Goal: Task Accomplishment & Management: Manage account settings

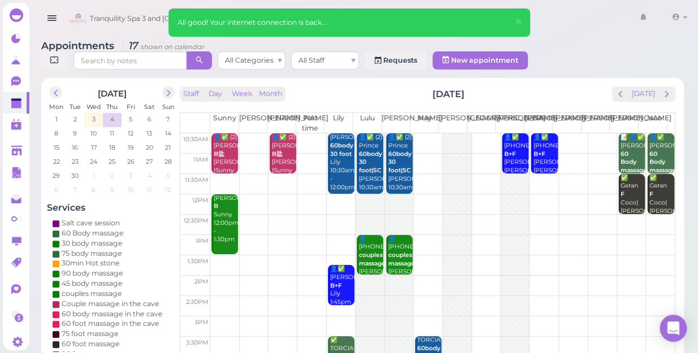
scroll to position [153, 0]
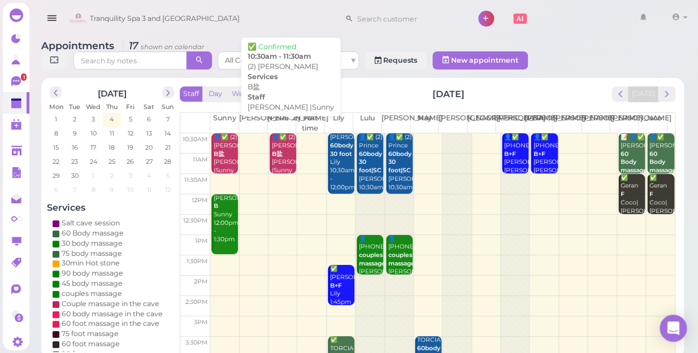
click at [283, 153] on div "👤✅ (2) [PERSON_NAME] B盐 [PERSON_NAME] |Sunny 10:30am - 11:30am" at bounding box center [283, 166] width 25 height 67
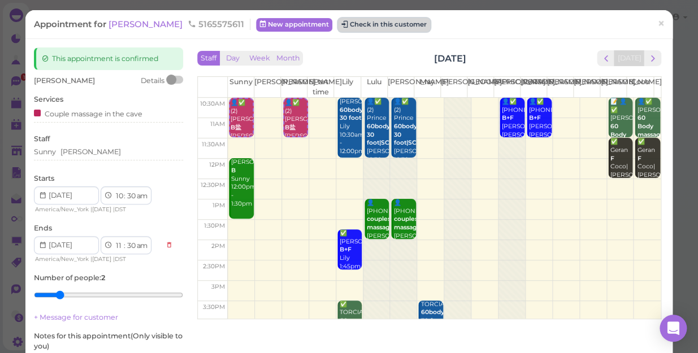
click at [389, 24] on button "Check in this customer" at bounding box center [384, 25] width 92 height 14
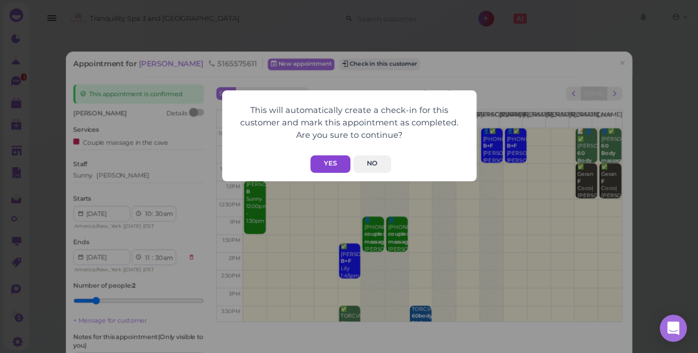
click at [327, 164] on button "Yes" at bounding box center [330, 164] width 40 height 18
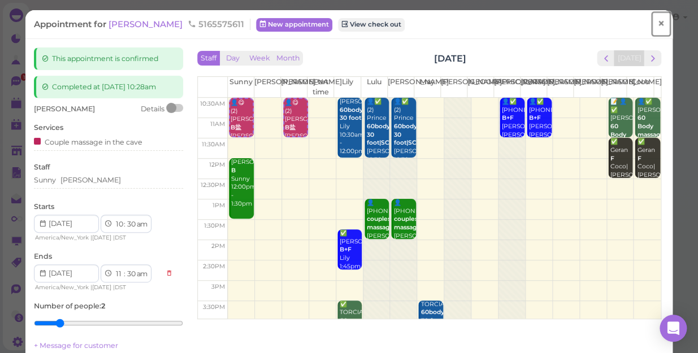
click at [657, 25] on span "×" at bounding box center [660, 24] width 7 height 16
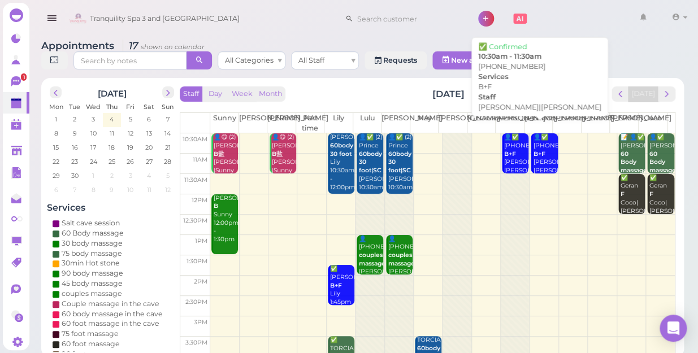
click at [504, 152] on b "B+F" at bounding box center [510, 153] width 12 height 7
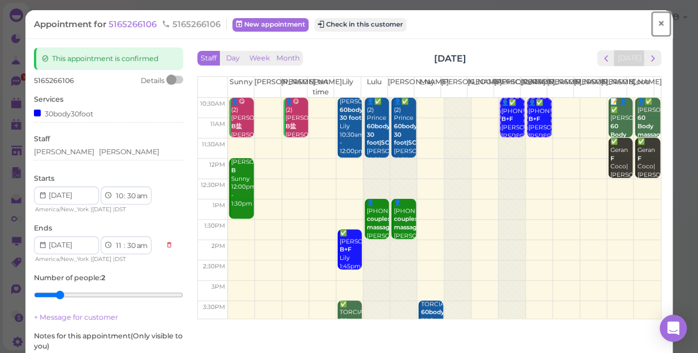
click at [657, 24] on span "×" at bounding box center [660, 24] width 7 height 16
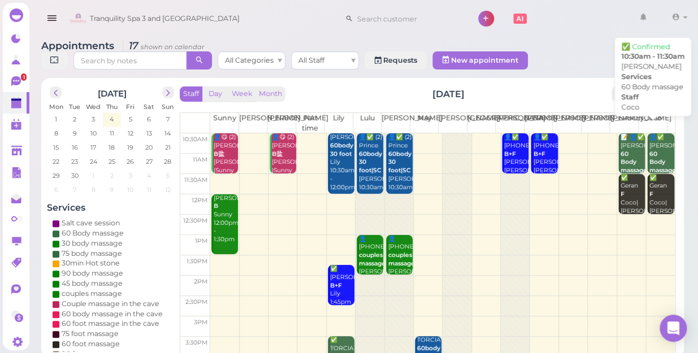
click at [651, 140] on div "👤✅ [PERSON_NAME] 60 Body massage Coco 10:30am - 11:30am" at bounding box center [661, 170] width 25 height 75
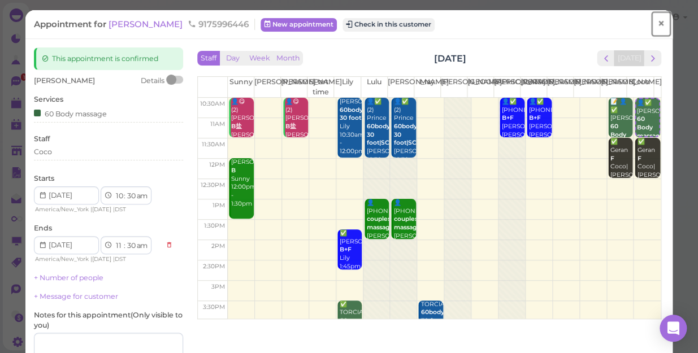
click at [657, 23] on span "×" at bounding box center [660, 24] width 7 height 16
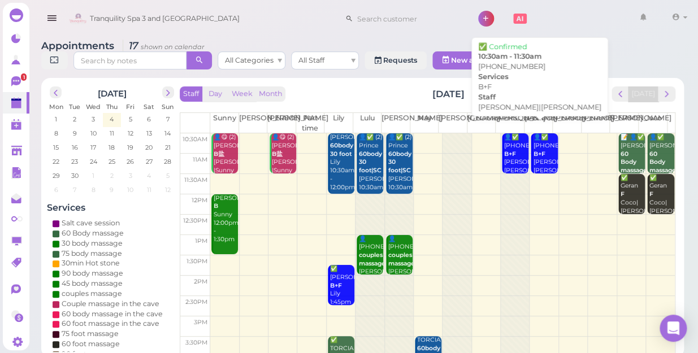
click at [508, 151] on b "B+F" at bounding box center [510, 153] width 12 height 7
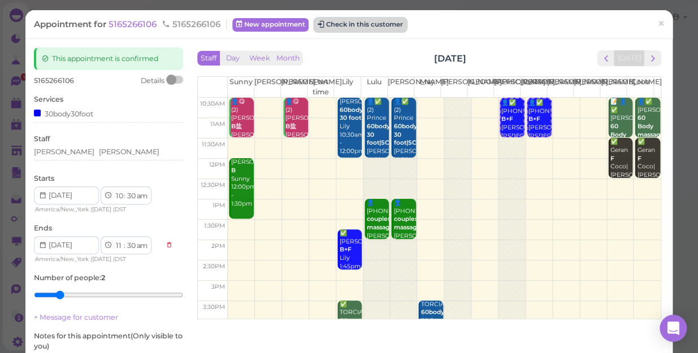
click at [374, 26] on button "Check in this customer" at bounding box center [360, 25] width 92 height 14
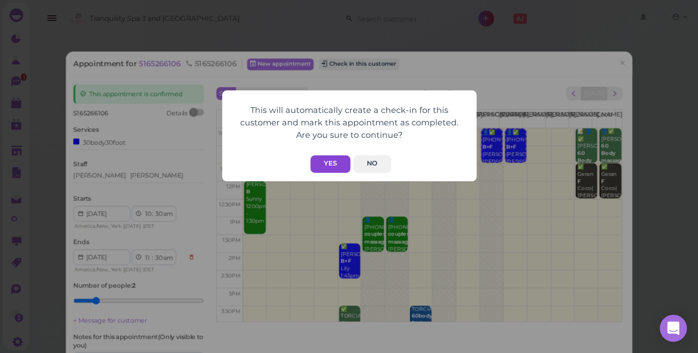
click at [323, 166] on button "Yes" at bounding box center [330, 164] width 40 height 18
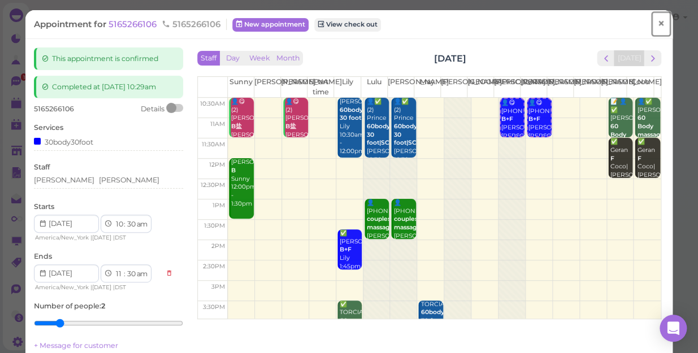
click at [657, 24] on span "×" at bounding box center [660, 24] width 7 height 16
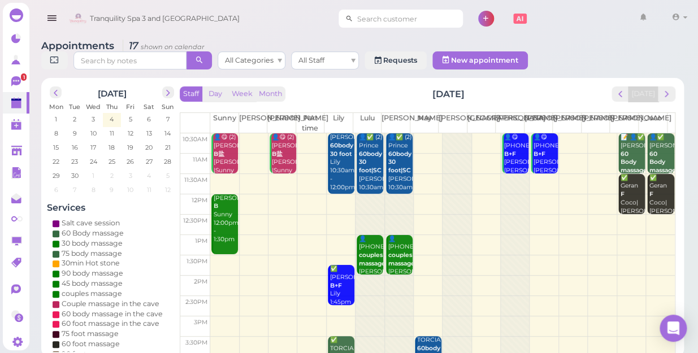
click at [387, 16] on input at bounding box center [408, 19] width 110 height 18
type input "9175996446"
click at [363, 41] on span "[PERSON_NAME]" at bounding box center [364, 38] width 63 height 8
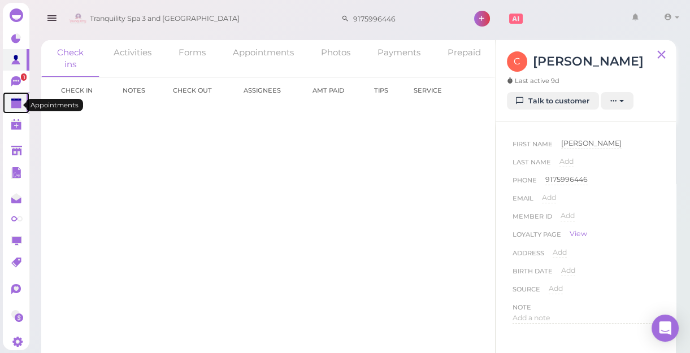
click at [12, 107] on polygon at bounding box center [16, 105] width 10 height 8
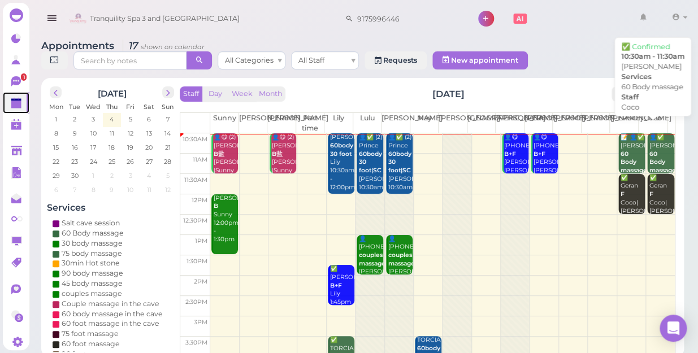
click at [649, 157] on b "60 Body massage" at bounding box center [662, 162] width 27 height 24
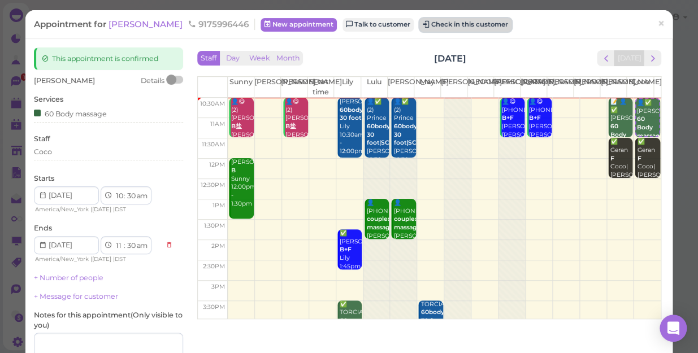
click at [436, 28] on button "Check in this customer" at bounding box center [465, 25] width 92 height 14
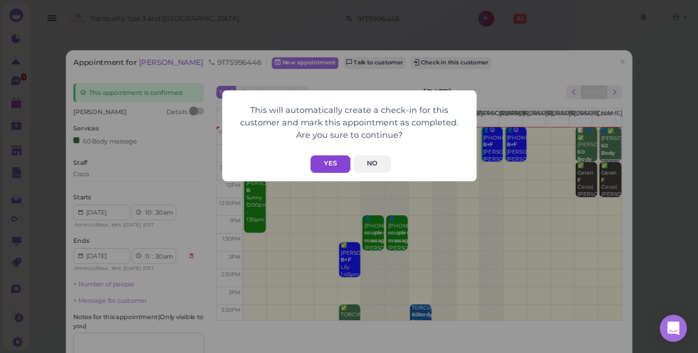
click at [333, 161] on button "Yes" at bounding box center [330, 164] width 40 height 18
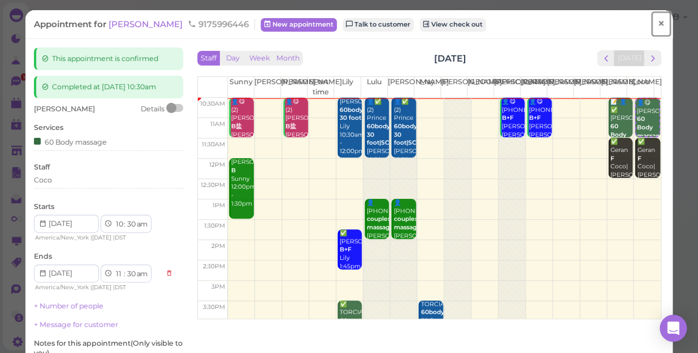
click at [657, 27] on span "×" at bounding box center [660, 24] width 7 height 16
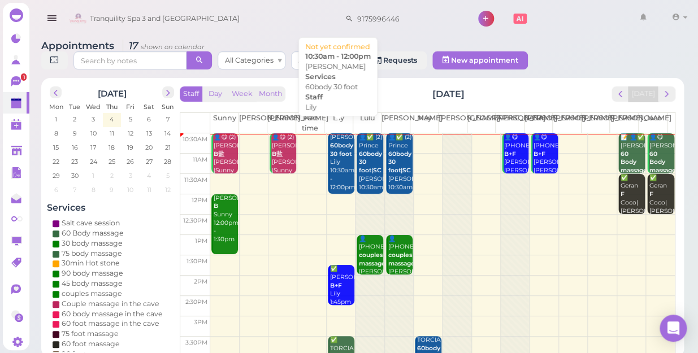
click at [345, 158] on div "[PERSON_NAME] 60body 30 foot Lily 10:30am - 12:00pm" at bounding box center [342, 162] width 25 height 58
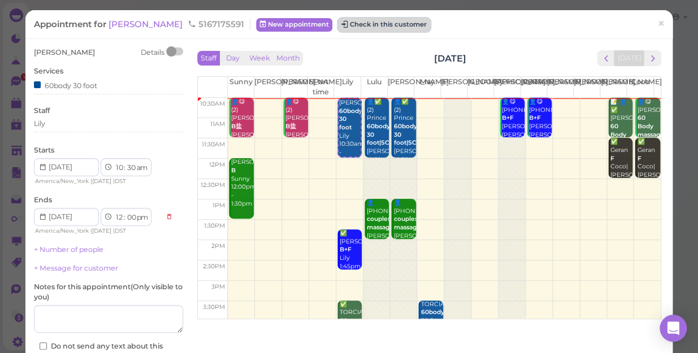
click at [338, 31] on button "Check in this customer" at bounding box center [384, 25] width 92 height 14
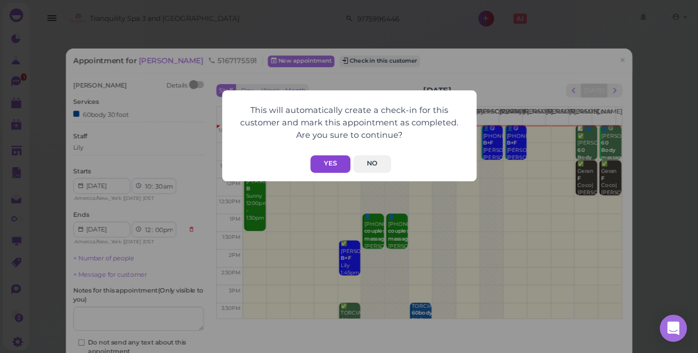
click at [328, 165] on button "Yes" at bounding box center [330, 164] width 40 height 18
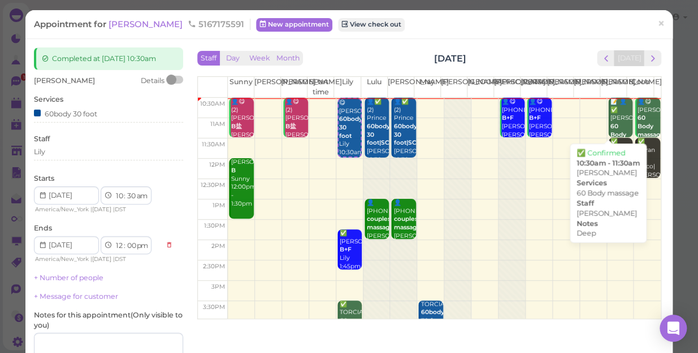
click at [610, 123] on div "📝 👤✅ [PERSON_NAME] 60 Body massage Deep [PERSON_NAME] 10:30am - 11:30am" at bounding box center [621, 144] width 23 height 92
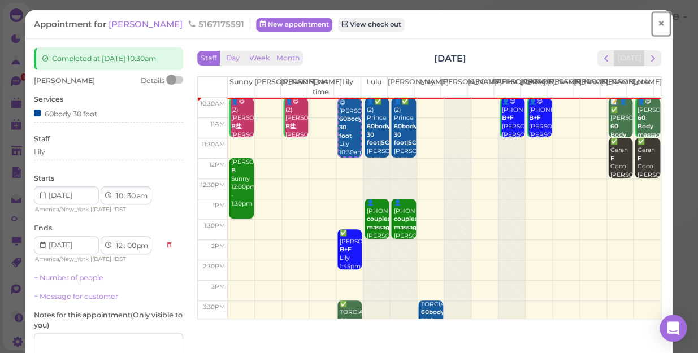
click at [657, 25] on span "×" at bounding box center [660, 24] width 7 height 16
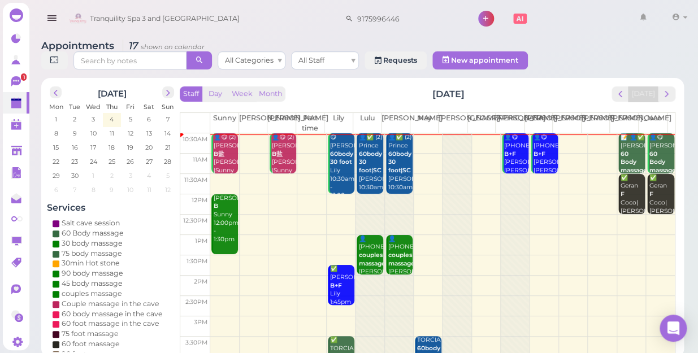
click at [620, 135] on div "📝 👤✅ [PERSON_NAME] 60 Body massage Deep [PERSON_NAME] 10:30am - 11:30am" at bounding box center [632, 174] width 25 height 83
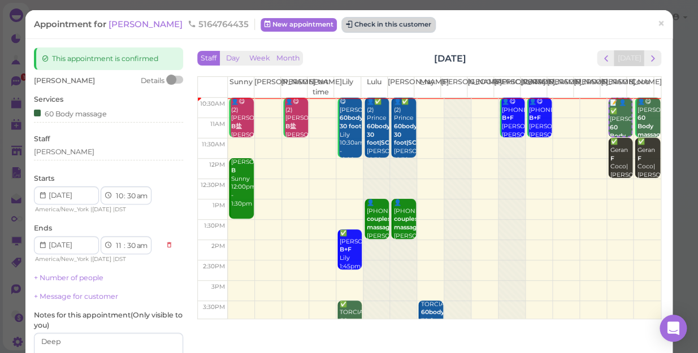
click at [359, 29] on button "Check in this customer" at bounding box center [389, 25] width 92 height 14
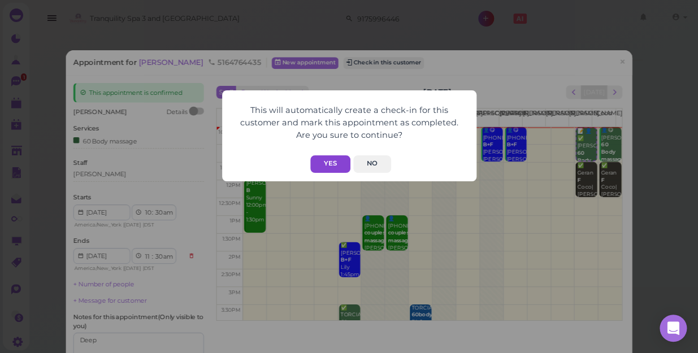
click at [332, 155] on button "Yes" at bounding box center [330, 164] width 40 height 18
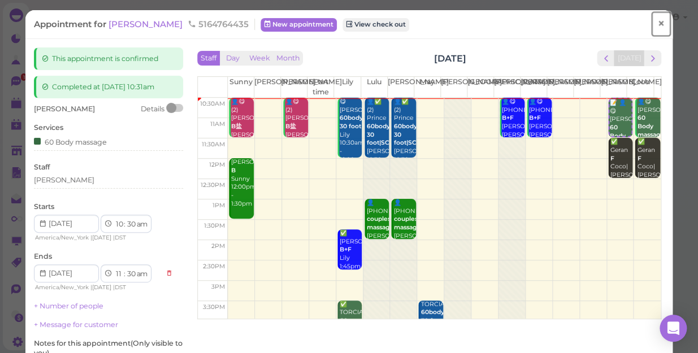
click at [657, 26] on span "×" at bounding box center [660, 24] width 7 height 16
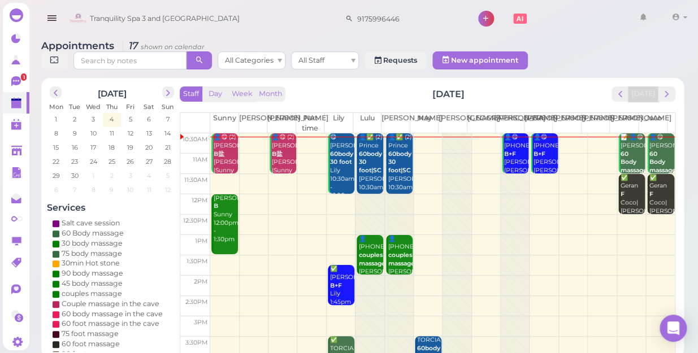
click at [595, 154] on td at bounding box center [442, 164] width 465 height 20
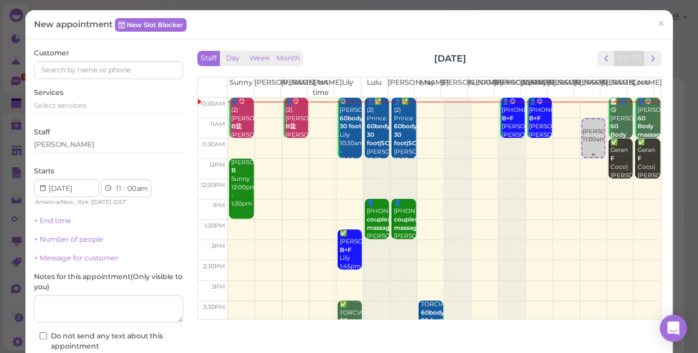
drag, startPoint x: 578, startPoint y: 144, endPoint x: 566, endPoint y: 149, distance: 13.2
click at [581, 144] on link "[PERSON_NAME] 11:00am" at bounding box center [593, 138] width 25 height 40
click at [552, 143] on td at bounding box center [444, 148] width 433 height 20
click at [574, 133] on td at bounding box center [444, 128] width 433 height 20
select select "15"
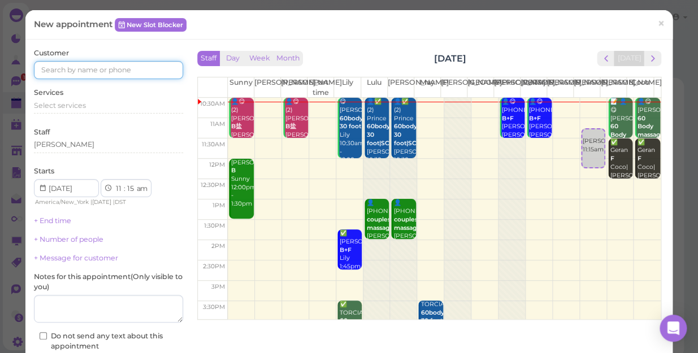
click at [158, 75] on input at bounding box center [108, 70] width 149 height 18
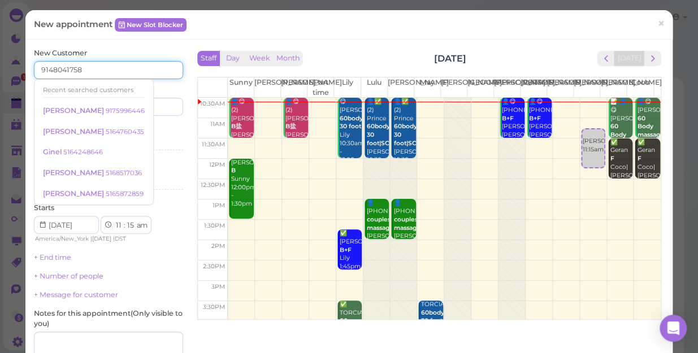
type input "9148041758"
click at [166, 134] on div "Services Select services" at bounding box center [108, 139] width 149 height 31
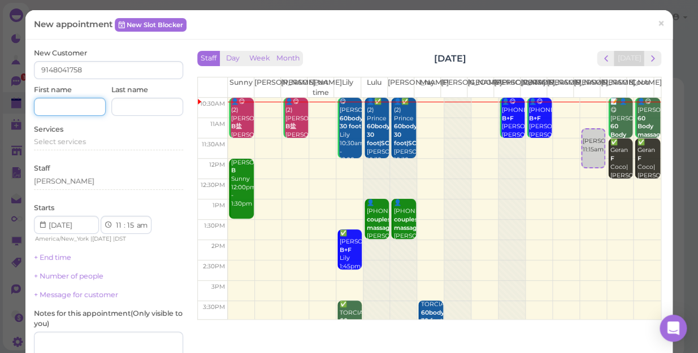
click at [78, 105] on input at bounding box center [70, 107] width 72 height 18
type input "[PERSON_NAME]"
click at [144, 211] on div "Starts 1 2 3 4 5 6 7 8 9 10 11 12 : 00 05 10 15 20 25 30 35 40 45 50 55 am pm A…" at bounding box center [108, 223] width 149 height 41
click at [85, 141] on div "Select services" at bounding box center [108, 142] width 149 height 10
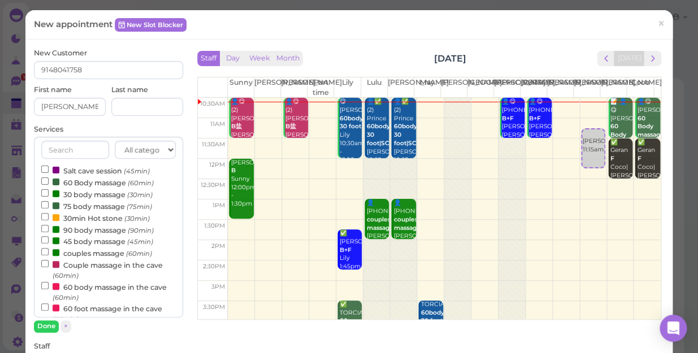
click at [99, 181] on label "60 Body massage (60min)" at bounding box center [97, 182] width 112 height 12
click at [49, 181] on input "60 Body massage (60min)" at bounding box center [44, 180] width 7 height 7
click at [47, 321] on button "Done" at bounding box center [46, 326] width 25 height 12
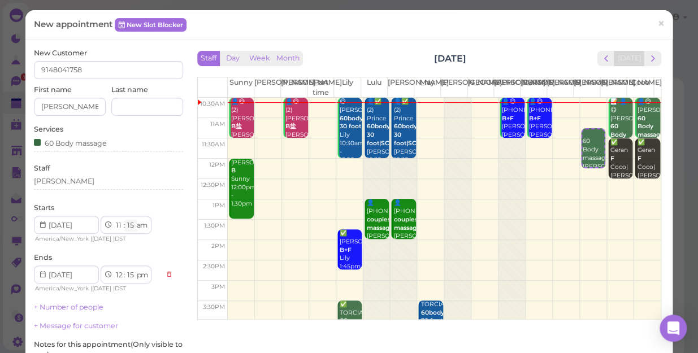
click at [131, 224] on select "00 05 10 15 20 25 30 35 40 45 50 55" at bounding box center [130, 226] width 11 height 12
select select "00"
click at [125, 220] on select "00 05 10 15 20 25 30 35 40 45 50 55" at bounding box center [130, 226] width 11 height 12
select select "00"
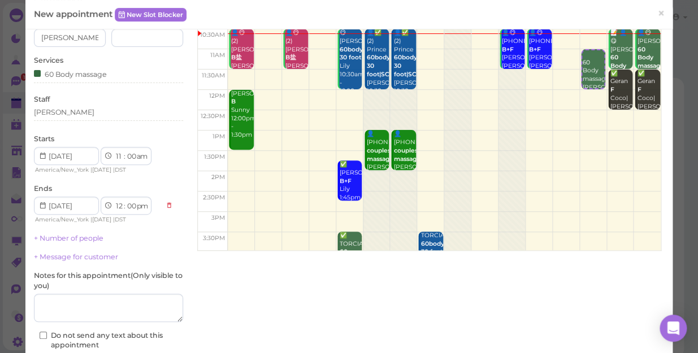
scroll to position [157, 0]
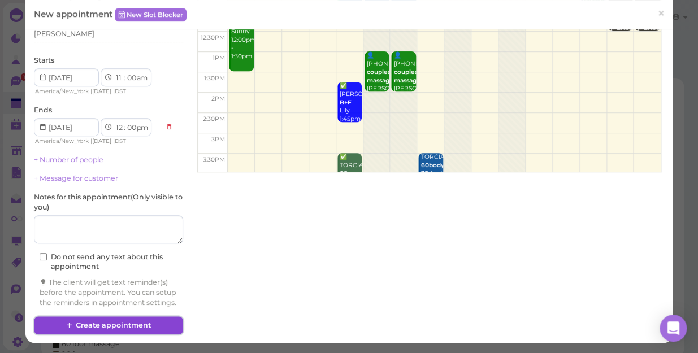
click at [124, 319] on button "Create appointment" at bounding box center [108, 326] width 149 height 18
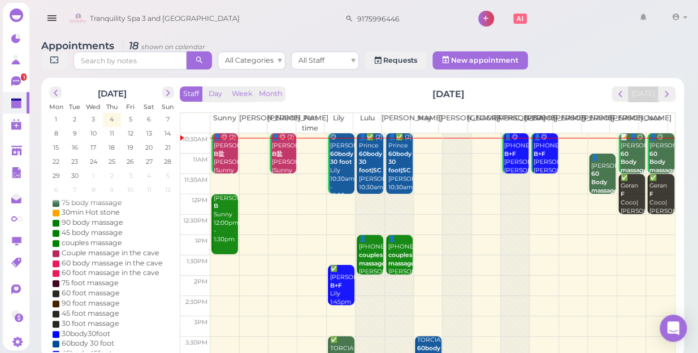
scroll to position [102, 0]
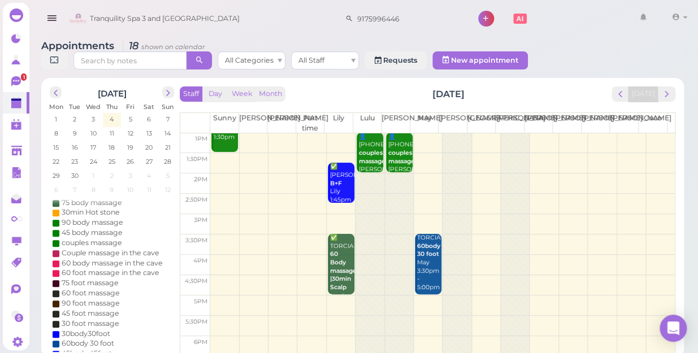
click at [480, 235] on td at bounding box center [442, 245] width 465 height 20
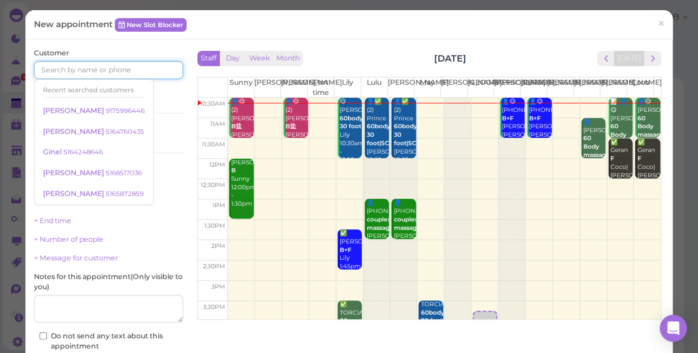
click at [154, 70] on input at bounding box center [108, 70] width 149 height 18
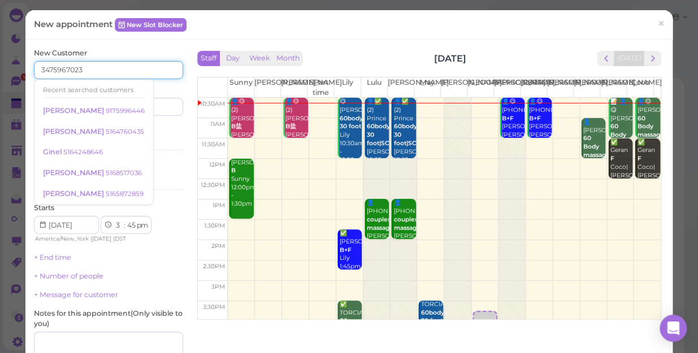
type input "3475967023"
click at [158, 131] on div "Services Select services" at bounding box center [108, 139] width 149 height 31
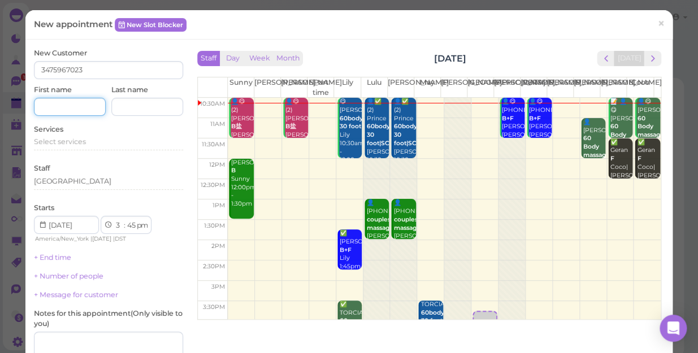
click at [85, 105] on input at bounding box center [70, 107] width 72 height 18
type input "[PERSON_NAME]"
click at [40, 142] on span "Select services" at bounding box center [60, 141] width 52 height 8
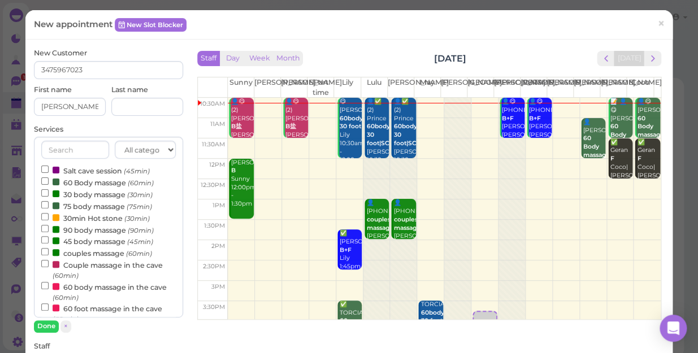
click at [95, 171] on label "Salt cave session (45min)" at bounding box center [95, 170] width 109 height 12
click at [49, 171] on input "Salt cave session (45min)" at bounding box center [44, 169] width 7 height 7
click at [52, 315] on label "60 foot massage in the cave (60min)" at bounding box center [108, 313] width 135 height 22
click at [49, 311] on input "60 foot massage in the cave (60min)" at bounding box center [44, 307] width 7 height 7
click at [45, 326] on button "Done" at bounding box center [46, 326] width 25 height 12
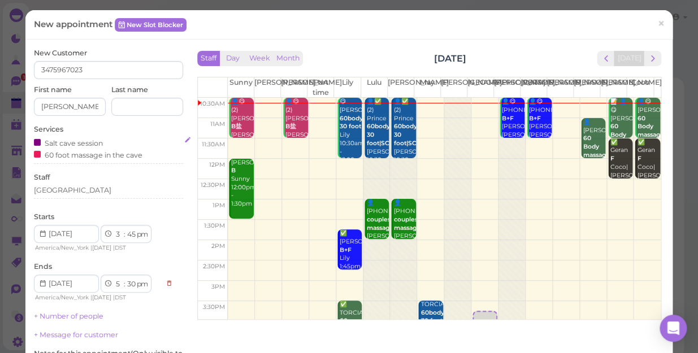
click at [96, 148] on div "Salt cave session" at bounding box center [68, 143] width 69 height 12
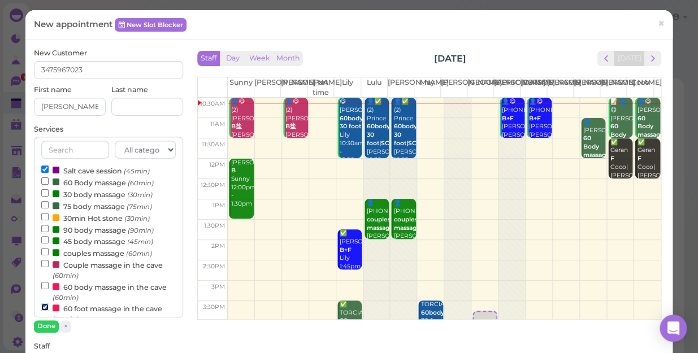
click at [42, 305] on input "60 foot massage in the cave (60min)" at bounding box center [44, 307] width 7 height 7
select select "4"
click at [46, 324] on button "Done" at bounding box center [46, 326] width 25 height 12
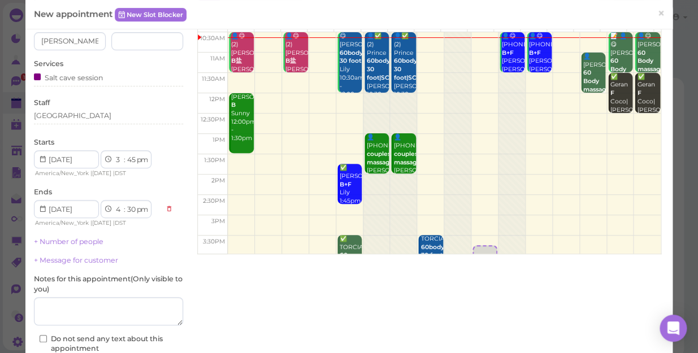
scroll to position [154, 0]
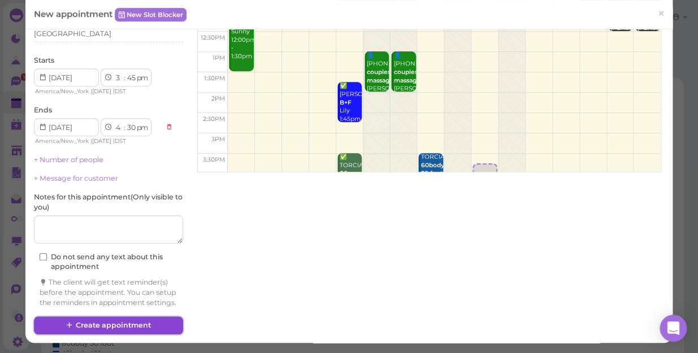
click at [139, 323] on button "Create appointment" at bounding box center [108, 326] width 149 height 18
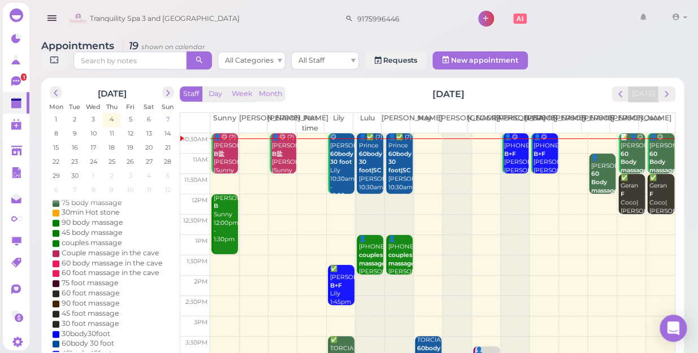
click at [170, 114] on span "7" at bounding box center [168, 119] width 6 height 10
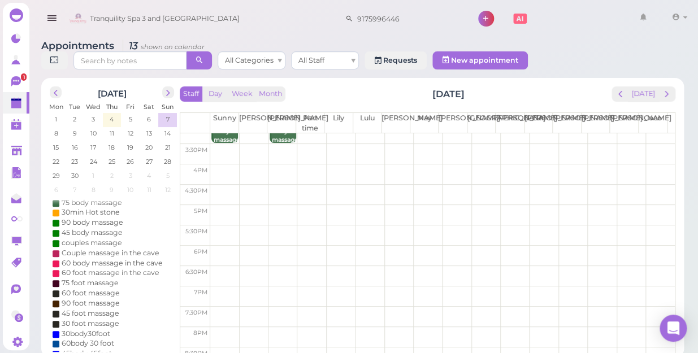
scroll to position [204, 0]
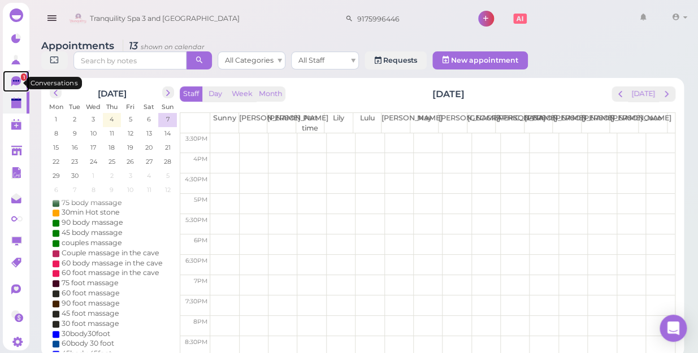
click at [16, 83] on icon at bounding box center [16, 81] width 10 height 10
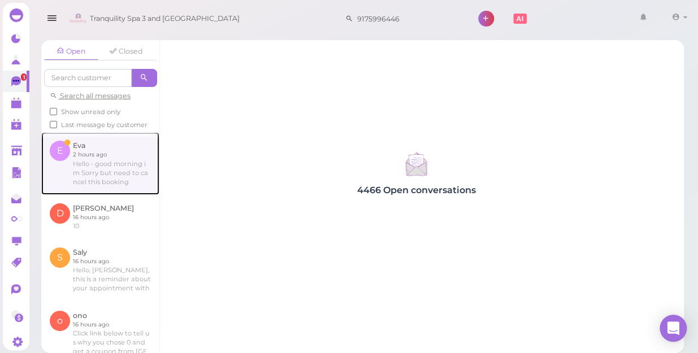
click at [113, 171] on link at bounding box center [100, 163] width 118 height 62
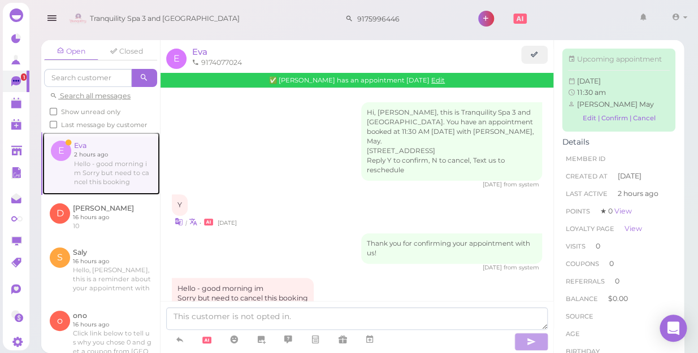
scroll to position [30, 0]
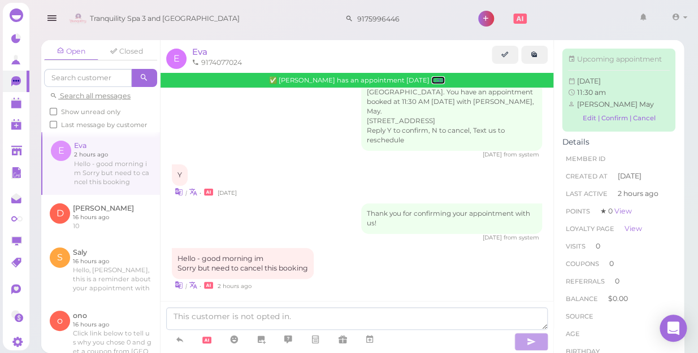
click at [431, 82] on link "Edit" at bounding box center [438, 80] width 14 height 8
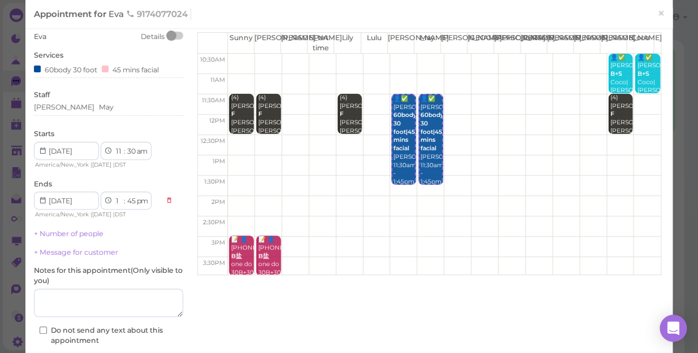
scroll to position [110, 0]
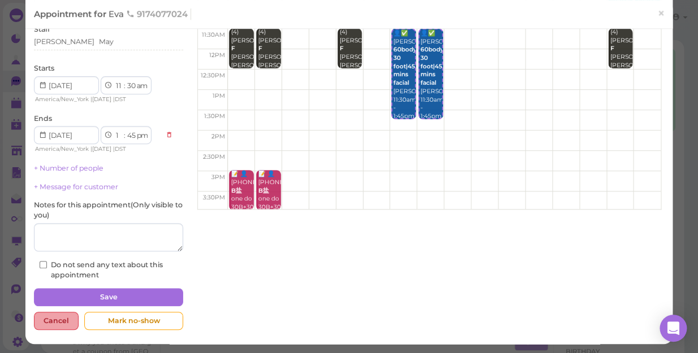
click at [57, 322] on div "Cancel" at bounding box center [56, 321] width 45 height 18
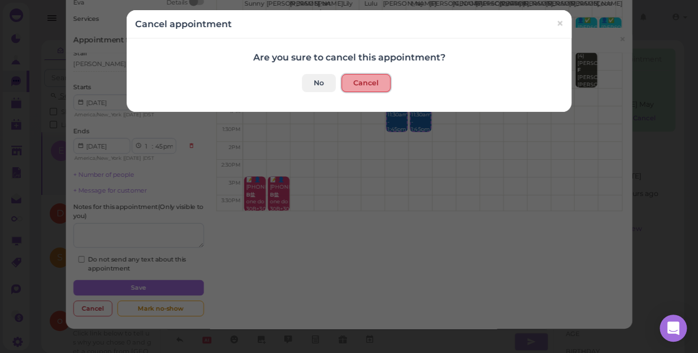
click at [357, 83] on button "Cancel" at bounding box center [365, 83] width 49 height 18
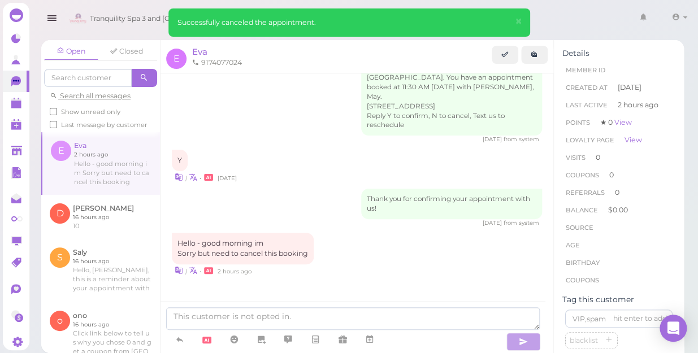
scroll to position [84, 0]
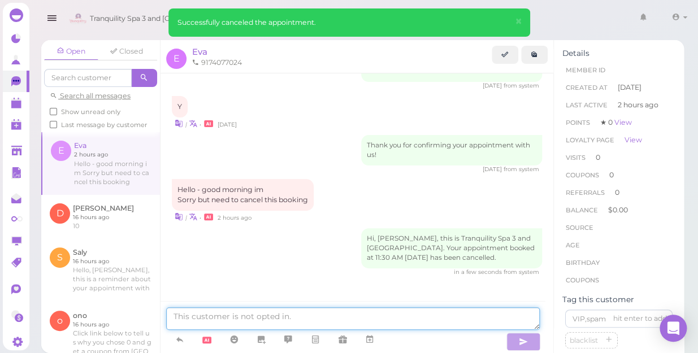
click at [285, 319] on textarea at bounding box center [353, 318] width 374 height 23
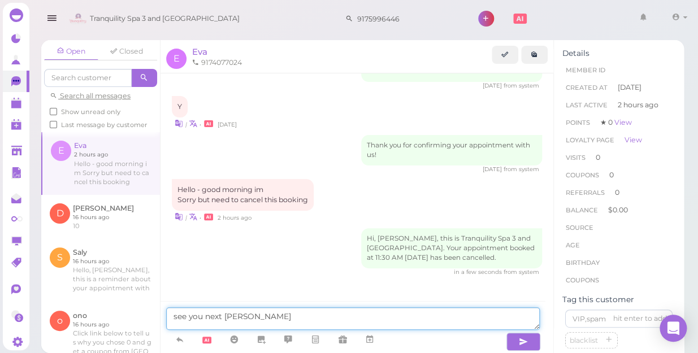
type textarea "see you next time"
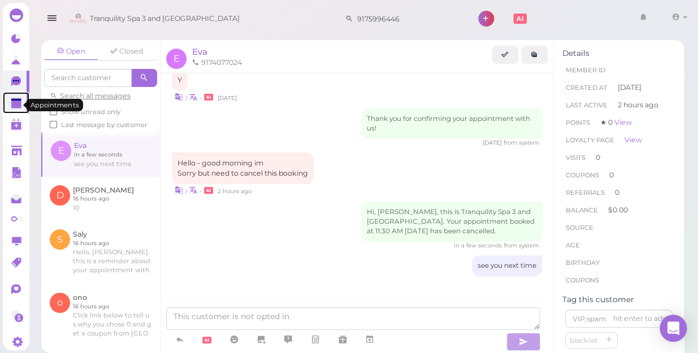
click at [16, 101] on polygon at bounding box center [16, 100] width 10 height 2
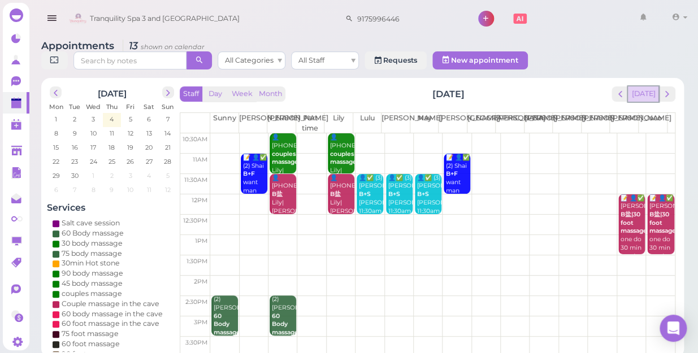
click at [642, 86] on button "[DATE]" at bounding box center [643, 93] width 31 height 15
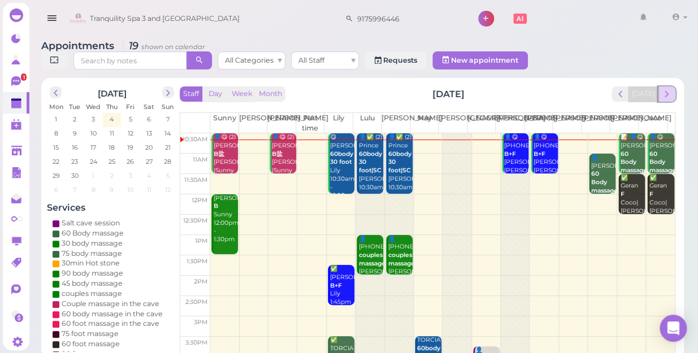
click at [669, 89] on span "next" at bounding box center [666, 94] width 11 height 11
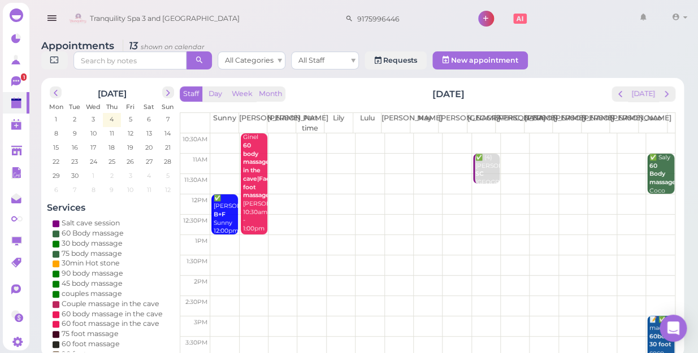
click at [649, 194] on td at bounding box center [442, 204] width 465 height 20
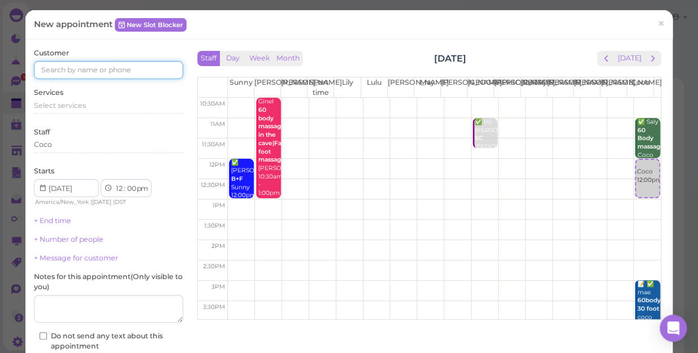
click at [142, 71] on input at bounding box center [108, 70] width 149 height 18
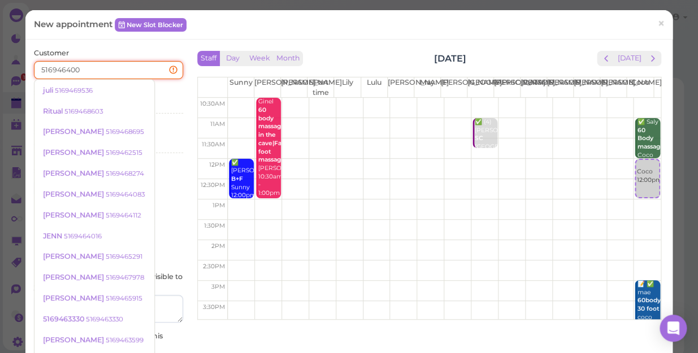
type input "5169464007"
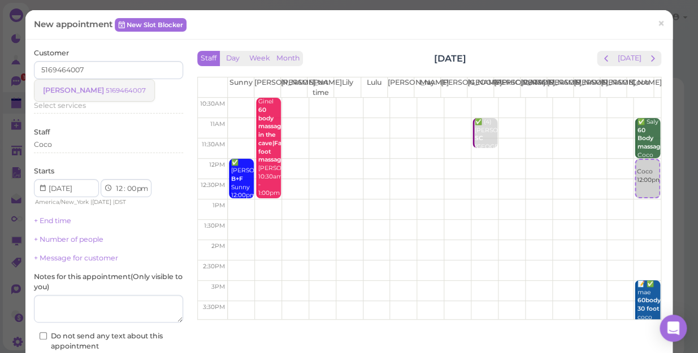
click at [107, 89] on small "5169464007" at bounding box center [126, 90] width 40 height 8
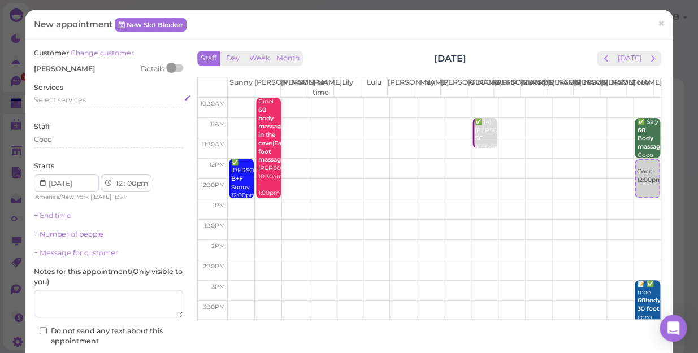
click at [90, 102] on div "Select services" at bounding box center [108, 100] width 149 height 10
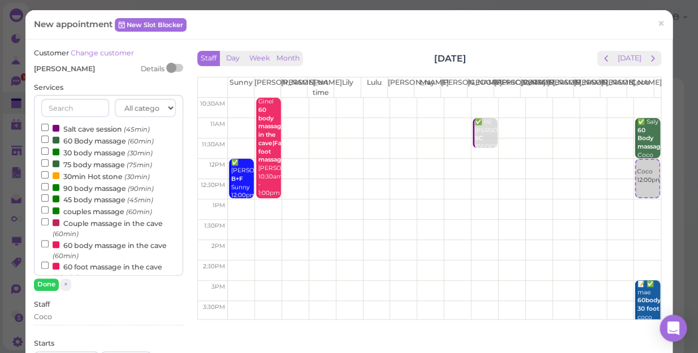
click at [83, 188] on label "90 body massage (90min)" at bounding box center [97, 188] width 112 height 12
click at [49, 188] on input "90 body massage (90min)" at bounding box center [44, 186] width 7 height 7
click at [47, 281] on button "Done" at bounding box center [46, 285] width 25 height 12
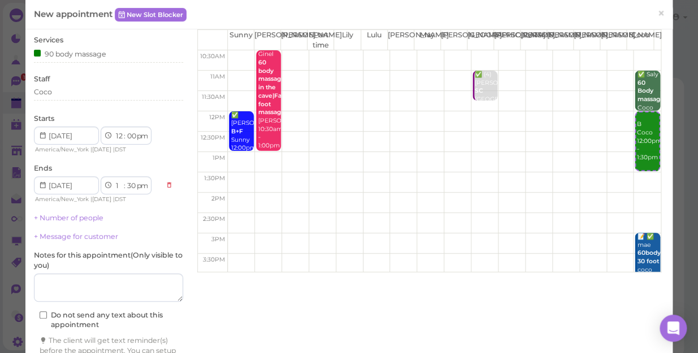
scroll to position [115, 0]
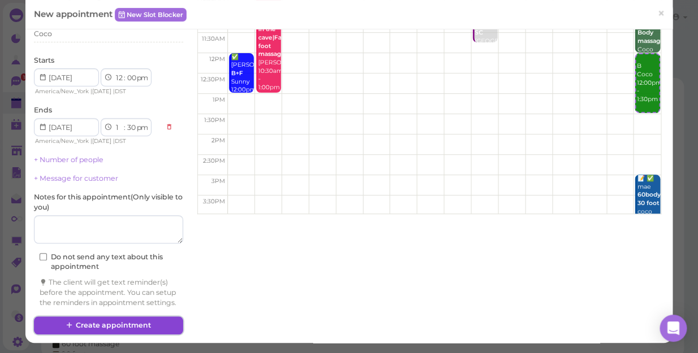
click at [106, 323] on button "Create appointment" at bounding box center [108, 326] width 149 height 18
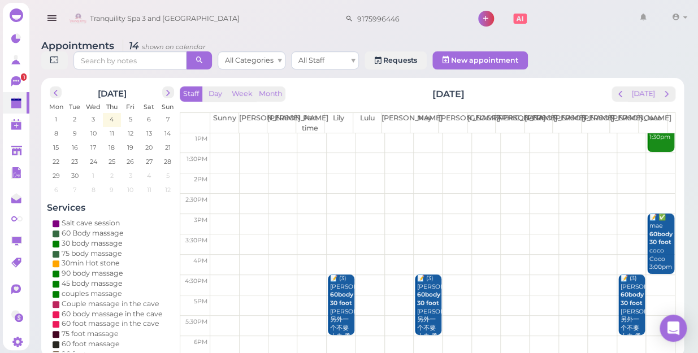
scroll to position [154, 0]
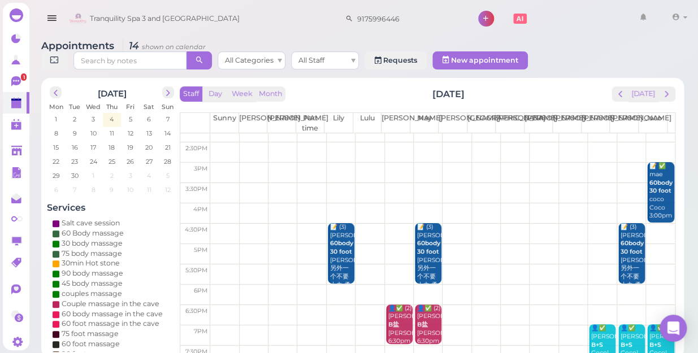
click at [222, 285] on td at bounding box center [442, 295] width 465 height 20
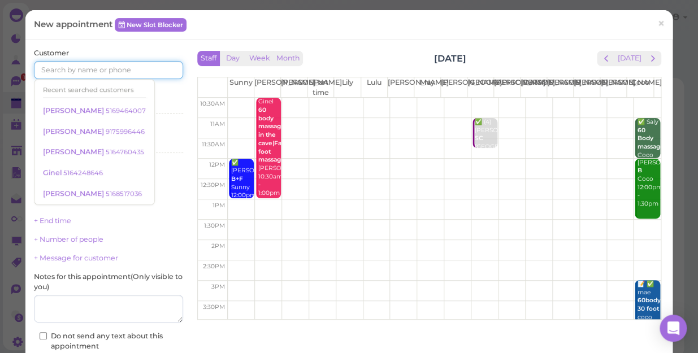
click at [124, 69] on input at bounding box center [108, 70] width 149 height 18
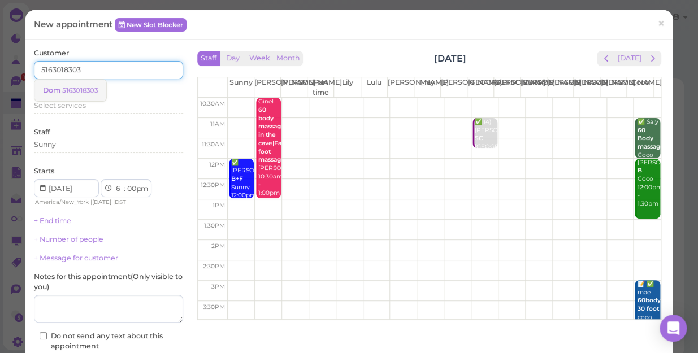
type input "5163018303"
click at [88, 85] on link "Dom 5163018303" at bounding box center [70, 90] width 72 height 21
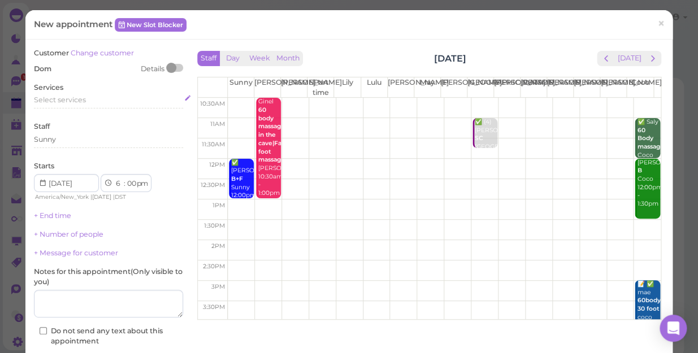
click at [86, 100] on div "Select services" at bounding box center [108, 100] width 149 height 10
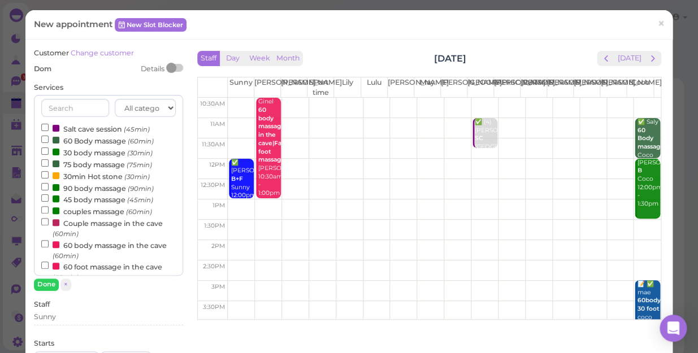
click at [78, 189] on label "90 body massage (90min)" at bounding box center [97, 188] width 112 height 12
click at [49, 189] on input "90 body massage (90min)" at bounding box center [44, 186] width 7 height 7
click at [48, 279] on button "Done" at bounding box center [46, 285] width 25 height 12
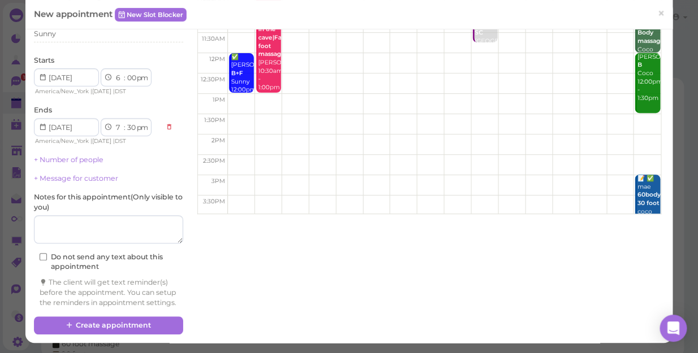
scroll to position [115, 0]
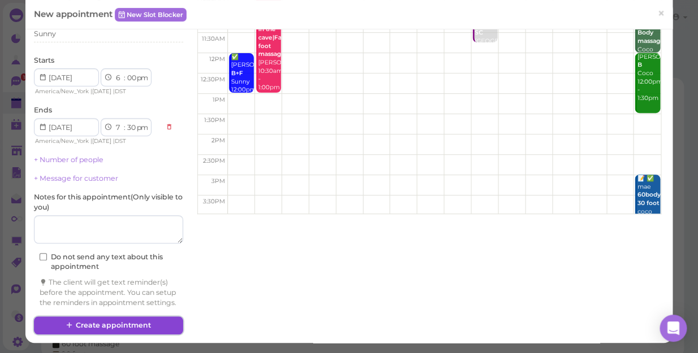
click at [151, 323] on button "Create appointment" at bounding box center [108, 326] width 149 height 18
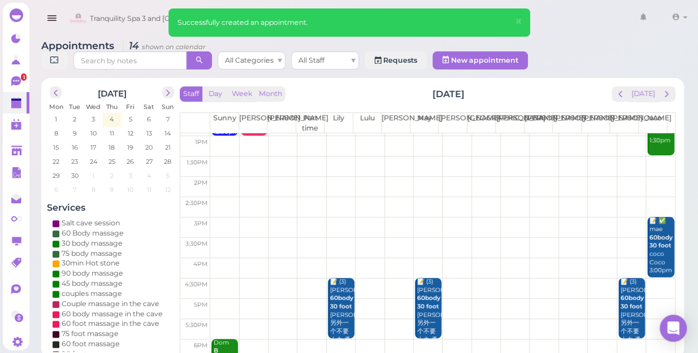
scroll to position [154, 0]
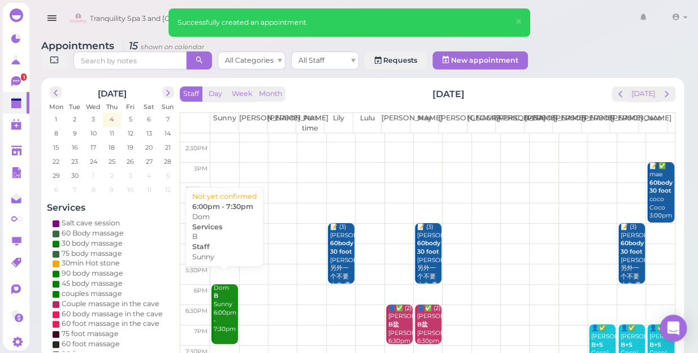
click at [224, 284] on div "Dom B Sunny 6:00pm - 7:30pm" at bounding box center [225, 309] width 25 height 50
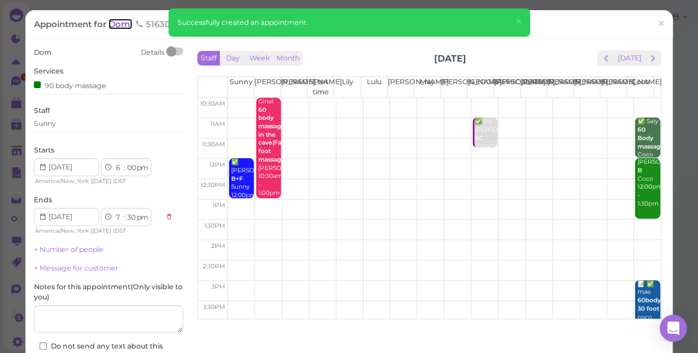
click at [122, 28] on span "Dom" at bounding box center [121, 24] width 24 height 11
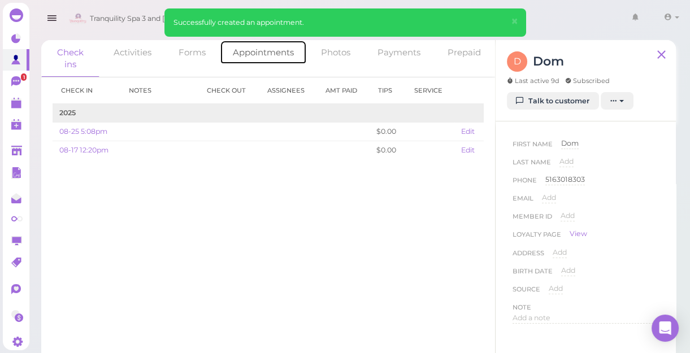
click at [247, 51] on link "Appointments" at bounding box center [263, 52] width 87 height 24
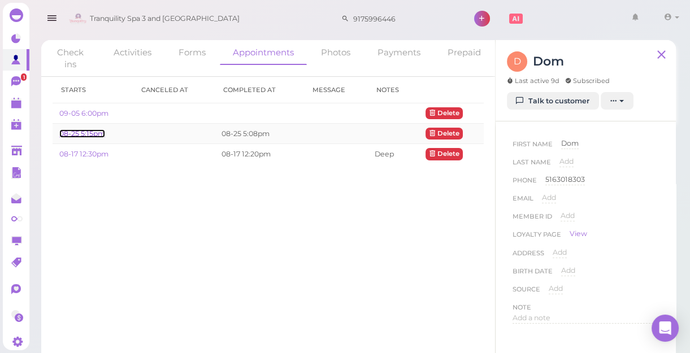
click at [90, 135] on link "08-25 5:15pm" at bounding box center [82, 133] width 46 height 8
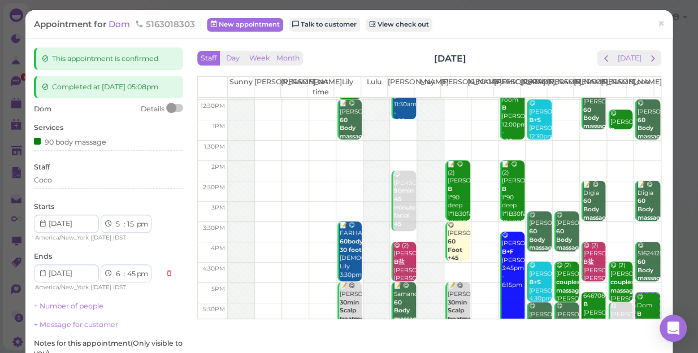
scroll to position [204, 0]
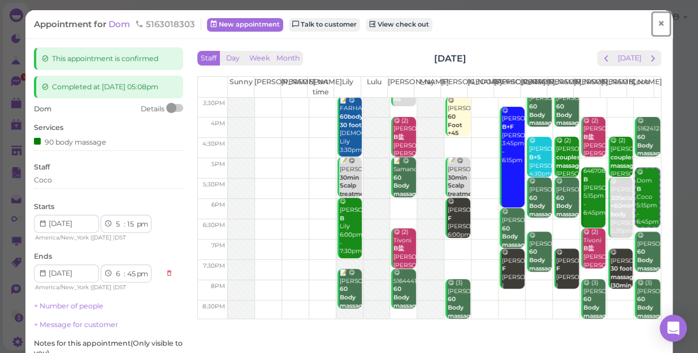
click at [657, 20] on span "×" at bounding box center [660, 24] width 7 height 16
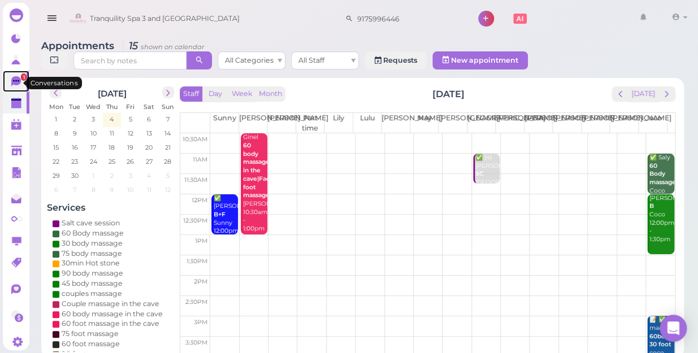
click at [11, 84] on icon at bounding box center [16, 81] width 10 height 10
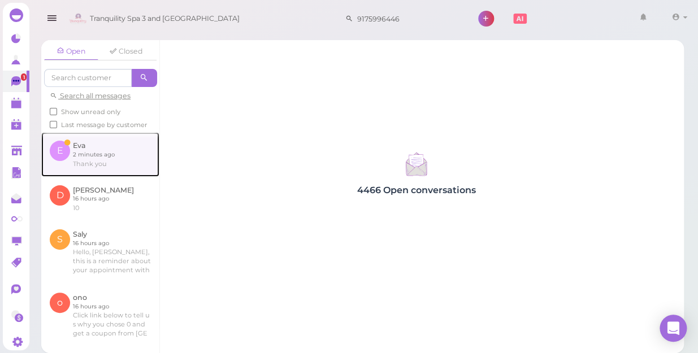
click at [102, 165] on link at bounding box center [100, 154] width 118 height 44
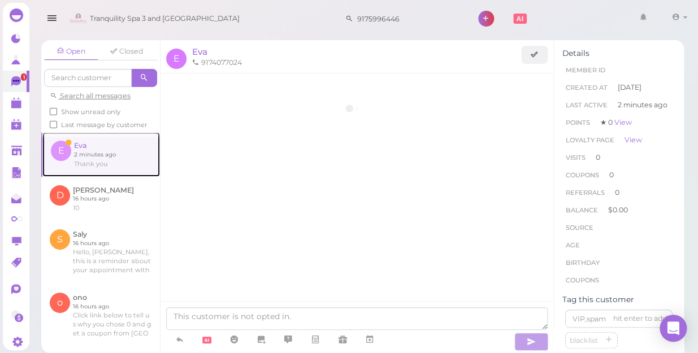
scroll to position [158, 0]
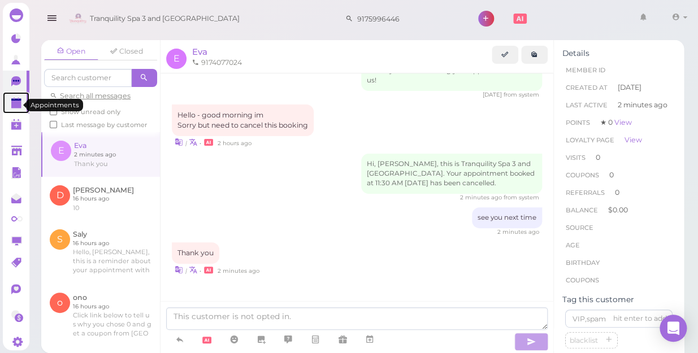
click at [20, 106] on polygon at bounding box center [16, 105] width 10 height 8
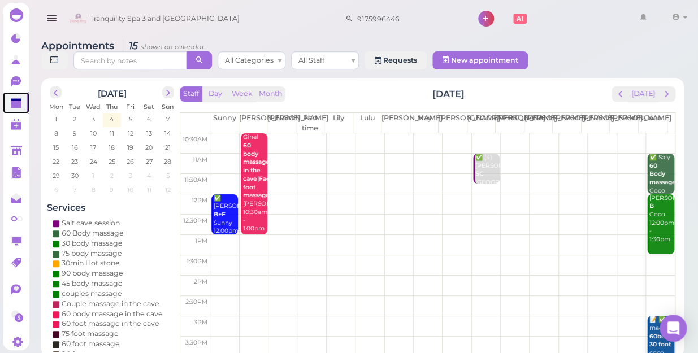
scroll to position [154, 0]
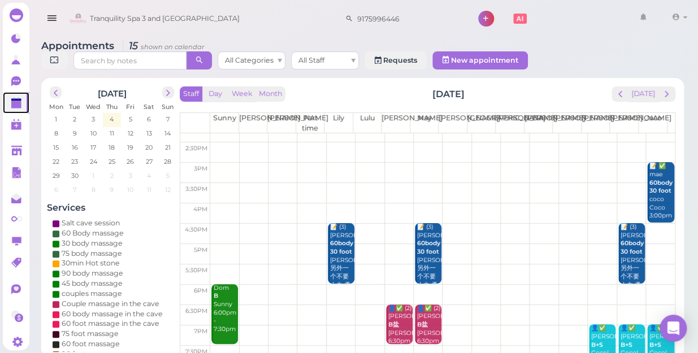
click at [226, 203] on td at bounding box center [442, 213] width 465 height 20
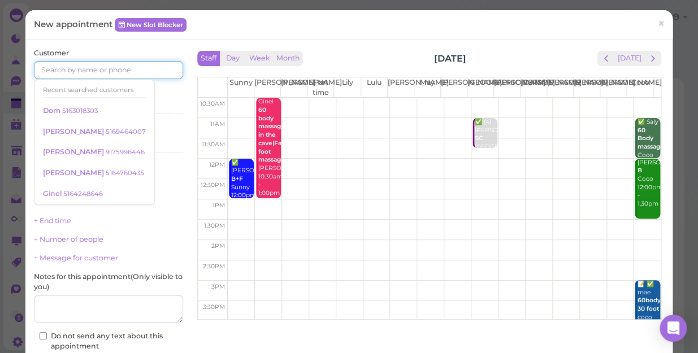
click at [124, 72] on input at bounding box center [108, 70] width 149 height 18
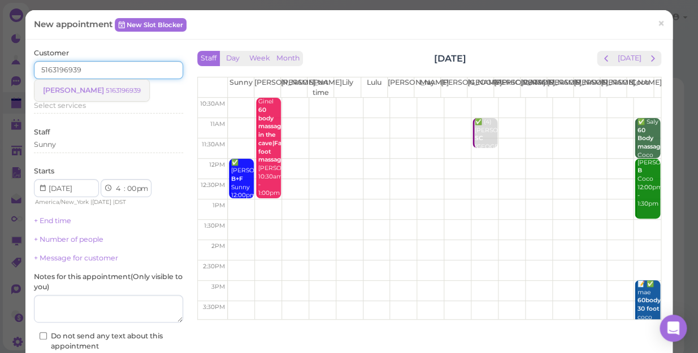
type input "5163196939"
click at [106, 89] on small "5163196939" at bounding box center [123, 90] width 35 height 8
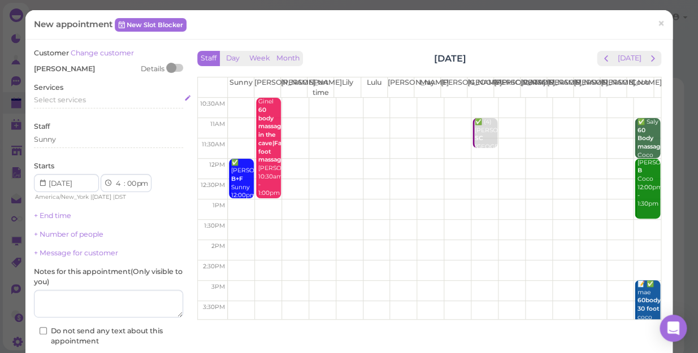
click at [81, 98] on span "Select services" at bounding box center [60, 100] width 52 height 8
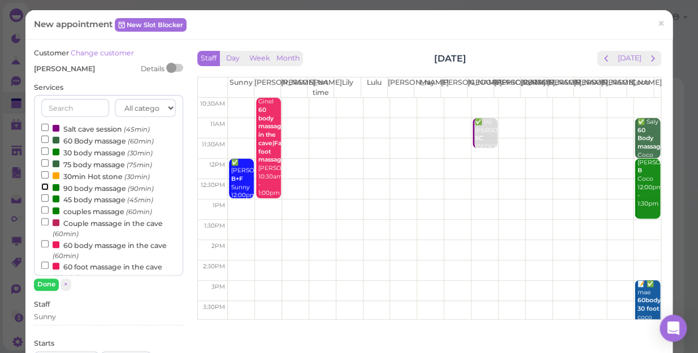
click at [44, 185] on input "90 body massage (90min)" at bounding box center [44, 186] width 7 height 7
click at [43, 280] on button "Done" at bounding box center [46, 285] width 25 height 12
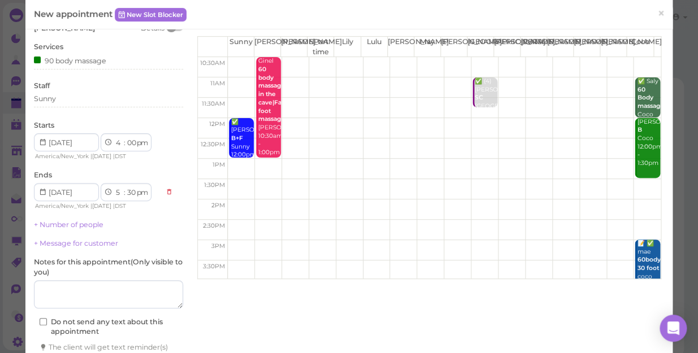
scroll to position [102, 0]
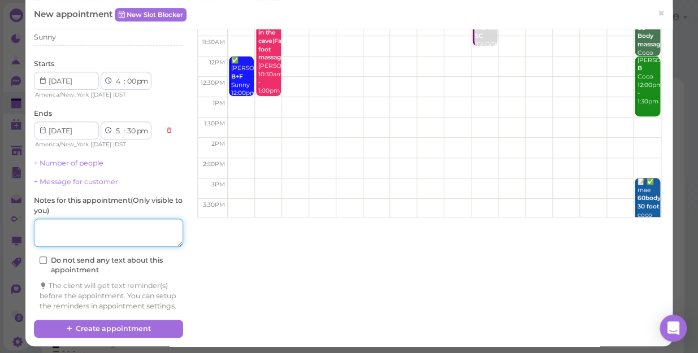
click at [79, 235] on textarea at bounding box center [108, 233] width 149 height 28
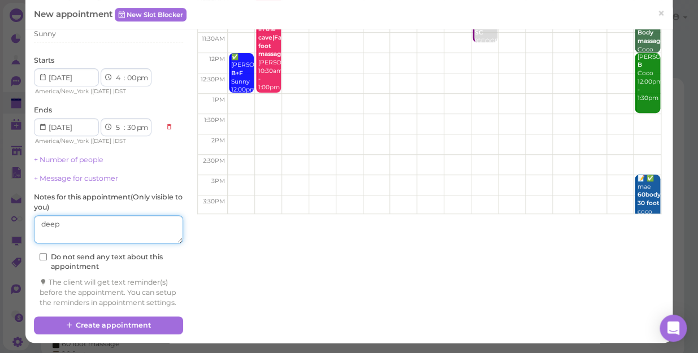
scroll to position [115, 0]
type textarea "deep"
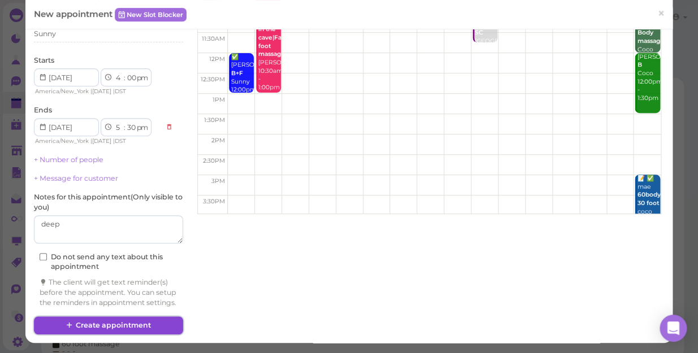
click at [136, 320] on button "Create appointment" at bounding box center [108, 326] width 149 height 18
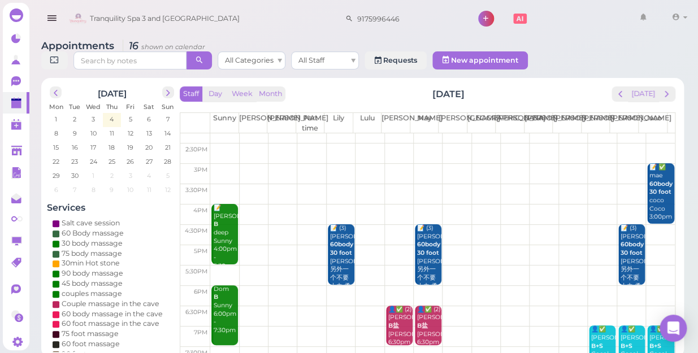
scroll to position [154, 0]
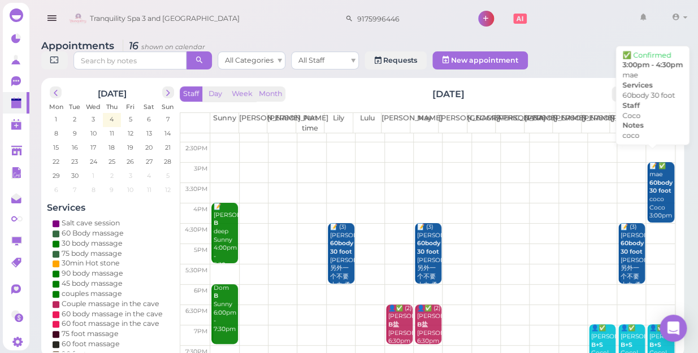
click at [652, 185] on div "📝 ✅ mae 60body 30 foot coco Coco 3:00pm - 4:30pm" at bounding box center [661, 199] width 25 height 75
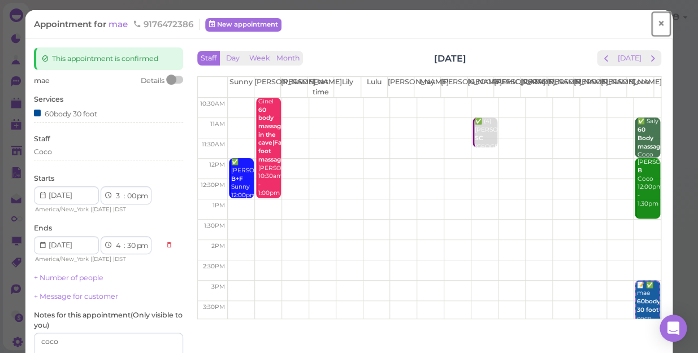
click at [657, 23] on span "×" at bounding box center [660, 24] width 7 height 16
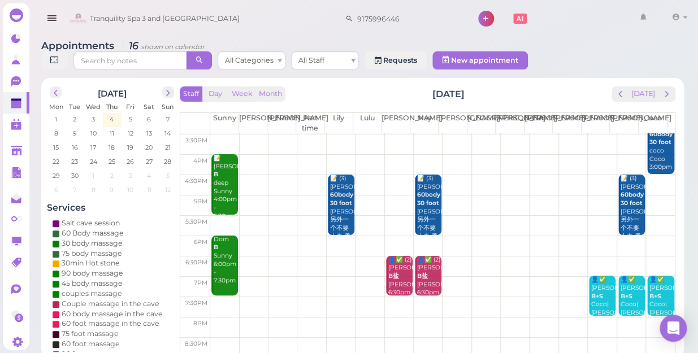
scroll to position [204, 0]
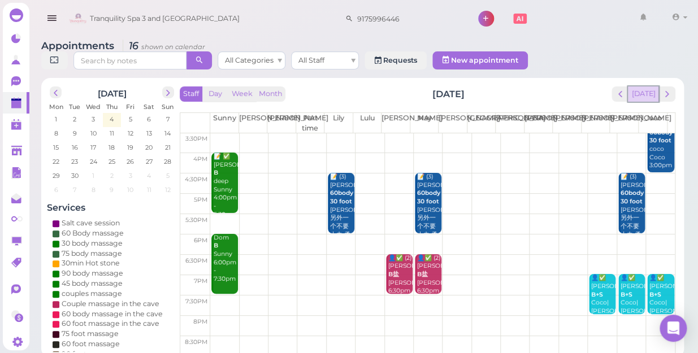
click at [643, 86] on button "[DATE]" at bounding box center [643, 93] width 31 height 15
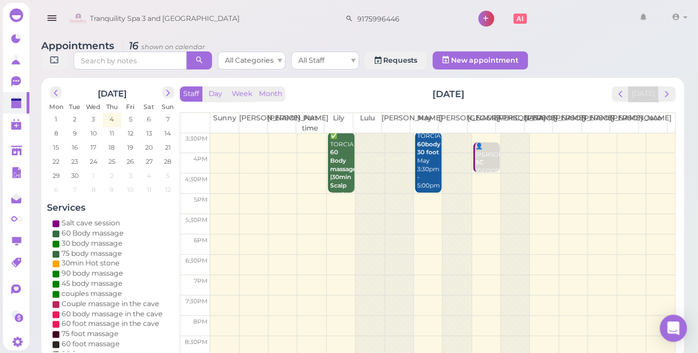
scroll to position [0, 0]
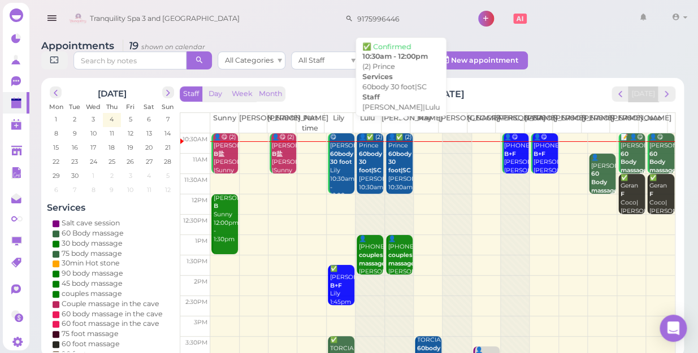
click at [392, 170] on b "60body 30 foot|SC" at bounding box center [399, 162] width 23 height 24
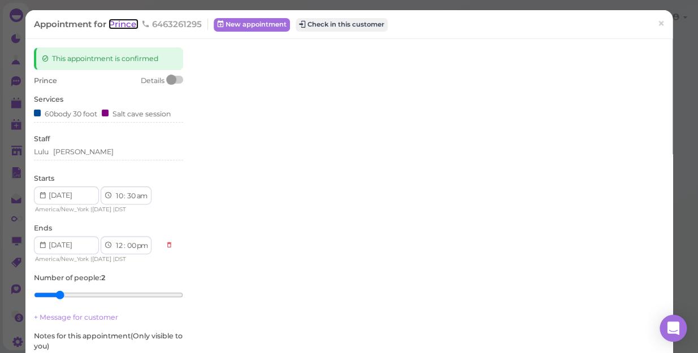
click at [119, 26] on span "Prince" at bounding box center [124, 24] width 30 height 11
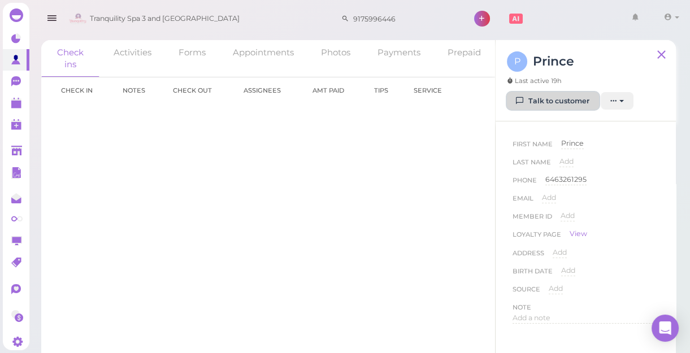
click at [576, 102] on link "Talk to customer" at bounding box center [553, 101] width 92 height 18
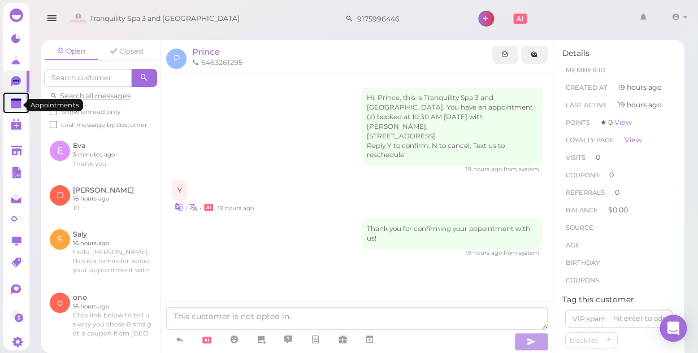
click at [14, 102] on polygon at bounding box center [16, 105] width 10 height 8
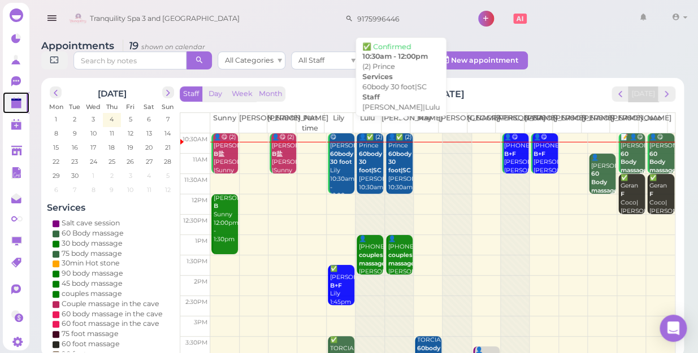
click at [391, 170] on b "60body 30 foot|SC" at bounding box center [399, 162] width 23 height 24
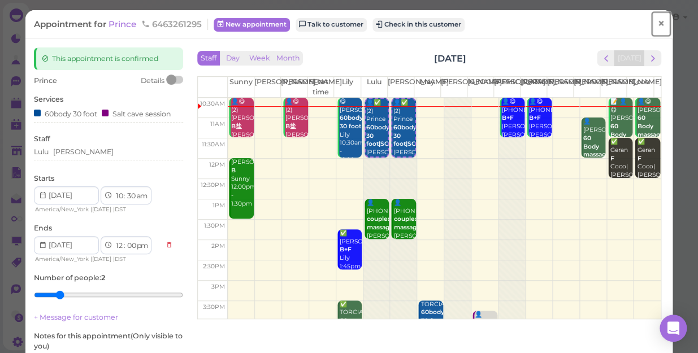
click at [657, 25] on span "×" at bounding box center [660, 24] width 7 height 16
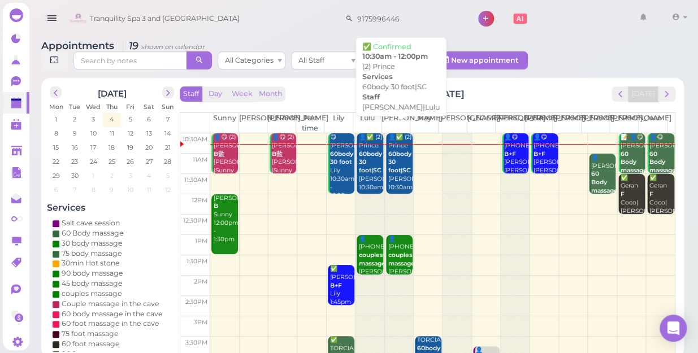
click at [396, 174] on div "👤✅ (2) Prince 60body 30 foot|SC [PERSON_NAME]|Lulu 10:30am - 12:00pm" at bounding box center [400, 170] width 25 height 75
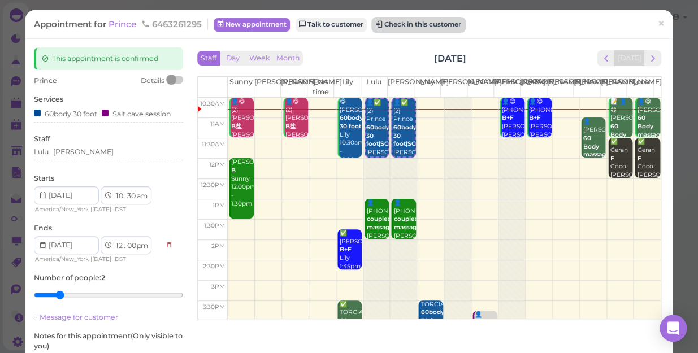
click at [426, 24] on button "Check in this customer" at bounding box center [418, 25] width 92 height 14
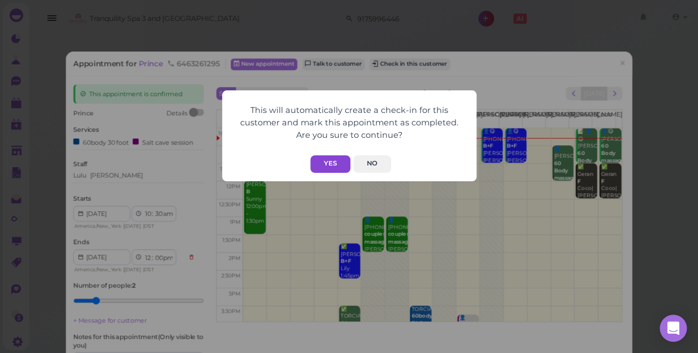
click at [327, 158] on button "Yes" at bounding box center [330, 164] width 40 height 18
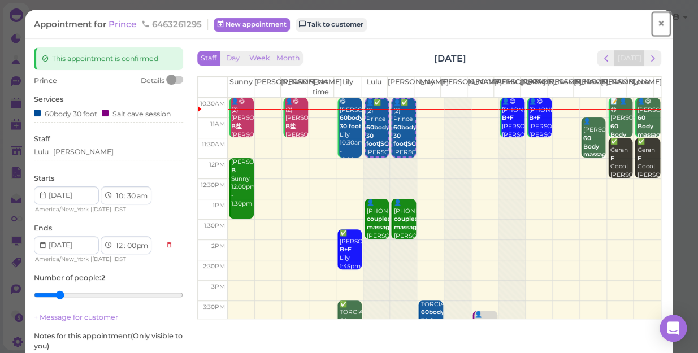
click at [657, 24] on span "×" at bounding box center [660, 24] width 7 height 16
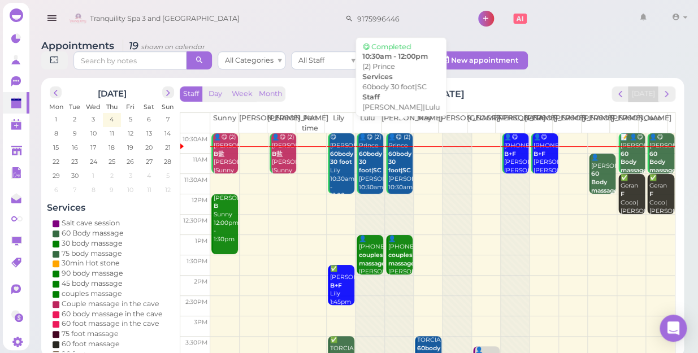
click at [389, 164] on b "60body 30 foot|SC" at bounding box center [399, 162] width 23 height 24
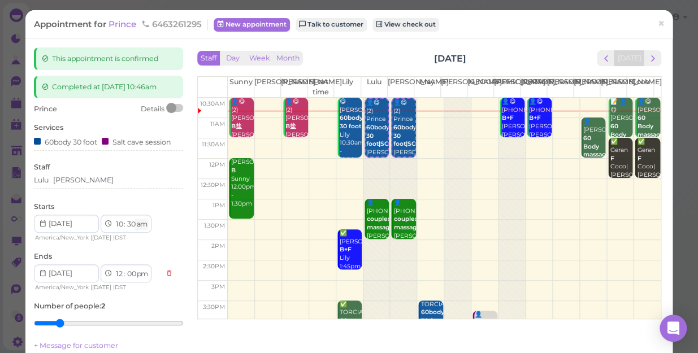
click at [136, 222] on select "am pm" at bounding box center [141, 225] width 13 height 12
click at [128, 224] on select "00 05 10 15 20 25 30 35 40 45 50 55" at bounding box center [130, 225] width 11 height 12
select select "45"
click at [125, 219] on select "00 05 10 15 20 25 30 35 40 45 50 55" at bounding box center [130, 225] width 11 height 12
select select "1"
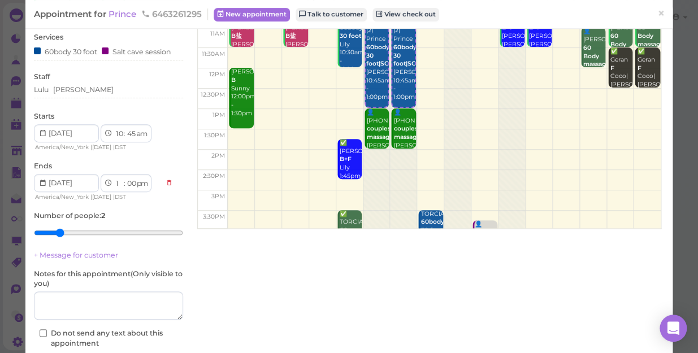
scroll to position [154, 0]
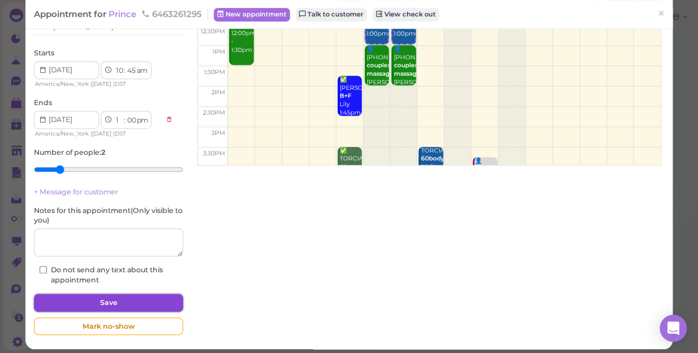
click at [145, 301] on button "Save" at bounding box center [108, 303] width 149 height 18
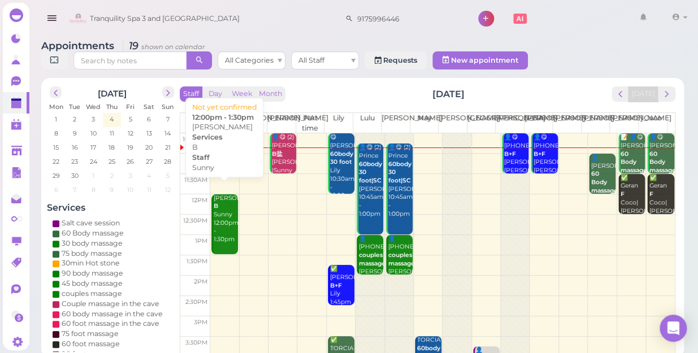
click at [225, 233] on link "[PERSON_NAME] Sunny 12:00pm - 1:30pm" at bounding box center [224, 224] width 27 height 60
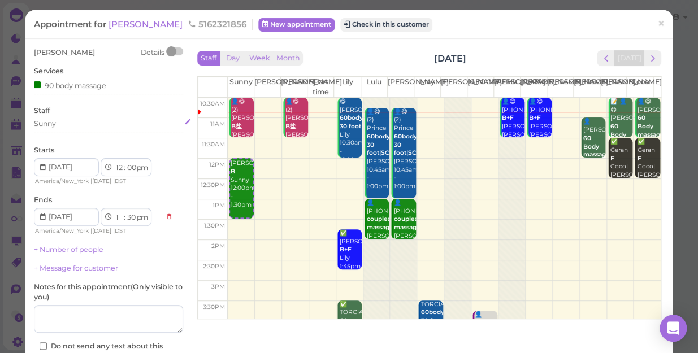
click at [59, 125] on div "Sunny" at bounding box center [108, 124] width 149 height 10
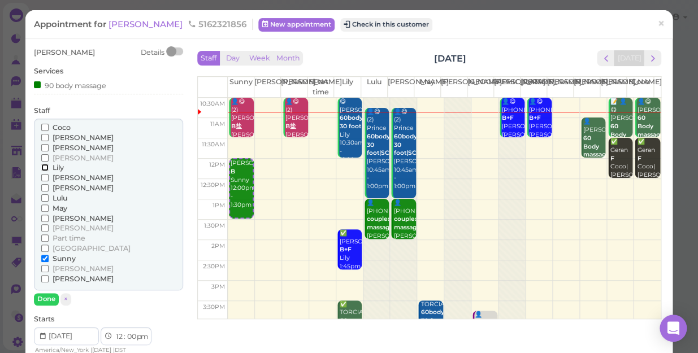
click at [44, 170] on input "Lily" at bounding box center [44, 167] width 7 height 7
click at [43, 257] on input "Sunny" at bounding box center [44, 258] width 7 height 7
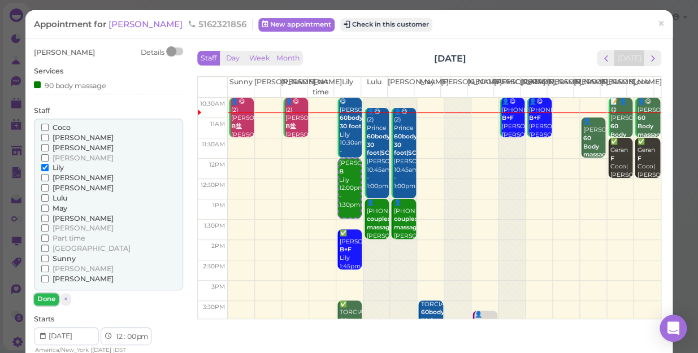
click at [48, 295] on button "Done" at bounding box center [46, 299] width 25 height 12
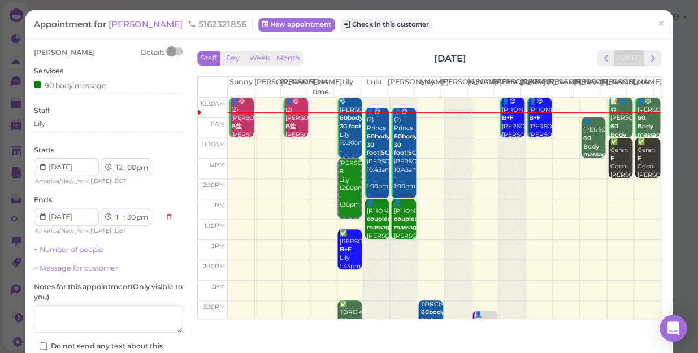
scroll to position [82, 0]
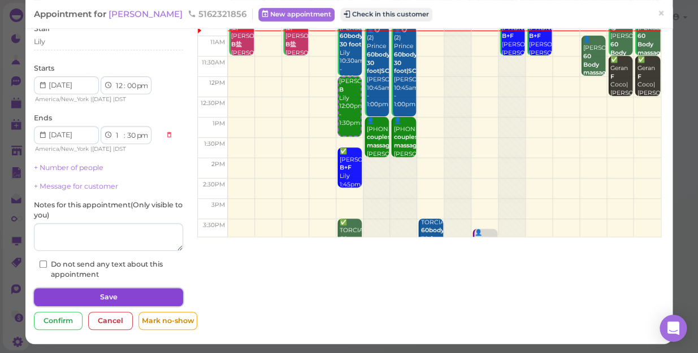
click at [89, 294] on button "Save" at bounding box center [108, 297] width 149 height 18
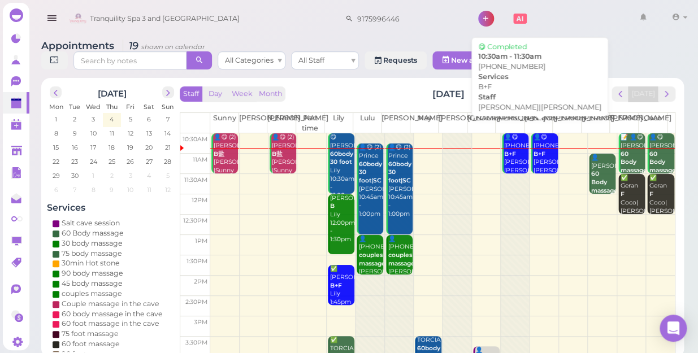
click at [514, 148] on div "👤😋 [PHONE_NUMBER] B+F [PERSON_NAME]|[PERSON_NAME] 10:30am - 11:30am" at bounding box center [516, 166] width 25 height 67
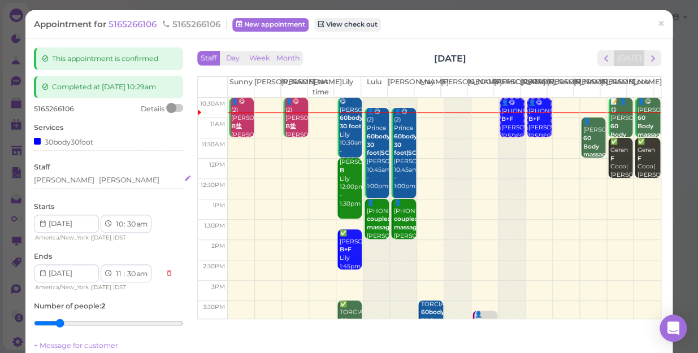
click at [99, 177] on div "[PERSON_NAME]" at bounding box center [129, 180] width 60 height 10
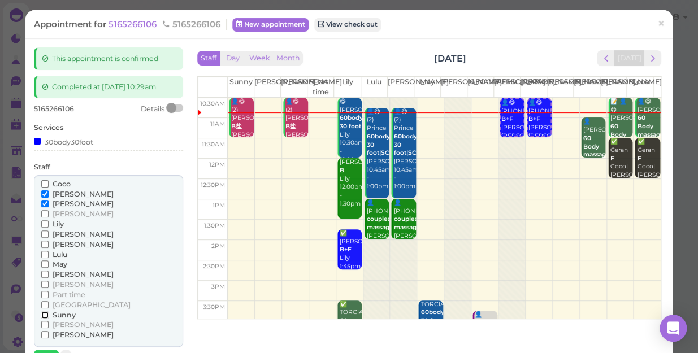
click at [42, 314] on input "Sunny" at bounding box center [44, 314] width 7 height 7
click at [44, 285] on input "[PERSON_NAME]" at bounding box center [44, 284] width 7 height 7
click at [46, 206] on input "[PERSON_NAME]" at bounding box center [44, 203] width 7 height 7
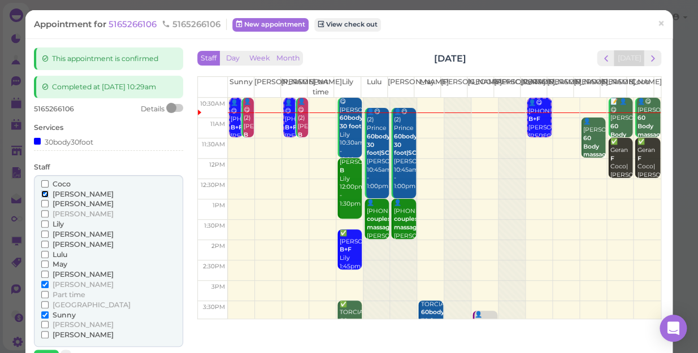
click at [44, 192] on input "[PERSON_NAME]" at bounding box center [44, 193] width 7 height 7
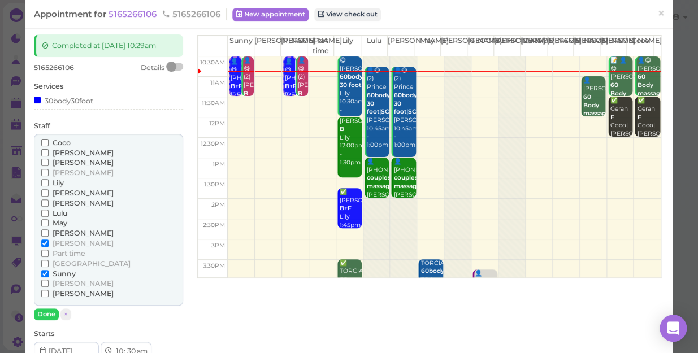
scroll to position [102, 0]
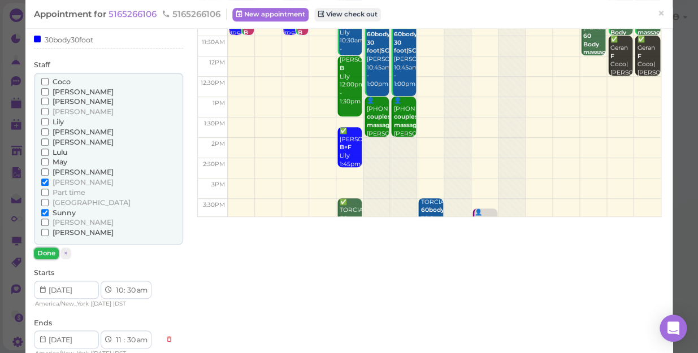
click at [47, 254] on button "Done" at bounding box center [46, 254] width 25 height 12
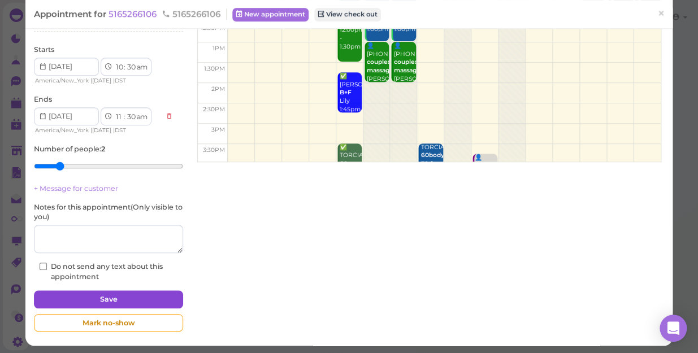
scroll to position [159, 0]
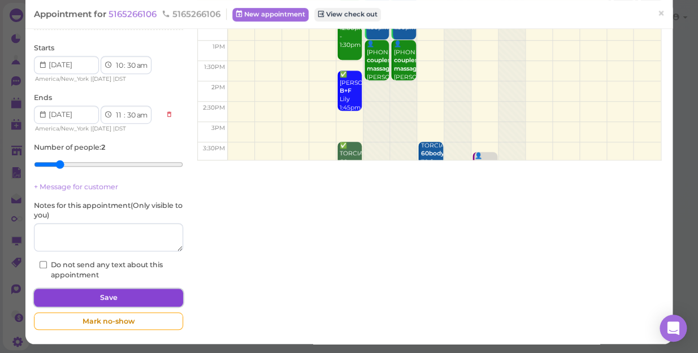
click at [133, 293] on button "Save" at bounding box center [108, 298] width 149 height 18
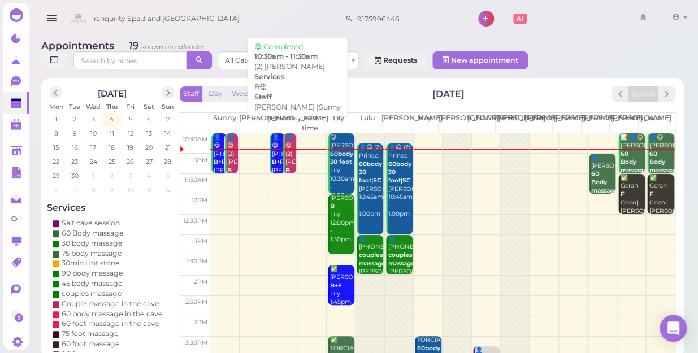
click at [292, 156] on div "👤😋 (2) [PERSON_NAME] B盐 [PERSON_NAME] |Sunny 10:30am - 11:30am" at bounding box center [291, 179] width 12 height 92
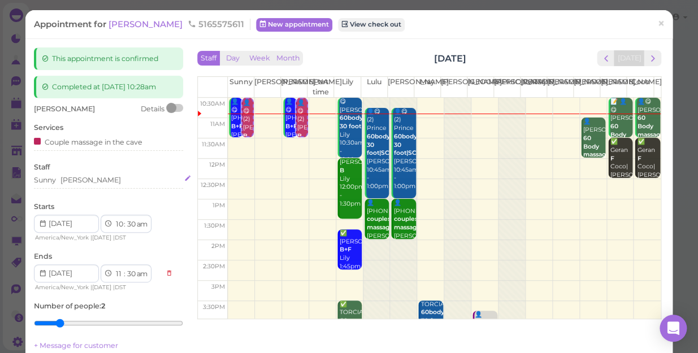
click at [84, 177] on div "Sunny [PERSON_NAME]" at bounding box center [108, 180] width 149 height 10
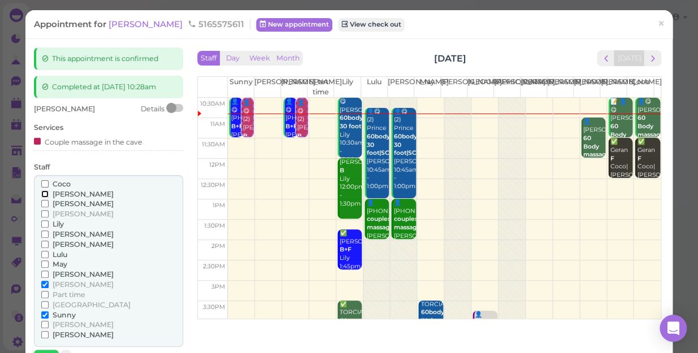
click at [41, 192] on input "[PERSON_NAME]" at bounding box center [44, 193] width 7 height 7
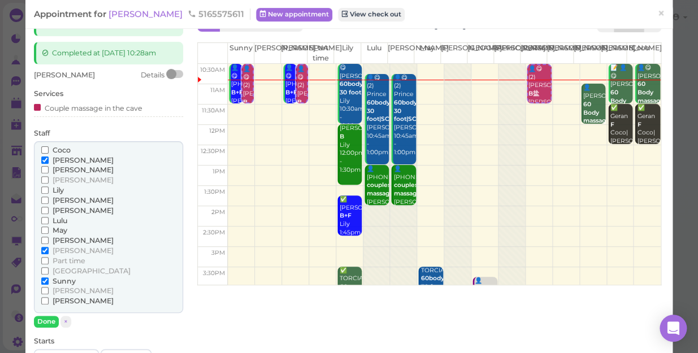
scroll to position [51, 0]
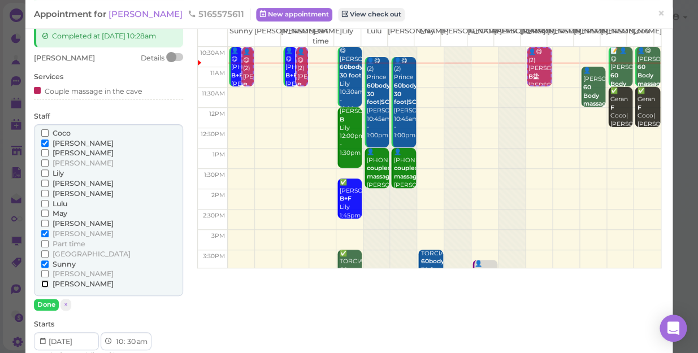
click at [42, 282] on input "[PERSON_NAME]" at bounding box center [44, 283] width 7 height 7
click at [45, 232] on input "[PERSON_NAME]" at bounding box center [44, 233] width 7 height 7
click at [42, 262] on input "Sunny" at bounding box center [44, 264] width 7 height 7
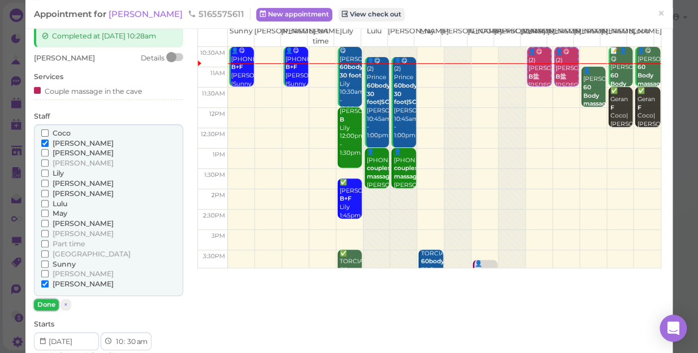
click at [40, 303] on button "Done" at bounding box center [46, 305] width 25 height 12
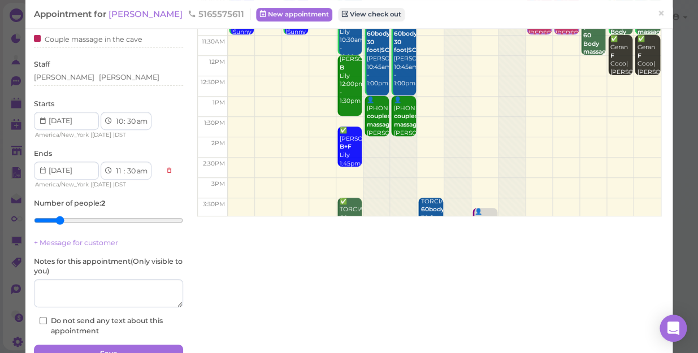
scroll to position [159, 0]
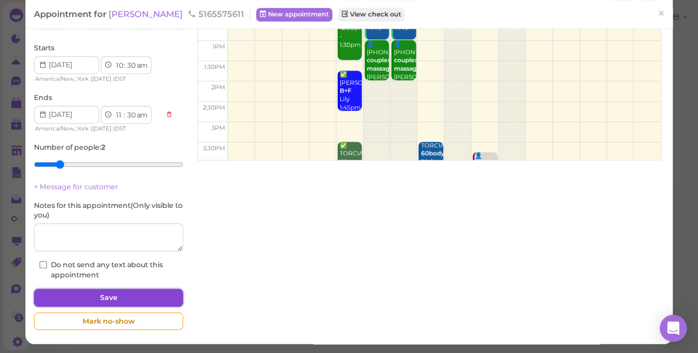
click at [141, 294] on button "Save" at bounding box center [108, 298] width 149 height 18
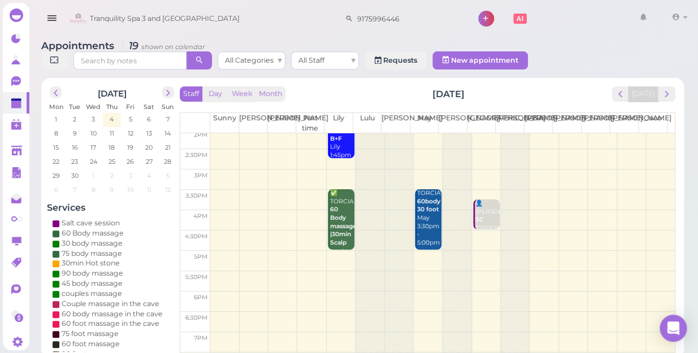
scroll to position [154, 0]
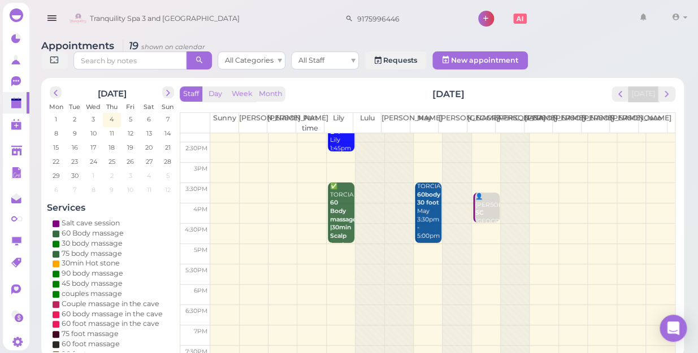
click at [219, 305] on td at bounding box center [442, 315] width 465 height 20
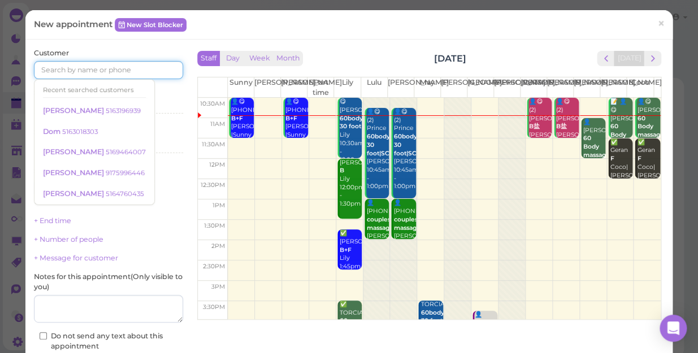
click at [131, 72] on input at bounding box center [108, 70] width 149 height 18
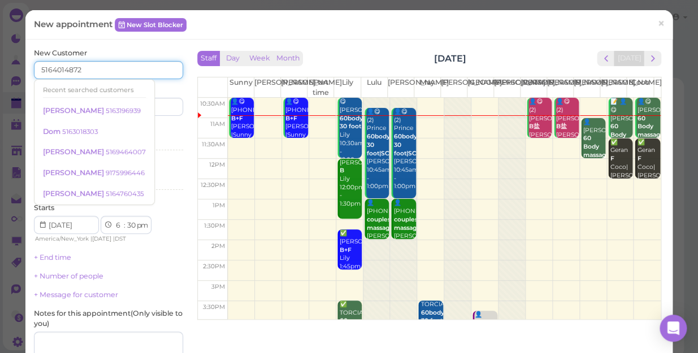
type input "5164014872"
click at [157, 135] on div "Services Select services" at bounding box center [108, 139] width 149 height 31
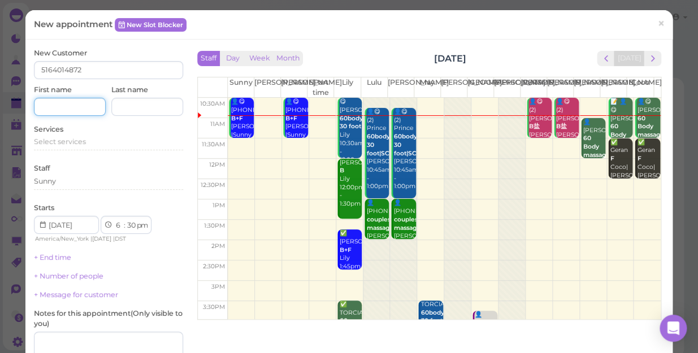
click at [85, 108] on input at bounding box center [70, 107] width 72 height 18
type input "[PERSON_NAME]"
click at [158, 208] on div "Starts 1 2 3 4 5 6 7 8 9 10 11 12 : 00 05 10 15 20 25 30 35 40 45 50 55 am pm A…" at bounding box center [108, 223] width 149 height 41
click at [78, 142] on span "Select services" at bounding box center [60, 141] width 52 height 8
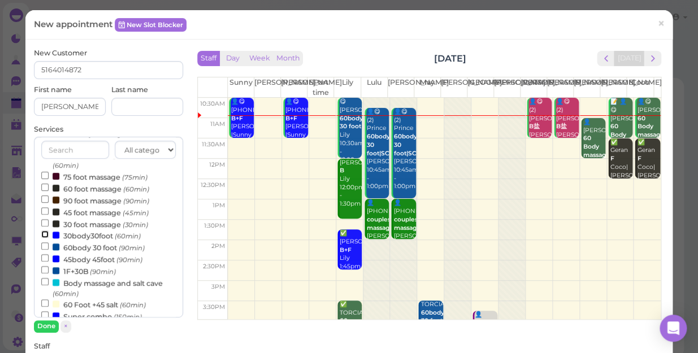
click at [44, 233] on input "30body30foot (60min)" at bounding box center [44, 234] width 7 height 7
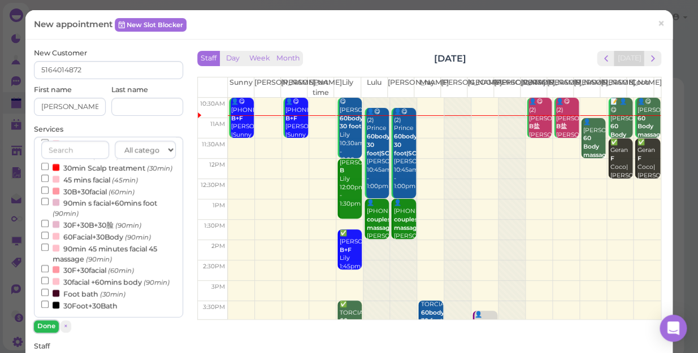
click at [44, 324] on button "Done" at bounding box center [46, 326] width 25 height 12
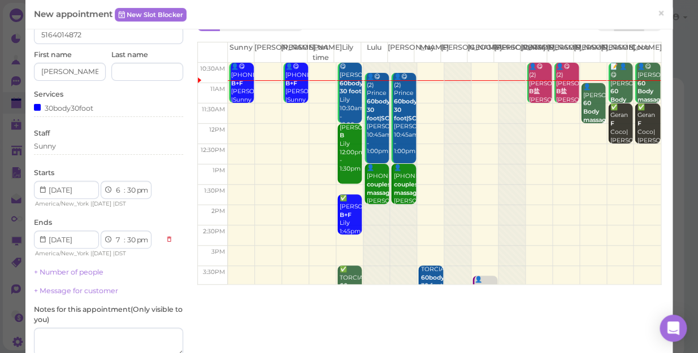
scroll to position [102, 0]
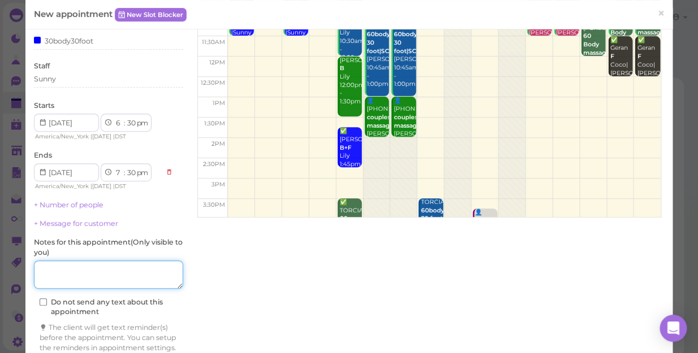
click at [96, 269] on textarea at bounding box center [108, 275] width 149 height 28
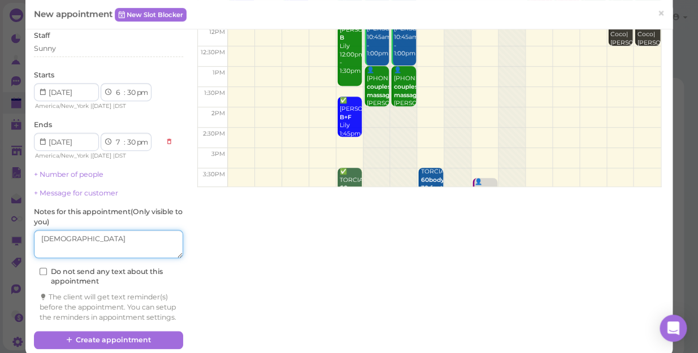
scroll to position [157, 0]
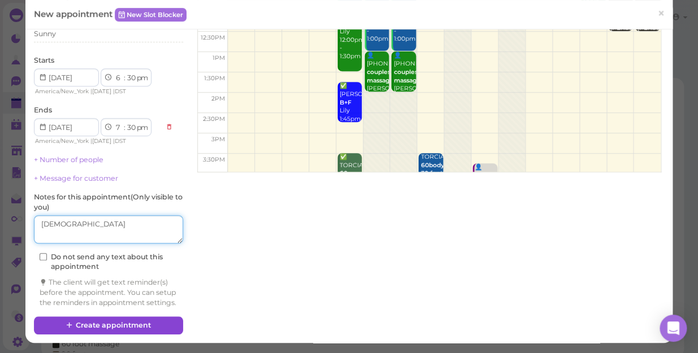
type textarea "[DEMOGRAPHIC_DATA]"
click at [138, 321] on button "Create appointment" at bounding box center [108, 326] width 149 height 18
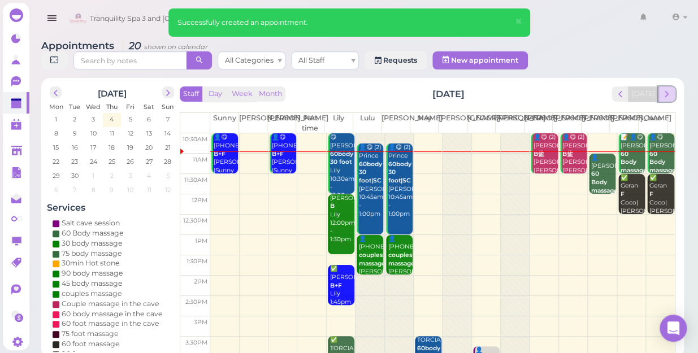
click at [669, 89] on span "next" at bounding box center [666, 94] width 11 height 11
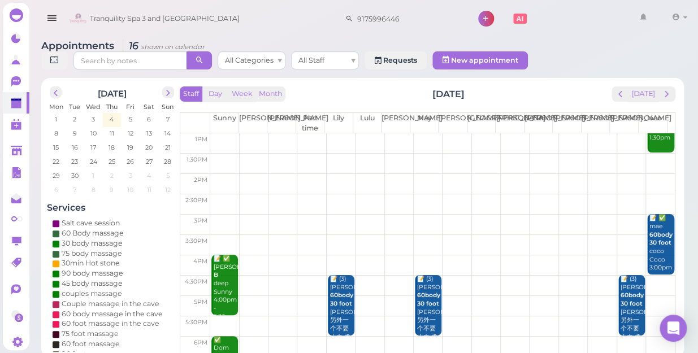
scroll to position [102, 0]
click at [424, 214] on td at bounding box center [442, 224] width 465 height 20
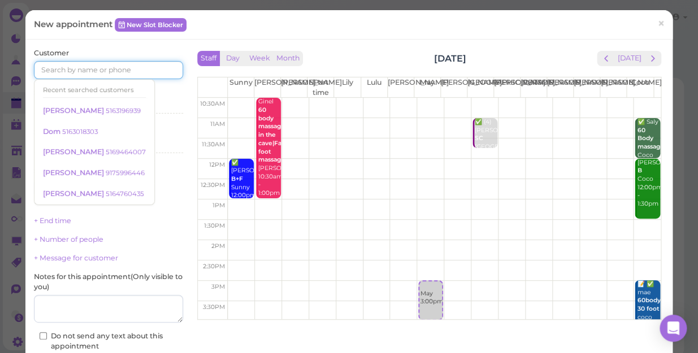
click at [139, 68] on input at bounding box center [108, 70] width 149 height 18
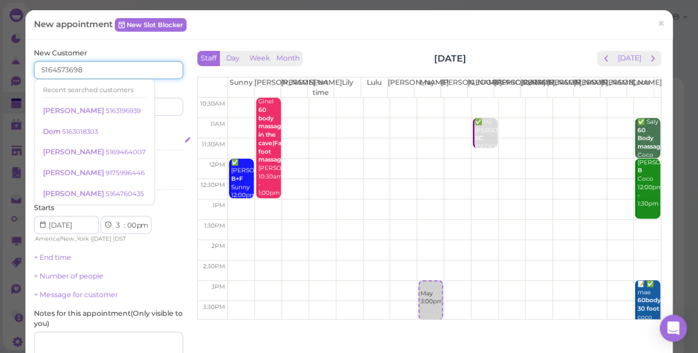
type input "5164573698"
click at [153, 144] on div "Select services" at bounding box center [108, 142] width 149 height 10
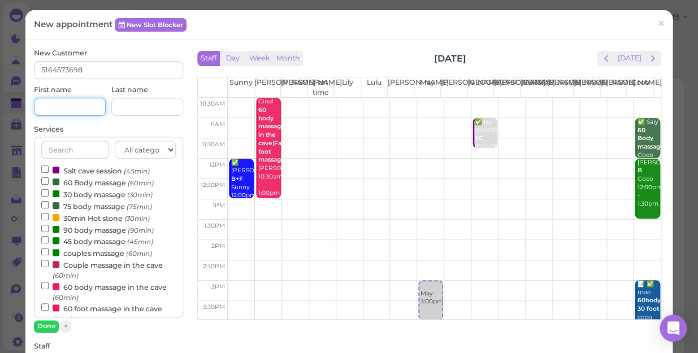
click at [73, 101] on input at bounding box center [70, 107] width 72 height 18
type input "[PERSON_NAME]"
click at [182, 224] on div "New Customer 5164573698 First name [PERSON_NAME] Last name Services All categor…" at bounding box center [108, 329] width 161 height 562
click at [44, 180] on input "60 Body massage (60min)" at bounding box center [44, 180] width 7 height 7
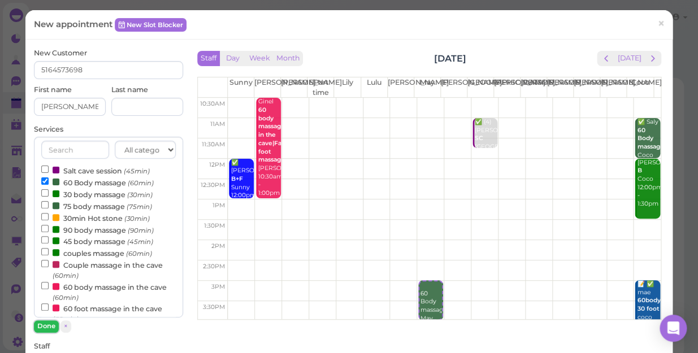
click at [43, 326] on button "Done" at bounding box center [46, 326] width 25 height 12
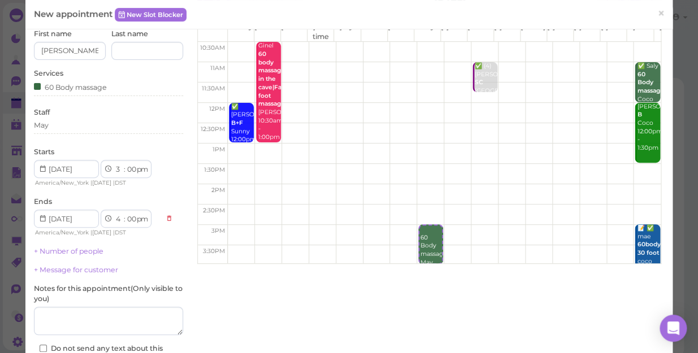
scroll to position [154, 0]
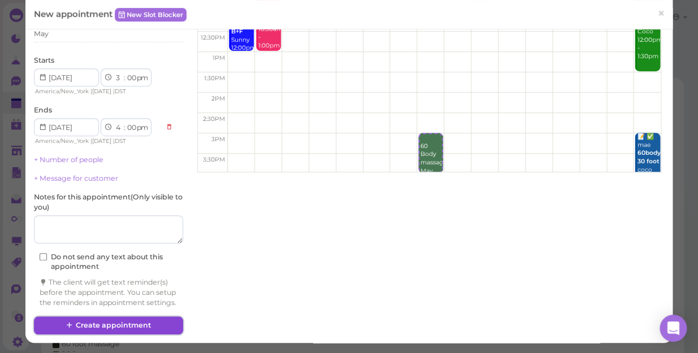
click at [146, 327] on button "Create appointment" at bounding box center [108, 326] width 149 height 18
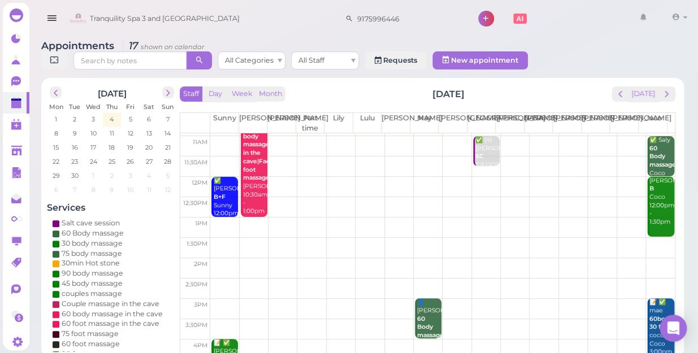
scroll to position [0, 0]
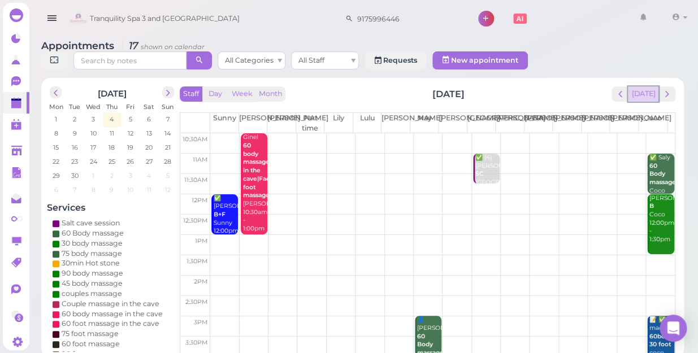
click at [640, 86] on button "[DATE]" at bounding box center [643, 93] width 31 height 15
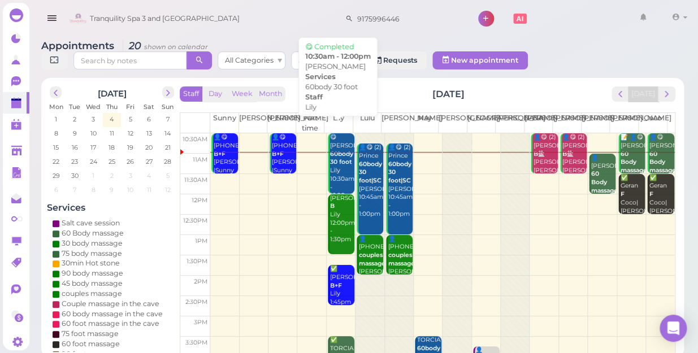
click at [333, 162] on div "😋 [PERSON_NAME] 60body 30 foot Lily 10:30am - 12:00pm" at bounding box center [342, 166] width 25 height 67
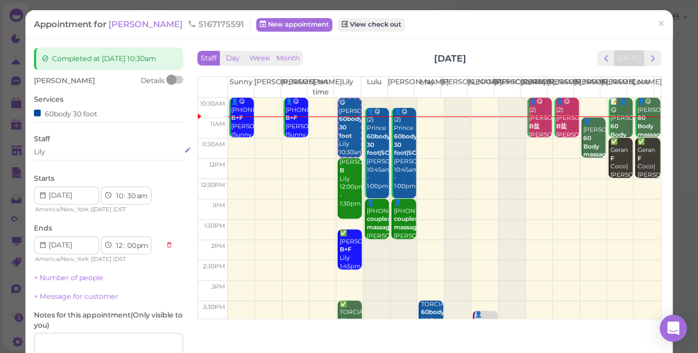
click at [51, 153] on div "Lily" at bounding box center [108, 152] width 149 height 10
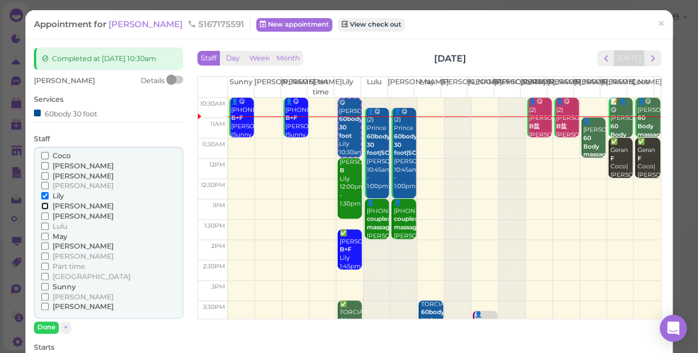
click at [43, 206] on input "[PERSON_NAME]" at bounding box center [44, 205] width 7 height 7
click at [43, 196] on input "Lily" at bounding box center [44, 195] width 7 height 7
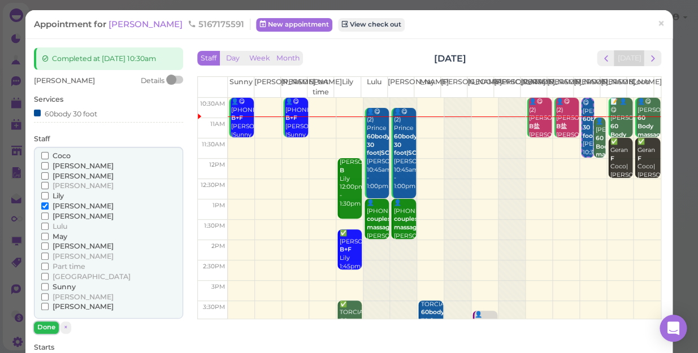
click at [45, 324] on button "Done" at bounding box center [46, 328] width 25 height 12
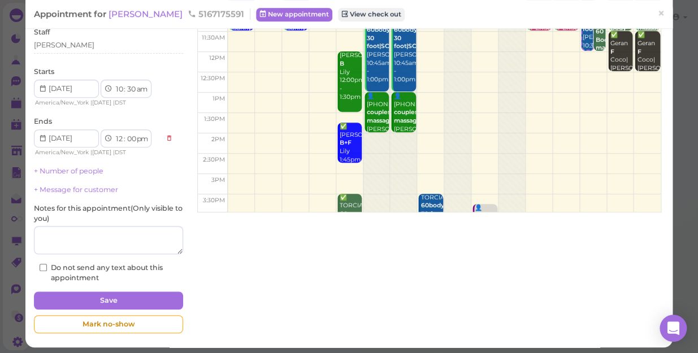
scroll to position [110, 0]
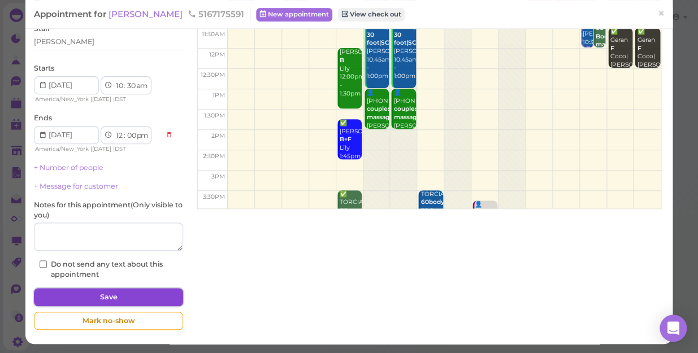
click at [154, 296] on button "Save" at bounding box center [108, 297] width 149 height 18
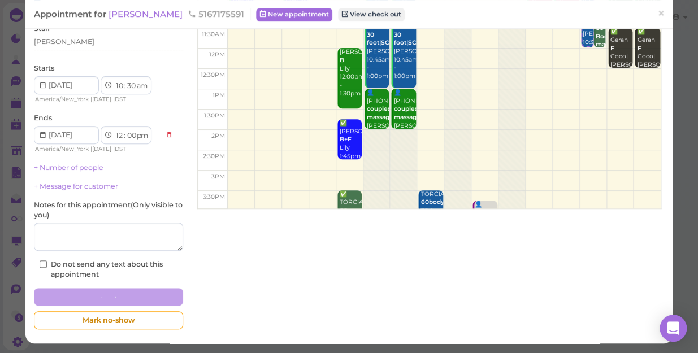
scroll to position [110, 0]
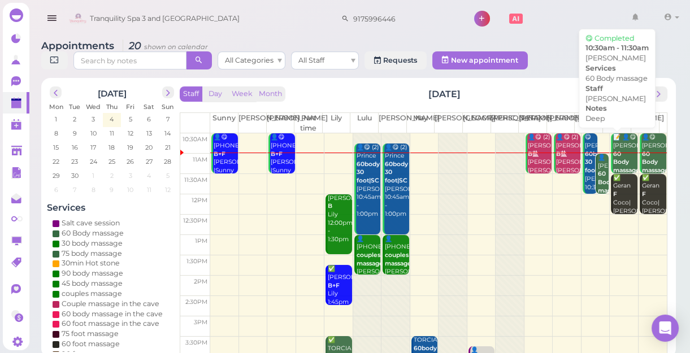
click at [618, 158] on div "📝 👤😋 [PERSON_NAME] 60 Body massage Deep [PERSON_NAME] 10:30am - 11:30am" at bounding box center [625, 174] width 24 height 83
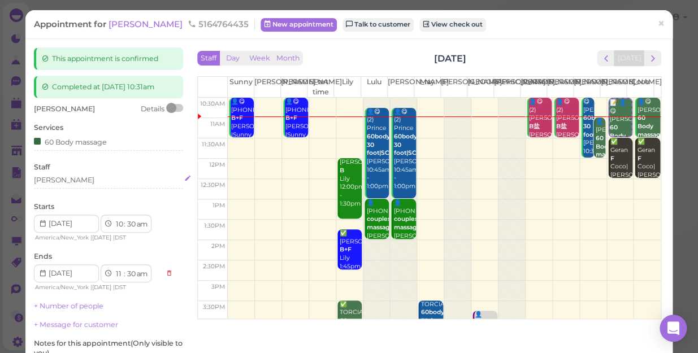
click at [52, 178] on div "[PERSON_NAME]" at bounding box center [108, 180] width 149 height 10
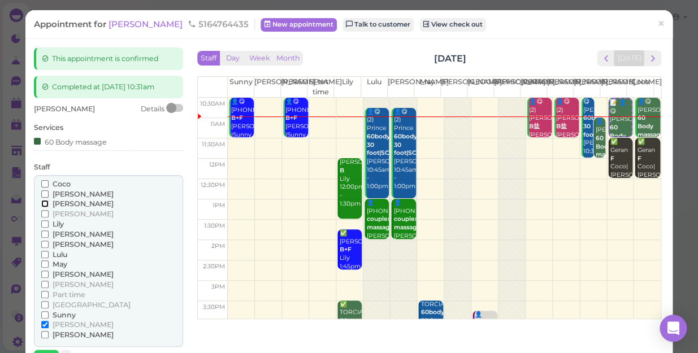
click at [44, 203] on input "[PERSON_NAME]" at bounding box center [44, 203] width 7 height 7
click at [45, 324] on input "[PERSON_NAME]" at bounding box center [44, 324] width 7 height 7
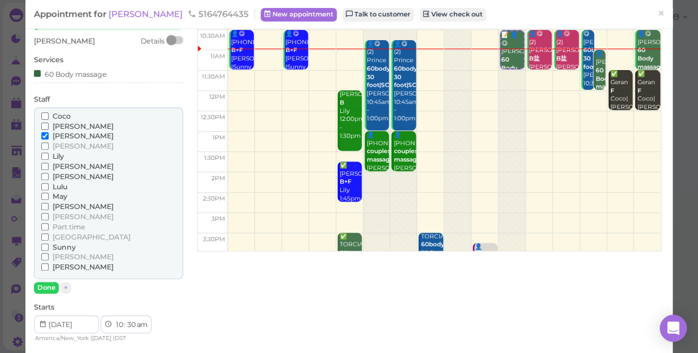
scroll to position [154, 0]
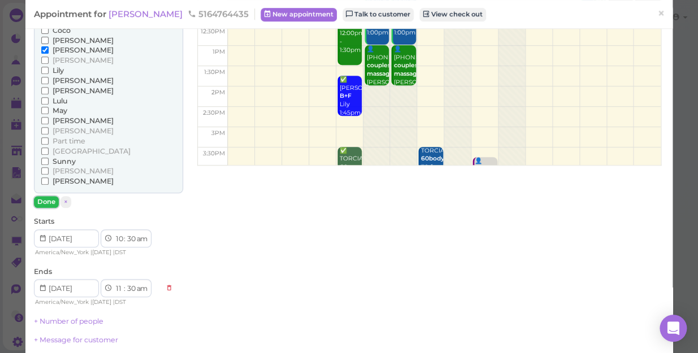
click at [45, 200] on button "Done" at bounding box center [46, 202] width 25 height 12
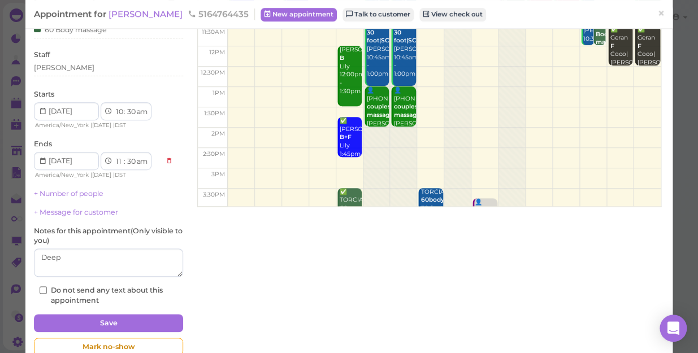
scroll to position [138, 0]
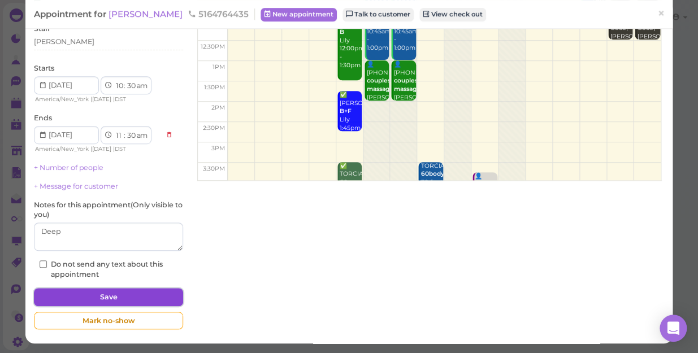
click at [161, 295] on button "Save" at bounding box center [108, 297] width 149 height 18
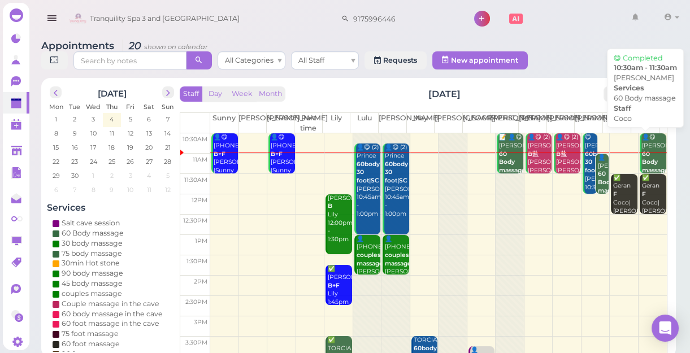
click at [650, 155] on div "👤😋 [PERSON_NAME] 60 Body massage Coco 10:30am - 11:30am" at bounding box center [654, 170] width 25 height 75
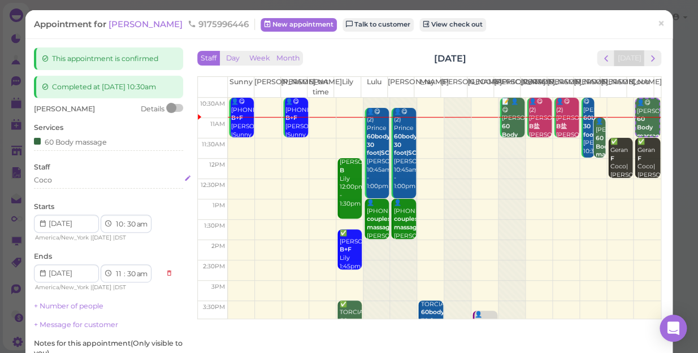
click at [58, 183] on div "Coco" at bounding box center [108, 180] width 149 height 10
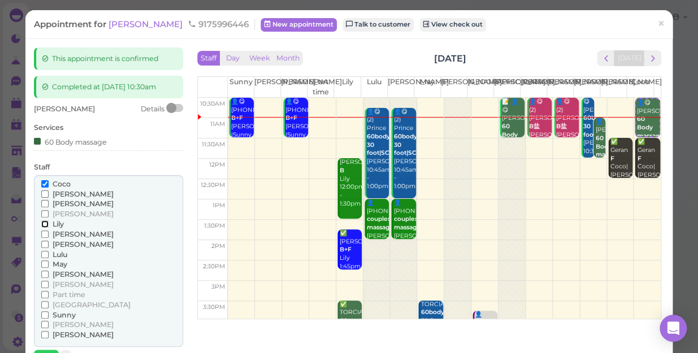
click at [41, 223] on input "Lily" at bounding box center [44, 223] width 7 height 7
click at [46, 182] on input "Coco" at bounding box center [44, 183] width 7 height 7
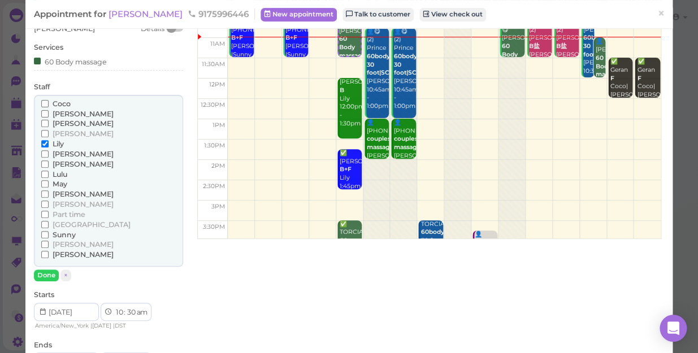
scroll to position [154, 0]
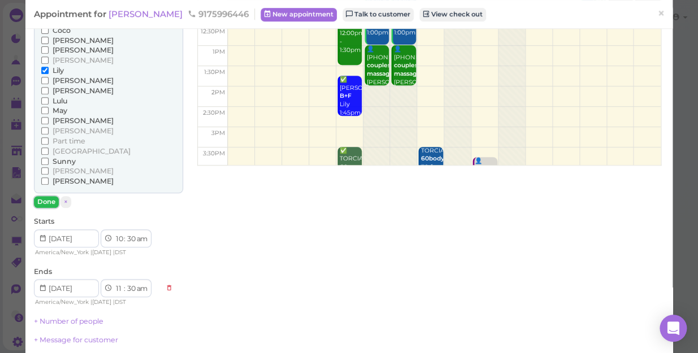
click at [47, 198] on button "Done" at bounding box center [46, 202] width 25 height 12
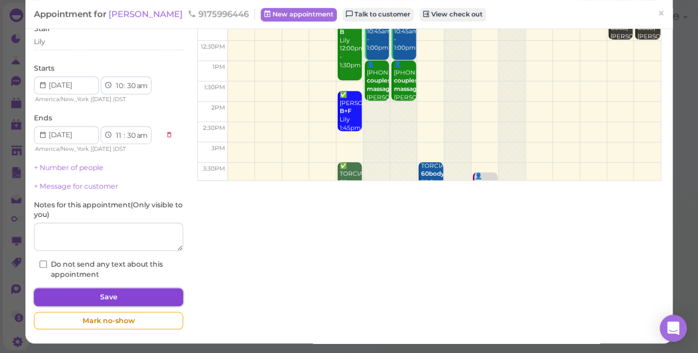
click at [137, 300] on button "Save" at bounding box center [108, 297] width 149 height 18
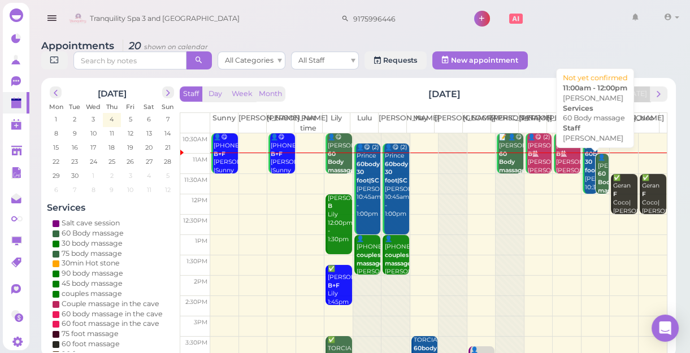
click at [598, 183] on b "60 Body massage" at bounding box center [611, 182] width 27 height 24
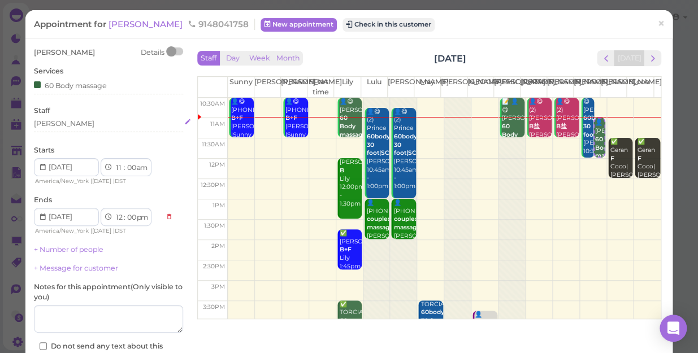
click at [53, 125] on div "[PERSON_NAME]" at bounding box center [64, 124] width 60 height 10
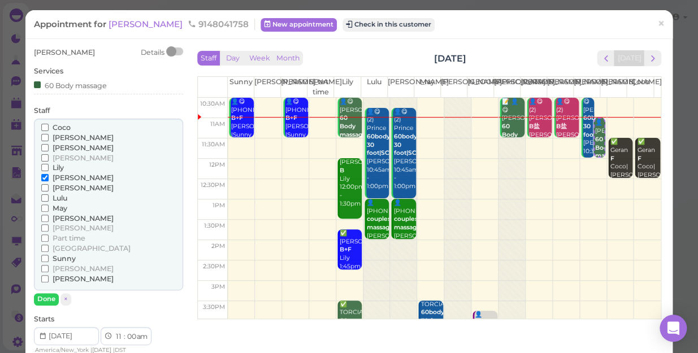
click at [43, 125] on input "Coco" at bounding box center [44, 127] width 7 height 7
click at [42, 175] on input "[PERSON_NAME]" at bounding box center [44, 177] width 7 height 7
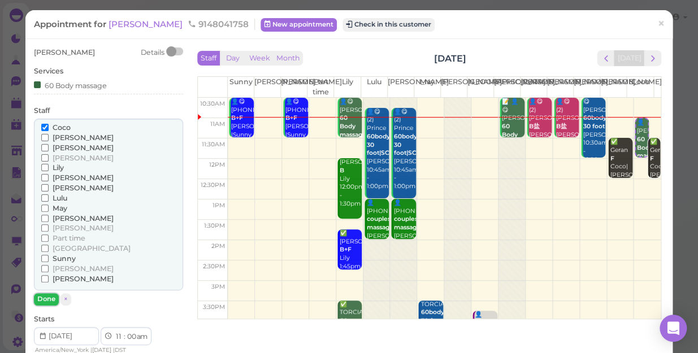
click at [45, 298] on button "Done" at bounding box center [46, 299] width 25 height 12
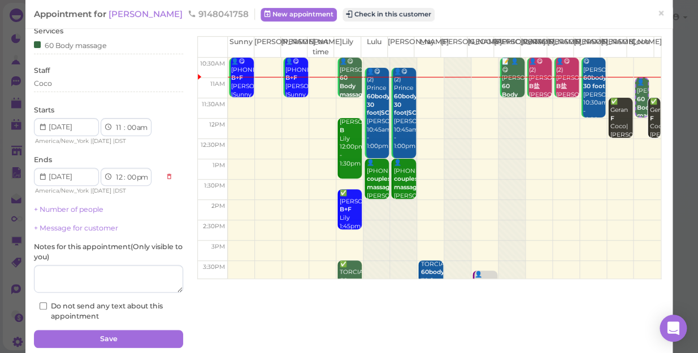
scroll to position [82, 0]
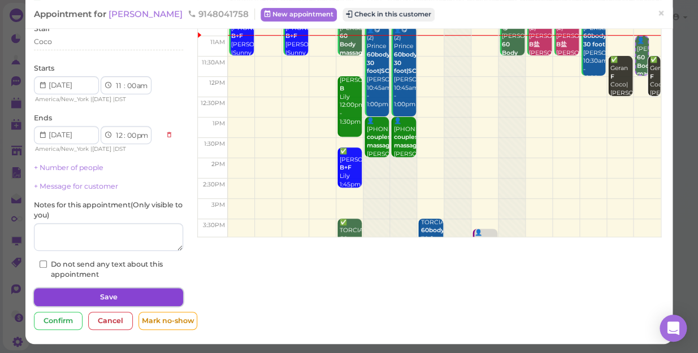
click at [135, 297] on button "Save" at bounding box center [108, 297] width 149 height 18
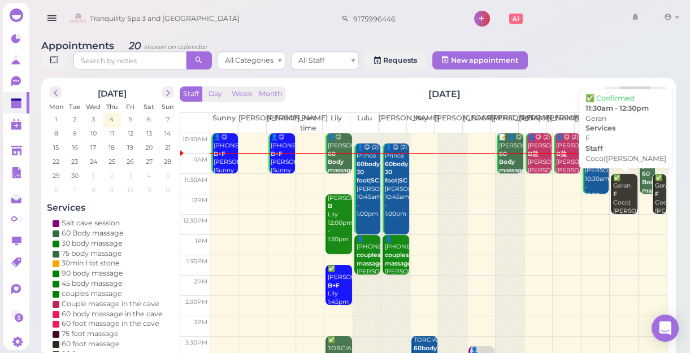
click at [613, 209] on div "✅ [PERSON_NAME]|[PERSON_NAME] 11:30am - 12:30pm" at bounding box center [625, 207] width 24 height 67
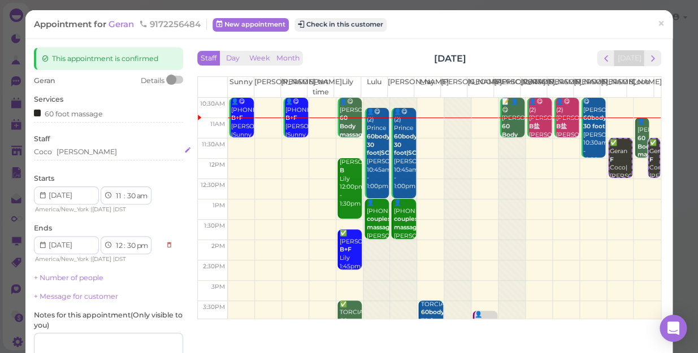
click at [77, 151] on div "[PERSON_NAME]" at bounding box center [108, 152] width 149 height 10
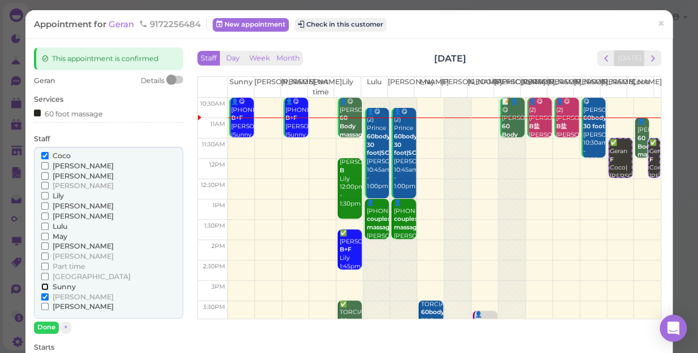
click at [44, 283] on input "Sunny" at bounding box center [44, 286] width 7 height 7
click at [42, 254] on input "[PERSON_NAME]" at bounding box center [44, 256] width 7 height 7
click at [45, 256] on input "[PERSON_NAME]" at bounding box center [44, 256] width 7 height 7
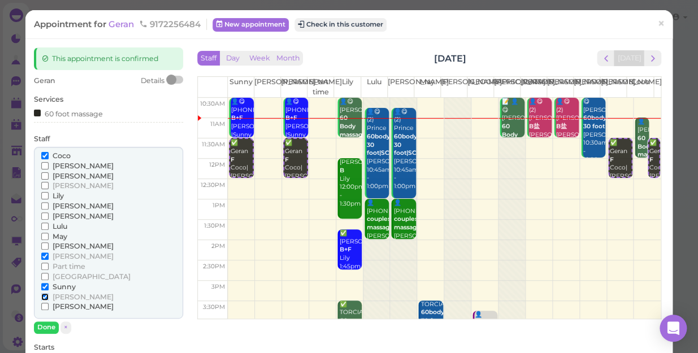
click at [41, 297] on input "[PERSON_NAME]" at bounding box center [44, 296] width 7 height 7
click at [44, 157] on input "Coco" at bounding box center [44, 155] width 7 height 7
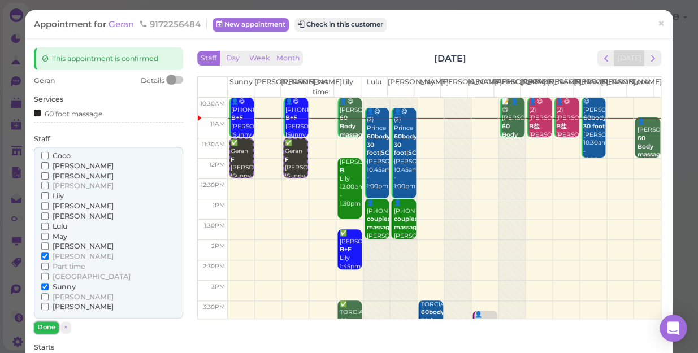
click at [45, 326] on button "Done" at bounding box center [46, 328] width 25 height 12
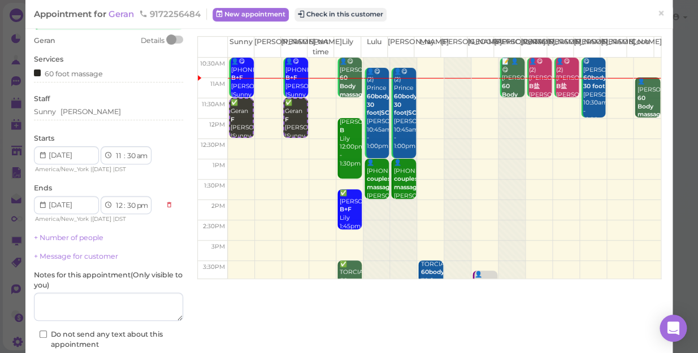
scroll to position [102, 0]
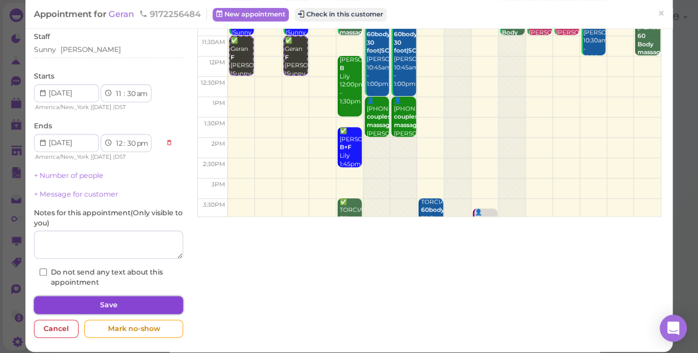
click at [119, 304] on button "Save" at bounding box center [108, 305] width 149 height 18
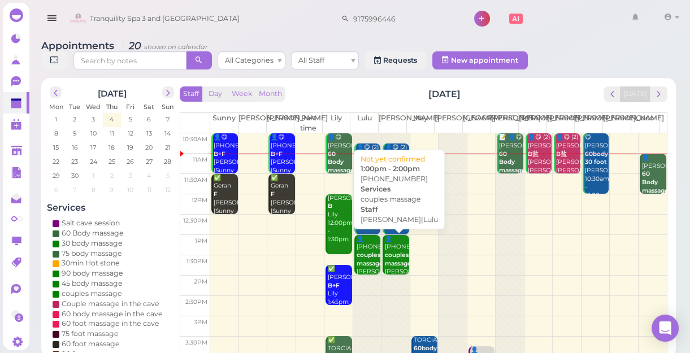
click at [393, 263] on b "couples massage" at bounding box center [398, 260] width 27 height 16
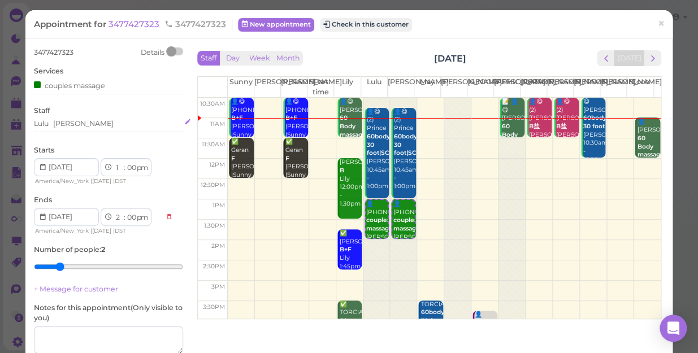
click at [73, 119] on div "Lulu [PERSON_NAME]" at bounding box center [108, 124] width 149 height 10
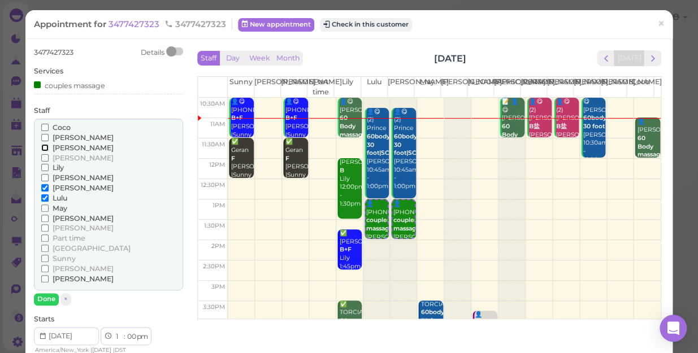
click at [45, 147] on input "[PERSON_NAME]" at bounding box center [44, 147] width 7 height 7
click at [45, 175] on input "[PERSON_NAME]" at bounding box center [44, 177] width 7 height 7
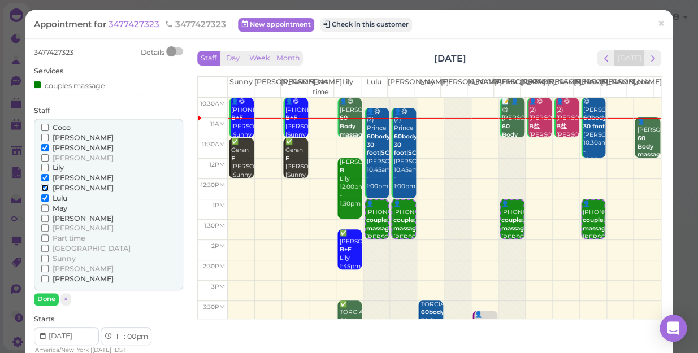
click at [43, 186] on input "[PERSON_NAME]" at bounding box center [44, 187] width 7 height 7
click at [45, 198] on input "Lulu" at bounding box center [44, 197] width 7 height 7
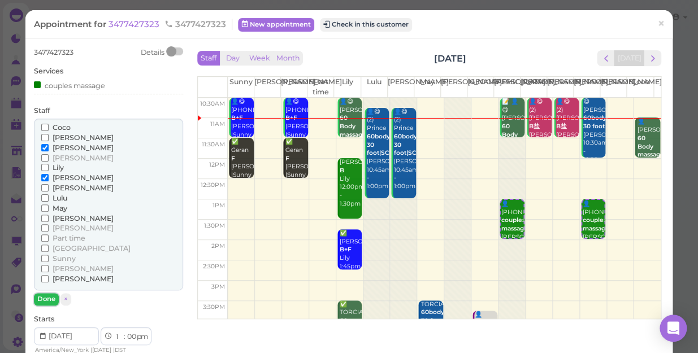
click at [49, 300] on button "Done" at bounding box center [46, 299] width 25 height 12
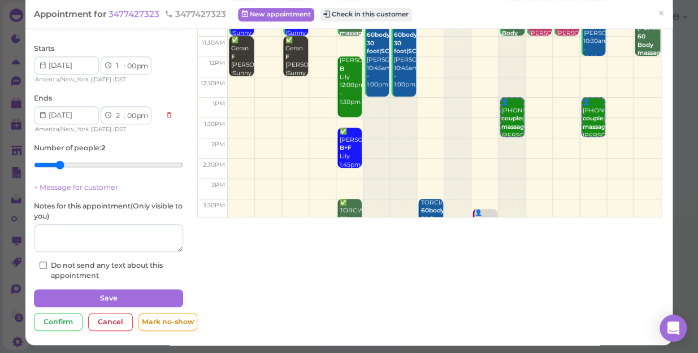
scroll to position [103, 0]
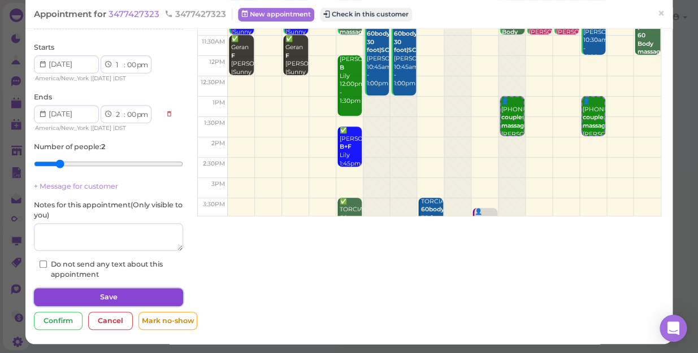
click at [113, 294] on button "Save" at bounding box center [108, 297] width 149 height 18
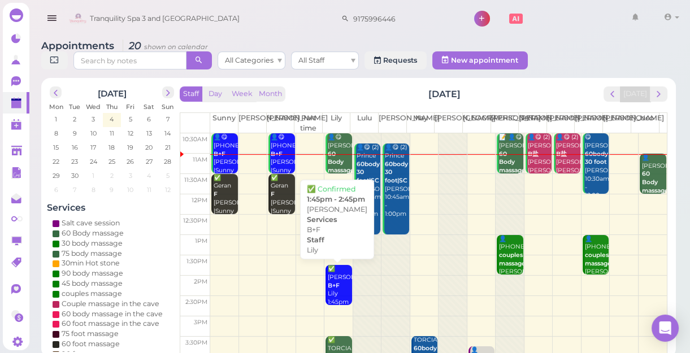
click at [335, 281] on div "✅ [PERSON_NAME]+F Lily 1:45pm - 2:45pm" at bounding box center [339, 294] width 24 height 58
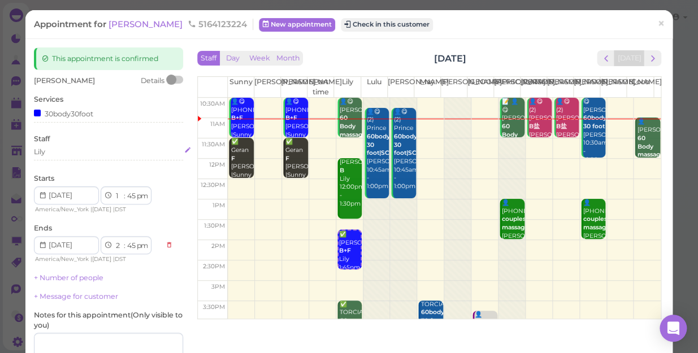
click at [47, 150] on div "Lily" at bounding box center [108, 152] width 149 height 10
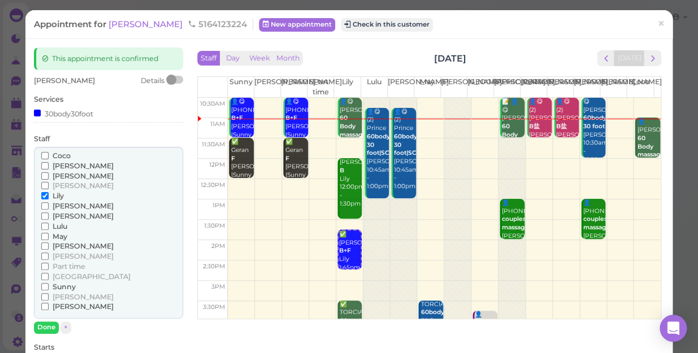
click at [44, 152] on input "Coco" at bounding box center [44, 155] width 7 height 7
click at [44, 192] on input "Lily" at bounding box center [44, 195] width 7 height 7
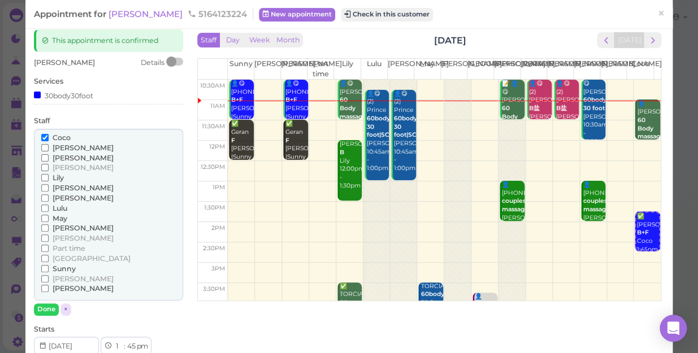
scroll to position [51, 0]
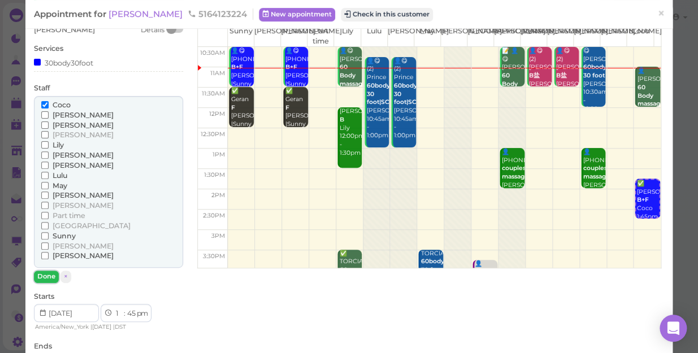
click at [49, 275] on button "Done" at bounding box center [46, 277] width 25 height 12
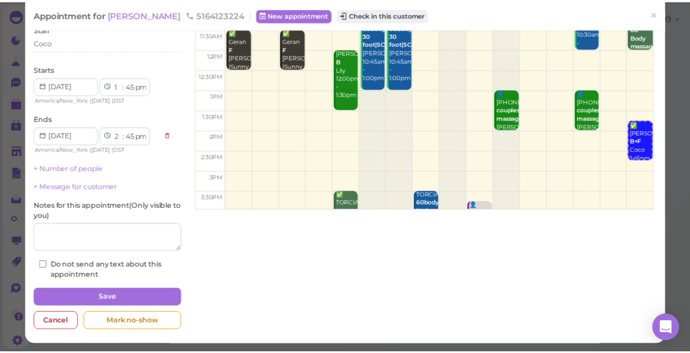
scroll to position [110, 0]
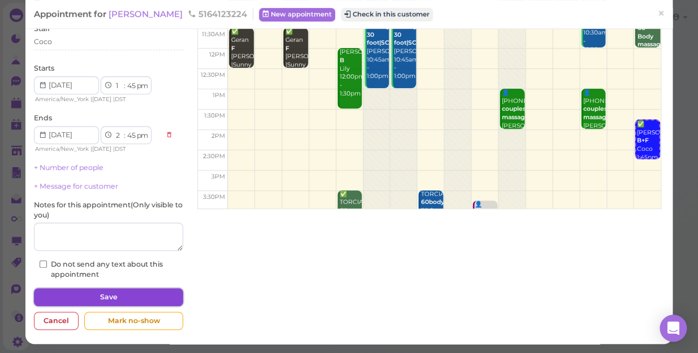
click at [135, 295] on button "Save" at bounding box center [108, 297] width 149 height 18
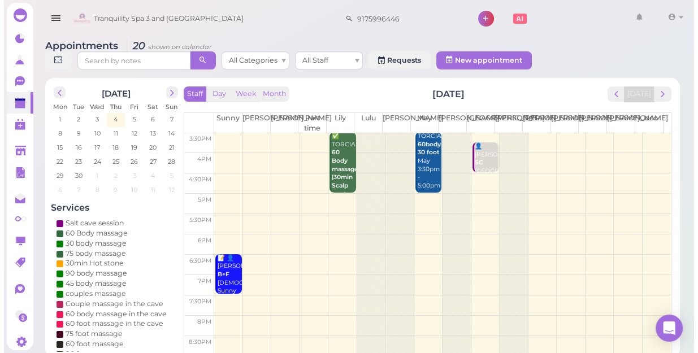
scroll to position [153, 0]
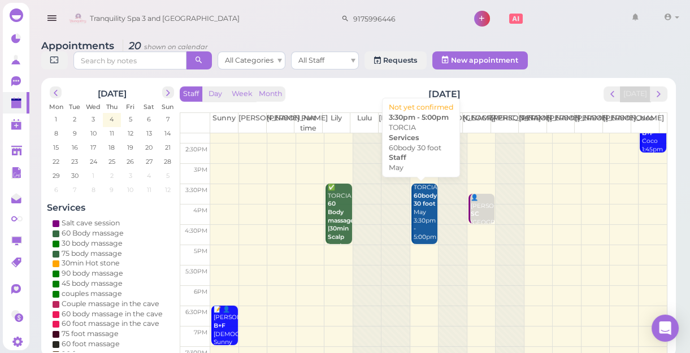
click at [418, 231] on div "TORCIA 60body 30 foot May 3:30pm - 5:00pm" at bounding box center [425, 213] width 24 height 58
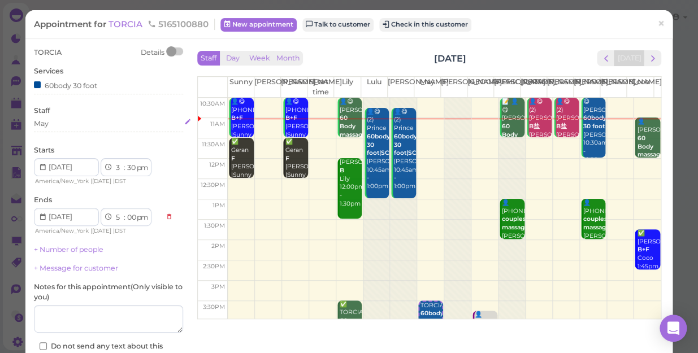
click at [49, 124] on div "May" at bounding box center [108, 124] width 149 height 10
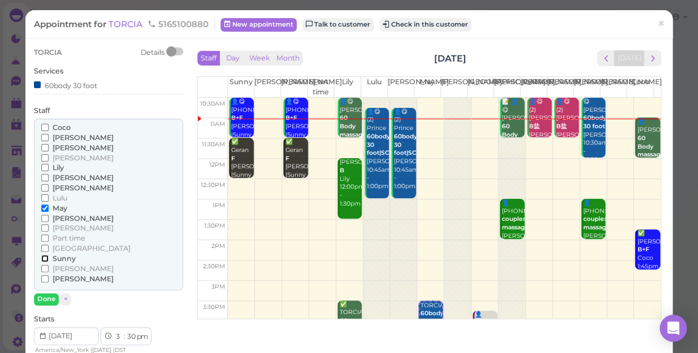
click at [44, 257] on input "Sunny" at bounding box center [44, 258] width 7 height 7
click at [44, 206] on input "May" at bounding box center [44, 208] width 7 height 7
click at [47, 296] on button "Done" at bounding box center [46, 299] width 25 height 12
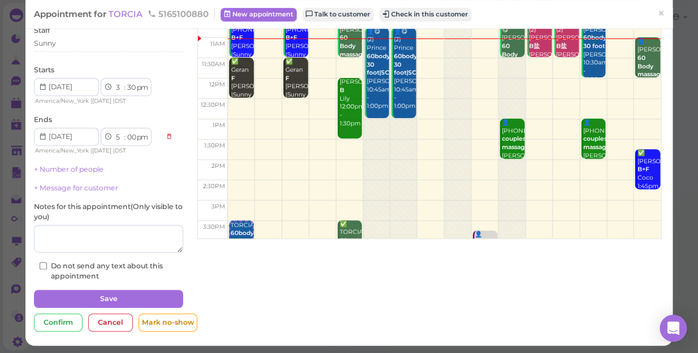
scroll to position [82, 0]
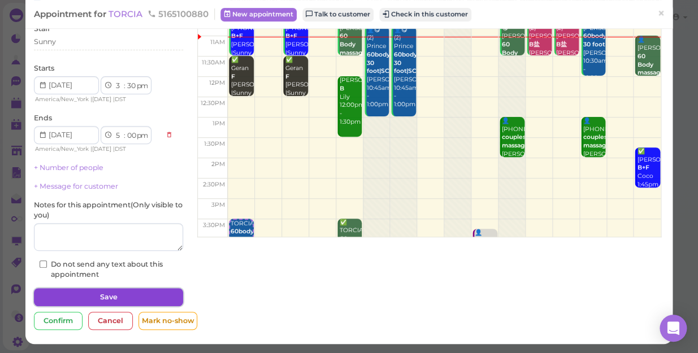
click at [123, 295] on button "Save" at bounding box center [108, 297] width 149 height 18
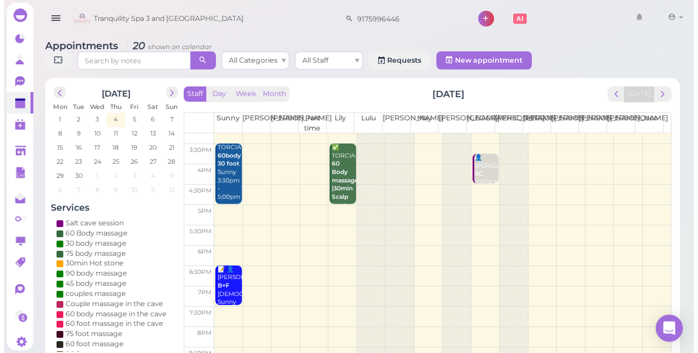
scroll to position [204, 0]
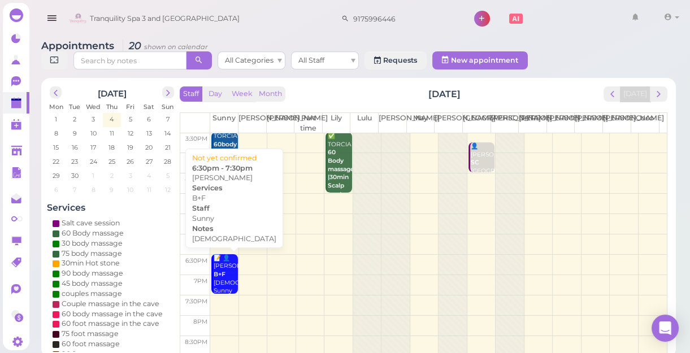
click at [228, 278] on div "📝 👤[PERSON_NAME]+F [DEMOGRAPHIC_DATA] Sunny 6:30pm - 7:30pm" at bounding box center [225, 287] width 24 height 67
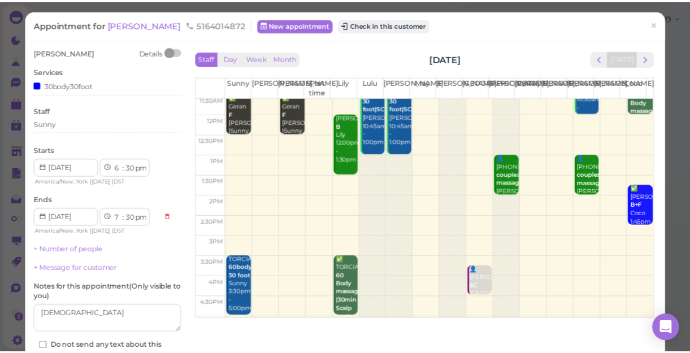
scroll to position [102, 0]
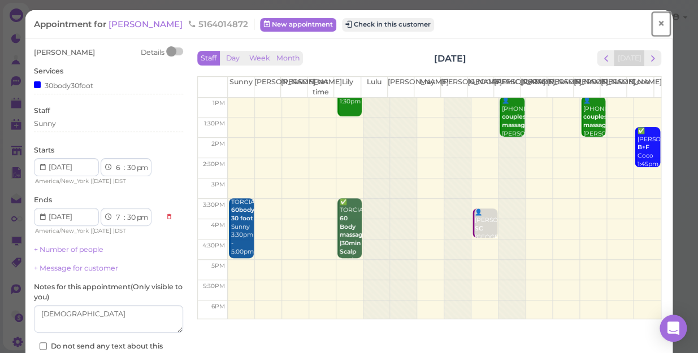
click at [657, 23] on span "×" at bounding box center [660, 24] width 7 height 16
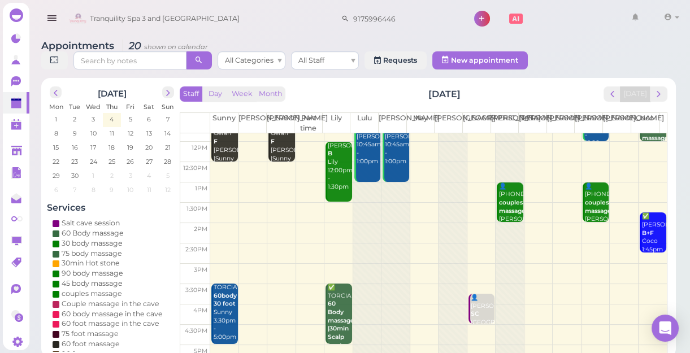
scroll to position [154, 0]
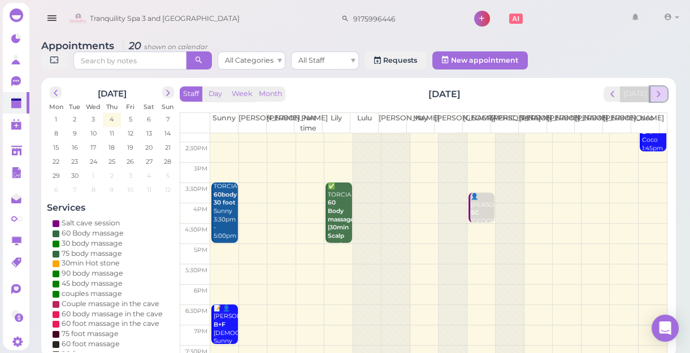
click at [663, 96] on span "next" at bounding box center [658, 94] width 11 height 11
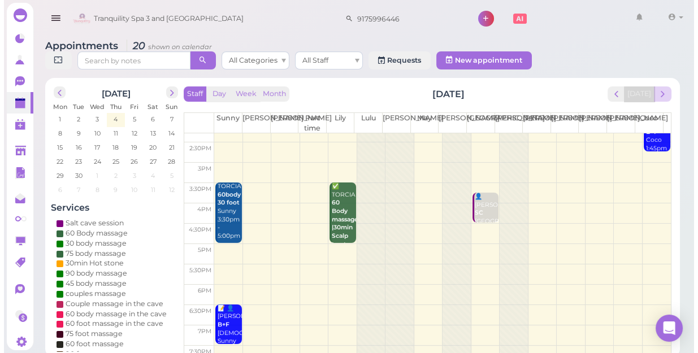
scroll to position [0, 0]
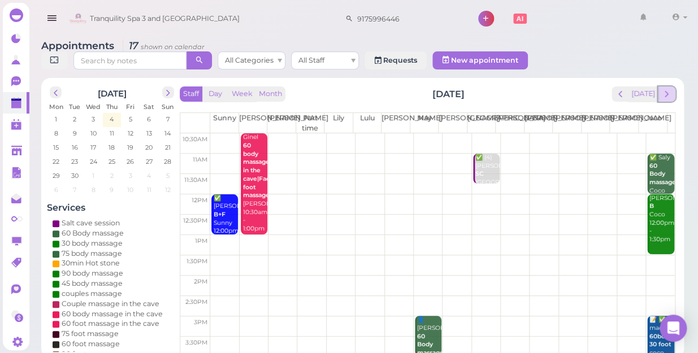
click at [666, 89] on span "next" at bounding box center [666, 94] width 11 height 11
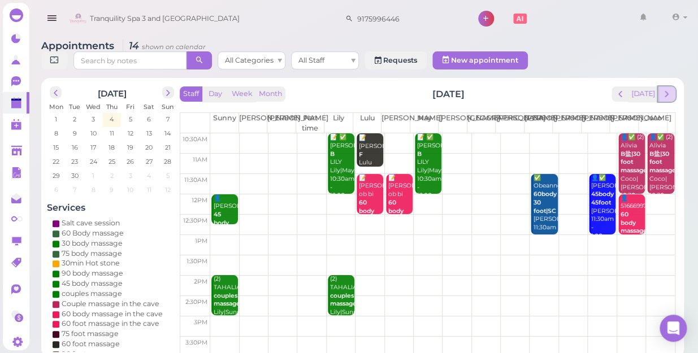
click at [666, 89] on span "next" at bounding box center [666, 94] width 11 height 11
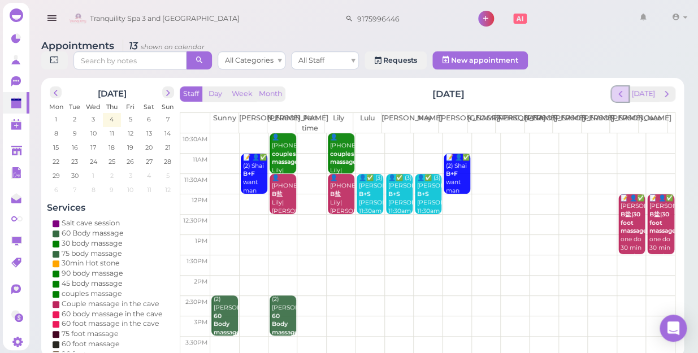
click at [618, 89] on span "prev" at bounding box center [620, 94] width 11 height 11
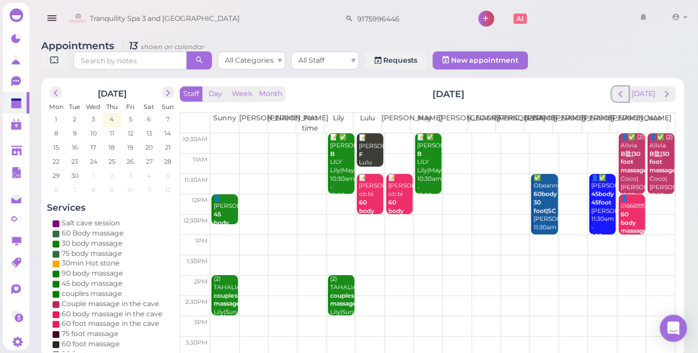
click at [618, 89] on span "prev" at bounding box center [620, 94] width 11 height 11
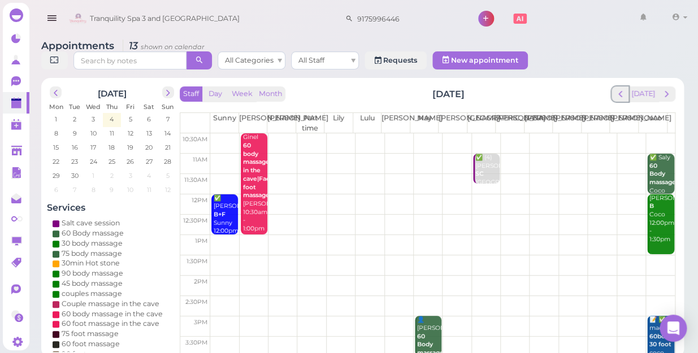
click at [618, 89] on span "prev" at bounding box center [620, 94] width 11 height 11
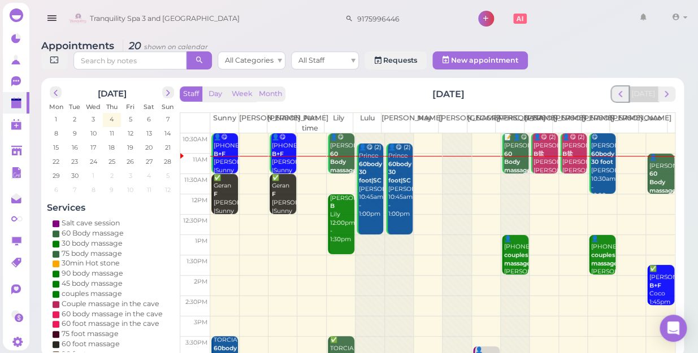
click at [618, 89] on span "prev" at bounding box center [620, 94] width 11 height 11
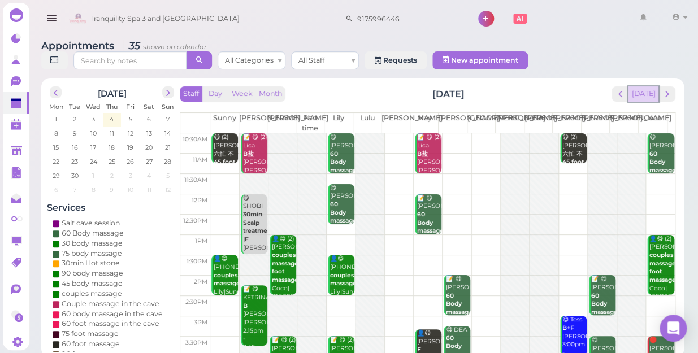
click at [640, 86] on button "[DATE]" at bounding box center [643, 93] width 31 height 15
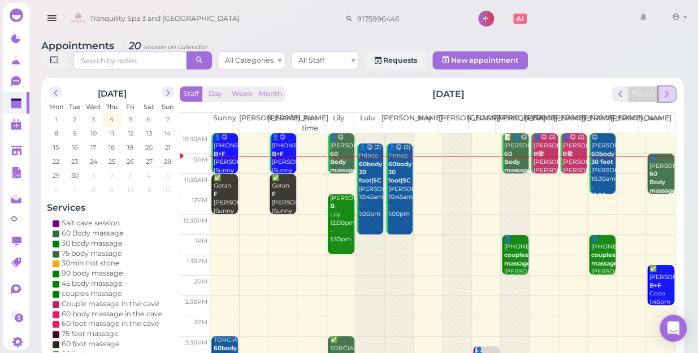
click at [670, 89] on span "next" at bounding box center [666, 94] width 11 height 11
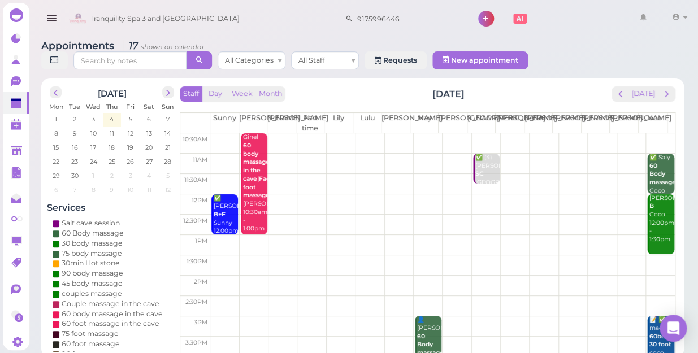
click at [282, 154] on td at bounding box center [442, 164] width 465 height 20
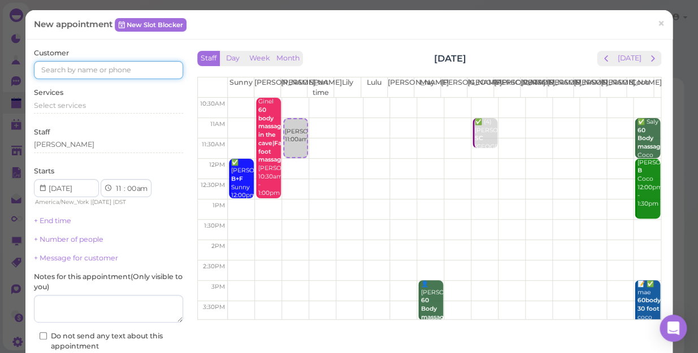
click at [126, 70] on input at bounding box center [108, 70] width 149 height 18
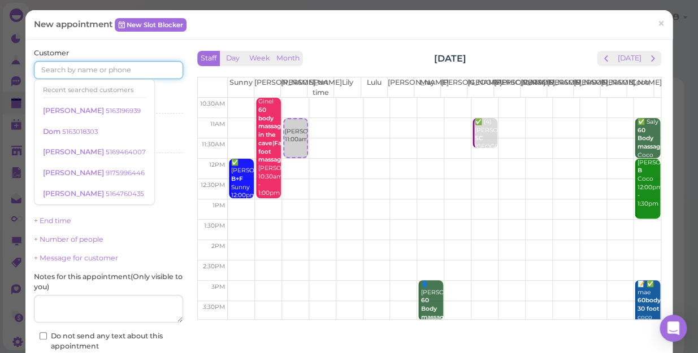
click at [578, 123] on td at bounding box center [444, 128] width 433 height 20
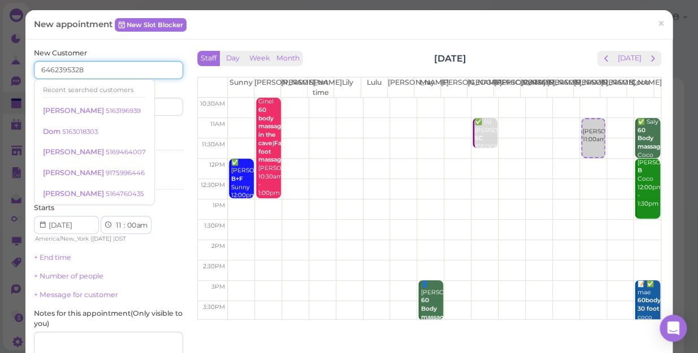
type input "6462395328"
click at [153, 131] on div "Services Select services" at bounding box center [108, 139] width 149 height 31
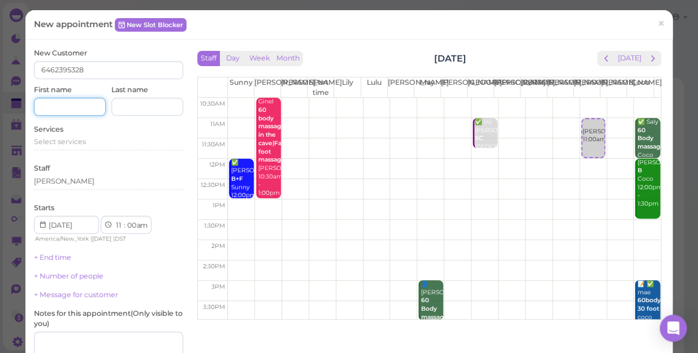
click at [83, 107] on input at bounding box center [70, 107] width 72 height 18
type input "[PERSON_NAME]"
click at [159, 213] on div "Starts 1 2 3 4 5 6 7 8 9 10 11 12 : 00 05 10 15 20 25 30 35 40 45 50 55 am pm A…" at bounding box center [108, 223] width 149 height 41
click at [79, 144] on span "Select services" at bounding box center [60, 141] width 52 height 8
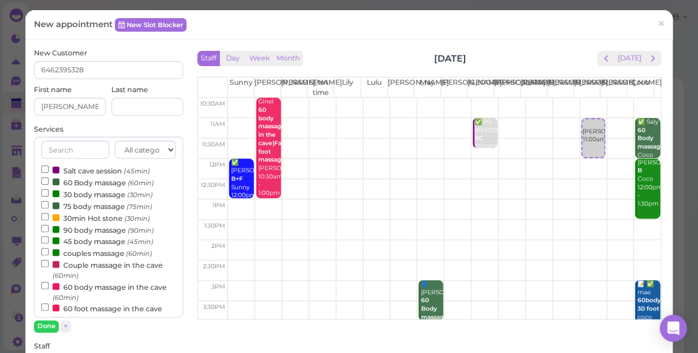
click at [85, 177] on label "60 Body massage (60min)" at bounding box center [97, 182] width 112 height 12
click at [49, 177] on input "60 Body massage (60min)" at bounding box center [44, 180] width 7 height 7
click at [45, 327] on button "Done" at bounding box center [46, 326] width 25 height 12
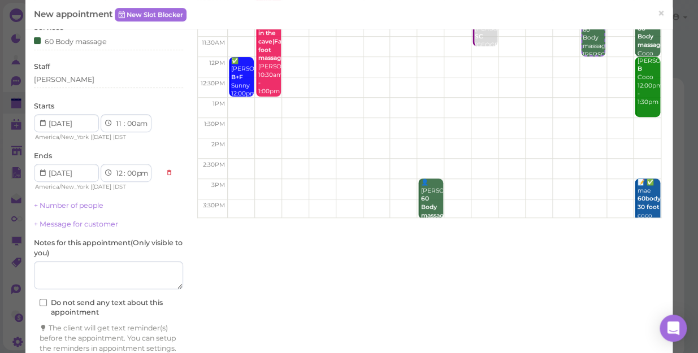
scroll to position [102, 0]
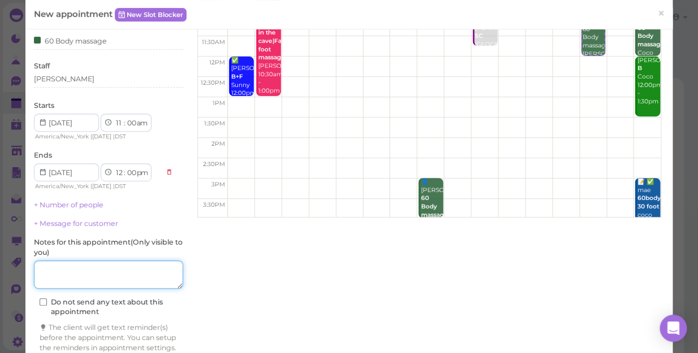
click at [90, 272] on textarea at bounding box center [108, 275] width 149 height 28
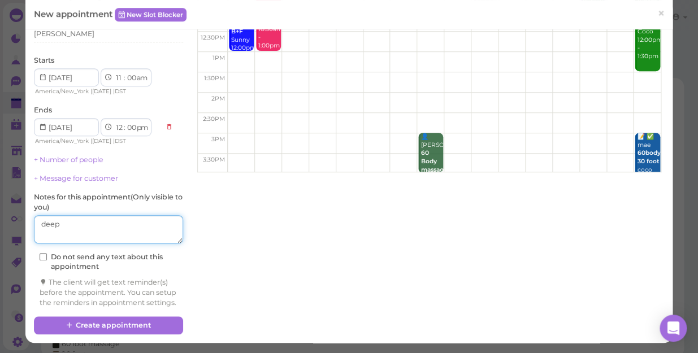
scroll to position [157, 0]
type textarea "deep"
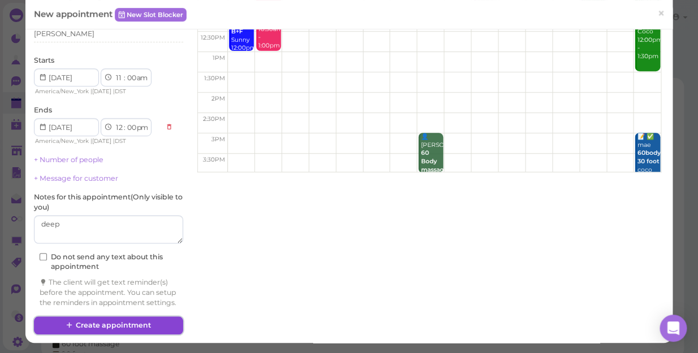
click at [159, 322] on button "Create appointment" at bounding box center [108, 326] width 149 height 18
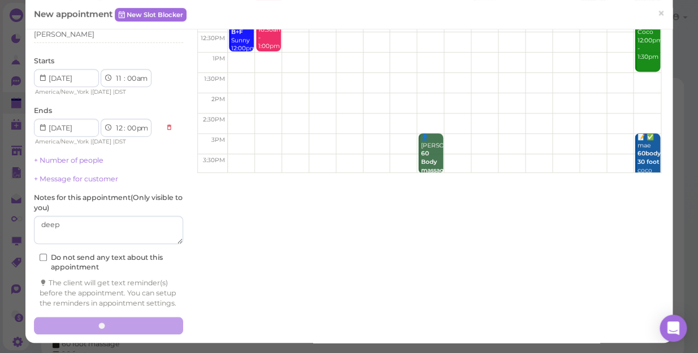
scroll to position [0, 0]
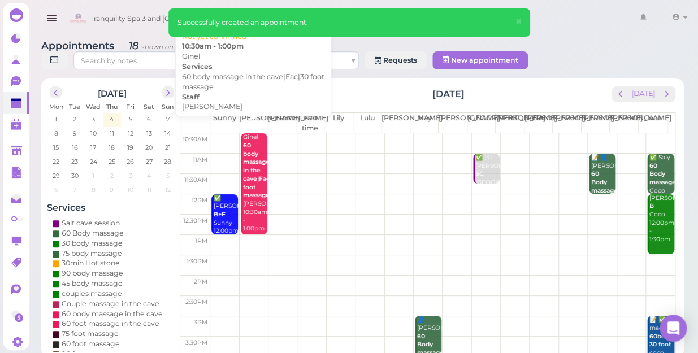
click at [249, 216] on div "Ginel 60 body massage in the cave|Fac|30 foot massage [PERSON_NAME] 10:30am - 1…" at bounding box center [254, 182] width 25 height 99
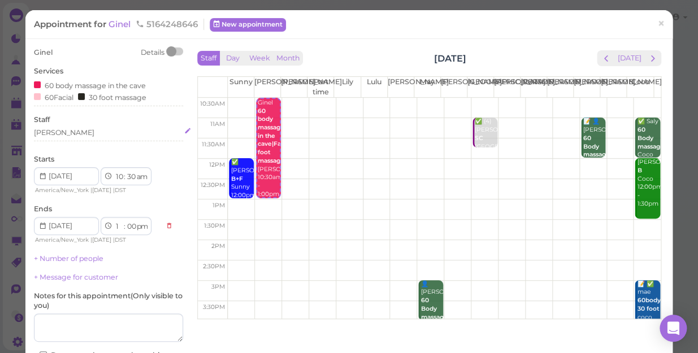
click at [49, 130] on div "[PERSON_NAME]" at bounding box center [64, 133] width 60 height 10
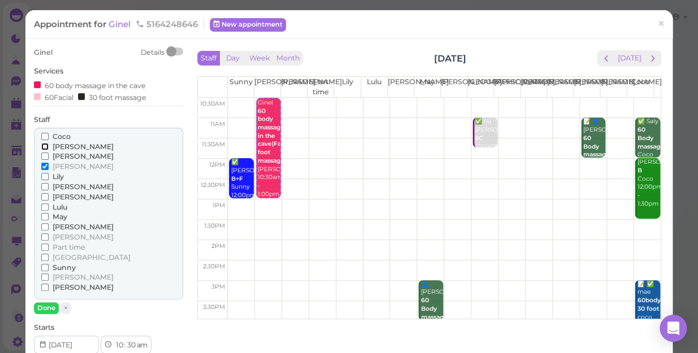
click at [42, 146] on input "[PERSON_NAME]" at bounding box center [44, 146] width 7 height 7
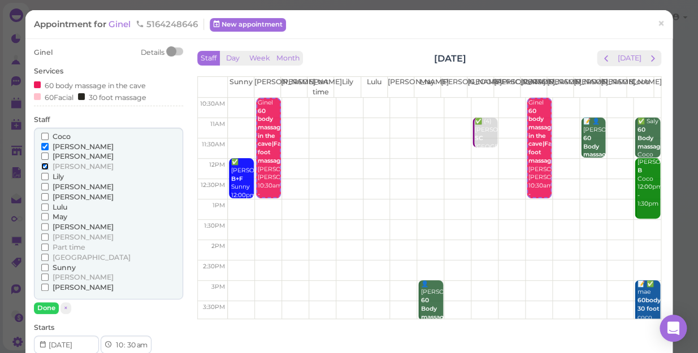
click at [44, 164] on input "[PERSON_NAME]" at bounding box center [44, 166] width 7 height 7
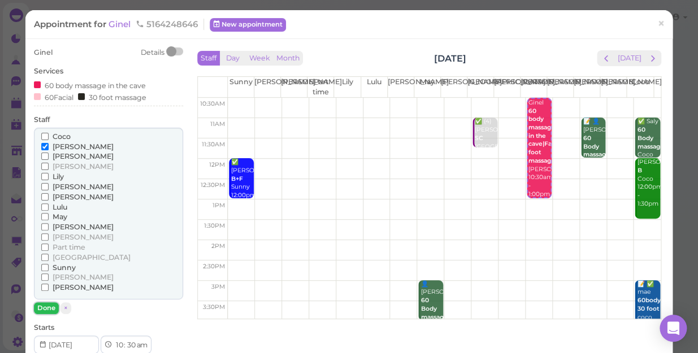
click at [46, 307] on button "Done" at bounding box center [46, 308] width 25 height 12
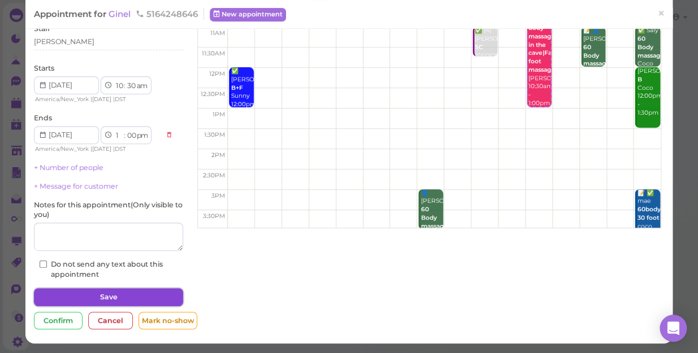
click at [109, 290] on button "Save" at bounding box center [108, 297] width 149 height 18
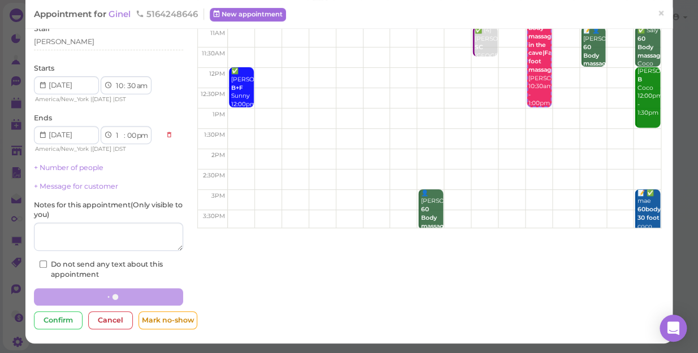
scroll to position [90, 0]
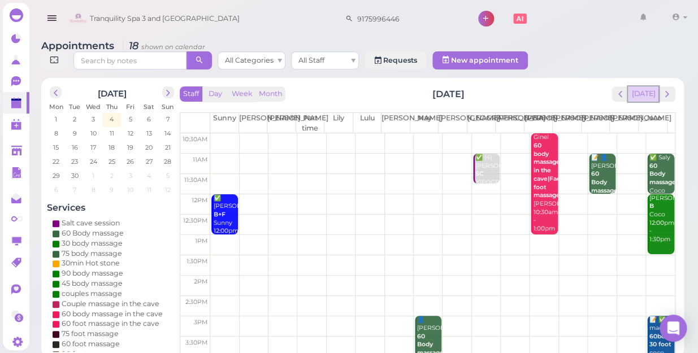
click at [651, 86] on button "[DATE]" at bounding box center [643, 93] width 31 height 15
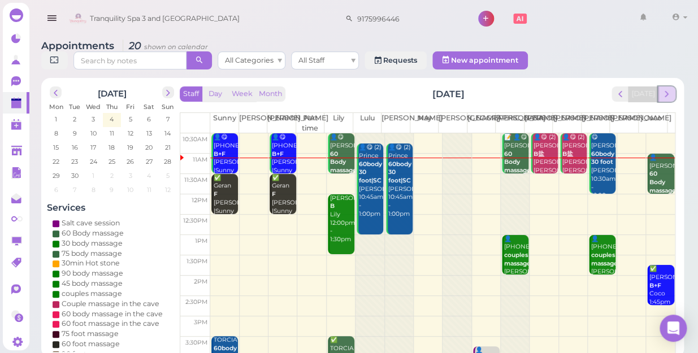
click at [670, 89] on span "next" at bounding box center [666, 94] width 11 height 11
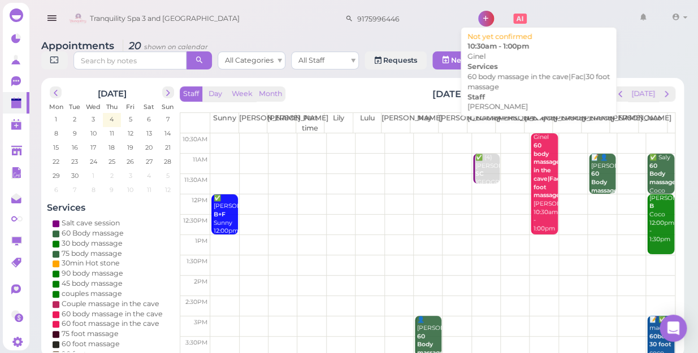
click at [533, 183] on b "60 body massage in the cave|Fac|30 foot massage" at bounding box center [551, 170] width 36 height 57
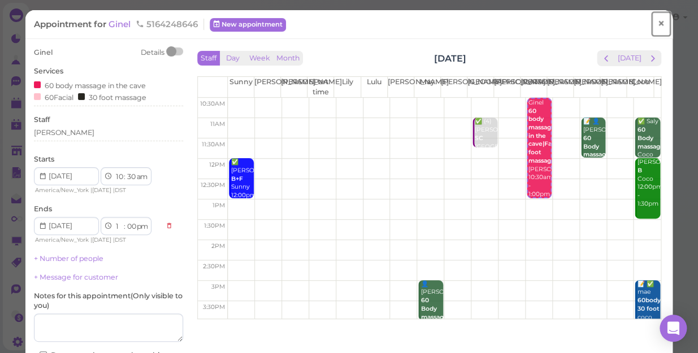
click at [657, 23] on span "×" at bounding box center [660, 24] width 7 height 16
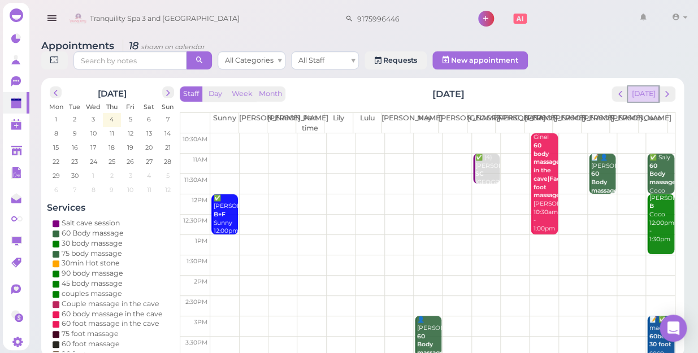
click at [646, 86] on button "[DATE]" at bounding box center [643, 93] width 31 height 15
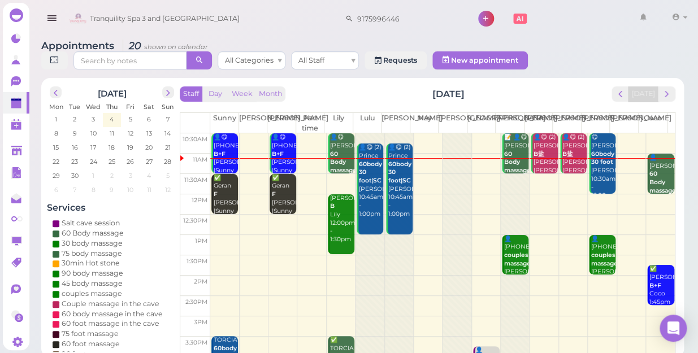
click at [540, 276] on td at bounding box center [442, 286] width 465 height 20
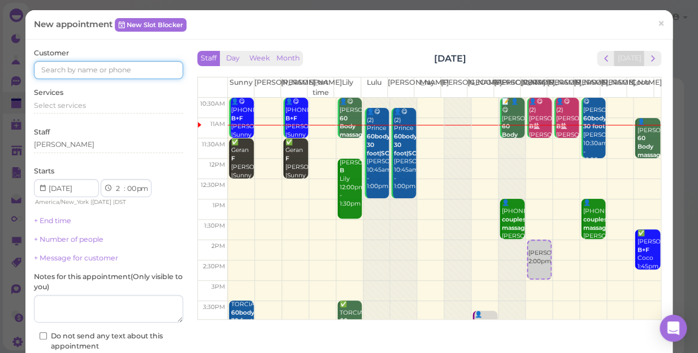
click at [144, 75] on input at bounding box center [108, 70] width 149 height 18
type input "5164555610"
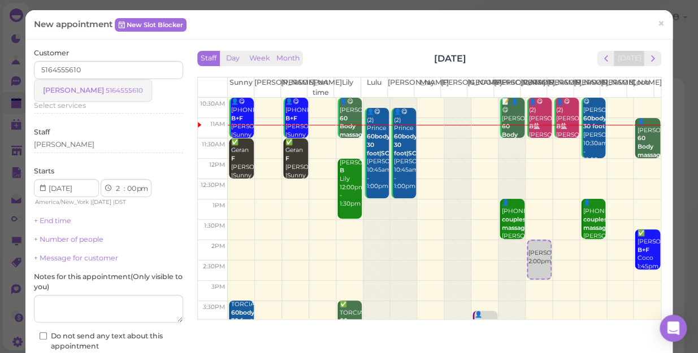
click at [107, 88] on small "5164555610" at bounding box center [124, 90] width 37 height 8
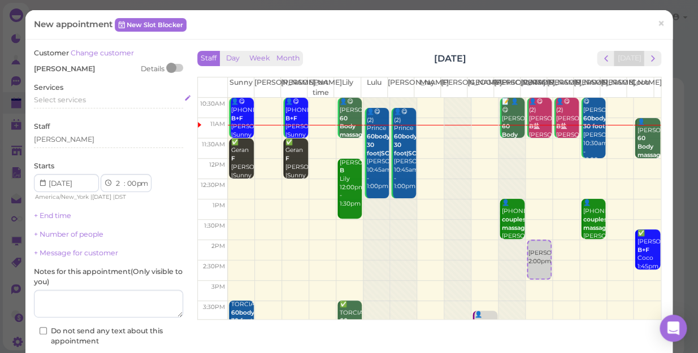
click at [91, 106] on div "Select services" at bounding box center [108, 102] width 149 height 14
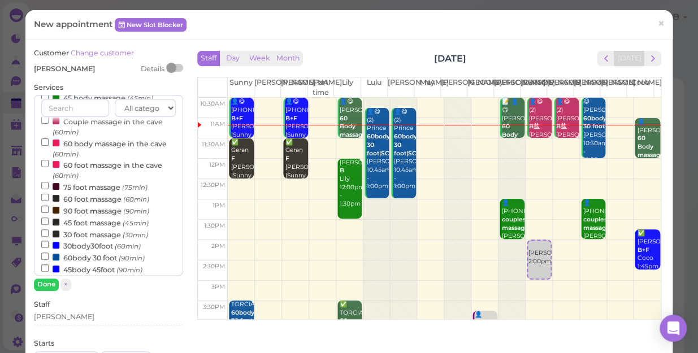
scroll to position [102, 0]
click at [42, 208] on input "90 foot massage (90min)" at bounding box center [44, 208] width 7 height 7
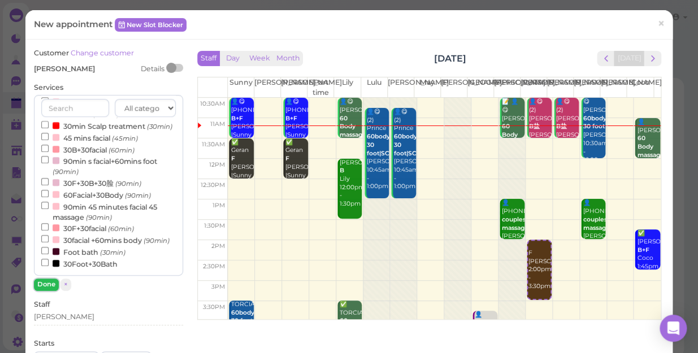
click at [44, 282] on button "Done" at bounding box center [46, 285] width 25 height 12
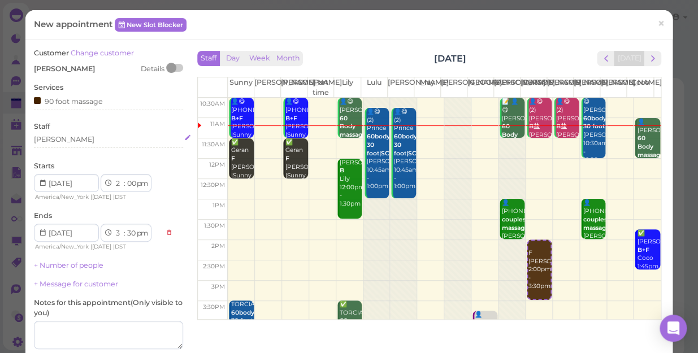
click at [60, 141] on div "[PERSON_NAME]" at bounding box center [108, 140] width 149 height 10
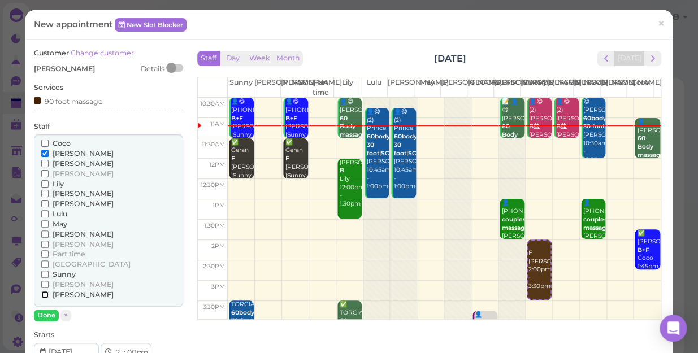
click at [45, 294] on input "[PERSON_NAME]" at bounding box center [44, 294] width 7 height 7
click at [41, 314] on button "Done" at bounding box center [46, 316] width 25 height 12
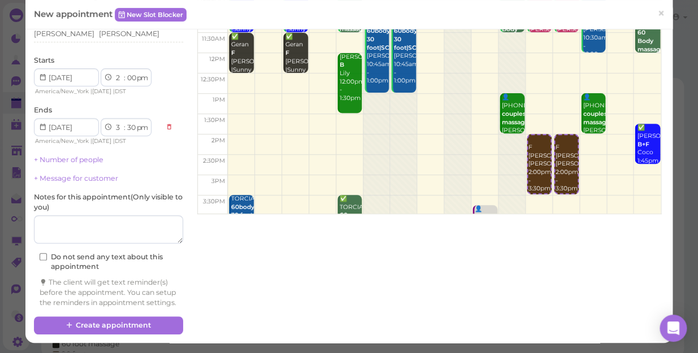
scroll to position [115, 0]
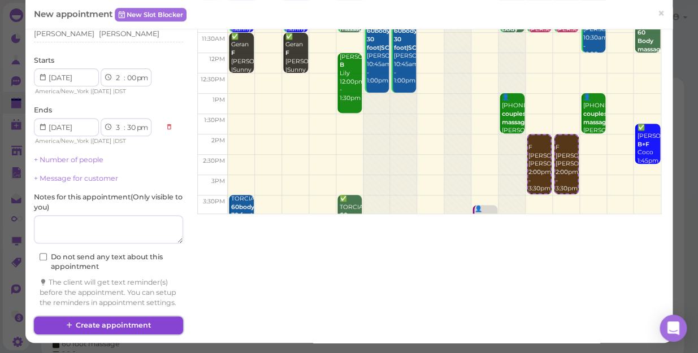
click at [141, 325] on button "Create appointment" at bounding box center [108, 326] width 149 height 18
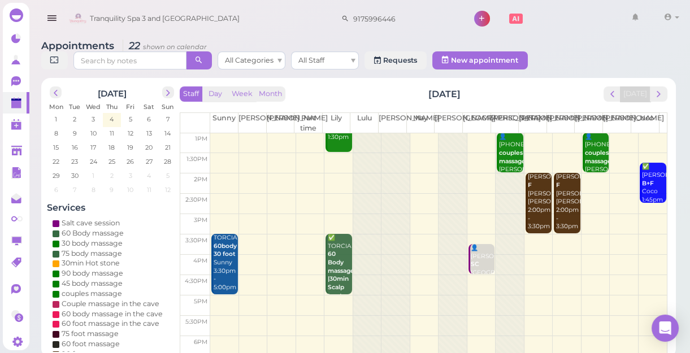
scroll to position [51, 0]
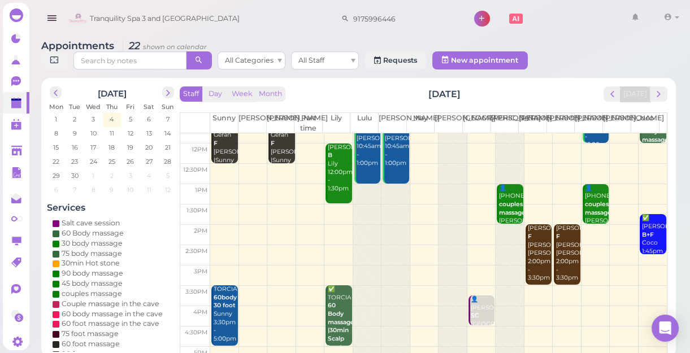
click at [587, 228] on td at bounding box center [438, 235] width 457 height 20
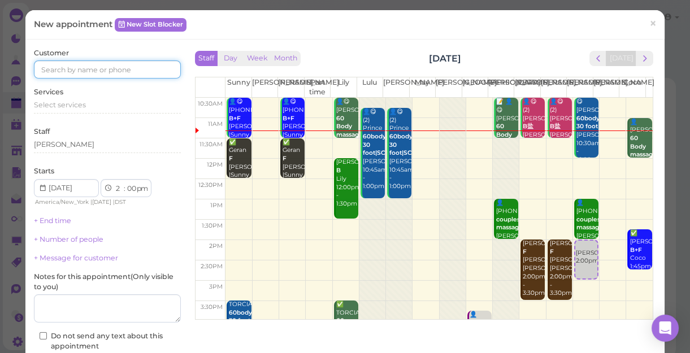
click at [132, 71] on input at bounding box center [107, 69] width 147 height 18
type input "5163756810"
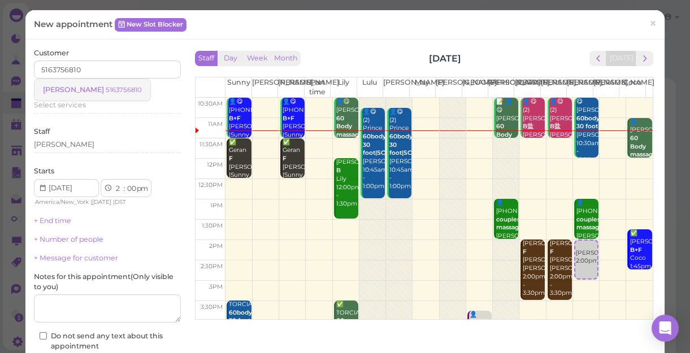
click at [106, 90] on small "5163756810" at bounding box center [124, 90] width 36 height 8
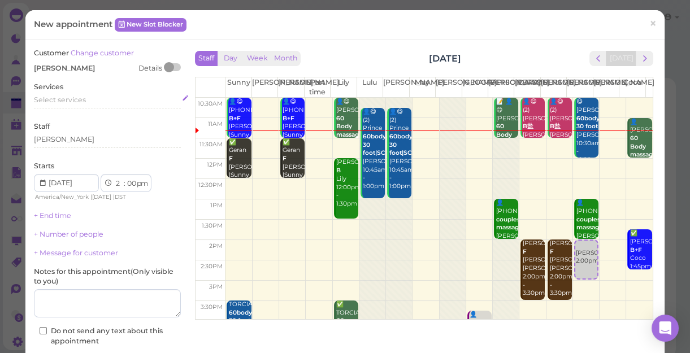
click at [88, 99] on div "Select services" at bounding box center [107, 100] width 147 height 10
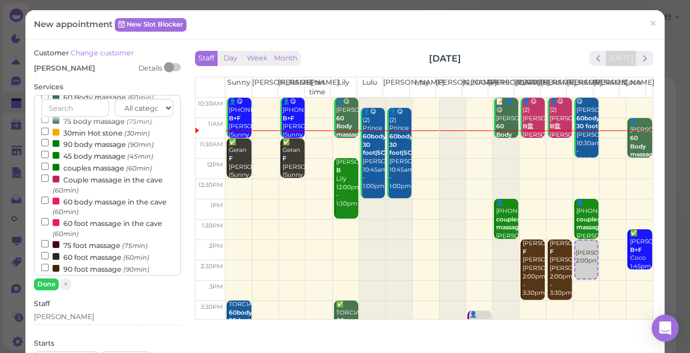
scroll to position [154, 0]
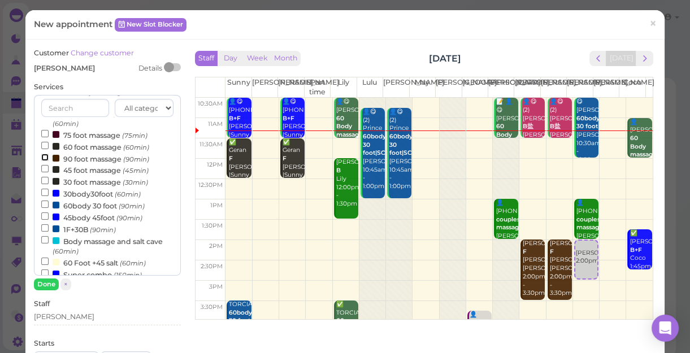
click at [43, 158] on input "90 foot massage (90min)" at bounding box center [44, 157] width 7 height 7
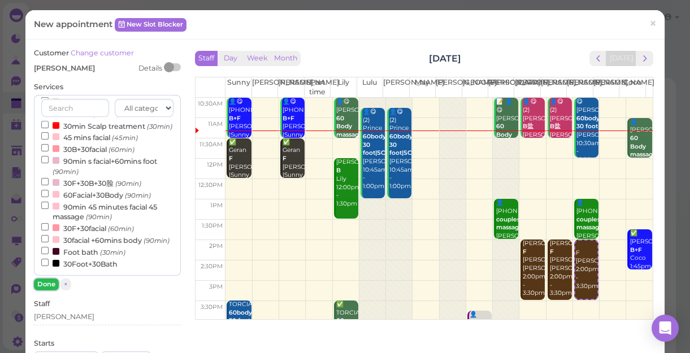
click at [50, 284] on button "Done" at bounding box center [46, 285] width 25 height 12
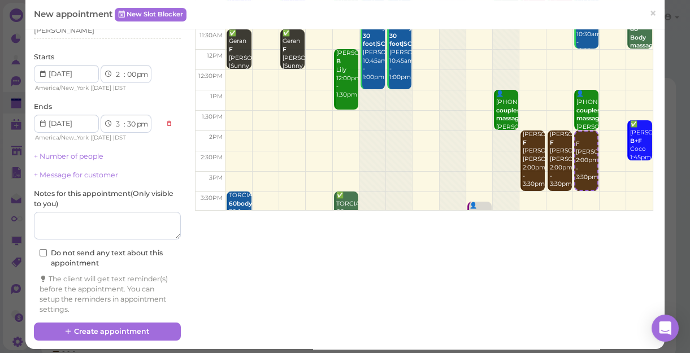
scroll to position [115, 0]
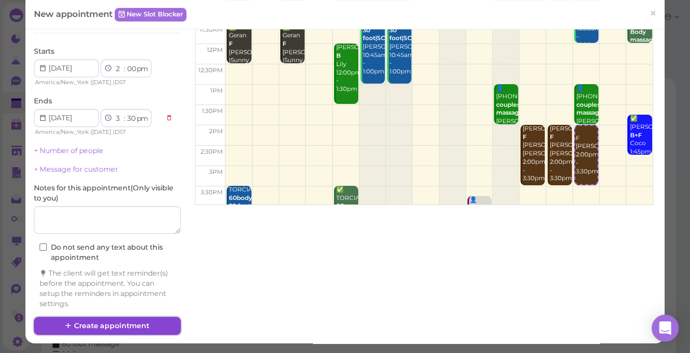
click at [144, 324] on button "Create appointment" at bounding box center [107, 326] width 147 height 18
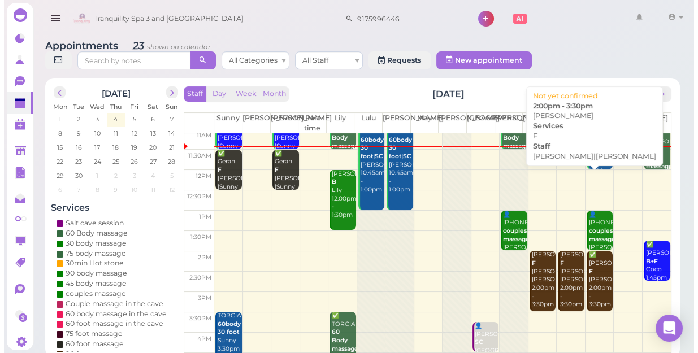
scroll to position [0, 0]
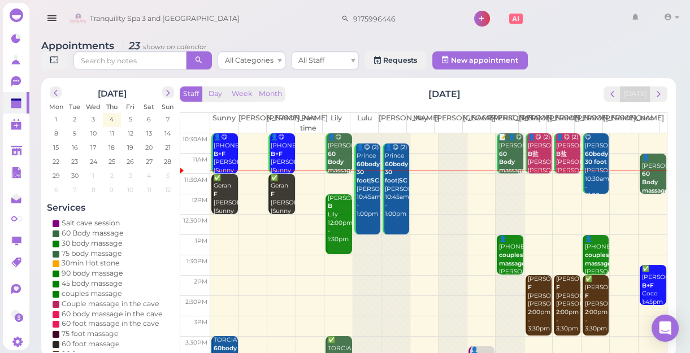
click at [650, 175] on div "👤[PERSON_NAME] 60 Body massage Coco 11:00am - 12:00pm" at bounding box center [654, 191] width 25 height 75
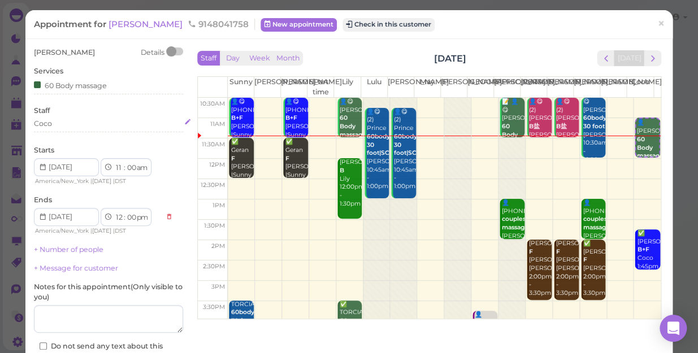
click at [57, 126] on div "Coco" at bounding box center [108, 124] width 149 height 10
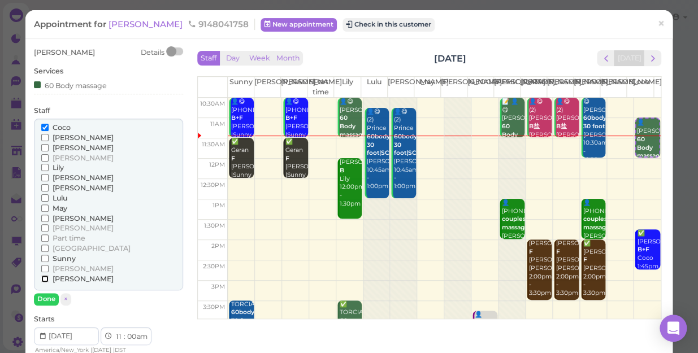
click at [44, 279] on input "[PERSON_NAME]" at bounding box center [44, 278] width 7 height 7
click at [45, 124] on input "Coco" at bounding box center [44, 127] width 7 height 7
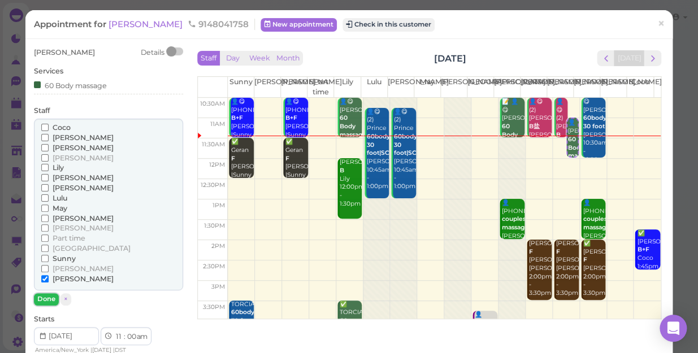
click at [45, 300] on button "Done" at bounding box center [46, 299] width 25 height 12
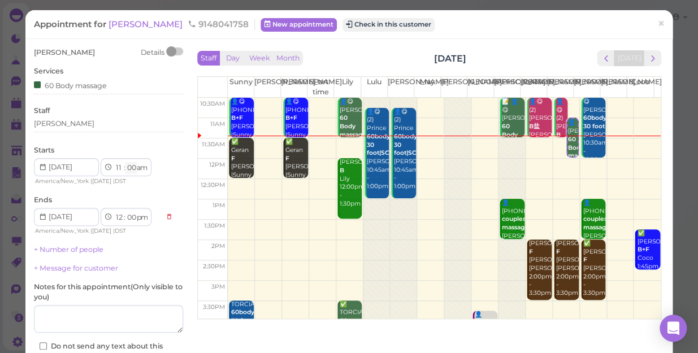
click at [132, 170] on select "00 05 10 15 20 25 30 35 40 45 50 55" at bounding box center [130, 168] width 11 height 12
select select "30"
click at [125, 162] on select "00 05 10 15 20 25 30 35 40 45 50 55" at bounding box center [130, 168] width 11 height 12
select select "30"
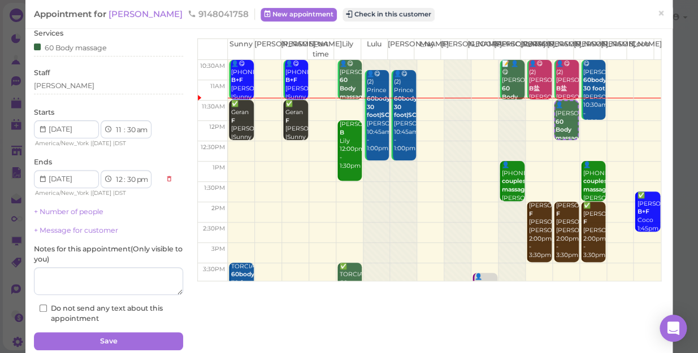
scroll to position [82, 0]
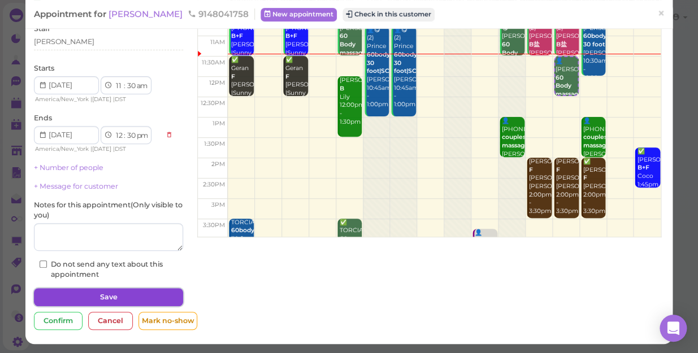
click at [127, 294] on button "Save" at bounding box center [108, 297] width 149 height 18
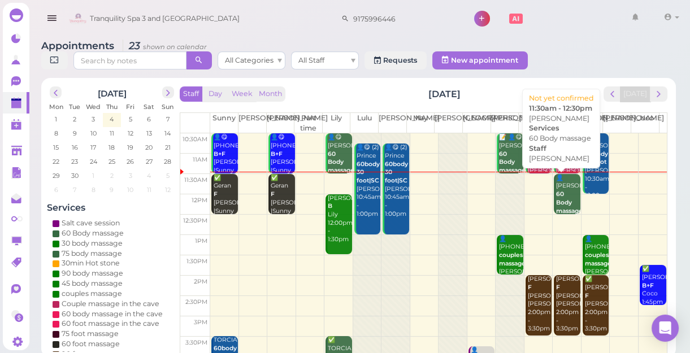
click at [556, 202] on b "60 Body massage" at bounding box center [569, 202] width 27 height 24
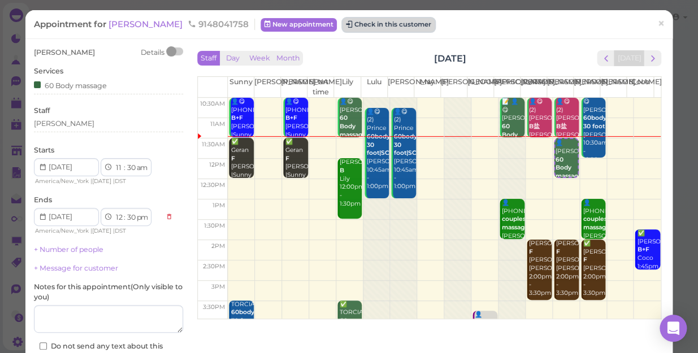
click at [367, 25] on button "Check in this customer" at bounding box center [389, 25] width 92 height 14
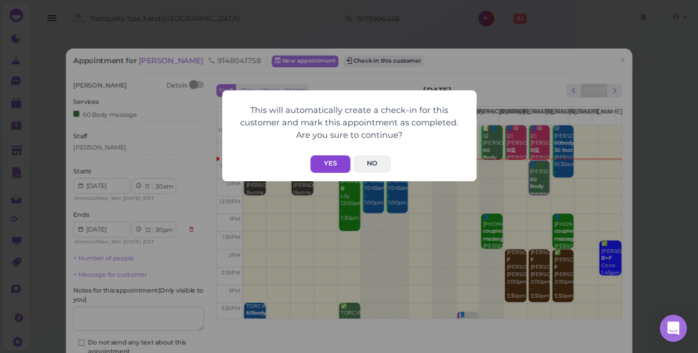
click at [327, 166] on button "Yes" at bounding box center [330, 164] width 40 height 18
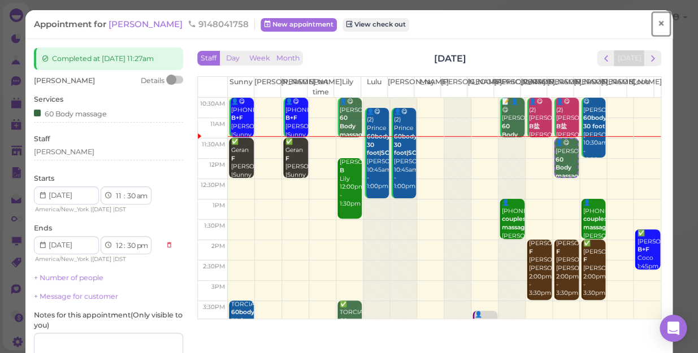
click at [657, 24] on span "×" at bounding box center [660, 24] width 7 height 16
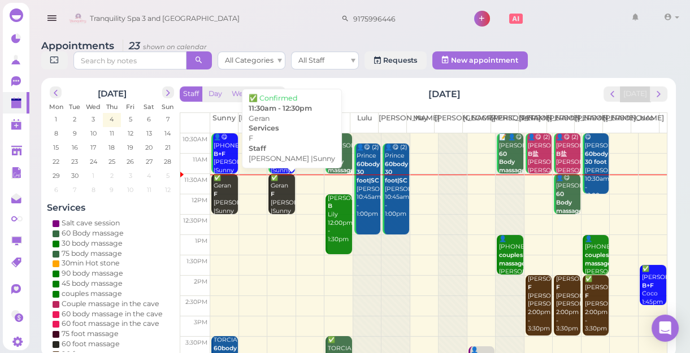
click at [283, 189] on div "✅ [PERSON_NAME] F [PERSON_NAME] |Sunny 11:30am - 12:30pm" at bounding box center [282, 207] width 24 height 67
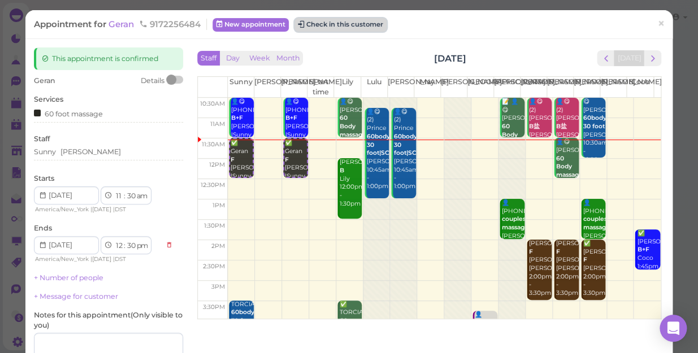
click at [356, 23] on button "Check in this customer" at bounding box center [340, 25] width 92 height 14
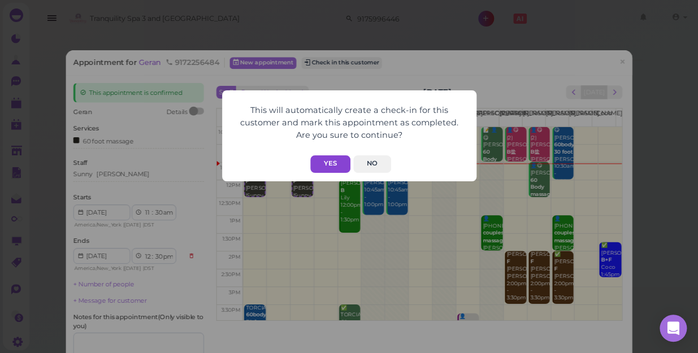
click at [326, 163] on button "Yes" at bounding box center [330, 164] width 40 height 18
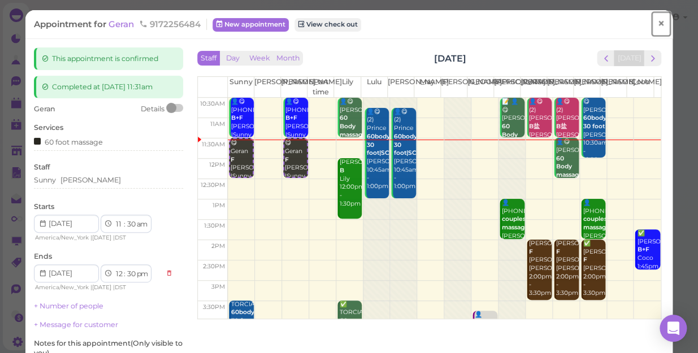
click at [657, 23] on span "×" at bounding box center [660, 24] width 7 height 16
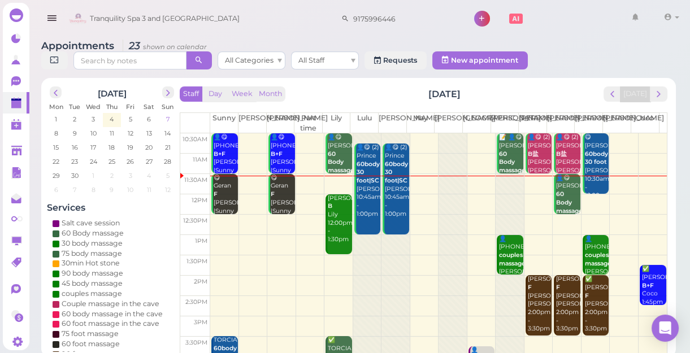
click at [168, 116] on span "7" at bounding box center [168, 119] width 6 height 10
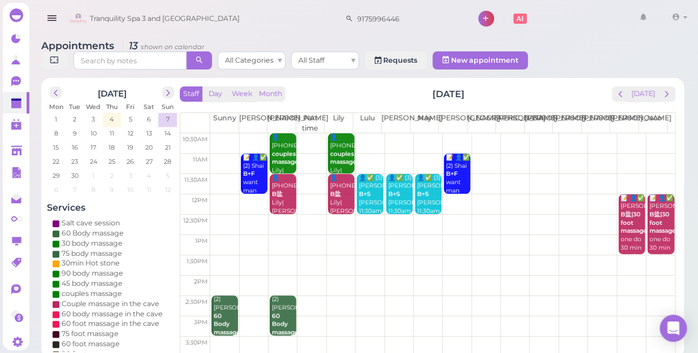
click at [226, 133] on td at bounding box center [442, 143] width 465 height 20
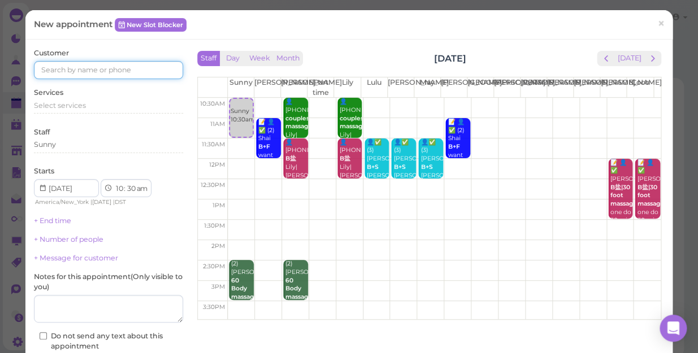
click at [154, 66] on input at bounding box center [108, 70] width 149 height 18
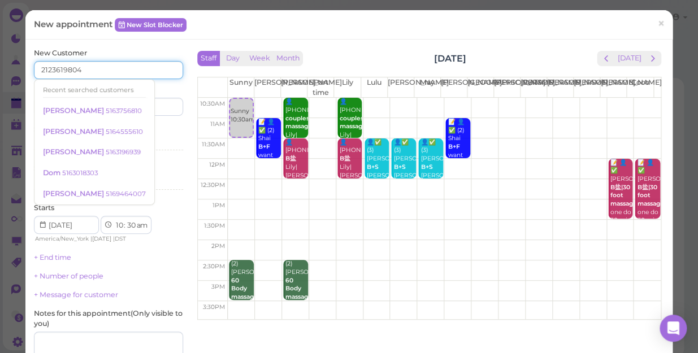
type input "2123619804"
click at [163, 133] on div "Services Select services" at bounding box center [108, 139] width 149 height 31
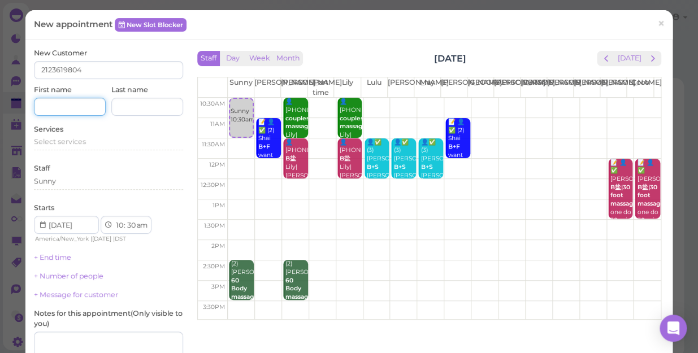
click at [86, 101] on input at bounding box center [70, 107] width 72 height 18
type input "L"
type input "[PERSON_NAME]"
click at [80, 141] on span "Select services" at bounding box center [60, 141] width 52 height 8
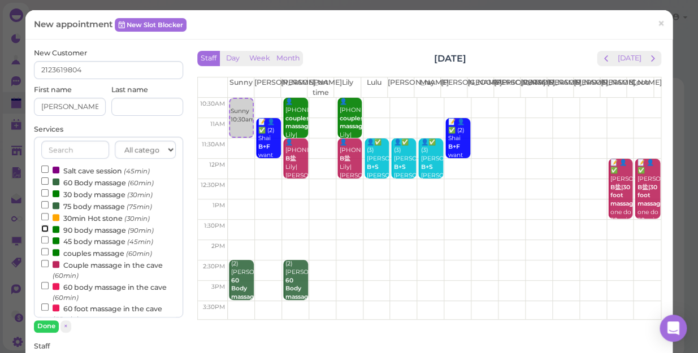
click at [44, 228] on input "90 body massage (90min)" at bounding box center [44, 228] width 7 height 7
click at [51, 326] on button "Done" at bounding box center [46, 326] width 25 height 12
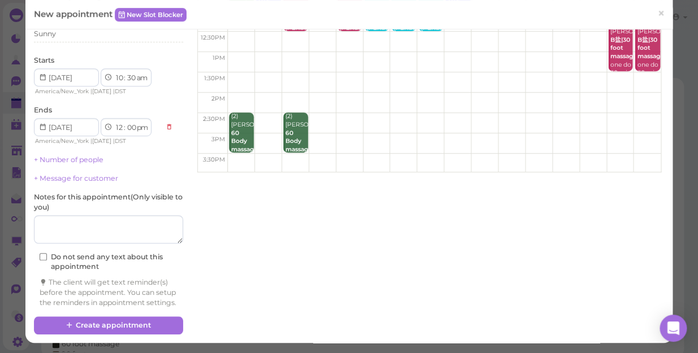
scroll to position [157, 0]
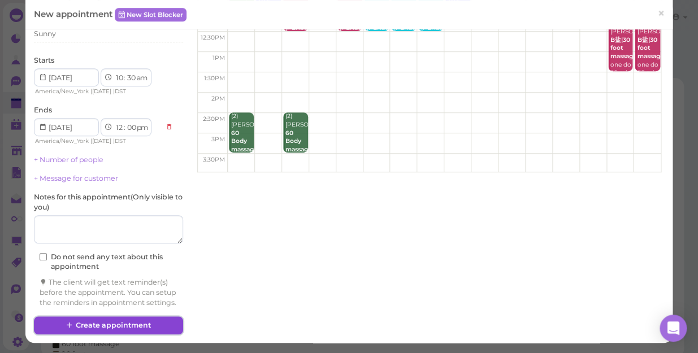
click at [161, 323] on button "Create appointment" at bounding box center [108, 326] width 149 height 18
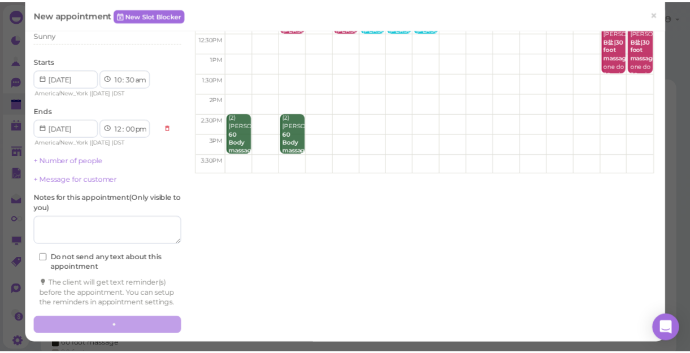
scroll to position [0, 0]
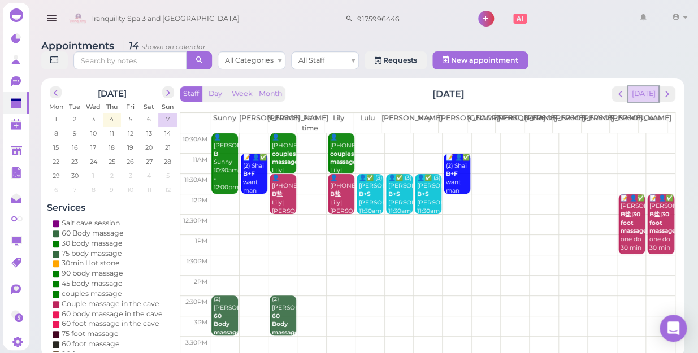
click at [651, 88] on button "[DATE]" at bounding box center [643, 93] width 31 height 15
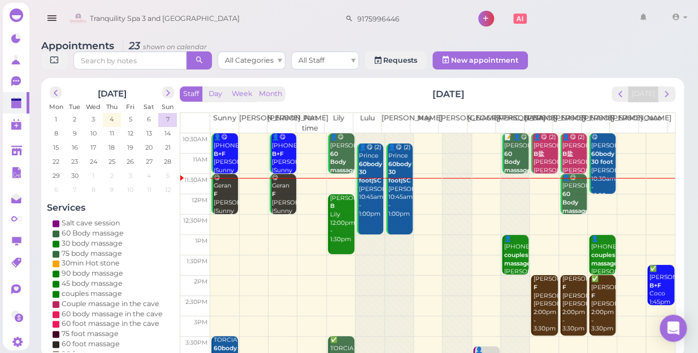
click at [534, 194] on td at bounding box center [442, 204] width 465 height 20
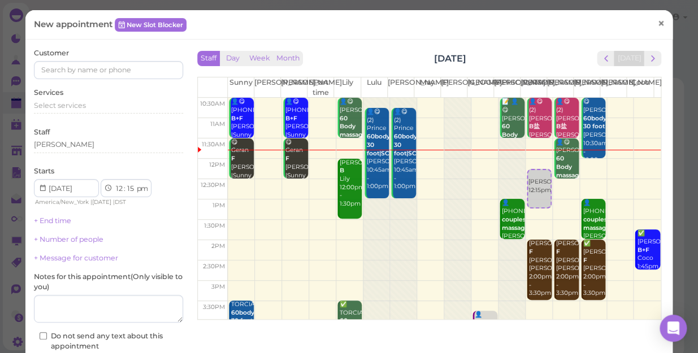
click at [657, 23] on span "×" at bounding box center [660, 24] width 7 height 16
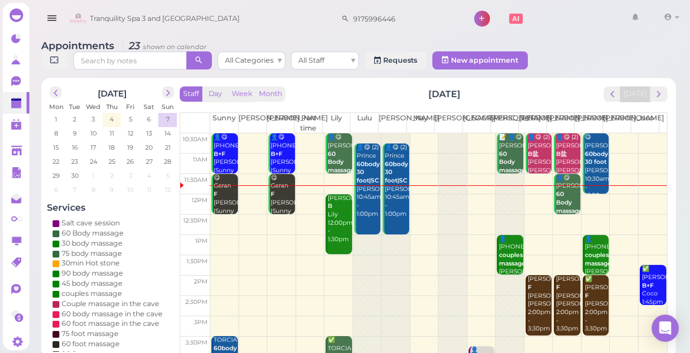
click at [587, 209] on td at bounding box center [438, 204] width 457 height 20
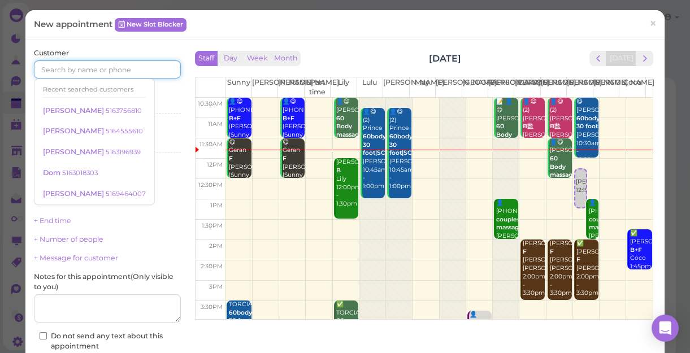
click at [107, 70] on input at bounding box center [107, 69] width 147 height 18
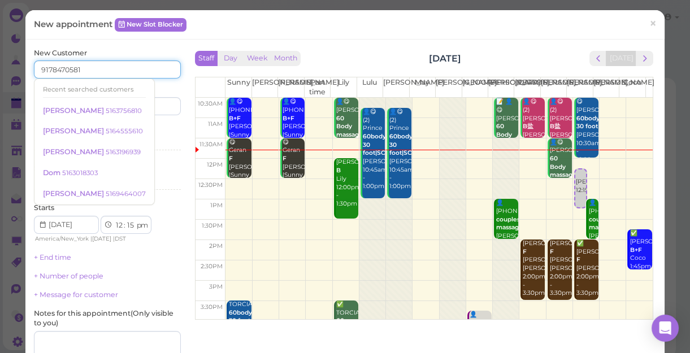
type input "9178470581"
click at [160, 129] on div "Services Select services" at bounding box center [107, 139] width 147 height 31
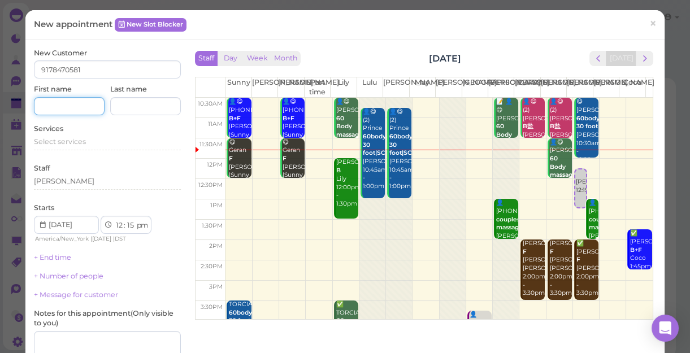
click at [82, 105] on input at bounding box center [69, 106] width 71 height 18
type input "[PERSON_NAME]"
click at [83, 140] on span "Select services" at bounding box center [60, 141] width 52 height 8
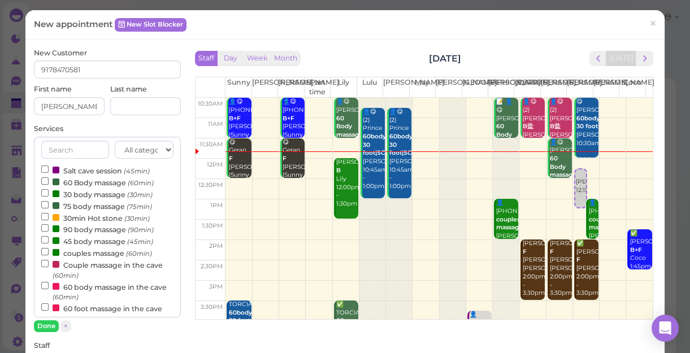
click at [88, 184] on label "60 Body massage (60min)" at bounding box center [97, 182] width 112 height 12
click at [49, 184] on input "60 Body massage (60min)" at bounding box center [44, 180] width 7 height 7
click at [51, 324] on button "Done" at bounding box center [46, 326] width 25 height 12
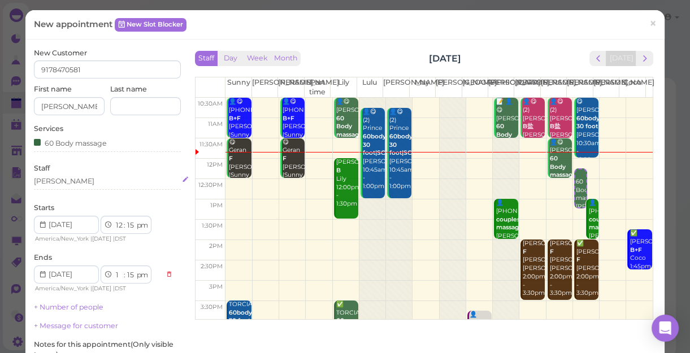
click at [67, 181] on div "[PERSON_NAME]" at bounding box center [107, 181] width 147 height 10
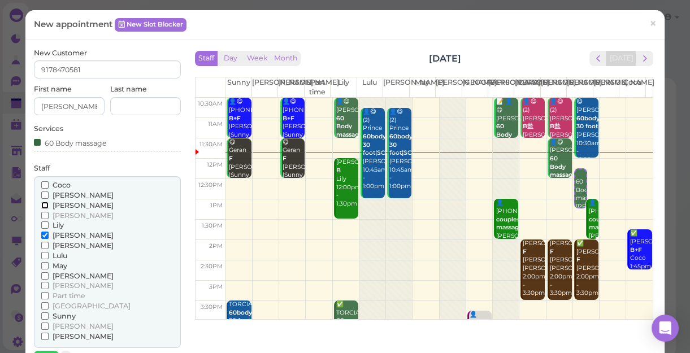
click at [43, 203] on input "[PERSON_NAME]" at bounding box center [44, 205] width 7 height 7
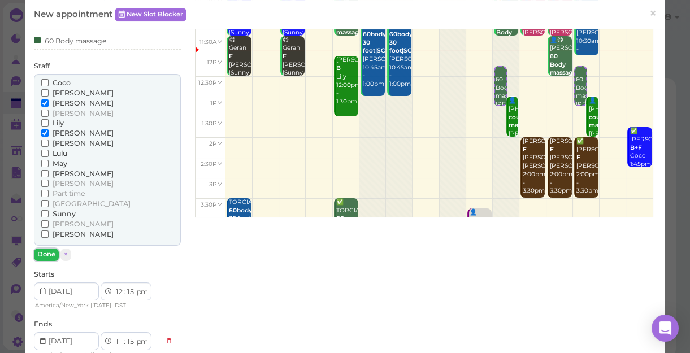
click at [45, 252] on button "Done" at bounding box center [46, 255] width 25 height 12
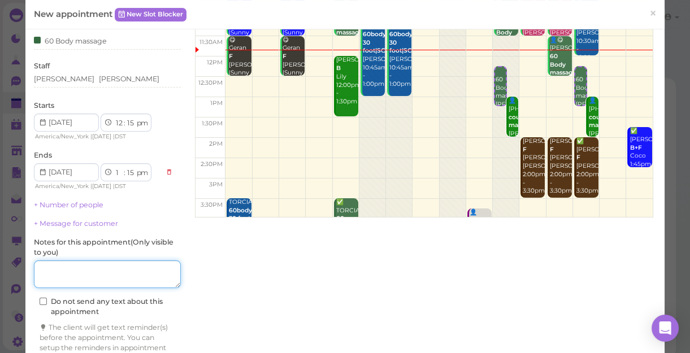
click at [51, 267] on textarea at bounding box center [107, 275] width 147 height 28
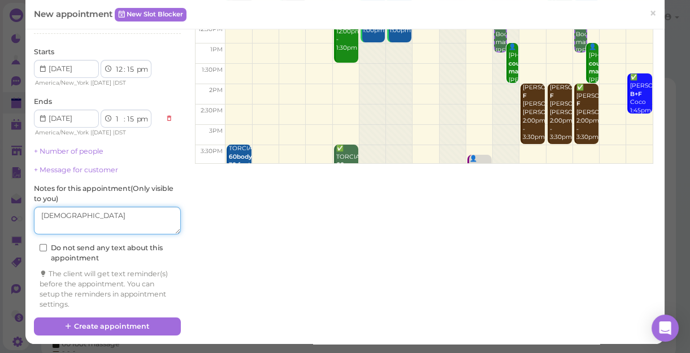
scroll to position [157, 0]
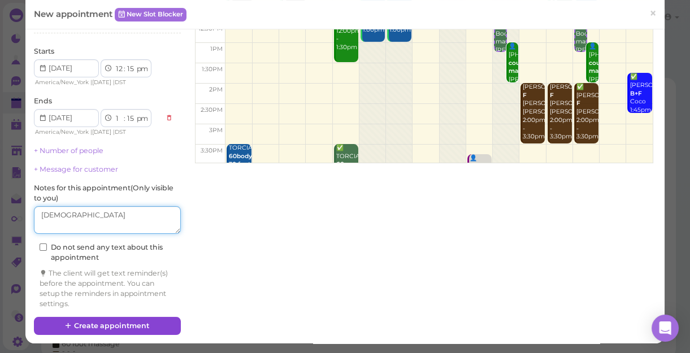
type textarea "[DEMOGRAPHIC_DATA]"
click at [117, 323] on button "Create appointment" at bounding box center [107, 326] width 147 height 18
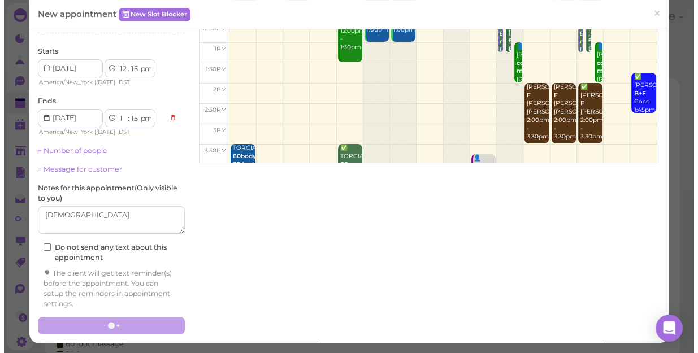
scroll to position [156, 0]
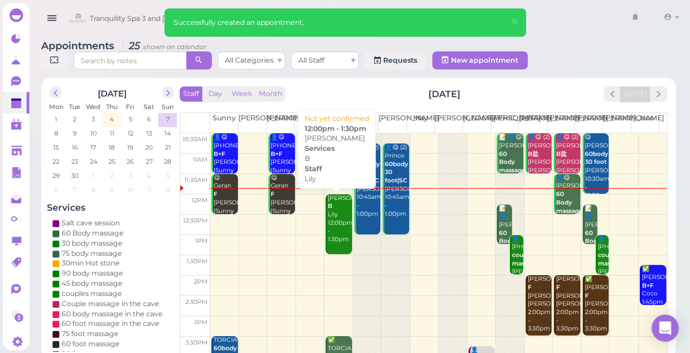
click at [335, 231] on div "[PERSON_NAME] [PERSON_NAME] 12:00pm - 1:30pm" at bounding box center [339, 219] width 24 height 50
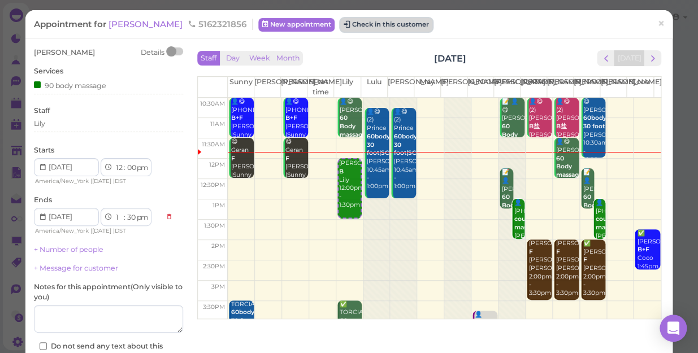
click at [340, 21] on button "Check in this customer" at bounding box center [386, 25] width 92 height 14
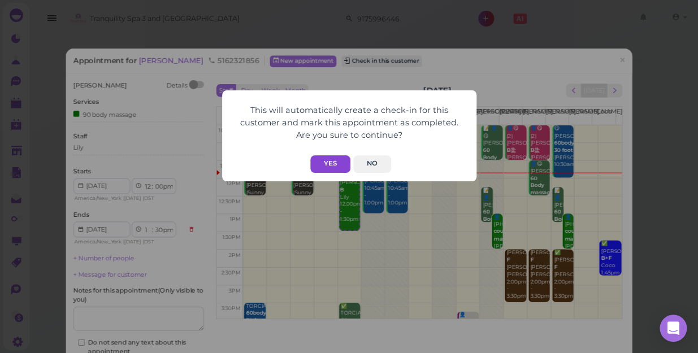
click at [327, 158] on button "Yes" at bounding box center [330, 164] width 40 height 18
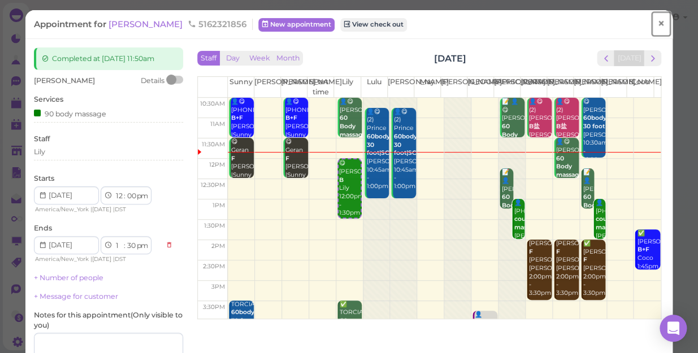
click at [657, 27] on span "×" at bounding box center [660, 24] width 7 height 16
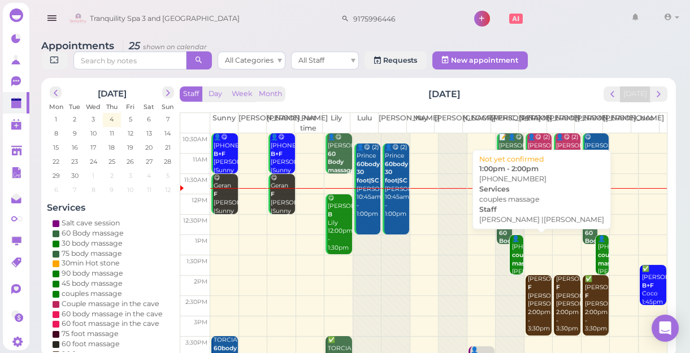
click at [515, 254] on div "👤[PHONE_NUMBER] couples massage [PERSON_NAME] |[PERSON_NAME] 1:00pm - 2:00pm" at bounding box center [517, 276] width 11 height 83
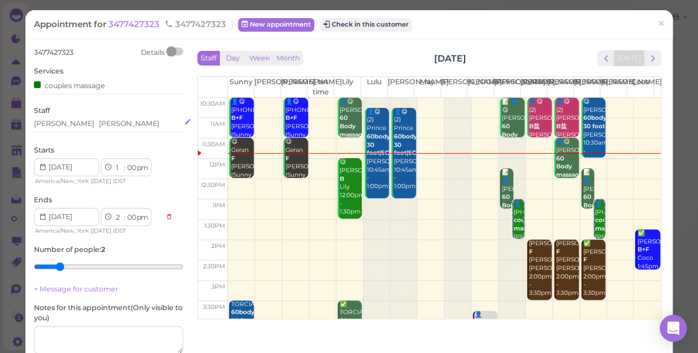
click at [85, 128] on div "[PERSON_NAME] [PERSON_NAME]" at bounding box center [108, 124] width 149 height 10
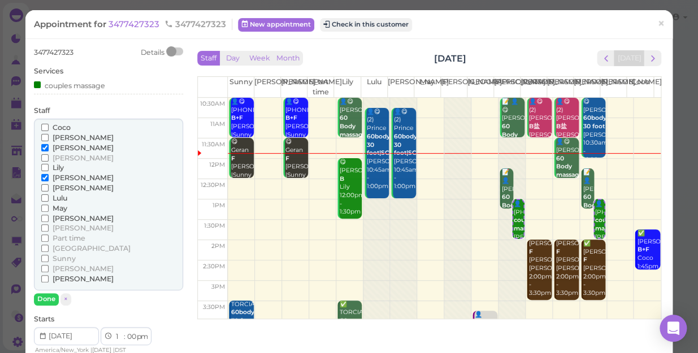
click at [44, 128] on input "Coco" at bounding box center [44, 127] width 7 height 7
click at [42, 137] on input "[PERSON_NAME]" at bounding box center [44, 137] width 7 height 7
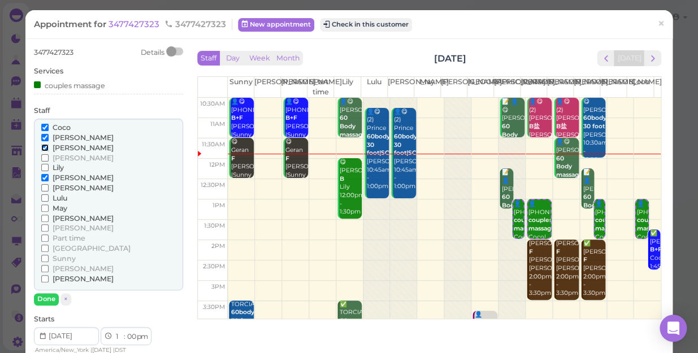
click at [42, 147] on input "[PERSON_NAME]" at bounding box center [44, 147] width 7 height 7
click at [44, 175] on input "[PERSON_NAME]" at bounding box center [44, 177] width 7 height 7
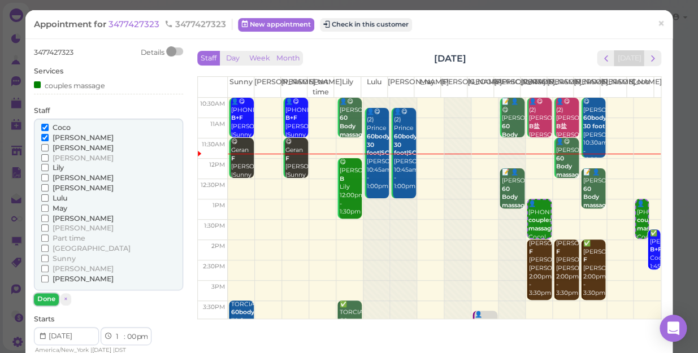
click at [47, 298] on button "Done" at bounding box center [46, 299] width 25 height 12
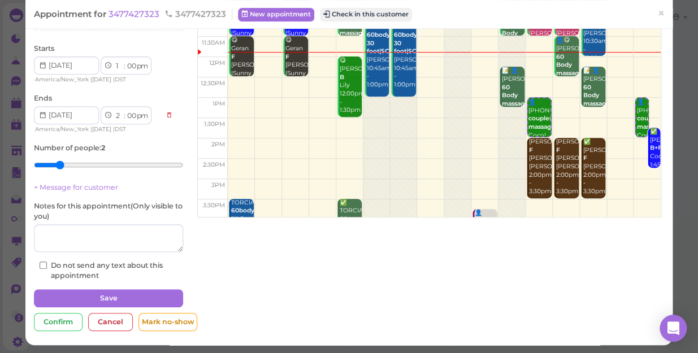
scroll to position [102, 0]
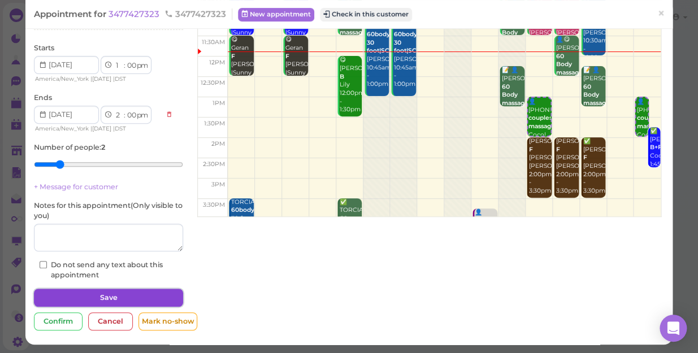
click at [73, 297] on button "Save" at bounding box center [108, 298] width 149 height 18
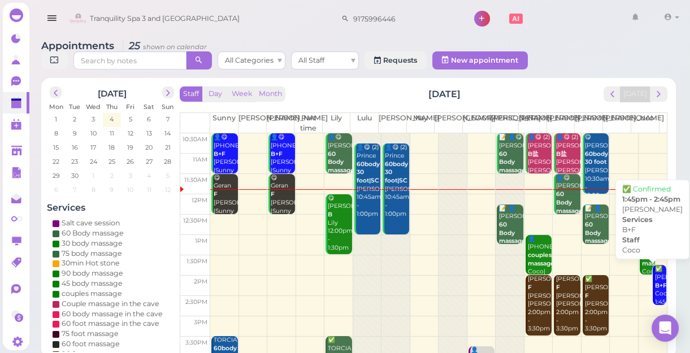
click at [655, 295] on div "✅ [PERSON_NAME]+F Coco 1:45pm - 2:45pm" at bounding box center [660, 294] width 11 height 58
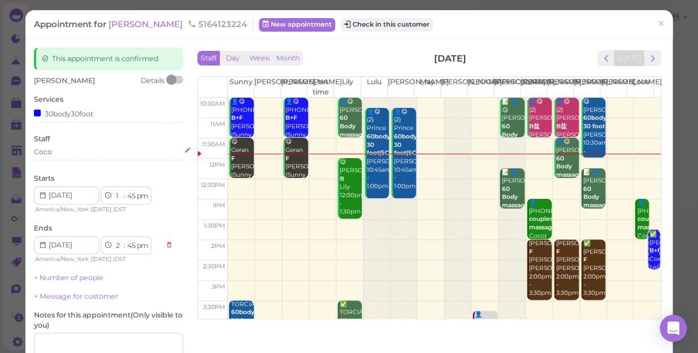
click at [59, 149] on div "Coco" at bounding box center [108, 152] width 149 height 10
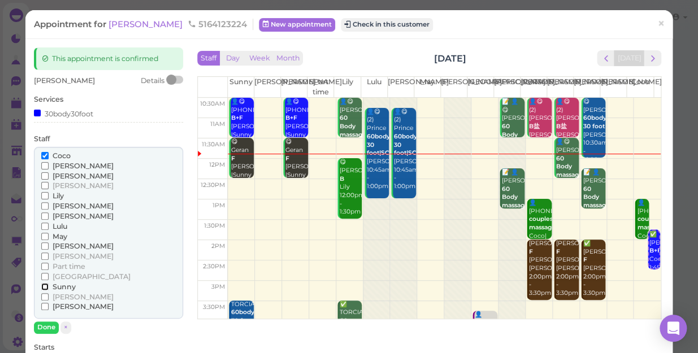
click at [44, 287] on input "Sunny" at bounding box center [44, 286] width 7 height 7
click at [45, 157] on input "Coco" at bounding box center [44, 155] width 7 height 7
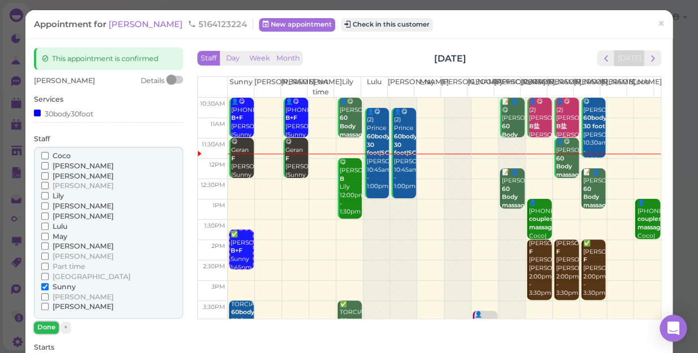
click at [51, 328] on button "Done" at bounding box center [46, 328] width 25 height 12
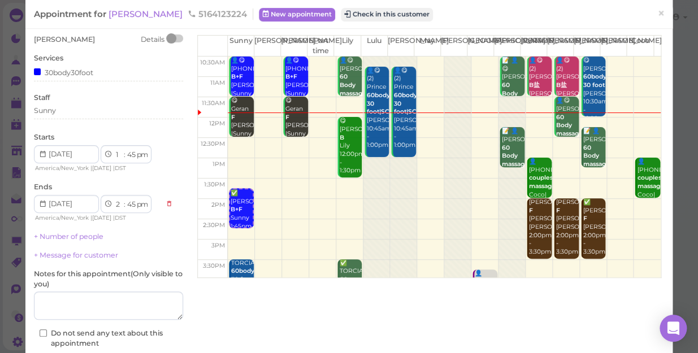
scroll to position [110, 0]
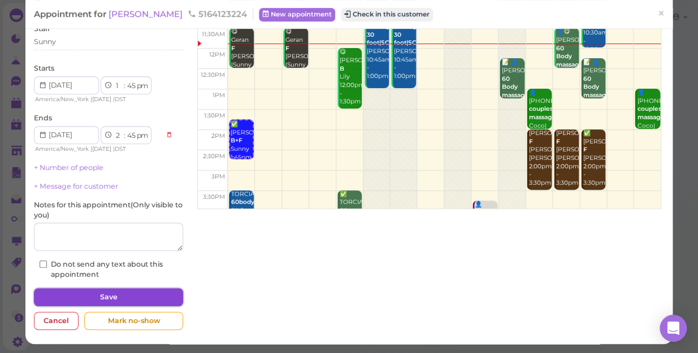
click at [109, 295] on button "Save" at bounding box center [108, 297] width 149 height 18
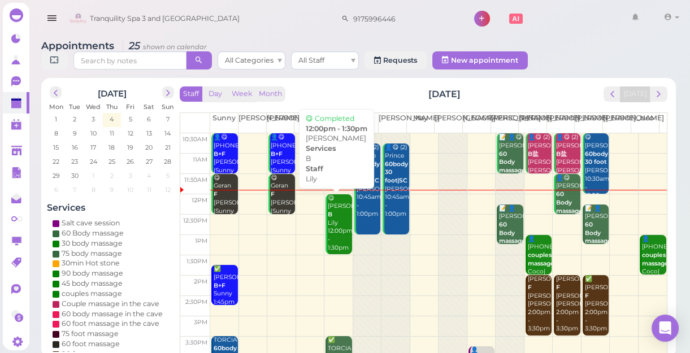
click at [332, 226] on div "😋 [PERSON_NAME] 12:00pm - 1:30pm" at bounding box center [339, 223] width 24 height 58
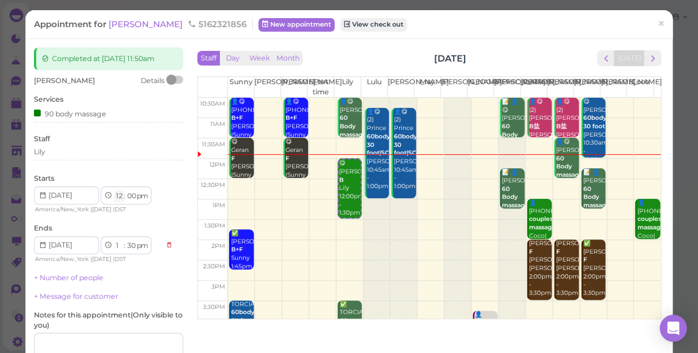
click at [120, 197] on select "1 2 3 4 5 6 7 8 9 10 11 12" at bounding box center [119, 196] width 10 height 12
select select "11"
click at [114, 190] on select "1 2 3 4 5 6 7 8 9 10 11 12" at bounding box center [119, 196] width 10 height 12
type input "[DATE]"
select select "12"
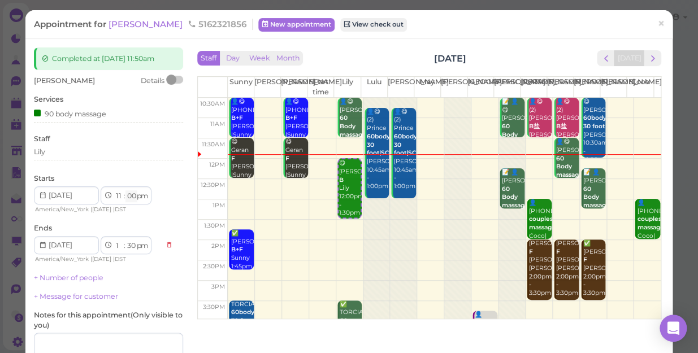
select select "am"
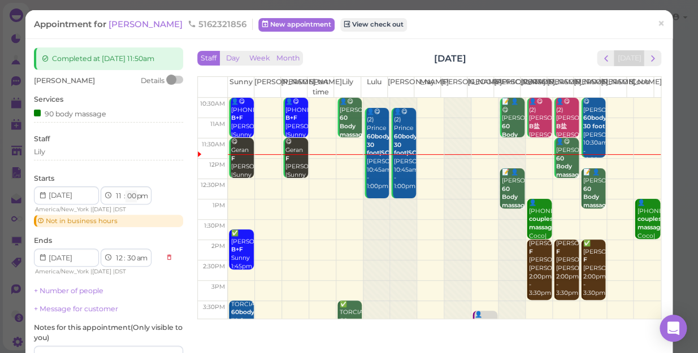
click at [131, 193] on select "00 05 10 15 20 25 30 35 40 45 50 55" at bounding box center [130, 196] width 11 height 12
select select "50"
click at [125, 190] on select "00 05 10 15 20 25 30 35 40 45 50 55" at bounding box center [130, 196] width 11 height 12
select select "1"
select select "20"
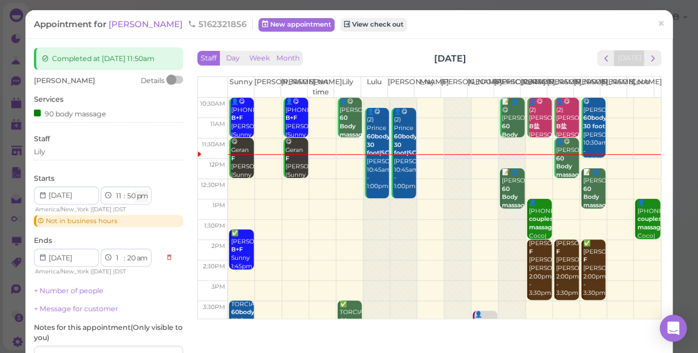
click at [146, 195] on select "am pm" at bounding box center [141, 196] width 13 height 12
select select "am"
click at [136, 190] on select "am pm" at bounding box center [141, 196] width 13 height 12
type input "[DATE]"
select select "pm"
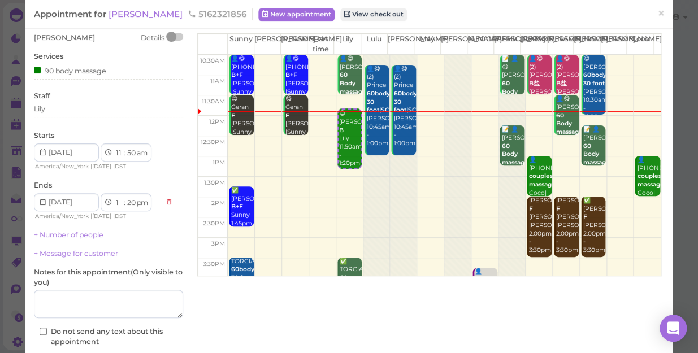
scroll to position [110, 0]
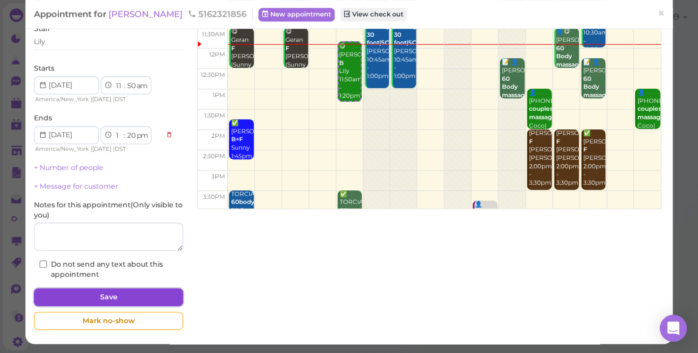
click at [170, 296] on button "Save" at bounding box center [108, 297] width 149 height 18
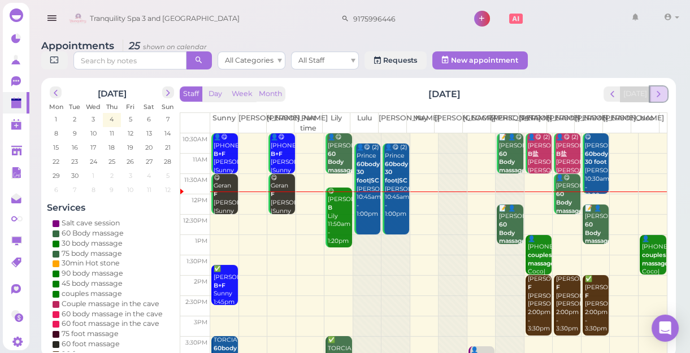
click at [659, 96] on span "next" at bounding box center [658, 94] width 11 height 11
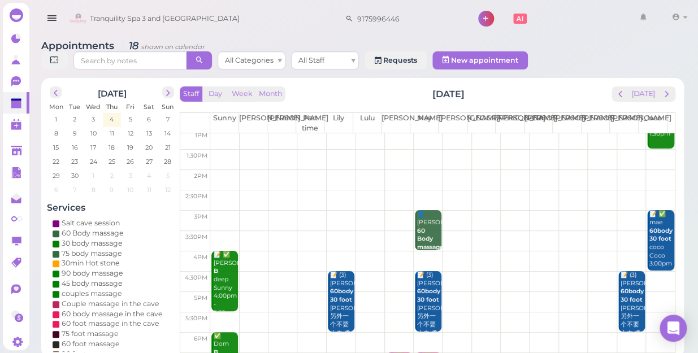
scroll to position [102, 0]
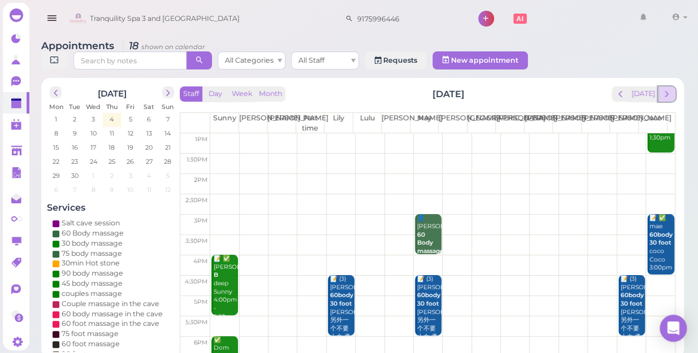
click at [671, 89] on span "next" at bounding box center [666, 94] width 11 height 11
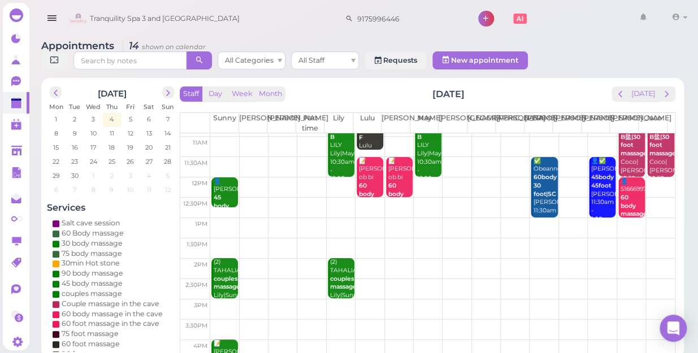
scroll to position [0, 0]
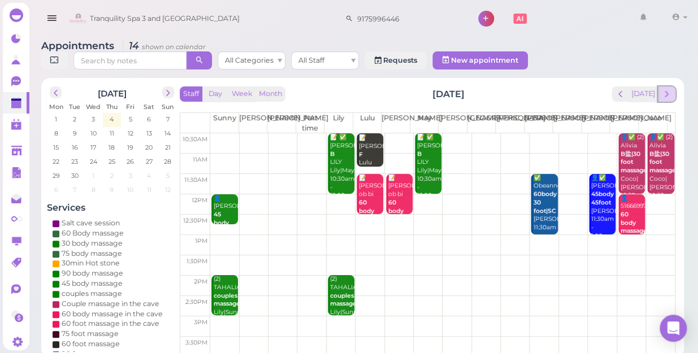
click at [667, 89] on span "next" at bounding box center [666, 94] width 11 height 11
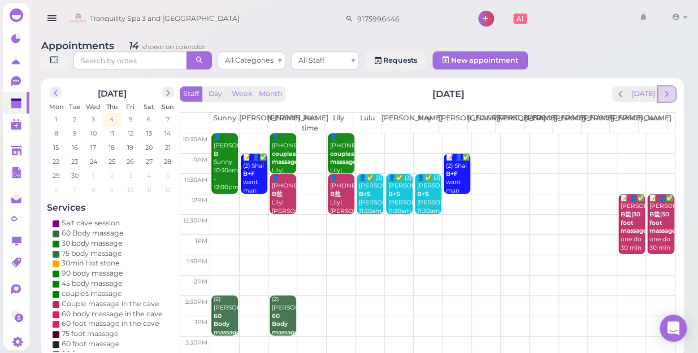
click at [668, 89] on span "next" at bounding box center [666, 94] width 11 height 11
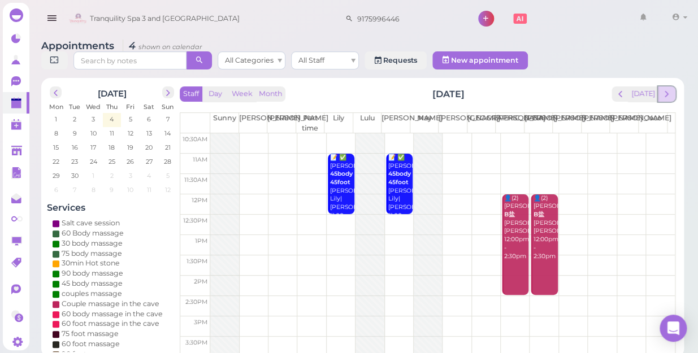
click at [671, 89] on span "next" at bounding box center [666, 94] width 11 height 11
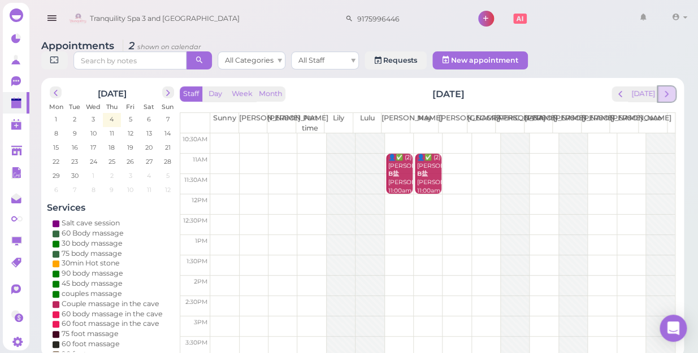
click at [666, 89] on span "next" at bounding box center [666, 94] width 11 height 11
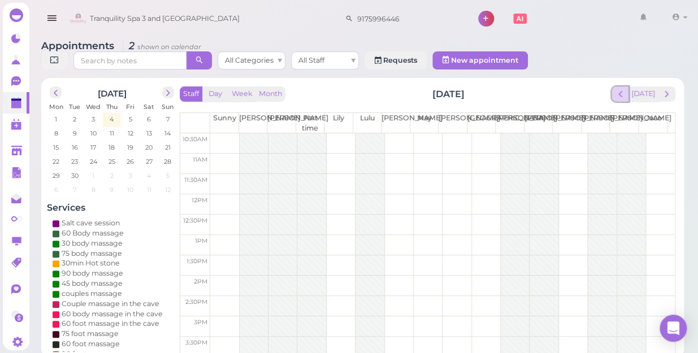
click at [626, 89] on span "prev" at bounding box center [620, 94] width 11 height 11
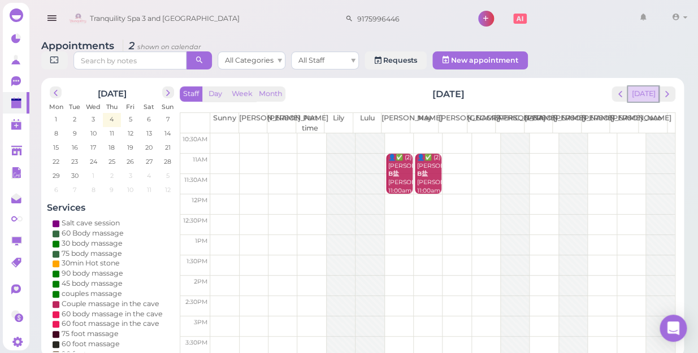
click at [650, 86] on button "[DATE]" at bounding box center [643, 93] width 31 height 15
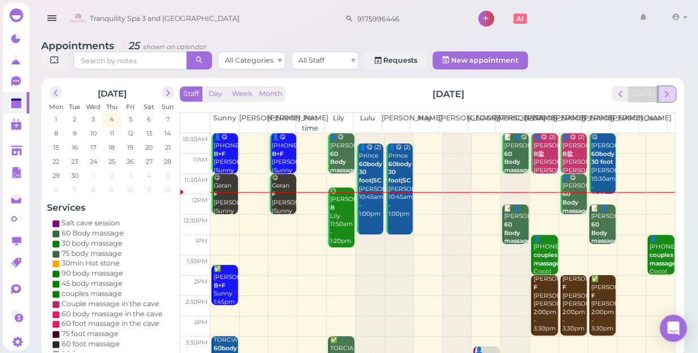
click at [669, 89] on span "next" at bounding box center [666, 94] width 11 height 11
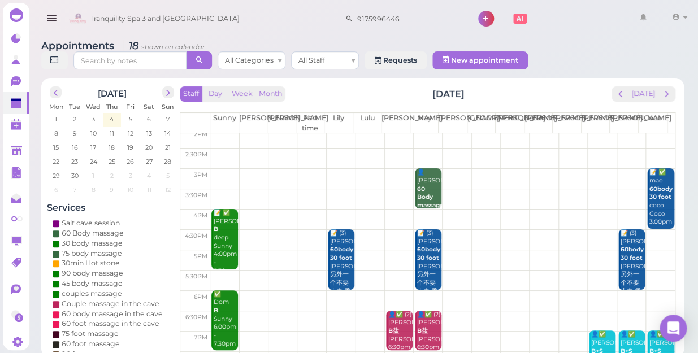
scroll to position [204, 0]
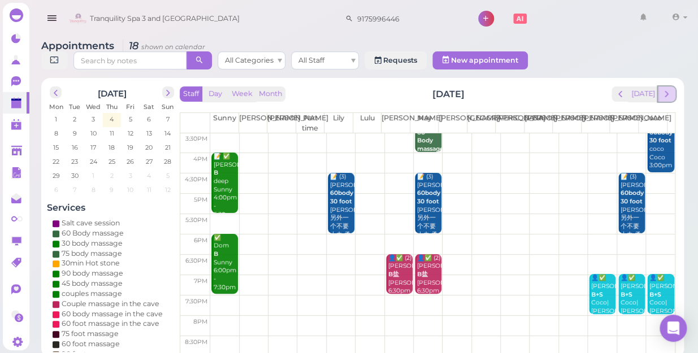
click at [664, 89] on span "next" at bounding box center [666, 94] width 11 height 11
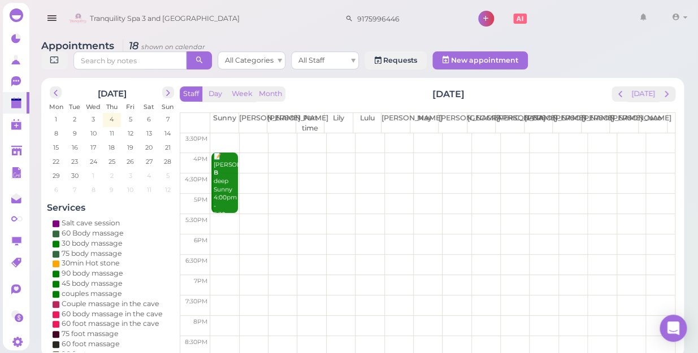
scroll to position [0, 0]
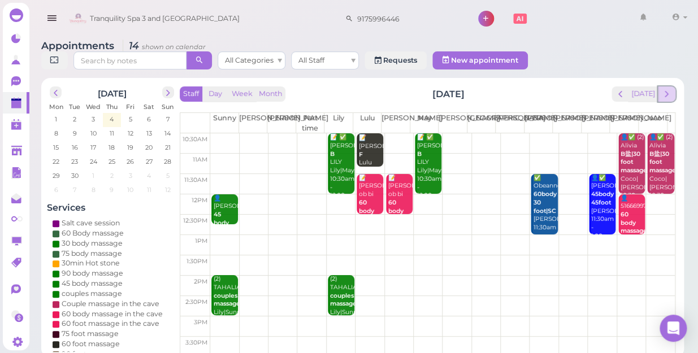
click at [664, 89] on span "next" at bounding box center [666, 94] width 11 height 11
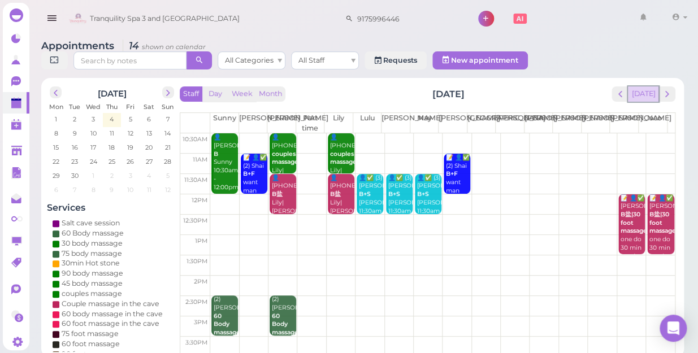
click at [643, 87] on button "[DATE]" at bounding box center [643, 93] width 31 height 15
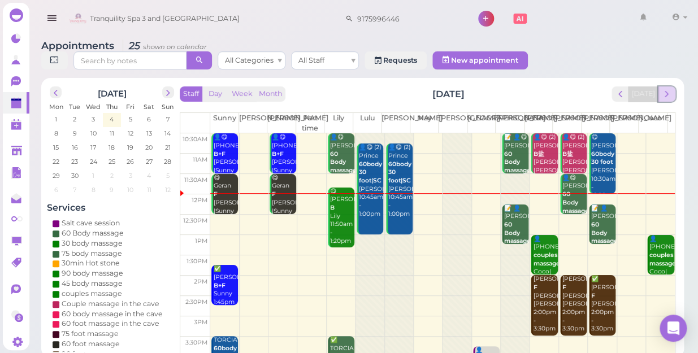
click at [666, 89] on span "next" at bounding box center [666, 94] width 11 height 11
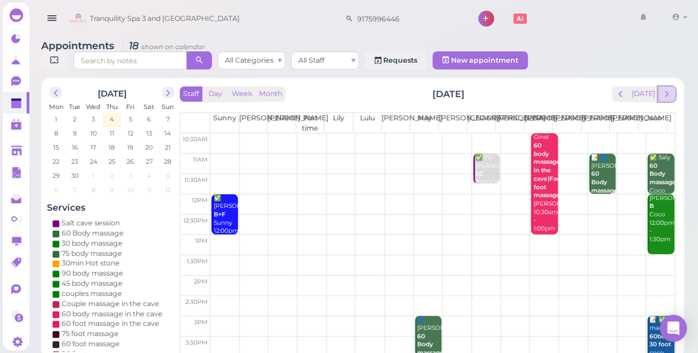
click at [668, 89] on span "next" at bounding box center [666, 94] width 11 height 11
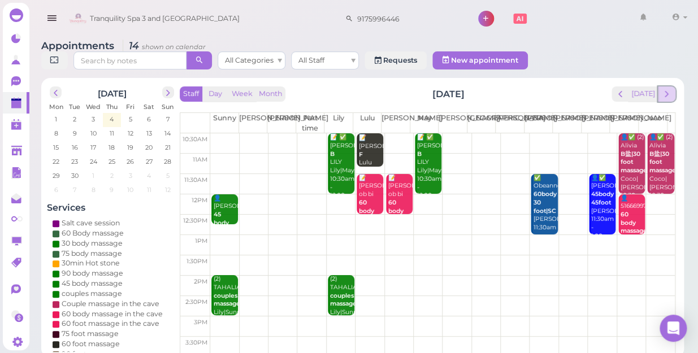
click at [667, 89] on span "next" at bounding box center [666, 94] width 11 height 11
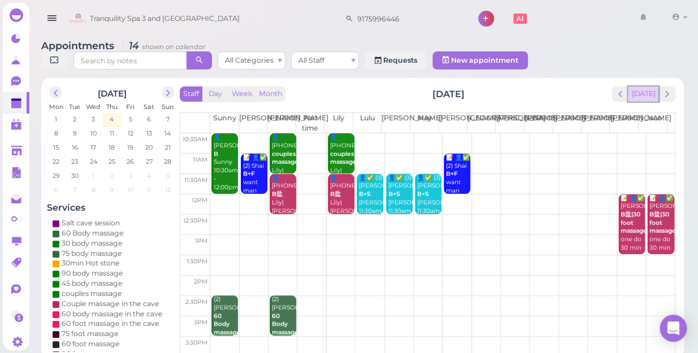
click at [648, 86] on button "[DATE]" at bounding box center [643, 93] width 31 height 15
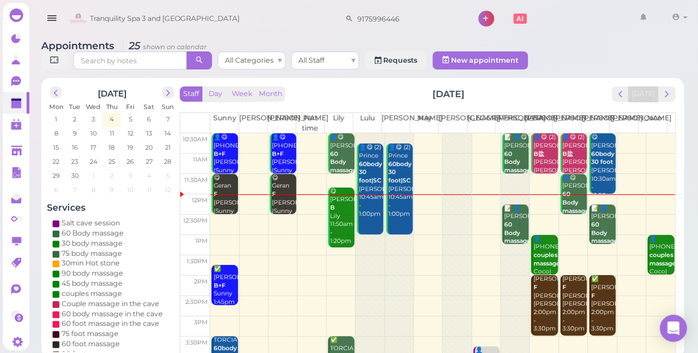
click at [450, 229] on div at bounding box center [457, 346] width 28 height 426
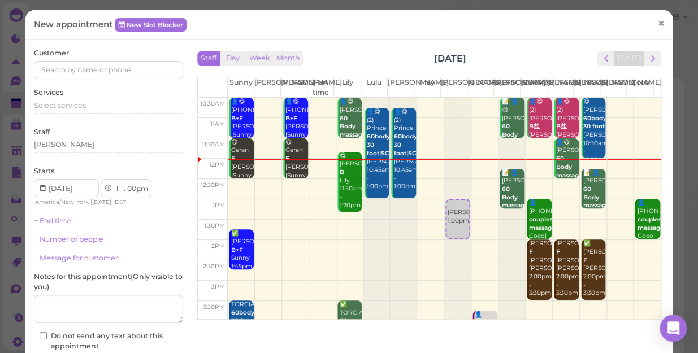
click at [657, 20] on span "×" at bounding box center [660, 24] width 7 height 16
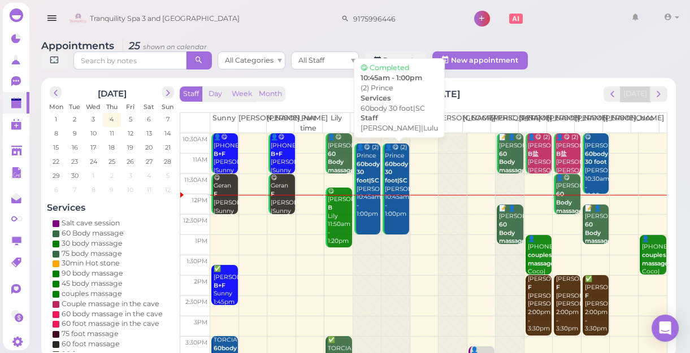
click at [399, 194] on div "👤😋 (2) Prince 60body 30 foot|SC [PERSON_NAME]|Lulu 10:45am - 1:00pm" at bounding box center [396, 181] width 24 height 75
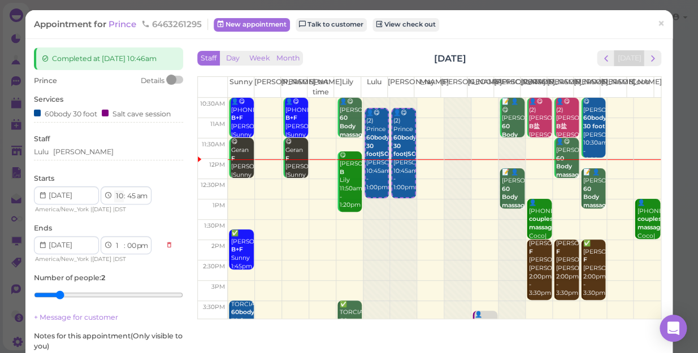
click at [119, 198] on select "1 2 3 4 5 6 7 8 9 10 11 12" at bounding box center [119, 196] width 10 height 12
select select "11"
click at [114, 190] on select "1 2 3 4 5 6 7 8 9 10 11 12" at bounding box center [119, 196] width 10 height 12
select select "2"
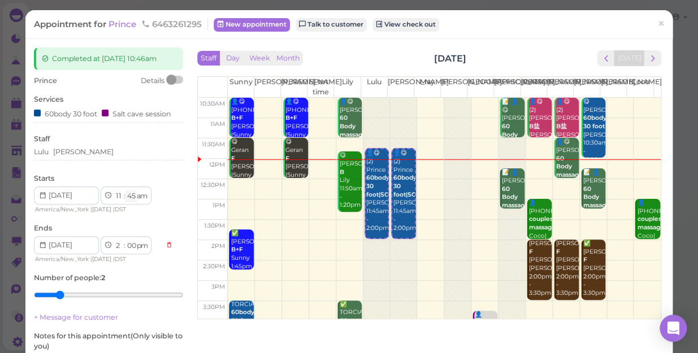
click at [135, 197] on select "00 05 10 15 20 25 30 35 40 45 50 55" at bounding box center [130, 196] width 11 height 12
select select "30"
click at [125, 190] on select "00 05 10 15 20 25 30 35 40 45 50 55" at bounding box center [130, 196] width 11 height 12
select select "1"
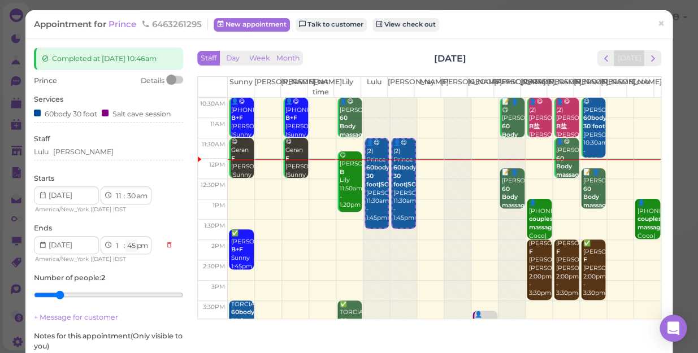
click at [131, 248] on select "00 05 10 15 20 25 30 35 40 45 50 55" at bounding box center [130, 246] width 11 height 12
select select "00"
click at [125, 240] on select "00 05 10 15 20 25 30 35 40 45 50 55" at bounding box center [130, 246] width 11 height 12
click at [76, 148] on div "Lulu [PERSON_NAME]" at bounding box center [108, 152] width 149 height 10
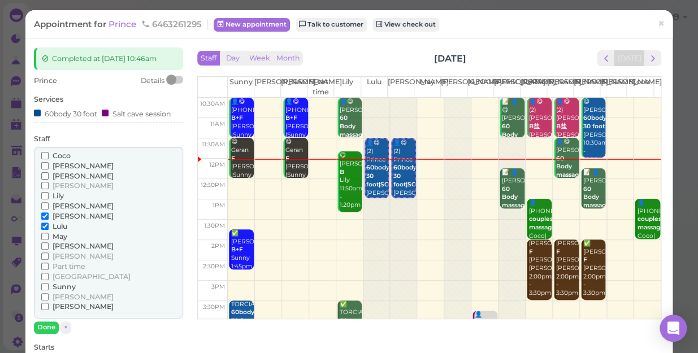
click at [45, 155] on input "Coco" at bounding box center [44, 155] width 7 height 7
click at [42, 163] on input "[PERSON_NAME]" at bounding box center [44, 165] width 7 height 7
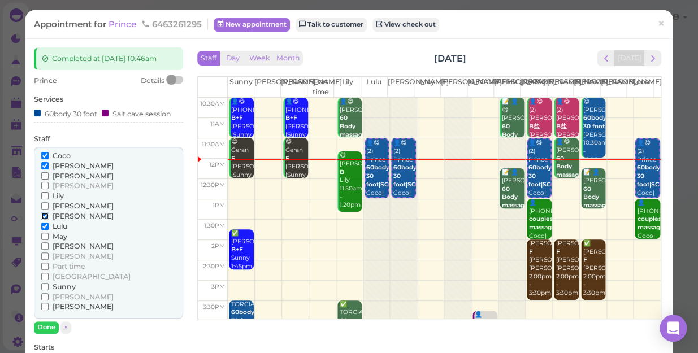
click at [46, 213] on input "[PERSON_NAME]" at bounding box center [44, 216] width 7 height 7
click at [45, 225] on input "Lulu" at bounding box center [44, 226] width 7 height 7
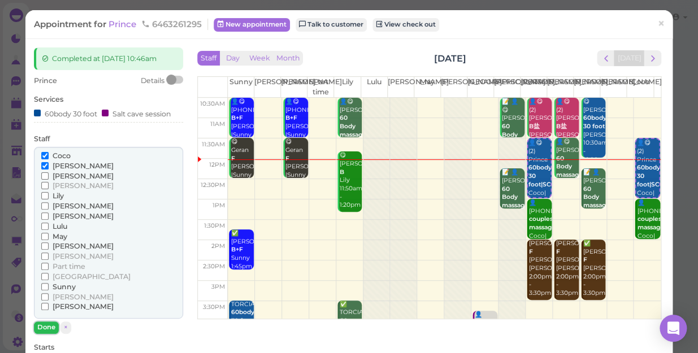
click at [47, 324] on button "Done" at bounding box center [46, 328] width 25 height 12
click at [47, 324] on div "Prince Details Services 60body 30 foot Salt cave session Staff [PERSON_NAME] [P…" at bounding box center [108, 328] width 149 height 504
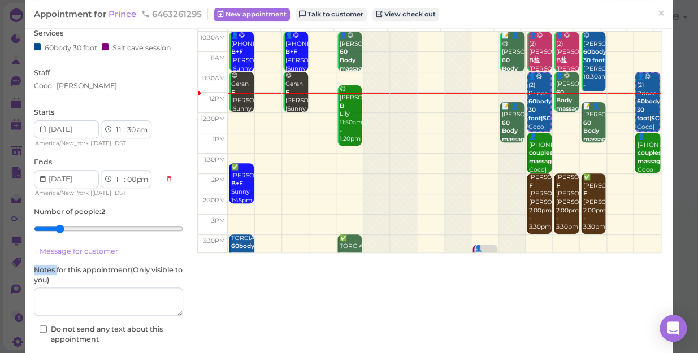
scroll to position [131, 0]
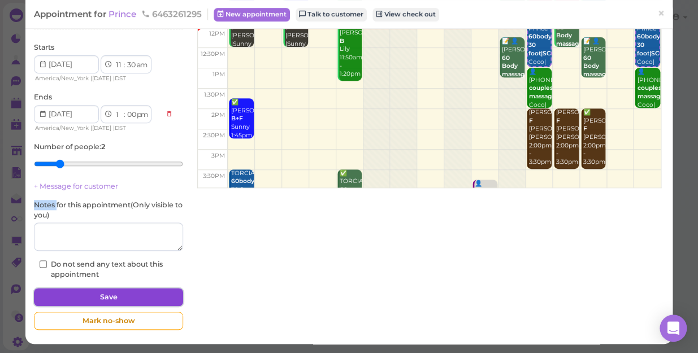
click at [131, 296] on button "Save" at bounding box center [108, 297] width 149 height 18
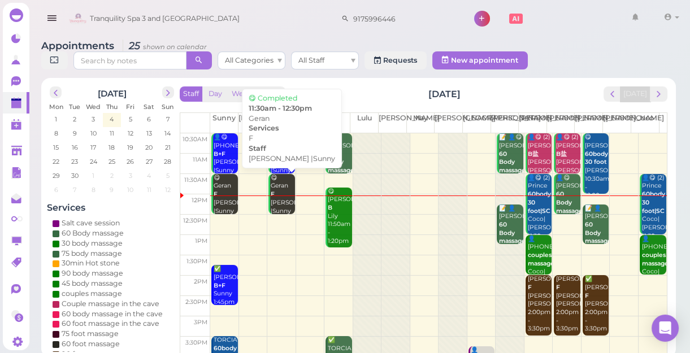
click at [280, 203] on div "😋 [PERSON_NAME] F [PERSON_NAME] |Sunny 11:30am - 12:30pm" at bounding box center [282, 207] width 24 height 67
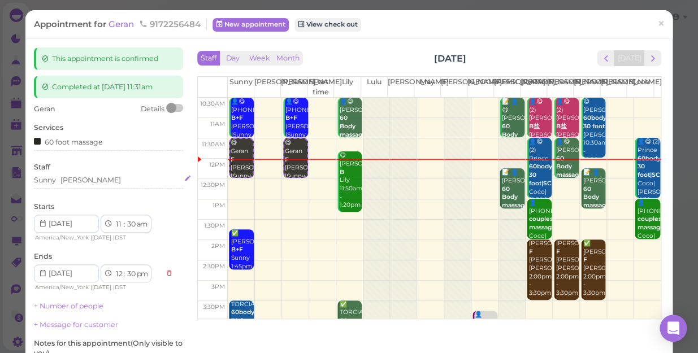
click at [84, 184] on div "Sunny [PERSON_NAME]" at bounding box center [108, 180] width 149 height 10
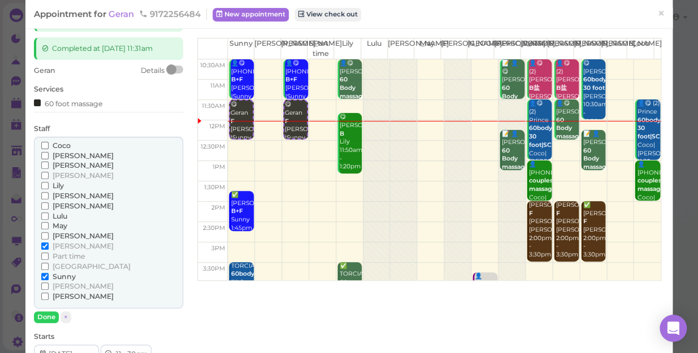
scroll to position [102, 0]
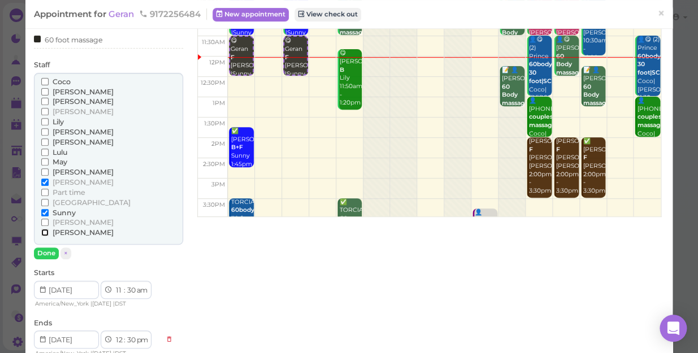
click at [41, 231] on input "[PERSON_NAME]" at bounding box center [44, 232] width 7 height 7
click at [44, 179] on input "[PERSON_NAME]" at bounding box center [44, 182] width 7 height 7
click at [48, 253] on button "Done" at bounding box center [46, 254] width 25 height 12
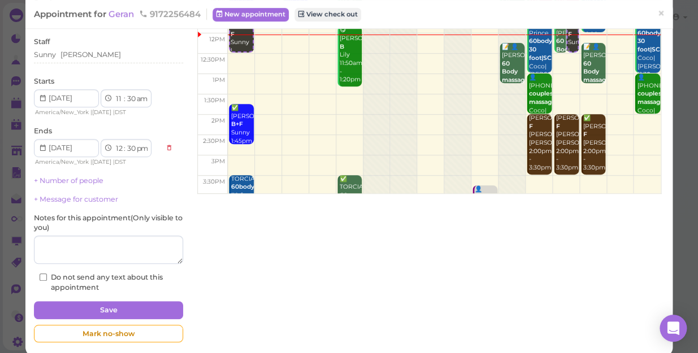
scroll to position [138, 0]
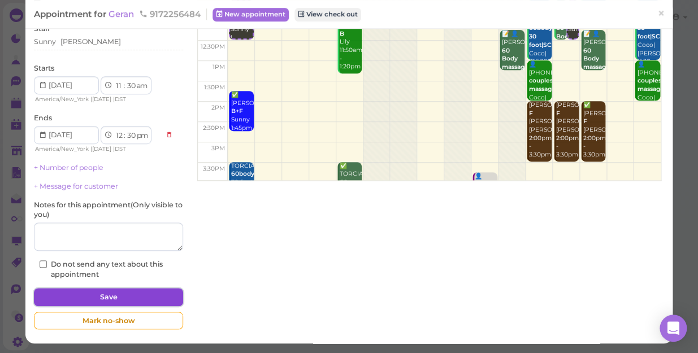
click at [135, 298] on button "Save" at bounding box center [108, 297] width 149 height 18
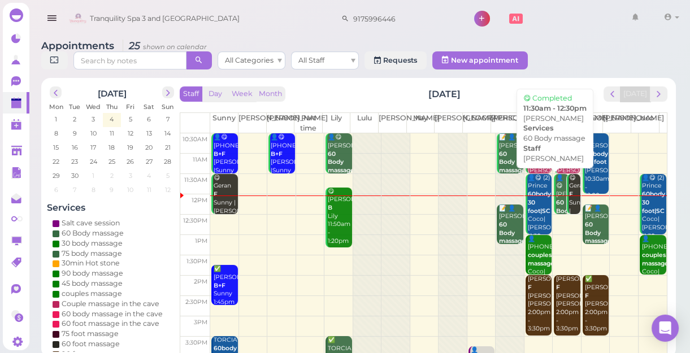
click at [556, 209] on b "60 Body massage" at bounding box center [569, 211] width 27 height 24
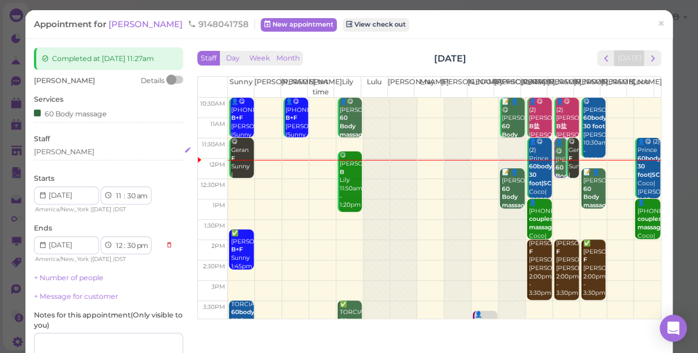
click at [59, 154] on div "[PERSON_NAME]" at bounding box center [108, 152] width 149 height 10
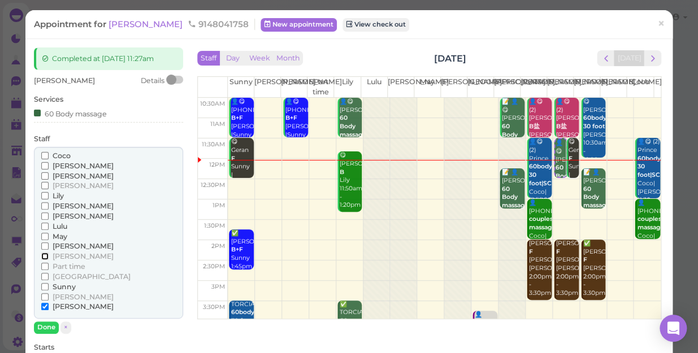
click at [42, 254] on input "[PERSON_NAME]" at bounding box center [44, 256] width 7 height 7
click at [42, 305] on input "[PERSON_NAME]" at bounding box center [44, 306] width 7 height 7
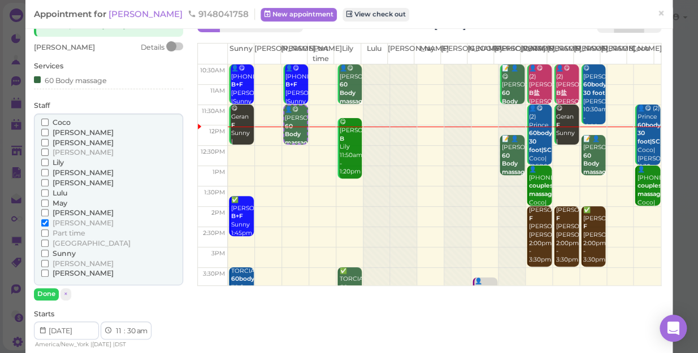
scroll to position [51, 0]
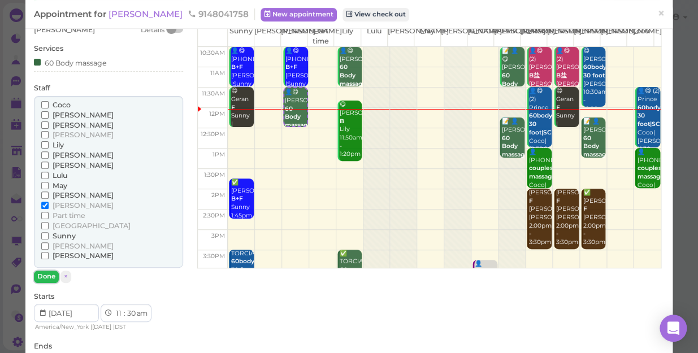
click at [42, 272] on button "Done" at bounding box center [46, 277] width 25 height 12
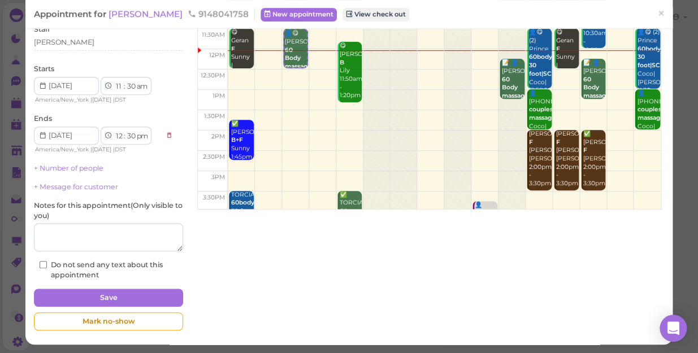
scroll to position [110, 0]
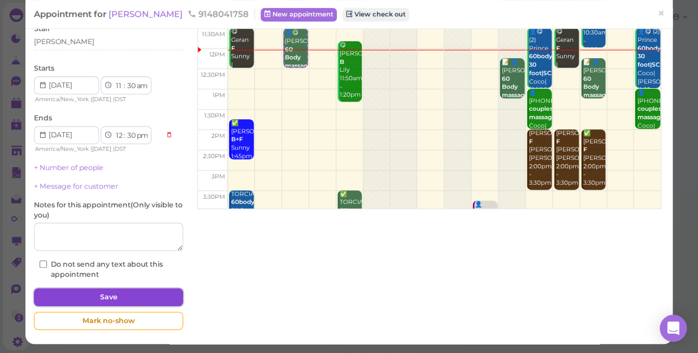
click at [103, 297] on button "Save" at bounding box center [108, 297] width 149 height 18
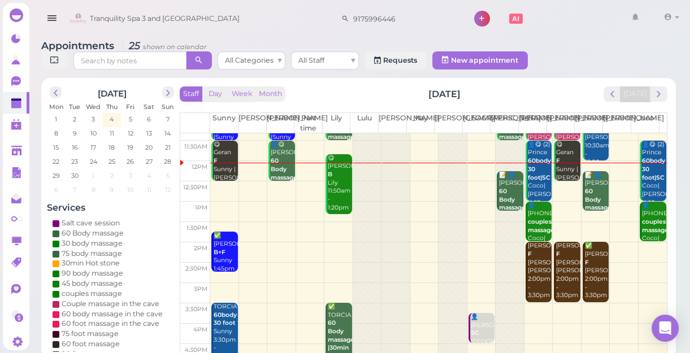
scroll to position [51, 0]
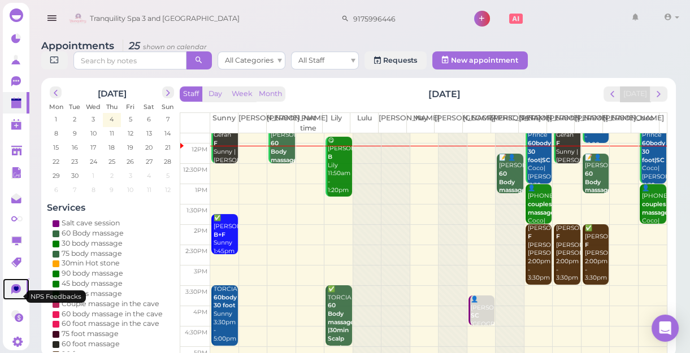
click at [15, 294] on icon at bounding box center [16, 289] width 10 height 10
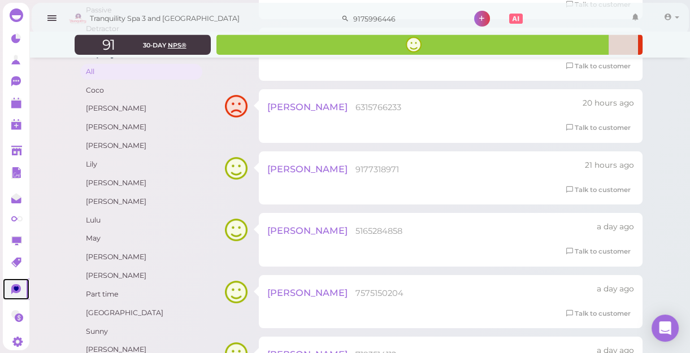
scroll to position [154, 0]
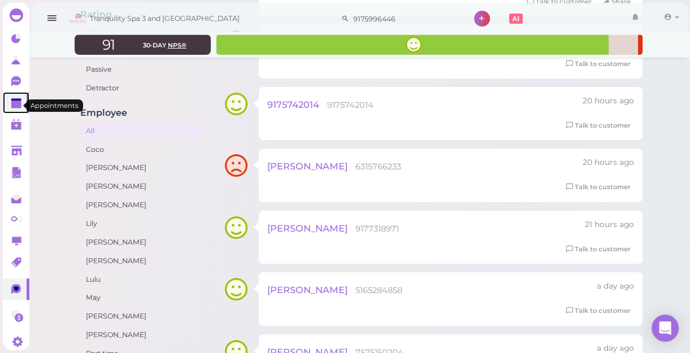
click at [16, 106] on polygon at bounding box center [16, 105] width 10 height 8
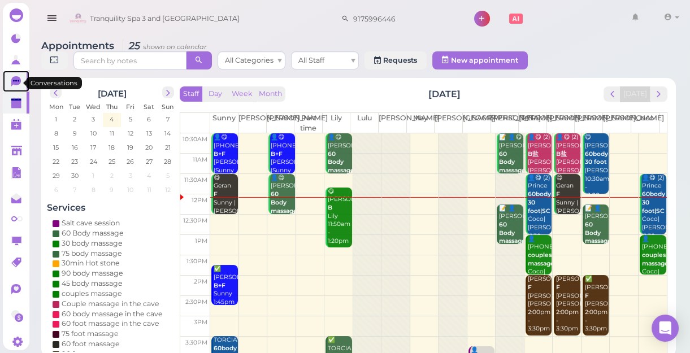
click at [16, 84] on icon at bounding box center [16, 81] width 10 height 10
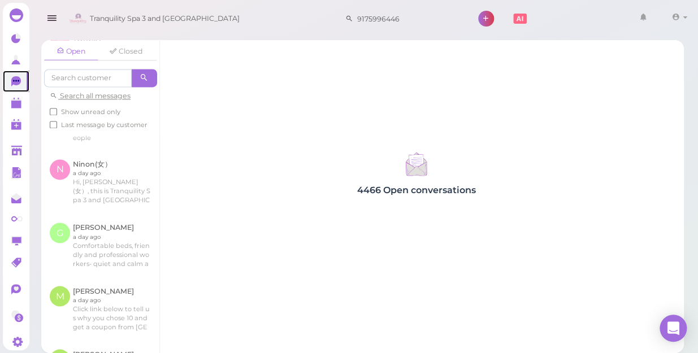
scroll to position [565, 0]
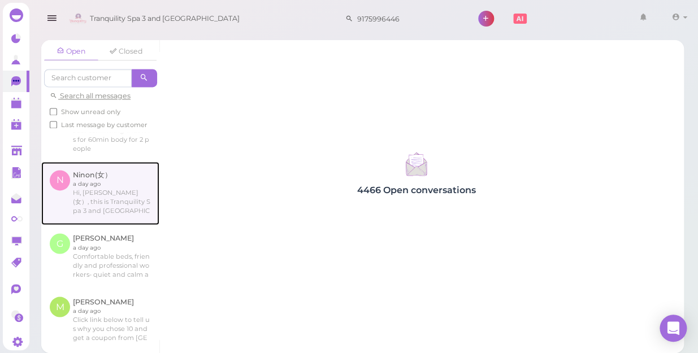
click at [102, 207] on link at bounding box center [100, 193] width 118 height 63
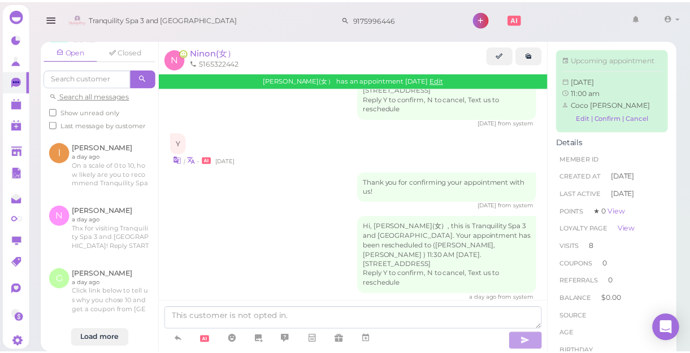
scroll to position [1034, 0]
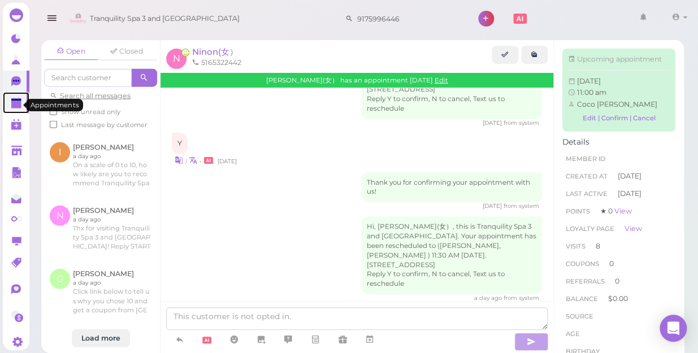
click at [17, 106] on polygon at bounding box center [16, 105] width 10 height 8
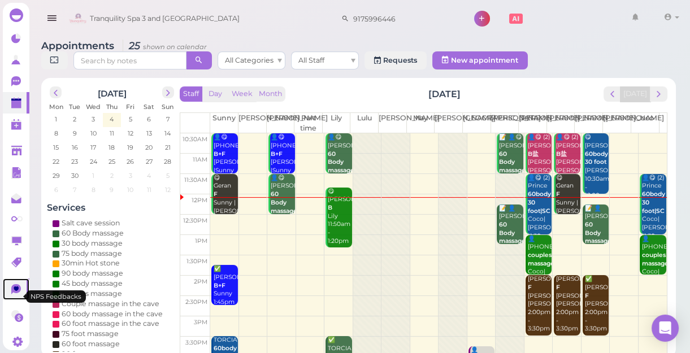
click at [18, 294] on icon at bounding box center [16, 289] width 10 height 10
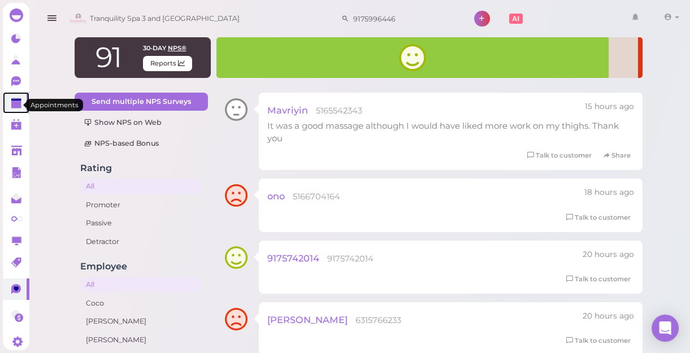
click at [16, 105] on polygon at bounding box center [16, 105] width 10 height 8
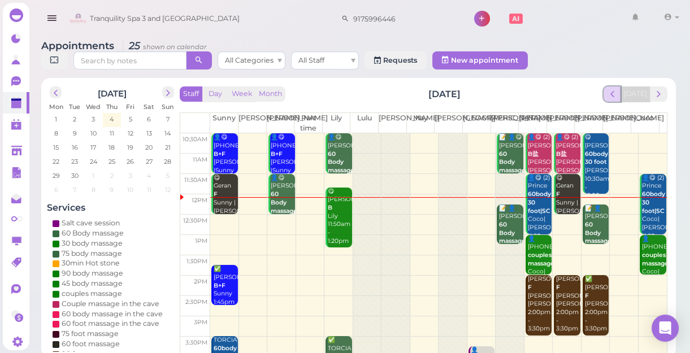
click at [612, 94] on span "prev" at bounding box center [612, 94] width 11 height 11
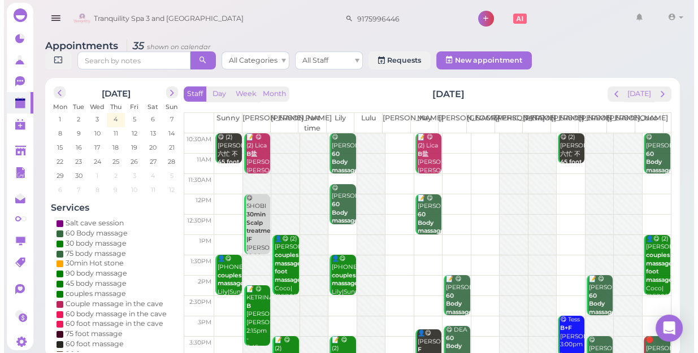
scroll to position [51, 0]
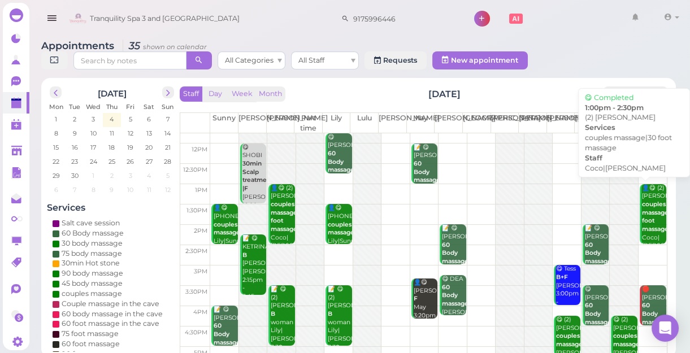
click at [650, 212] on b "couples massage|30 foot massage" at bounding box center [660, 217] width 36 height 32
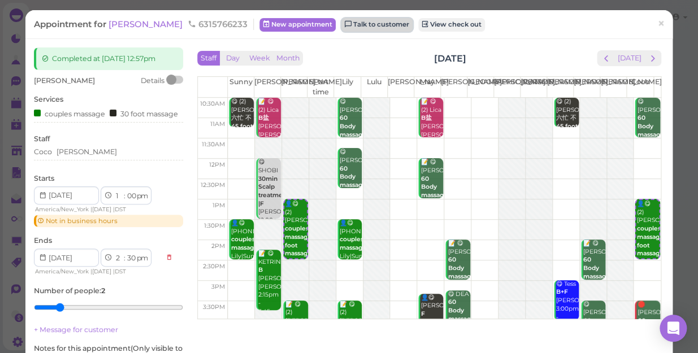
click at [341, 27] on link "Talk to customer" at bounding box center [376, 25] width 71 height 14
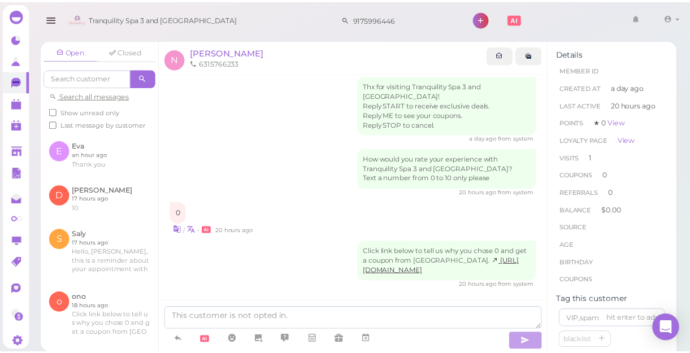
scroll to position [107, 0]
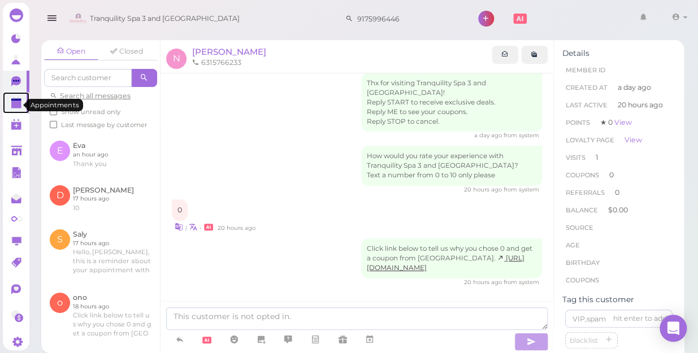
click at [15, 100] on icon at bounding box center [17, 104] width 12 height 12
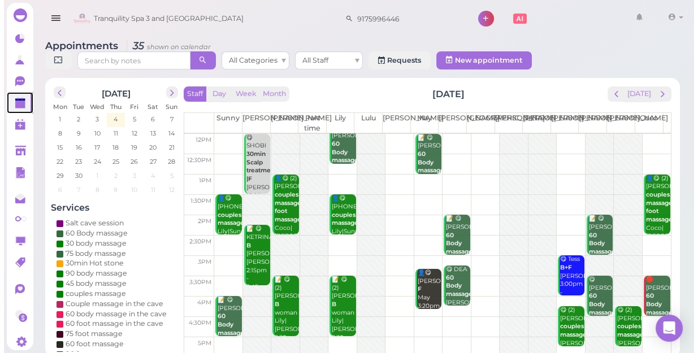
scroll to position [154, 0]
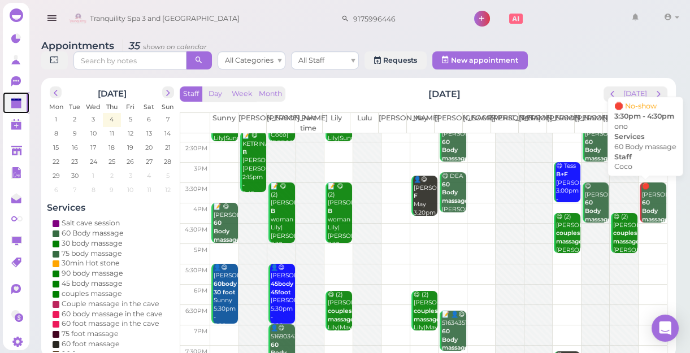
click at [645, 198] on div "🛑 ono 60 Body massage Coco 3:30pm - 4:30pm" at bounding box center [654, 220] width 25 height 75
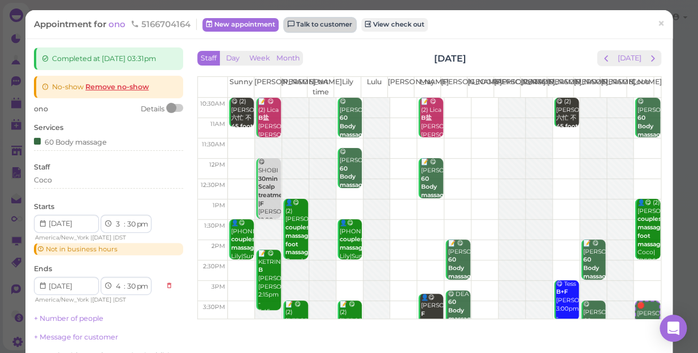
click at [335, 21] on link "Talk to customer" at bounding box center [319, 25] width 71 height 14
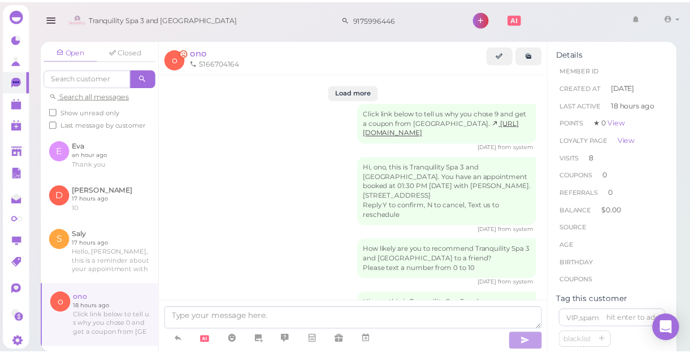
scroll to position [1554, 0]
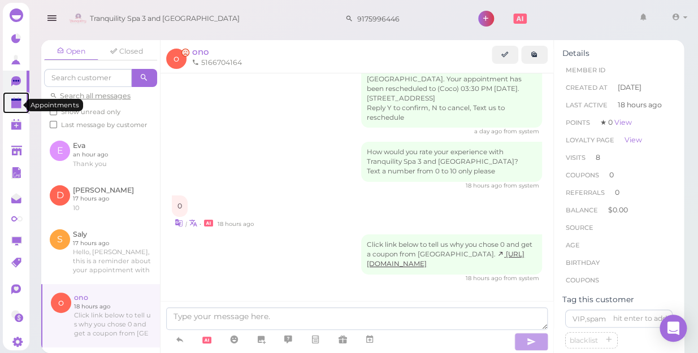
click at [14, 103] on polygon at bounding box center [16, 105] width 10 height 8
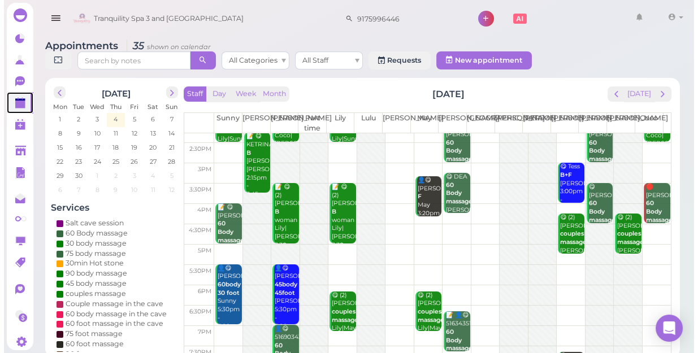
scroll to position [154, 0]
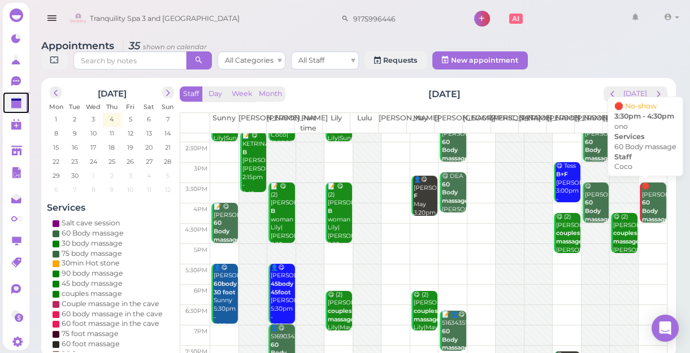
click at [642, 198] on div "🛑 ono 60 Body massage Coco 3:30pm - 4:30pm" at bounding box center [654, 220] width 25 height 75
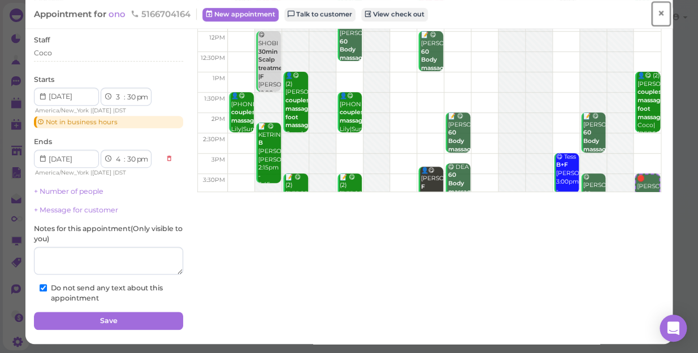
click at [657, 11] on span "×" at bounding box center [660, 14] width 7 height 16
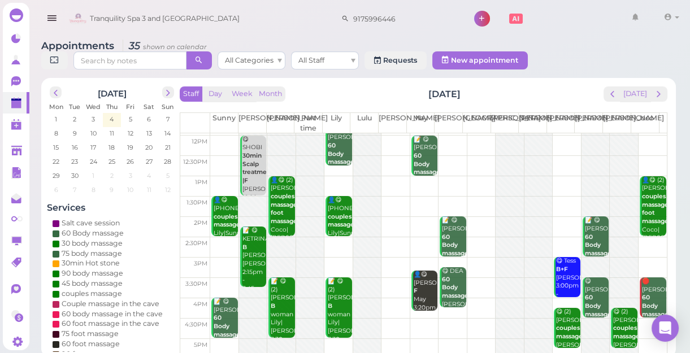
scroll to position [50, 0]
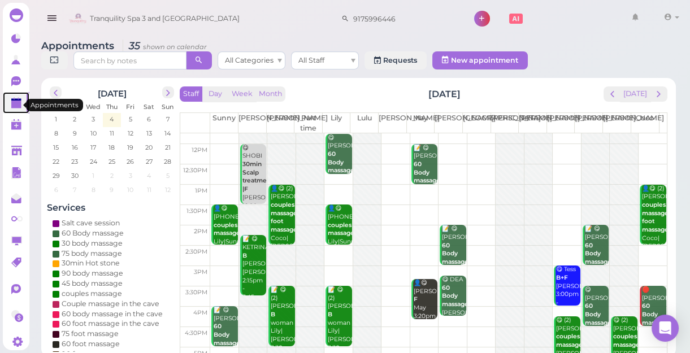
click at [11, 104] on polygon at bounding box center [16, 105] width 10 height 8
click at [17, 105] on polygon at bounding box center [16, 105] width 10 height 8
click at [639, 96] on button "[DATE]" at bounding box center [635, 93] width 31 height 15
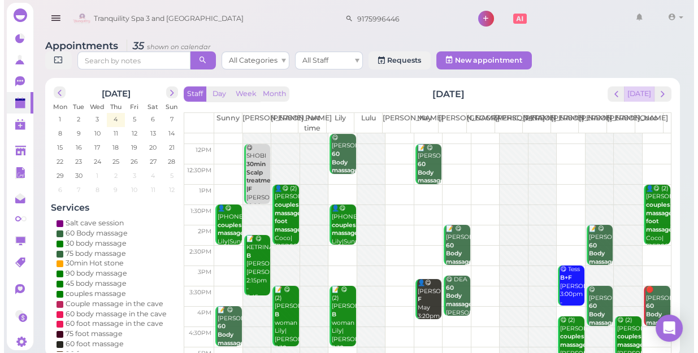
scroll to position [0, 0]
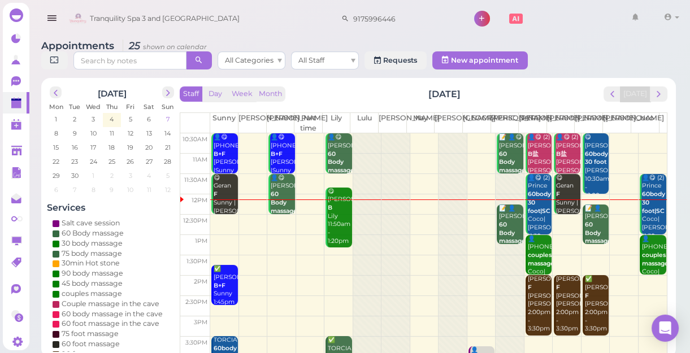
click at [166, 118] on span "7" at bounding box center [168, 119] width 6 height 10
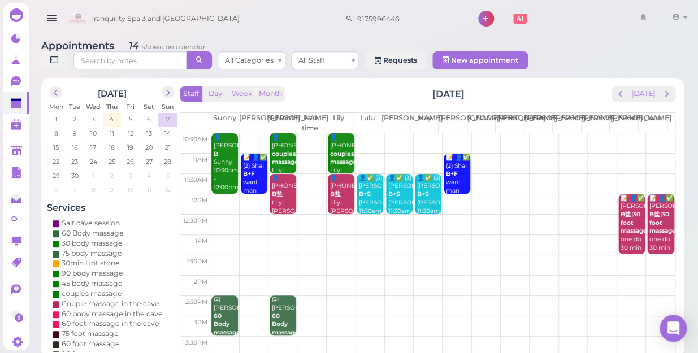
click at [508, 133] on td at bounding box center [442, 143] width 465 height 20
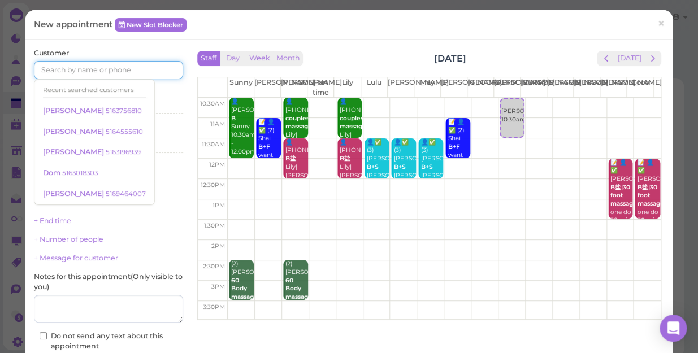
click at [154, 71] on input at bounding box center [108, 70] width 149 height 18
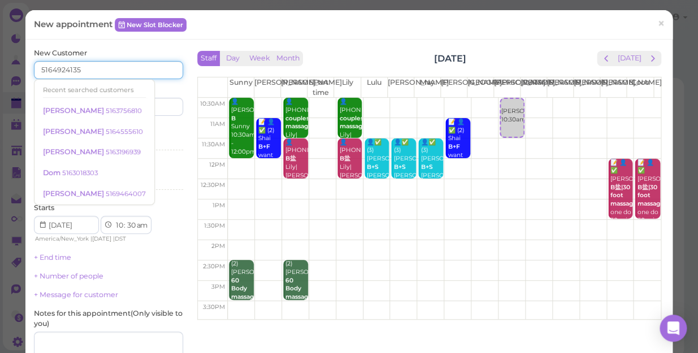
type input "5164924135"
click at [163, 130] on div "Services Select services" at bounding box center [108, 139] width 149 height 31
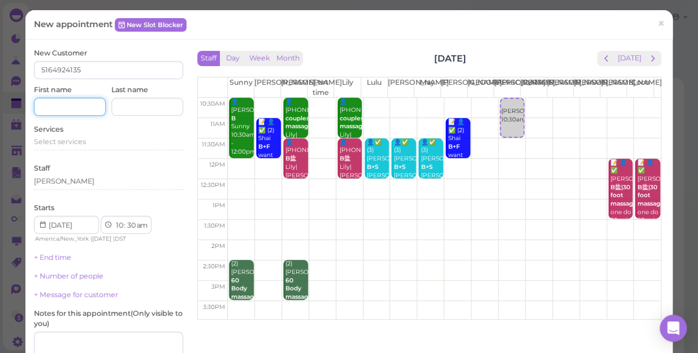
click at [85, 108] on input at bounding box center [70, 107] width 72 height 18
type input "[PERSON_NAME]"
click at [170, 232] on div "Starts 1 2 3 4 5 6 7 8 9 10 11 12 : 00 05 10 15 20 25 30 35 40 45 50 55 am pm A…" at bounding box center [108, 223] width 149 height 41
click at [97, 142] on div "Select services" at bounding box center [108, 142] width 149 height 10
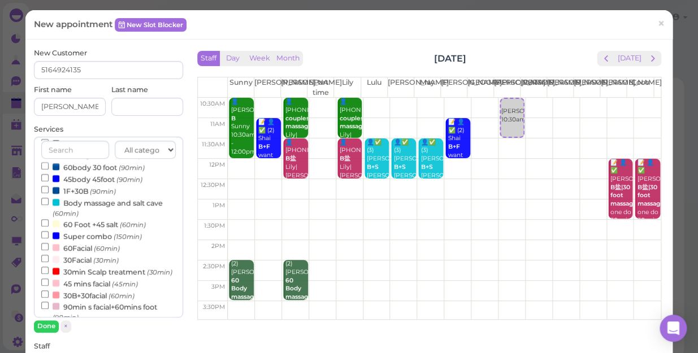
scroll to position [257, 0]
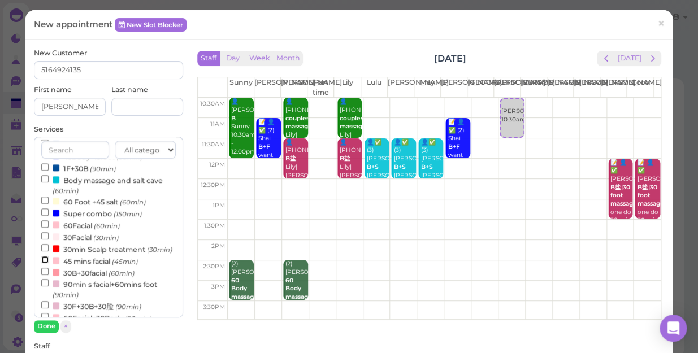
click at [42, 263] on input "45 mins facial (45min)" at bounding box center [44, 259] width 7 height 7
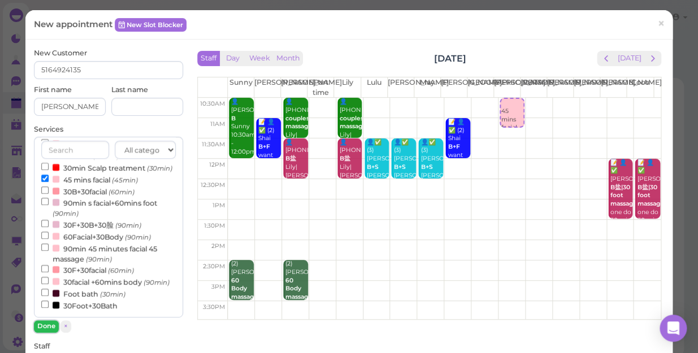
click at [45, 327] on button "Done" at bounding box center [46, 326] width 25 height 12
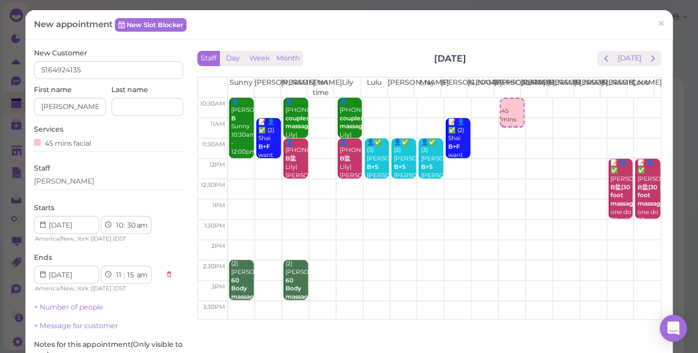
scroll to position [51, 0]
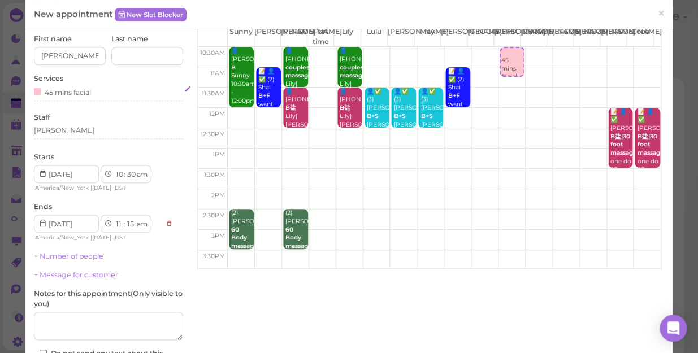
click at [98, 91] on div "45 mins facial" at bounding box center [108, 92] width 149 height 12
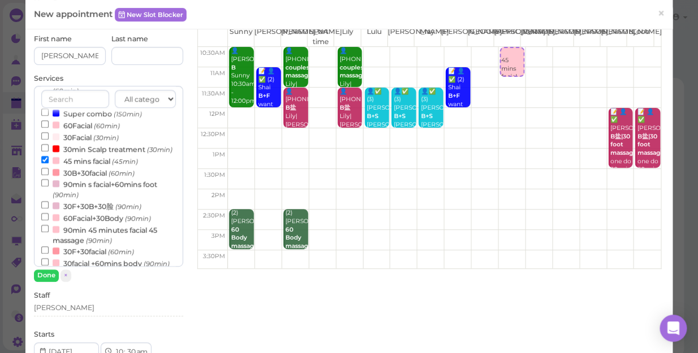
scroll to position [308, 0]
click at [45, 161] on input "45 mins facial (45min)" at bounding box center [44, 157] width 7 height 7
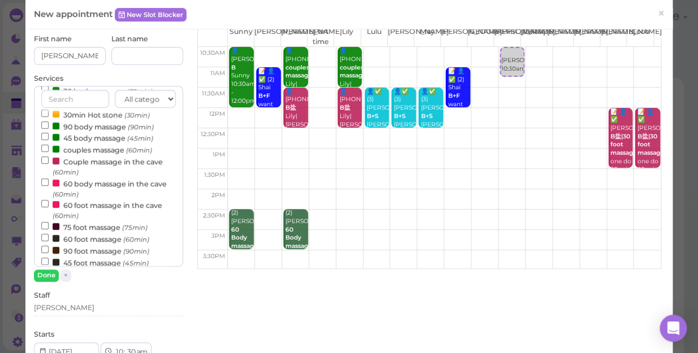
scroll to position [4, 0]
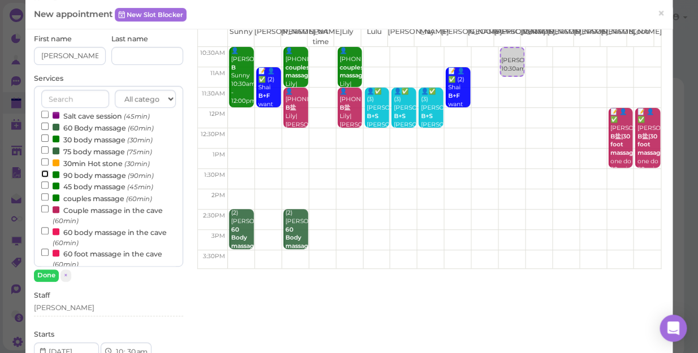
click at [42, 172] on input "90 body massage (90min)" at bounding box center [44, 173] width 7 height 7
select select "12"
select select "00"
select select "pm"
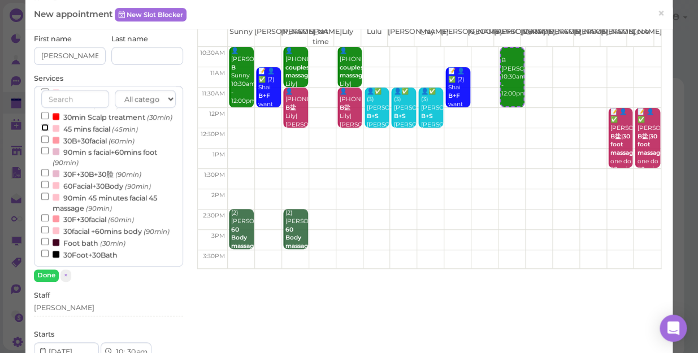
click at [42, 124] on input "45 mins facial (45min)" at bounding box center [44, 127] width 7 height 7
select select "45"
click at [44, 275] on button "Done" at bounding box center [46, 276] width 25 height 12
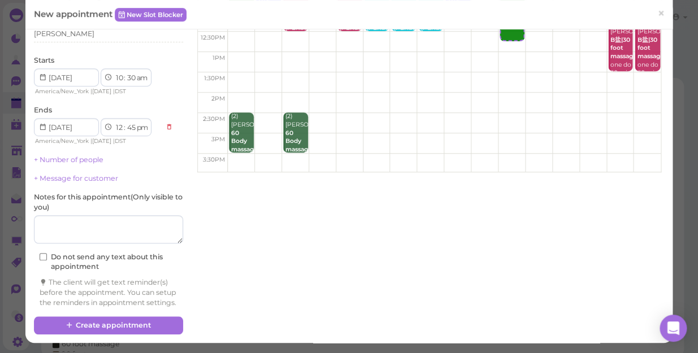
scroll to position [157, 0]
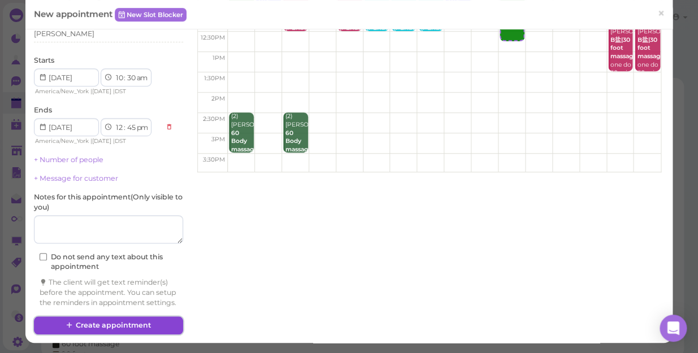
click at [146, 318] on button "Create appointment" at bounding box center [108, 326] width 149 height 18
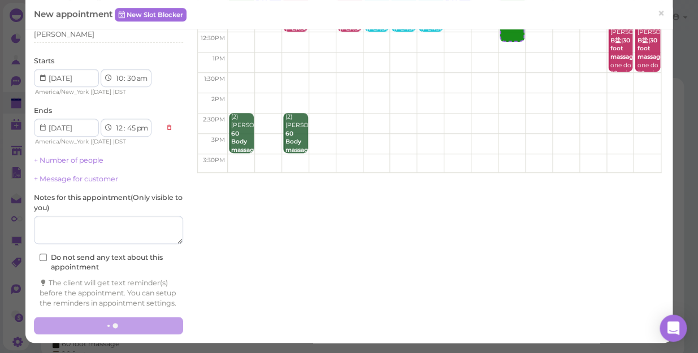
scroll to position [156, 0]
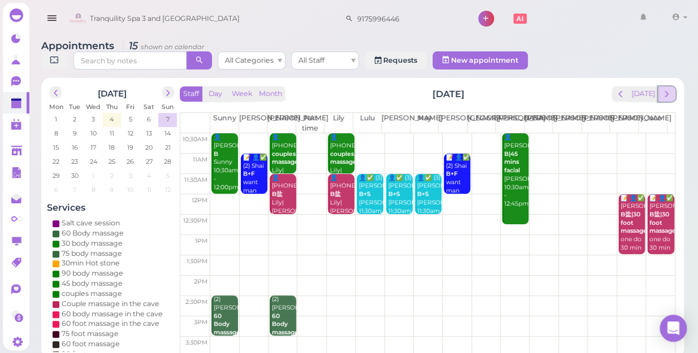
click at [669, 89] on span "next" at bounding box center [666, 94] width 11 height 11
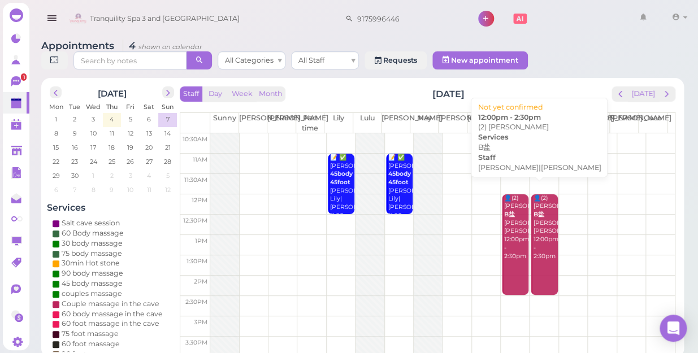
click at [513, 238] on div "👤(2) [PERSON_NAME]盐 [PERSON_NAME]|[PERSON_NAME] 12:00pm - 2:30pm" at bounding box center [516, 227] width 25 height 67
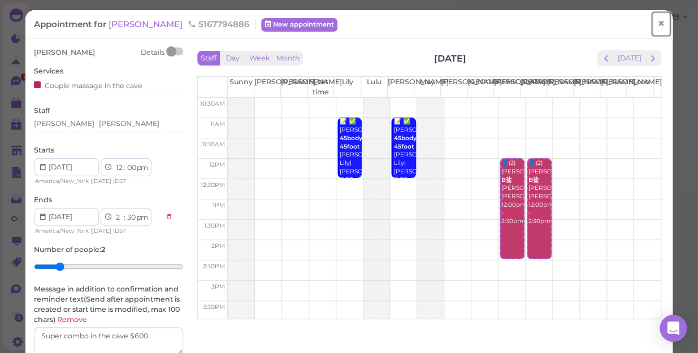
click at [657, 28] on span "×" at bounding box center [660, 24] width 7 height 16
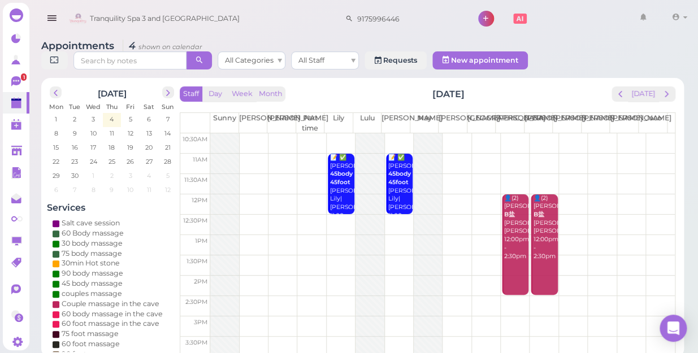
scroll to position [102, 0]
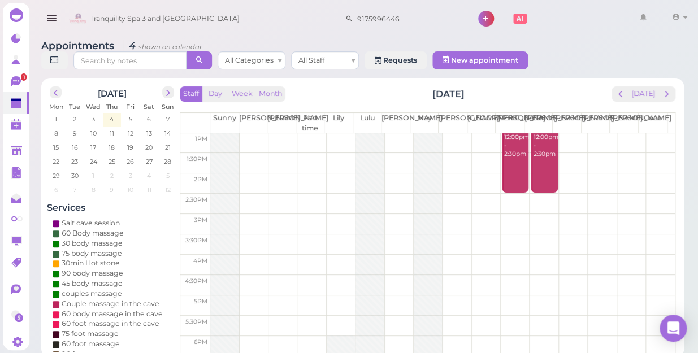
click at [510, 194] on td at bounding box center [442, 204] width 465 height 20
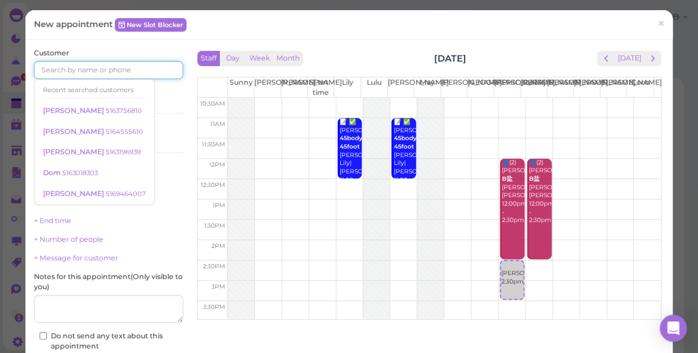
click at [131, 72] on input at bounding box center [108, 70] width 149 height 18
click at [162, 95] on div "Services Select services" at bounding box center [108, 103] width 149 height 31
click at [105, 67] on input "6319432575" at bounding box center [108, 70] width 149 height 18
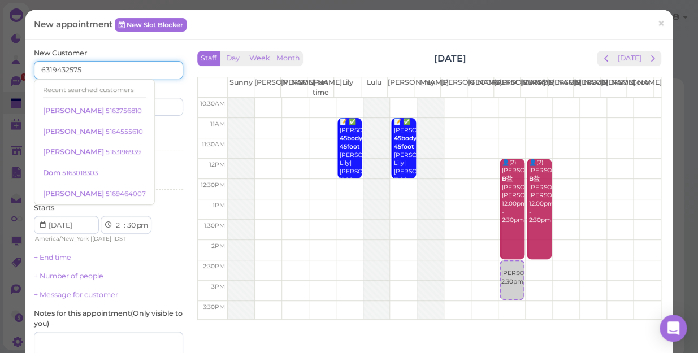
type input "6319432575"
click at [158, 130] on div "Services Select services" at bounding box center [108, 139] width 149 height 31
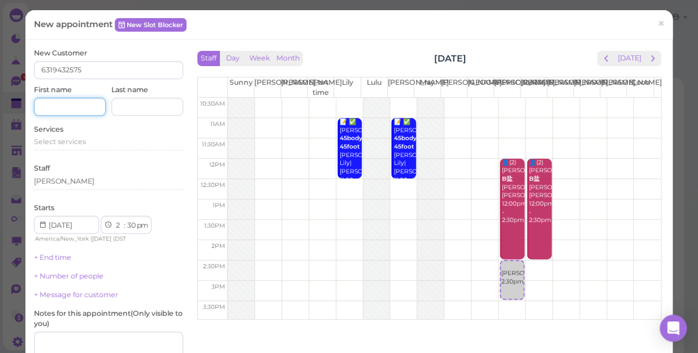
click at [77, 108] on input at bounding box center [70, 107] width 72 height 18
type input "n"
type input "[PERSON_NAME]"
click at [94, 141] on div "Select services" at bounding box center [108, 142] width 149 height 10
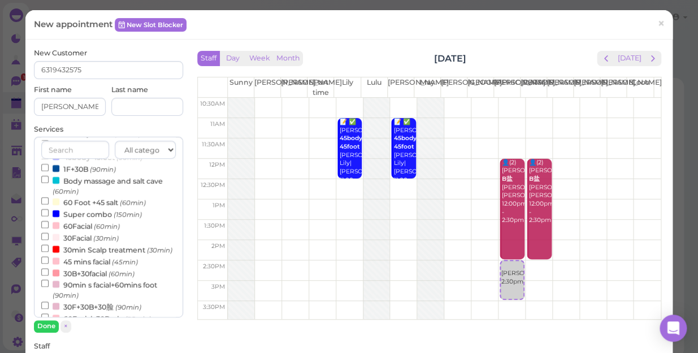
scroll to position [257, 0]
click at [41, 179] on input "Body massage and salt cave (60min)" at bounding box center [44, 178] width 7 height 7
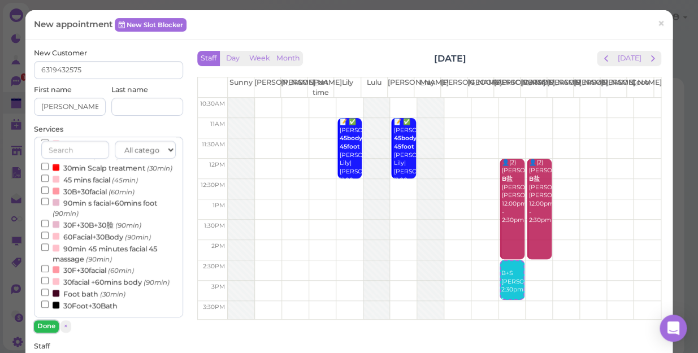
click at [51, 325] on button "Done" at bounding box center [46, 326] width 25 height 12
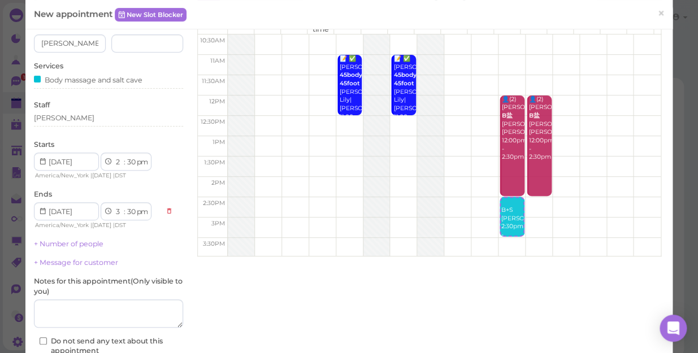
scroll to position [154, 0]
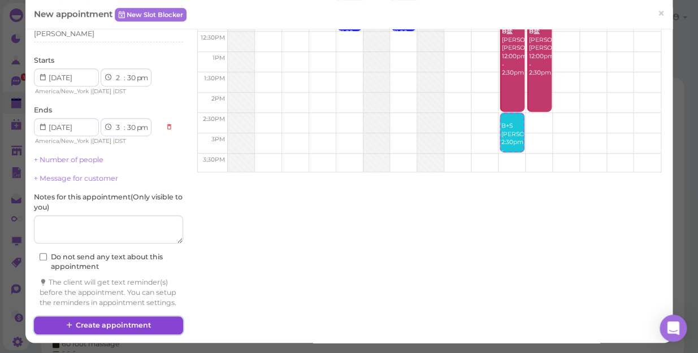
click at [147, 322] on button "Create appointment" at bounding box center [108, 326] width 149 height 18
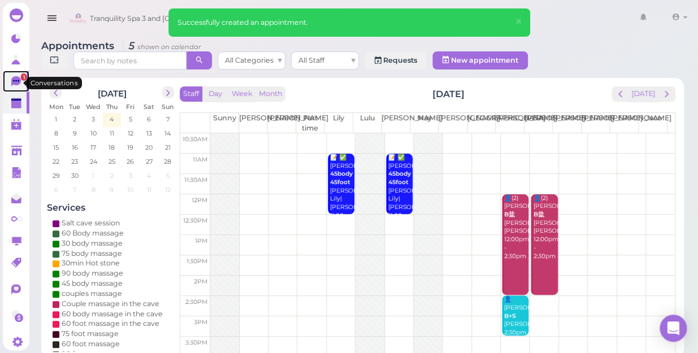
click at [21, 78] on span "1" at bounding box center [24, 76] width 6 height 7
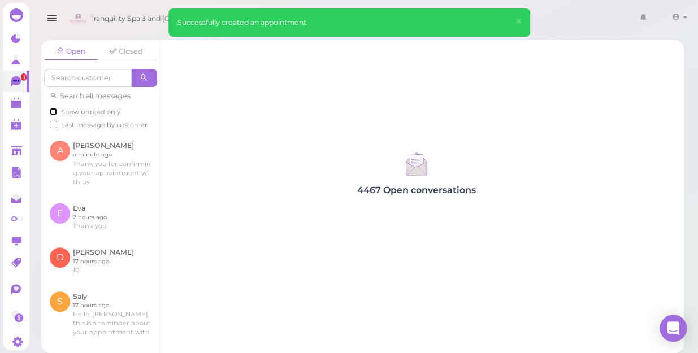
click at [51, 111] on input "Show unread only" at bounding box center [53, 111] width 7 height 7
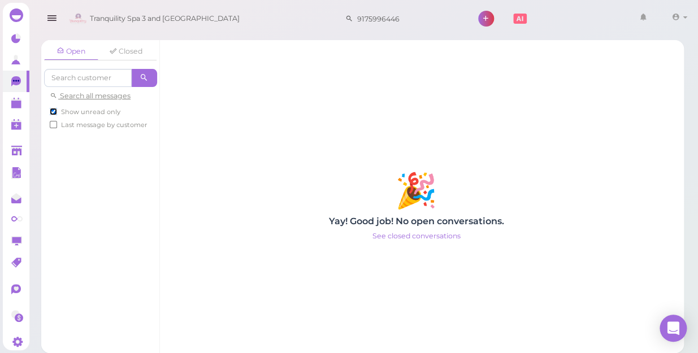
click at [51, 111] on input "Show unread only" at bounding box center [53, 111] width 7 height 7
checkbox input "false"
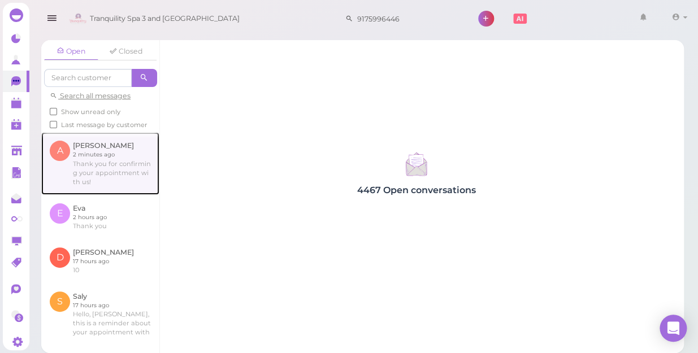
click at [107, 181] on link at bounding box center [100, 163] width 118 height 62
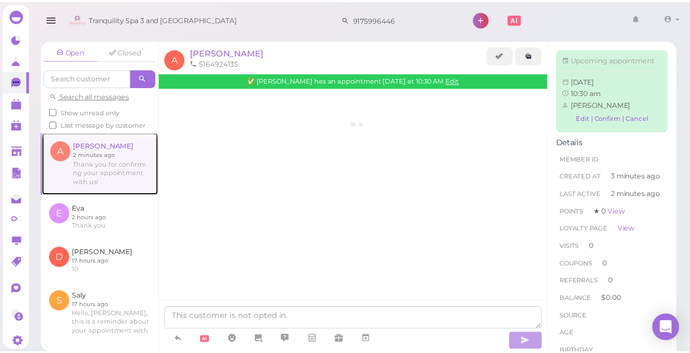
scroll to position [20, 0]
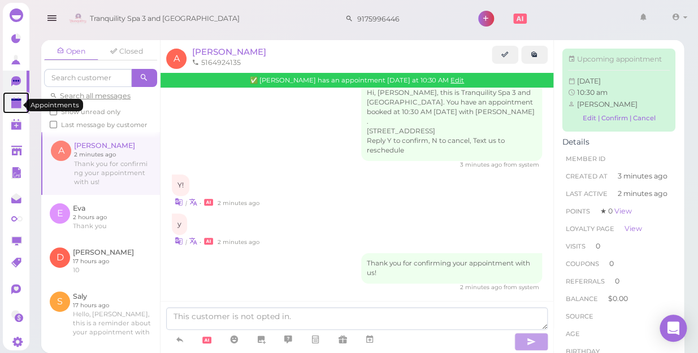
click at [15, 105] on polygon at bounding box center [16, 105] width 10 height 8
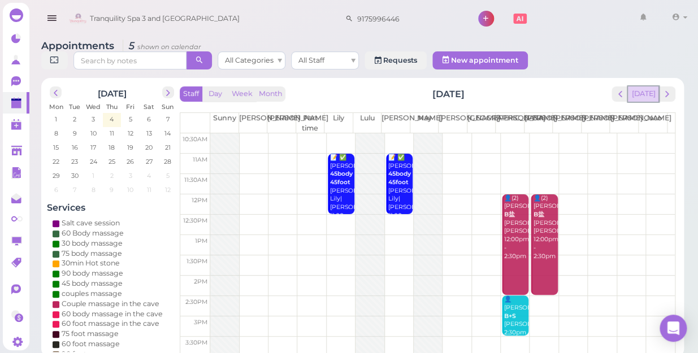
click at [642, 86] on button "[DATE]" at bounding box center [643, 93] width 31 height 15
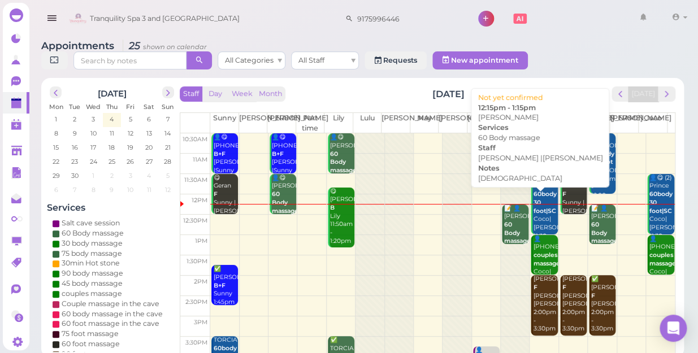
click at [508, 213] on div "📝 👤[PERSON_NAME] 60 Body massage [DEMOGRAPHIC_DATA] [PERSON_NAME] |[PERSON_NAME…" at bounding box center [516, 251] width 25 height 92
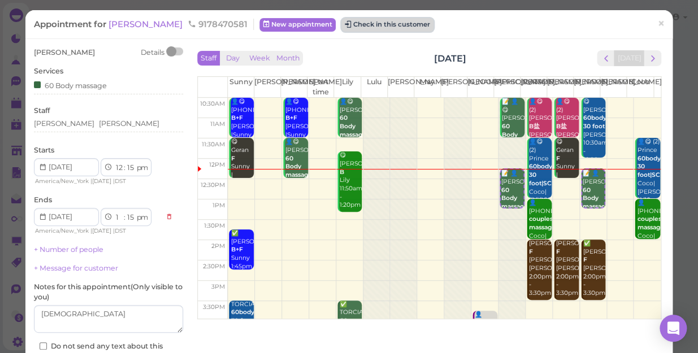
click at [341, 26] on button "Check in this customer" at bounding box center [387, 25] width 92 height 14
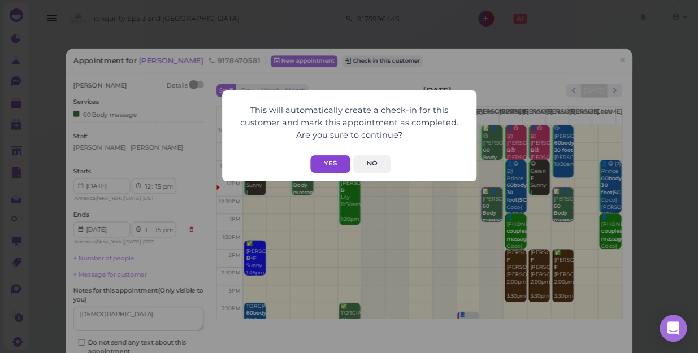
click at [336, 162] on button "Yes" at bounding box center [330, 164] width 40 height 18
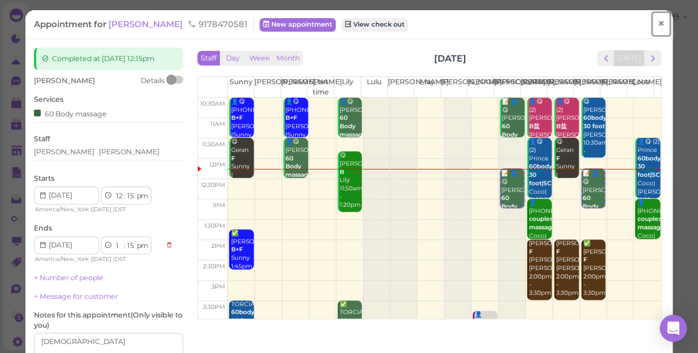
click at [657, 25] on span "×" at bounding box center [660, 24] width 7 height 16
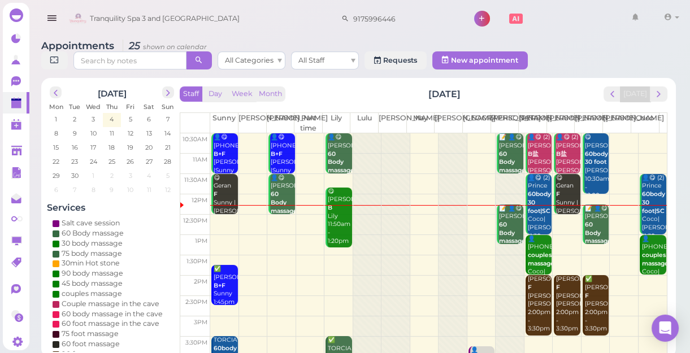
scroll to position [51, 0]
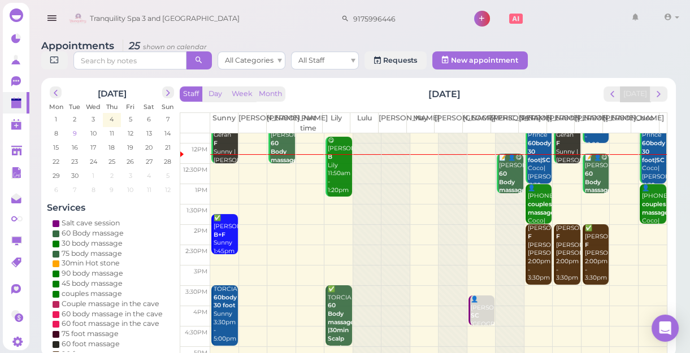
click at [73, 134] on span "9" at bounding box center [75, 133] width 6 height 10
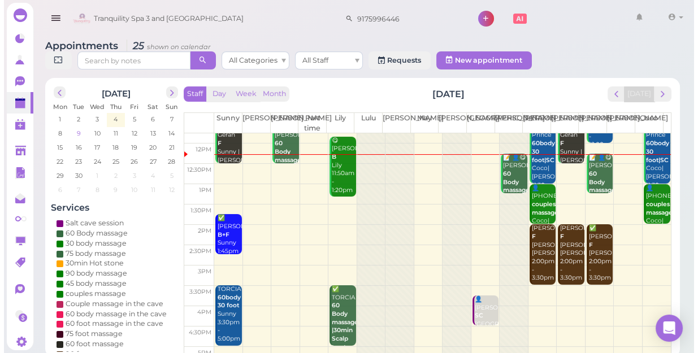
scroll to position [0, 0]
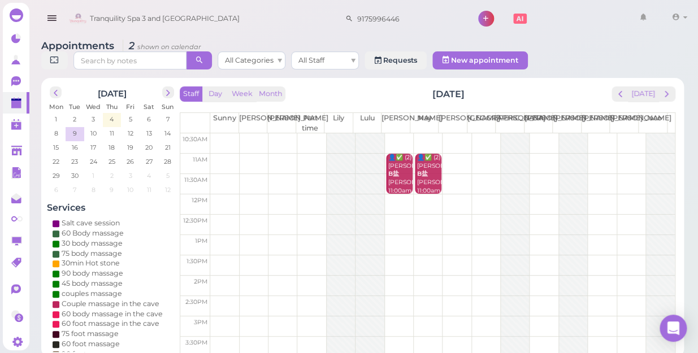
click at [599, 133] on td at bounding box center [442, 143] width 465 height 20
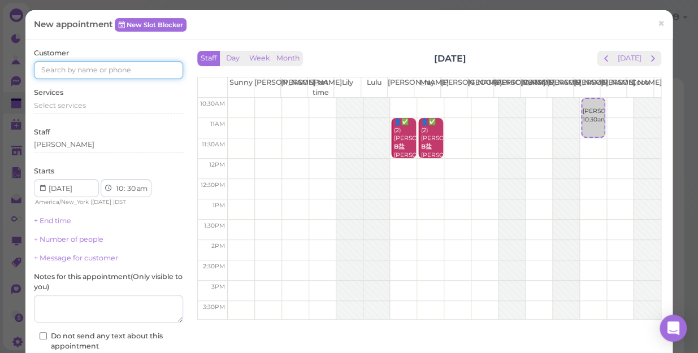
click at [138, 73] on input at bounding box center [108, 70] width 149 height 18
type input "5166619288"
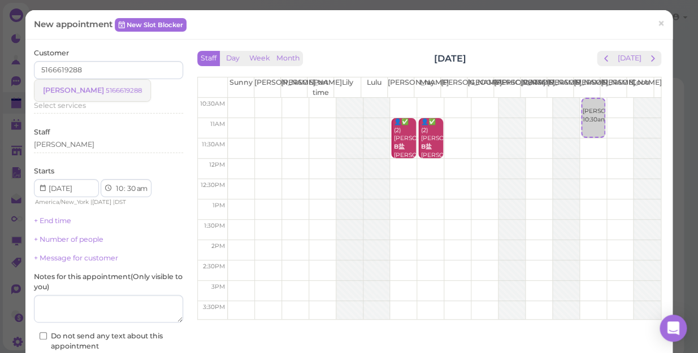
click at [106, 93] on small "5166619288" at bounding box center [124, 90] width 36 height 8
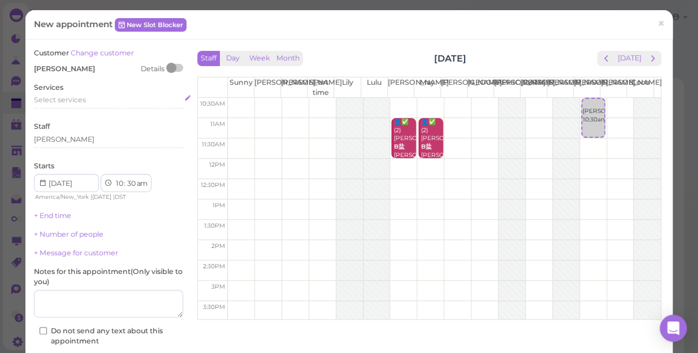
click at [83, 103] on span "Select services" at bounding box center [60, 100] width 52 height 8
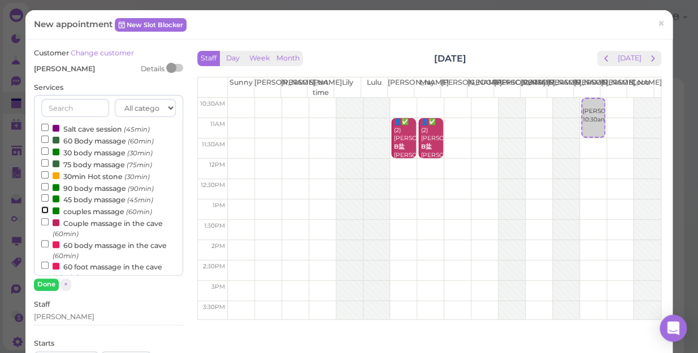
click at [43, 208] on input "couples massage (60min)" at bounding box center [44, 209] width 7 height 7
click at [51, 282] on button "Done" at bounding box center [46, 285] width 25 height 12
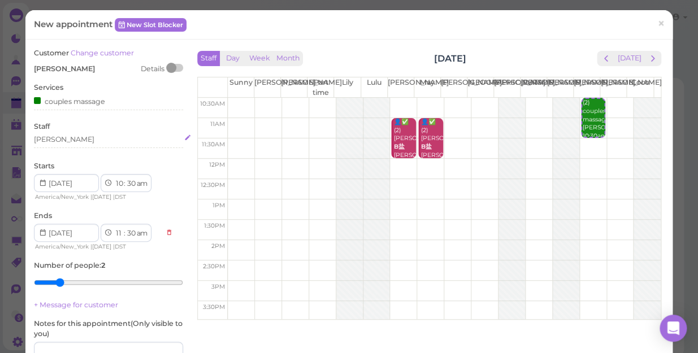
click at [61, 140] on div "[PERSON_NAME]" at bounding box center [108, 140] width 149 height 10
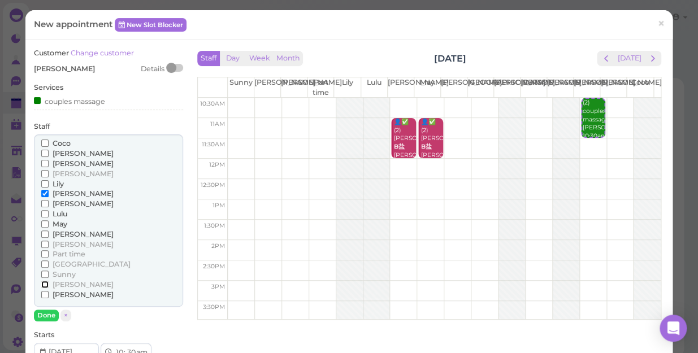
click at [45, 282] on input "[PERSON_NAME]" at bounding box center [44, 284] width 7 height 7
click at [40, 315] on button "Done" at bounding box center [46, 316] width 25 height 12
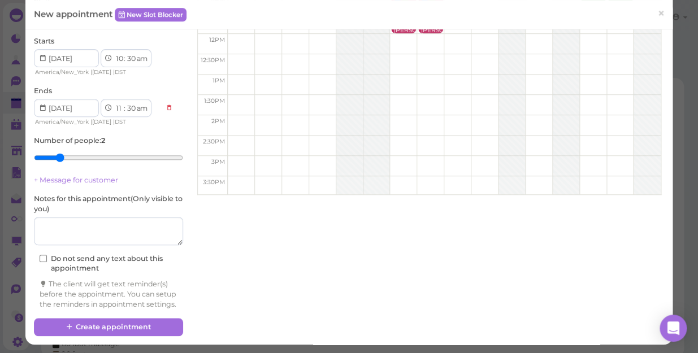
scroll to position [136, 0]
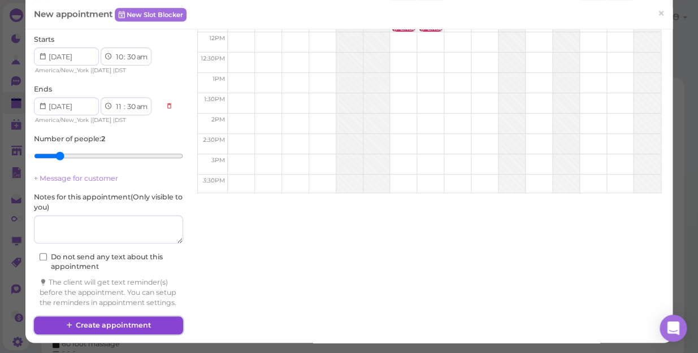
click at [135, 322] on button "Create appointment" at bounding box center [108, 326] width 149 height 18
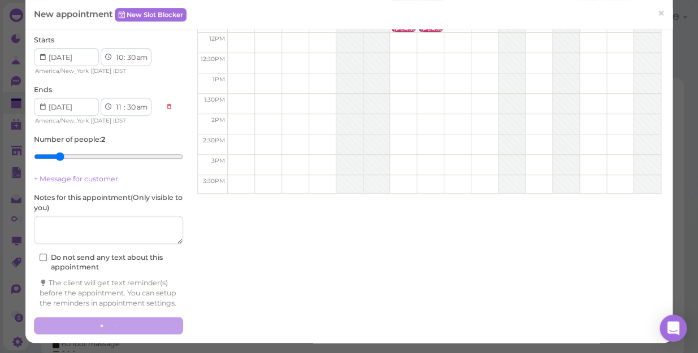
scroll to position [0, 0]
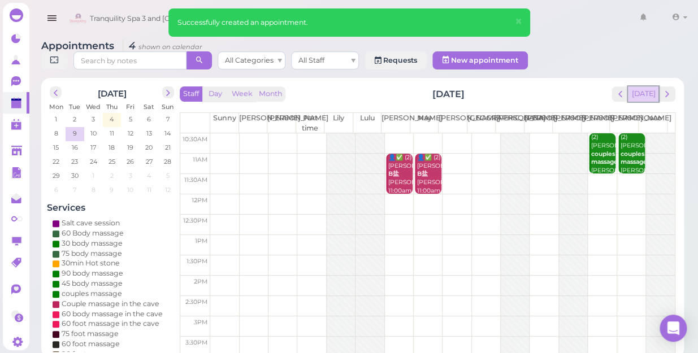
click at [644, 86] on button "[DATE]" at bounding box center [643, 93] width 31 height 15
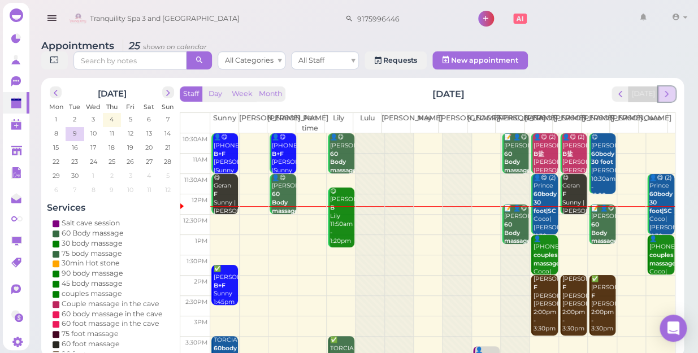
click at [668, 89] on span "next" at bounding box center [666, 94] width 11 height 11
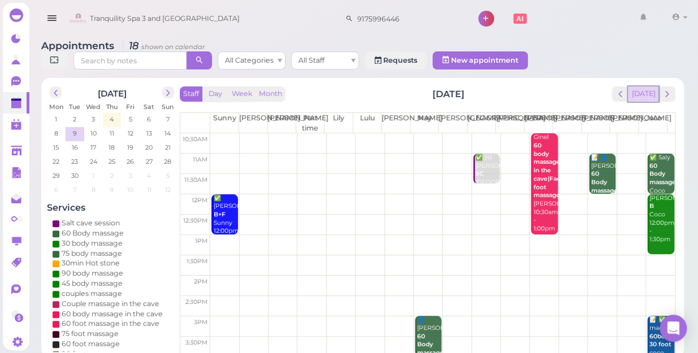
click at [647, 87] on button "[DATE]" at bounding box center [643, 93] width 31 height 15
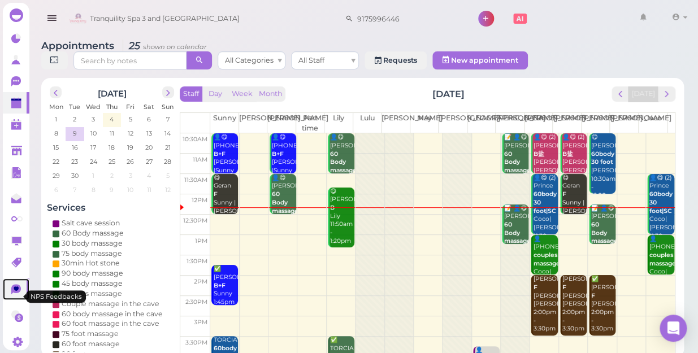
click at [17, 294] on icon at bounding box center [16, 289] width 10 height 10
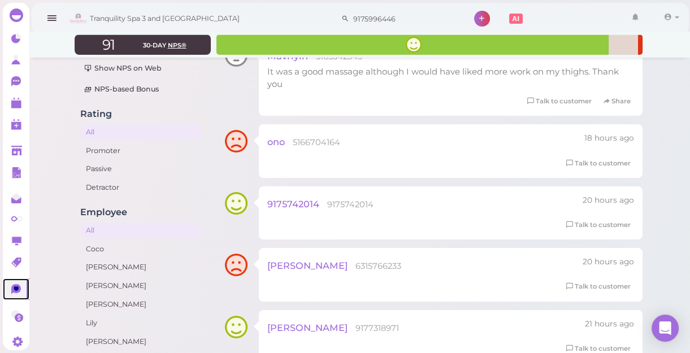
scroll to position [102, 0]
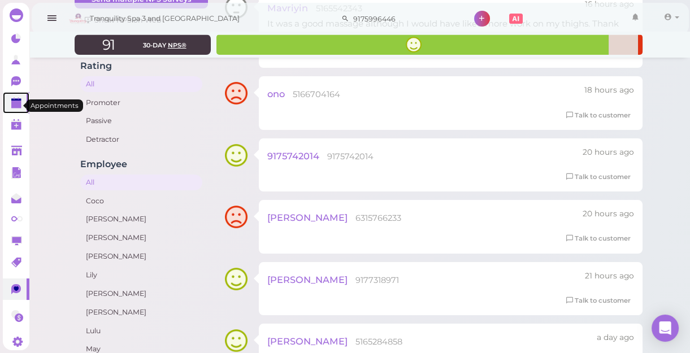
click at [14, 99] on icon at bounding box center [17, 99] width 6 height 2
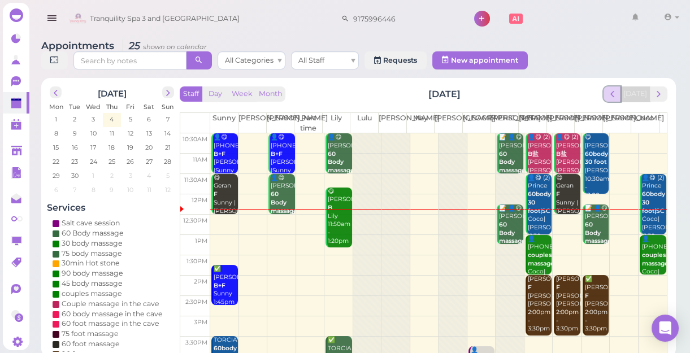
click at [615, 93] on span "prev" at bounding box center [612, 94] width 11 height 11
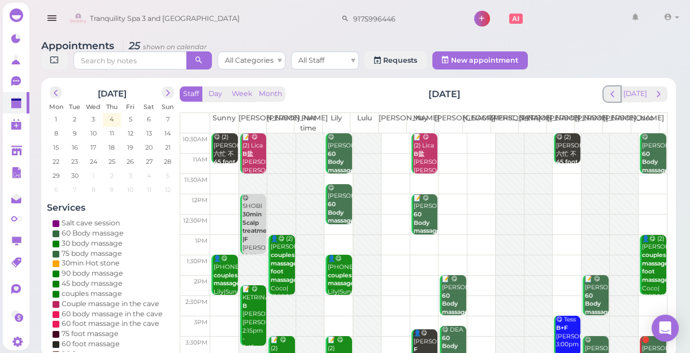
click at [615, 93] on span "prev" at bounding box center [612, 94] width 11 height 11
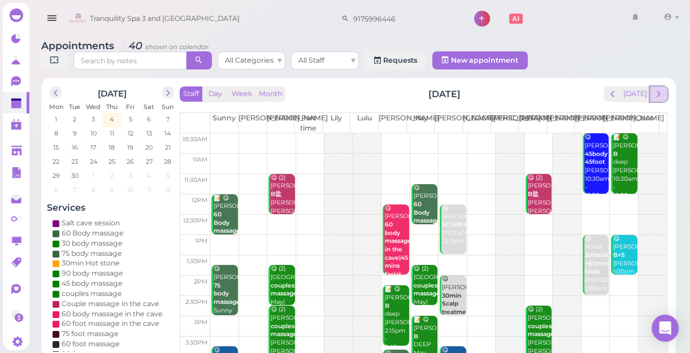
click at [659, 93] on span "next" at bounding box center [658, 94] width 11 height 11
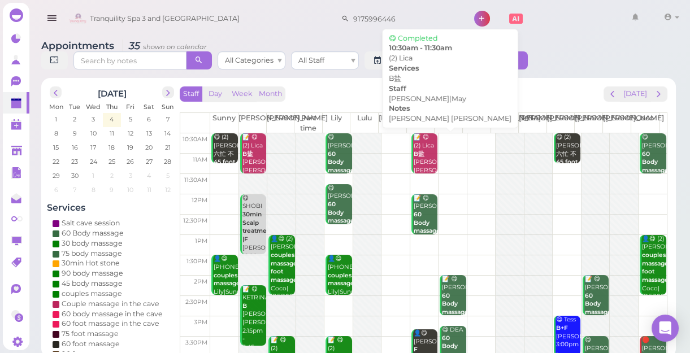
click at [415, 155] on b "B盐" at bounding box center [419, 153] width 11 height 7
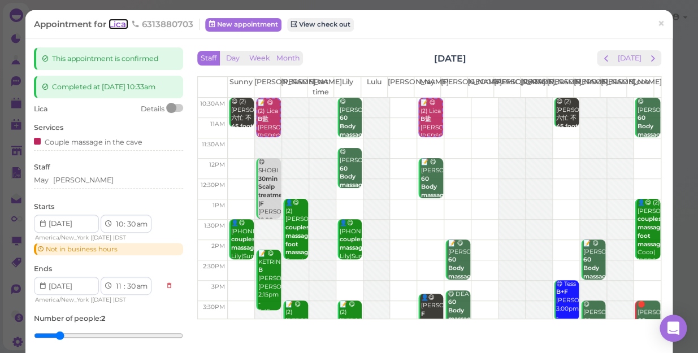
click at [114, 23] on span "Lica" at bounding box center [119, 24] width 20 height 11
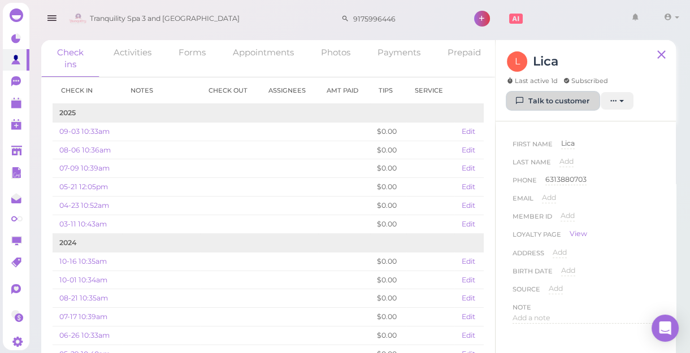
click at [566, 104] on link "Talk to customer" at bounding box center [553, 101] width 92 height 18
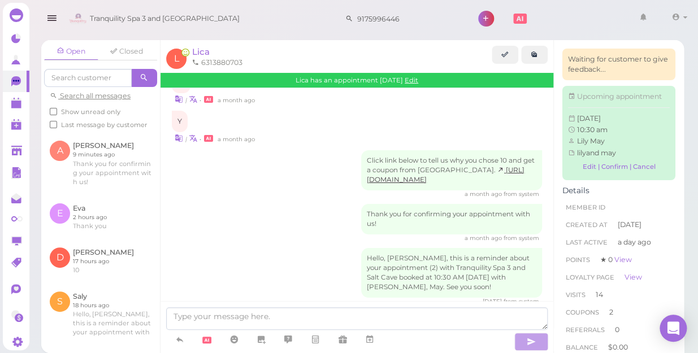
scroll to position [1583, 0]
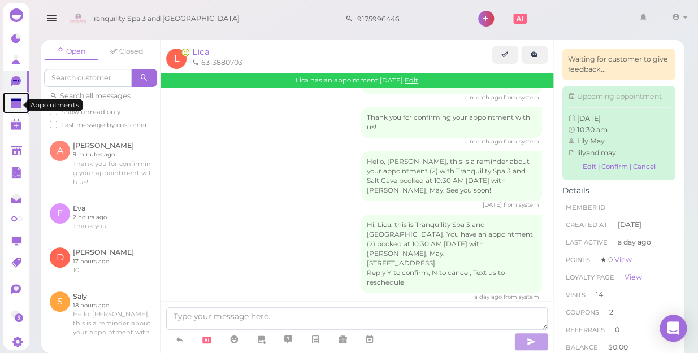
click at [16, 105] on polygon at bounding box center [16, 105] width 10 height 8
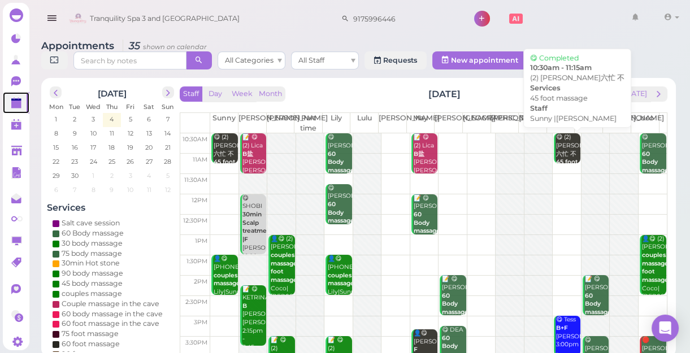
click at [567, 150] on div "😋 (2) [PERSON_NAME]忙 不 45 foot massage Sunny |[PERSON_NAME] 10:30am - 11:15am" at bounding box center [568, 174] width 24 height 83
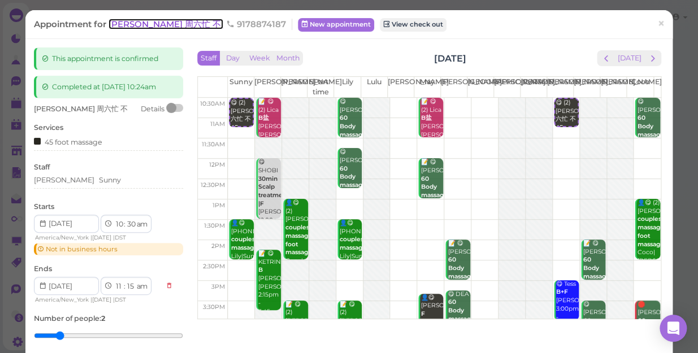
click at [124, 27] on span "[PERSON_NAME] 周六忙 不" at bounding box center [166, 24] width 115 height 11
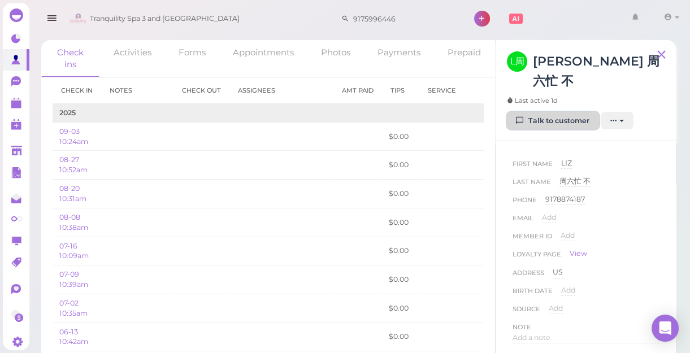
click at [545, 112] on link "Talk to customer" at bounding box center [553, 121] width 92 height 18
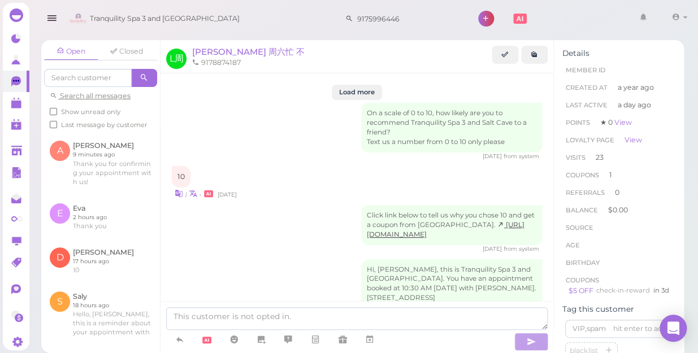
scroll to position [1655, 0]
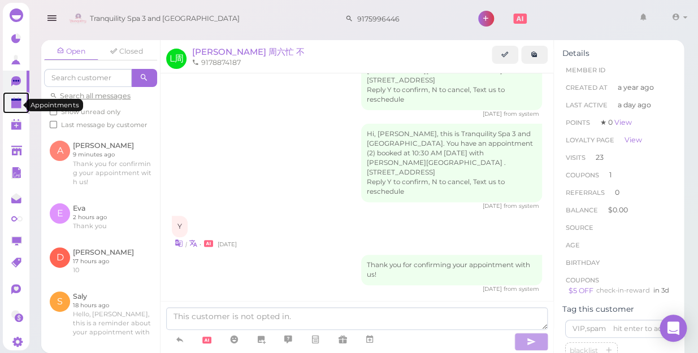
click at [16, 101] on polygon at bounding box center [16, 100] width 10 height 2
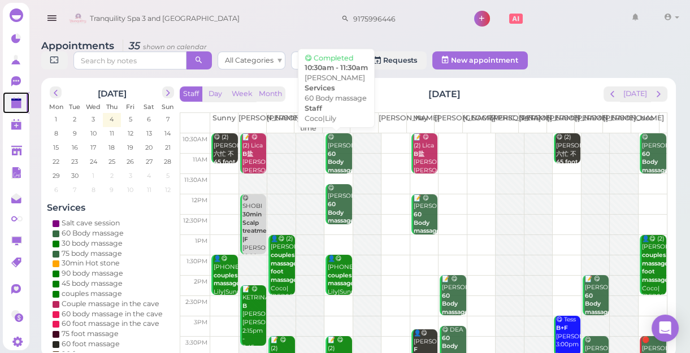
click at [335, 157] on div "😋 [PERSON_NAME] 60 Body massage Coco|Lily 10:30am - 11:30am" at bounding box center [339, 170] width 24 height 75
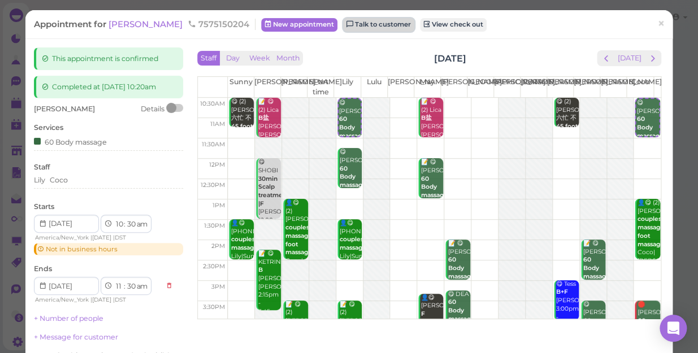
click at [345, 27] on link "Talk to customer" at bounding box center [378, 25] width 71 height 14
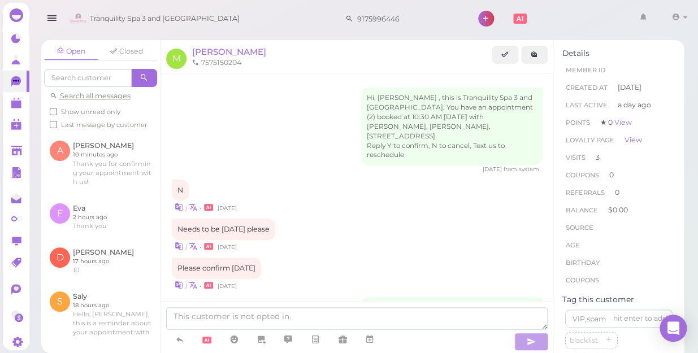
scroll to position [890, 0]
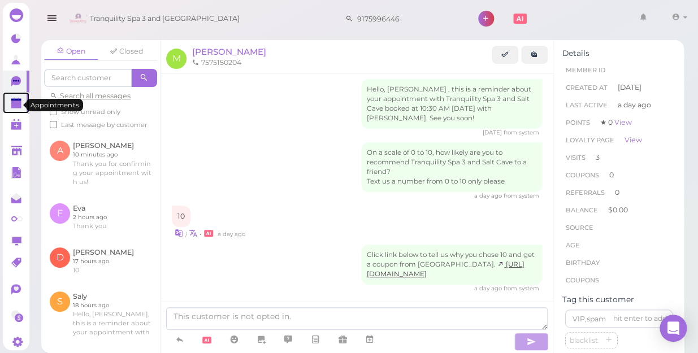
click at [15, 103] on polygon at bounding box center [16, 105] width 10 height 8
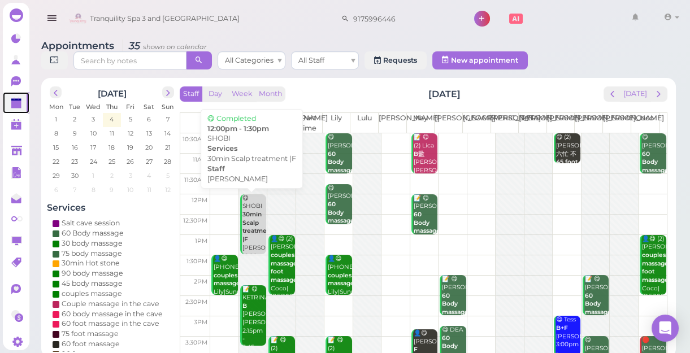
click at [255, 228] on b "30min Scalp treatment |F" at bounding box center [257, 227] width 31 height 32
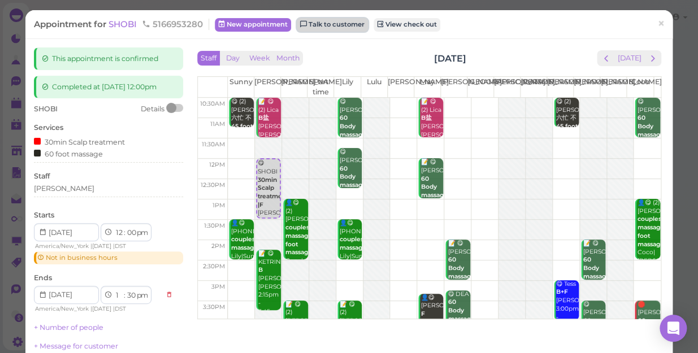
click at [343, 27] on link "Talk to customer" at bounding box center [332, 25] width 71 height 14
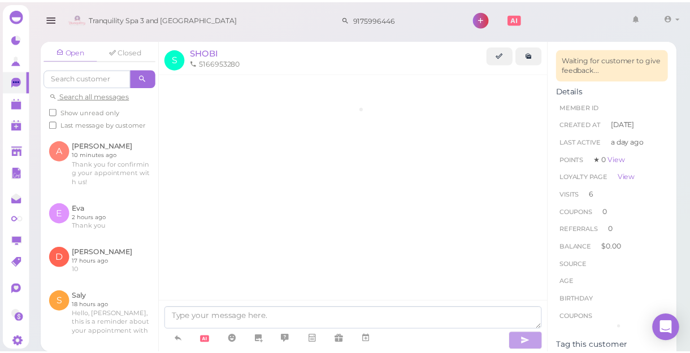
scroll to position [1474, 0]
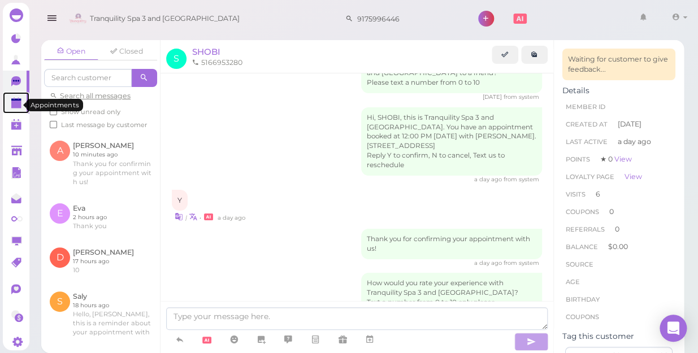
click at [14, 107] on polygon at bounding box center [16, 105] width 10 height 8
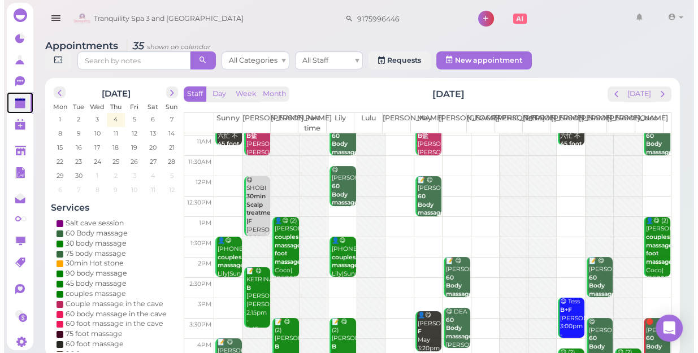
scroll to position [51, 0]
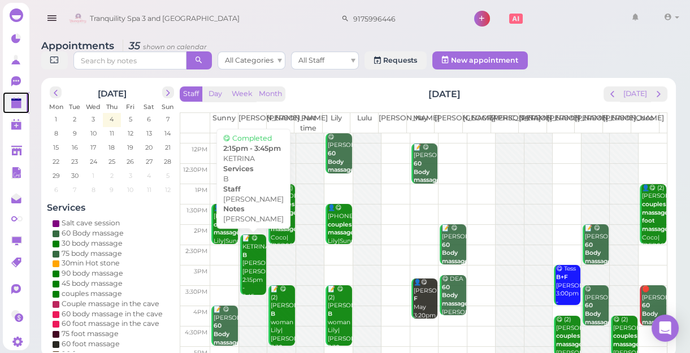
click at [250, 257] on div "📝 😋 [PERSON_NAME] B [PERSON_NAME] 2:15pm - 3:45pm" at bounding box center [254, 268] width 24 height 67
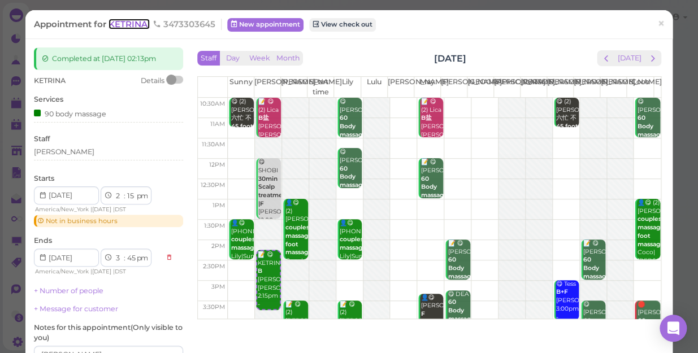
click at [139, 23] on span "KETRINA" at bounding box center [129, 24] width 41 height 11
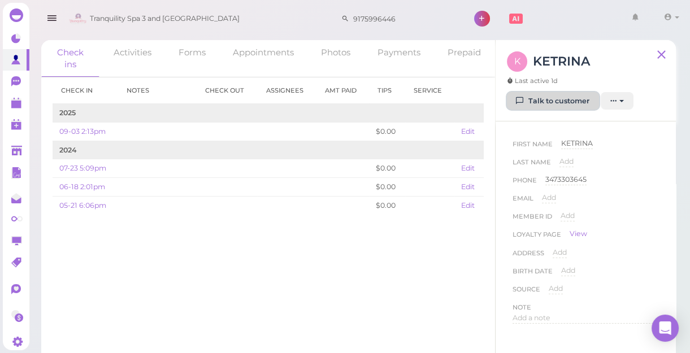
click at [562, 96] on link "Talk to customer" at bounding box center [553, 101] width 92 height 18
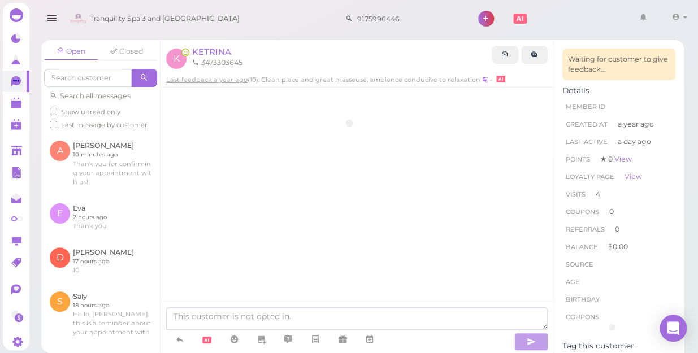
scroll to position [678, 0]
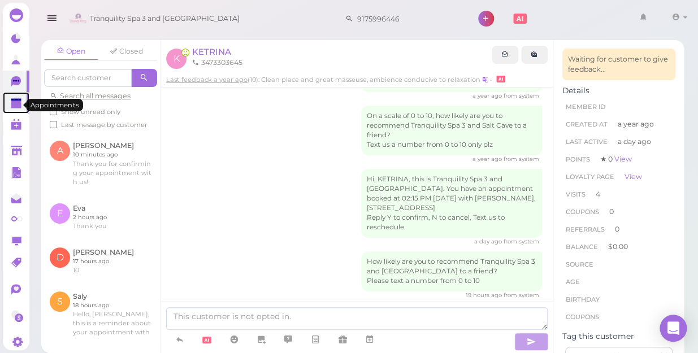
click at [19, 101] on polygon at bounding box center [16, 100] width 10 height 2
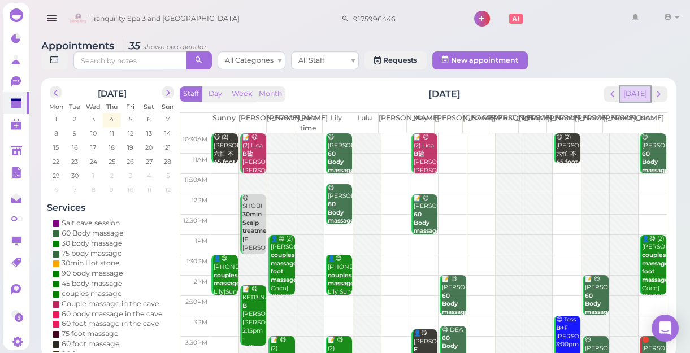
click at [642, 92] on button "[DATE]" at bounding box center [635, 93] width 31 height 15
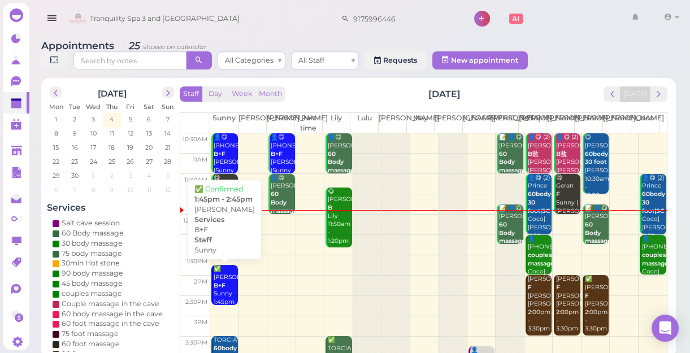
click at [224, 294] on div "✅ [PERSON_NAME]+F Sunny 1:45pm - 2:45pm" at bounding box center [225, 294] width 24 height 58
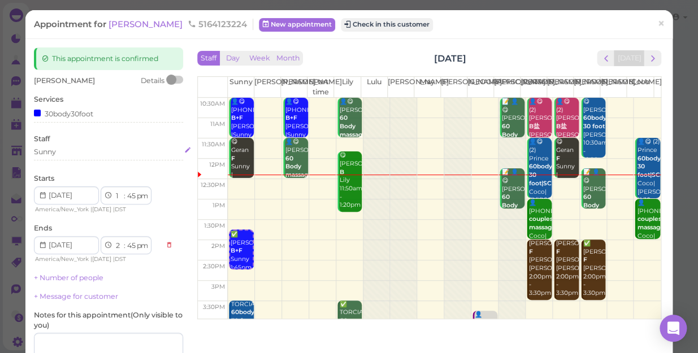
click at [61, 151] on div "Sunny" at bounding box center [108, 152] width 149 height 10
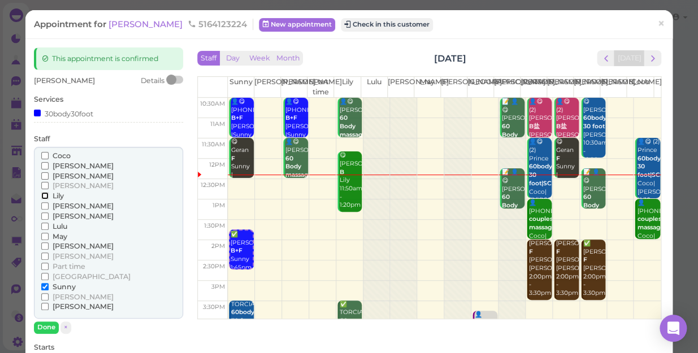
click at [43, 196] on input "Lily" at bounding box center [44, 195] width 7 height 7
click at [42, 286] on input "Sunny" at bounding box center [44, 286] width 7 height 7
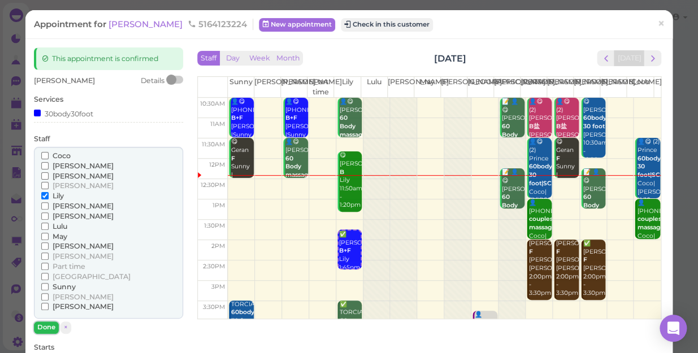
click at [47, 327] on button "Done" at bounding box center [46, 328] width 25 height 12
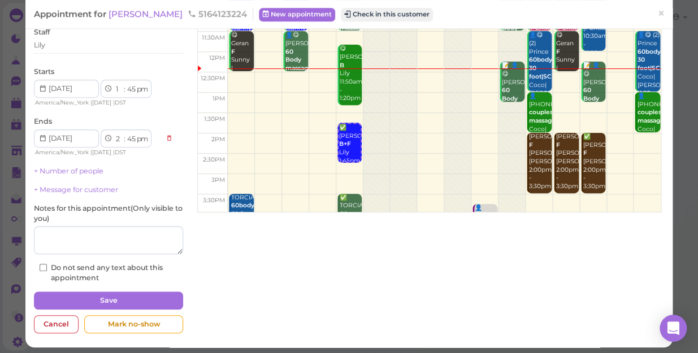
scroll to position [110, 0]
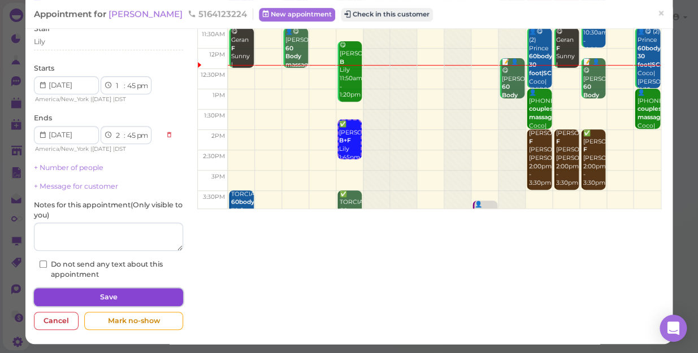
click at [148, 296] on button "Save" at bounding box center [108, 297] width 149 height 18
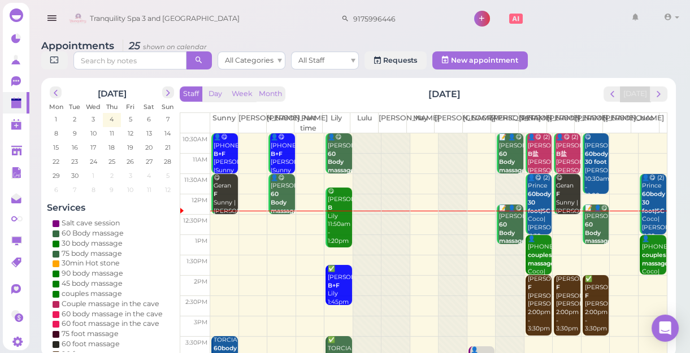
click at [224, 240] on td at bounding box center [438, 245] width 457 height 20
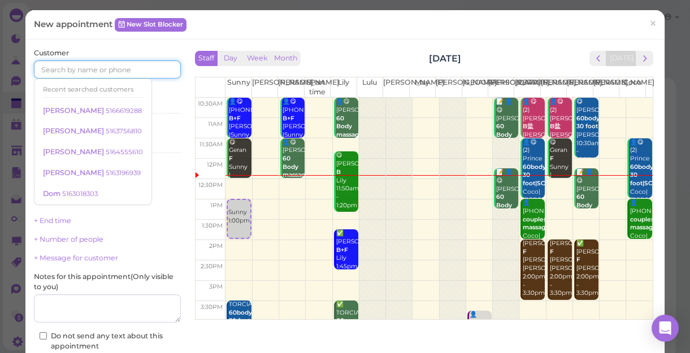
click at [125, 68] on input at bounding box center [107, 69] width 147 height 18
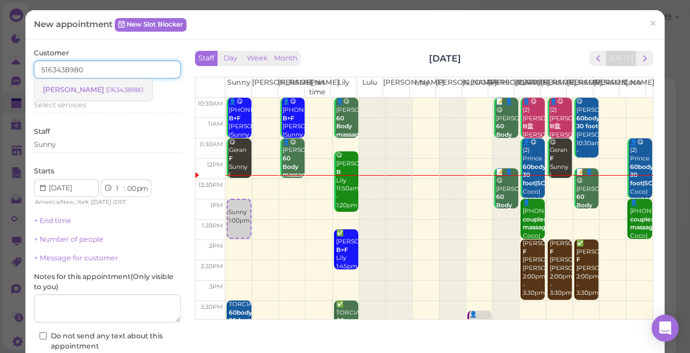
type input "5163438980"
click at [106, 89] on small "5163438980" at bounding box center [125, 90] width 38 height 8
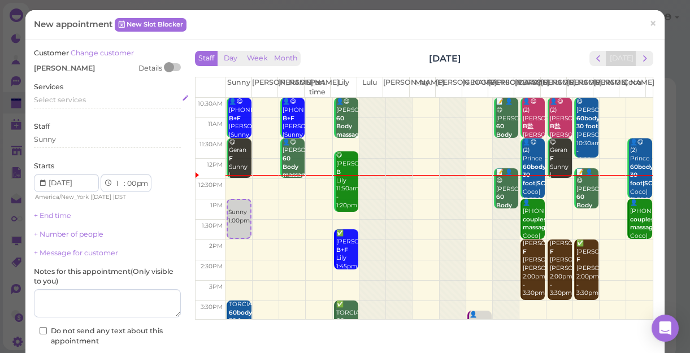
click at [88, 106] on div "Select services" at bounding box center [107, 102] width 147 height 14
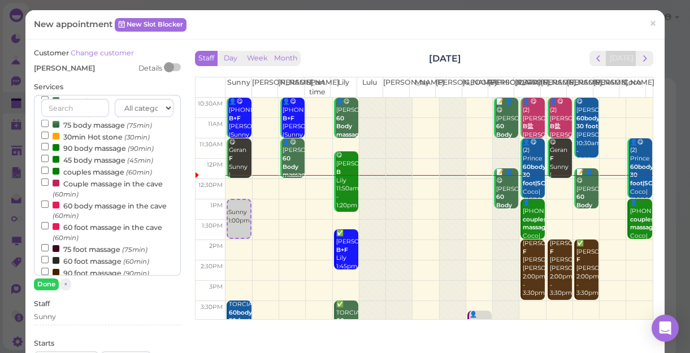
scroll to position [102, 0]
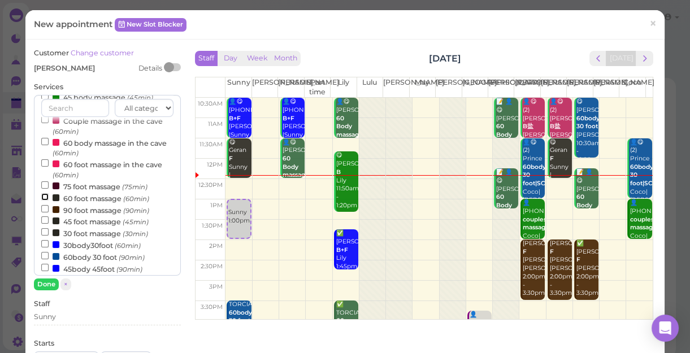
click at [41, 198] on input "60 foot massage (60min)" at bounding box center [44, 196] width 7 height 7
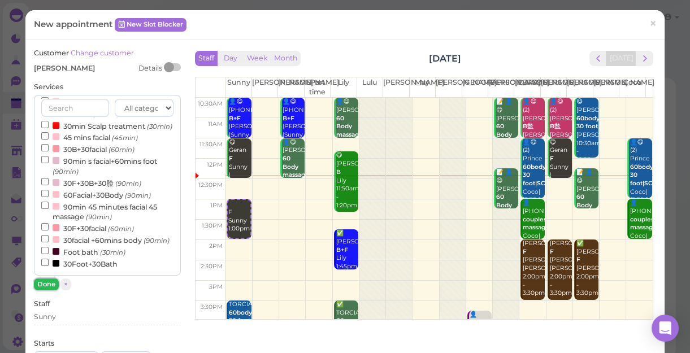
click at [46, 283] on button "Done" at bounding box center [46, 285] width 25 height 12
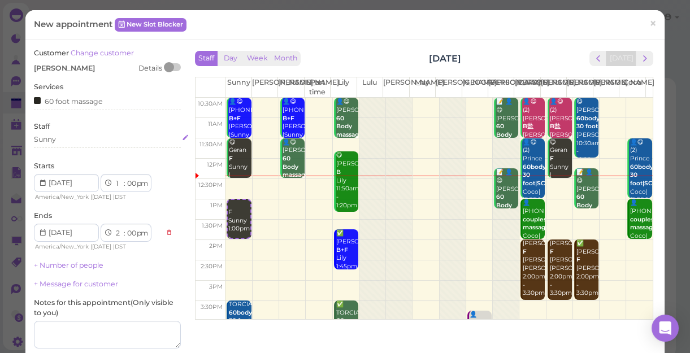
click at [65, 142] on div "Sunny" at bounding box center [107, 140] width 147 height 10
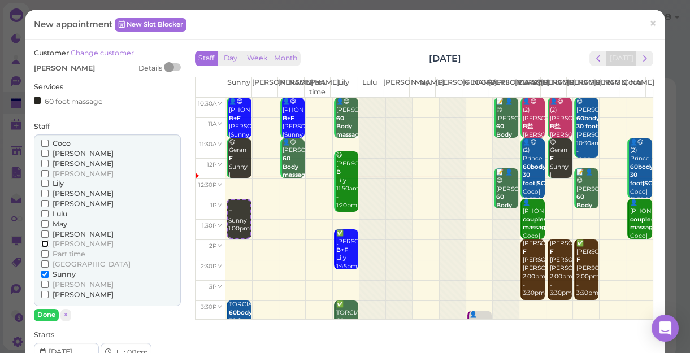
click at [42, 242] on input "[PERSON_NAME]" at bounding box center [44, 243] width 7 height 7
click at [42, 292] on input "[PERSON_NAME]" at bounding box center [44, 294] width 7 height 7
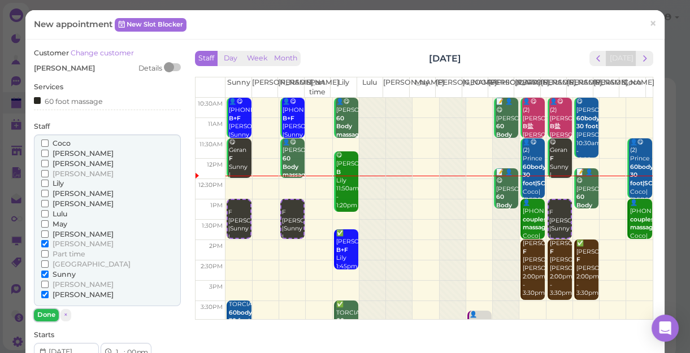
click at [48, 313] on button "Done" at bounding box center [46, 315] width 25 height 12
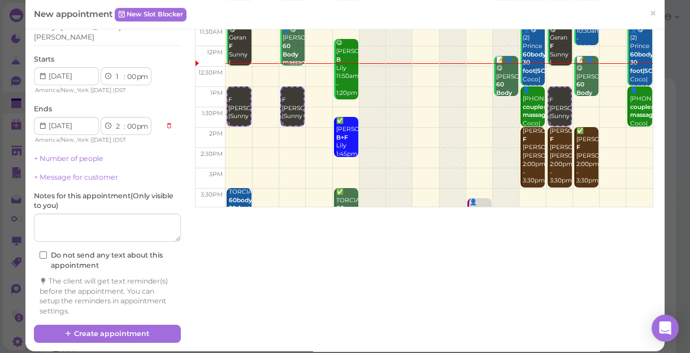
scroll to position [115, 0]
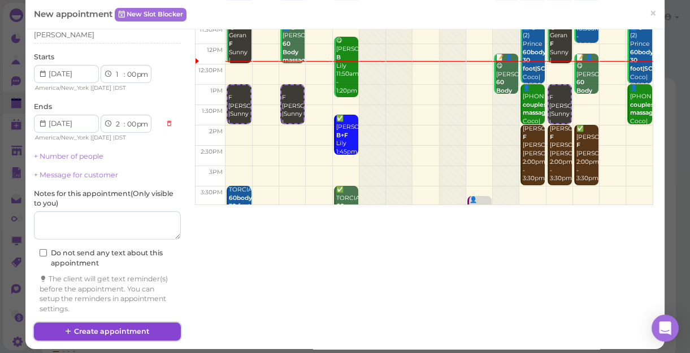
click at [121, 326] on button "Create appointment" at bounding box center [107, 332] width 147 height 18
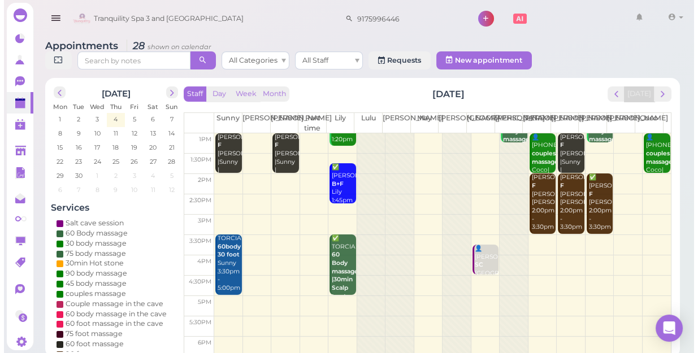
scroll to position [50, 0]
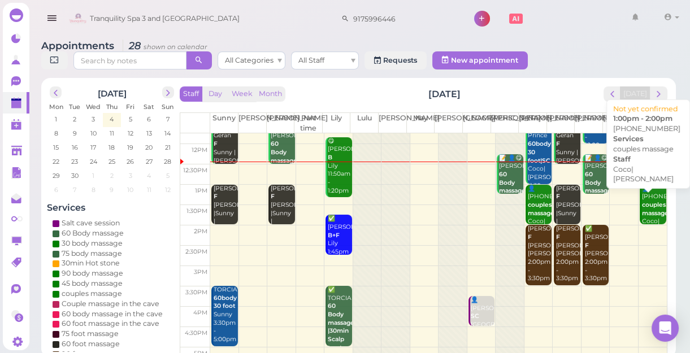
click at [645, 207] on b "couples massage" at bounding box center [655, 209] width 27 height 16
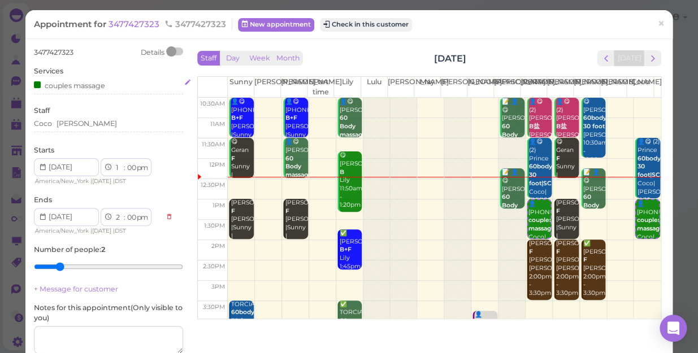
click at [107, 86] on div "couples massage" at bounding box center [108, 85] width 149 height 12
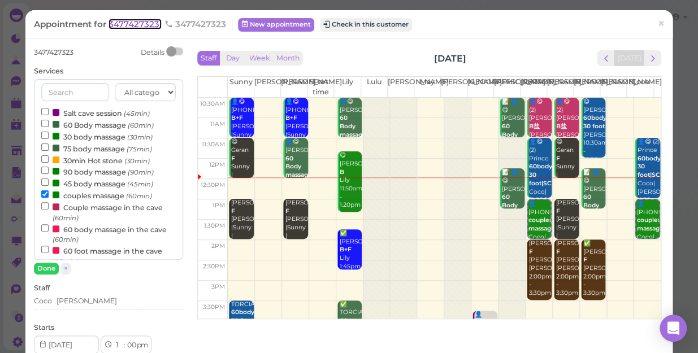
click at [137, 19] on span "3477427323" at bounding box center [135, 24] width 53 height 11
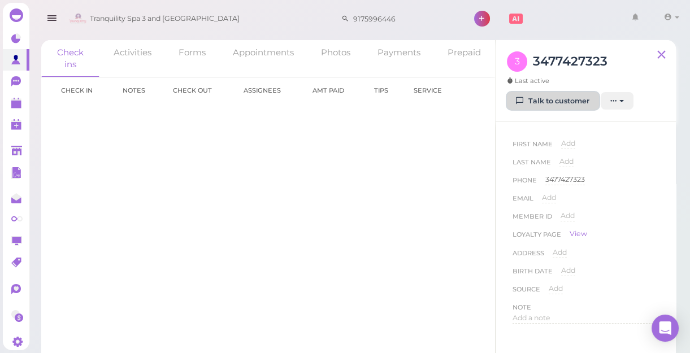
click at [547, 105] on link "Talk to customer" at bounding box center [553, 101] width 92 height 18
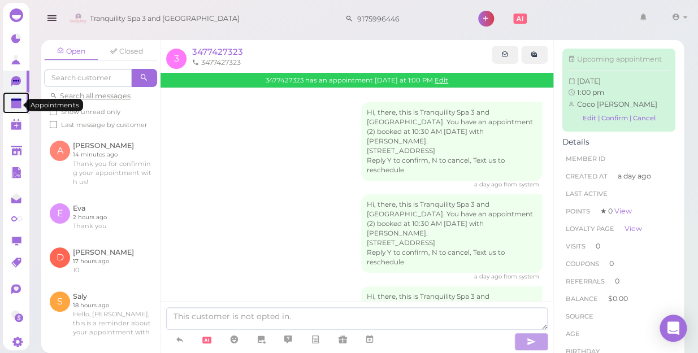
click at [20, 107] on polygon at bounding box center [16, 105] width 10 height 8
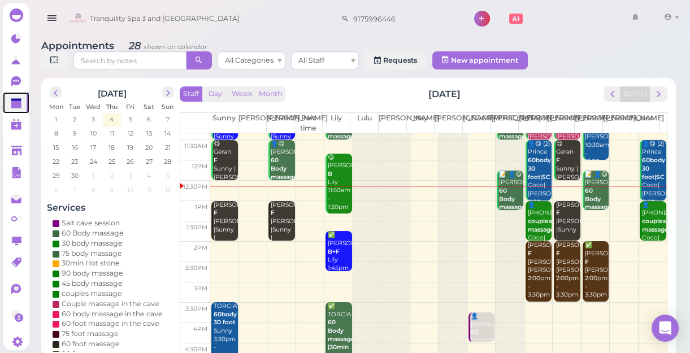
scroll to position [51, 0]
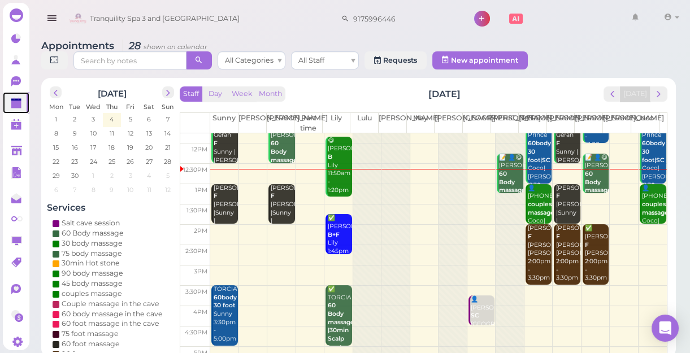
click at [639, 267] on td at bounding box center [438, 276] width 457 height 20
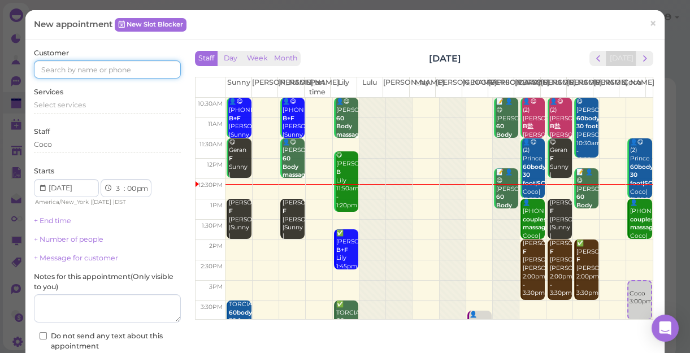
click at [153, 67] on input at bounding box center [107, 69] width 147 height 18
type input "5169841273"
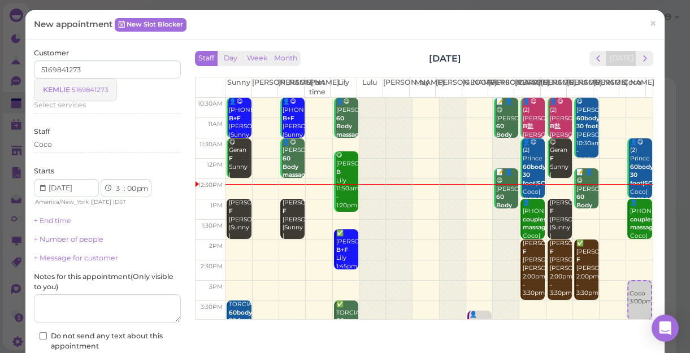
click at [99, 88] on small "5169841273" at bounding box center [90, 90] width 36 height 8
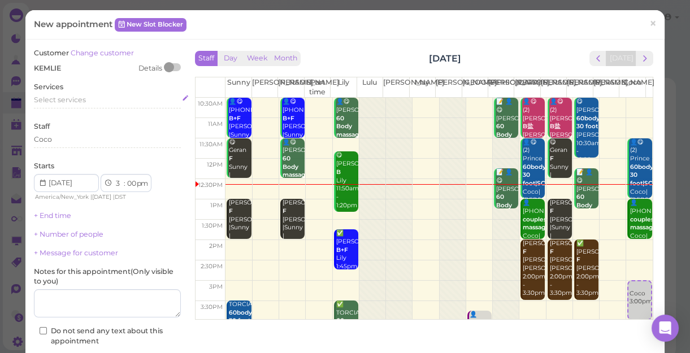
click at [85, 102] on div "Select services" at bounding box center [107, 100] width 147 height 10
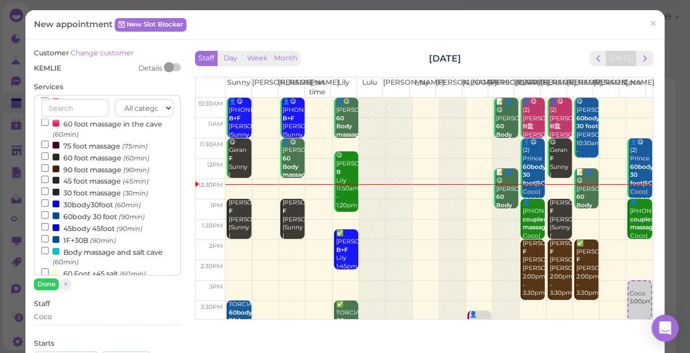
scroll to position [154, 0]
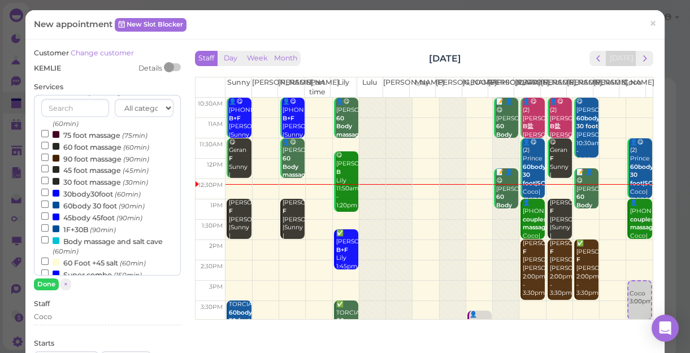
click at [75, 209] on label "60body 30 foot (90min)" at bounding box center [92, 206] width 103 height 12
click at [49, 208] on input "60body 30 foot (90min)" at bounding box center [44, 204] width 7 height 7
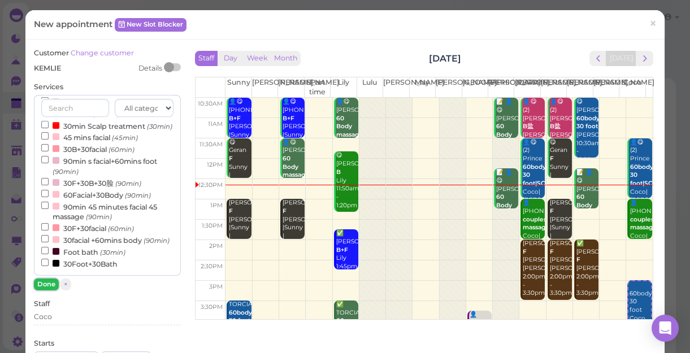
click at [46, 284] on button "Done" at bounding box center [46, 285] width 25 height 12
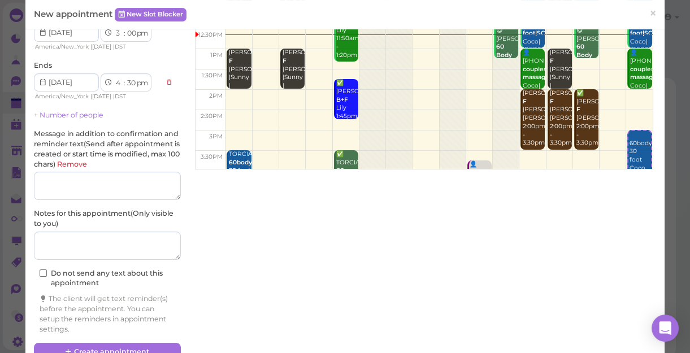
scroll to position [175, 0]
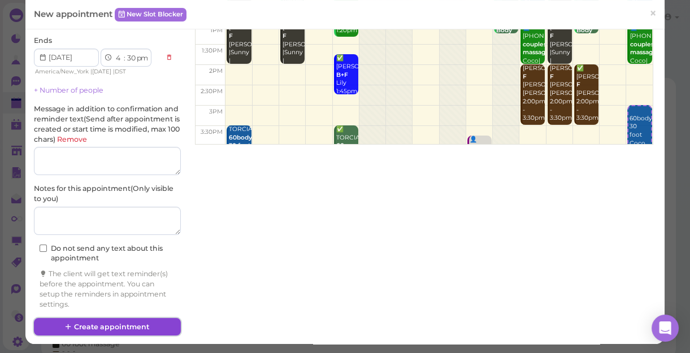
click at [95, 318] on button "Create appointment" at bounding box center [107, 327] width 147 height 18
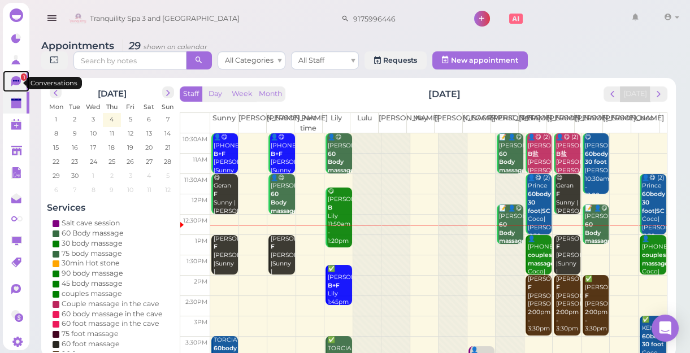
click at [11, 81] on icon at bounding box center [17, 82] width 12 height 12
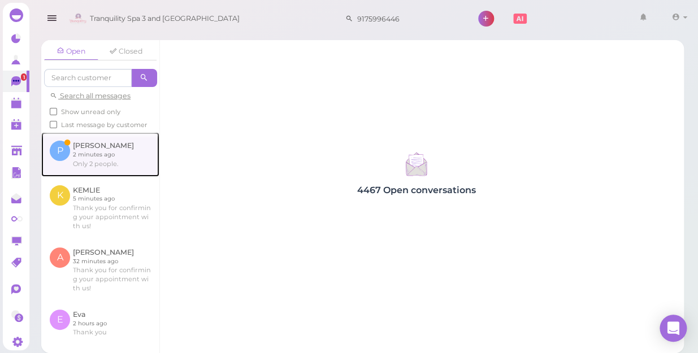
click at [107, 172] on link at bounding box center [100, 154] width 118 height 44
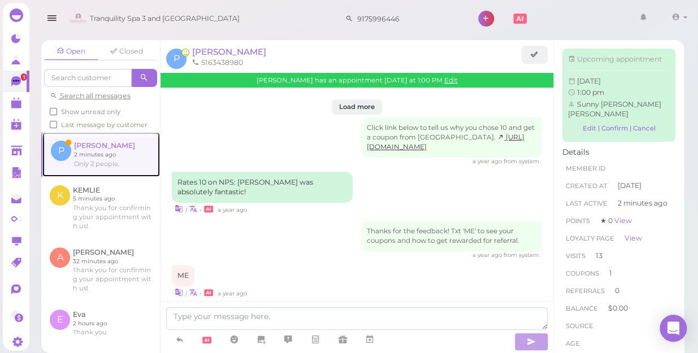
scroll to position [1431, 0]
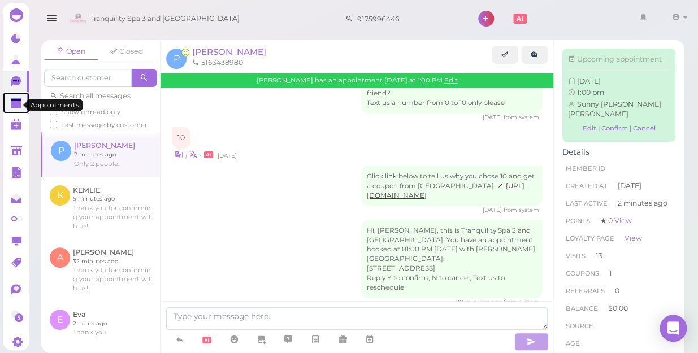
click at [11, 107] on icon at bounding box center [17, 104] width 12 height 12
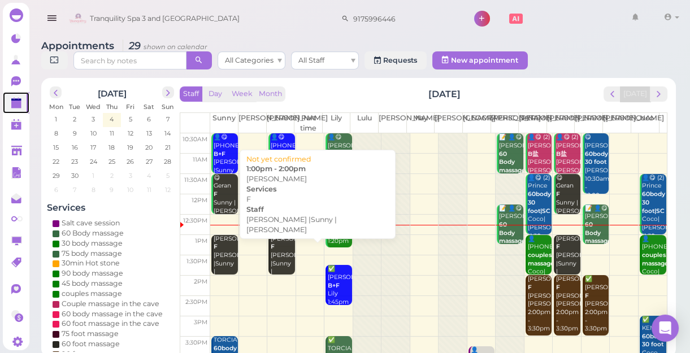
click at [280, 265] on div "[PERSON_NAME] F [PERSON_NAME] |Sunny |[PERSON_NAME] 1:00pm - 2:00pm" at bounding box center [282, 272] width 24 height 75
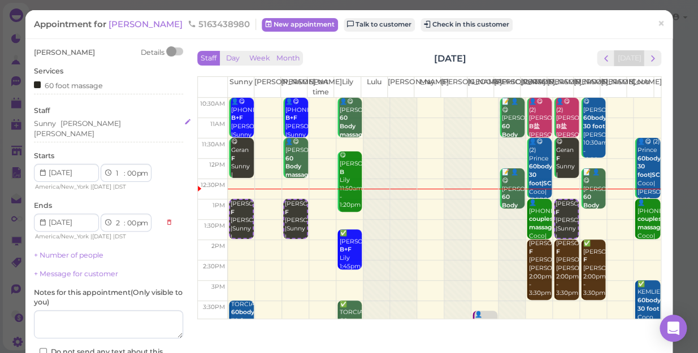
click at [94, 129] on div "[PERSON_NAME]" at bounding box center [64, 134] width 60 height 10
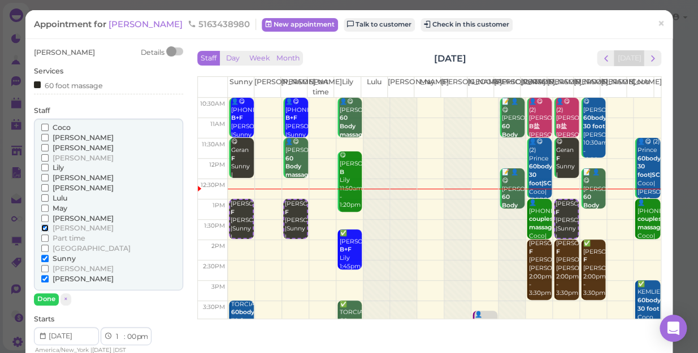
click at [44, 229] on input "[PERSON_NAME]" at bounding box center [44, 227] width 7 height 7
click at [50, 301] on button "Done" at bounding box center [46, 299] width 25 height 12
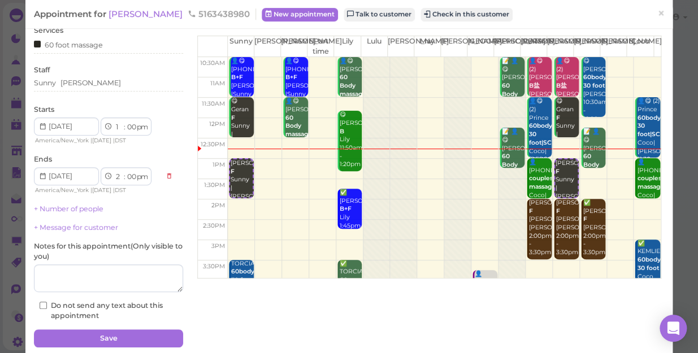
scroll to position [82, 0]
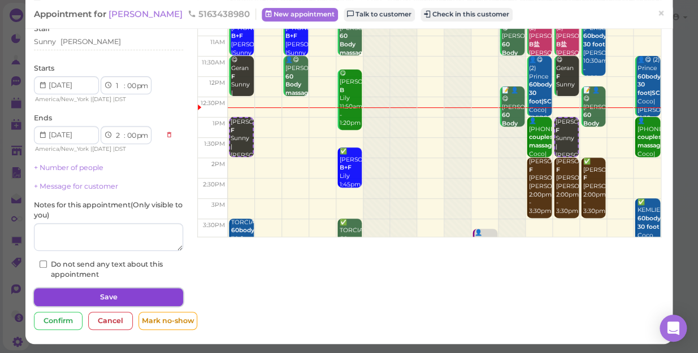
click at [127, 297] on button "Save" at bounding box center [108, 297] width 149 height 18
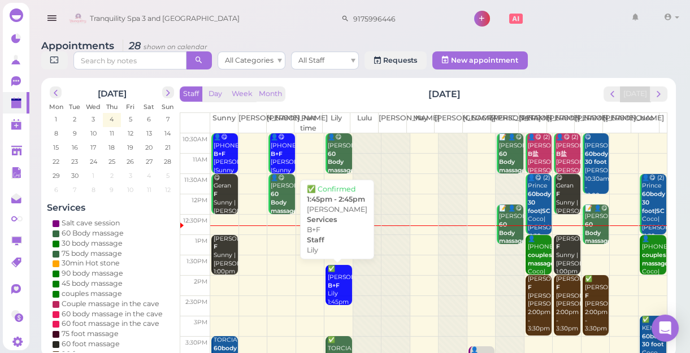
click at [334, 277] on div "✅ [PERSON_NAME]+F Lily 1:45pm - 2:45pm" at bounding box center [339, 294] width 24 height 58
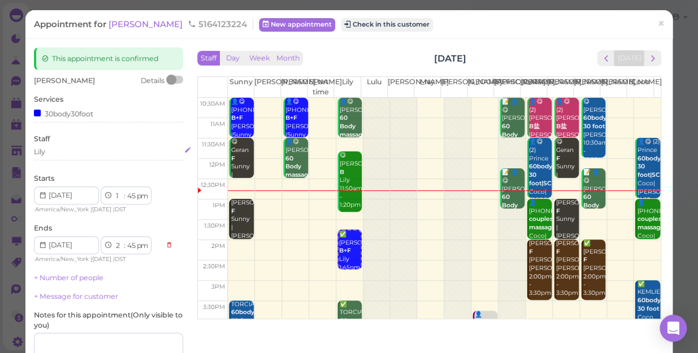
click at [58, 152] on div "Lily" at bounding box center [108, 152] width 149 height 10
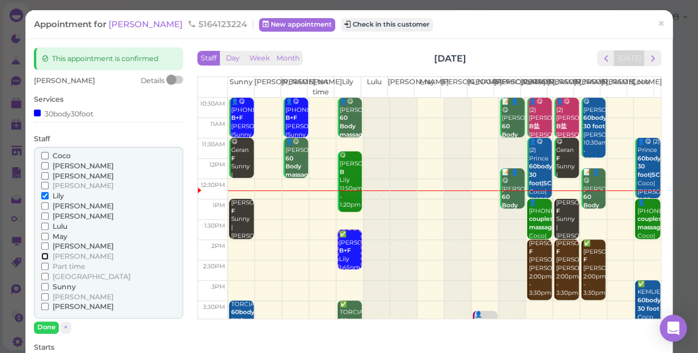
click at [43, 257] on input "[PERSON_NAME]" at bounding box center [44, 256] width 7 height 7
click at [44, 196] on input "Lily" at bounding box center [44, 195] width 7 height 7
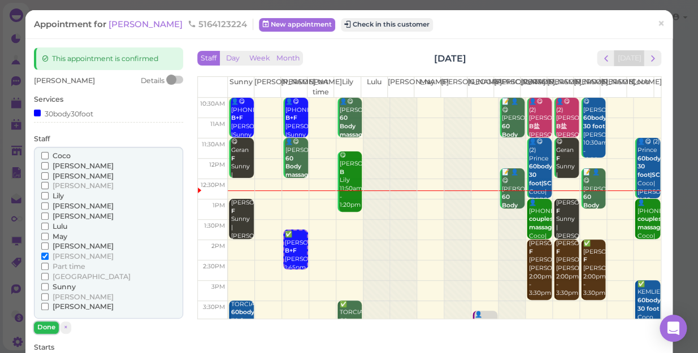
click at [41, 323] on button "Done" at bounding box center [46, 328] width 25 height 12
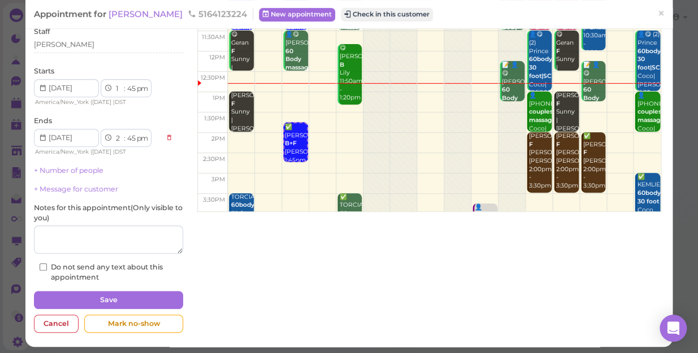
scroll to position [110, 0]
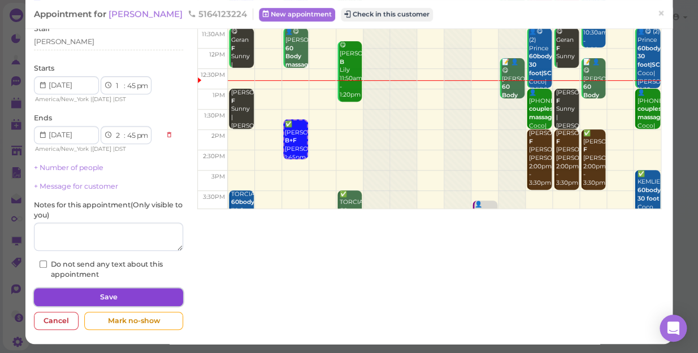
click at [129, 297] on button "Save" at bounding box center [108, 297] width 149 height 18
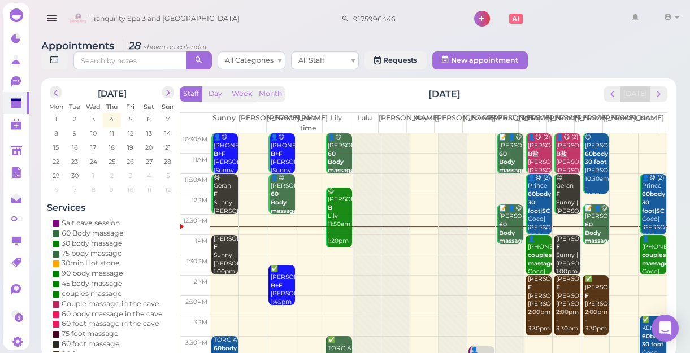
click at [330, 262] on td at bounding box center [438, 265] width 457 height 20
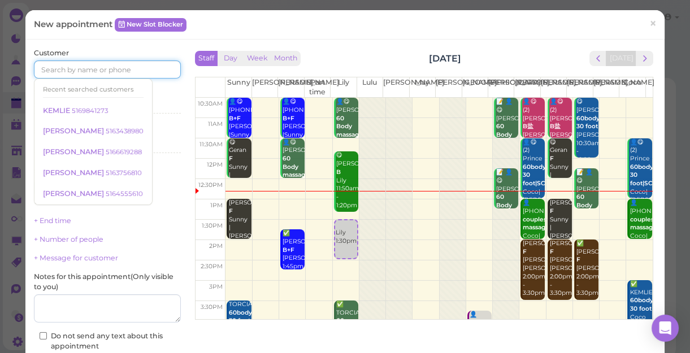
click at [134, 66] on input at bounding box center [107, 69] width 147 height 18
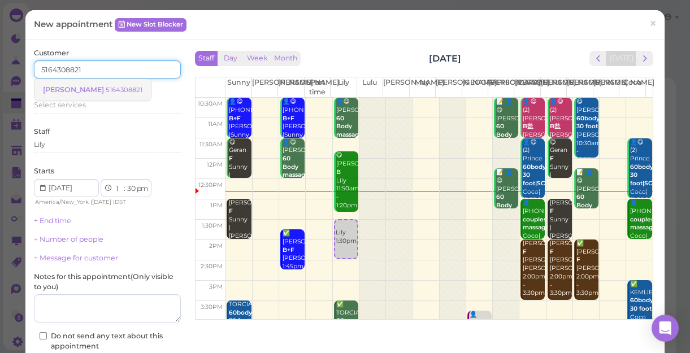
type input "5164308821"
click at [106, 87] on small "5164308821" at bounding box center [124, 90] width 37 height 8
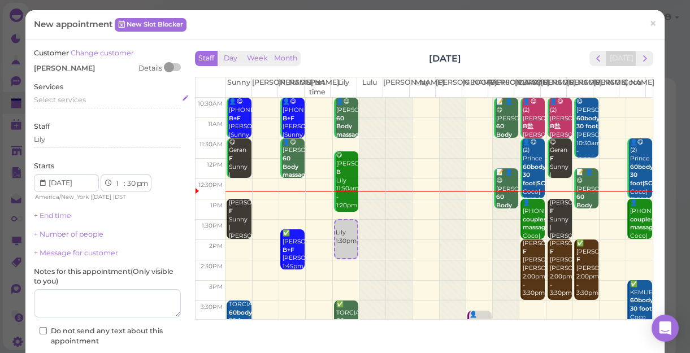
click at [79, 98] on span "Select services" at bounding box center [60, 100] width 52 height 8
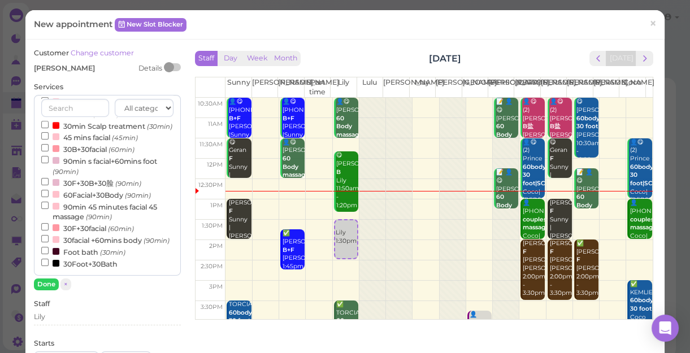
scroll to position [359, 0]
click at [42, 202] on input "90min 45 minutes facial 45 massage (90min)" at bounding box center [44, 205] width 7 height 7
click at [51, 285] on button "Done" at bounding box center [46, 285] width 25 height 12
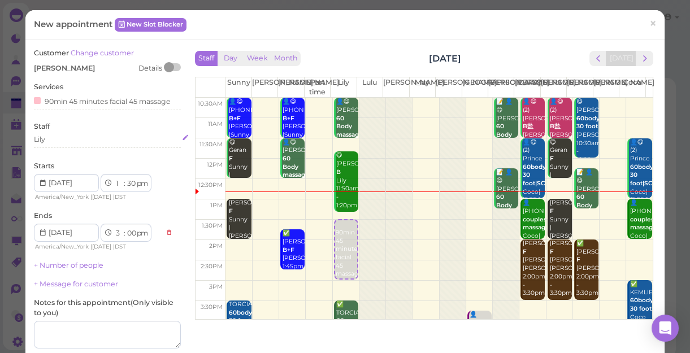
click at [55, 143] on div "Lily" at bounding box center [107, 140] width 147 height 10
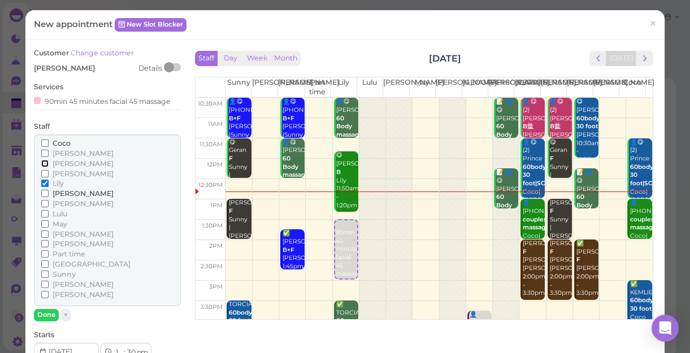
click at [45, 163] on input "[PERSON_NAME]" at bounding box center [44, 163] width 7 height 7
click at [44, 310] on button "Done" at bounding box center [46, 315] width 25 height 12
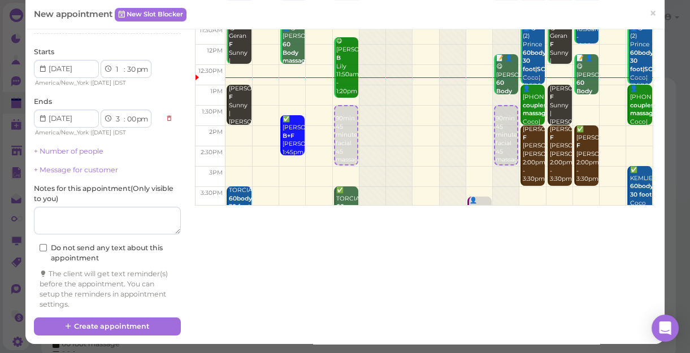
scroll to position [115, 0]
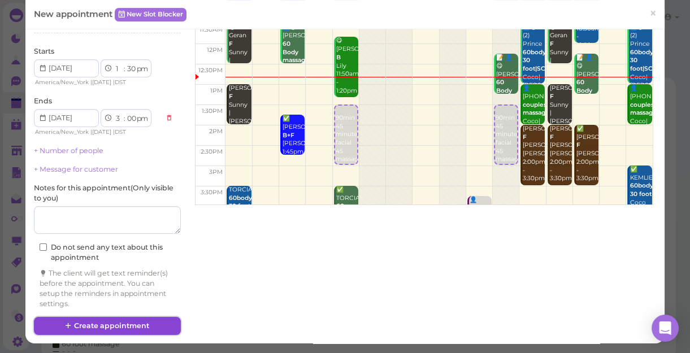
click at [135, 321] on button "Create appointment" at bounding box center [107, 326] width 147 height 18
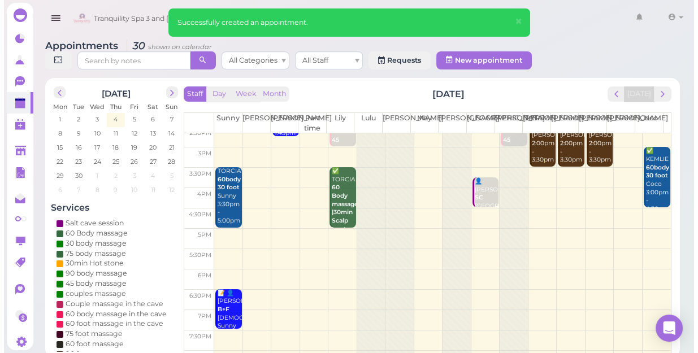
scroll to position [102, 0]
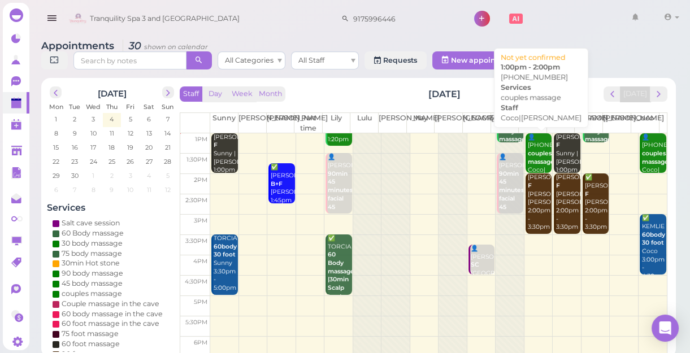
click at [531, 154] on b "couples massage" at bounding box center [541, 158] width 27 height 16
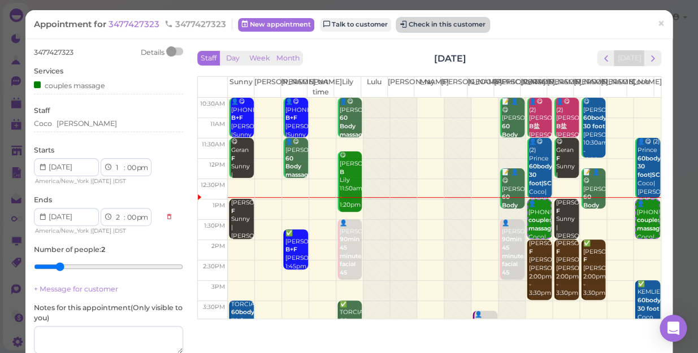
click at [454, 24] on button "Check in this customer" at bounding box center [443, 25] width 92 height 14
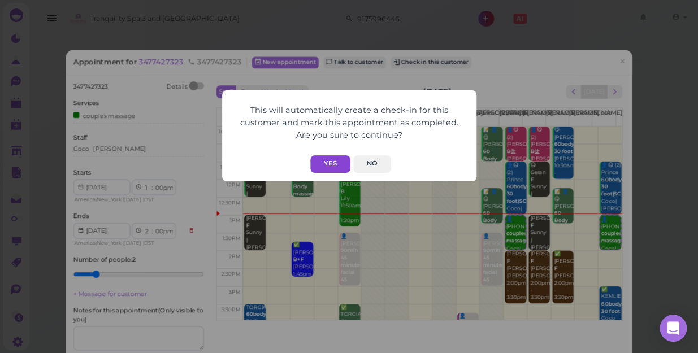
click at [339, 168] on button "Yes" at bounding box center [330, 164] width 40 height 18
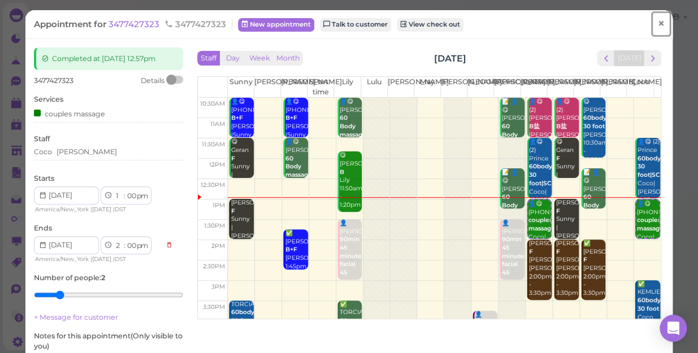
click at [657, 23] on span "×" at bounding box center [660, 24] width 7 height 16
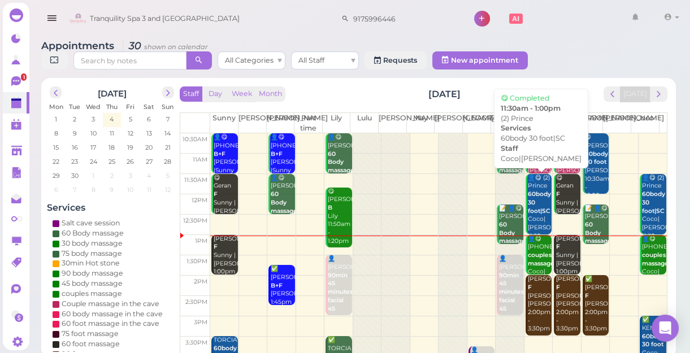
click at [534, 214] on b "60body 30 foot|SC" at bounding box center [539, 202] width 23 height 24
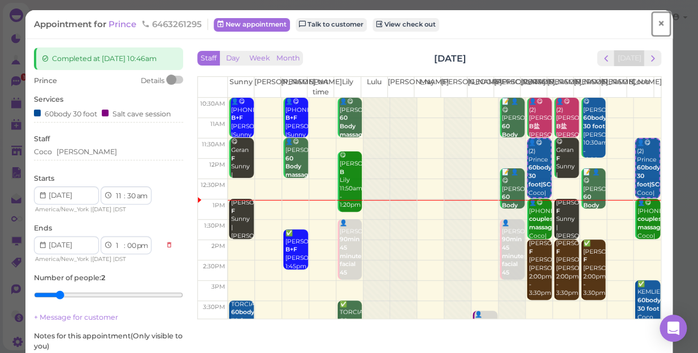
click at [657, 24] on span "×" at bounding box center [660, 24] width 7 height 16
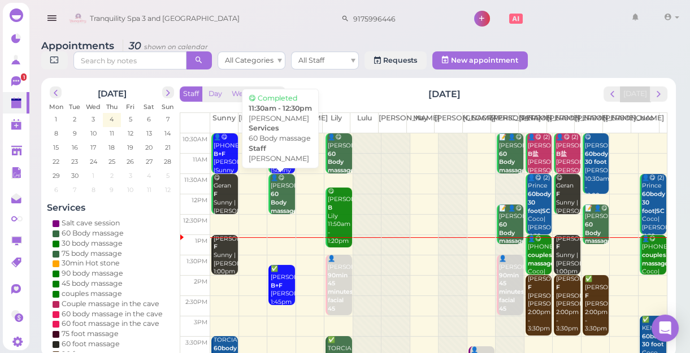
click at [276, 203] on b "60 Body massage" at bounding box center [284, 202] width 27 height 24
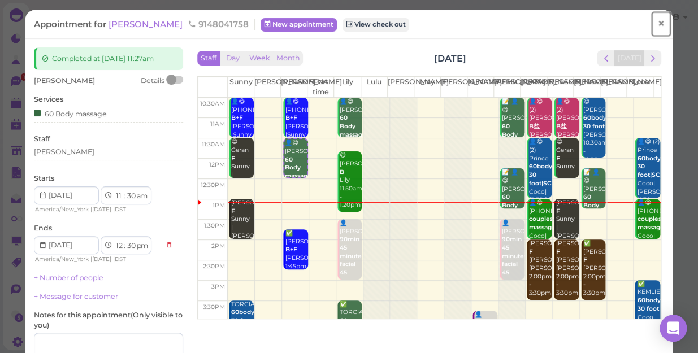
click at [657, 27] on span "×" at bounding box center [660, 24] width 7 height 16
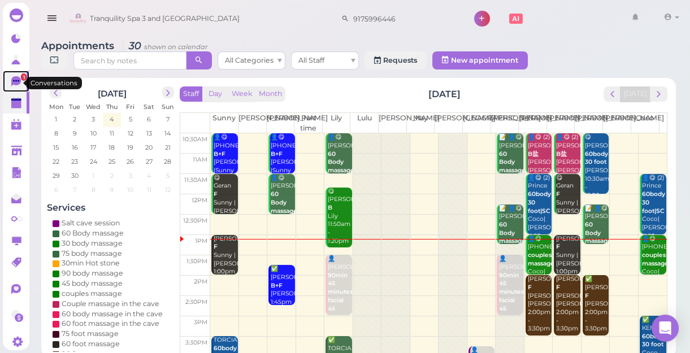
click at [17, 84] on icon at bounding box center [16, 81] width 10 height 10
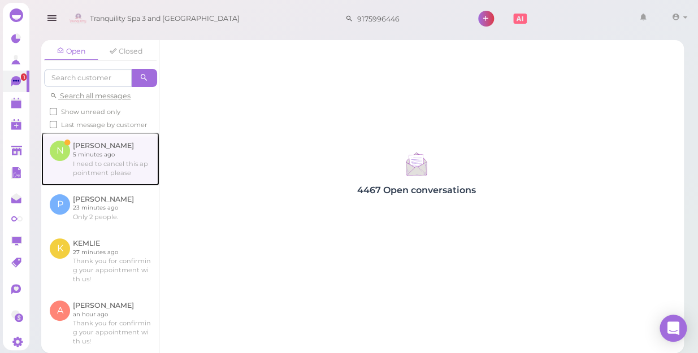
click at [101, 178] on link at bounding box center [100, 158] width 118 height 53
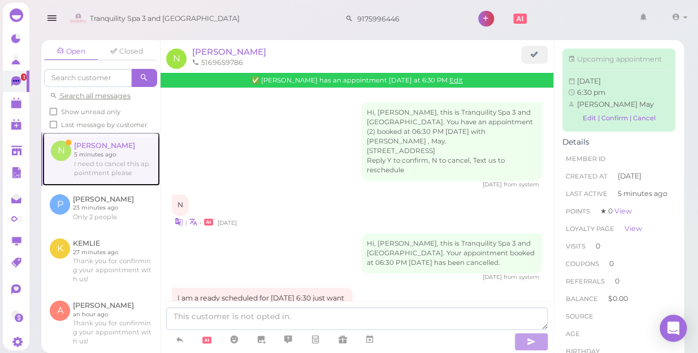
scroll to position [319, 0]
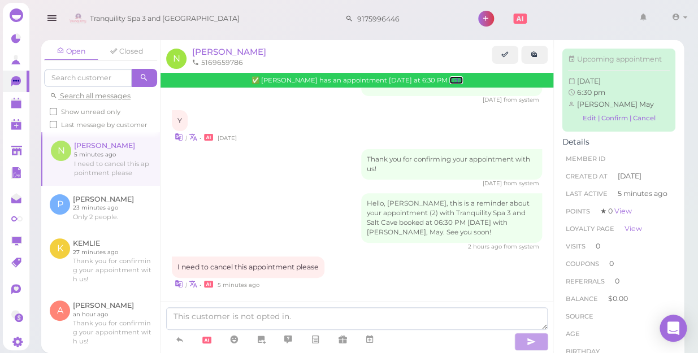
click at [449, 81] on link "Edit" at bounding box center [456, 80] width 14 height 8
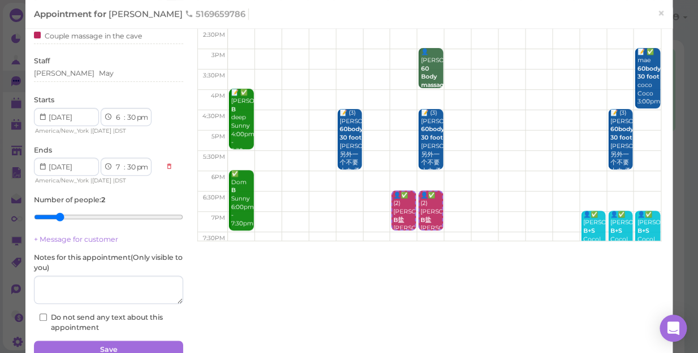
scroll to position [131, 0]
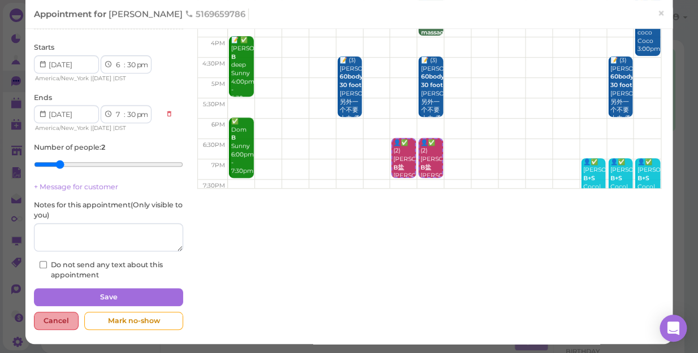
click at [55, 321] on div "Cancel" at bounding box center [56, 321] width 45 height 18
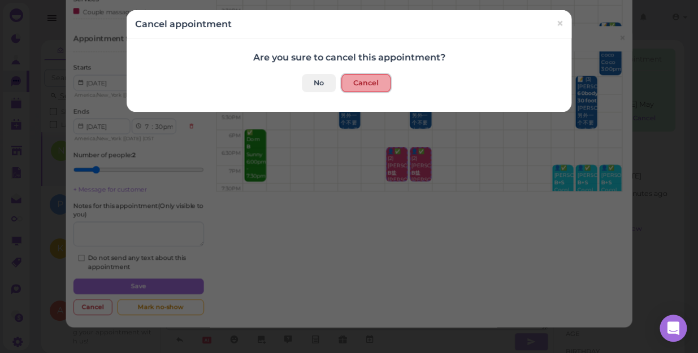
click at [352, 78] on button "Cancel" at bounding box center [365, 83] width 49 height 18
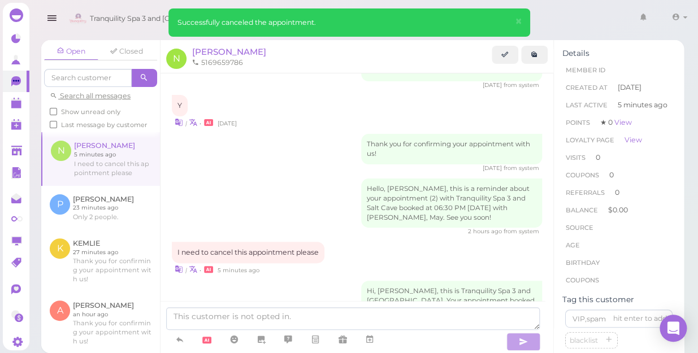
scroll to position [373, 0]
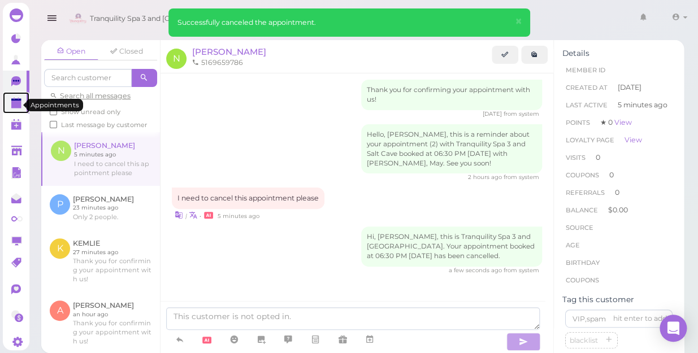
click at [12, 105] on polygon at bounding box center [16, 105] width 10 height 8
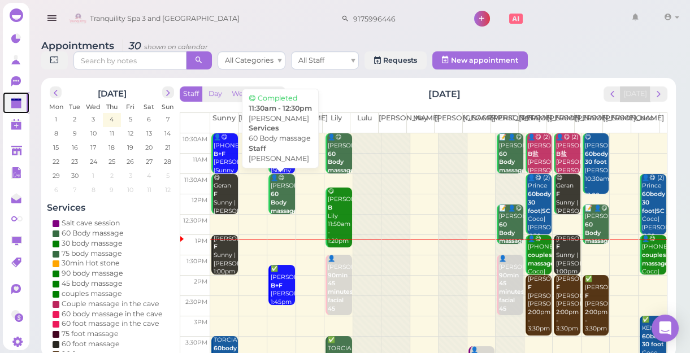
click at [281, 190] on div "👤😋 [PERSON_NAME] 60 Body massage [PERSON_NAME] 11:30am - 12:30pm" at bounding box center [282, 211] width 24 height 75
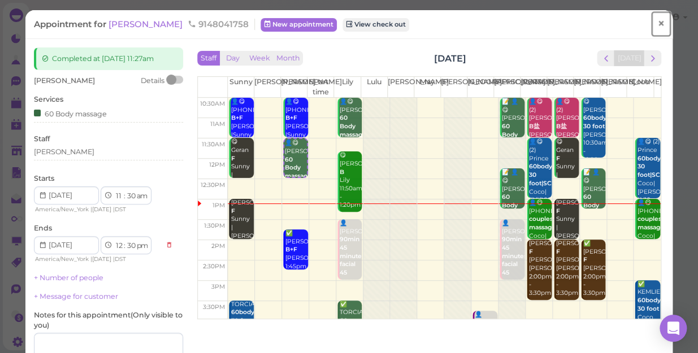
click at [657, 22] on span "×" at bounding box center [660, 24] width 7 height 16
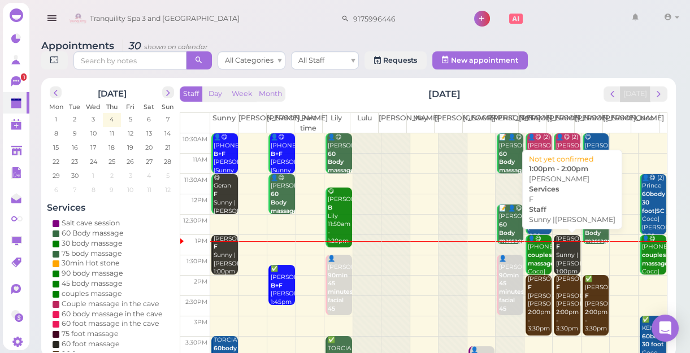
click at [565, 256] on div "[PERSON_NAME] |[PERSON_NAME] 1:00pm - 2:00pm" at bounding box center [568, 264] width 24 height 58
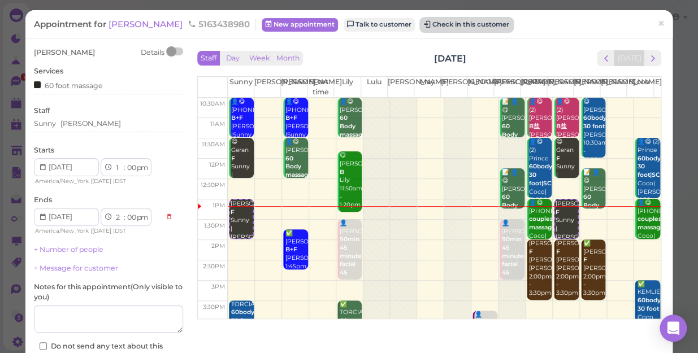
click at [421, 23] on button "Check in this customer" at bounding box center [467, 25] width 92 height 14
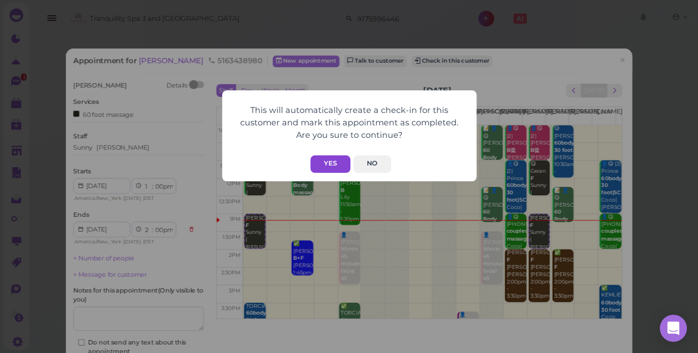
click at [323, 162] on button "Yes" at bounding box center [330, 164] width 40 height 18
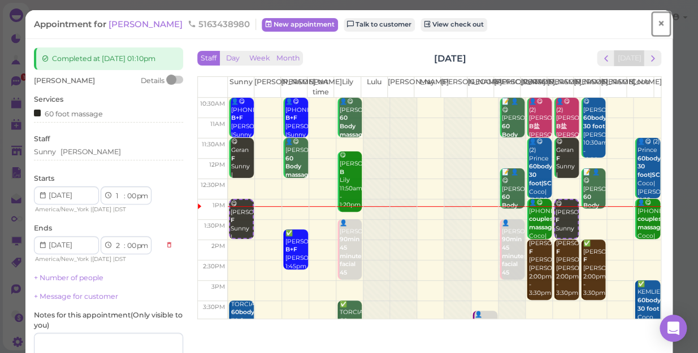
click at [657, 25] on span "×" at bounding box center [660, 24] width 7 height 16
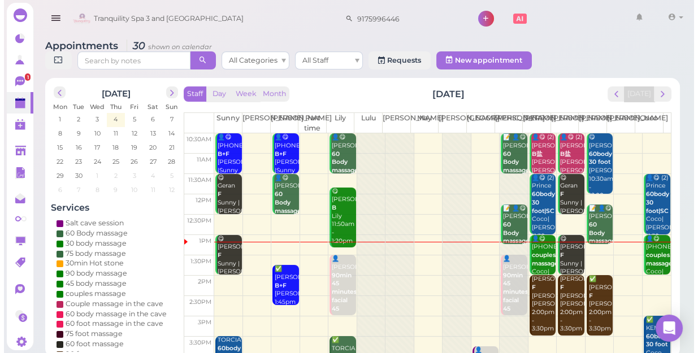
scroll to position [51, 0]
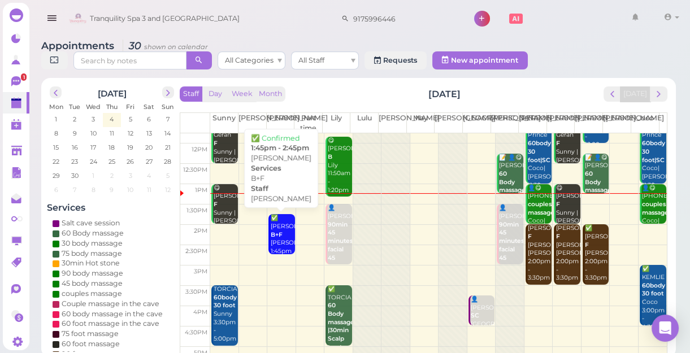
click at [280, 236] on b "B+F" at bounding box center [277, 234] width 12 height 7
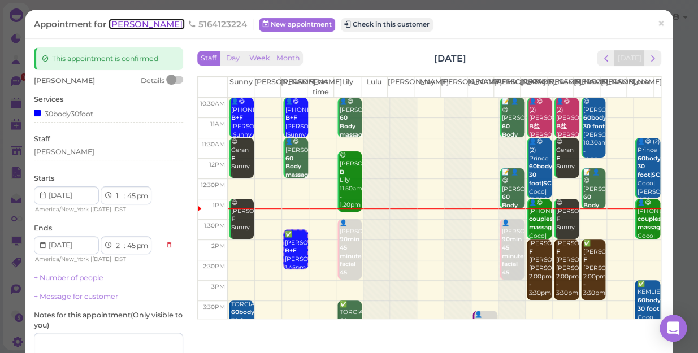
click at [126, 27] on span "[PERSON_NAME]" at bounding box center [147, 24] width 76 height 11
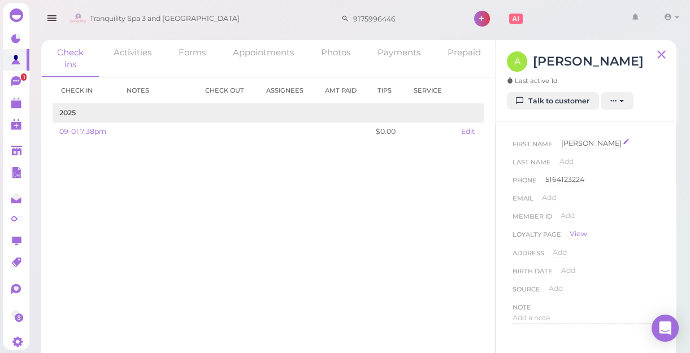
click at [577, 145] on span "[PERSON_NAME]" at bounding box center [591, 143] width 60 height 8
type input "[PERSON_NAME]"
click at [575, 164] on button "Done" at bounding box center [574, 164] width 25 height 12
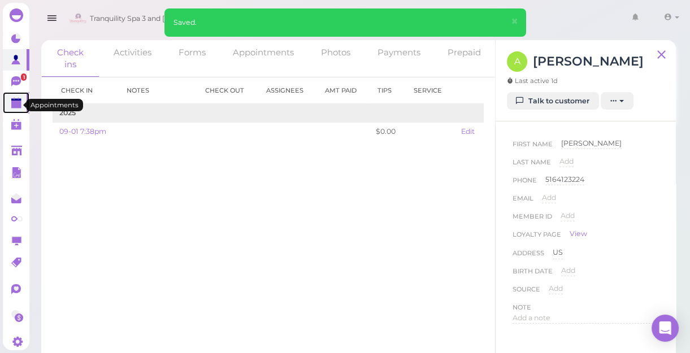
click at [14, 105] on polygon at bounding box center [16, 105] width 10 height 8
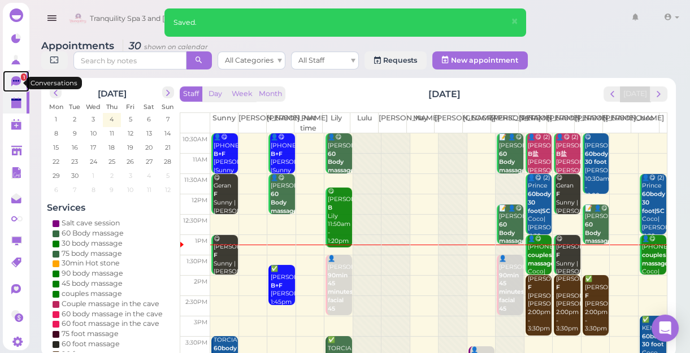
click at [16, 81] on icon at bounding box center [16, 81] width 6 height 2
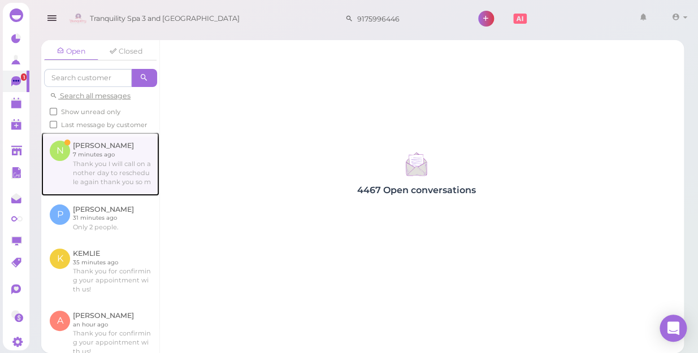
click at [103, 184] on link at bounding box center [100, 163] width 118 height 63
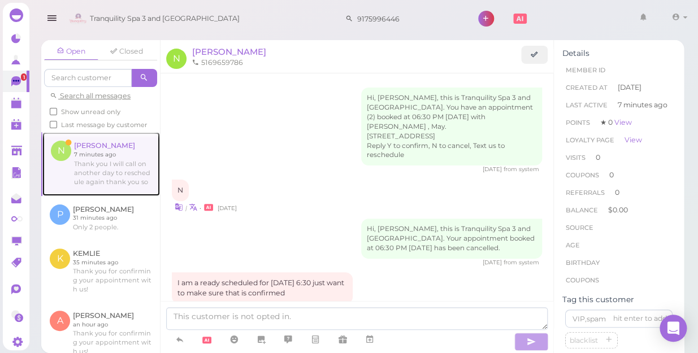
scroll to position [423, 0]
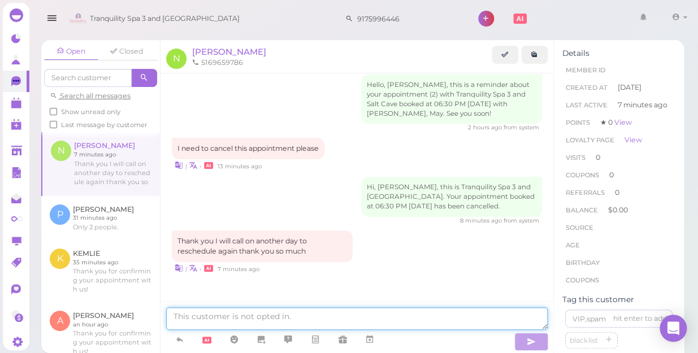
click at [329, 322] on textarea at bounding box center [357, 318] width 382 height 23
type textarea "see you soon"
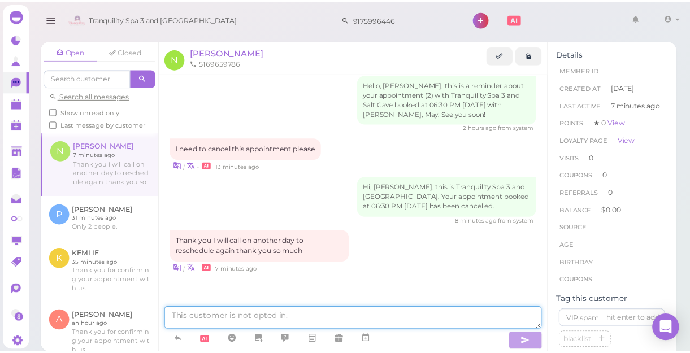
scroll to position [449, 0]
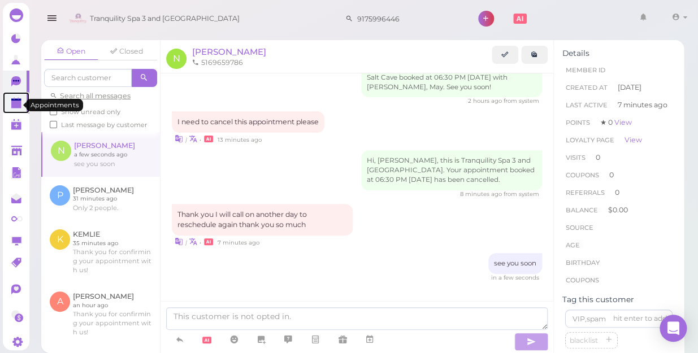
click at [16, 112] on link at bounding box center [16, 102] width 27 height 21
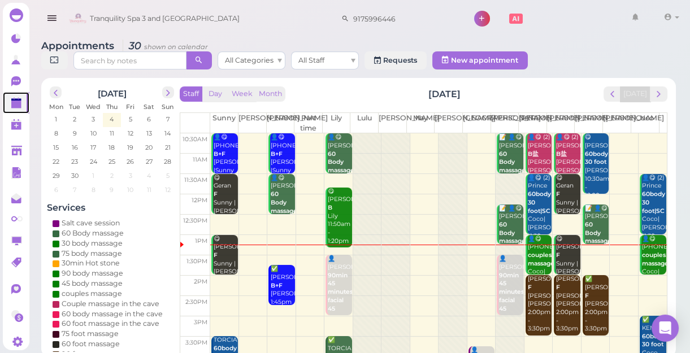
scroll to position [51, 0]
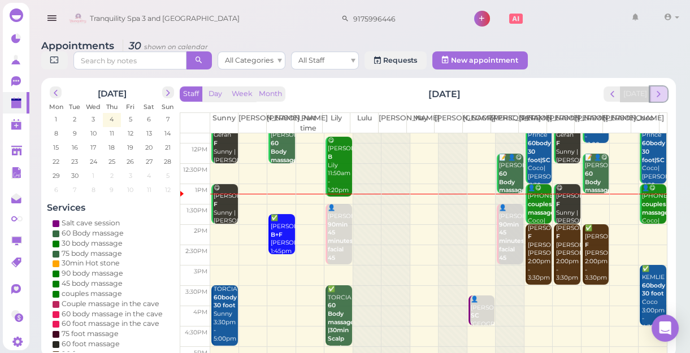
click at [658, 90] on span "next" at bounding box center [658, 94] width 11 height 11
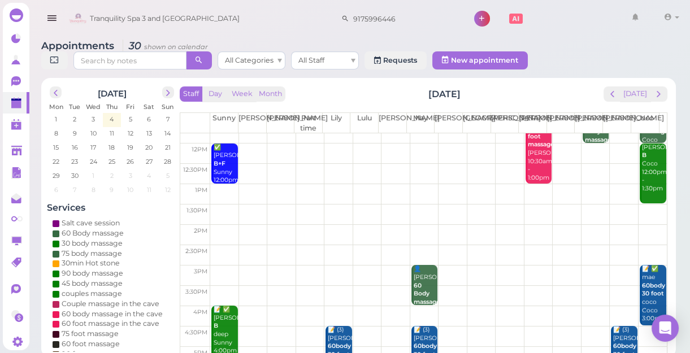
scroll to position [0, 0]
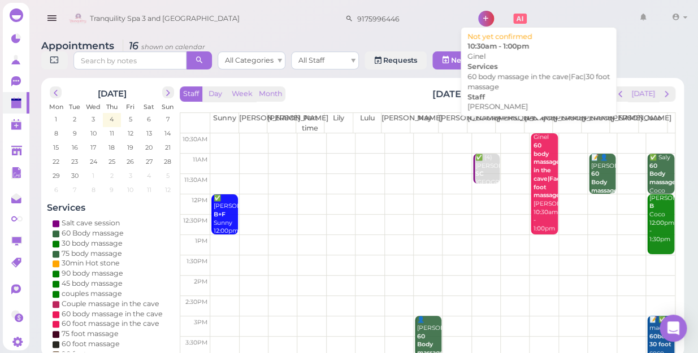
click at [542, 203] on div "Ginel 60 body massage in the cave|Fac|30 foot massage [PERSON_NAME] 10:30am - 1…" at bounding box center [544, 182] width 25 height 99
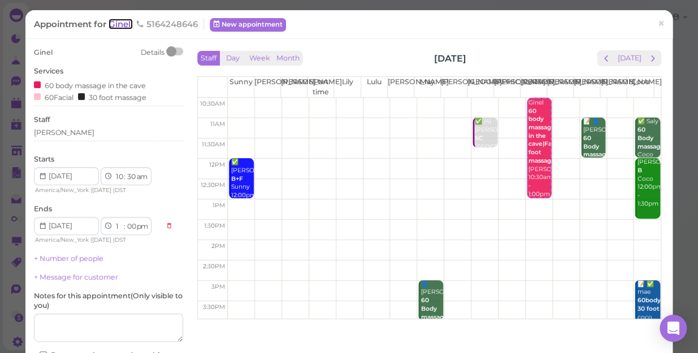
click at [122, 27] on span "Ginel" at bounding box center [121, 24] width 24 height 11
click at [122, 27] on span "Tranquility Spa 3 and [GEOGRAPHIC_DATA]" at bounding box center [165, 19] width 150 height 32
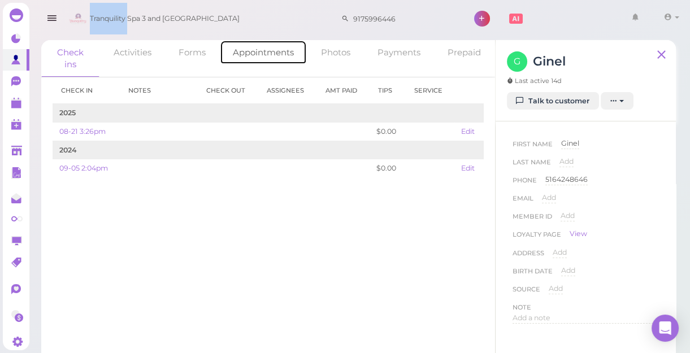
click at [265, 57] on link "Appointments" at bounding box center [263, 52] width 87 height 24
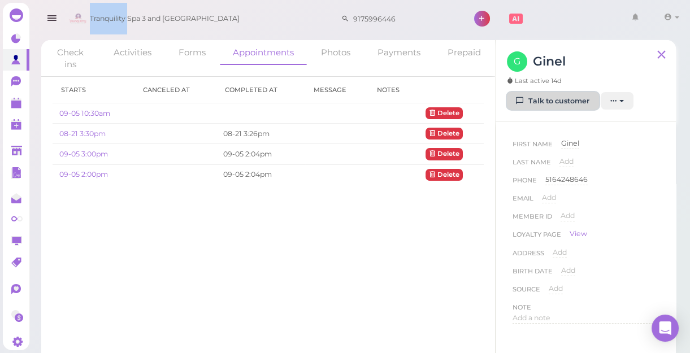
click at [559, 101] on link "Talk to customer" at bounding box center [553, 101] width 92 height 18
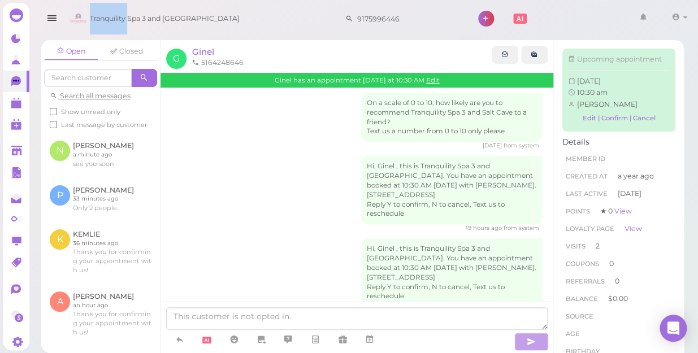
scroll to position [519, 0]
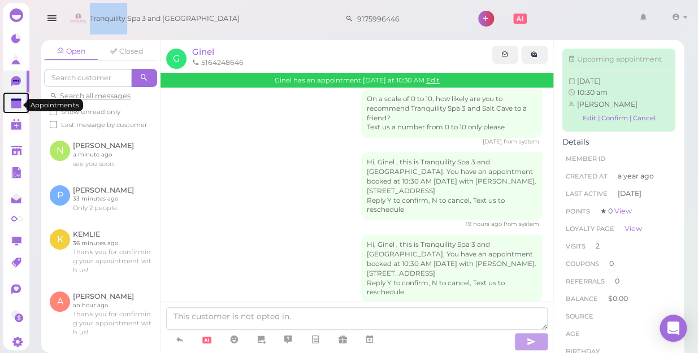
click at [14, 105] on polygon at bounding box center [16, 105] width 10 height 8
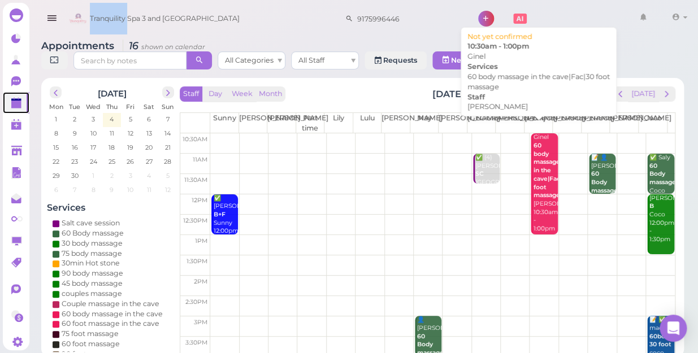
click at [535, 180] on div "Ginel 60 body massage in the cave|Fac|30 foot massage [PERSON_NAME] 10:30am - 1…" at bounding box center [544, 182] width 25 height 99
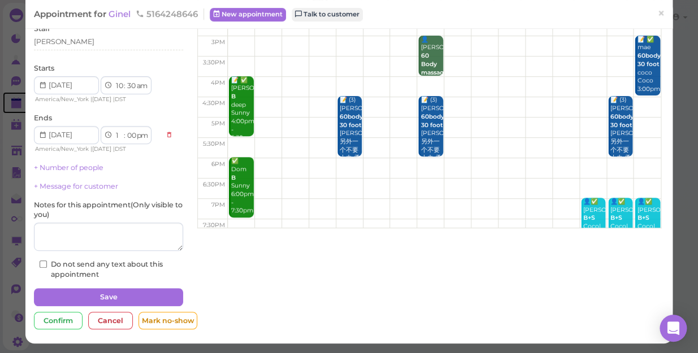
scroll to position [204, 0]
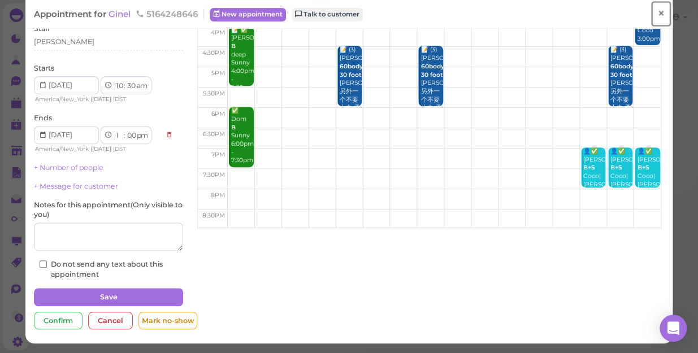
click at [651, 15] on link "×" at bounding box center [661, 14] width 21 height 27
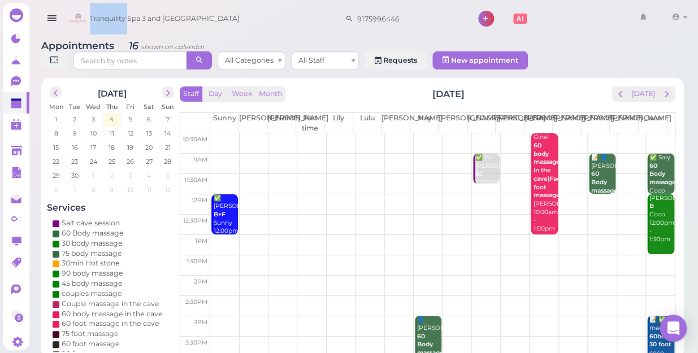
scroll to position [204, 0]
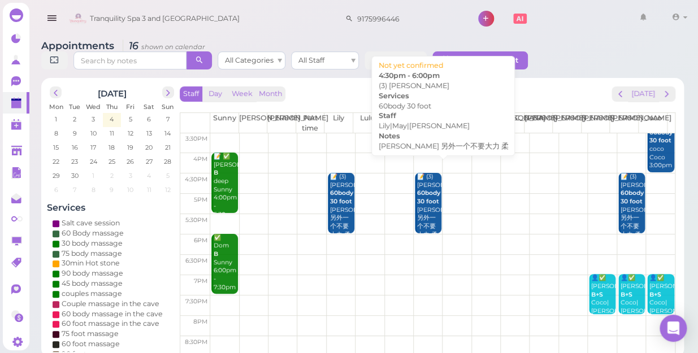
click at [417, 214] on div "📝 (3) lilia 60body 30 foot lily tina 另外一个不要大力 柔 Lily|May|Tina 4:30pm - 6:00pm" at bounding box center [429, 227] width 25 height 108
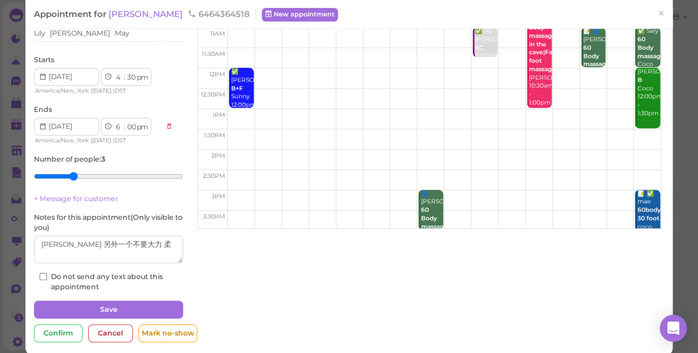
scroll to position [103, 0]
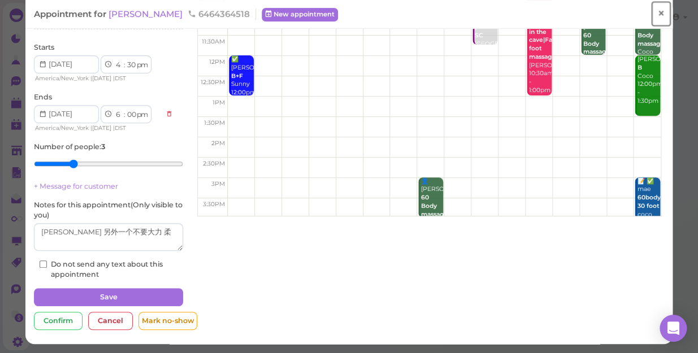
click at [657, 11] on link "×" at bounding box center [661, 14] width 21 height 27
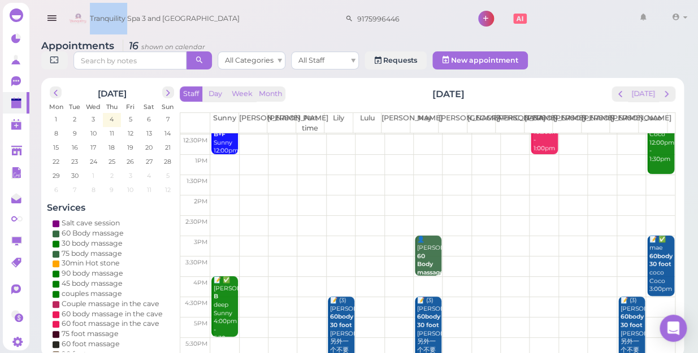
scroll to position [204, 0]
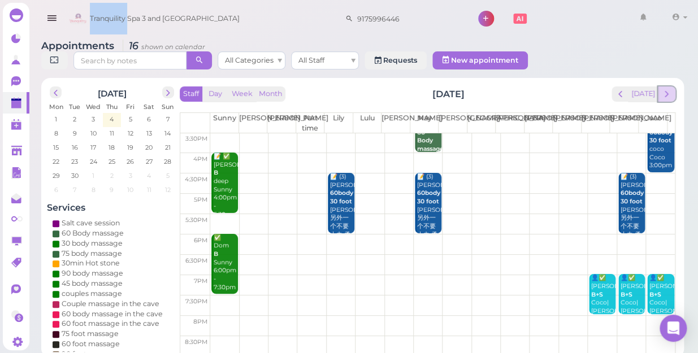
click at [667, 89] on span "next" at bounding box center [666, 94] width 11 height 11
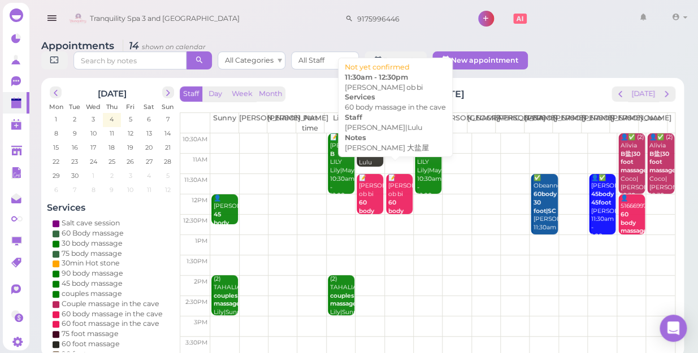
click at [389, 199] on b "60 body massage in the cave" at bounding box center [401, 219] width 27 height 41
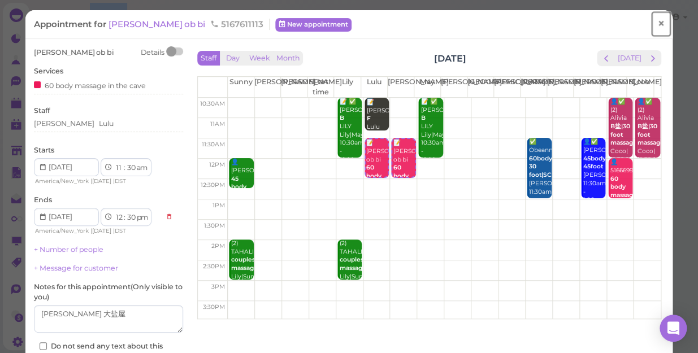
click at [657, 25] on span "×" at bounding box center [660, 24] width 7 height 16
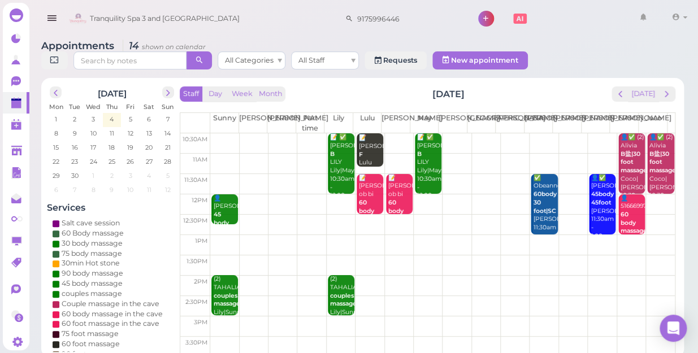
click at [627, 213] on b "60 body massage in the cave" at bounding box center [634, 231] width 27 height 41
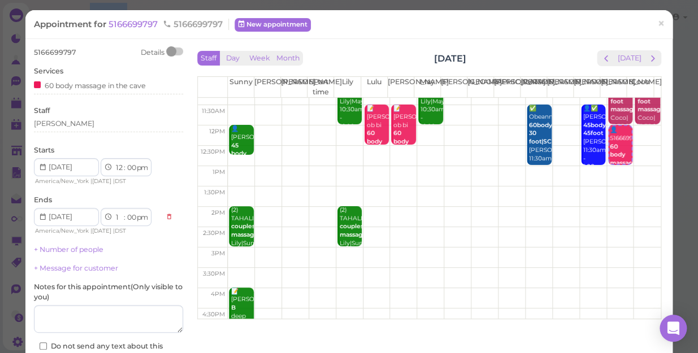
scroll to position [51, 0]
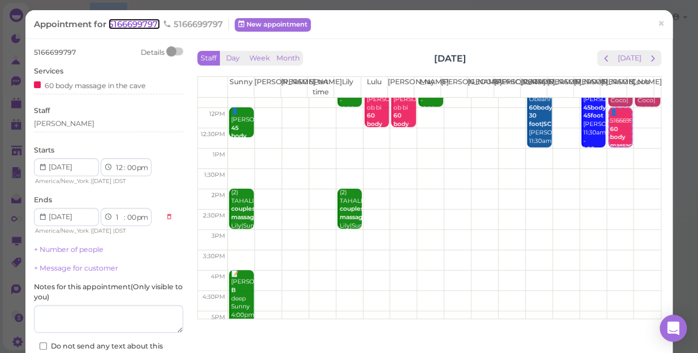
click at [136, 23] on span "5166699797" at bounding box center [134, 24] width 51 height 11
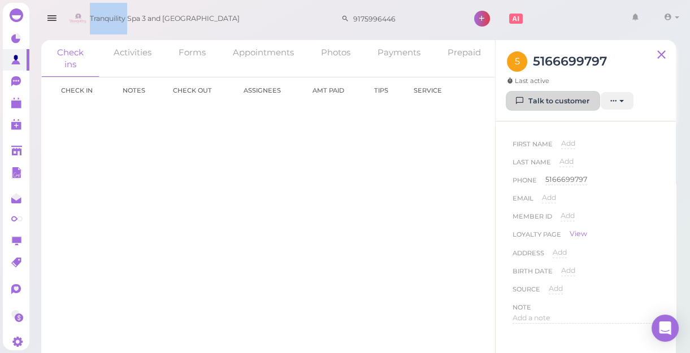
click at [568, 101] on link "Talk to customer" at bounding box center [553, 101] width 92 height 18
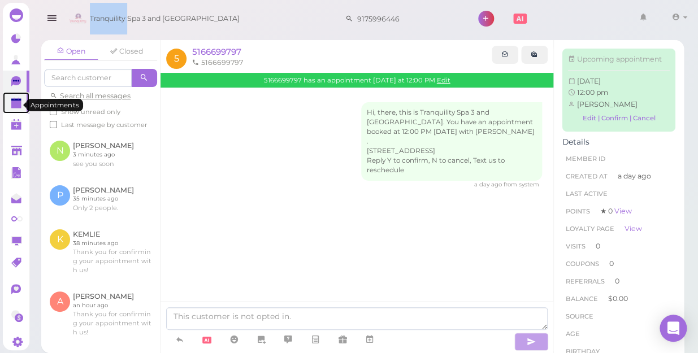
click at [15, 105] on polygon at bounding box center [16, 105] width 10 height 8
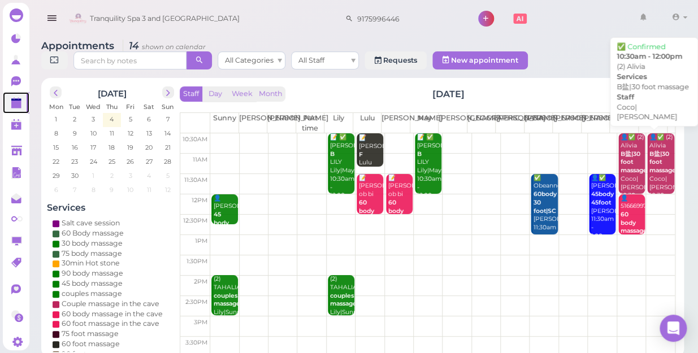
click at [649, 161] on b "B盐|30 foot massage" at bounding box center [662, 162] width 27 height 24
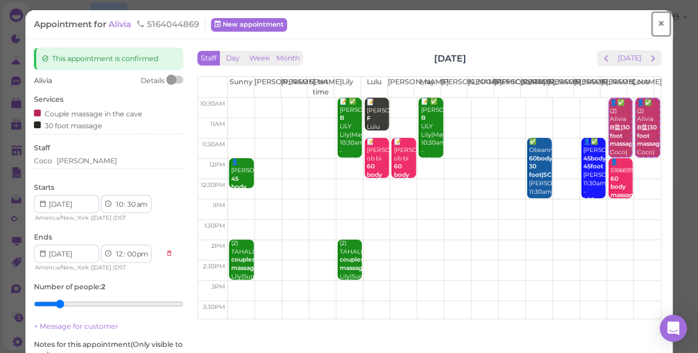
click at [657, 21] on span "×" at bounding box center [660, 24] width 7 height 16
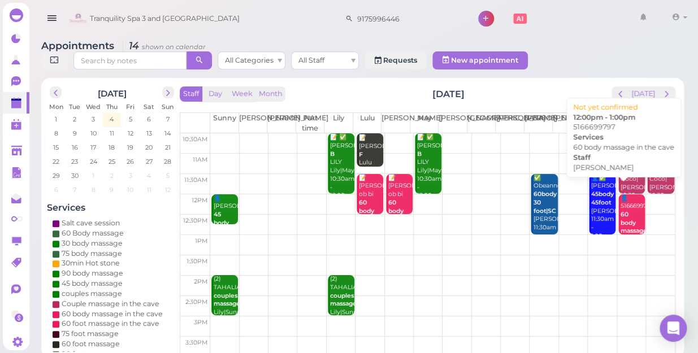
click at [626, 212] on b "60 body massage in the cave" at bounding box center [634, 231] width 27 height 41
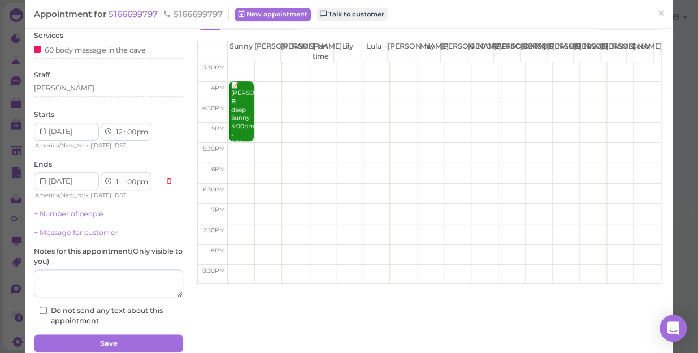
scroll to position [82, 0]
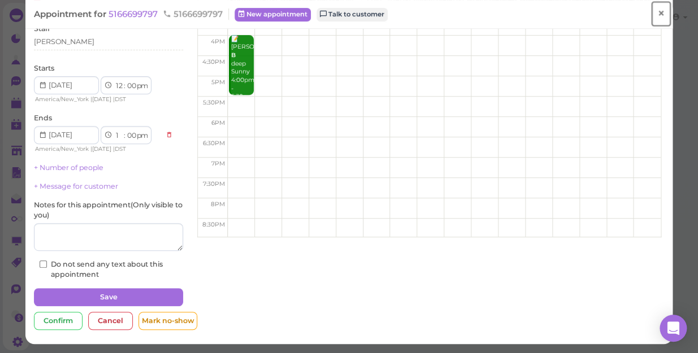
click at [657, 13] on span "×" at bounding box center [660, 14] width 7 height 16
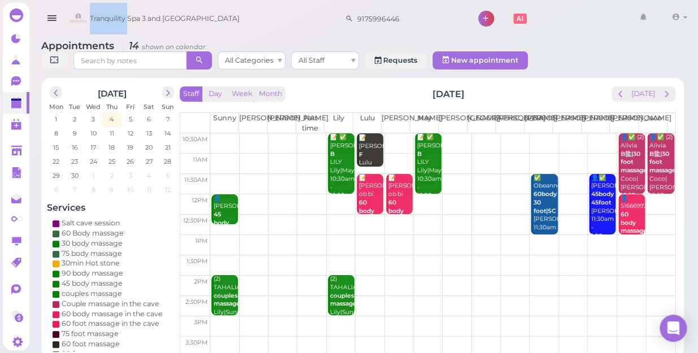
scroll to position [102, 0]
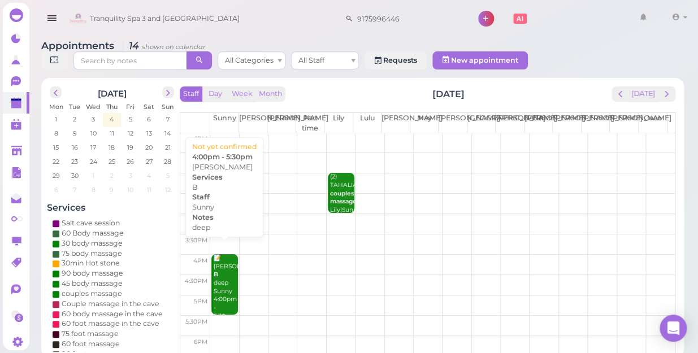
click at [226, 271] on div "📝 Daniel B deep Sunny 4:00pm - 5:30pm" at bounding box center [225, 287] width 25 height 67
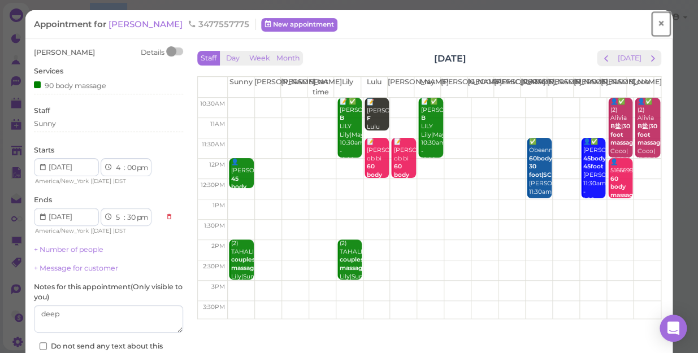
click at [657, 25] on span "×" at bounding box center [660, 24] width 7 height 16
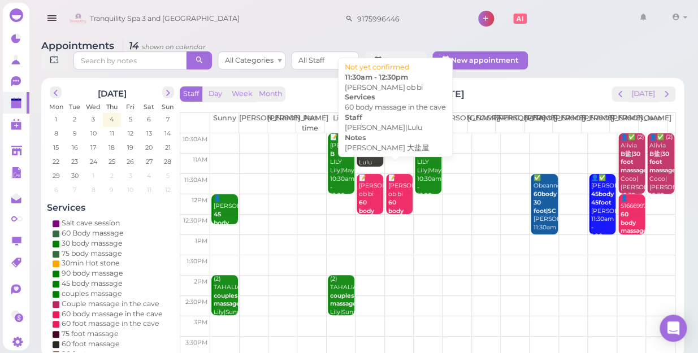
click at [392, 199] on b "60 body massage in the cave" at bounding box center [401, 219] width 27 height 41
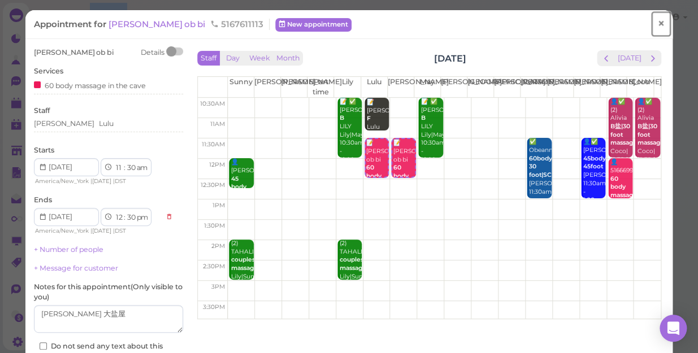
click at [657, 24] on span "×" at bounding box center [660, 24] width 7 height 16
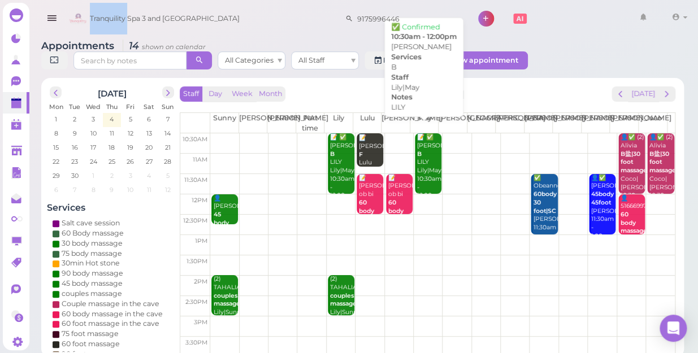
click at [428, 158] on div "📝 ✅ Gary B LILY Lily|May 10:30am - 12:00pm" at bounding box center [429, 166] width 25 height 67
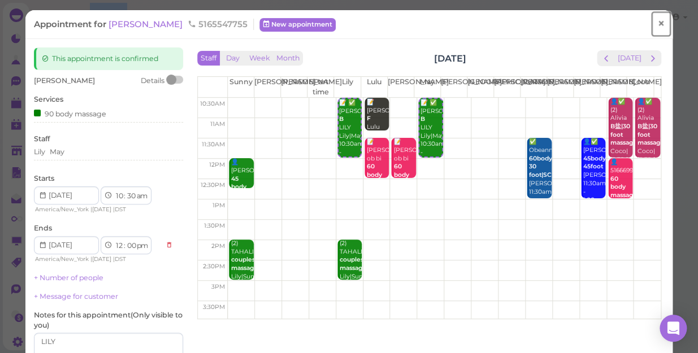
click at [657, 20] on span "×" at bounding box center [660, 24] width 7 height 16
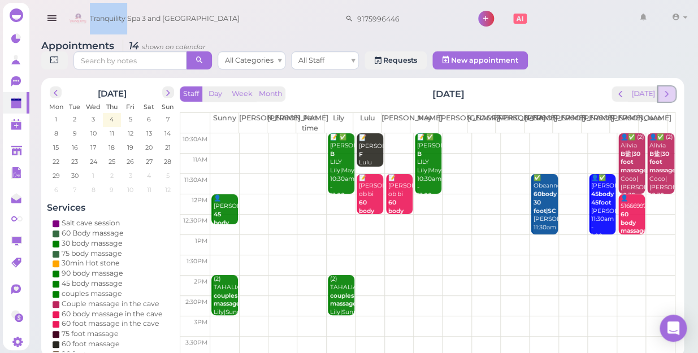
click at [666, 89] on span "next" at bounding box center [666, 94] width 11 height 11
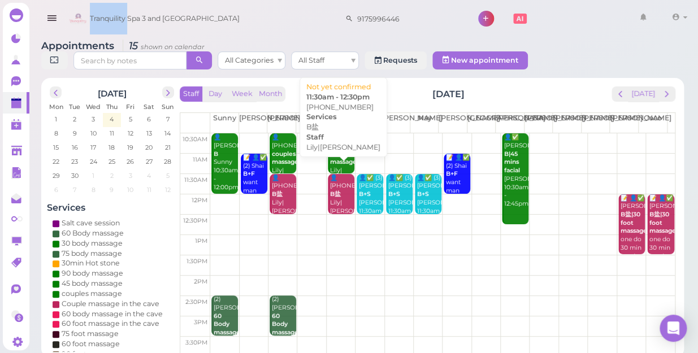
click at [333, 192] on div "👤(2) 9175383835 B盐 Lily|Nancy 11:30am - 12:30pm" at bounding box center [342, 207] width 25 height 67
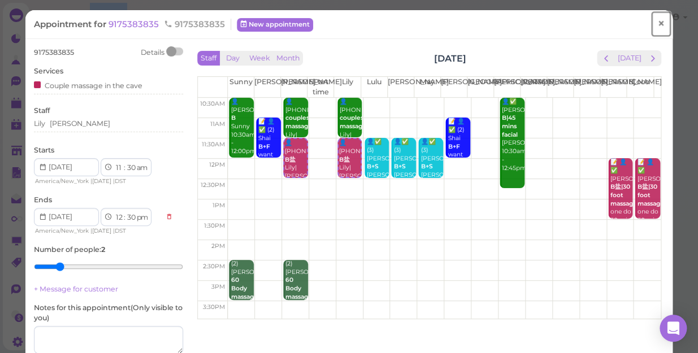
click at [657, 20] on span "×" at bounding box center [660, 24] width 7 height 16
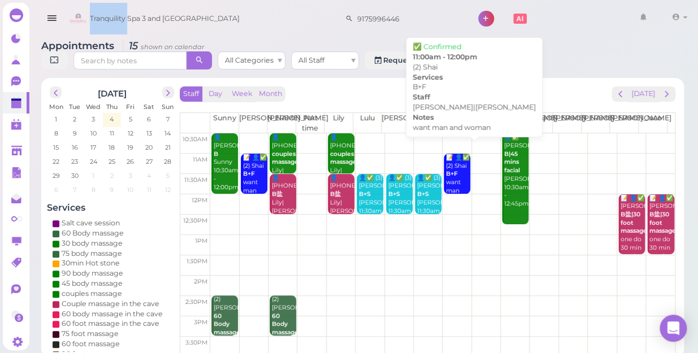
click at [446, 170] on b "B+F" at bounding box center [452, 173] width 12 height 7
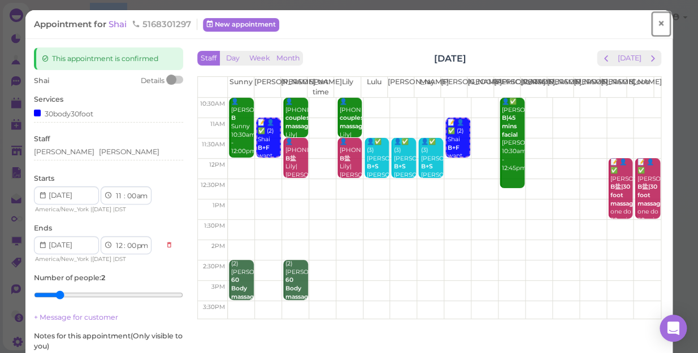
click at [657, 24] on span "×" at bounding box center [660, 24] width 7 height 16
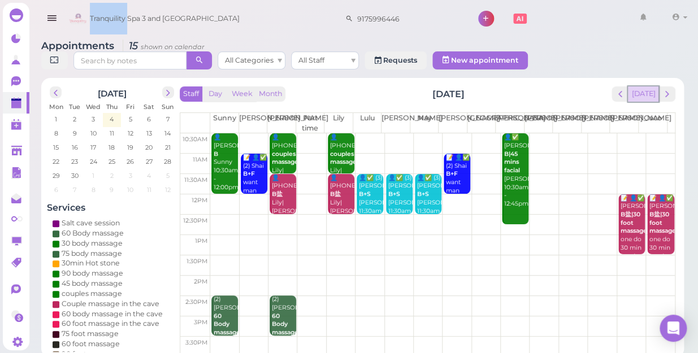
click at [648, 86] on button "[DATE]" at bounding box center [643, 93] width 31 height 15
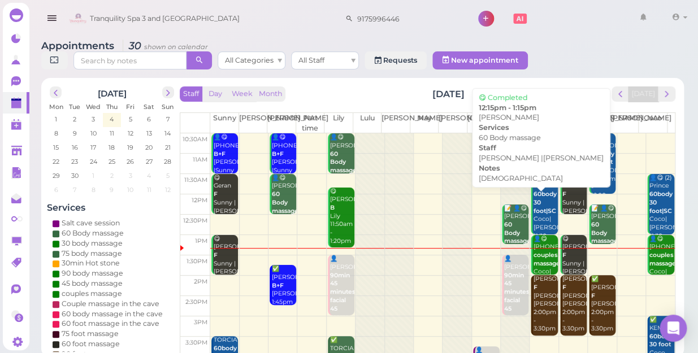
click at [504, 221] on b "60 Body massage" at bounding box center [517, 233] width 27 height 24
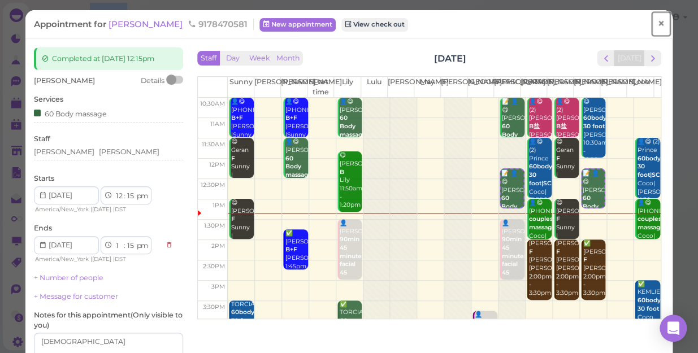
click at [657, 26] on span "×" at bounding box center [660, 24] width 7 height 16
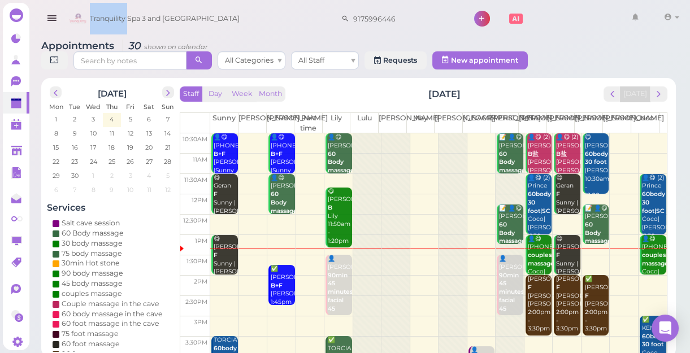
scroll to position [51, 0]
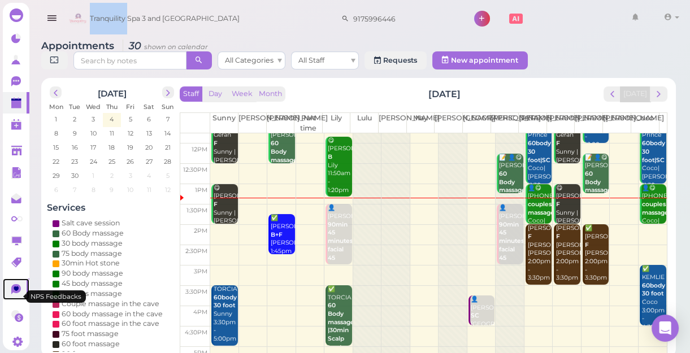
click at [16, 291] on icon at bounding box center [16, 289] width 5 height 5
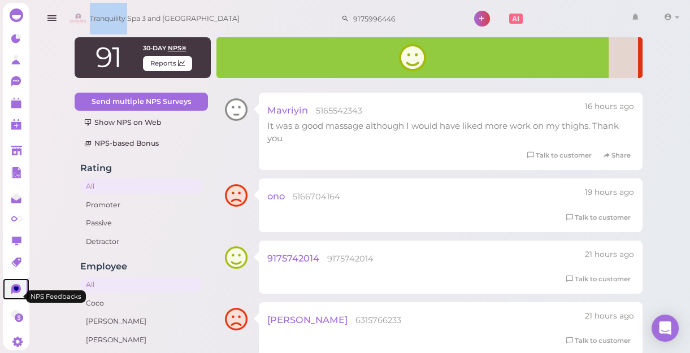
click at [14, 294] on icon at bounding box center [16, 289] width 10 height 10
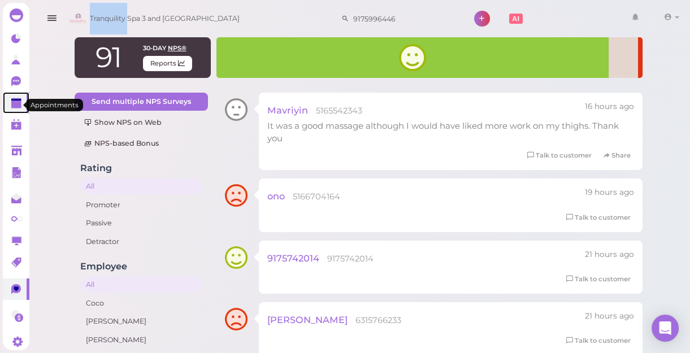
click at [14, 107] on polygon at bounding box center [16, 105] width 10 height 8
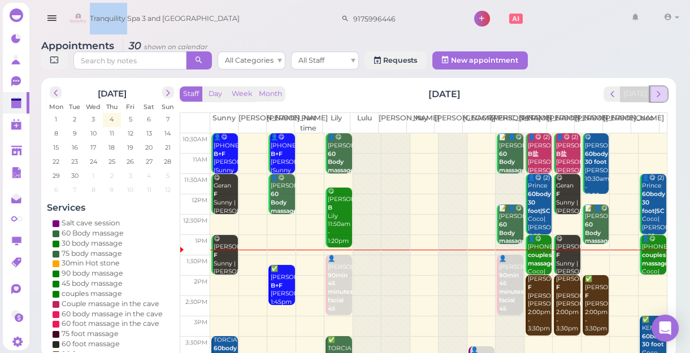
click at [656, 94] on span "next" at bounding box center [658, 94] width 11 height 11
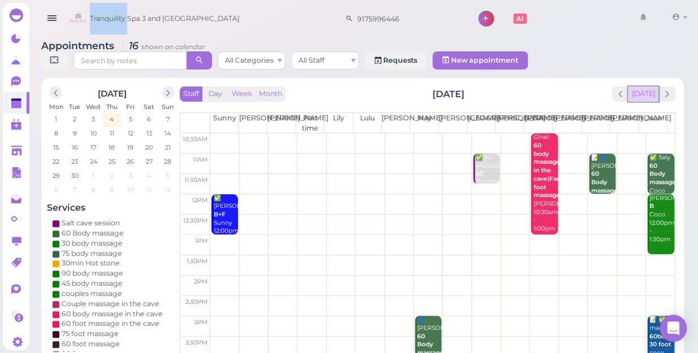
click at [646, 86] on button "[DATE]" at bounding box center [643, 93] width 31 height 15
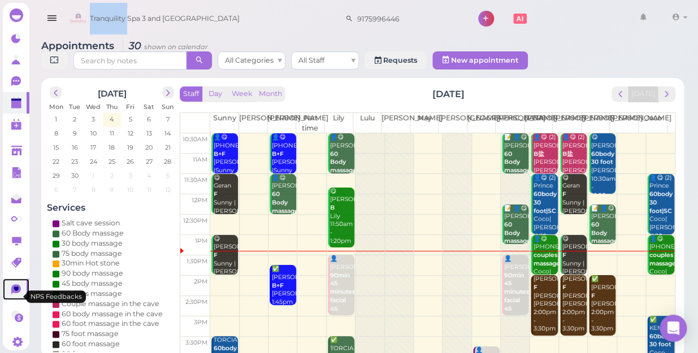
click at [13, 294] on icon at bounding box center [16, 289] width 10 height 10
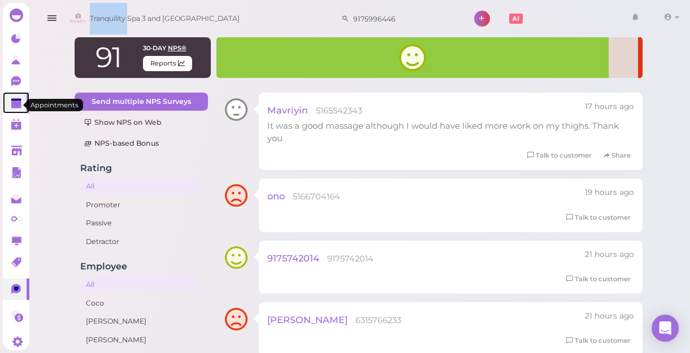
click at [15, 105] on polygon at bounding box center [16, 105] width 10 height 8
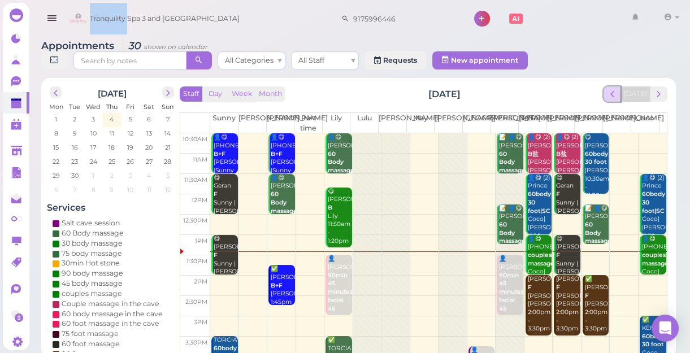
click at [613, 100] on button "prev" at bounding box center [613, 93] width 18 height 15
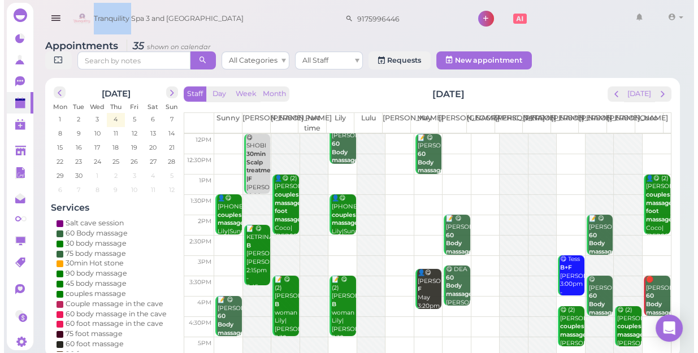
scroll to position [154, 0]
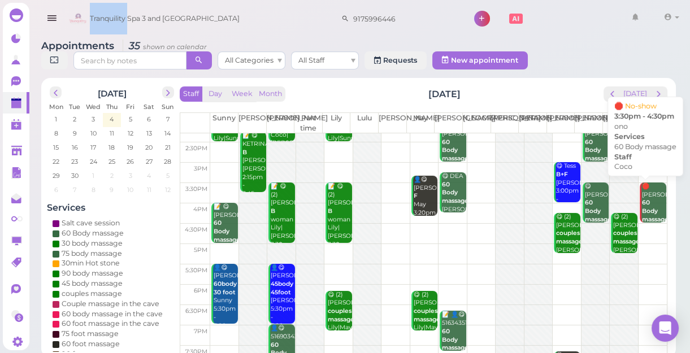
click at [643, 209] on b "60 Body massage" at bounding box center [655, 211] width 27 height 24
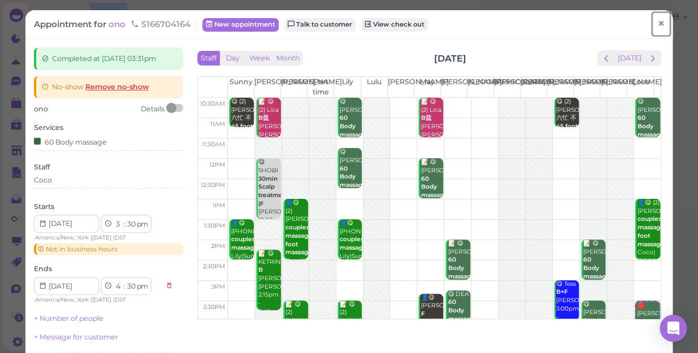
click at [657, 23] on span "×" at bounding box center [660, 24] width 7 height 16
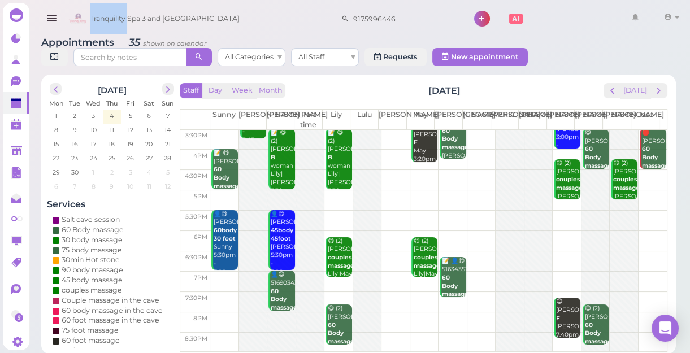
scroll to position [4, 0]
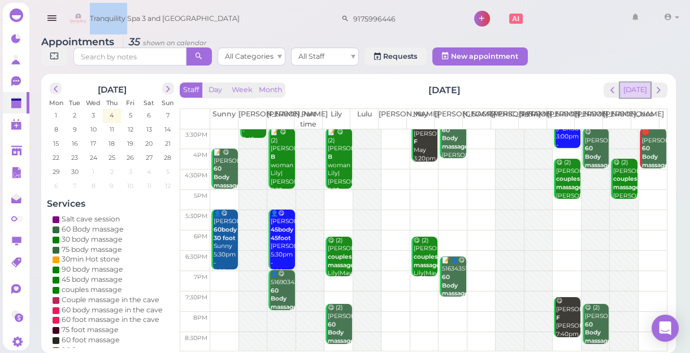
click at [639, 87] on button "[DATE]" at bounding box center [635, 90] width 31 height 15
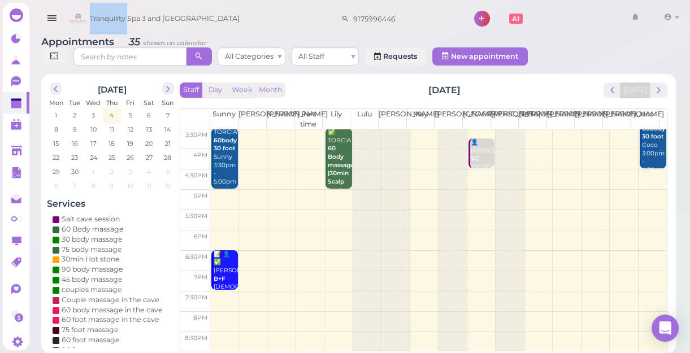
scroll to position [0, 0]
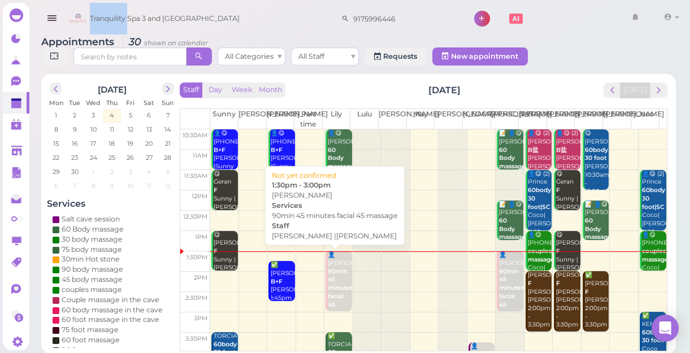
click at [331, 280] on b "90min 45 minutes facial 45 massage" at bounding box center [341, 292] width 27 height 49
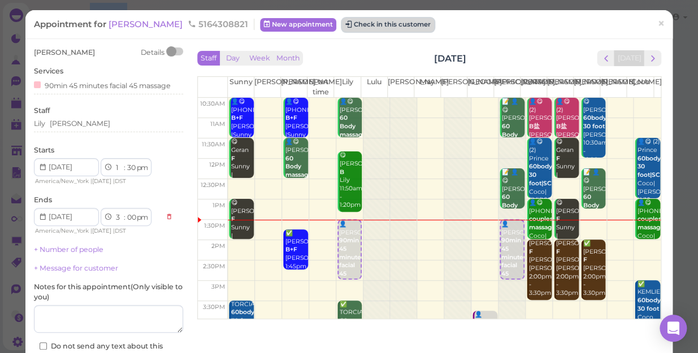
click at [342, 27] on button "Check in this customer" at bounding box center [388, 25] width 92 height 14
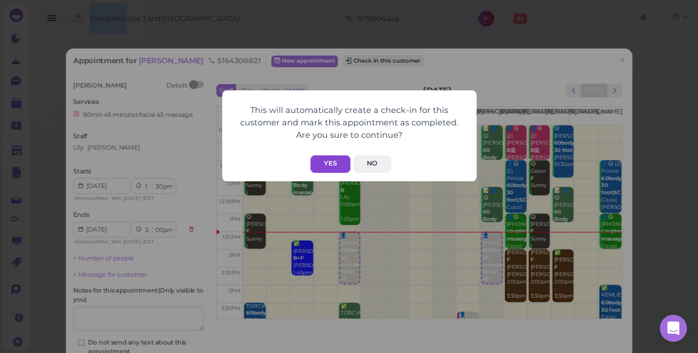
click at [341, 164] on button "Yes" at bounding box center [330, 164] width 40 height 18
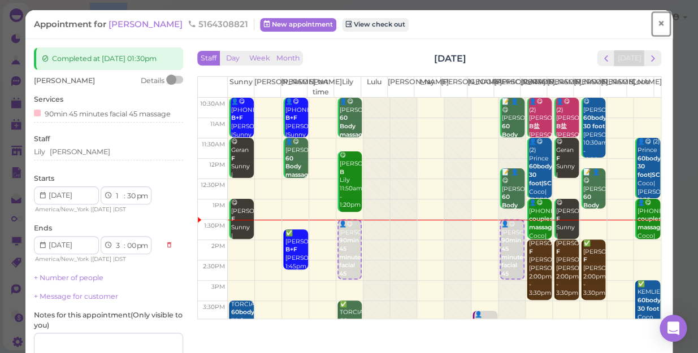
click at [657, 25] on span "×" at bounding box center [660, 24] width 7 height 16
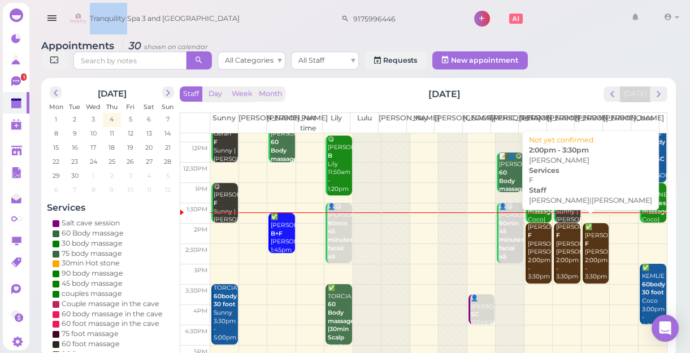
scroll to position [51, 0]
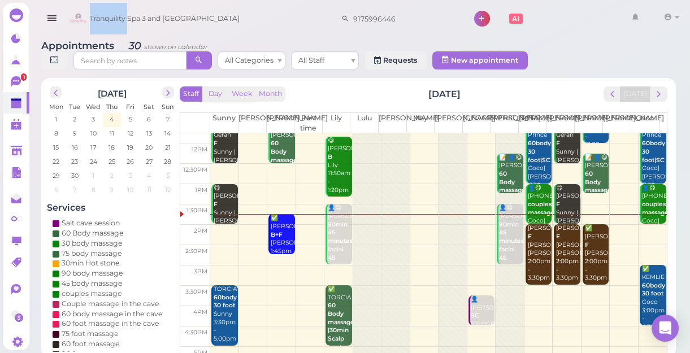
click at [170, 119] on span "7" at bounding box center [168, 119] width 6 height 10
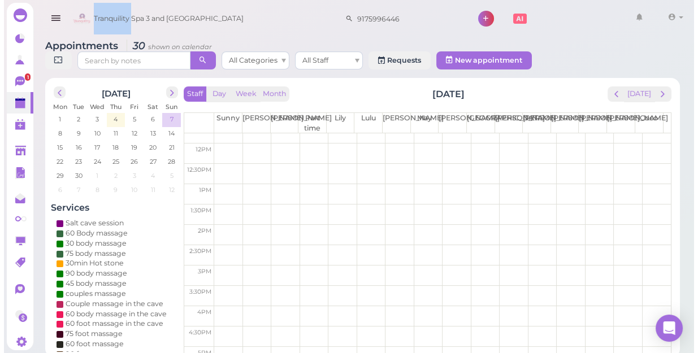
scroll to position [0, 0]
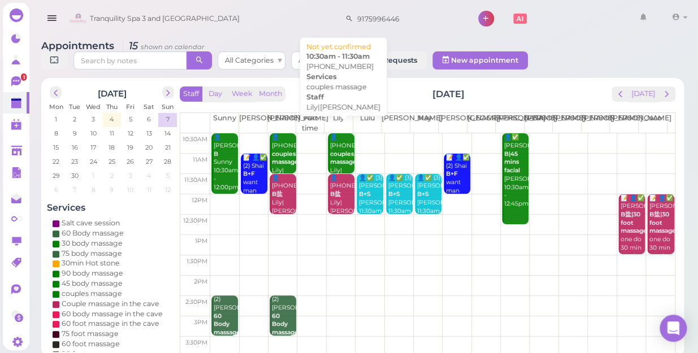
click at [333, 133] on div "👤(2) 5168593790 couples massage Lily|Nancy 10:30am - 11:30am" at bounding box center [342, 170] width 25 height 75
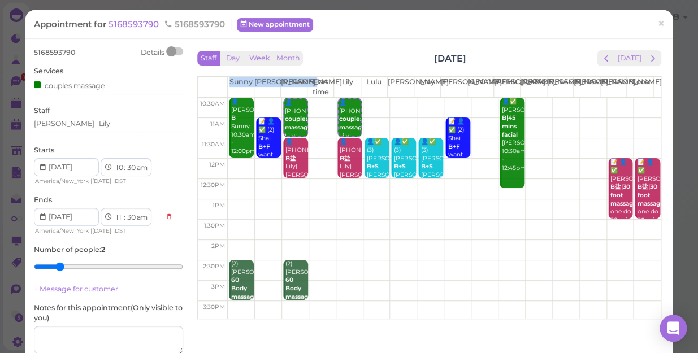
drag, startPoint x: 237, startPoint y: 85, endPoint x: 206, endPoint y: 107, distance: 38.4
click at [206, 107] on table "Sunny Kelly Nancy Part time Lily Lulu Lisa May Mike Salt Cave Jessica Helen Tom…" at bounding box center [429, 197] width 464 height 243
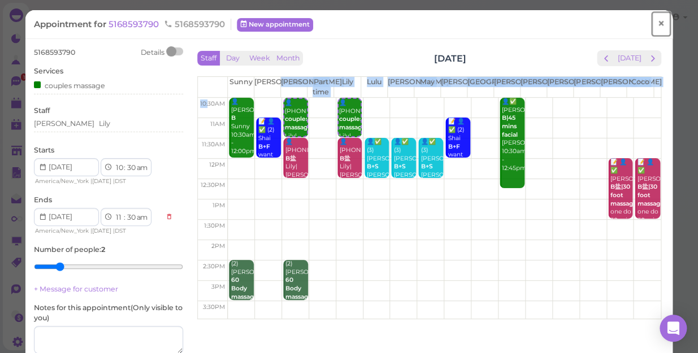
click at [657, 23] on span "×" at bounding box center [660, 24] width 7 height 16
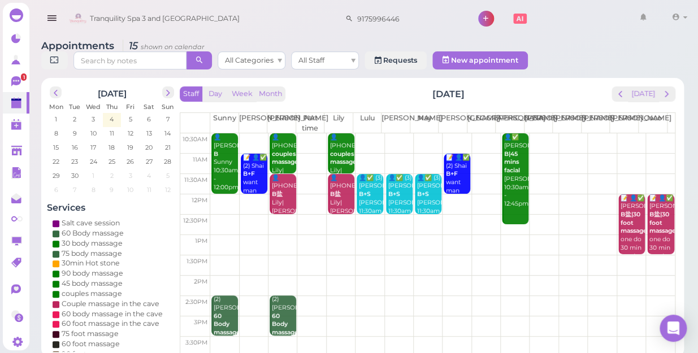
click at [325, 120] on th "Lily" at bounding box center [338, 123] width 29 height 20
click at [304, 133] on td at bounding box center [442, 143] width 465 height 20
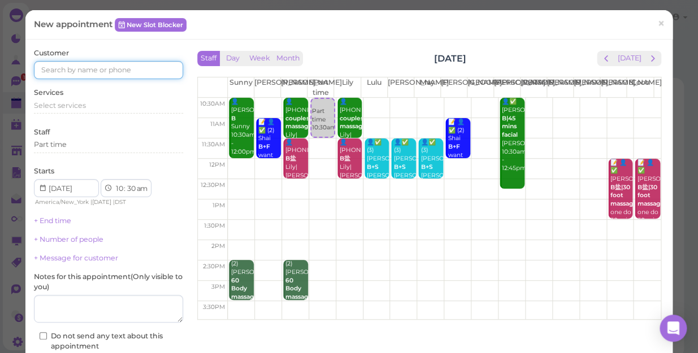
click at [107, 68] on input at bounding box center [108, 70] width 149 height 18
type input "5166613661"
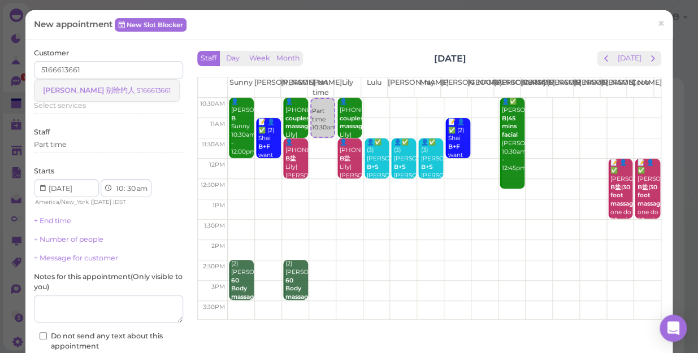
click at [80, 91] on span "[PERSON_NAME] 别给约人" at bounding box center [90, 90] width 94 height 8
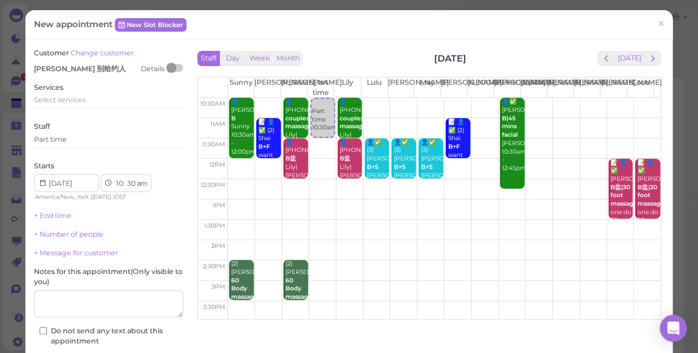
click at [316, 162] on td at bounding box center [444, 169] width 433 height 20
select select "12"
select select "00"
select select "pm"
click at [84, 97] on span "Select services" at bounding box center [60, 100] width 52 height 8
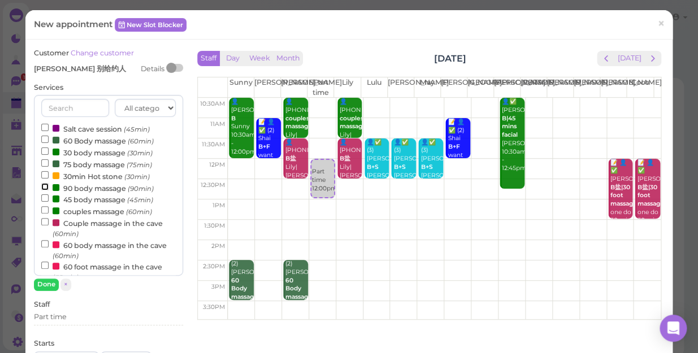
click at [45, 188] on input "90 body massage (90min)" at bounding box center [44, 186] width 7 height 7
click at [53, 284] on button "Done" at bounding box center [46, 285] width 25 height 12
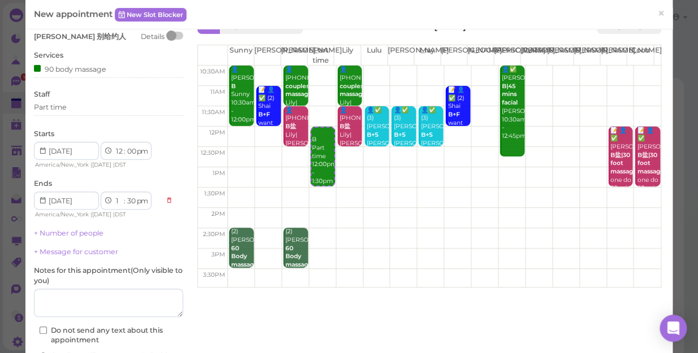
scroll to position [102, 0]
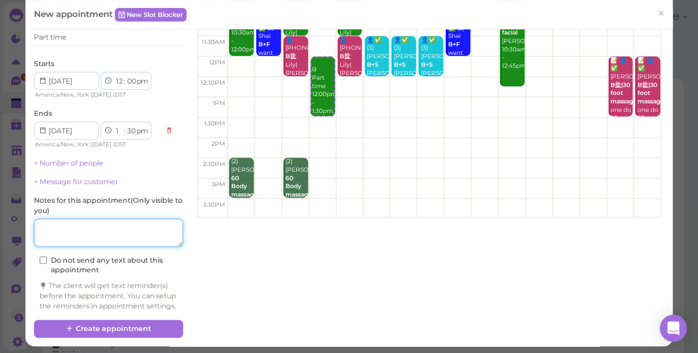
click at [63, 232] on textarea at bounding box center [108, 233] width 149 height 28
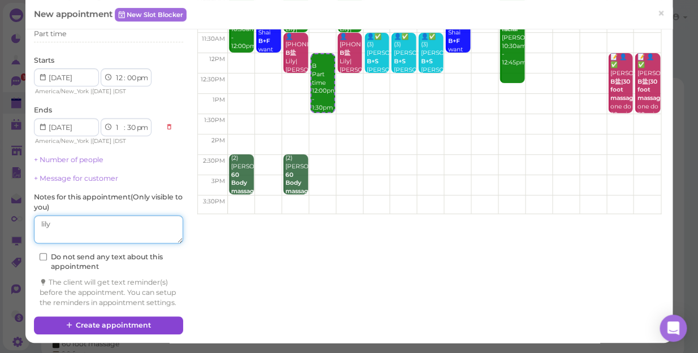
type textarea "lily"
click at [118, 324] on button "Create appointment" at bounding box center [108, 326] width 149 height 18
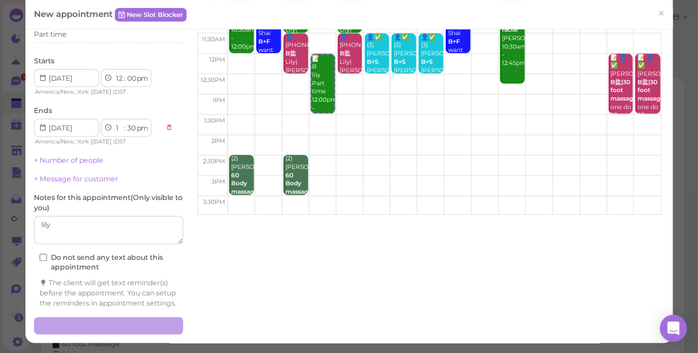
scroll to position [114, 0]
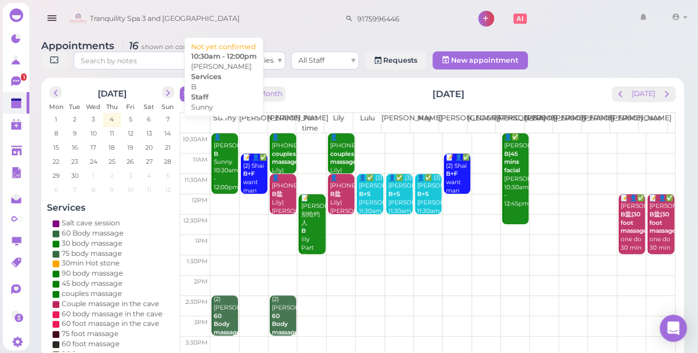
click at [220, 138] on div "👤Joelle B Sunny 10:30am - 12:00pm" at bounding box center [225, 162] width 25 height 58
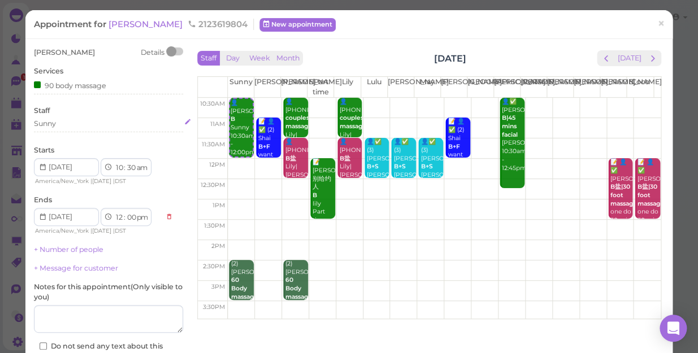
click at [57, 120] on div "Sunny" at bounding box center [108, 124] width 149 height 10
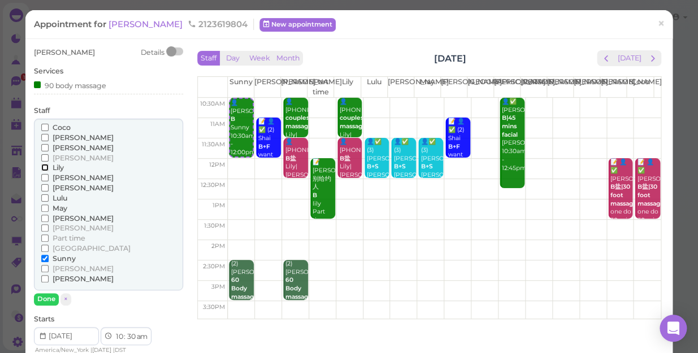
click at [45, 165] on input "Lily" at bounding box center [44, 167] width 7 height 7
click at [46, 257] on input "Sunny" at bounding box center [44, 258] width 7 height 7
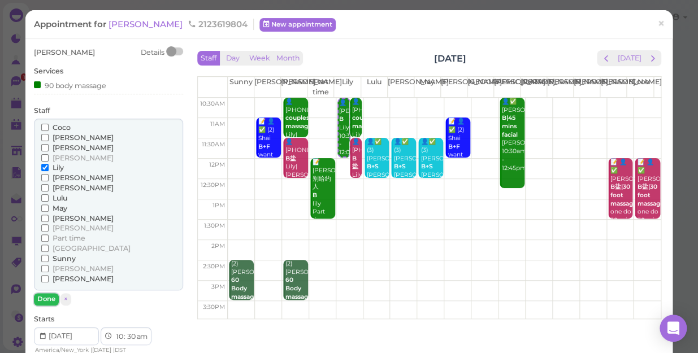
click at [47, 297] on button "Done" at bounding box center [46, 299] width 25 height 12
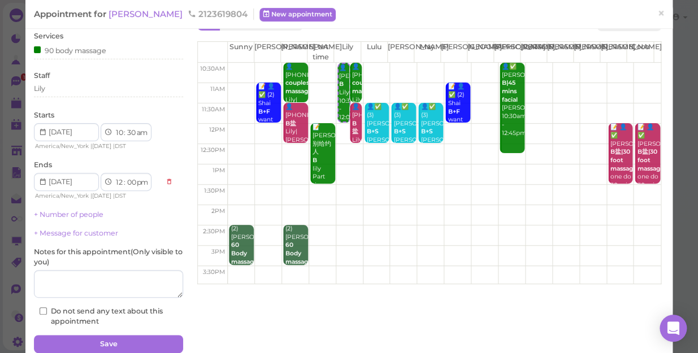
scroll to position [82, 0]
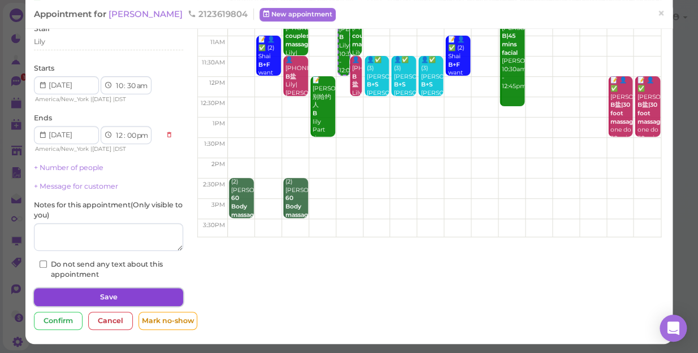
click at [70, 299] on button "Save" at bounding box center [108, 297] width 149 height 18
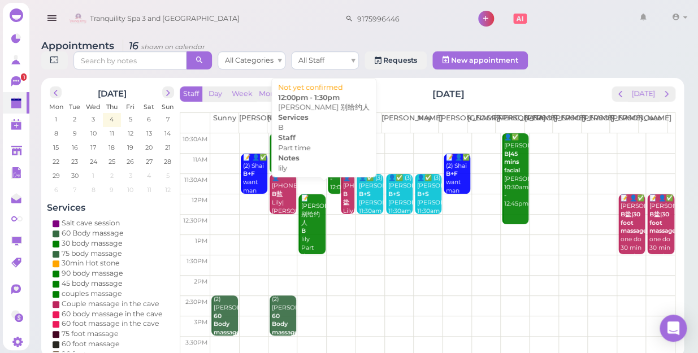
click at [298, 210] on link "📝 Laura 别给约人 B lily Part time 12:00pm - 1:30pm" at bounding box center [311, 224] width 27 height 60
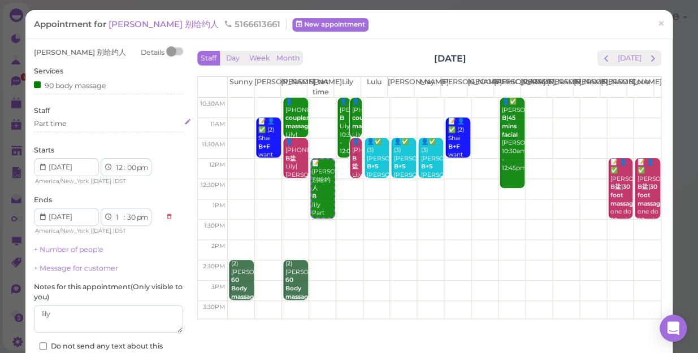
click at [68, 124] on div "Part time" at bounding box center [108, 124] width 149 height 10
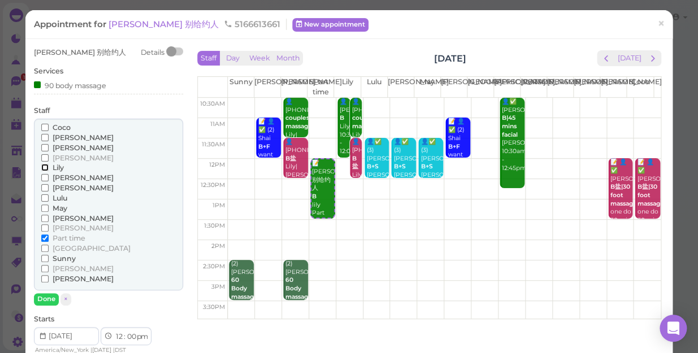
click at [44, 168] on input "Lily" at bounding box center [44, 167] width 7 height 7
click at [45, 236] on input "Part time" at bounding box center [44, 238] width 7 height 7
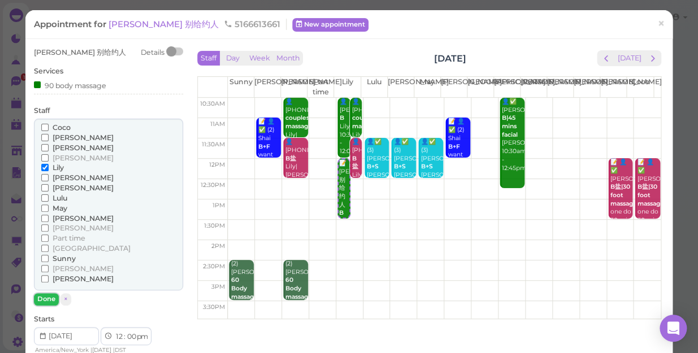
click at [49, 295] on button "Done" at bounding box center [46, 299] width 25 height 12
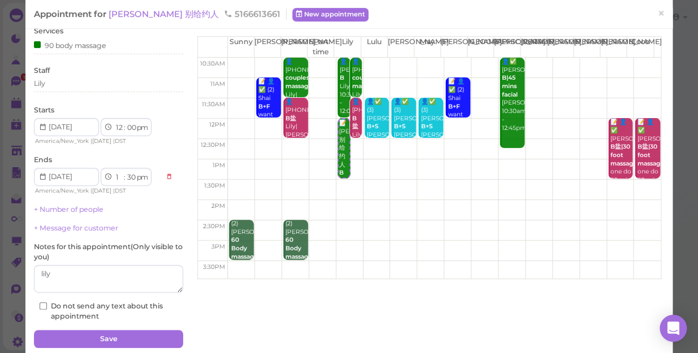
scroll to position [82, 0]
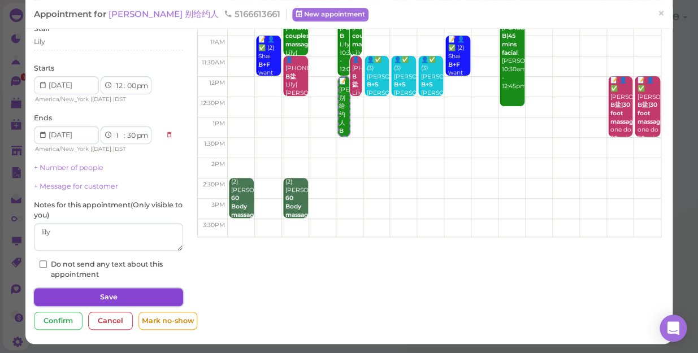
click at [119, 296] on button "Save" at bounding box center [108, 297] width 149 height 18
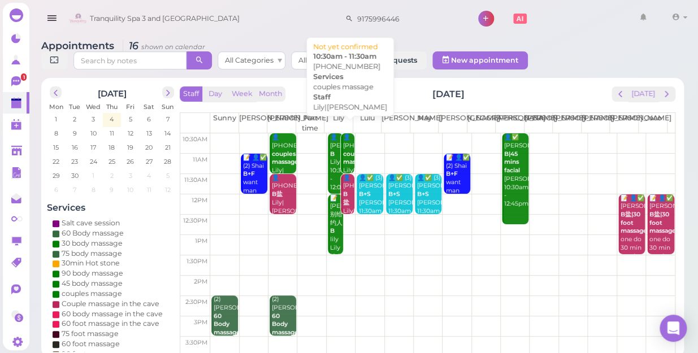
click at [345, 145] on div "👤(2) 5168593790 couples massage Lily|Nancy 10:30am - 11:30am" at bounding box center [349, 170] width 12 height 75
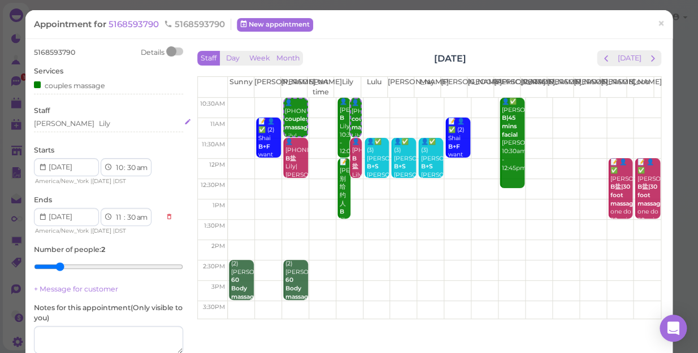
click at [78, 120] on div "Nancy Lily" at bounding box center [108, 124] width 149 height 10
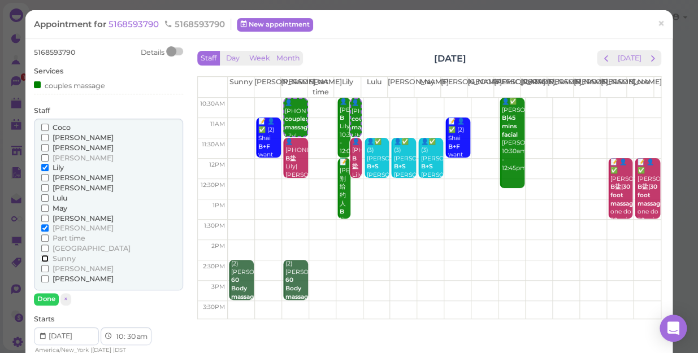
click at [44, 259] on input "Sunny" at bounding box center [44, 258] width 7 height 7
click at [44, 167] on input "Lily" at bounding box center [44, 167] width 7 height 7
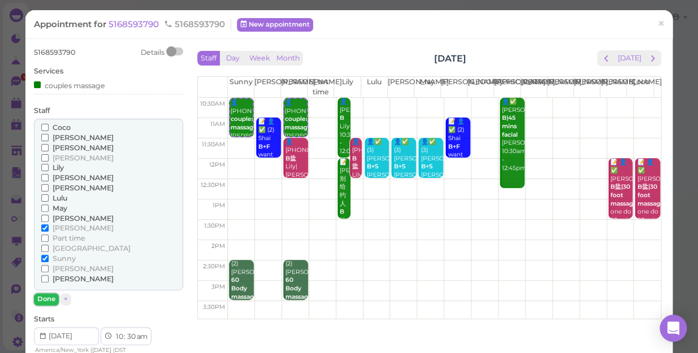
click at [45, 294] on button "Done" at bounding box center [46, 299] width 25 height 12
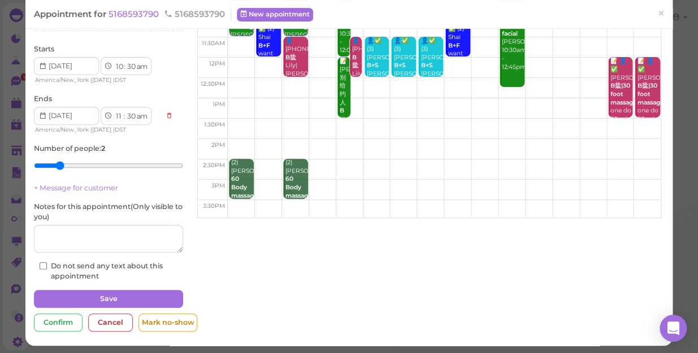
scroll to position [103, 0]
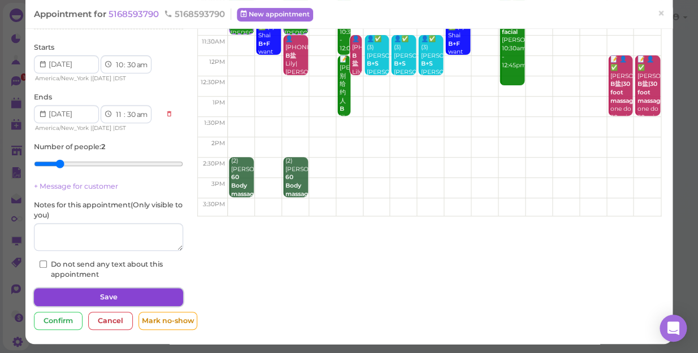
click at [111, 295] on button "Save" at bounding box center [108, 297] width 149 height 18
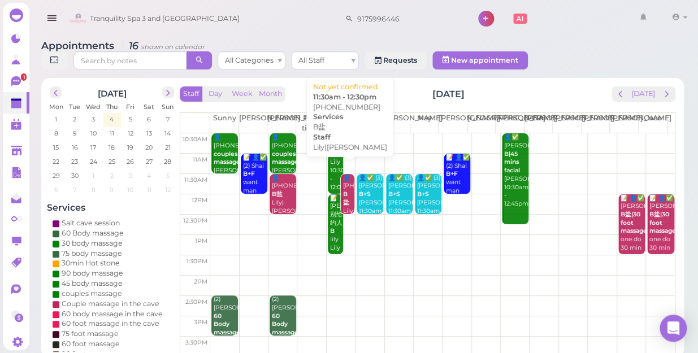
click at [344, 191] on b "B盐" at bounding box center [346, 198] width 6 height 16
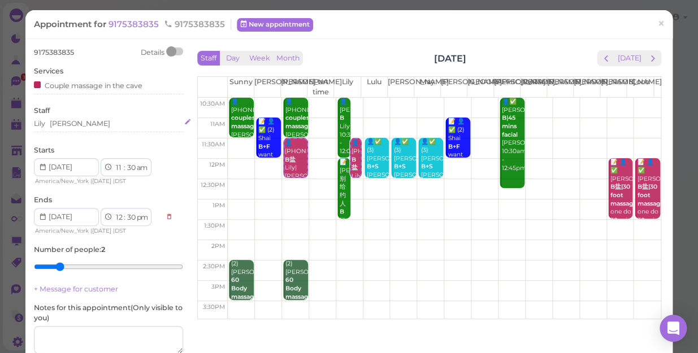
click at [76, 124] on div "Lily Nancy" at bounding box center [108, 124] width 149 height 10
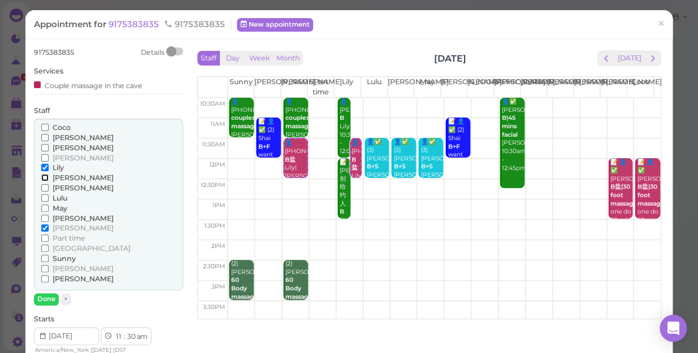
click at [44, 179] on input "[PERSON_NAME]" at bounding box center [44, 177] width 7 height 7
click at [41, 136] on input "[PERSON_NAME]" at bounding box center [44, 137] width 7 height 7
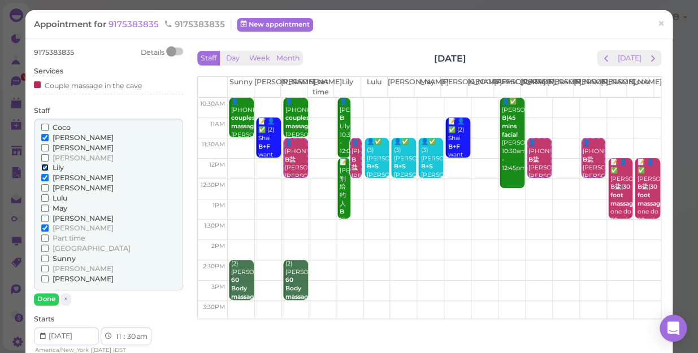
click at [46, 169] on input "Lily" at bounding box center [44, 167] width 7 height 7
click at [46, 228] on input "[PERSON_NAME]" at bounding box center [44, 227] width 7 height 7
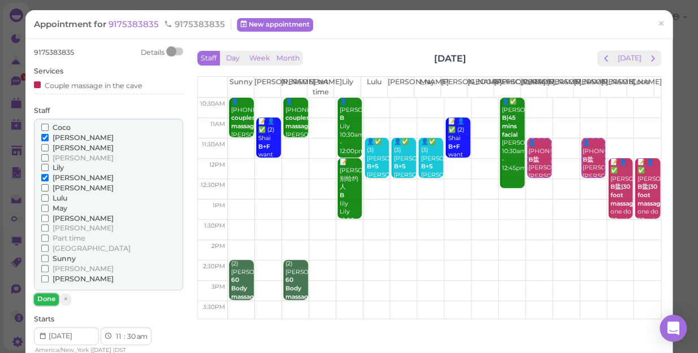
click at [52, 299] on button "Done" at bounding box center [46, 299] width 25 height 12
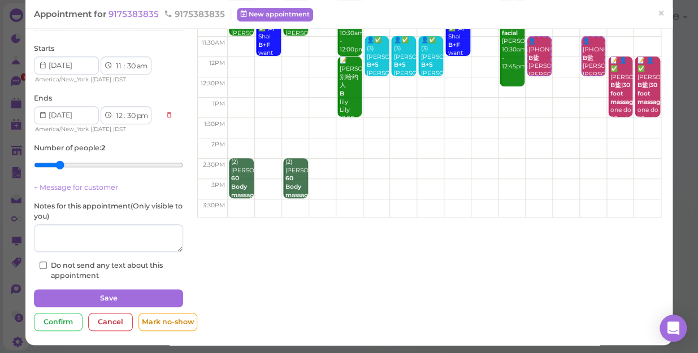
scroll to position [102, 0]
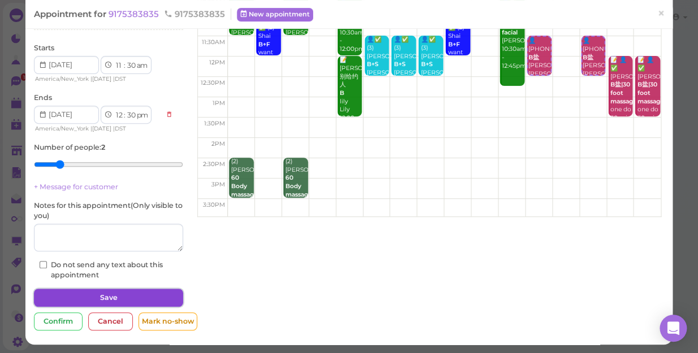
click at [107, 292] on button "Save" at bounding box center [108, 298] width 149 height 18
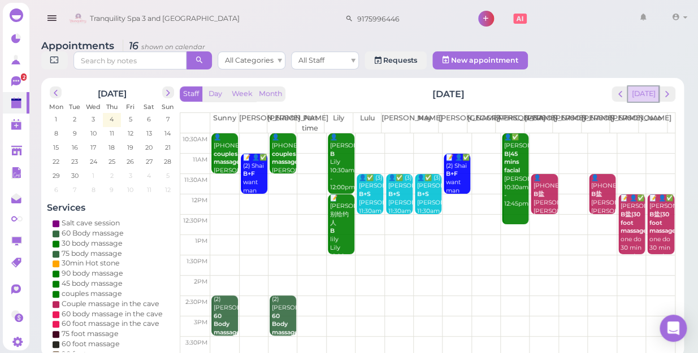
click at [644, 86] on button "[DATE]" at bounding box center [643, 93] width 31 height 15
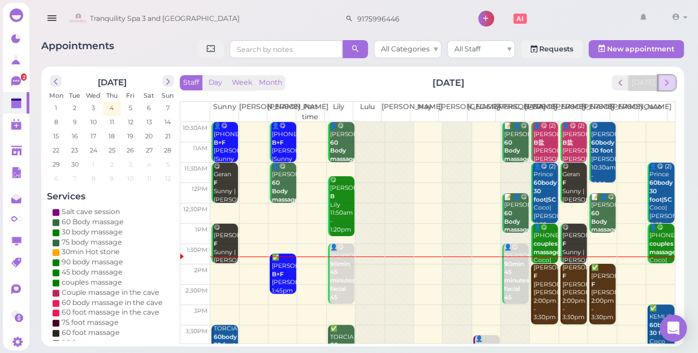
click at [664, 84] on span "next" at bounding box center [666, 82] width 11 height 11
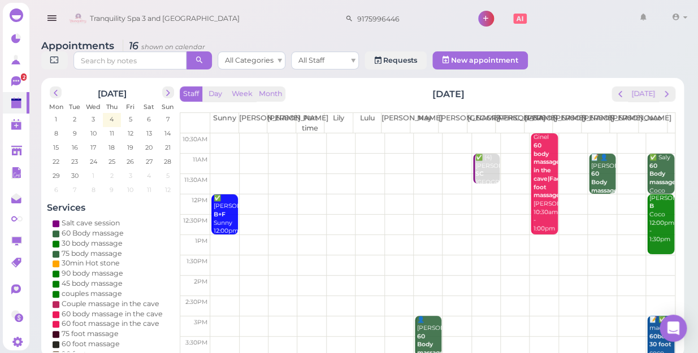
click at [222, 235] on td at bounding box center [442, 245] width 465 height 20
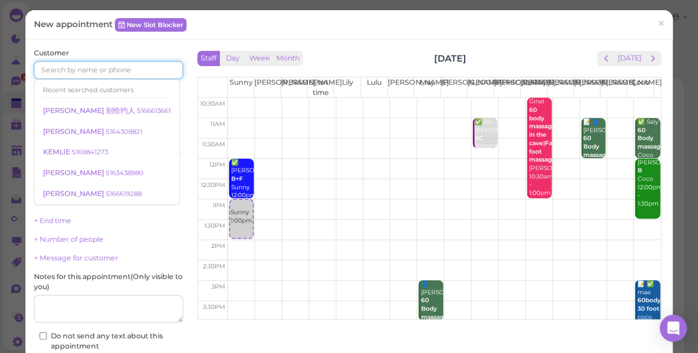
click at [150, 70] on input at bounding box center [108, 70] width 149 height 18
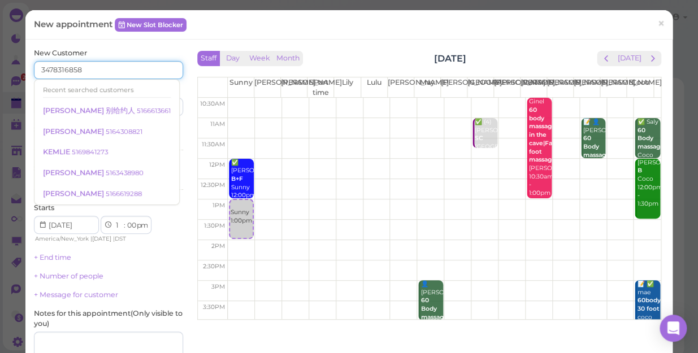
type input "3478316858"
click at [154, 132] on div "Services Select services" at bounding box center [108, 139] width 149 height 31
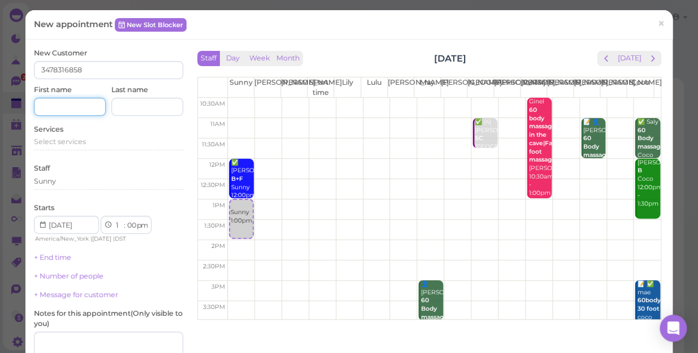
click at [73, 107] on input at bounding box center [70, 107] width 72 height 18
type input "d"
type input "DON"
click at [161, 209] on div "Starts 1 2 3 4 5 6 7 8 9 10 11 12 : 00 05 10 15 20 25 30 35 40 45 50 55 am pm A…" at bounding box center [108, 223] width 149 height 41
click at [83, 140] on span "Select services" at bounding box center [60, 141] width 52 height 8
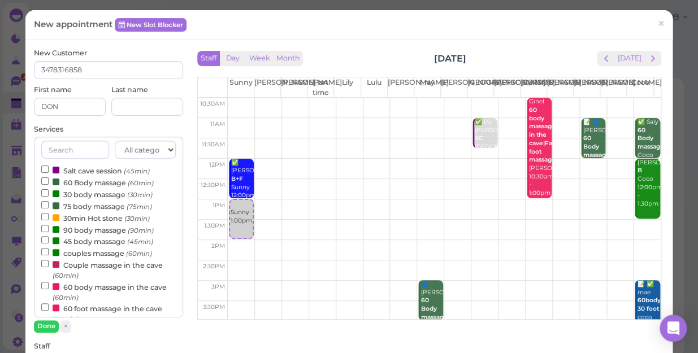
click at [75, 183] on label "60 Body massage (60min)" at bounding box center [97, 182] width 112 height 12
click at [49, 183] on input "60 Body massage (60min)" at bounding box center [44, 180] width 7 height 7
click at [45, 323] on button "Done" at bounding box center [46, 326] width 25 height 12
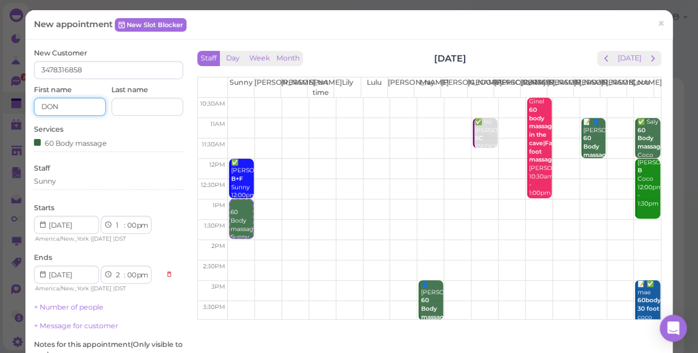
click at [61, 105] on input "DON" at bounding box center [70, 107] width 72 height 18
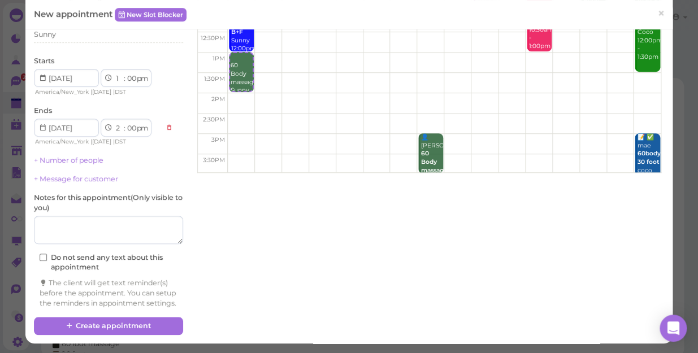
scroll to position [154, 0]
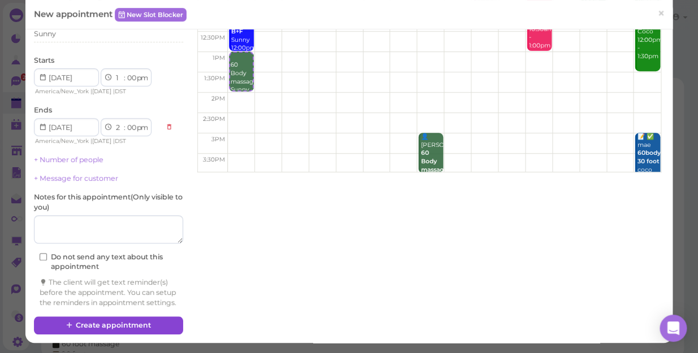
type input "Dao"
click at [106, 323] on button "Create appointment" at bounding box center [108, 326] width 149 height 18
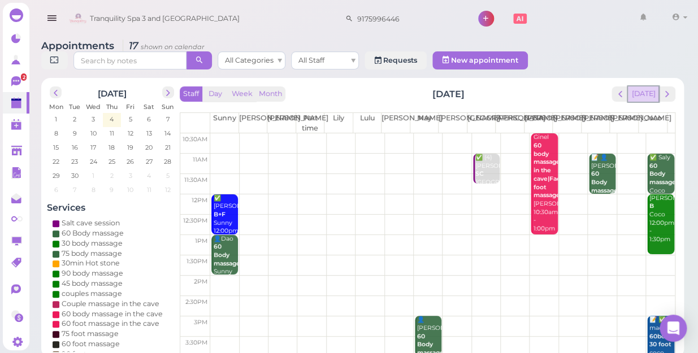
click at [646, 87] on button "[DATE]" at bounding box center [643, 93] width 31 height 15
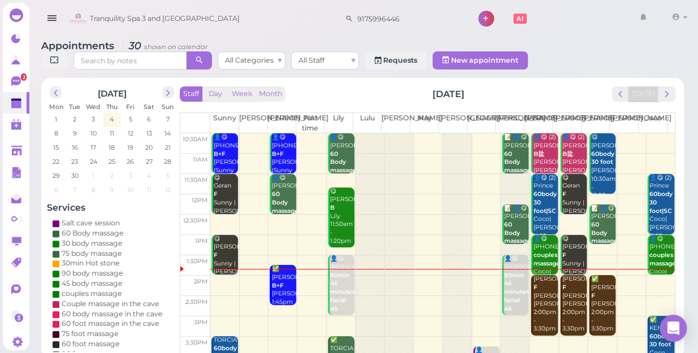
scroll to position [51, 0]
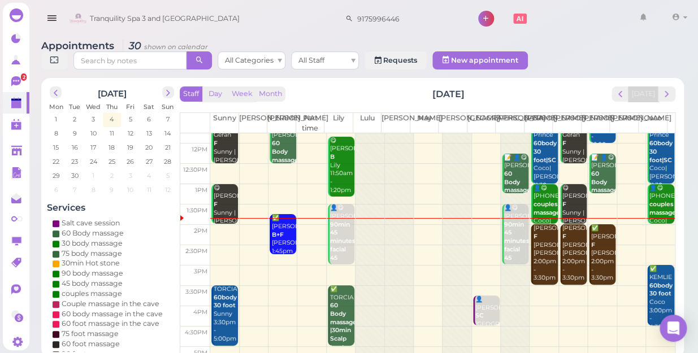
click at [224, 226] on td at bounding box center [442, 235] width 465 height 20
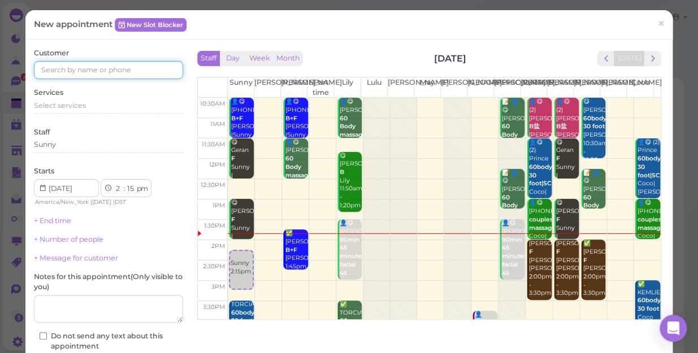
click at [123, 70] on input at bounding box center [108, 70] width 149 height 18
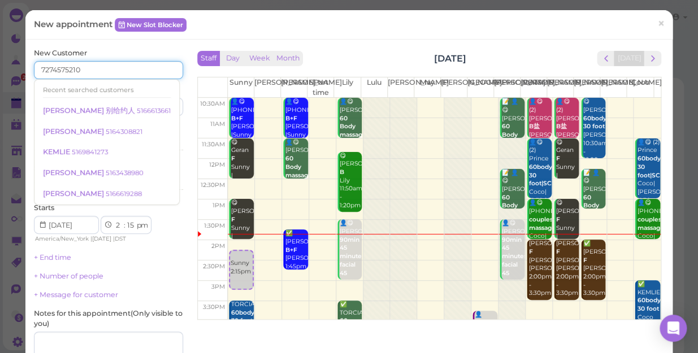
type input "7274575210"
click at [150, 127] on div "Services Select services" at bounding box center [108, 139] width 149 height 31
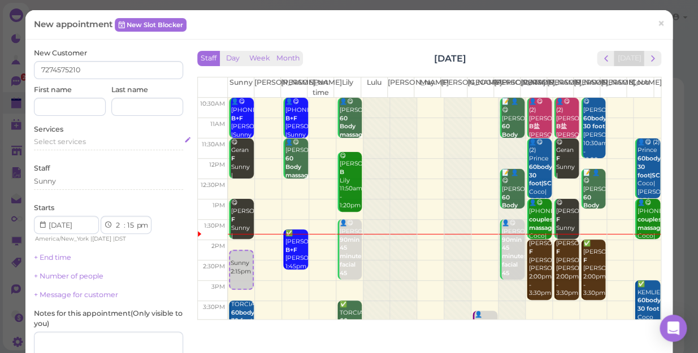
click at [90, 139] on div "Select services" at bounding box center [108, 142] width 149 height 10
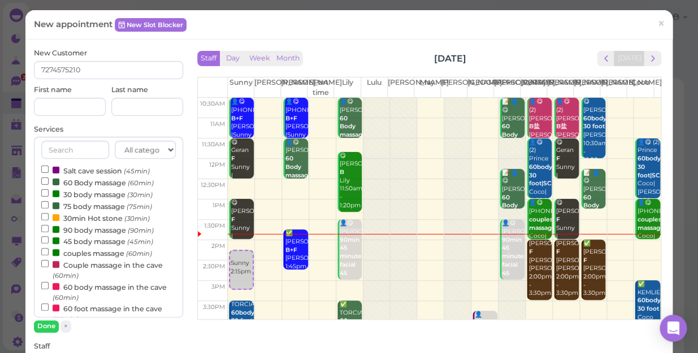
click at [88, 229] on label "90 body massage (90min)" at bounding box center [97, 230] width 112 height 12
click at [49, 229] on input "90 body massage (90min)" at bounding box center [44, 228] width 7 height 7
click at [47, 323] on button "Done" at bounding box center [46, 326] width 25 height 12
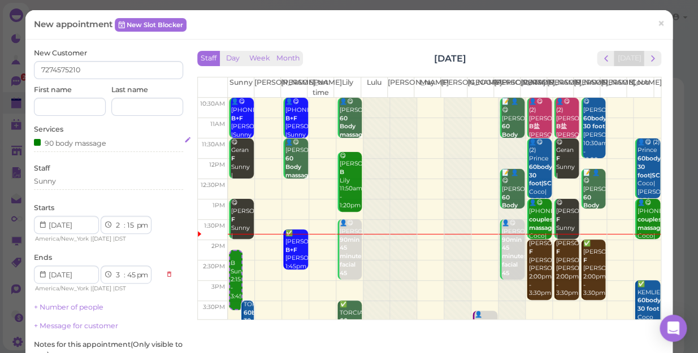
click at [117, 142] on div "90 body massage" at bounding box center [108, 143] width 149 height 12
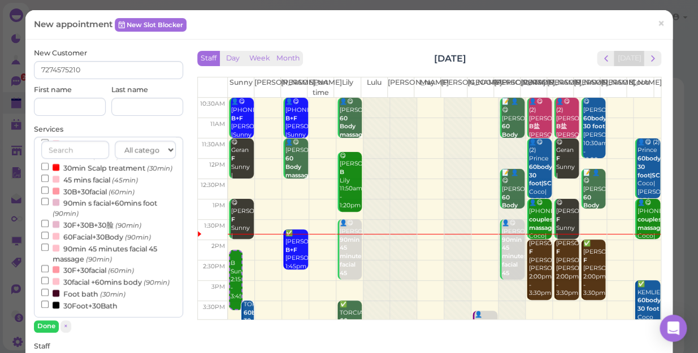
scroll to position [363, 0]
click at [45, 322] on button "Done" at bounding box center [46, 326] width 25 height 12
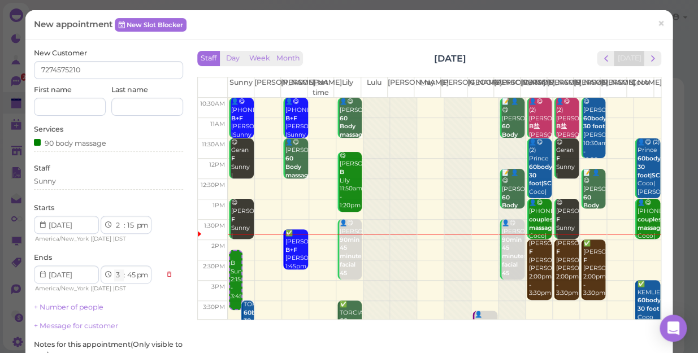
click at [116, 276] on select "1 2 3 4 5 6 7 8 9 10 11 12" at bounding box center [119, 276] width 10 height 12
select select "4"
click at [114, 270] on select "1 2 3 4 5 6 7 8 9 10 11 12" at bounding box center [119, 276] width 10 height 12
click at [132, 272] on select "00 05 10 15 20 25 30 35 40 45 50 55" at bounding box center [130, 276] width 11 height 12
select select "00"
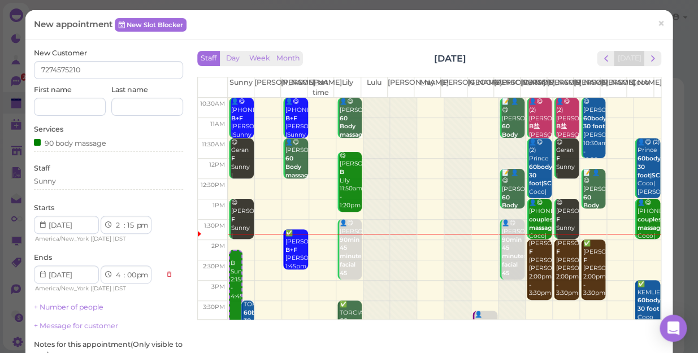
click at [125, 270] on select "00 05 10 15 20 25 30 35 40 45 50 55" at bounding box center [130, 276] width 11 height 12
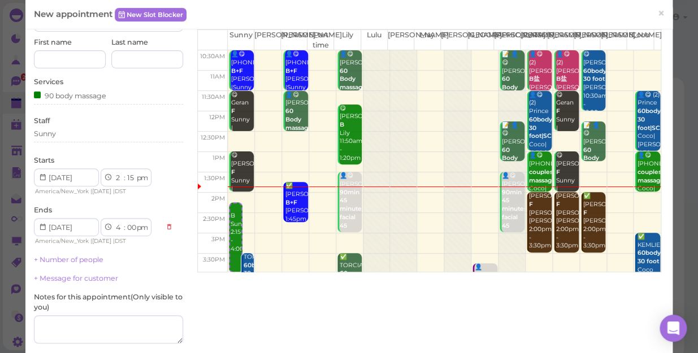
scroll to position [154, 0]
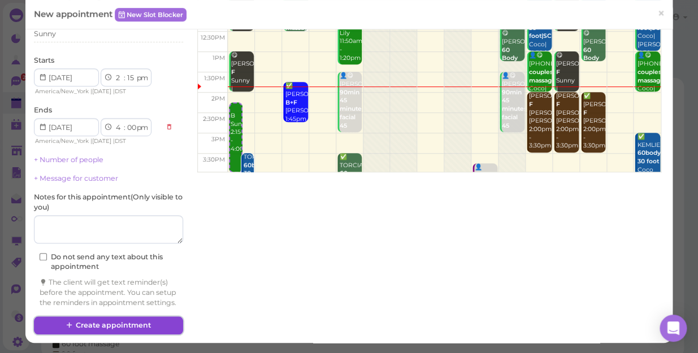
click at [148, 327] on button "Create appointment" at bounding box center [108, 326] width 149 height 18
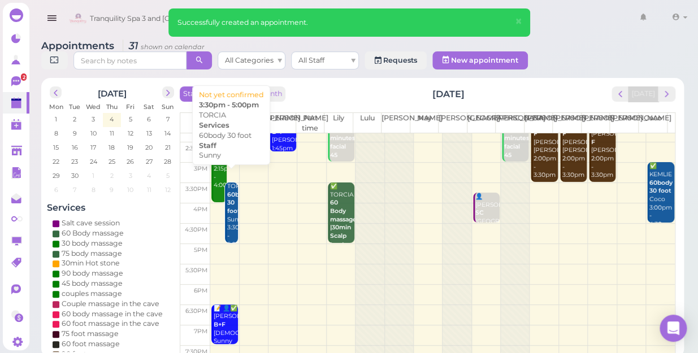
click at [232, 220] on div "TORCIA 60body 30 foot Sunny 3:30pm - 5:00pm" at bounding box center [233, 216] width 12 height 67
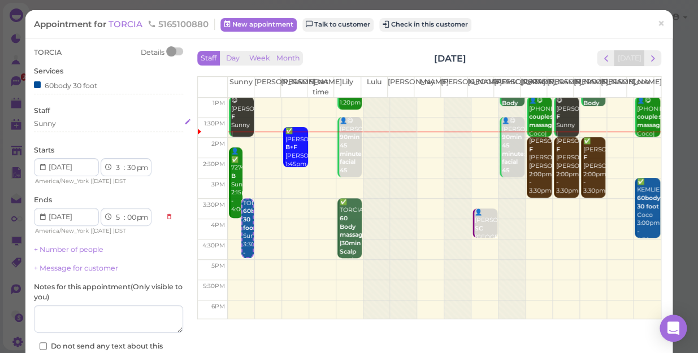
click at [62, 125] on div "Sunny" at bounding box center [108, 124] width 149 height 10
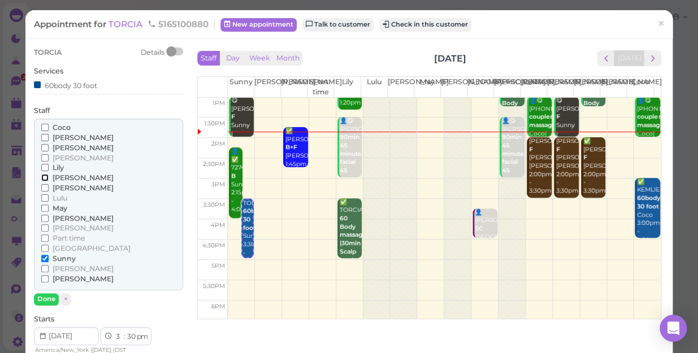
click at [45, 174] on input "[PERSON_NAME]" at bounding box center [44, 177] width 7 height 7
click at [41, 248] on input "[GEOGRAPHIC_DATA]" at bounding box center [44, 248] width 7 height 7
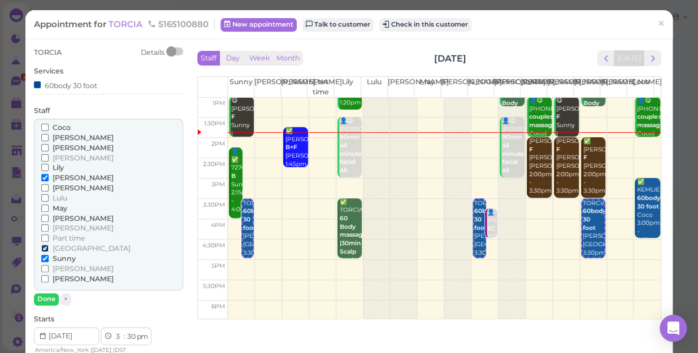
click at [43, 246] on input "[GEOGRAPHIC_DATA]" at bounding box center [44, 248] width 7 height 7
click at [44, 289] on div "Coco Helen Jessica Kelly Lily Linda Lisa Lulu" at bounding box center [108, 205] width 149 height 172
click at [46, 297] on button "Done" at bounding box center [46, 299] width 25 height 12
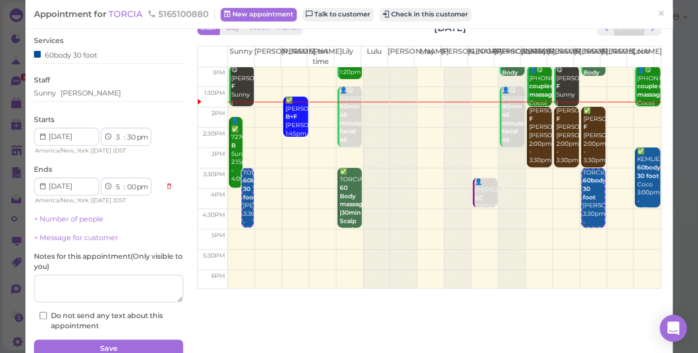
scroll to position [82, 0]
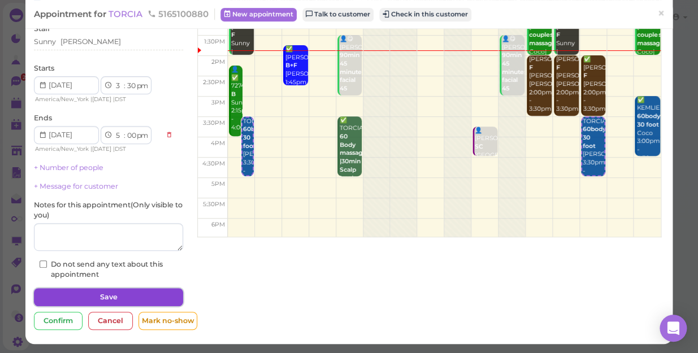
click at [91, 298] on button "Save" at bounding box center [108, 297] width 149 height 18
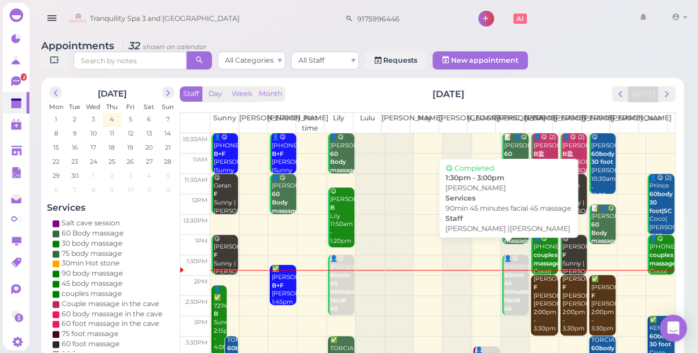
click at [511, 279] on b "90min 45 minutes facial 45 massage" at bounding box center [517, 296] width 27 height 49
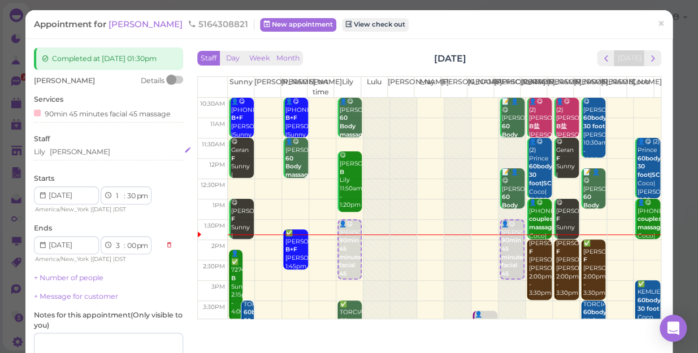
click at [83, 157] on div "Lily Jessica" at bounding box center [108, 152] width 149 height 10
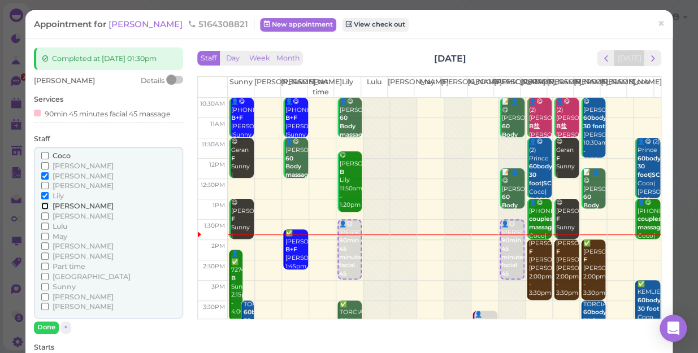
click at [45, 203] on input "[PERSON_NAME]" at bounding box center [44, 205] width 7 height 7
click at [45, 176] on input "[PERSON_NAME]" at bounding box center [44, 175] width 7 height 7
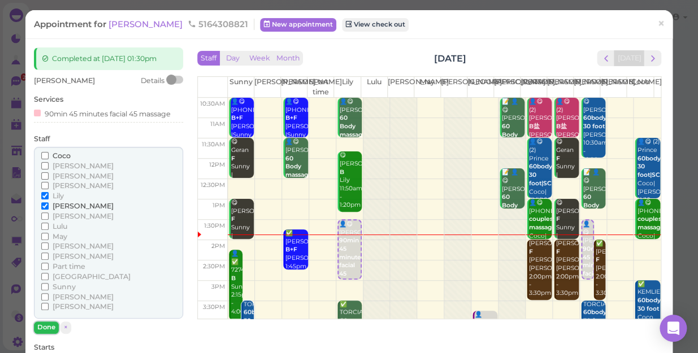
click at [44, 322] on button "Done" at bounding box center [46, 328] width 25 height 12
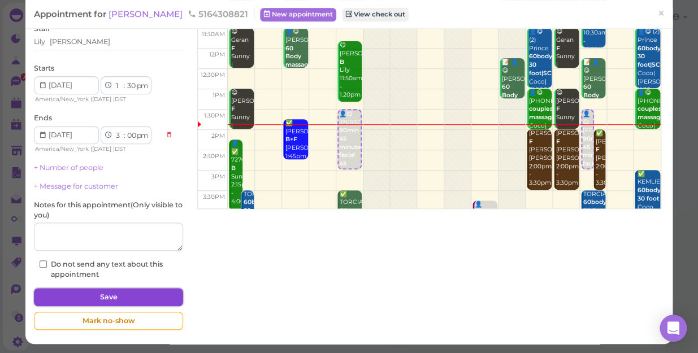
click at [135, 294] on button "Save" at bounding box center [108, 297] width 149 height 18
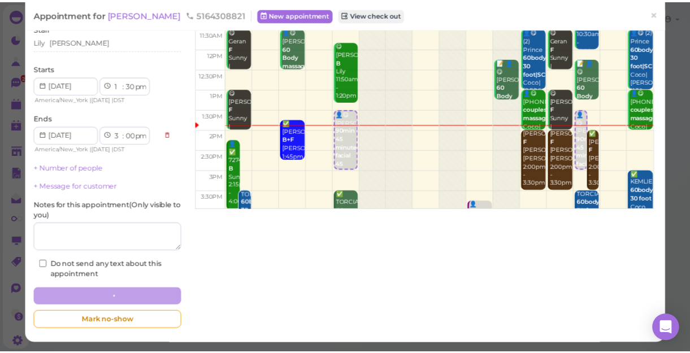
scroll to position [110, 0]
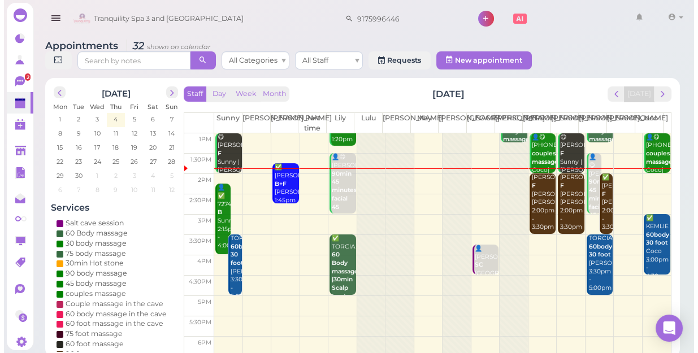
scroll to position [102, 0]
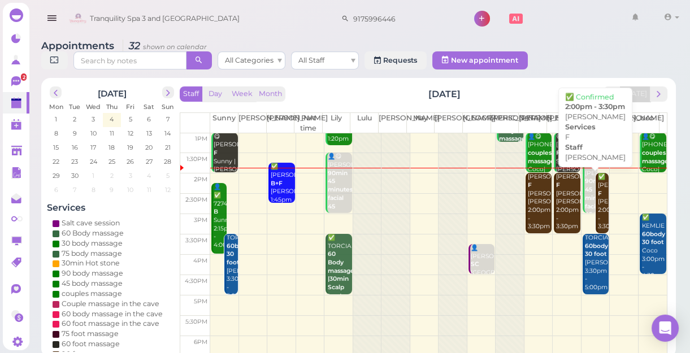
click at [597, 201] on div "✅ Bonnie F Linda 2:00pm - 3:30pm" at bounding box center [602, 202] width 11 height 58
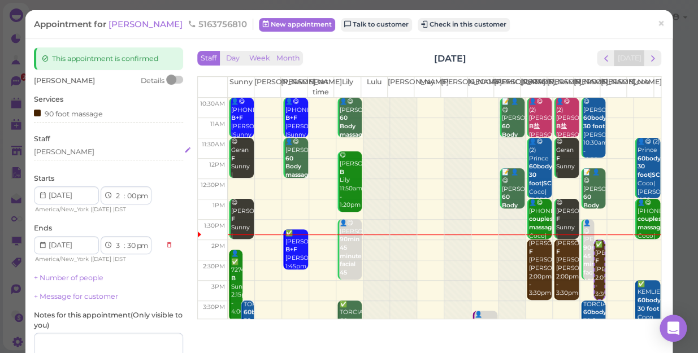
click at [60, 150] on div "[PERSON_NAME]" at bounding box center [108, 152] width 149 height 10
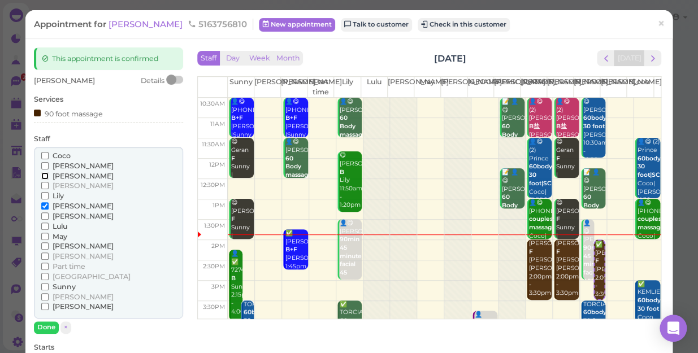
click at [45, 175] on input "[PERSON_NAME]" at bounding box center [44, 175] width 7 height 7
click at [43, 202] on input "[PERSON_NAME]" at bounding box center [44, 205] width 7 height 7
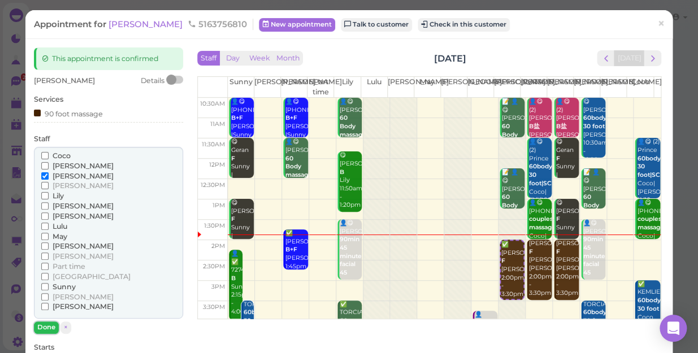
click at [45, 324] on button "Done" at bounding box center [46, 328] width 25 height 12
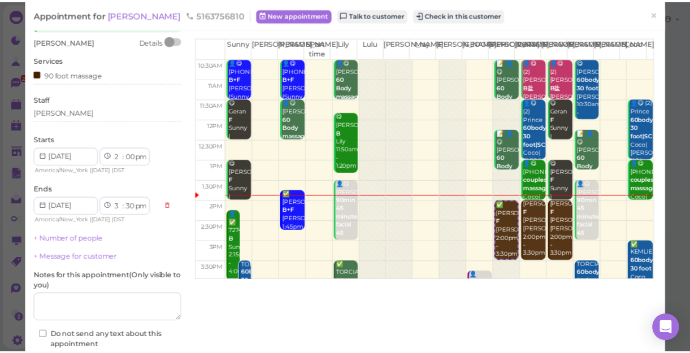
scroll to position [110, 0]
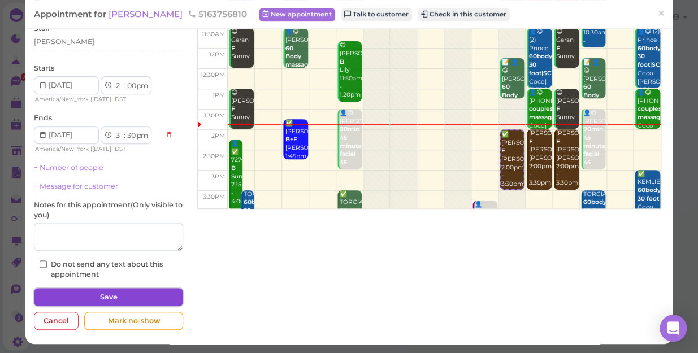
click at [102, 298] on button "Save" at bounding box center [108, 297] width 149 height 18
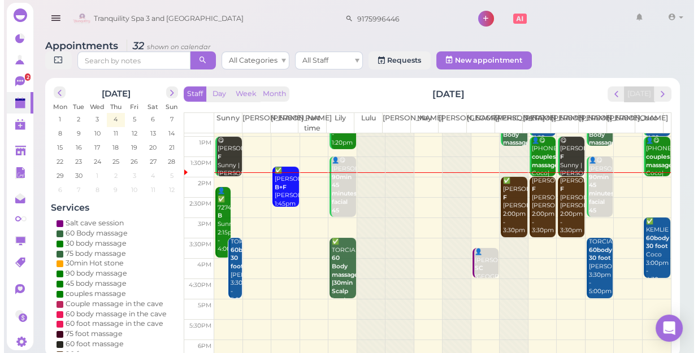
scroll to position [102, 0]
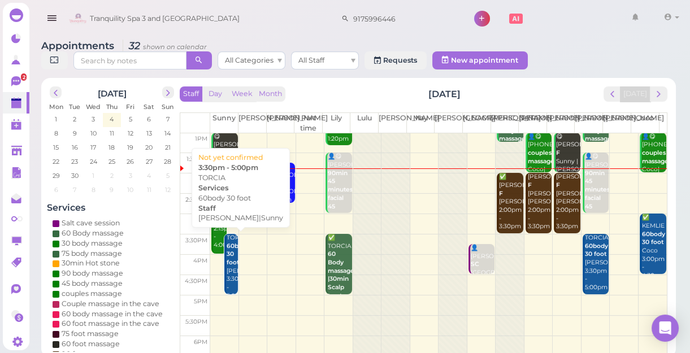
click at [232, 276] on div "TORCIA 60body 30 foot Linda|Sunny 3:30pm - 5:00pm" at bounding box center [231, 267] width 11 height 67
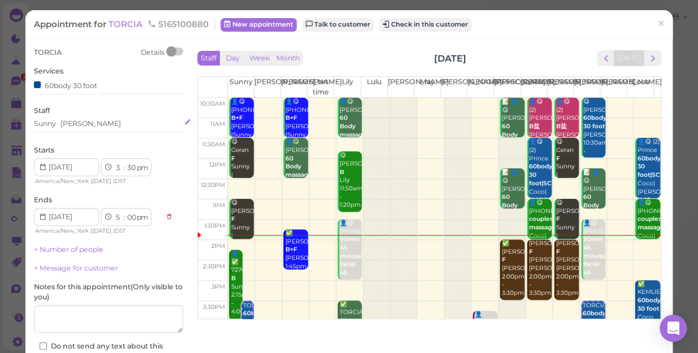
click at [88, 122] on div "Sunny Linda" at bounding box center [108, 124] width 149 height 10
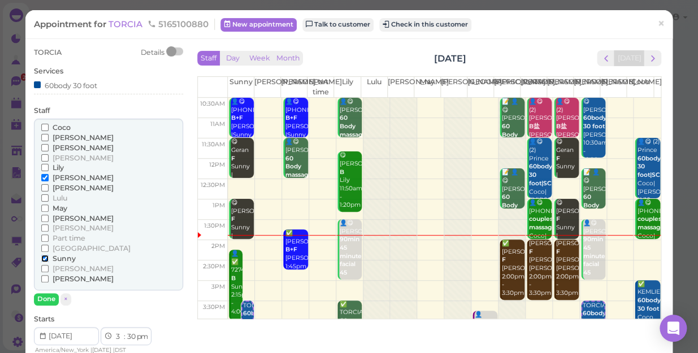
click at [44, 258] on input "Sunny" at bounding box center [44, 258] width 7 height 7
click at [51, 299] on button "Done" at bounding box center [46, 299] width 25 height 12
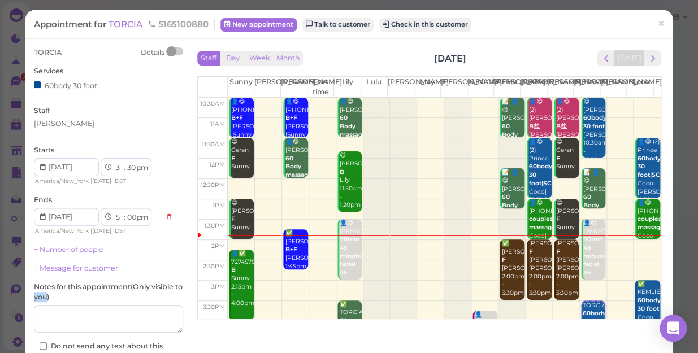
click at [51, 299] on label "Notes for this appointment ( Only visible to you )" at bounding box center [108, 292] width 149 height 20
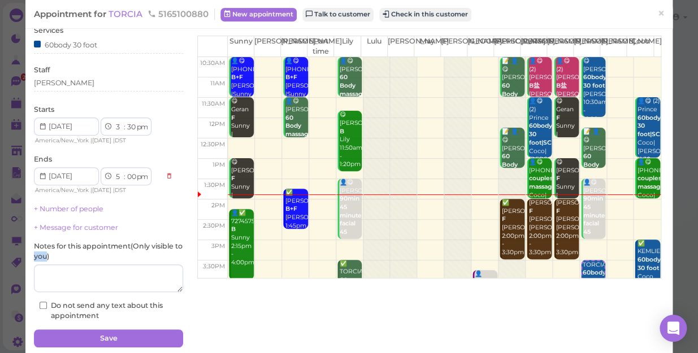
scroll to position [82, 0]
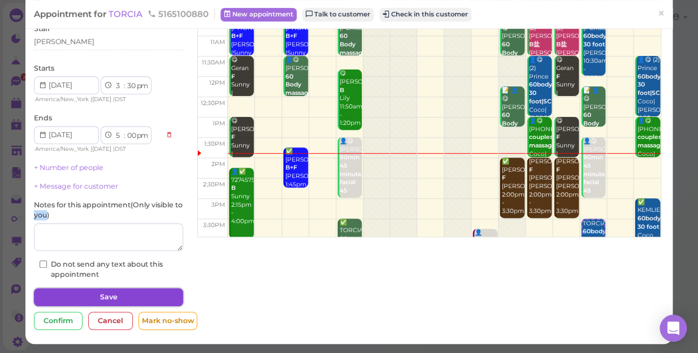
click at [153, 292] on button "Save" at bounding box center [108, 297] width 149 height 18
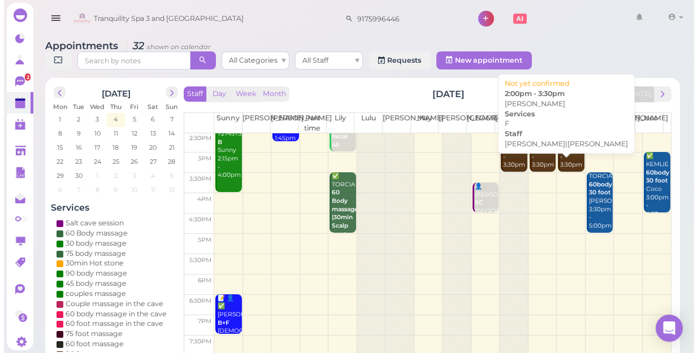
scroll to position [102, 0]
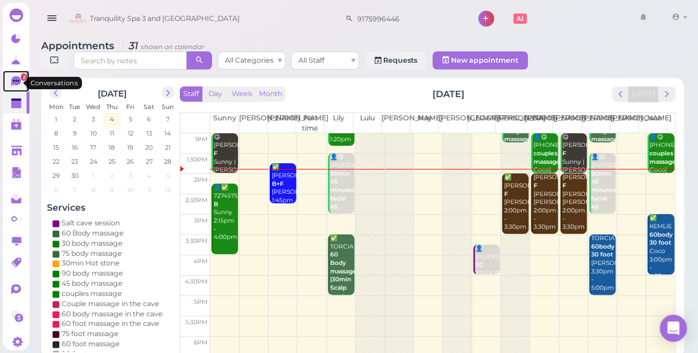
click at [12, 81] on icon at bounding box center [16, 81] width 10 height 10
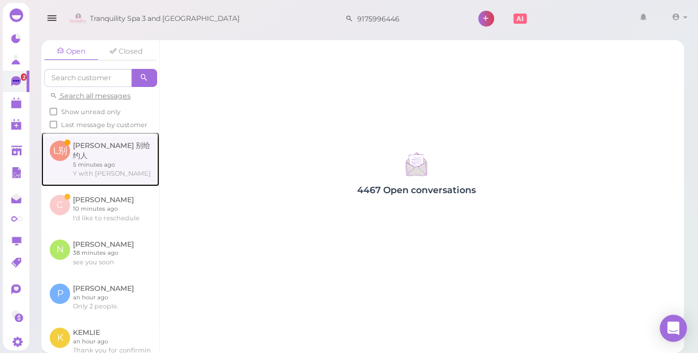
click at [94, 164] on link at bounding box center [100, 159] width 118 height 54
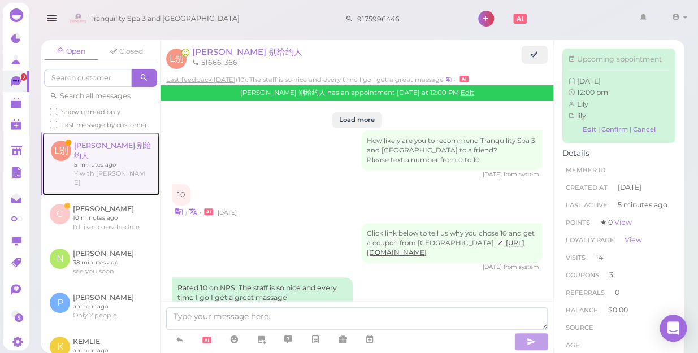
scroll to position [1458, 0]
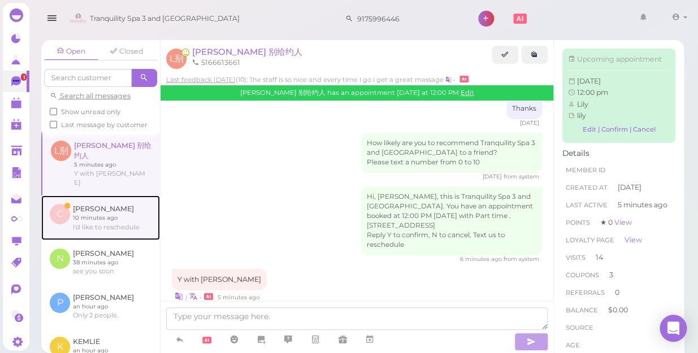
click at [80, 212] on link at bounding box center [100, 218] width 119 height 44
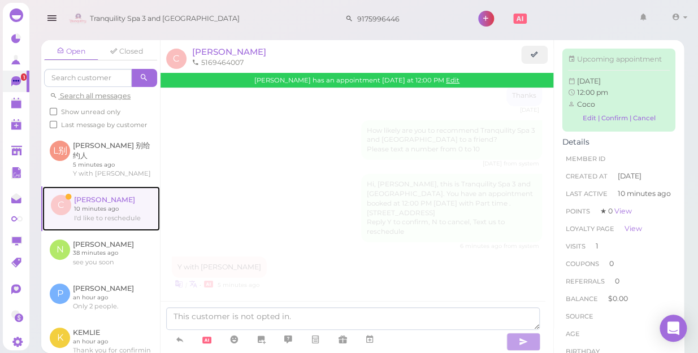
scroll to position [1219, 0]
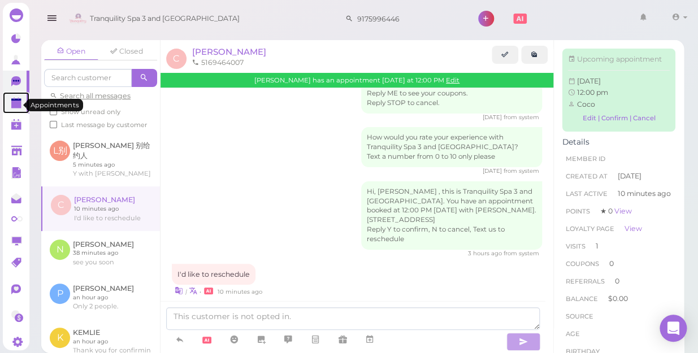
click at [16, 100] on icon at bounding box center [17, 104] width 12 height 12
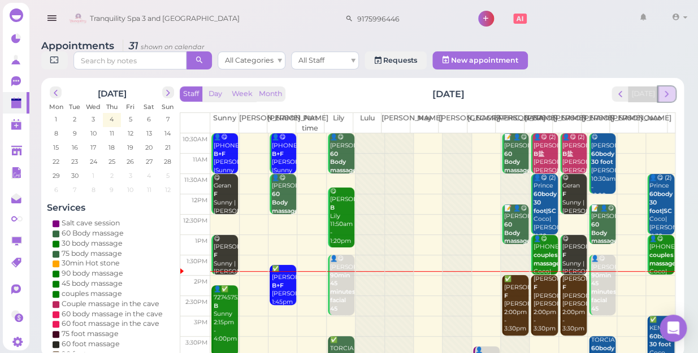
click at [672, 86] on button "next" at bounding box center [667, 93] width 18 height 15
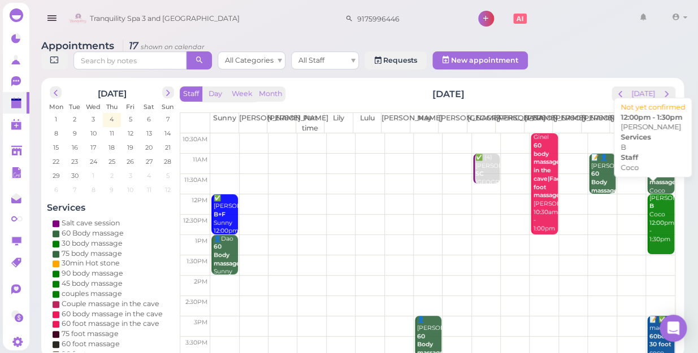
click at [649, 223] on div "Christina B Coco 12:00pm - 1:30pm" at bounding box center [661, 219] width 25 height 50
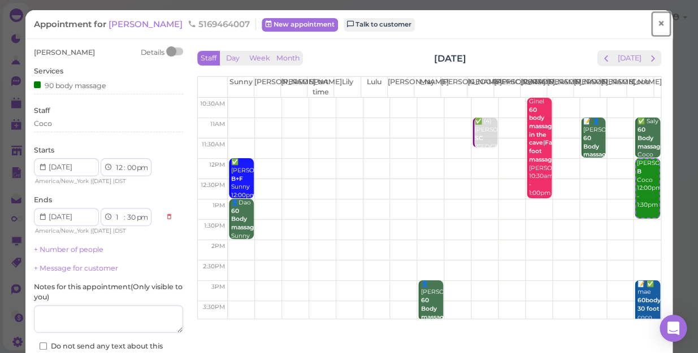
click at [658, 28] on link "×" at bounding box center [661, 24] width 21 height 27
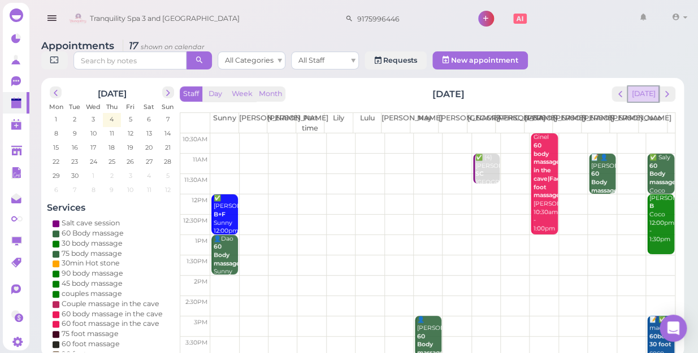
click at [644, 86] on button "[DATE]" at bounding box center [643, 93] width 31 height 15
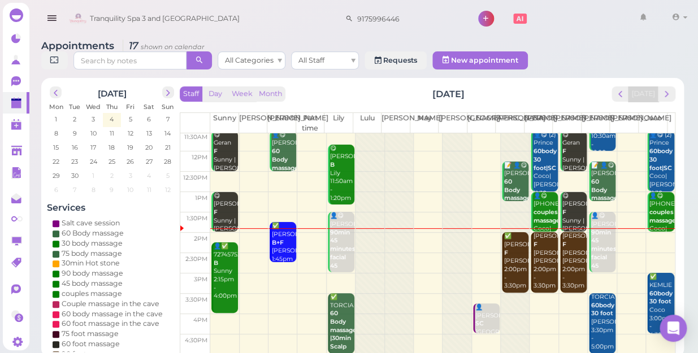
scroll to position [102, 0]
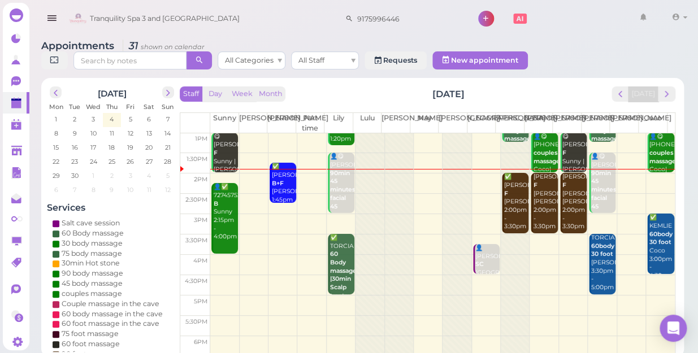
click at [281, 180] on div "✅ Annie B+F Nancy 1:45pm - 2:45pm" at bounding box center [283, 192] width 25 height 58
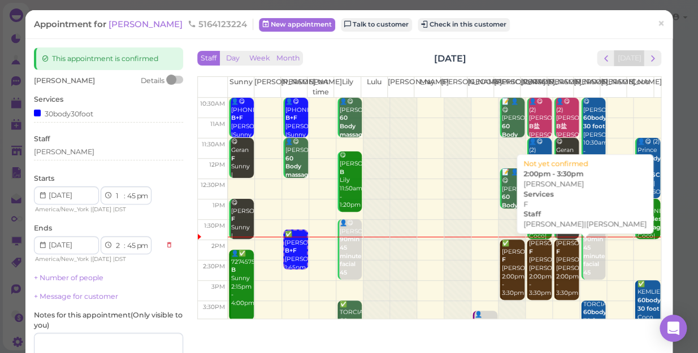
click at [556, 275] on div "Stephanie F Helen|Tom 2:00pm - 3:30pm" at bounding box center [567, 269] width 23 height 58
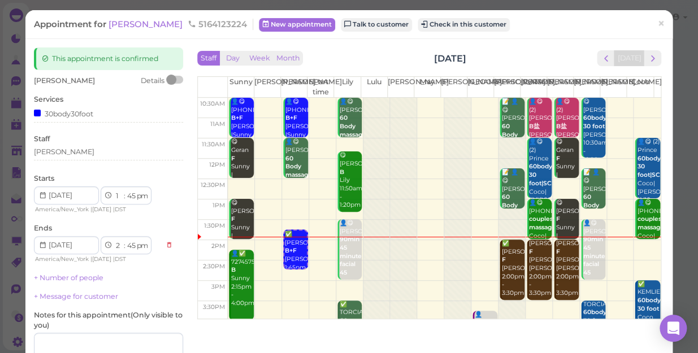
click at [556, 275] on div "Stephanie F Helen|Tom 2:00pm - 3:30pm" at bounding box center [567, 269] width 23 height 58
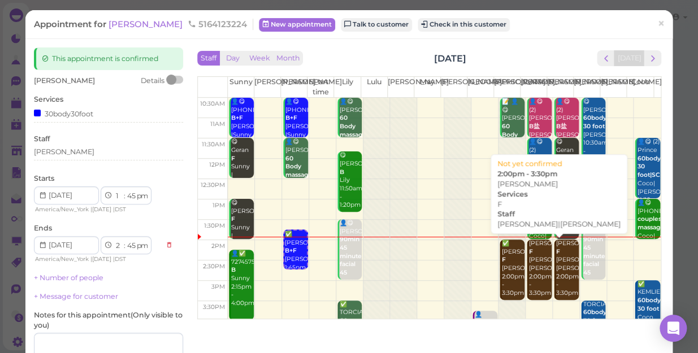
click at [528, 282] on div "Stephanie F Helen|Tom 2:00pm - 3:30pm" at bounding box center [539, 269] width 23 height 58
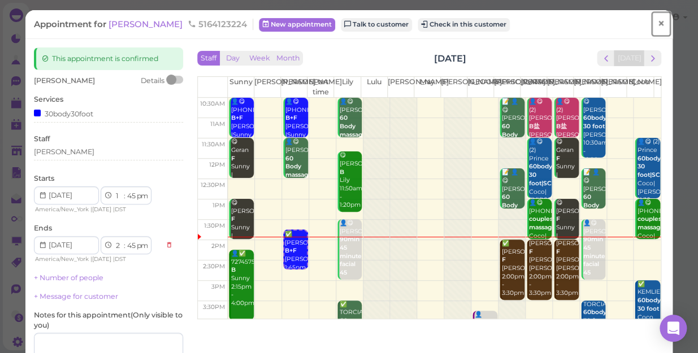
click at [657, 23] on span "×" at bounding box center [660, 24] width 7 height 16
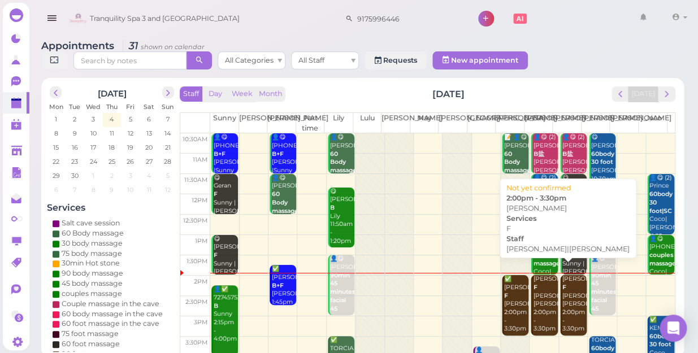
click at [536, 277] on div "Stephanie F Helen|Tom 2:00pm - 3:30pm" at bounding box center [544, 304] width 25 height 58
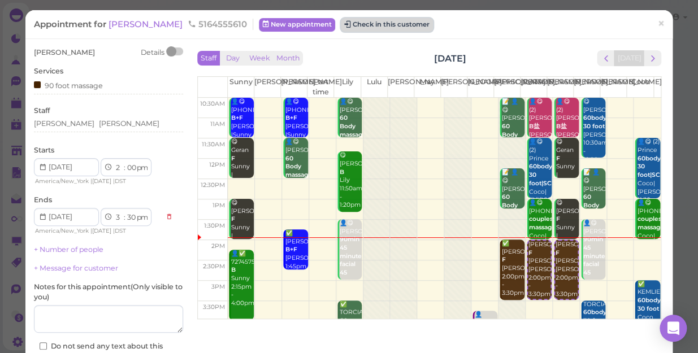
click at [361, 23] on button "Check in this customer" at bounding box center [387, 25] width 92 height 14
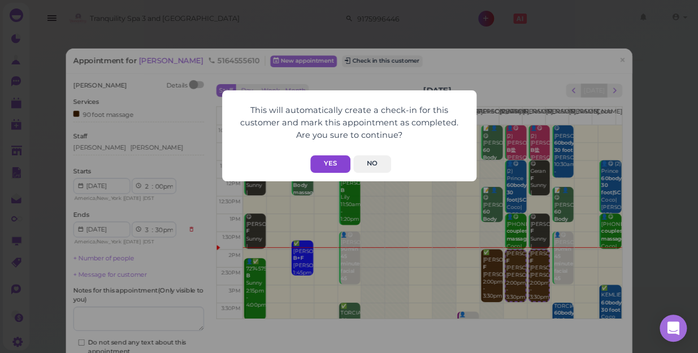
click at [333, 160] on button "Yes" at bounding box center [330, 164] width 40 height 18
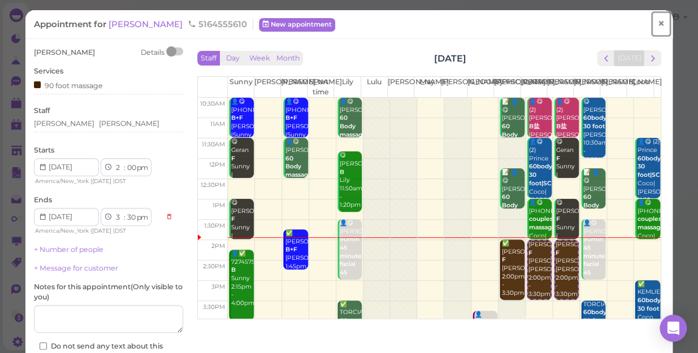
click at [657, 25] on span "×" at bounding box center [660, 24] width 7 height 16
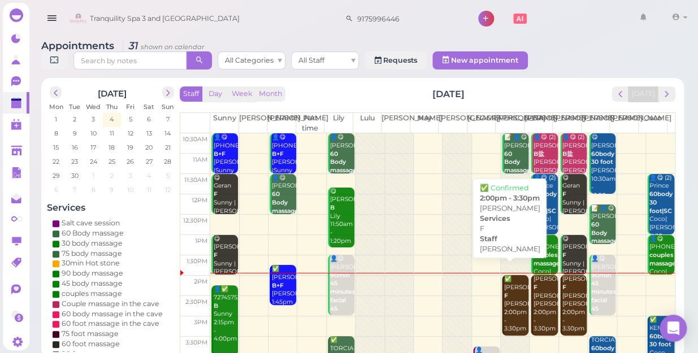
click at [504, 295] on div "✅ Bonnie F Jessica 2:00pm - 3:30pm" at bounding box center [516, 304] width 25 height 58
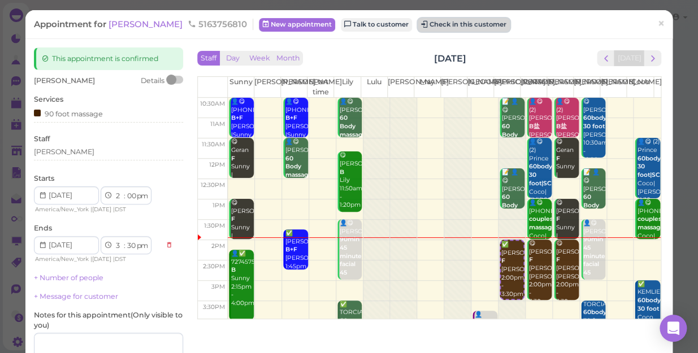
click at [430, 24] on button "Check in this customer" at bounding box center [464, 25] width 92 height 14
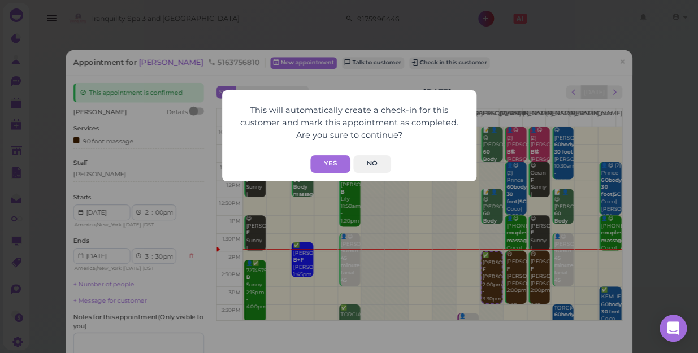
click at [650, 28] on div "This will automatically create a check-in for this customer and mark this appoi…" at bounding box center [349, 176] width 698 height 353
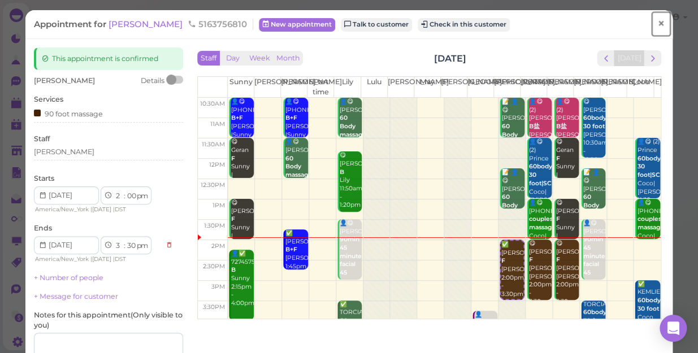
click at [657, 24] on span "×" at bounding box center [660, 24] width 7 height 16
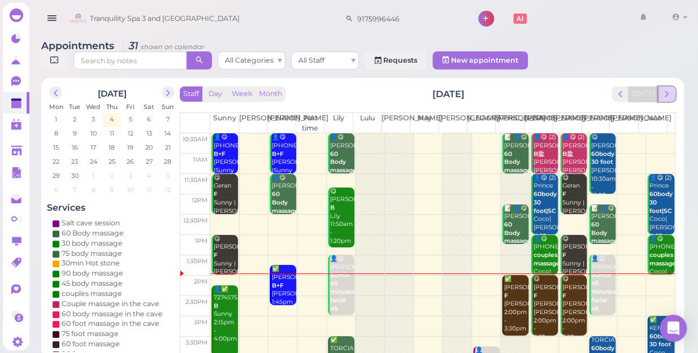
click at [667, 89] on span "next" at bounding box center [666, 94] width 11 height 11
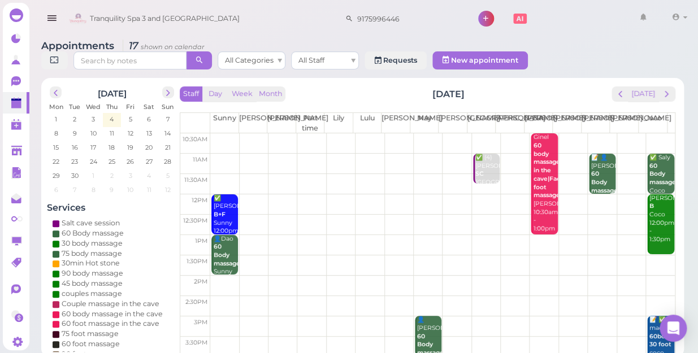
click at [393, 154] on td at bounding box center [442, 164] width 465 height 20
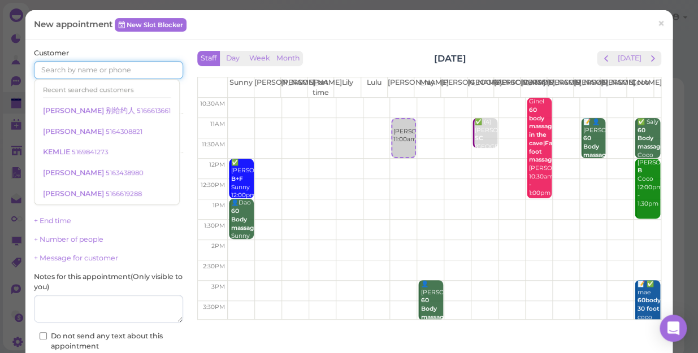
click at [151, 68] on input at bounding box center [108, 70] width 149 height 18
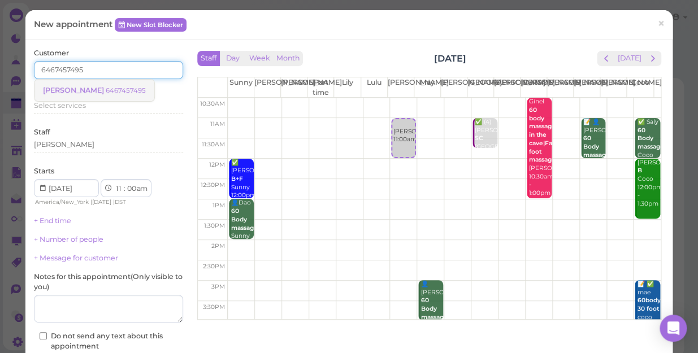
type input "6467457495"
click at [106, 91] on small "6467457495" at bounding box center [126, 90] width 40 height 8
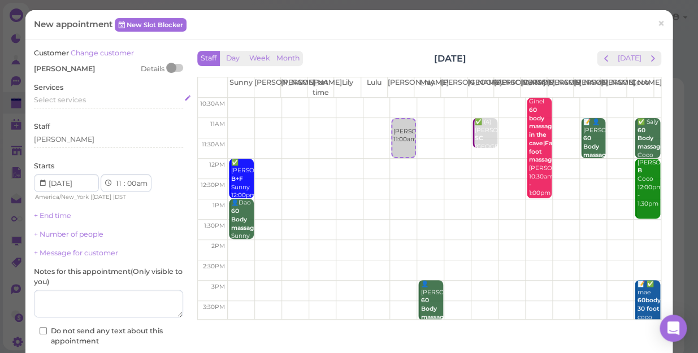
click at [89, 98] on div "Select services" at bounding box center [108, 100] width 149 height 10
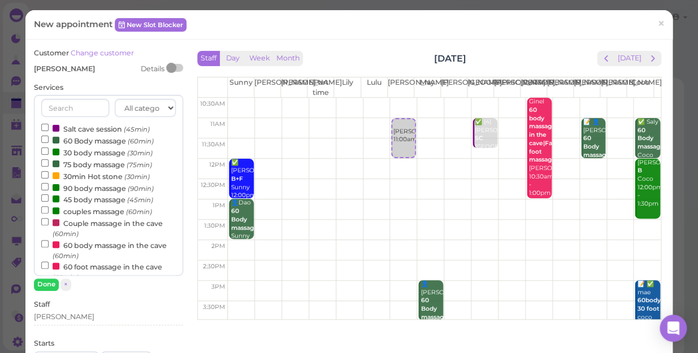
click at [96, 139] on label "60 Body massage (60min)" at bounding box center [97, 141] width 112 height 12
click at [49, 139] on input "60 Body massage (60min)" at bounding box center [44, 139] width 7 height 7
click at [48, 283] on button "Done" at bounding box center [46, 285] width 25 height 12
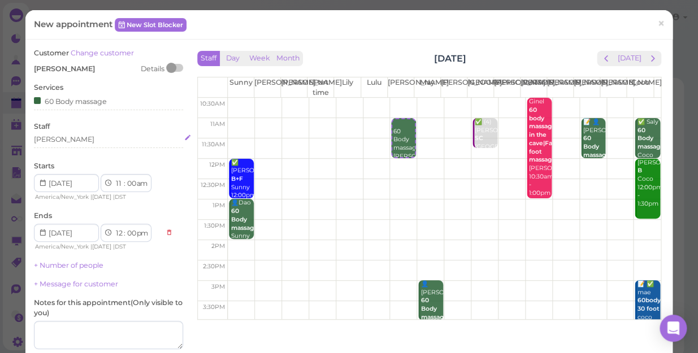
click at [57, 139] on div "[PERSON_NAME]" at bounding box center [108, 140] width 149 height 10
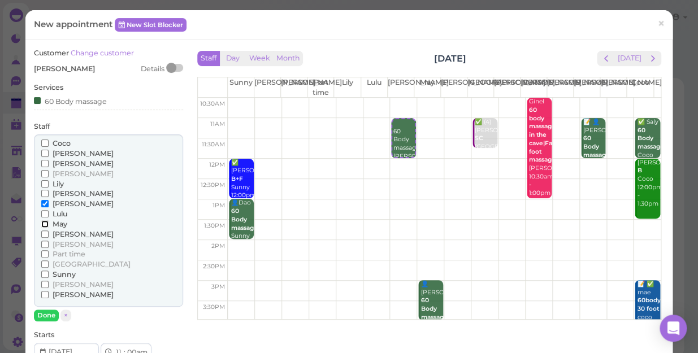
click at [44, 224] on input "May" at bounding box center [44, 223] width 7 height 7
click at [46, 312] on button "Done" at bounding box center [46, 316] width 25 height 12
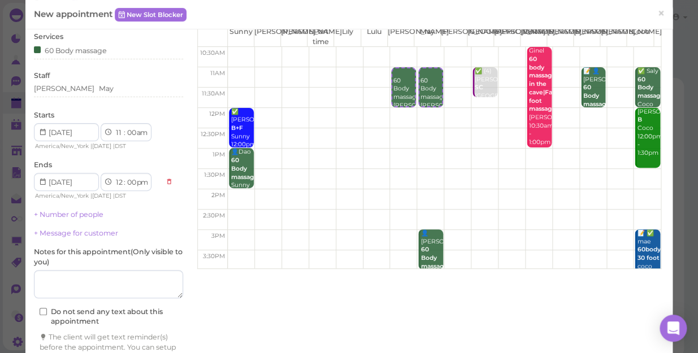
scroll to position [115, 0]
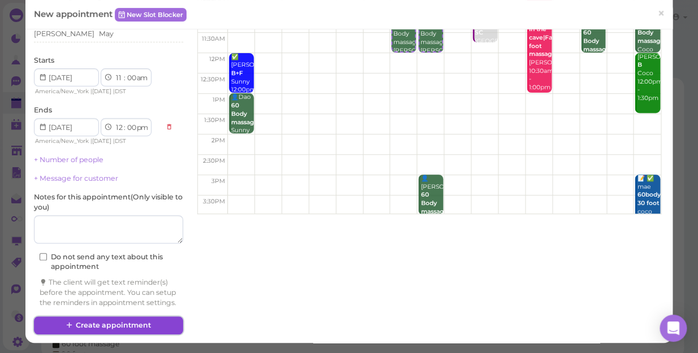
click at [126, 327] on button "Create appointment" at bounding box center [108, 326] width 149 height 18
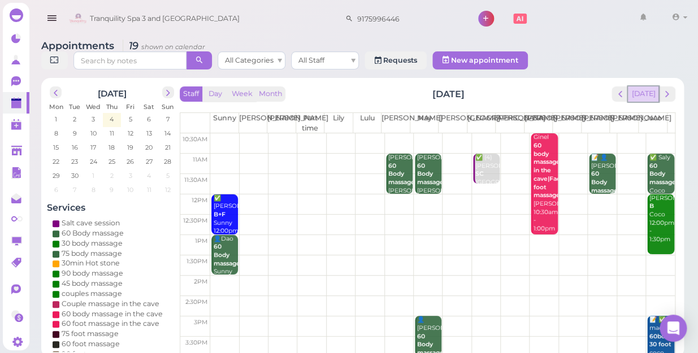
click at [651, 86] on button "[DATE]" at bounding box center [643, 93] width 31 height 15
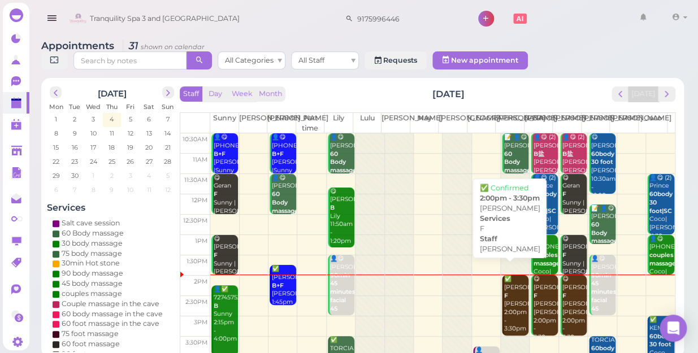
click at [509, 284] on div "✅ Bonnie F Jessica 2:00pm - 3:30pm" at bounding box center [516, 304] width 25 height 58
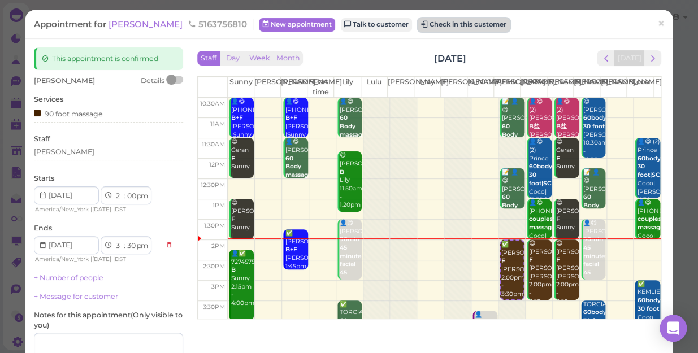
click at [427, 25] on button "Check in this customer" at bounding box center [464, 25] width 92 height 14
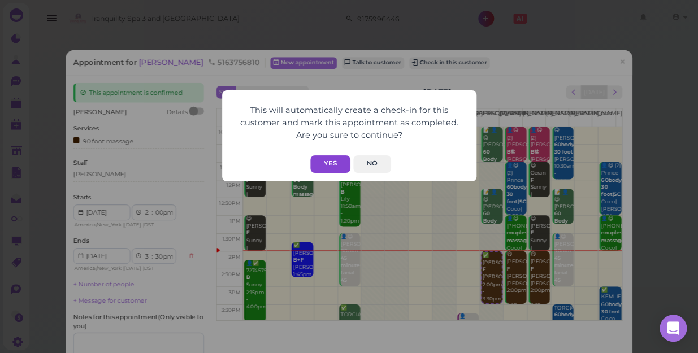
click at [333, 164] on button "Yes" at bounding box center [330, 164] width 40 height 18
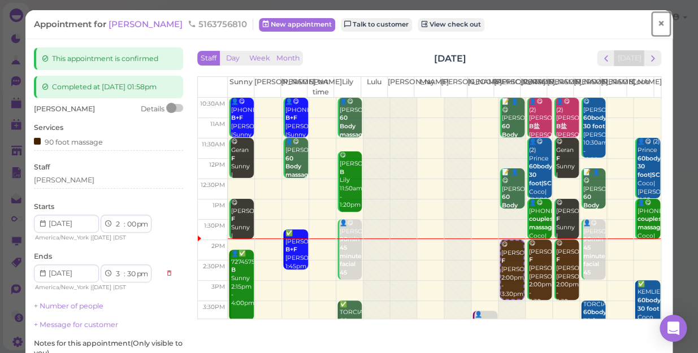
click at [657, 28] on span "×" at bounding box center [660, 24] width 7 height 16
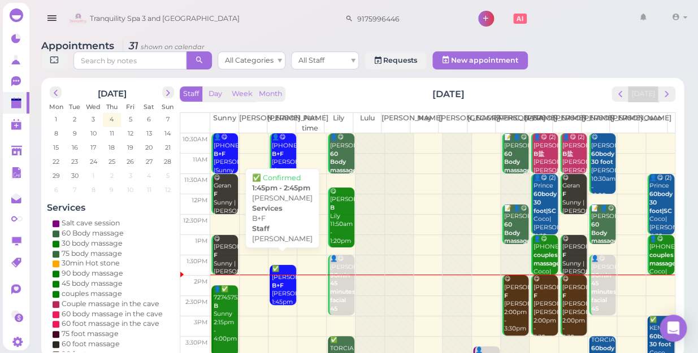
click at [287, 280] on div "✅ Annie B+F Nancy 1:45pm - 2:45pm" at bounding box center [283, 294] width 25 height 58
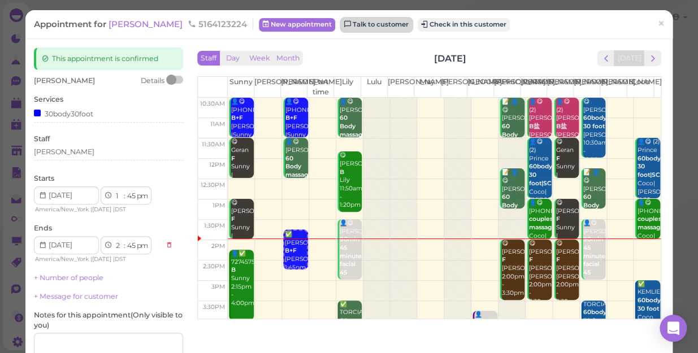
click at [341, 21] on link "Talk to customer" at bounding box center [376, 25] width 71 height 14
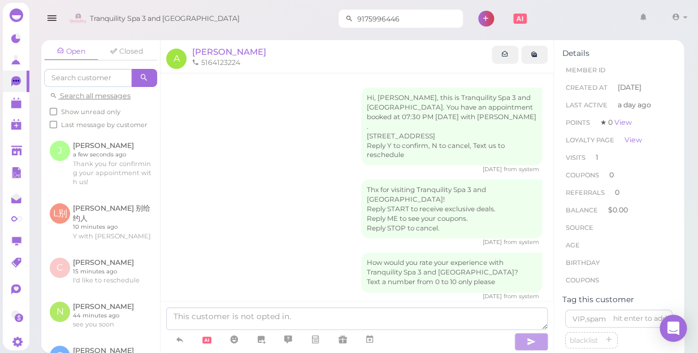
scroll to position [262, 0]
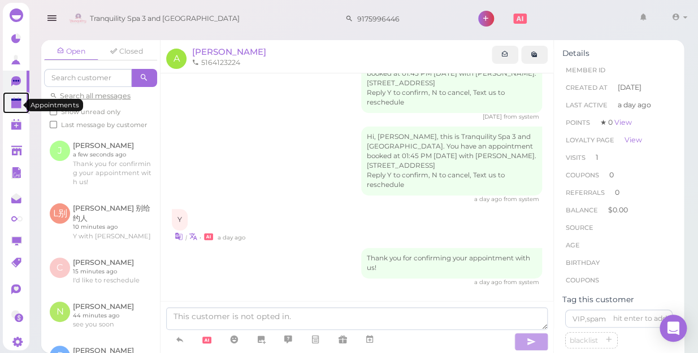
click at [16, 106] on polygon at bounding box center [16, 105] width 10 height 8
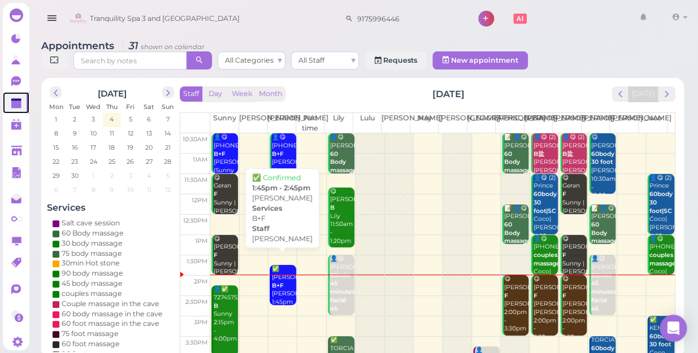
click at [284, 278] on div "✅ Annie B+F Nancy 1:45pm - 2:45pm" at bounding box center [283, 294] width 25 height 58
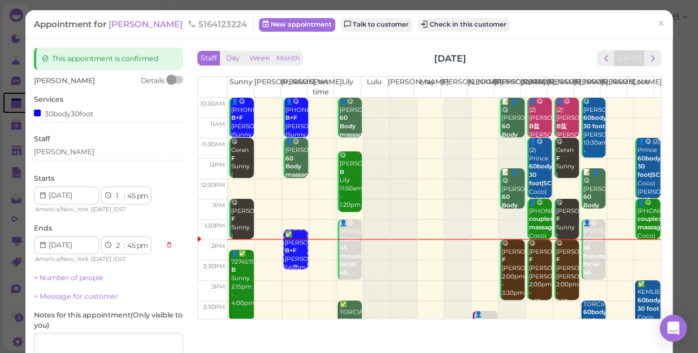
click at [290, 254] on b "B+F" at bounding box center [291, 250] width 12 height 7
click at [288, 253] on b "B+F" at bounding box center [291, 250] width 12 height 7
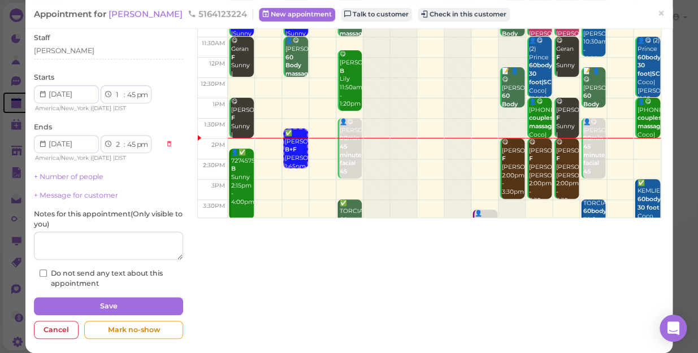
scroll to position [110, 0]
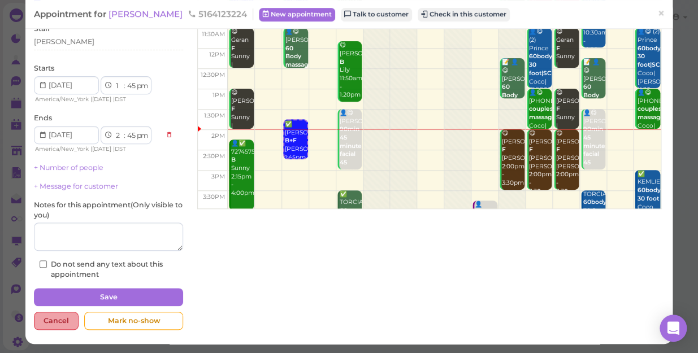
click at [59, 322] on div "Cancel" at bounding box center [56, 321] width 45 height 18
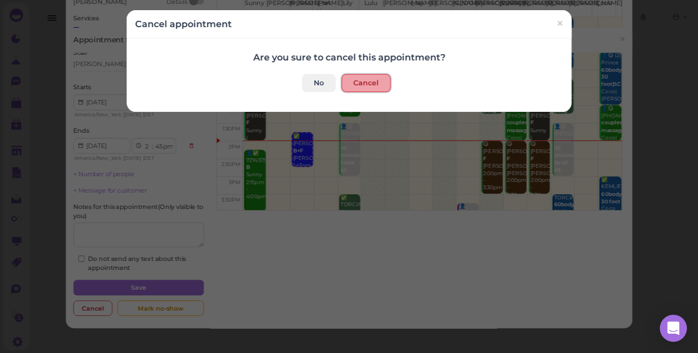
click at [374, 79] on button "Cancel" at bounding box center [365, 83] width 49 height 18
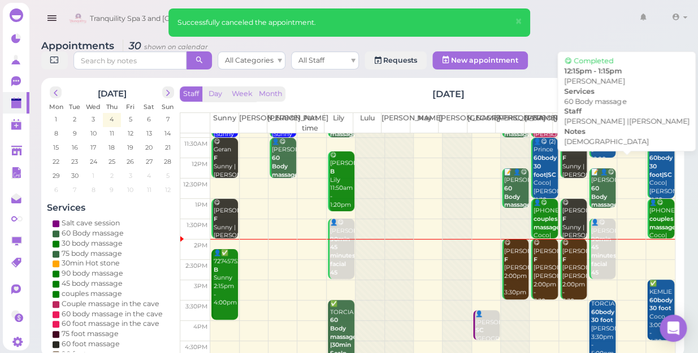
scroll to position [102, 0]
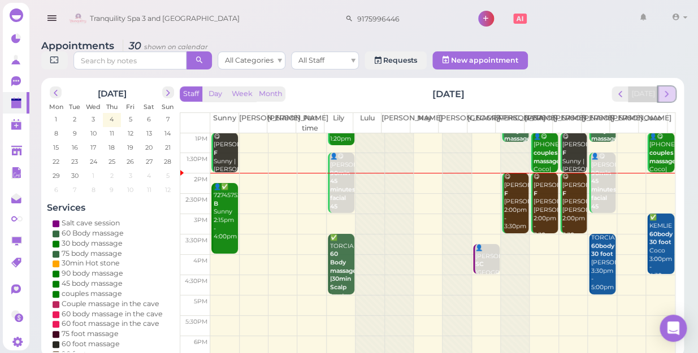
click at [667, 89] on span "next" at bounding box center [666, 94] width 11 height 11
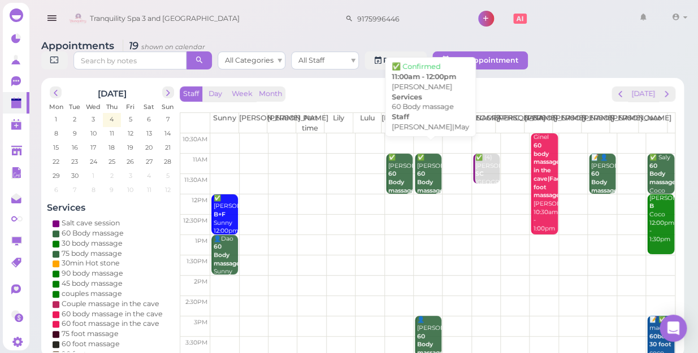
click at [419, 170] on b "60 Body massage" at bounding box center [430, 182] width 27 height 24
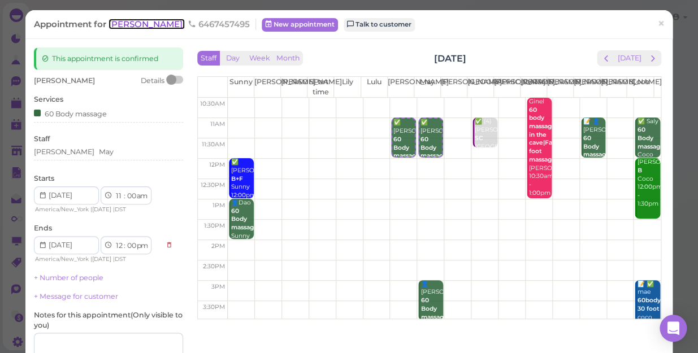
click at [132, 29] on span "Johnny" at bounding box center [147, 24] width 76 height 11
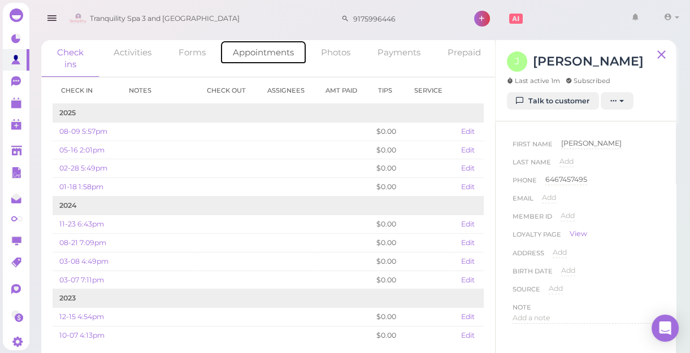
click at [271, 54] on link "Appointments" at bounding box center [263, 52] width 87 height 24
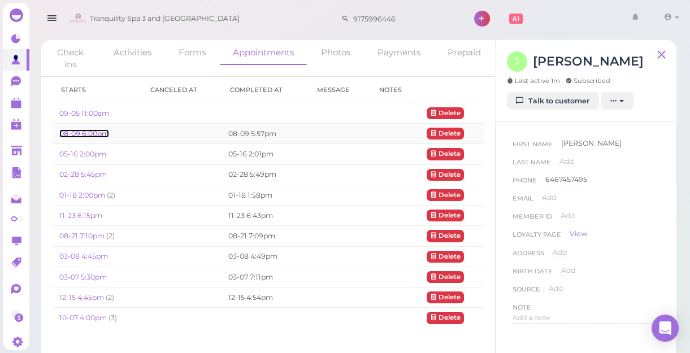
click at [90, 131] on link "08-09 6:00pm" at bounding box center [84, 133] width 50 height 8
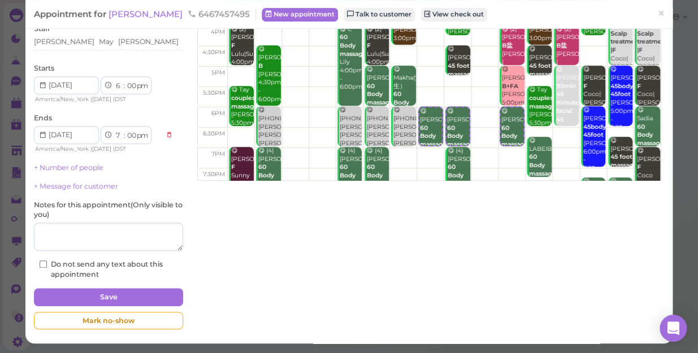
scroll to position [50, 0]
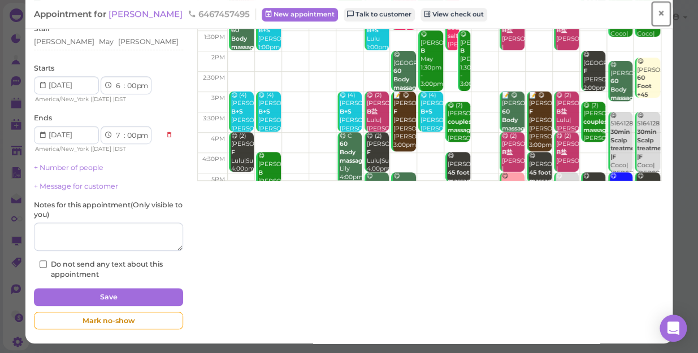
click at [657, 14] on link "×" at bounding box center [661, 14] width 21 height 27
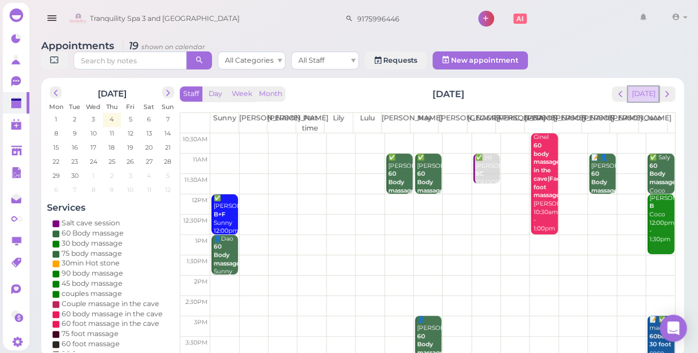
click at [647, 86] on button "[DATE]" at bounding box center [643, 93] width 31 height 15
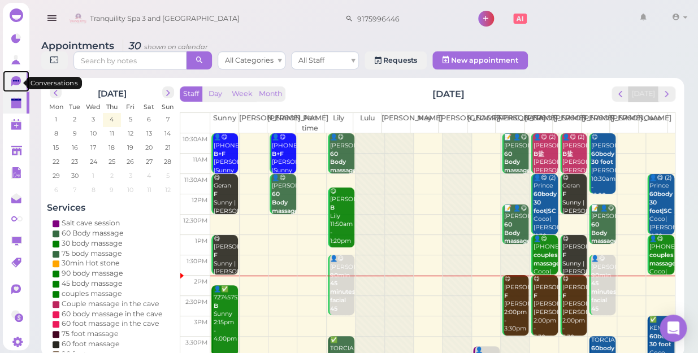
click at [16, 80] on icon at bounding box center [16, 81] width 10 height 10
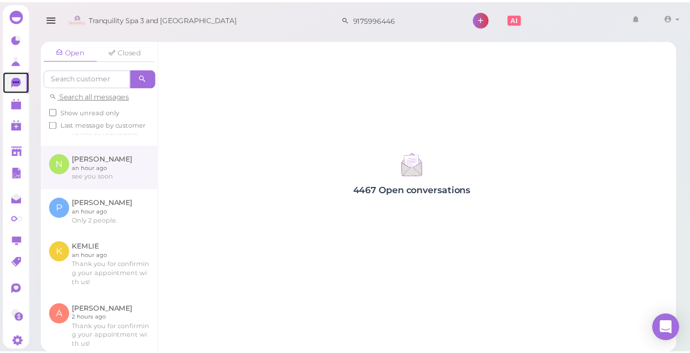
scroll to position [154, 0]
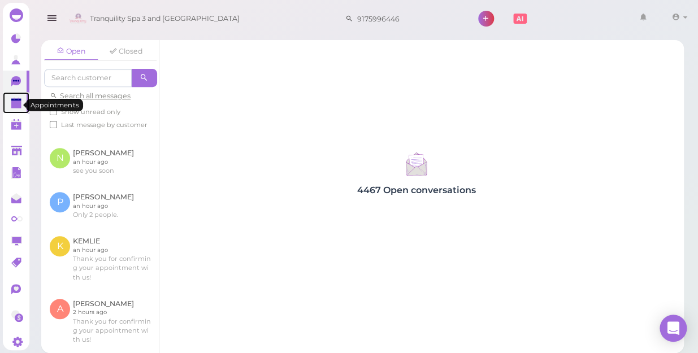
click at [14, 104] on polygon at bounding box center [16, 105] width 10 height 8
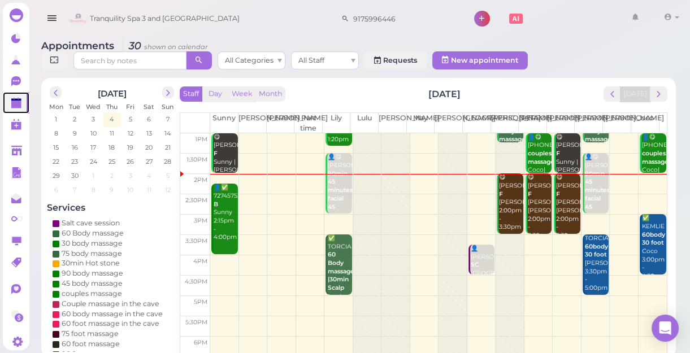
scroll to position [102, 0]
click at [645, 181] on td at bounding box center [438, 184] width 457 height 20
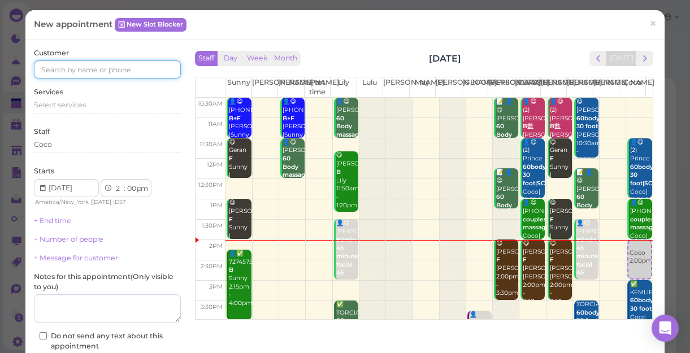
click at [120, 63] on input at bounding box center [107, 69] width 147 height 18
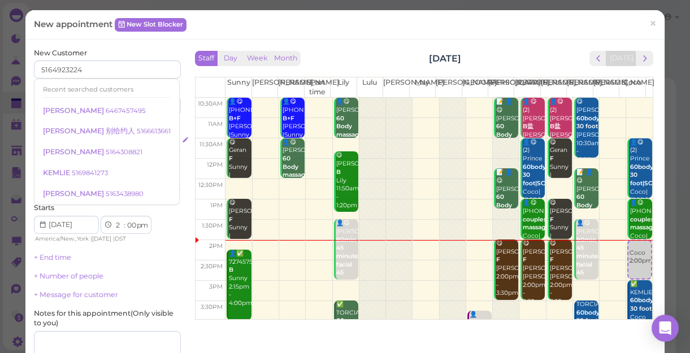
click at [152, 140] on div "Select services" at bounding box center [107, 142] width 147 height 10
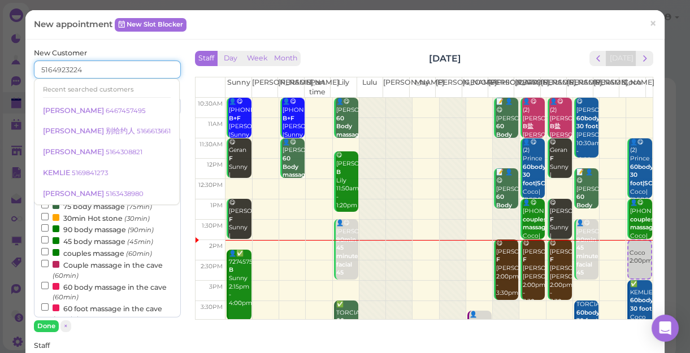
click at [59, 70] on input "5164923224" at bounding box center [107, 69] width 147 height 18
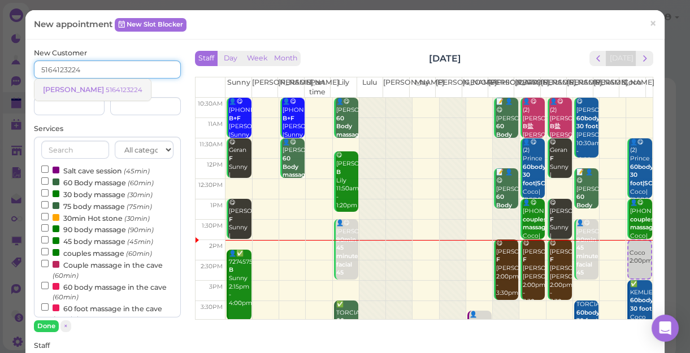
type input "5164123224"
click at [106, 90] on small "5164123224" at bounding box center [124, 90] width 37 height 8
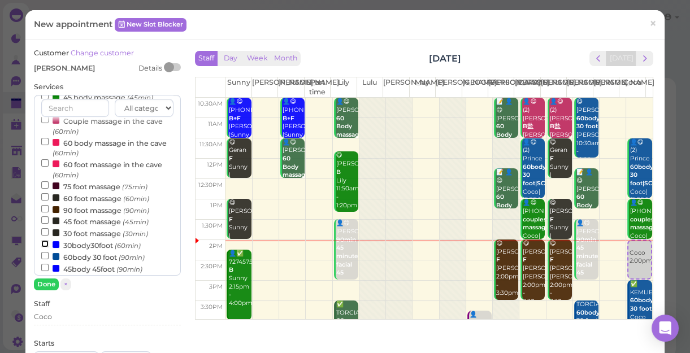
click at [42, 244] on input "30body30foot (60min)" at bounding box center [44, 243] width 7 height 7
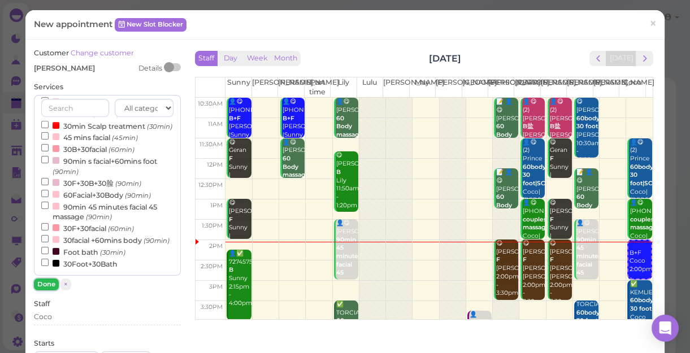
click at [49, 281] on button "Done" at bounding box center [46, 285] width 25 height 12
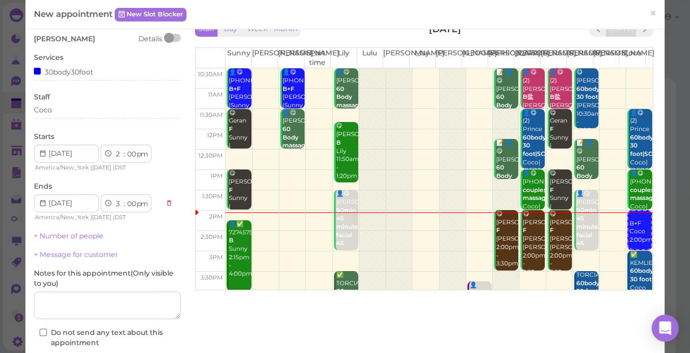
scroll to position [12, 0]
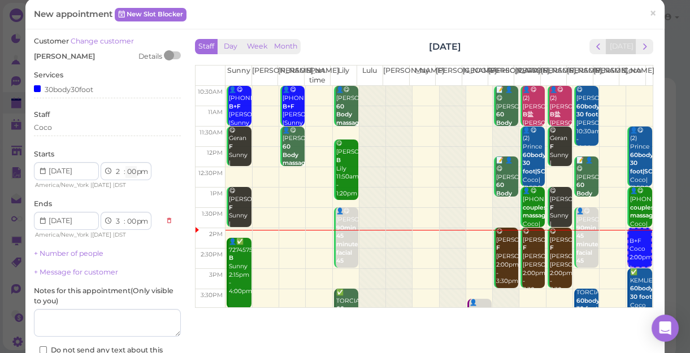
click at [129, 170] on select "00 05 10 15 20 25 30 35 40 45 50 55" at bounding box center [130, 172] width 11 height 12
select select "05"
click at [125, 166] on select "00 05 10 15 20 25 30 35 40 45 50 55" at bounding box center [130, 172] width 11 height 12
select select "05"
click at [58, 130] on div "Coco" at bounding box center [107, 128] width 147 height 10
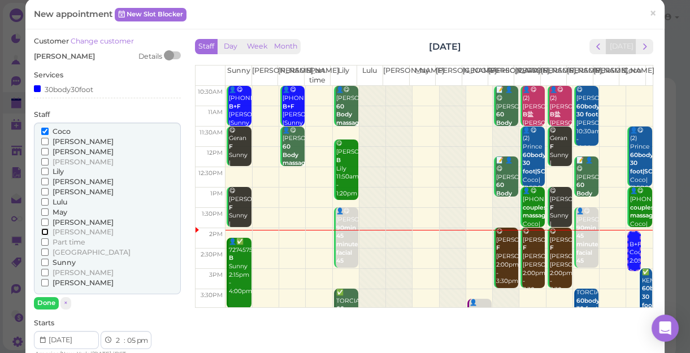
click at [43, 228] on input "[PERSON_NAME]" at bounding box center [44, 231] width 7 height 7
click at [42, 133] on input "Coco" at bounding box center [44, 131] width 7 height 7
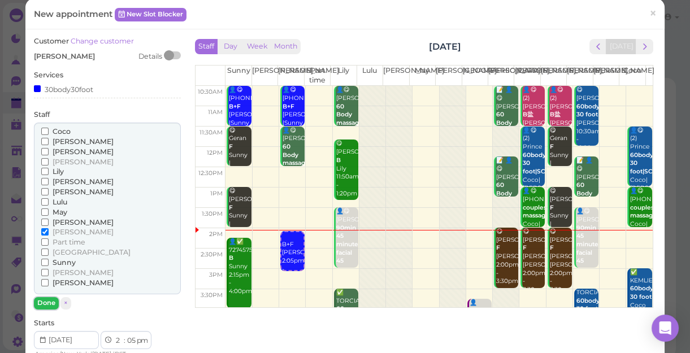
click at [42, 301] on button "Done" at bounding box center [46, 303] width 25 height 12
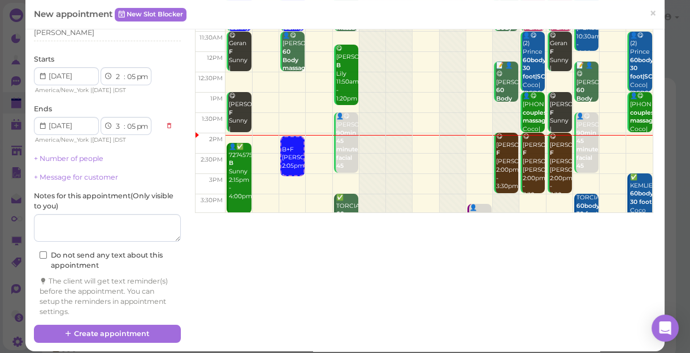
scroll to position [115, 0]
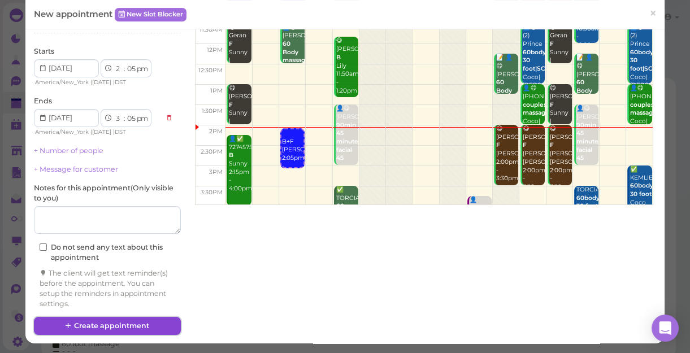
click at [89, 319] on button "Create appointment" at bounding box center [107, 326] width 147 height 18
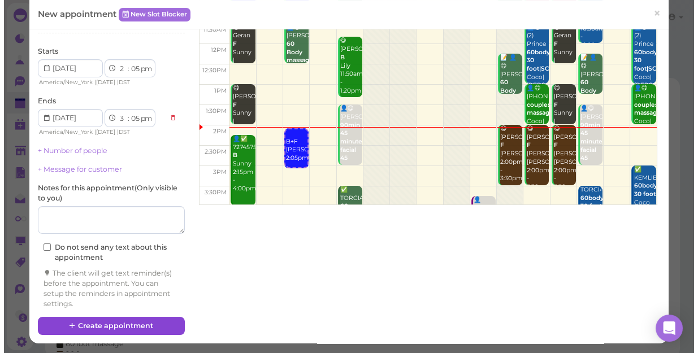
scroll to position [114, 0]
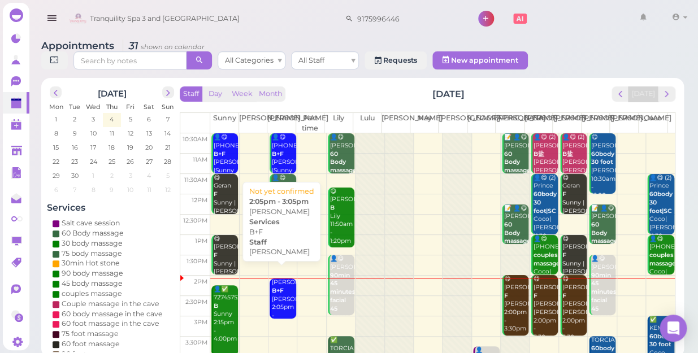
click at [271, 287] on div "Annie B+F Nancy 2:05pm - 3:05pm" at bounding box center [283, 304] width 25 height 50
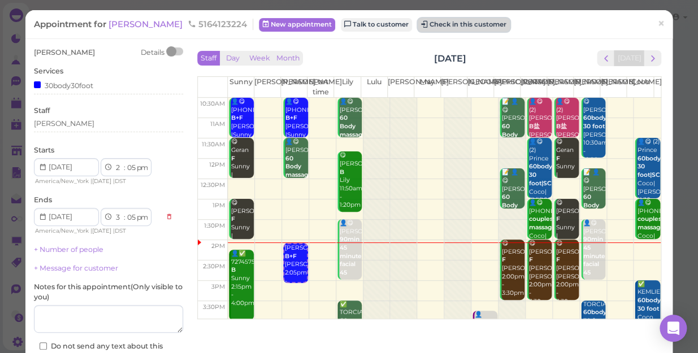
click at [420, 24] on button "Check in this customer" at bounding box center [464, 25] width 92 height 14
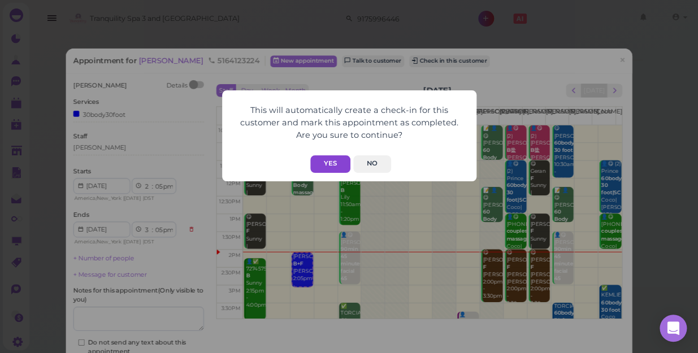
click at [332, 165] on button "Yes" at bounding box center [330, 164] width 40 height 18
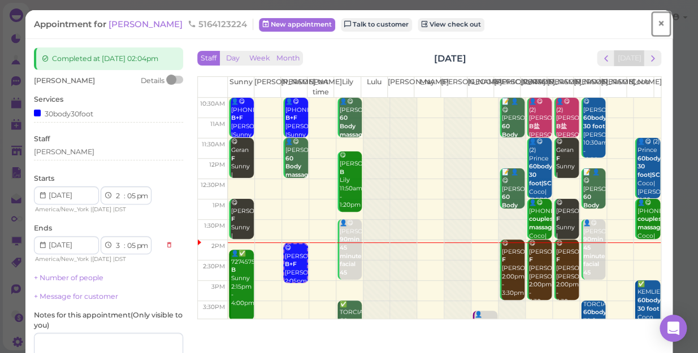
click at [657, 24] on span "×" at bounding box center [660, 24] width 7 height 16
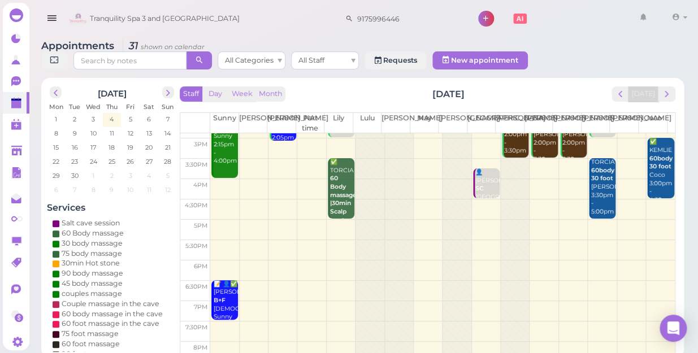
scroll to position [153, 0]
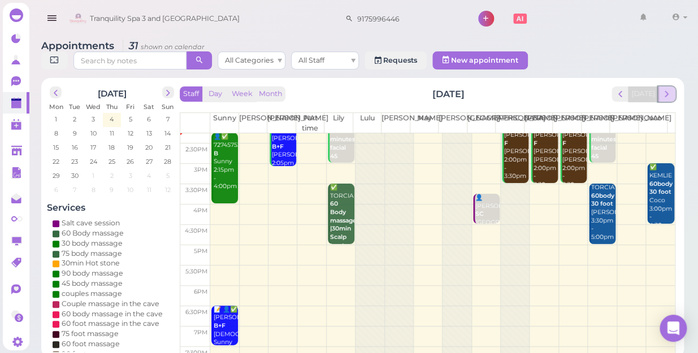
click at [666, 89] on span "next" at bounding box center [666, 94] width 11 height 11
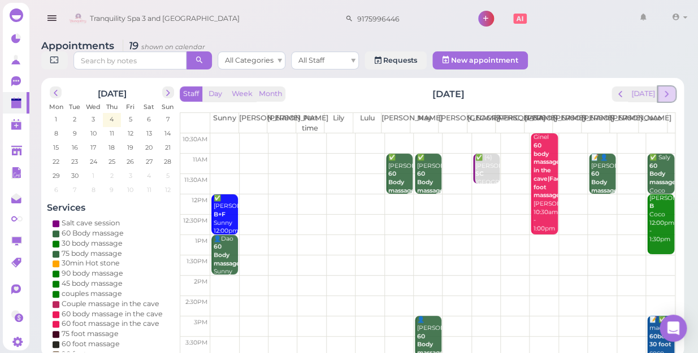
click at [667, 89] on span "next" at bounding box center [666, 94] width 11 height 11
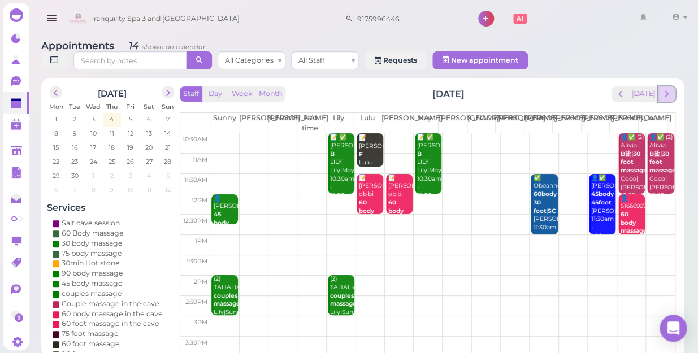
click at [667, 89] on span "next" at bounding box center [666, 94] width 11 height 11
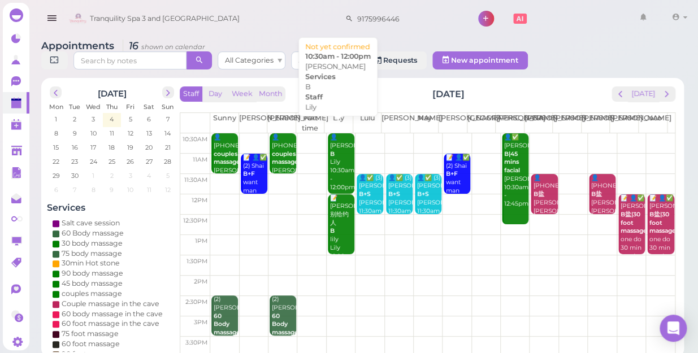
click at [344, 146] on div "👤Joelle B Lily 10:30am - 12:00pm" at bounding box center [342, 162] width 25 height 58
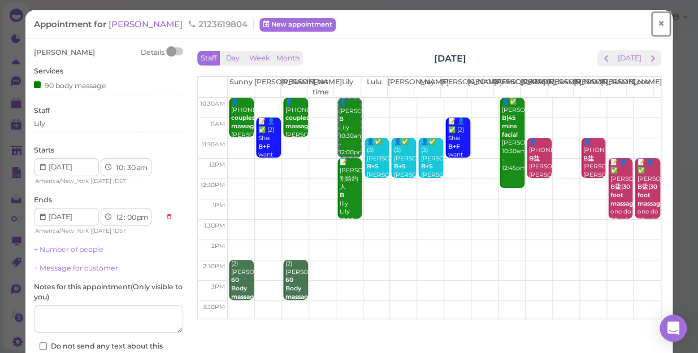
click at [657, 25] on span "×" at bounding box center [660, 24] width 7 height 16
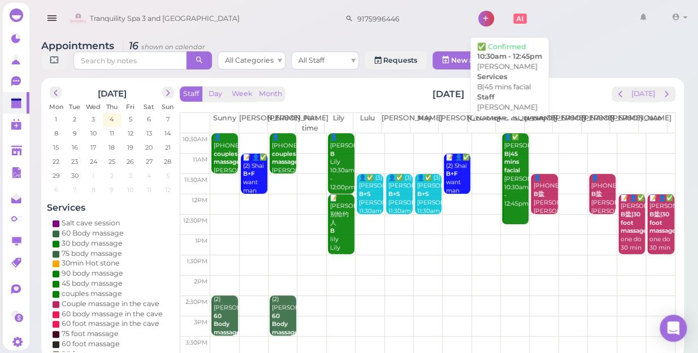
click at [506, 187] on div "👤✅ Anna B|45 mins facial Jessica 10:30am - 12:45pm" at bounding box center [516, 170] width 25 height 75
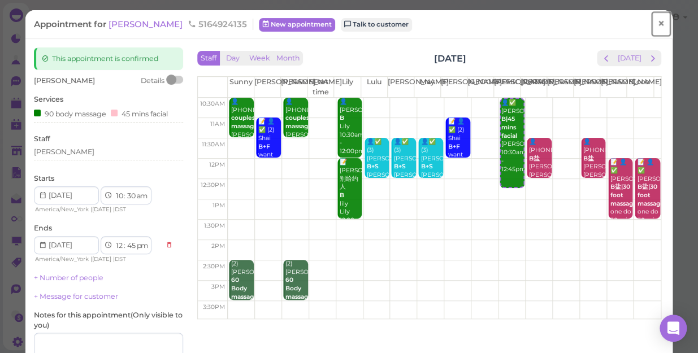
click at [657, 20] on span "×" at bounding box center [660, 24] width 7 height 16
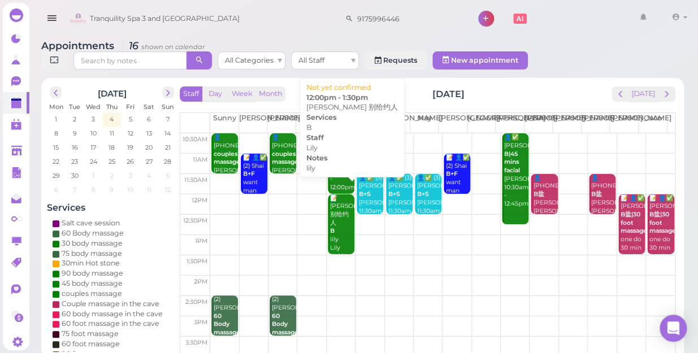
click at [337, 218] on div "📝 Laura 别给约人 B lily Lily 12:00pm - 1:30pm" at bounding box center [342, 235] width 25 height 83
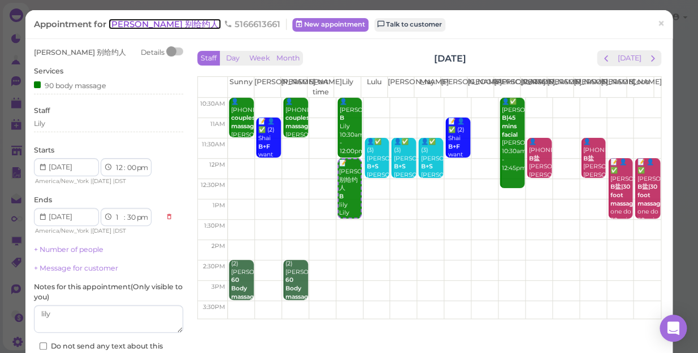
click at [158, 19] on span "[PERSON_NAME] 别给约人" at bounding box center [165, 24] width 112 height 11
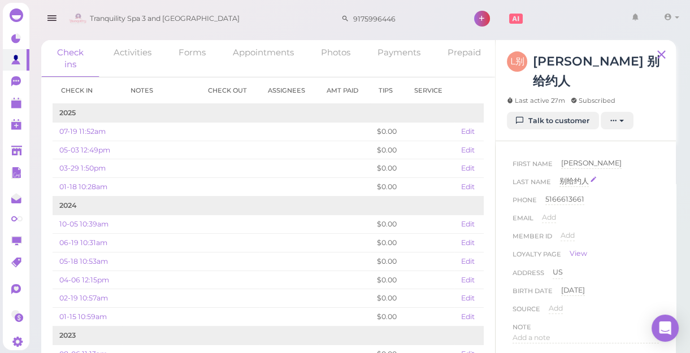
click at [587, 176] on div "别给约人" at bounding box center [574, 181] width 29 height 11
type input "别"
type input "烦人"
click at [571, 196] on button "Done" at bounding box center [573, 202] width 25 height 12
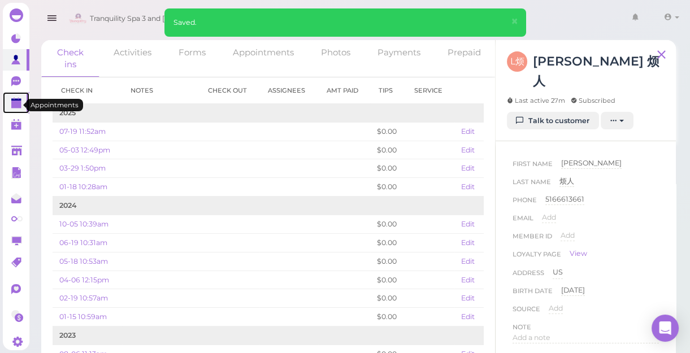
click at [19, 107] on polygon at bounding box center [16, 105] width 10 height 8
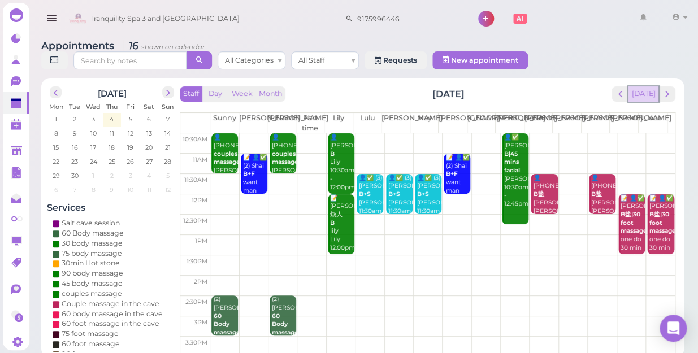
click at [644, 86] on button "[DATE]" at bounding box center [643, 93] width 31 height 15
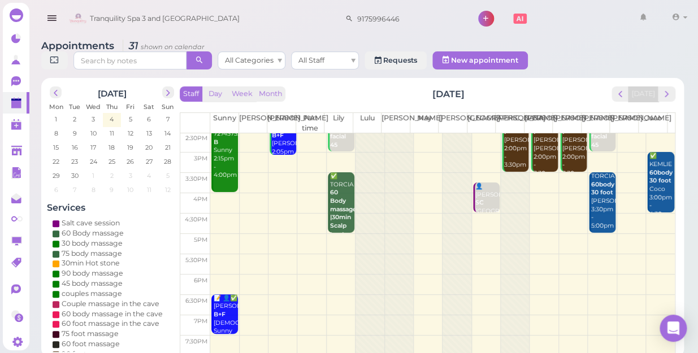
scroll to position [153, 0]
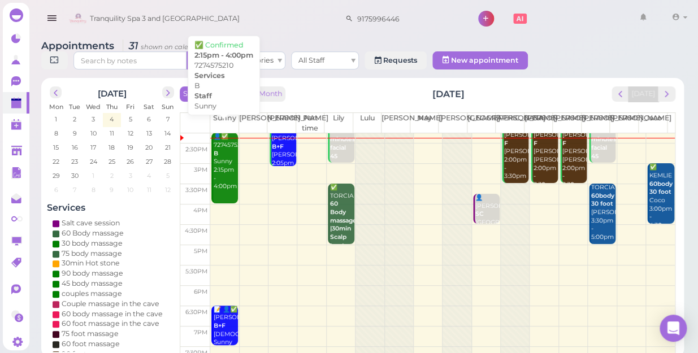
click at [227, 170] on div "👤✅ 7274575210 B Sunny 2:15pm - 4:00pm" at bounding box center [225, 162] width 25 height 58
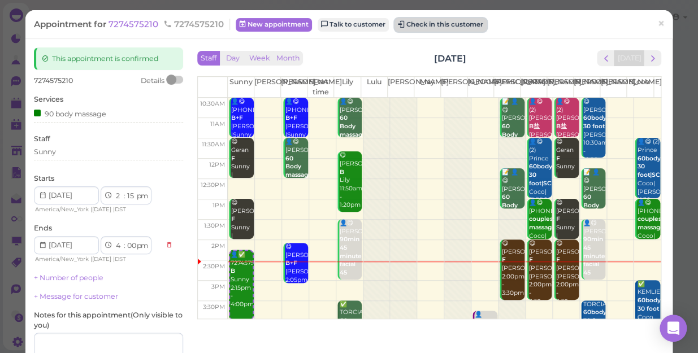
click at [424, 23] on button "Check in this customer" at bounding box center [441, 25] width 92 height 14
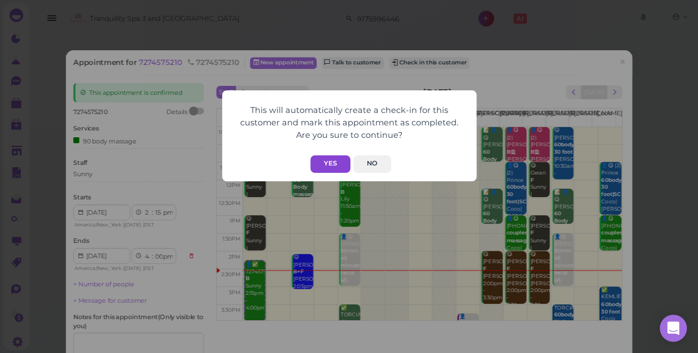
click at [326, 164] on button "Yes" at bounding box center [330, 164] width 40 height 18
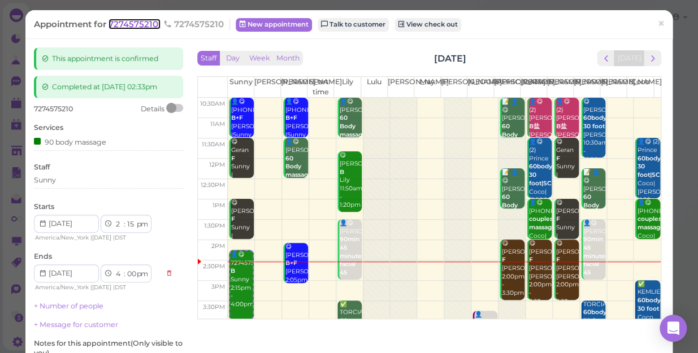
click at [141, 24] on span "7274575210" at bounding box center [135, 24] width 52 height 11
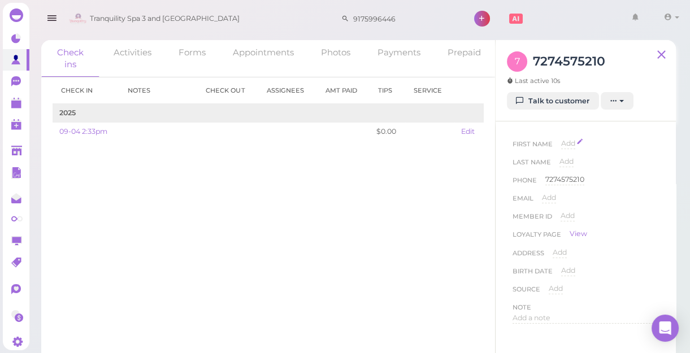
click at [567, 146] on span "Add" at bounding box center [568, 143] width 14 height 8
type input "Natalia"
click at [571, 164] on button "Done" at bounding box center [574, 164] width 25 height 12
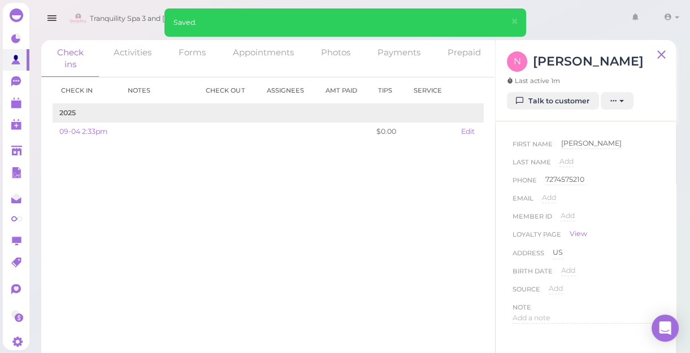
drag, startPoint x: 107, startPoint y: 210, endPoint x: 559, endPoint y: 276, distance: 456.5
click at [111, 205] on div "Check in Notes Check out Assignees Amt Paid Tips Service 2025 09-04 2:33pm $0.0…" at bounding box center [268, 221] width 454 height 288
click at [13, 105] on polygon at bounding box center [16, 105] width 10 height 8
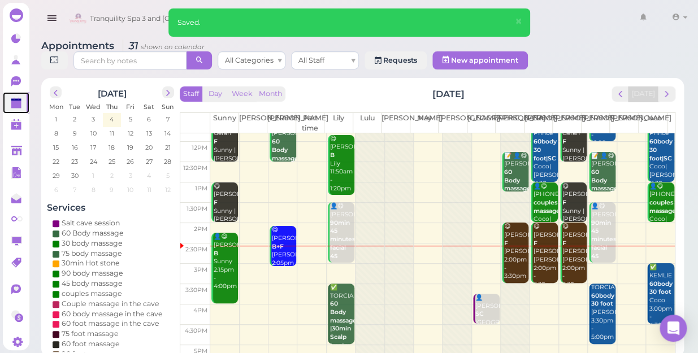
scroll to position [102, 0]
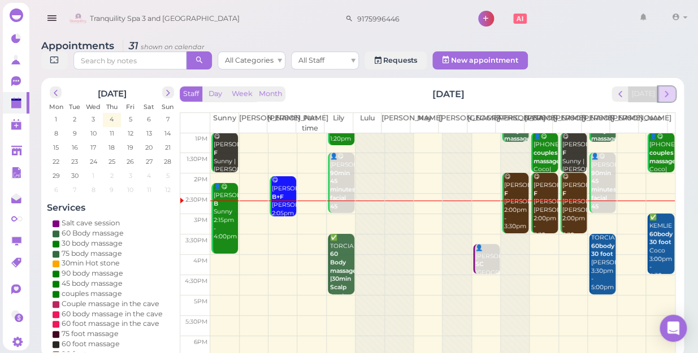
click at [666, 89] on span "next" at bounding box center [666, 94] width 11 height 11
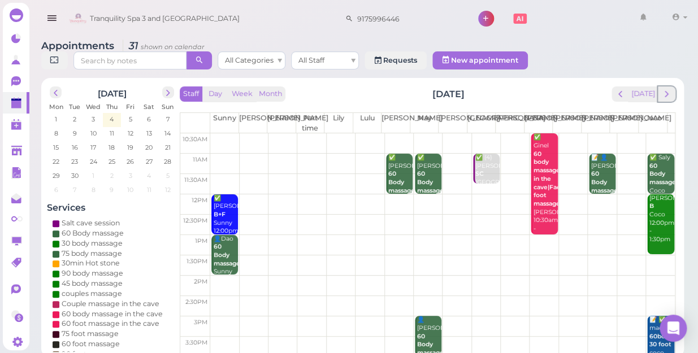
click at [666, 89] on span "next" at bounding box center [666, 94] width 11 height 11
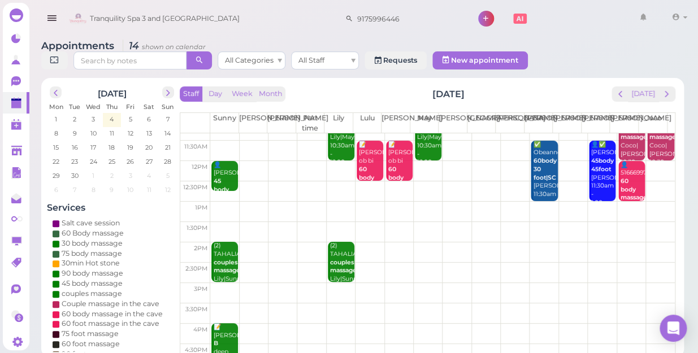
scroll to position [51, 0]
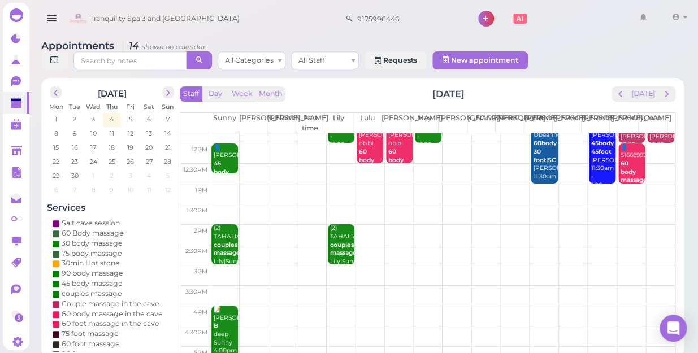
click at [423, 266] on td at bounding box center [442, 276] width 465 height 20
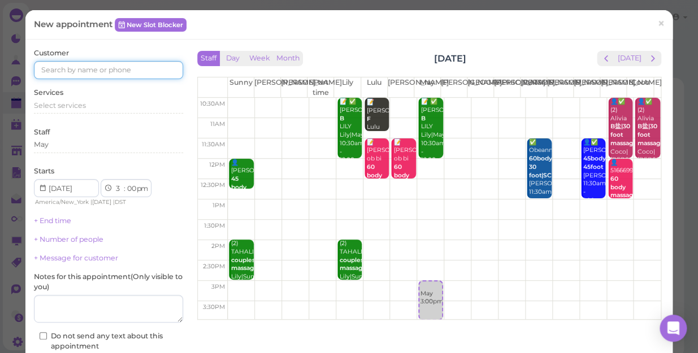
click at [128, 73] on input at bounding box center [108, 70] width 149 height 18
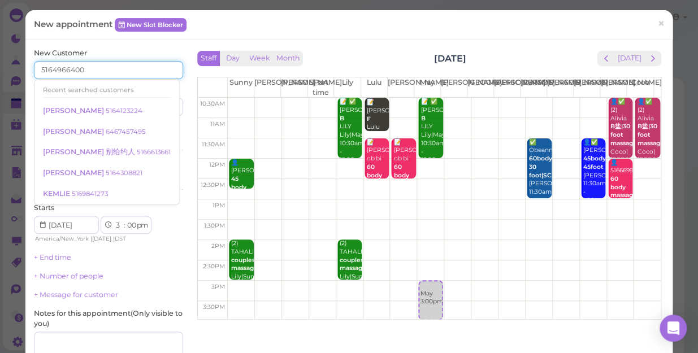
type input "5164966400"
click at [149, 123] on div "New Customer 5164966400 Recent searched customers Annie 5164123224 Johnny 64674…" at bounding box center [108, 236] width 149 height 376
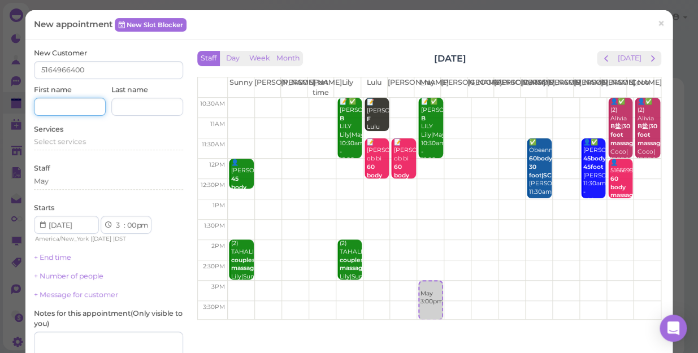
click at [75, 108] on input at bounding box center [70, 107] width 72 height 18
type input "[PERSON_NAME]"
click at [79, 141] on span "Select services" at bounding box center [60, 141] width 52 height 8
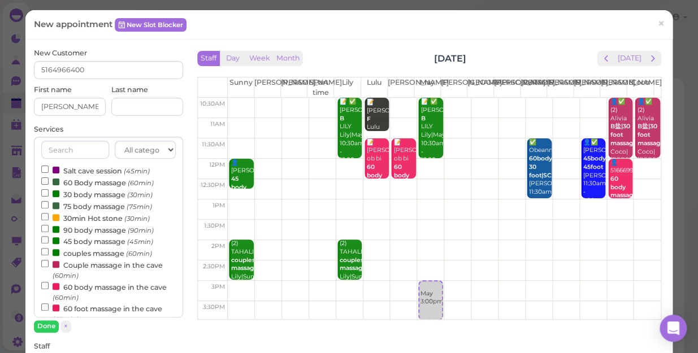
click at [79, 253] on label "couples massage (60min)" at bounding box center [96, 253] width 111 height 12
click at [49, 253] on input "couples massage (60min)" at bounding box center [44, 251] width 7 height 7
click at [49, 325] on button "Done" at bounding box center [46, 326] width 25 height 12
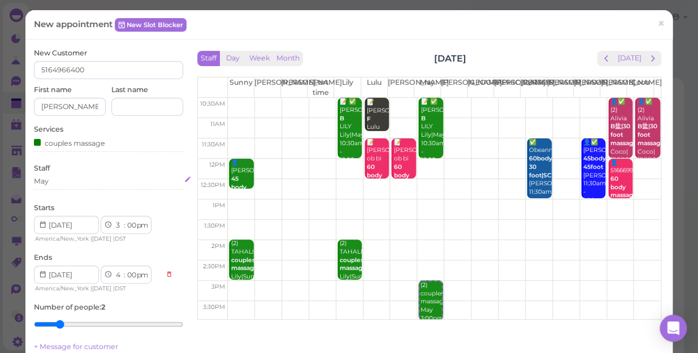
click at [54, 180] on div "May" at bounding box center [108, 181] width 149 height 10
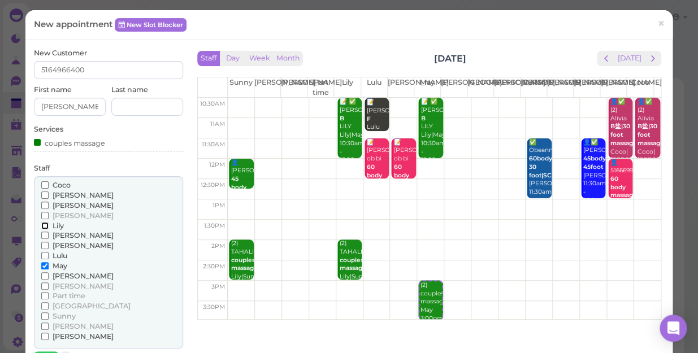
click at [45, 226] on input "Lily" at bounding box center [44, 225] width 7 height 7
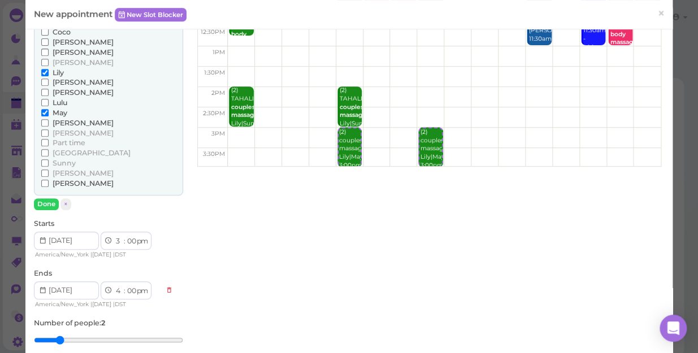
scroll to position [154, 0]
click at [39, 206] on button "Done" at bounding box center [46, 204] width 25 height 12
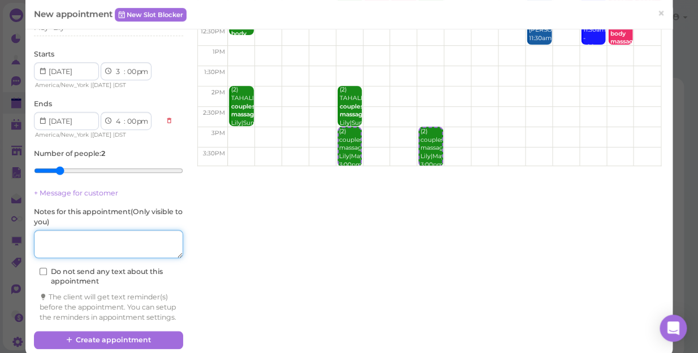
click at [114, 253] on textarea at bounding box center [108, 244] width 149 height 28
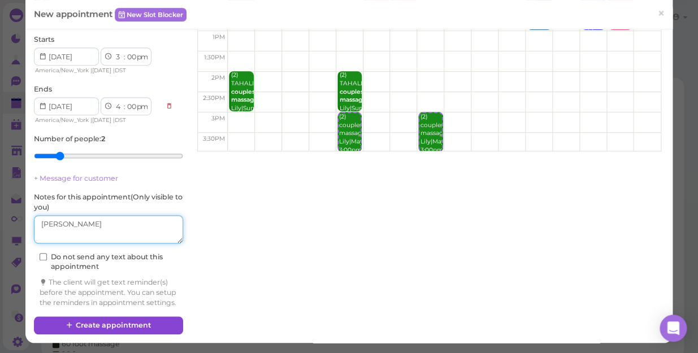
type textarea "LILY MAY"
click at [152, 322] on button "Create appointment" at bounding box center [108, 326] width 149 height 18
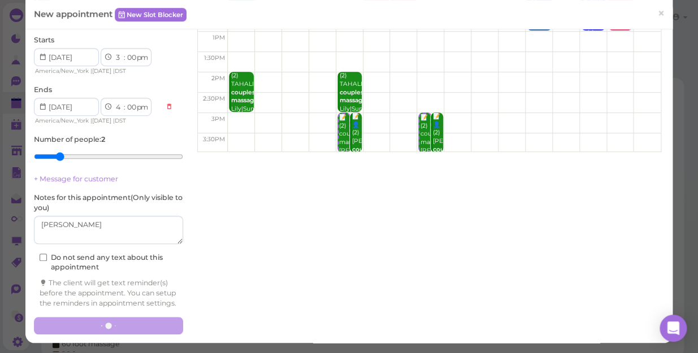
scroll to position [177, 0]
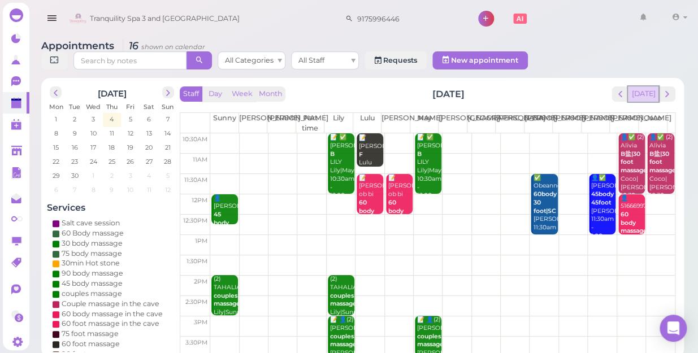
click at [645, 87] on button "[DATE]" at bounding box center [643, 93] width 31 height 15
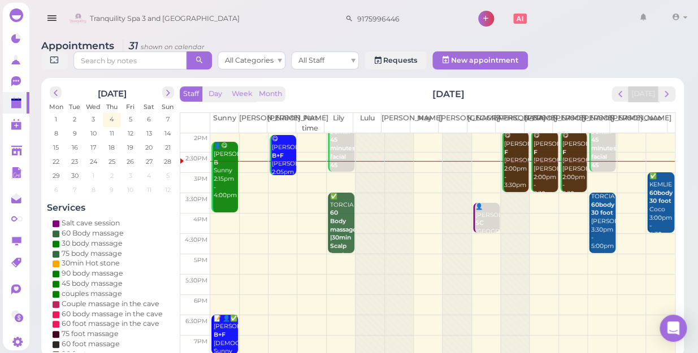
scroll to position [154, 0]
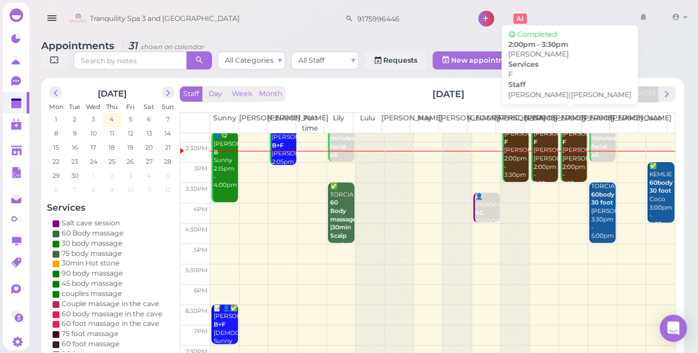
click at [543, 144] on div "😋 Stephanie F Helen|Tom 2:00pm - 3:30pm" at bounding box center [544, 155] width 25 height 67
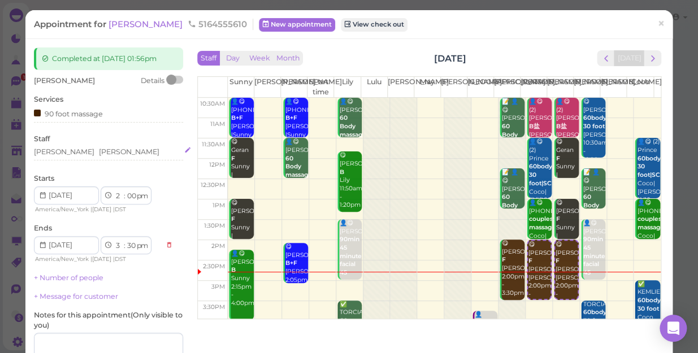
drag, startPoint x: 80, startPoint y: 153, endPoint x: 88, endPoint y: 151, distance: 8.0
click at [88, 151] on div "Helen Tom" at bounding box center [108, 152] width 149 height 10
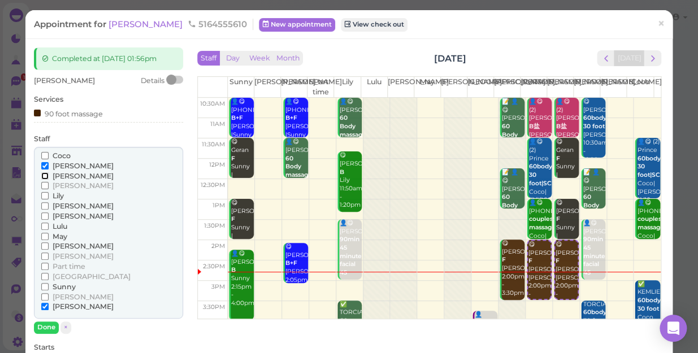
click at [45, 176] on input "[PERSON_NAME]" at bounding box center [44, 175] width 7 height 7
click at [43, 166] on input "[PERSON_NAME]" at bounding box center [44, 165] width 7 height 7
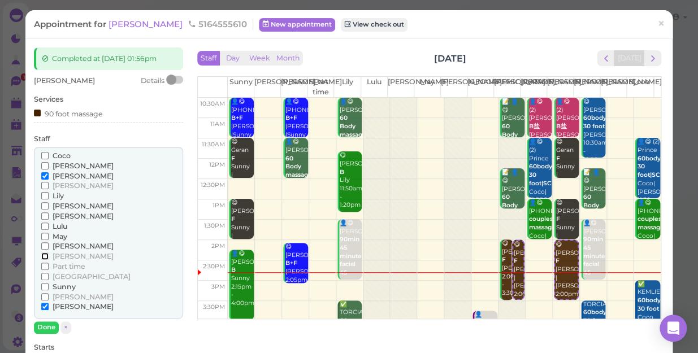
click at [42, 255] on input "[PERSON_NAME]" at bounding box center [44, 256] width 7 height 7
click at [44, 306] on input "[PERSON_NAME]" at bounding box center [44, 306] width 7 height 7
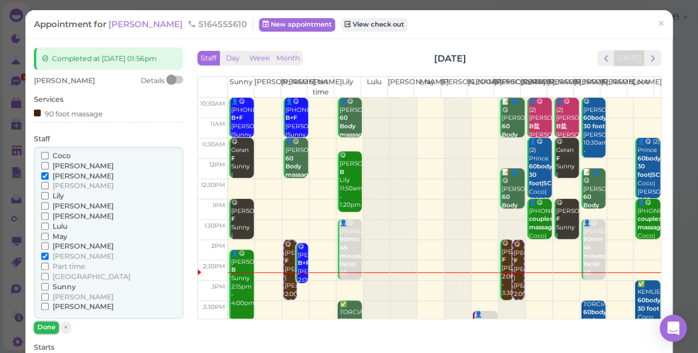
click at [50, 327] on button "Done" at bounding box center [46, 328] width 25 height 12
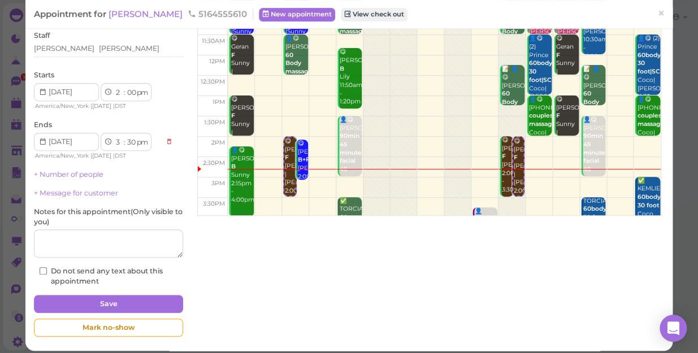
scroll to position [110, 0]
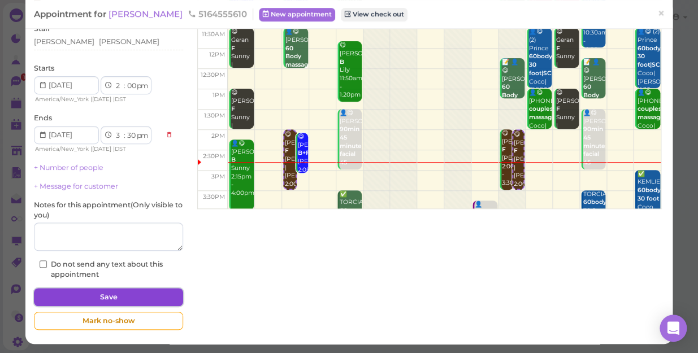
click at [90, 292] on button "Save" at bounding box center [108, 297] width 149 height 18
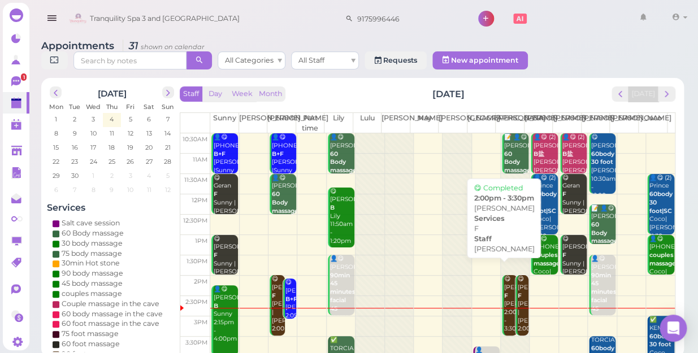
click at [505, 291] on div "😋 Bonnie F Jessica 2:00pm - 3:30pm" at bounding box center [511, 304] width 14 height 58
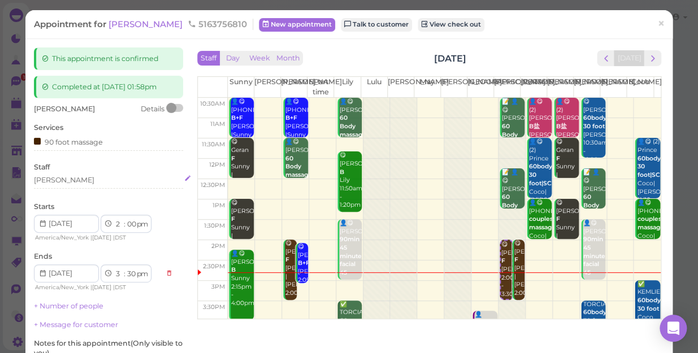
click at [59, 179] on div "[PERSON_NAME]" at bounding box center [108, 180] width 149 height 10
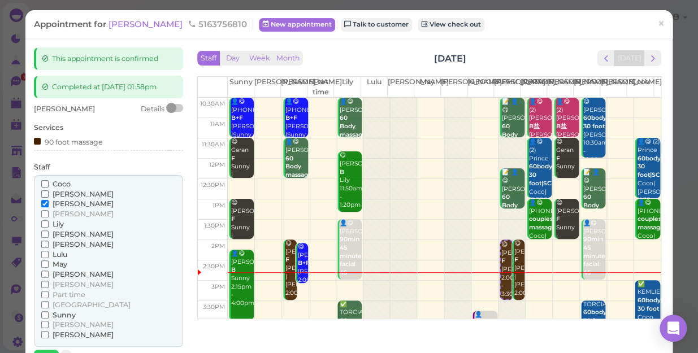
click at [45, 184] on input "Coco" at bounding box center [44, 183] width 7 height 7
click at [41, 203] on input "[PERSON_NAME]" at bounding box center [44, 203] width 7 height 7
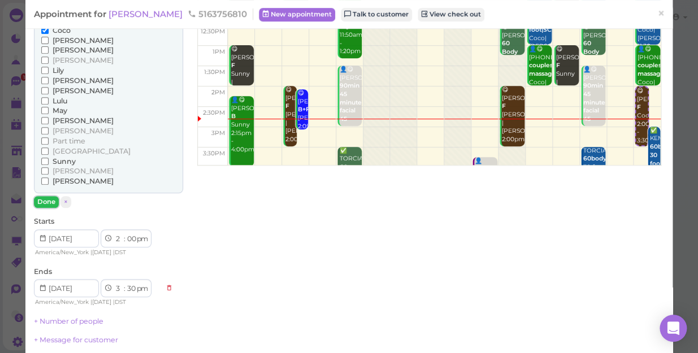
click at [42, 199] on button "Done" at bounding box center [46, 202] width 25 height 12
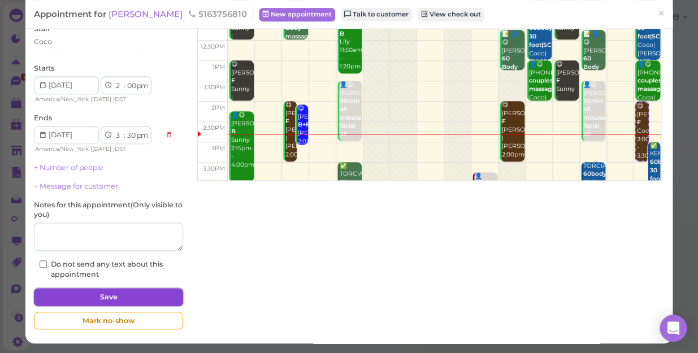
click at [130, 294] on button "Save" at bounding box center [108, 297] width 149 height 18
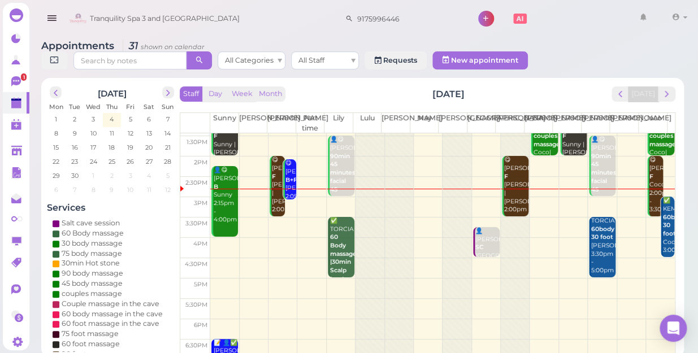
scroll to position [51, 0]
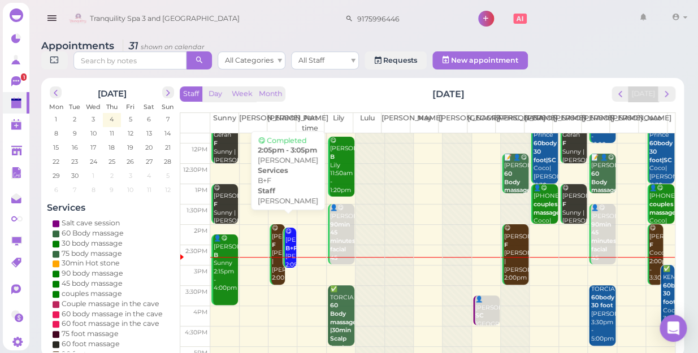
click at [288, 247] on div "😋 Annie B+F Nancy 2:05pm - 3:05pm" at bounding box center [291, 257] width 12 height 58
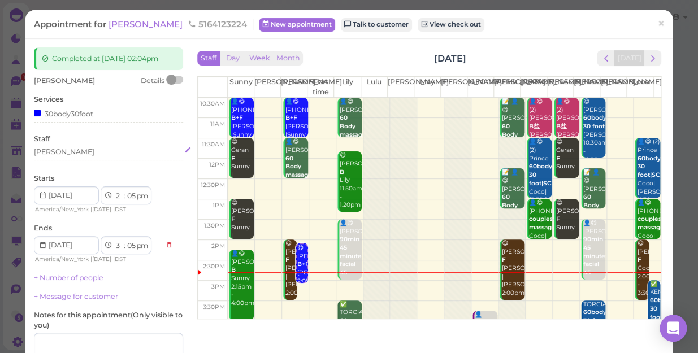
click at [62, 157] on div "[PERSON_NAME]" at bounding box center [108, 152] width 149 height 10
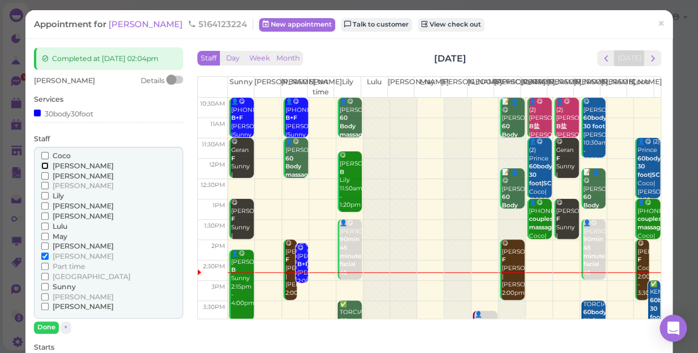
click at [45, 170] on input "[PERSON_NAME]" at bounding box center [44, 165] width 7 height 7
click at [45, 260] on input "[PERSON_NAME]" at bounding box center [44, 256] width 7 height 7
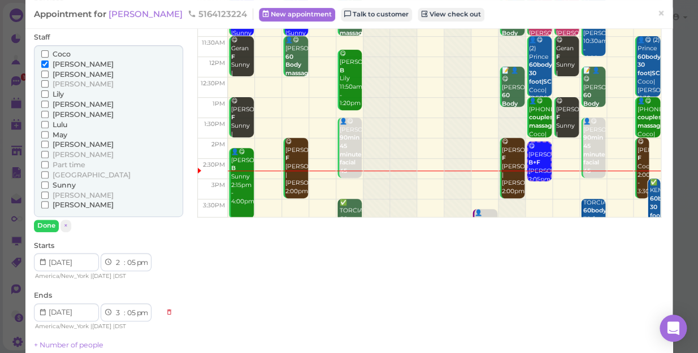
scroll to position [154, 0]
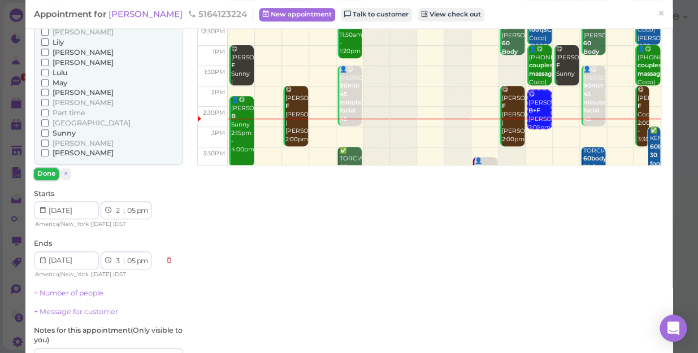
click at [47, 177] on button "Done" at bounding box center [46, 174] width 25 height 12
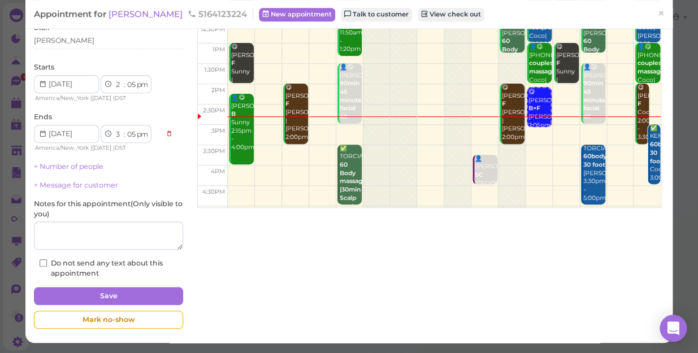
scroll to position [102, 0]
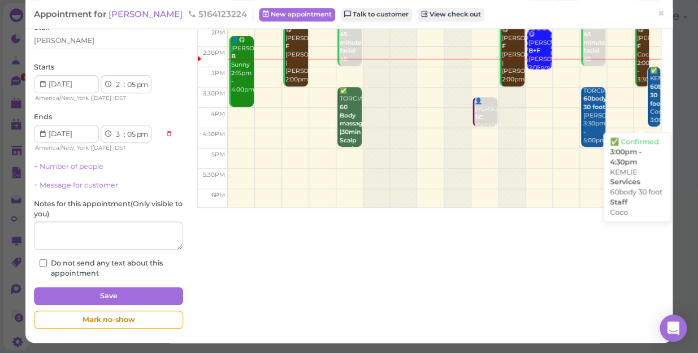
click at [650, 83] on b "60body 30 foot" at bounding box center [661, 95] width 23 height 24
click at [649, 95] on div "✅ KEMLIE 60body 30 foot Coco 3:00pm - 4:30pm" at bounding box center [654, 104] width 11 height 75
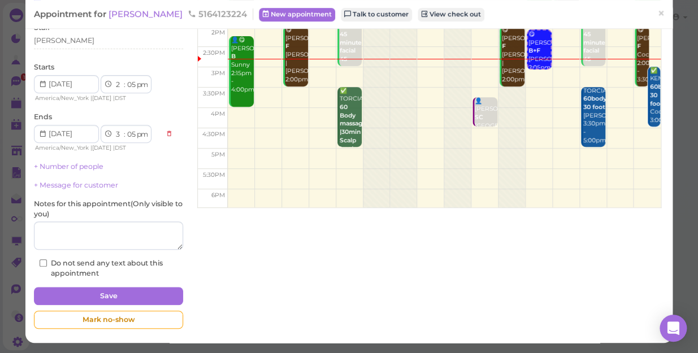
click at [650, 92] on b "60body 30 foot" at bounding box center [661, 95] width 23 height 24
click at [650, 83] on b "60body 30 foot" at bounding box center [661, 95] width 23 height 24
click at [657, 13] on span "×" at bounding box center [660, 14] width 7 height 16
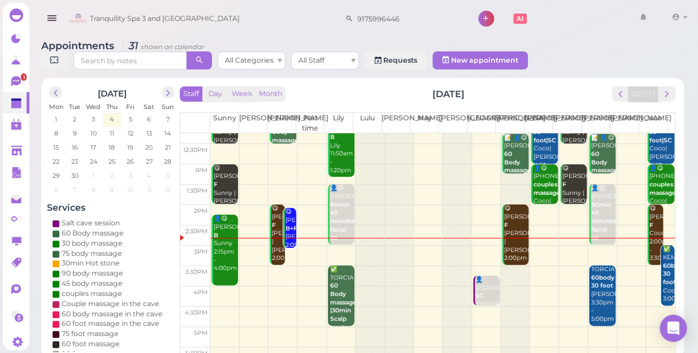
scroll to position [102, 0]
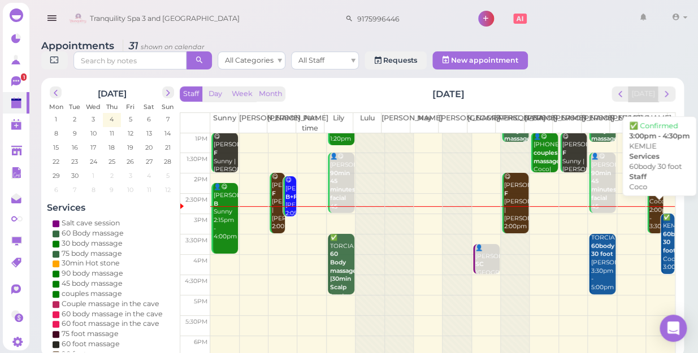
click at [662, 214] on div "✅ KEMLIE 60body 30 foot Coco 3:00pm - 4:30pm" at bounding box center [668, 251] width 12 height 75
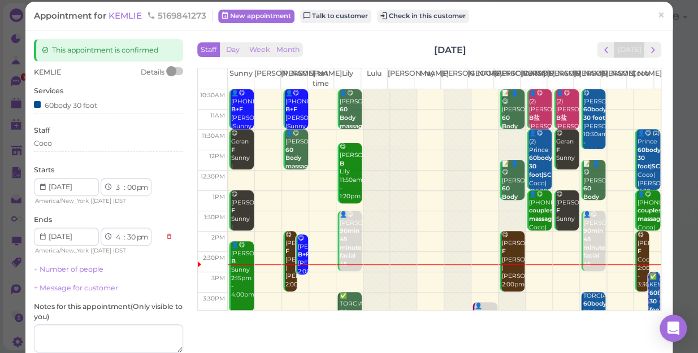
scroll to position [7, 0]
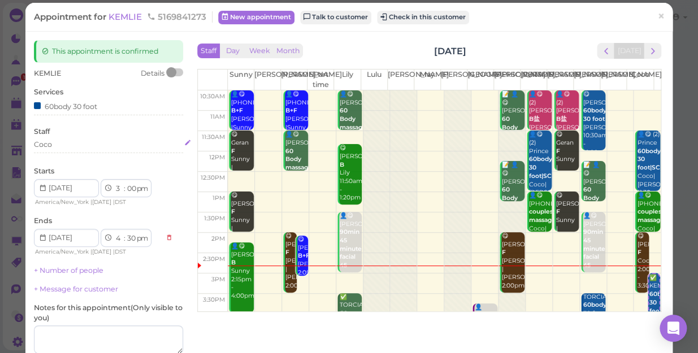
click at [54, 141] on div "Coco" at bounding box center [108, 145] width 149 height 10
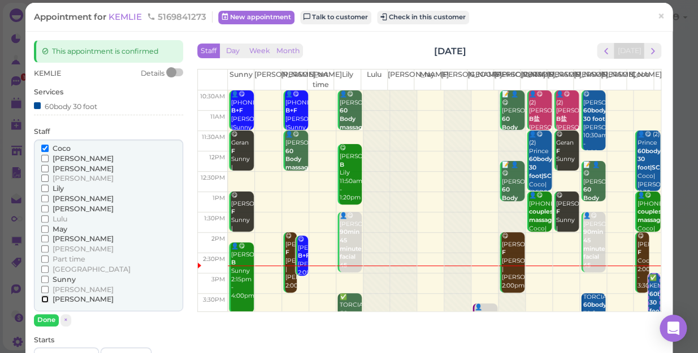
click at [45, 299] on input "[PERSON_NAME]" at bounding box center [44, 299] width 7 height 7
click at [46, 147] on input "Coco" at bounding box center [44, 148] width 7 height 7
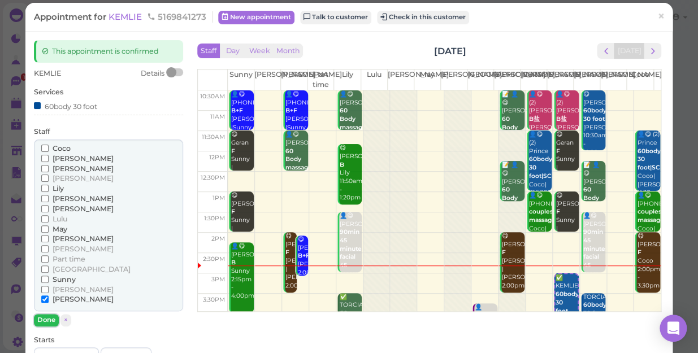
click at [41, 315] on button "Done" at bounding box center [46, 320] width 25 height 12
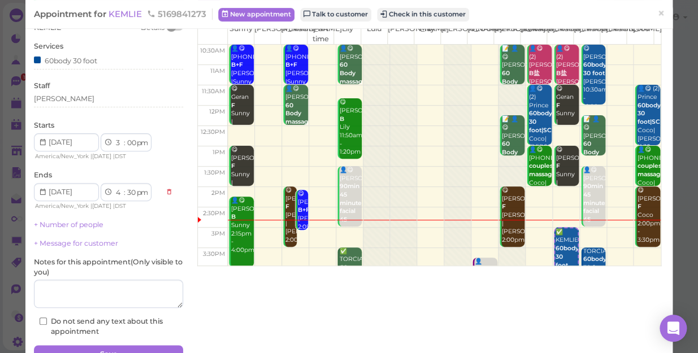
scroll to position [110, 0]
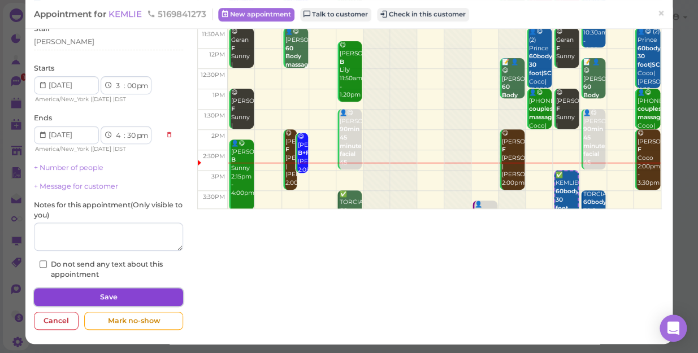
click at [116, 292] on button "Save" at bounding box center [108, 297] width 149 height 18
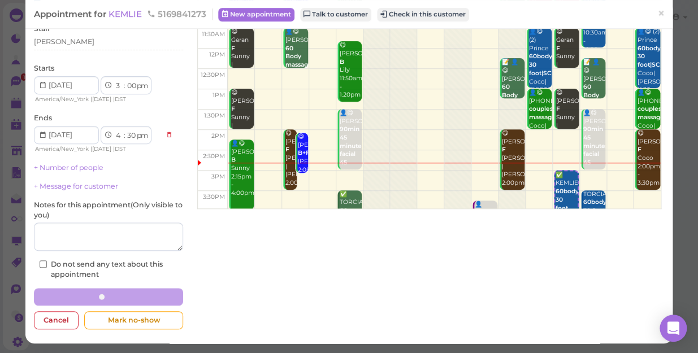
scroll to position [110, 0]
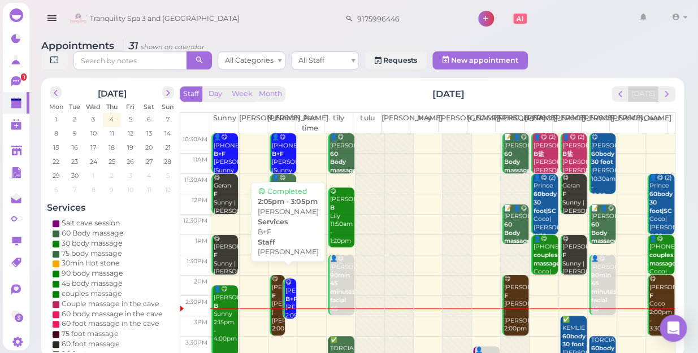
click at [292, 296] on b "B+F" at bounding box center [291, 299] width 12 height 7
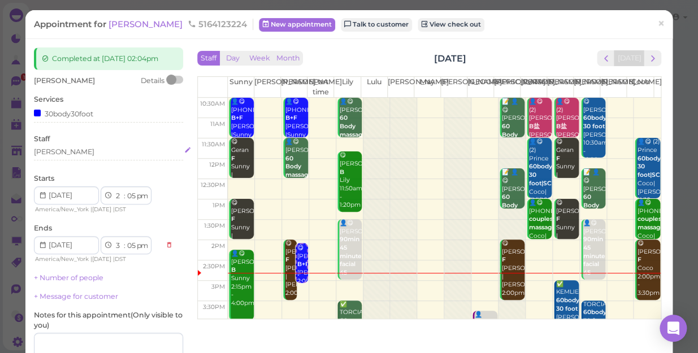
click at [58, 157] on div "[PERSON_NAME]" at bounding box center [108, 152] width 149 height 10
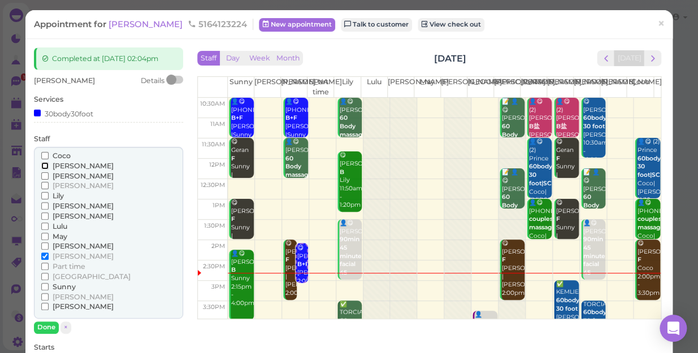
click at [44, 170] on input "[PERSON_NAME]" at bounding box center [44, 165] width 7 height 7
click at [44, 260] on input "[PERSON_NAME]" at bounding box center [44, 256] width 7 height 7
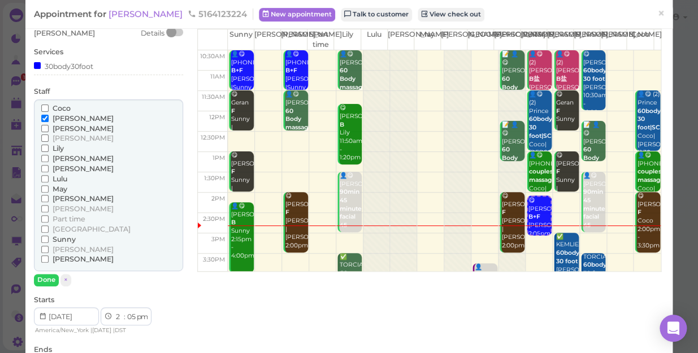
scroll to position [102, 0]
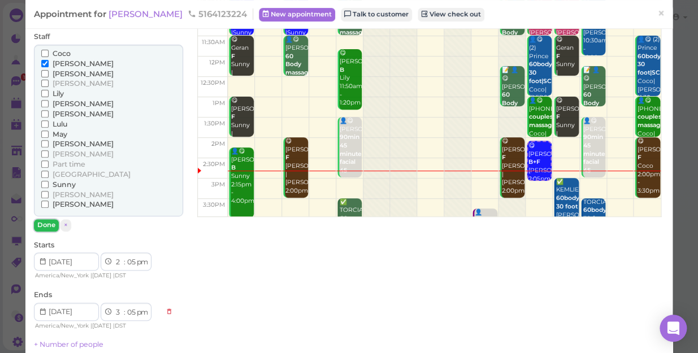
click at [45, 231] on button "Done" at bounding box center [46, 225] width 25 height 12
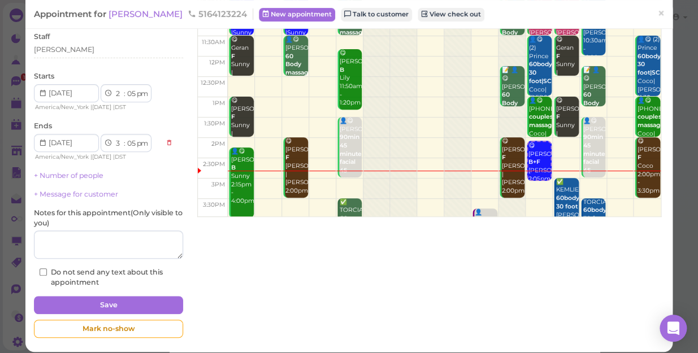
scroll to position [120, 0]
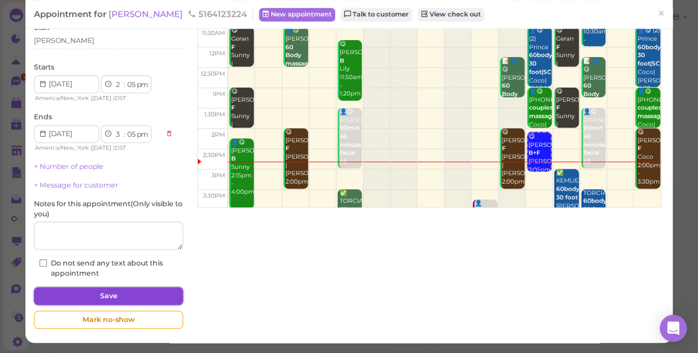
click at [134, 296] on button "Save" at bounding box center [108, 296] width 149 height 18
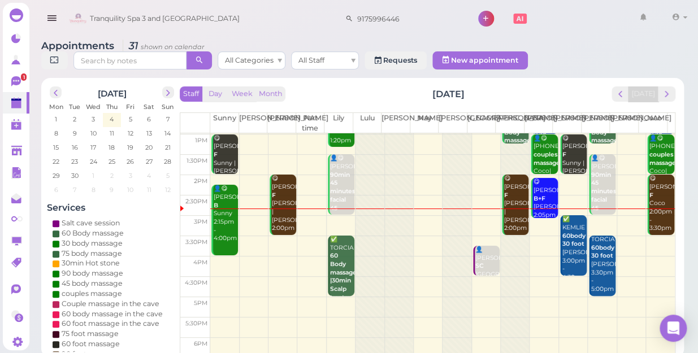
scroll to position [102, 0]
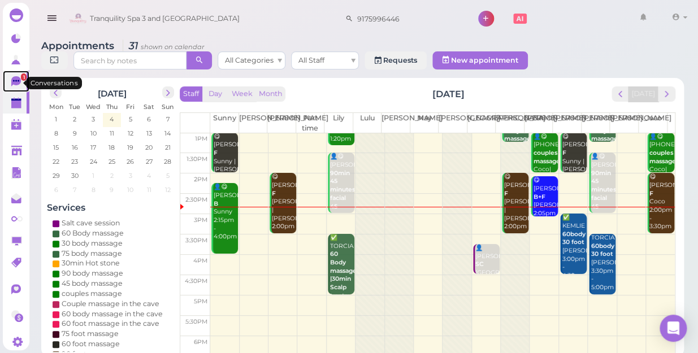
click at [12, 83] on icon at bounding box center [16, 81] width 10 height 10
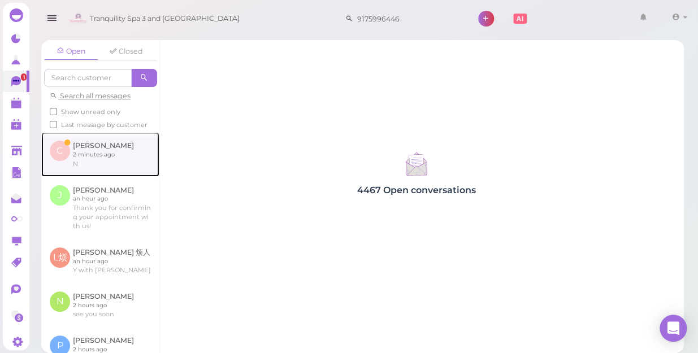
click at [103, 164] on link at bounding box center [100, 154] width 118 height 44
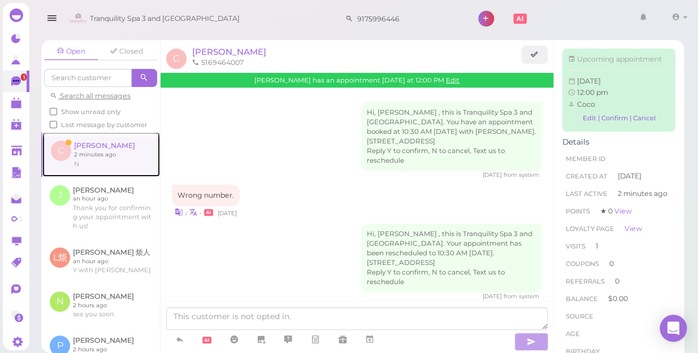
scroll to position [1259, 0]
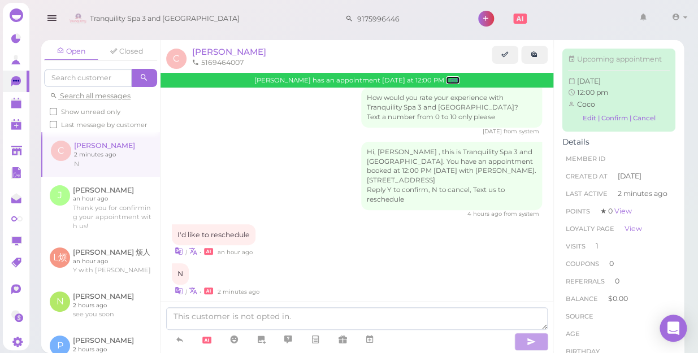
click at [446, 83] on link "Edit" at bounding box center [453, 80] width 14 height 8
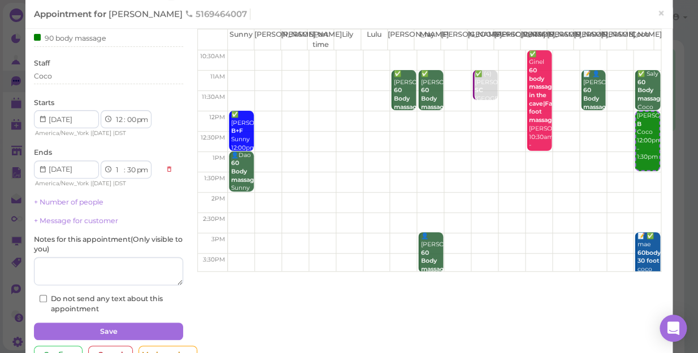
scroll to position [81, 0]
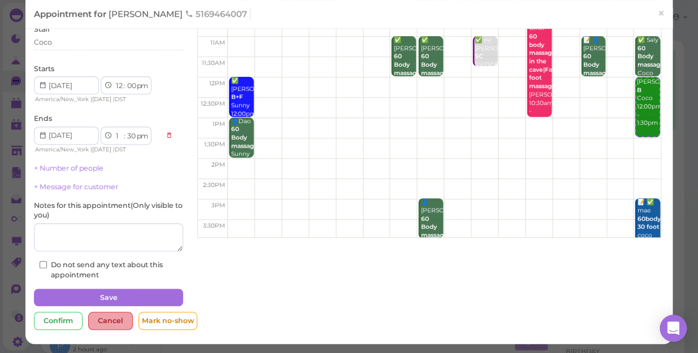
click at [114, 322] on div "Cancel" at bounding box center [110, 321] width 45 height 18
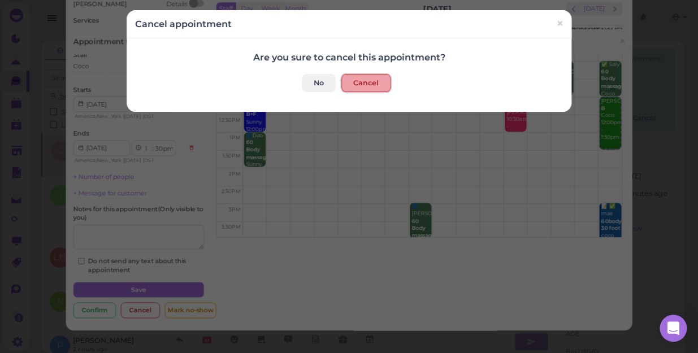
click at [364, 84] on button "Cancel" at bounding box center [365, 83] width 49 height 18
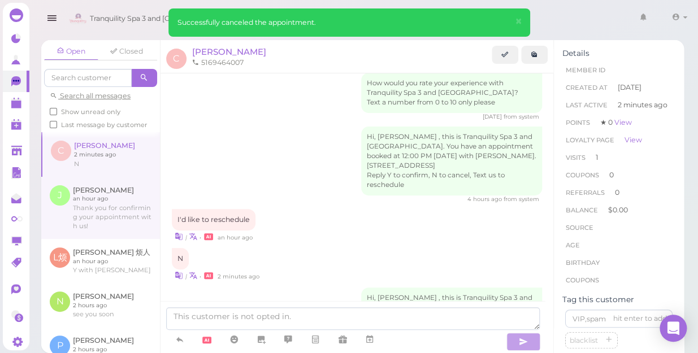
scroll to position [1312, 0]
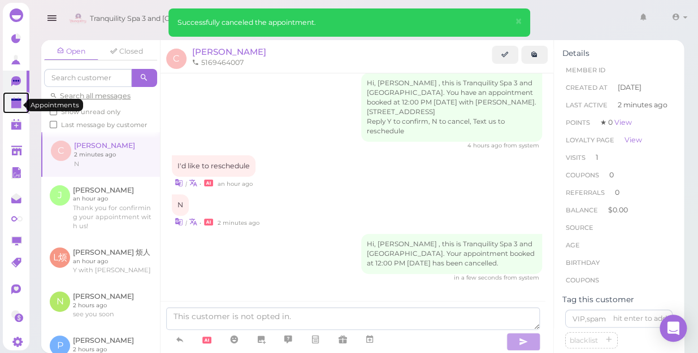
click at [14, 106] on polygon at bounding box center [16, 105] width 10 height 8
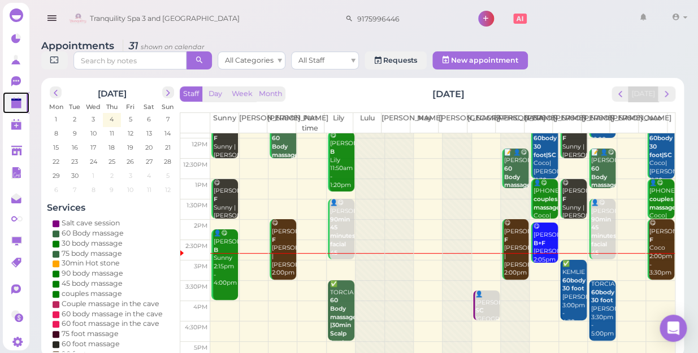
scroll to position [154, 0]
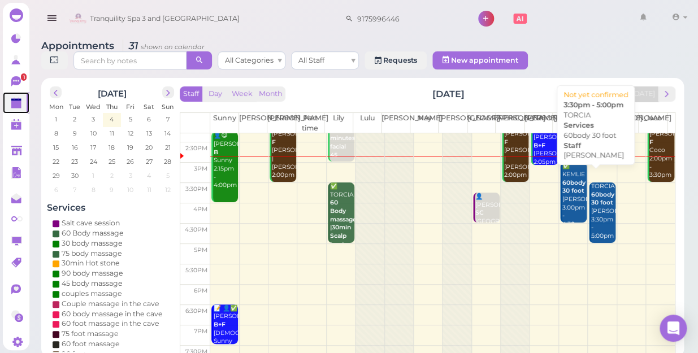
click at [595, 219] on div "TORCIA 60body 30 foot Linda 3:30pm - 5:00pm" at bounding box center [603, 212] width 25 height 58
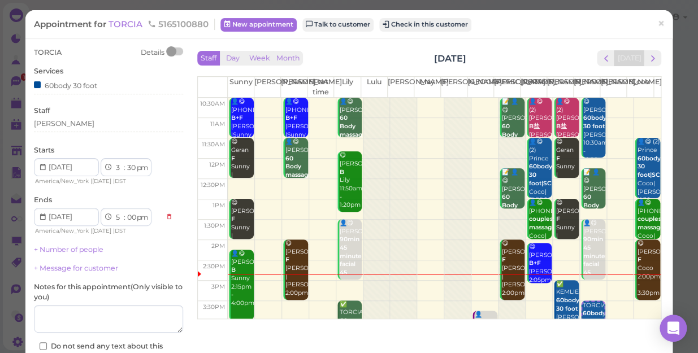
drag, startPoint x: 114, startPoint y: 159, endPoint x: 137, endPoint y: 151, distance: 24.9
click at [114, 157] on div "Starts 1 2 3 4 5 6 7 8 9 10 11 12 : 00 05 10 15 20 25 30 35 40 45 50 55 am pm A…" at bounding box center [108, 165] width 149 height 41
click at [57, 119] on div "Staff Linda" at bounding box center [108, 121] width 149 height 31
drag, startPoint x: 57, startPoint y: 119, endPoint x: 62, endPoint y: 124, distance: 7.2
click at [62, 124] on div "[PERSON_NAME]" at bounding box center [108, 124] width 149 height 10
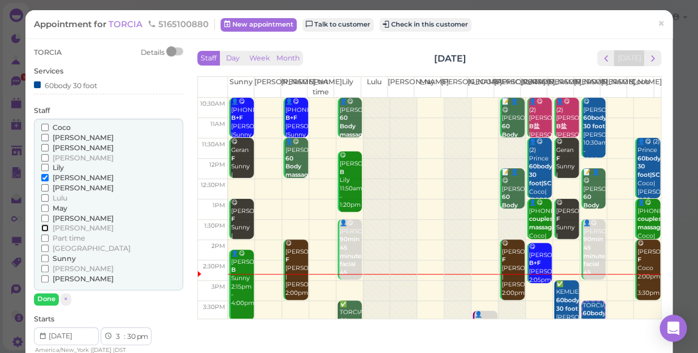
click at [43, 226] on input "[PERSON_NAME]" at bounding box center [44, 227] width 7 height 7
click at [45, 178] on input "[PERSON_NAME]" at bounding box center [44, 177] width 7 height 7
click at [44, 298] on button "Done" at bounding box center [46, 299] width 25 height 12
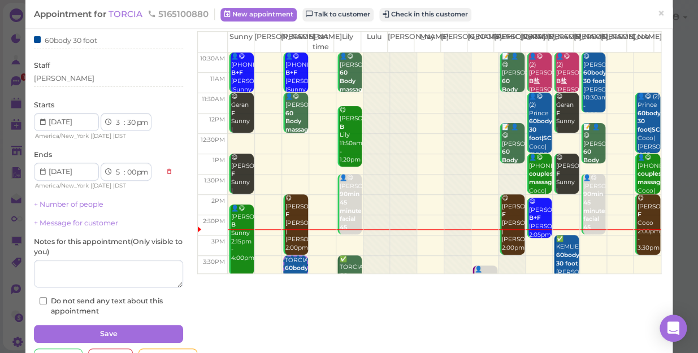
scroll to position [82, 0]
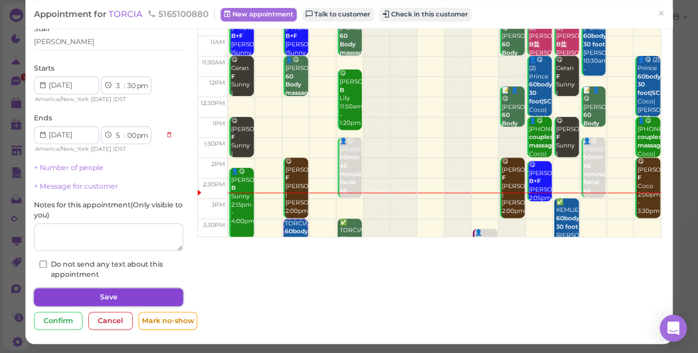
click at [128, 296] on button "Save" at bounding box center [108, 297] width 149 height 18
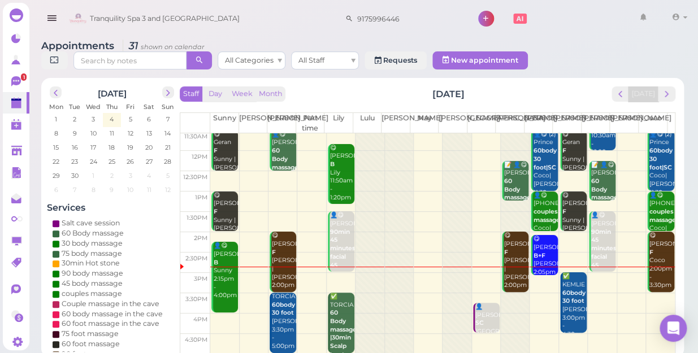
scroll to position [102, 0]
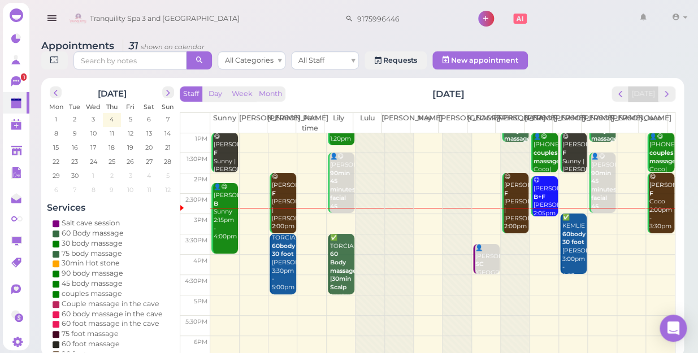
click at [588, 275] on td at bounding box center [442, 285] width 465 height 20
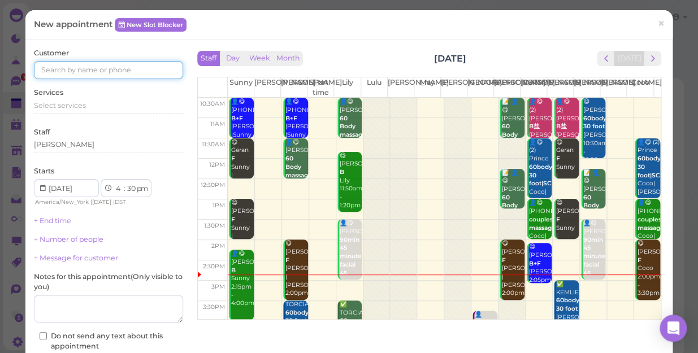
click at [153, 73] on input at bounding box center [108, 70] width 149 height 18
type input "6314641828"
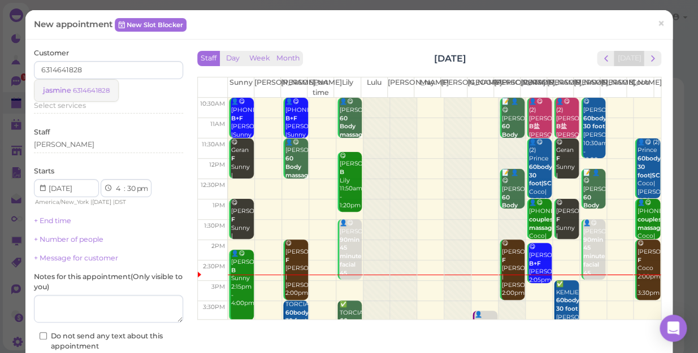
click at [88, 93] on small "6314641828" at bounding box center [91, 90] width 37 height 8
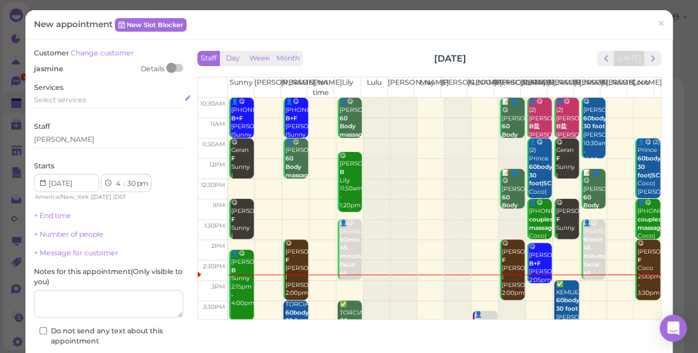
click at [85, 99] on span "Select services" at bounding box center [60, 100] width 52 height 8
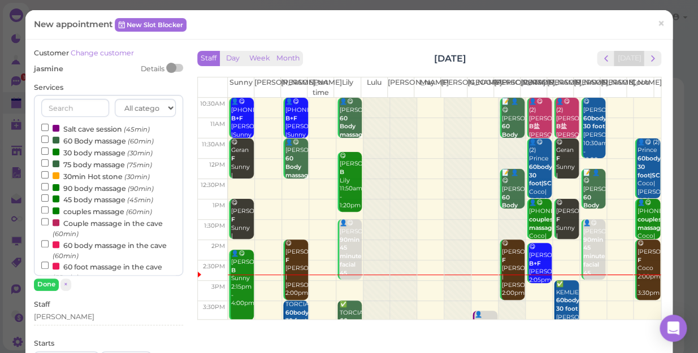
click at [92, 139] on label "60 Body massage (60min)" at bounding box center [97, 141] width 112 height 12
click at [49, 139] on input "60 Body massage (60min)" at bounding box center [44, 139] width 7 height 7
click at [42, 282] on button "Done" at bounding box center [46, 285] width 25 height 12
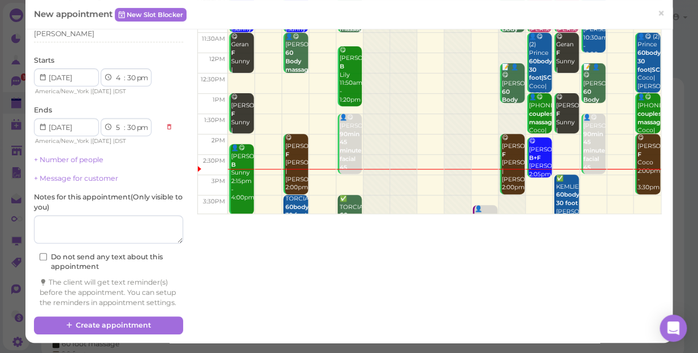
scroll to position [115, 0]
click at [89, 219] on textarea at bounding box center [108, 229] width 149 height 28
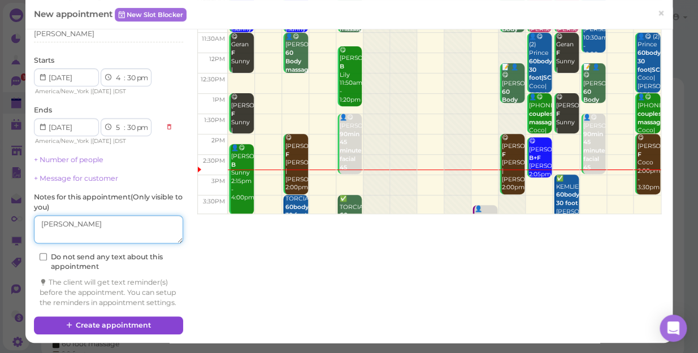
type textarea "LINDA"
click at [141, 323] on button "Create appointment" at bounding box center [108, 326] width 149 height 18
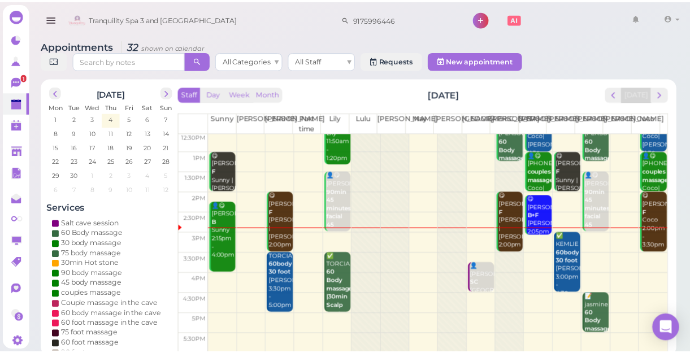
scroll to position [102, 0]
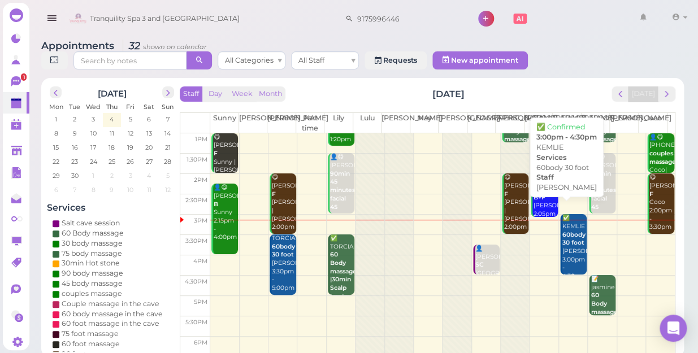
click at [562, 245] on div "✅ KEMLIE 60body 30 foot Tom 3:00pm - 4:30pm" at bounding box center [574, 247] width 25 height 67
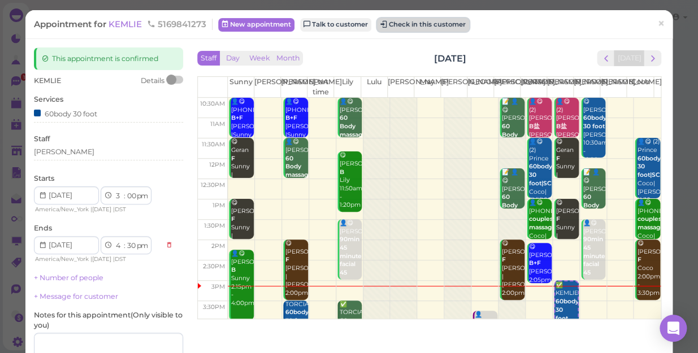
click at [452, 23] on button "Check in this customer" at bounding box center [423, 25] width 92 height 14
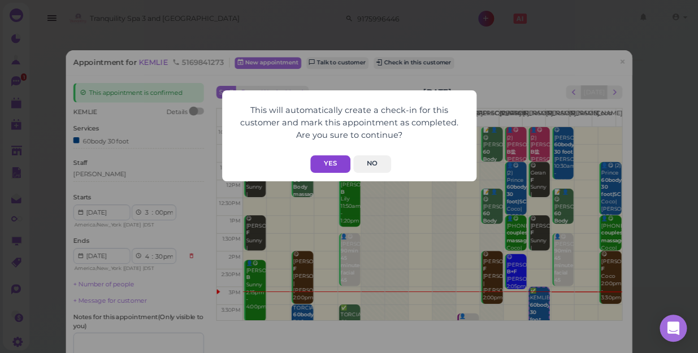
click at [329, 161] on button "Yes" at bounding box center [330, 164] width 40 height 18
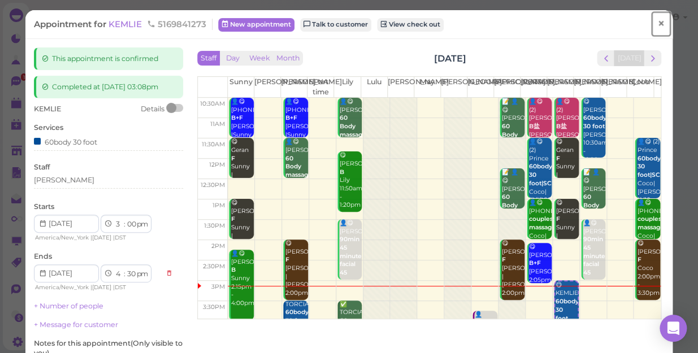
click at [657, 26] on span "×" at bounding box center [660, 24] width 7 height 16
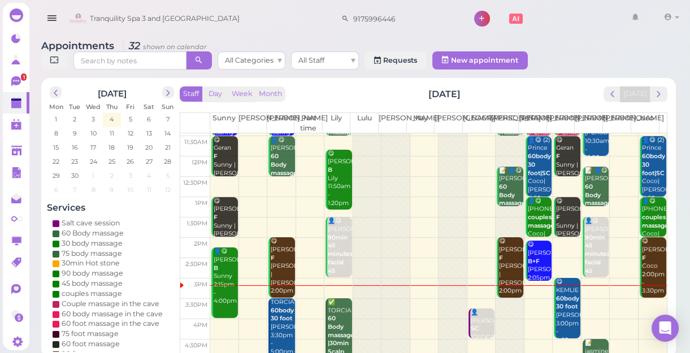
scroll to position [102, 0]
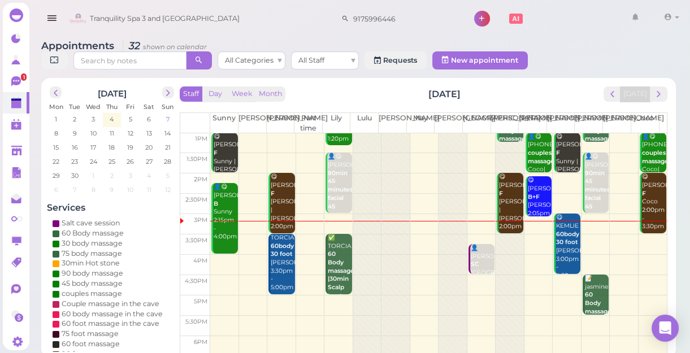
click at [169, 115] on span "7" at bounding box center [168, 119] width 6 height 10
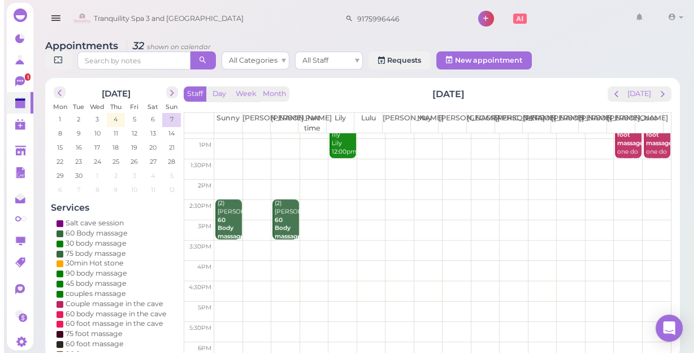
scroll to position [204, 0]
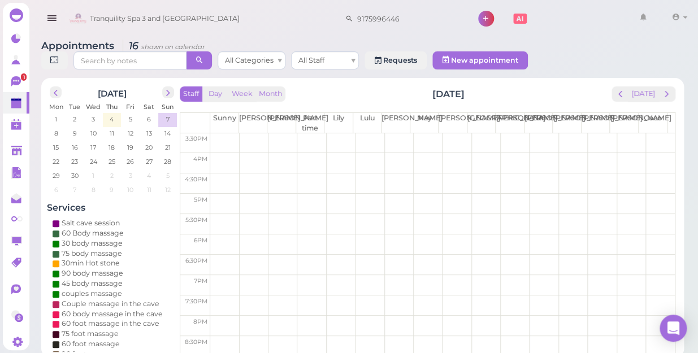
click at [648, 214] on td at bounding box center [442, 224] width 465 height 20
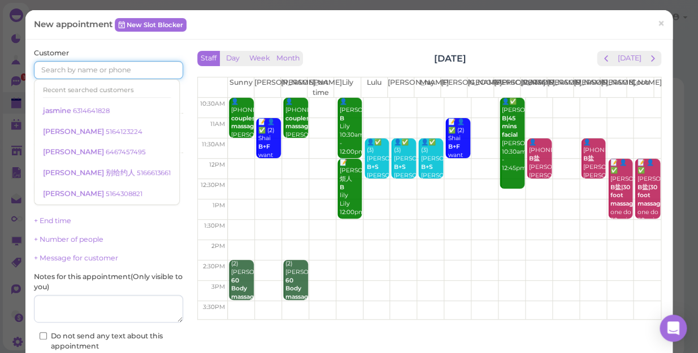
click at [124, 72] on input at bounding box center [108, 70] width 149 height 18
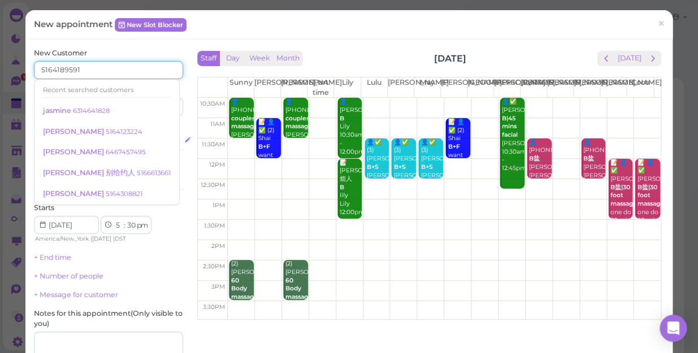
type input "5164189591"
click at [150, 137] on div "Select services" at bounding box center [108, 142] width 149 height 10
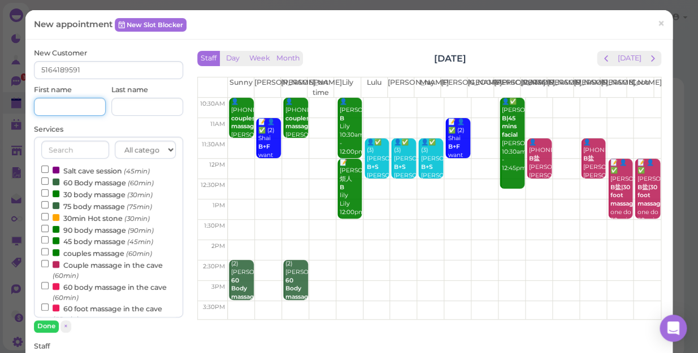
click at [77, 106] on input at bounding box center [70, 107] width 72 height 18
type input "j"
type input "Jessie"
click at [42, 253] on input "couples massage (60min)" at bounding box center [44, 251] width 7 height 7
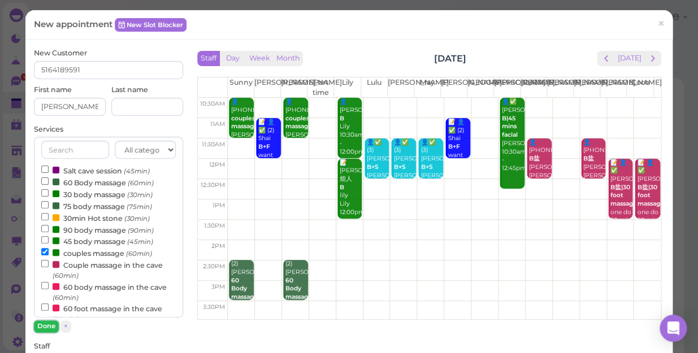
click at [49, 323] on button "Done" at bounding box center [46, 326] width 25 height 12
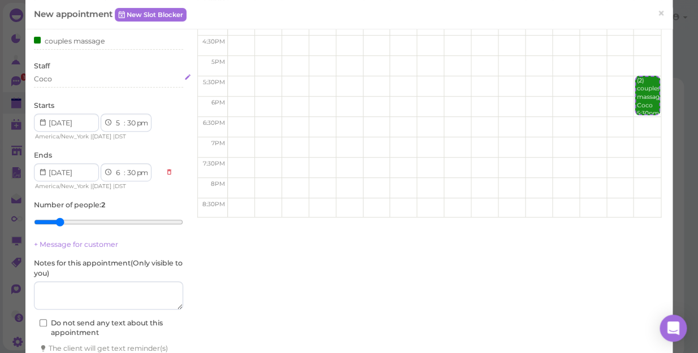
click at [62, 84] on div "Coco" at bounding box center [108, 79] width 149 height 10
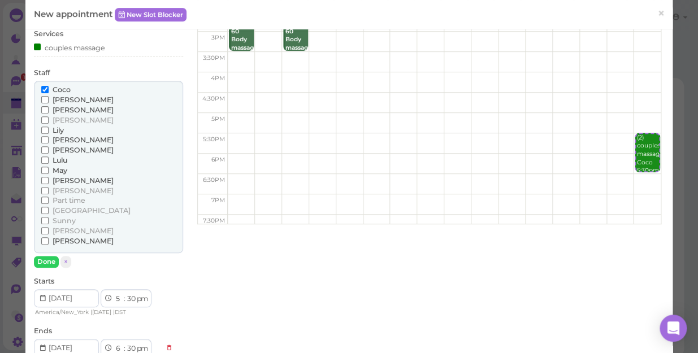
scroll to position [102, 0]
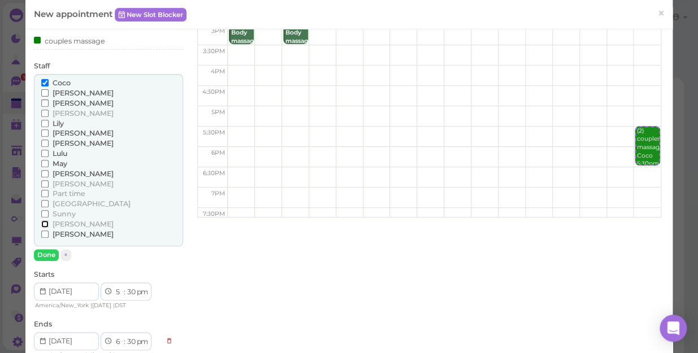
click at [44, 221] on input "[PERSON_NAME]" at bounding box center [44, 223] width 7 height 7
click at [41, 251] on button "Done" at bounding box center [46, 255] width 25 height 12
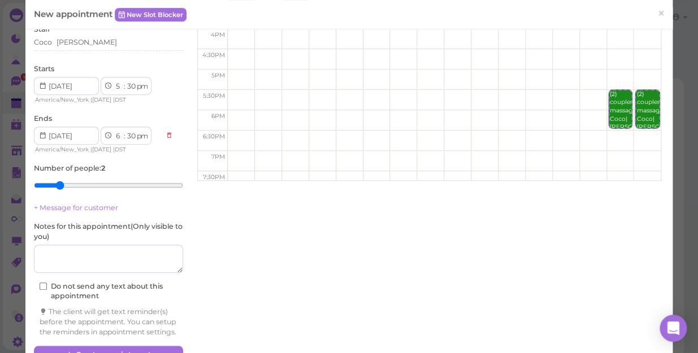
scroll to position [177, 0]
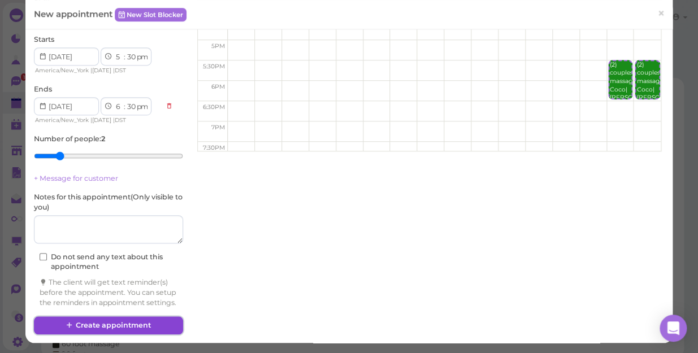
click at [141, 324] on button "Create appointment" at bounding box center [108, 326] width 149 height 18
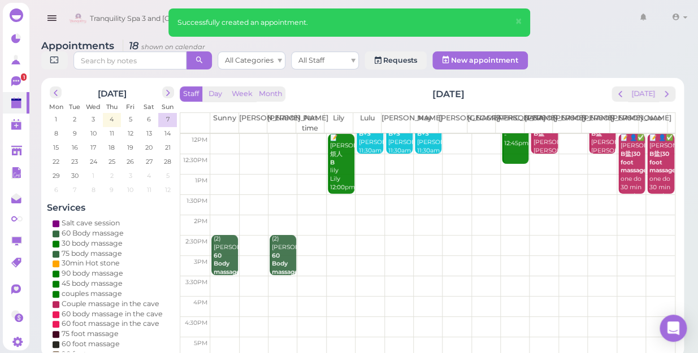
scroll to position [154, 0]
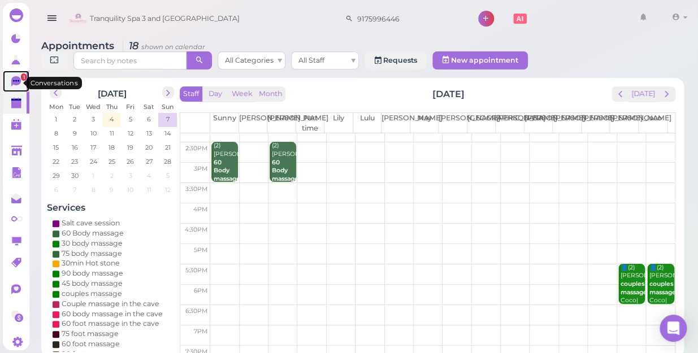
click at [13, 83] on icon at bounding box center [16, 81] width 10 height 10
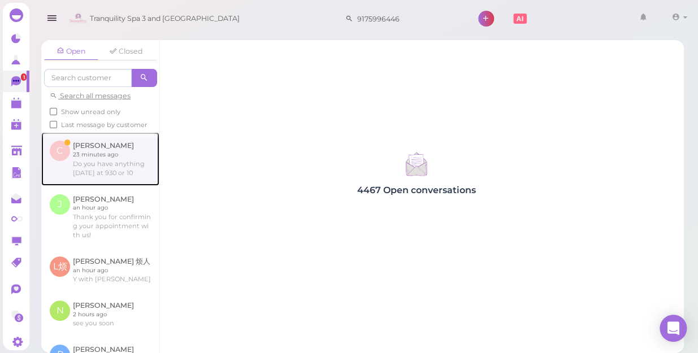
click at [99, 179] on link at bounding box center [100, 158] width 118 height 53
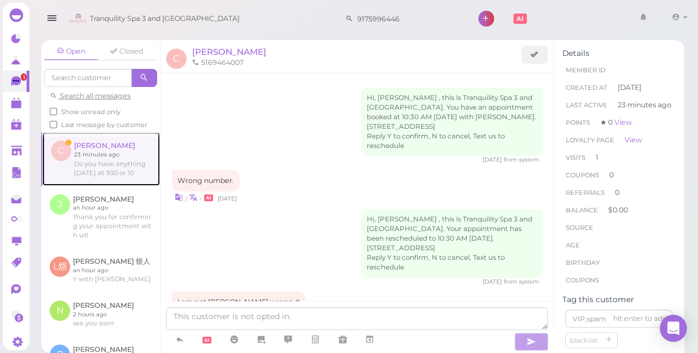
scroll to position [1392, 0]
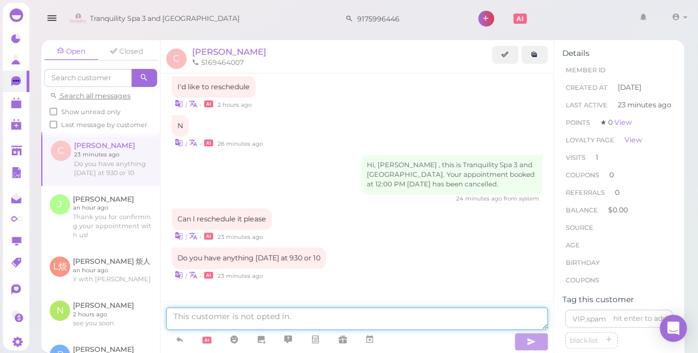
click at [301, 318] on textarea at bounding box center [357, 318] width 382 height 23
type textarea "1"
type textarea "we open 10:30am"
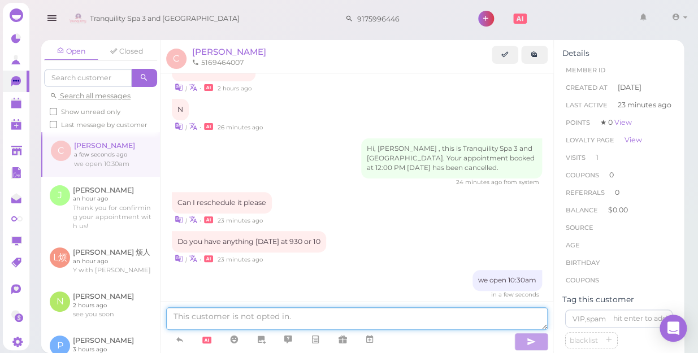
scroll to position [1426, 0]
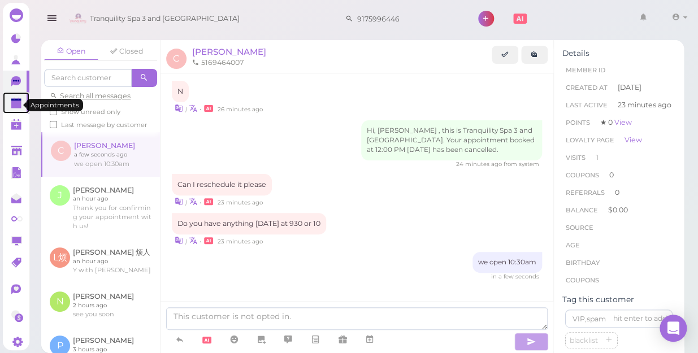
click at [15, 109] on polygon at bounding box center [16, 105] width 10 height 8
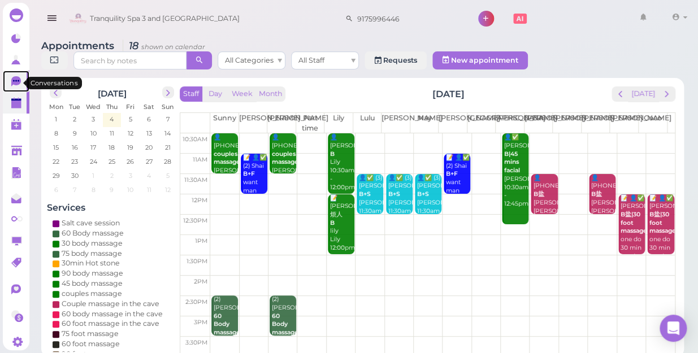
click at [14, 83] on icon at bounding box center [16, 81] width 10 height 10
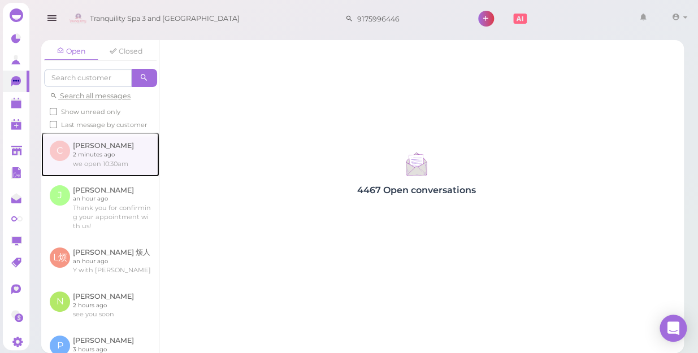
click at [97, 175] on link at bounding box center [100, 154] width 118 height 44
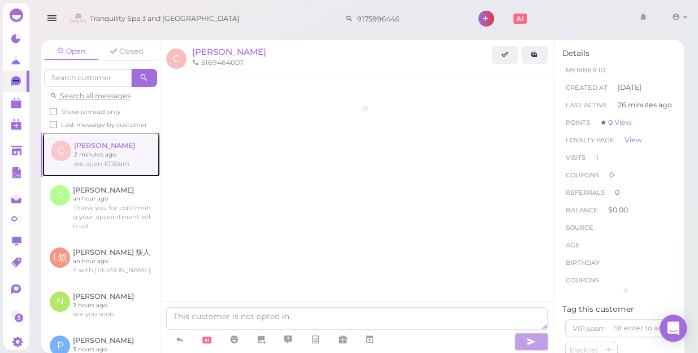
scroll to position [1427, 0]
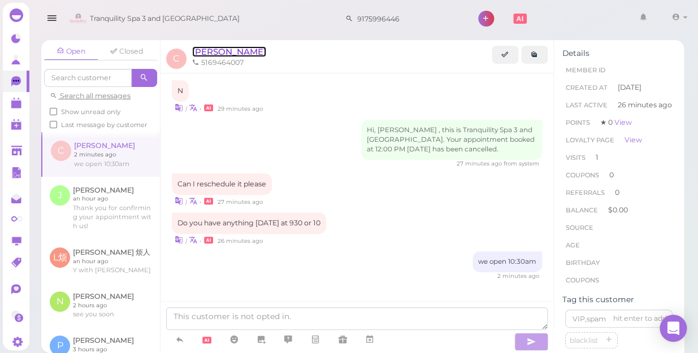
click at [213, 51] on span "[PERSON_NAME]" at bounding box center [229, 51] width 74 height 11
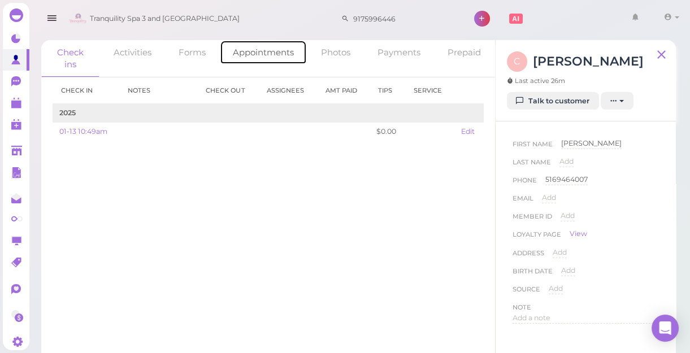
click at [249, 50] on link "Appointments" at bounding box center [263, 52] width 87 height 24
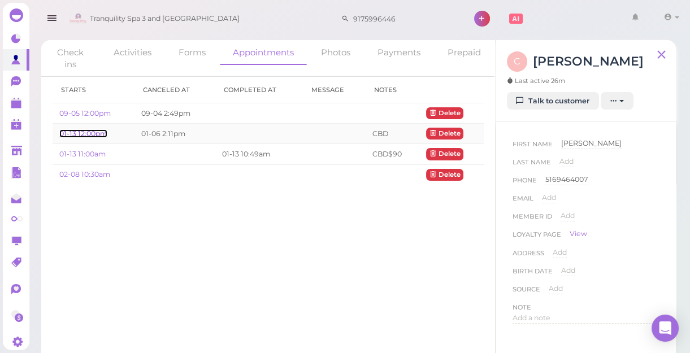
click at [90, 133] on link "01-13 12:00pm" at bounding box center [83, 133] width 48 height 8
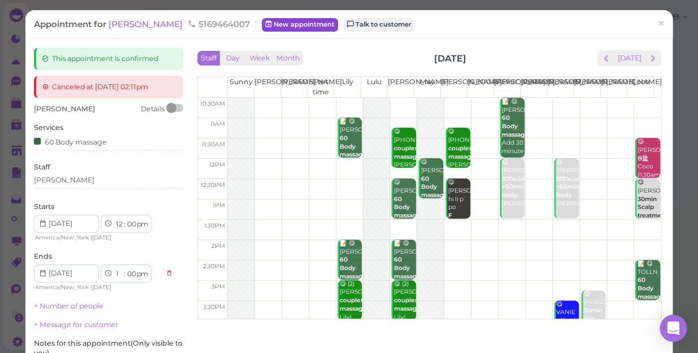
click at [281, 28] on link "New appointment" at bounding box center [300, 25] width 76 height 14
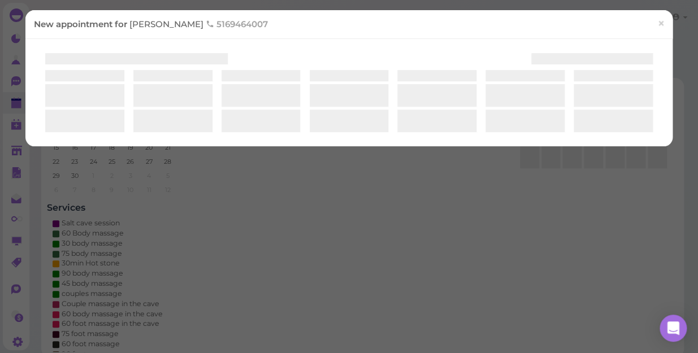
select select "1"
select select "00"
select select "am"
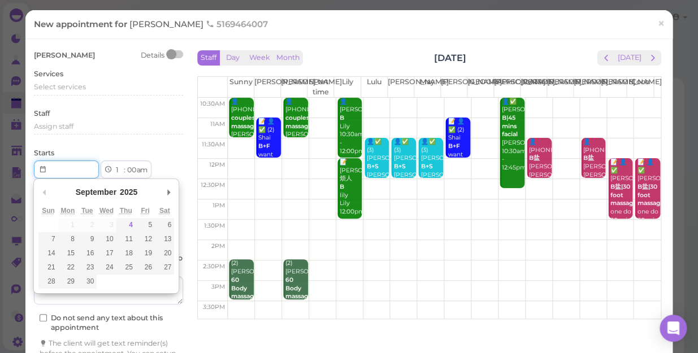
click at [66, 171] on input "Use the arrow keys to pick a date" at bounding box center [66, 170] width 65 height 18
type input "2025-09-10"
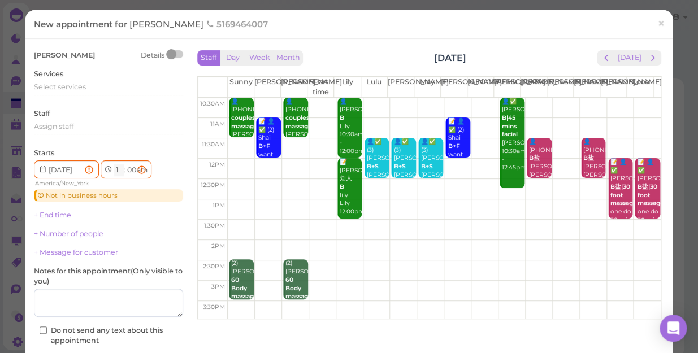
click at [117, 170] on select "1 2 3 4 5 6 7 8 9 10 11 12" at bounding box center [119, 170] width 10 height 12
select select "10"
click at [114, 164] on select "1 2 3 4 5 6 7 8 9 10 11 12" at bounding box center [119, 170] width 10 height 12
click at [135, 170] on select "00 05 10 15 20 25 30 35 40 45 50 55" at bounding box center [130, 170] width 11 height 12
select select "30"
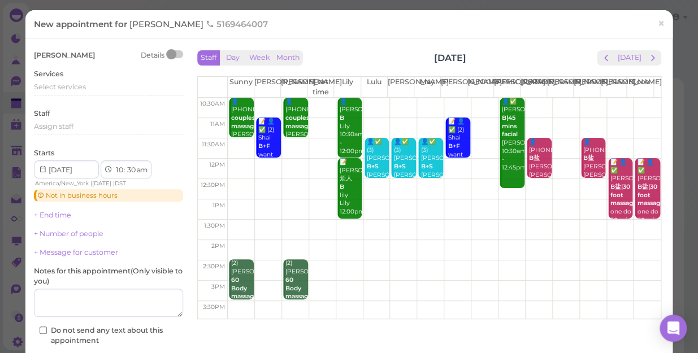
click at [125, 164] on select "00 05 10 15 20 25 30 35 40 45 50 55" at bounding box center [130, 170] width 11 height 12
click at [98, 89] on div "Select services" at bounding box center [108, 87] width 149 height 10
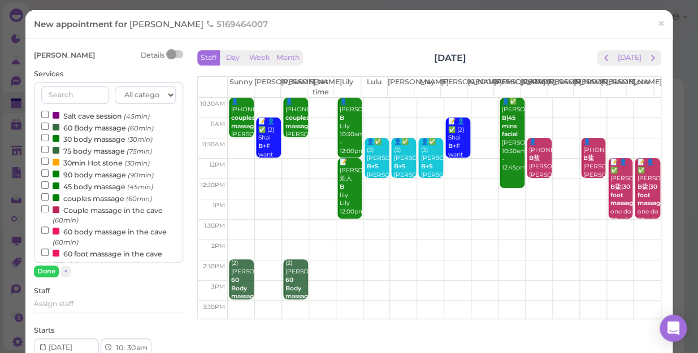
click at [76, 175] on label "90 body massage (90min)" at bounding box center [97, 174] width 112 height 12
click at [49, 175] on input "90 body massage (90min)" at bounding box center [44, 173] width 7 height 7
click at [42, 270] on button "Done" at bounding box center [46, 272] width 25 height 12
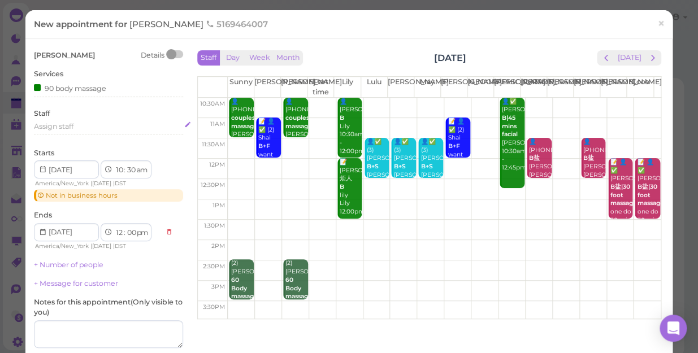
click at [76, 125] on div "Assign staff" at bounding box center [108, 127] width 149 height 10
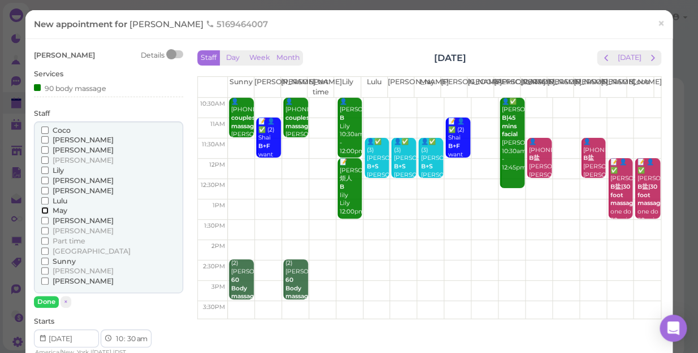
click at [42, 211] on input "May" at bounding box center [44, 210] width 7 height 7
click at [40, 295] on div "Coco Helen Jessica Kelly Lily Linda Lisa Lulu" at bounding box center [108, 215] width 149 height 187
click at [41, 299] on button "Done" at bounding box center [46, 302] width 25 height 12
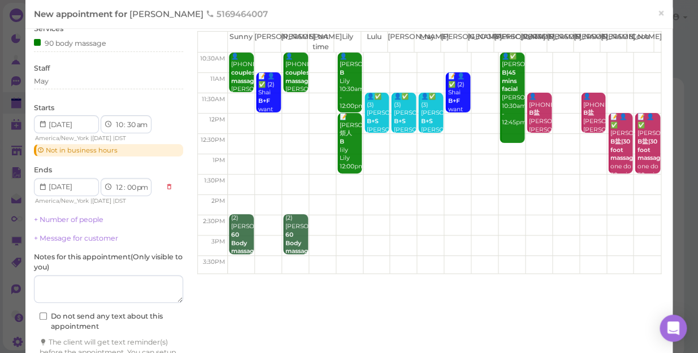
scroll to position [114, 0]
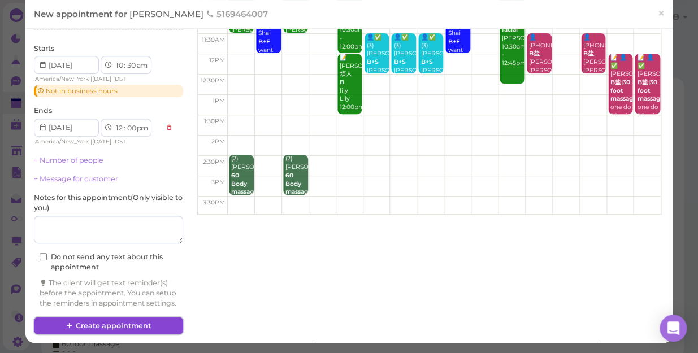
click at [164, 322] on button "Create appointment" at bounding box center [108, 326] width 149 height 18
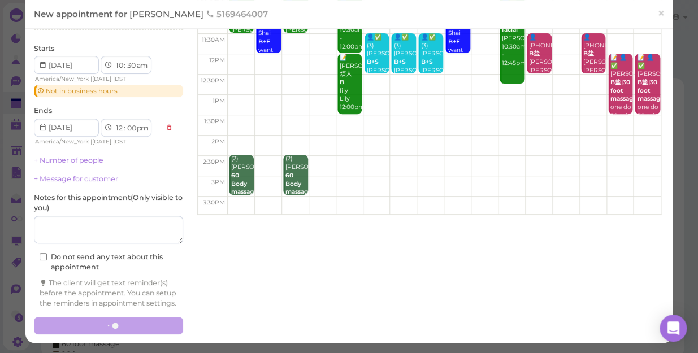
scroll to position [0, 0]
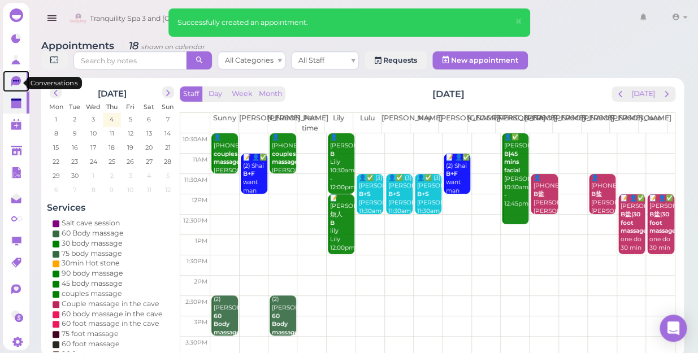
click at [12, 85] on icon at bounding box center [16, 81] width 10 height 10
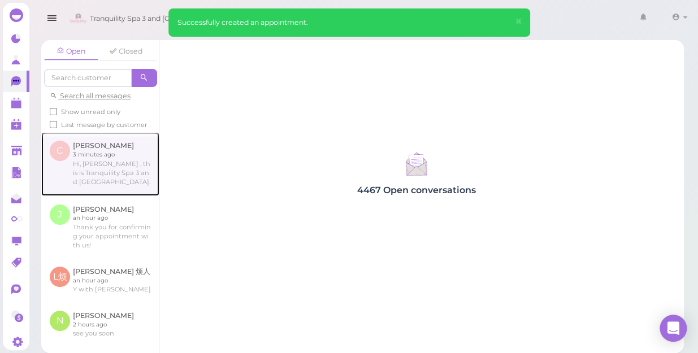
click at [98, 187] on link at bounding box center [100, 163] width 118 height 63
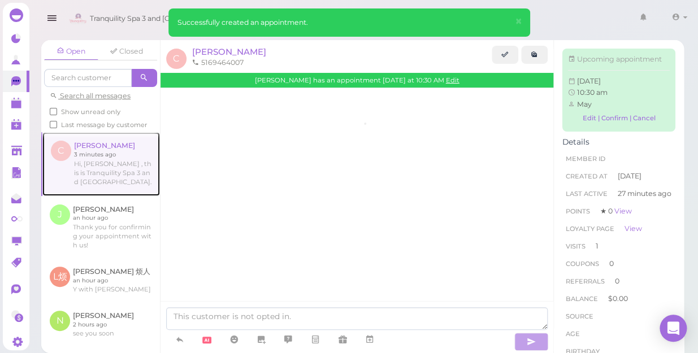
scroll to position [1509, 0]
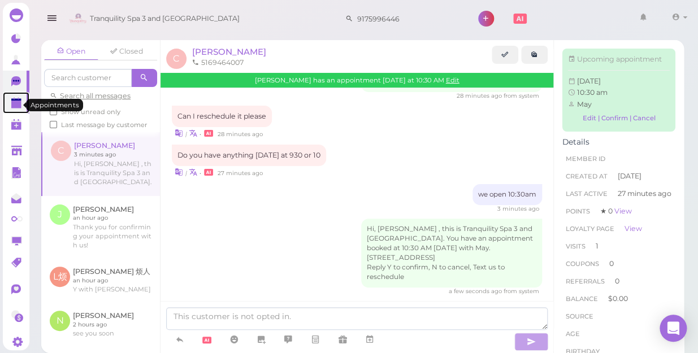
click at [13, 101] on polygon at bounding box center [16, 100] width 10 height 2
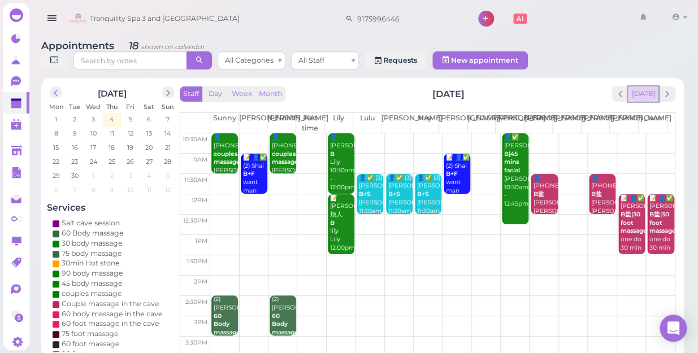
click at [652, 86] on button "[DATE]" at bounding box center [643, 93] width 31 height 15
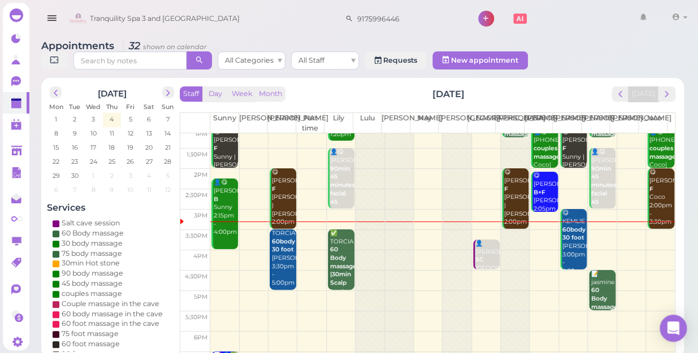
scroll to position [204, 0]
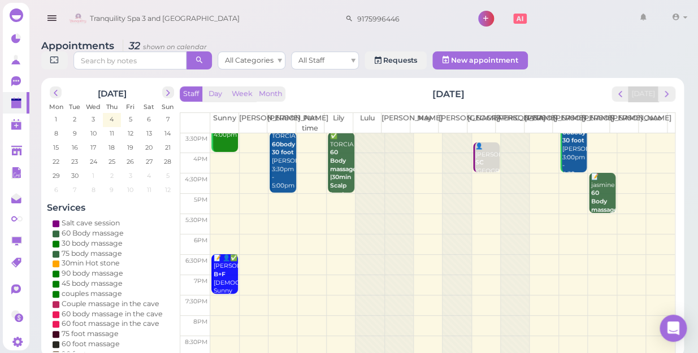
click at [649, 153] on td at bounding box center [442, 163] width 465 height 20
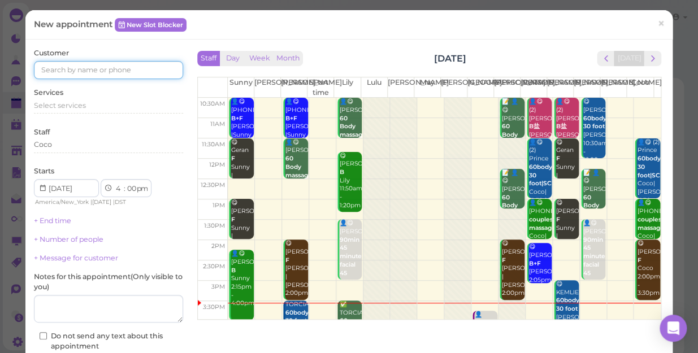
click at [128, 61] on input at bounding box center [108, 70] width 149 height 18
type input "5164180501"
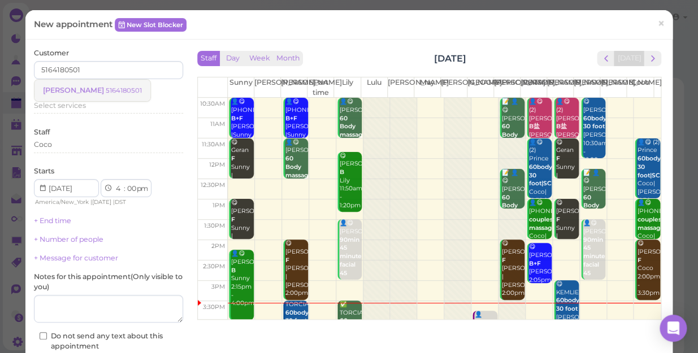
click at [106, 89] on small "5164180501" at bounding box center [124, 90] width 36 height 8
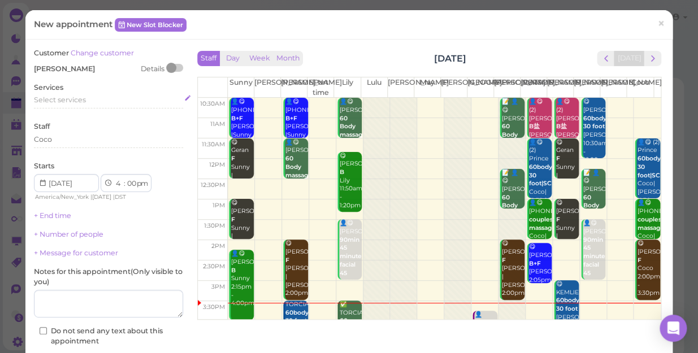
click at [99, 98] on div "Select services" at bounding box center [108, 100] width 149 height 10
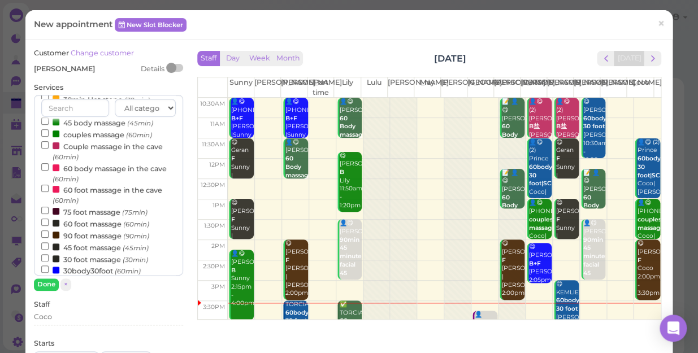
scroll to position [154, 0]
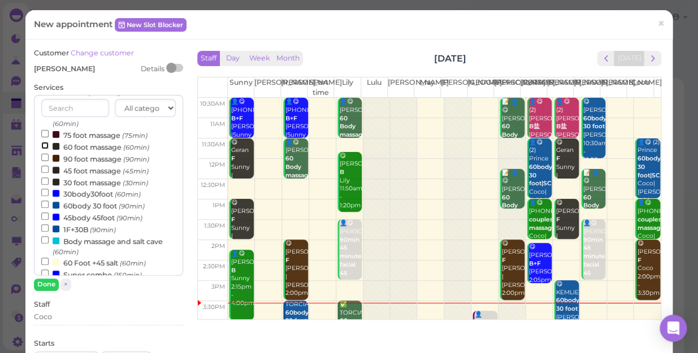
click at [44, 148] on input "60 foot massage (60min)" at bounding box center [44, 145] width 7 height 7
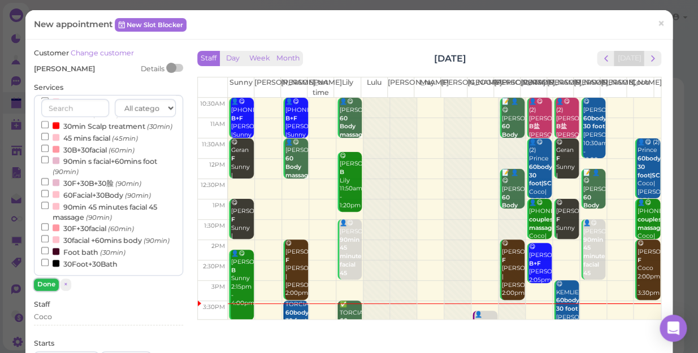
click at [51, 281] on button "Done" at bounding box center [46, 285] width 25 height 12
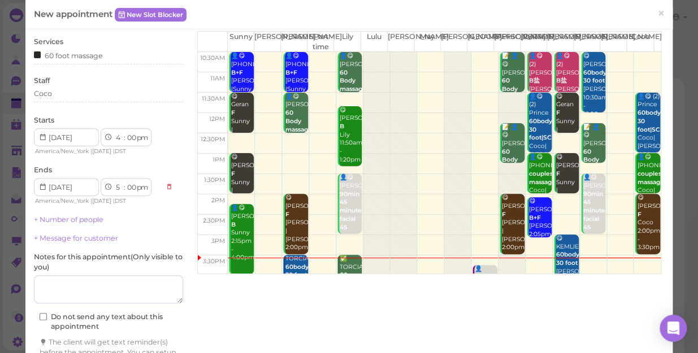
scroll to position [115, 0]
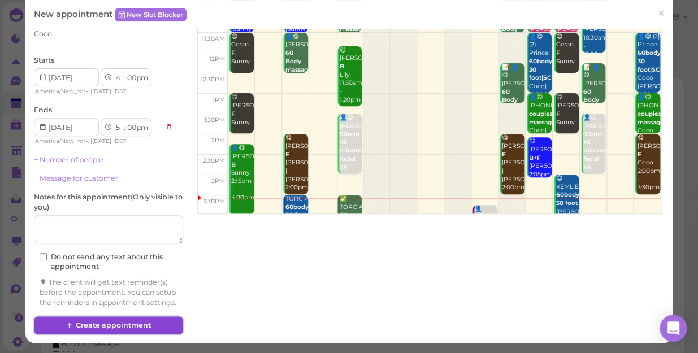
click at [114, 322] on button "Create appointment" at bounding box center [108, 326] width 149 height 18
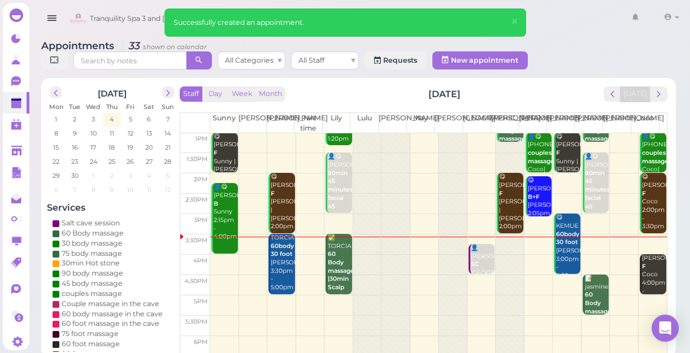
scroll to position [154, 0]
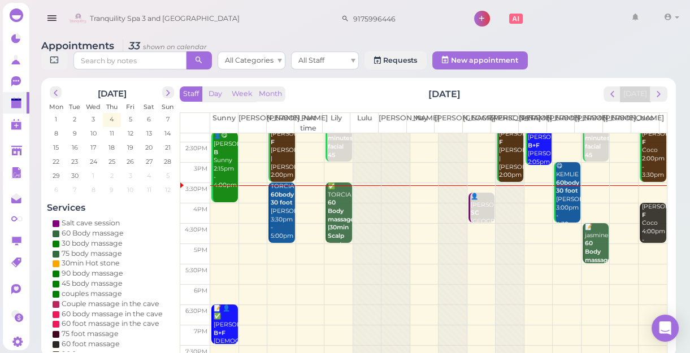
click at [644, 266] on td at bounding box center [438, 275] width 457 height 20
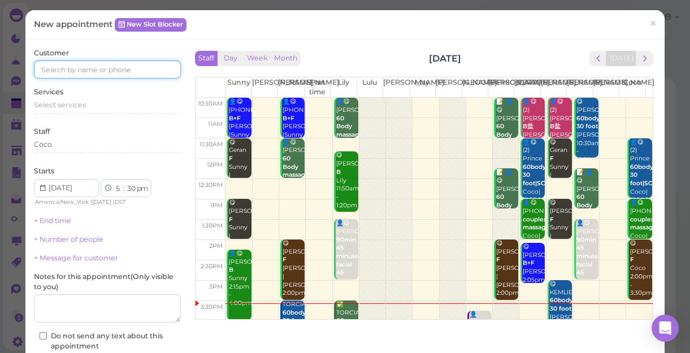
click at [151, 71] on input at bounding box center [107, 69] width 147 height 18
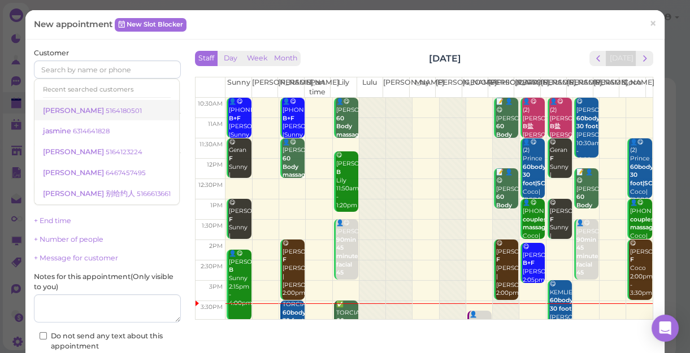
click at [106, 111] on small "5164180501" at bounding box center [124, 111] width 36 height 8
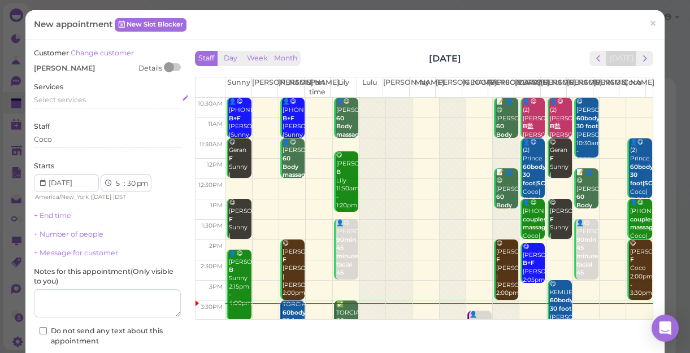
click at [90, 97] on div "Select services" at bounding box center [107, 100] width 147 height 10
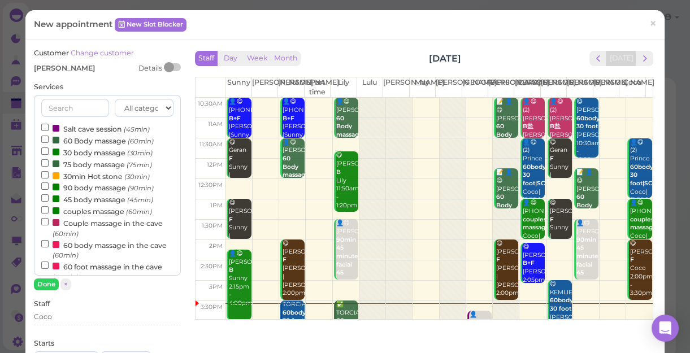
click at [89, 145] on label "60 Body massage (60min)" at bounding box center [97, 141] width 112 height 12
click at [49, 143] on input "60 Body massage (60min)" at bounding box center [44, 139] width 7 height 7
click at [45, 282] on button "Done" at bounding box center [46, 285] width 25 height 12
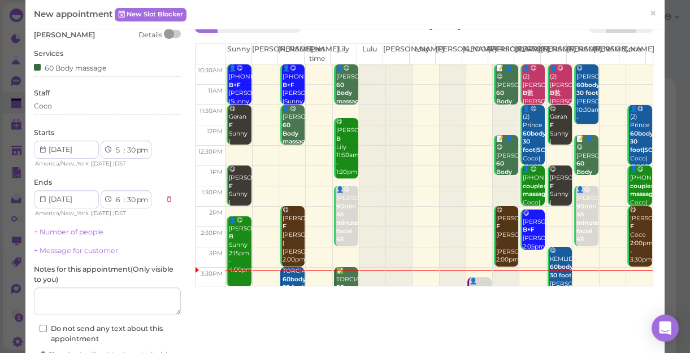
scroll to position [51, 0]
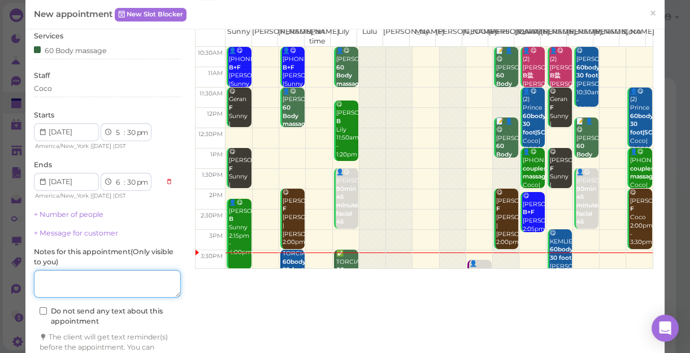
click at [89, 281] on textarea at bounding box center [107, 284] width 147 height 28
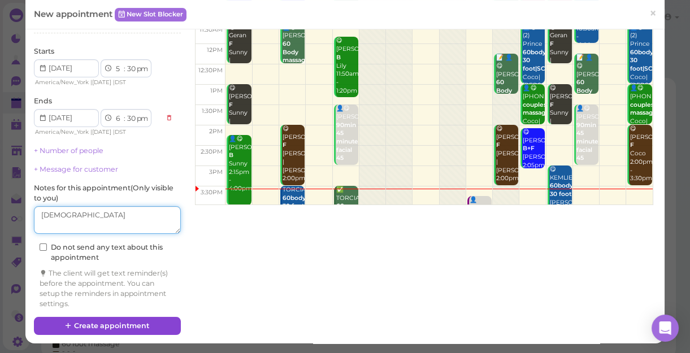
type textarea "[DEMOGRAPHIC_DATA]"
click at [129, 324] on button "Create appointment" at bounding box center [107, 326] width 147 height 18
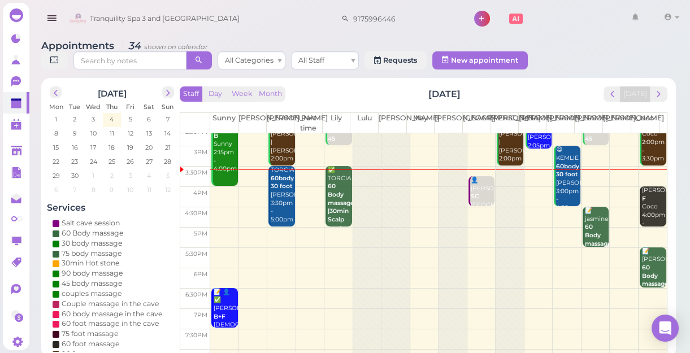
scroll to position [153, 0]
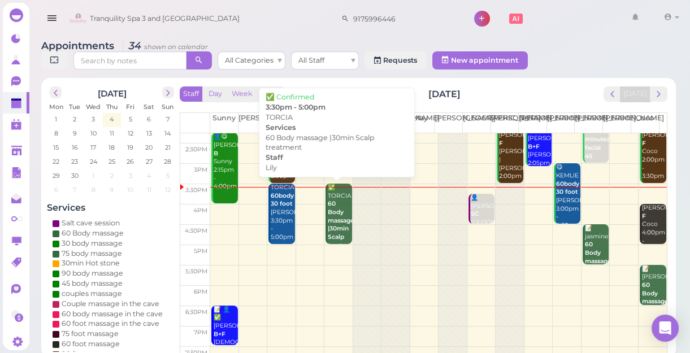
click at [331, 231] on b "60 Body massage |30min Scalp treatment" at bounding box center [343, 224] width 31 height 49
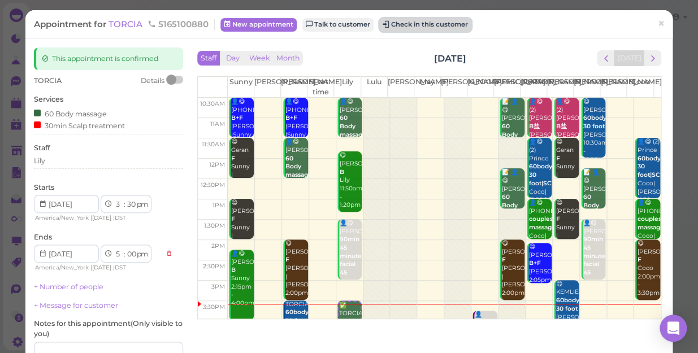
click at [449, 31] on button "Check in this customer" at bounding box center [425, 25] width 92 height 14
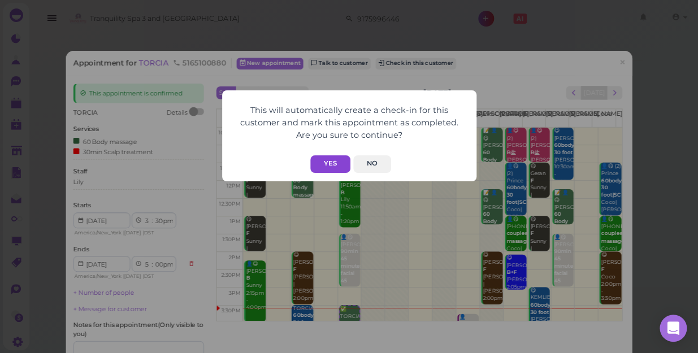
click at [326, 167] on button "Yes" at bounding box center [330, 164] width 40 height 18
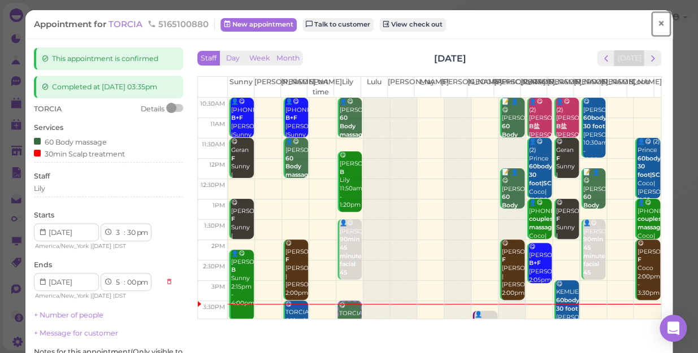
click at [657, 25] on link "×" at bounding box center [661, 24] width 21 height 27
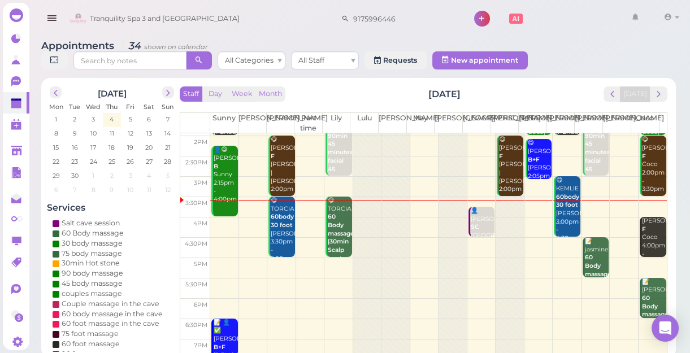
scroll to position [154, 0]
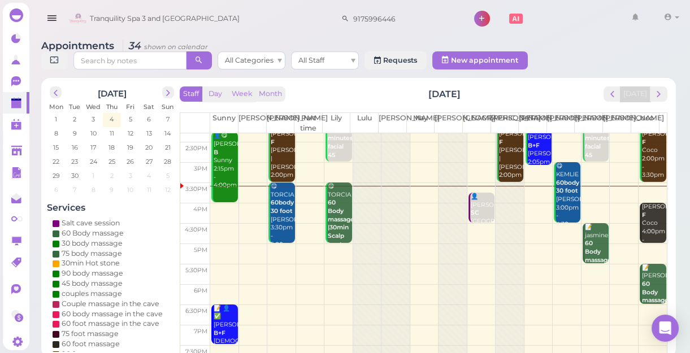
click at [502, 237] on div at bounding box center [510, 193] width 28 height 426
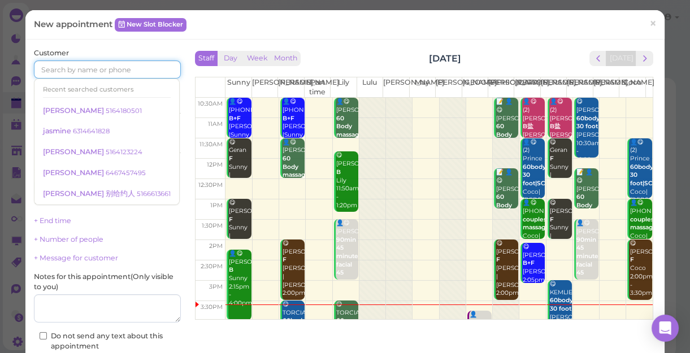
click at [148, 71] on input at bounding box center [107, 69] width 147 height 18
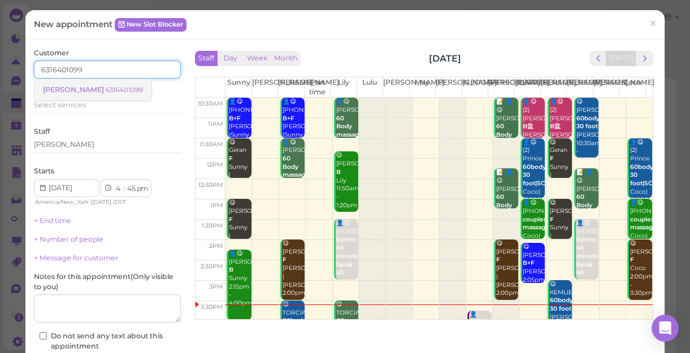
type input "6316401099"
click at [106, 89] on small "6316401099" at bounding box center [124, 90] width 37 height 8
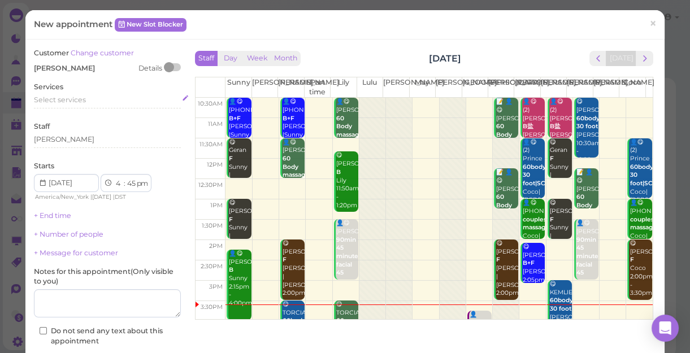
click at [91, 103] on div "Select services" at bounding box center [107, 100] width 147 height 10
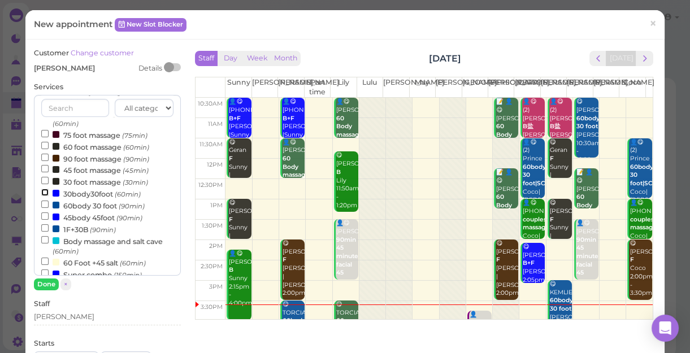
click at [42, 192] on input "30body30foot (60min)" at bounding box center [44, 192] width 7 height 7
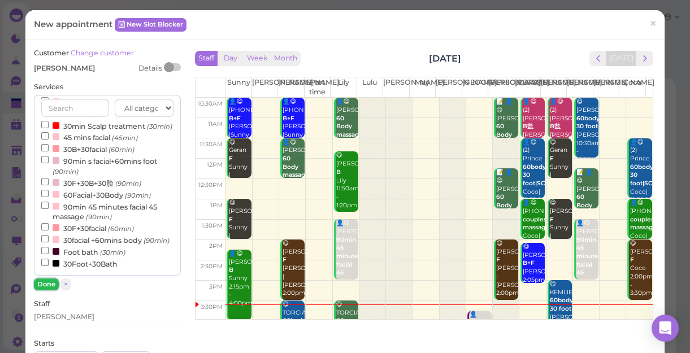
click at [46, 282] on button "Done" at bounding box center [46, 285] width 25 height 12
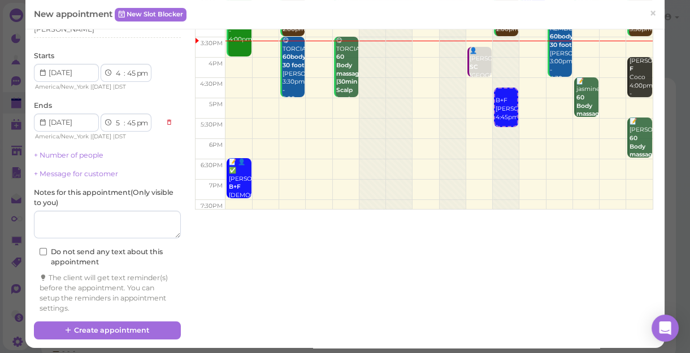
scroll to position [115, 0]
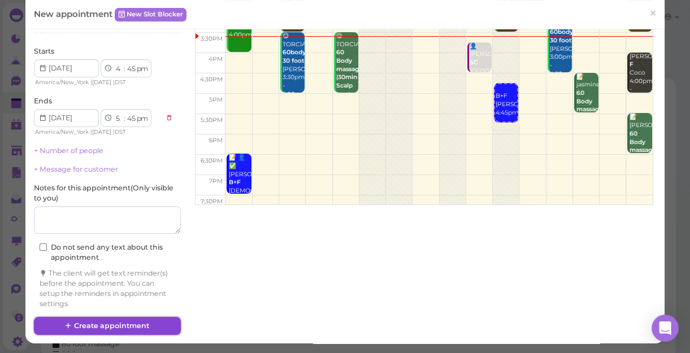
click at [143, 322] on button "Create appointment" at bounding box center [107, 326] width 147 height 18
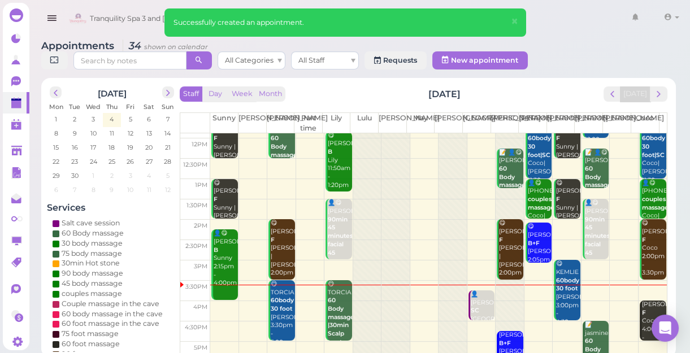
scroll to position [154, 0]
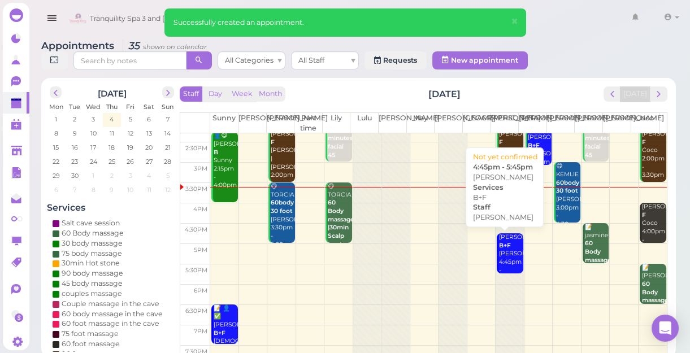
click at [499, 261] on div "Justin B+F Jessica 4:45pm - 5:45pm" at bounding box center [511, 258] width 24 height 50
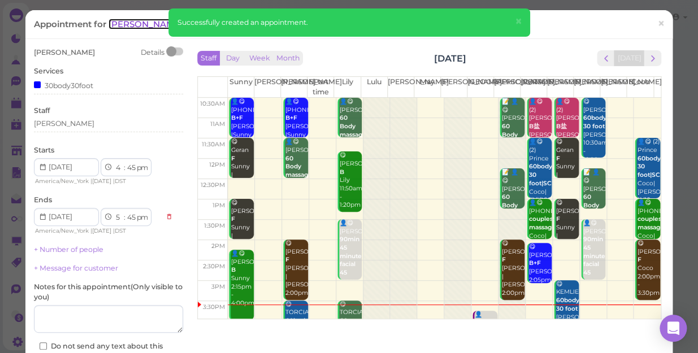
click at [119, 25] on span "[PERSON_NAME]" at bounding box center [147, 24] width 76 height 11
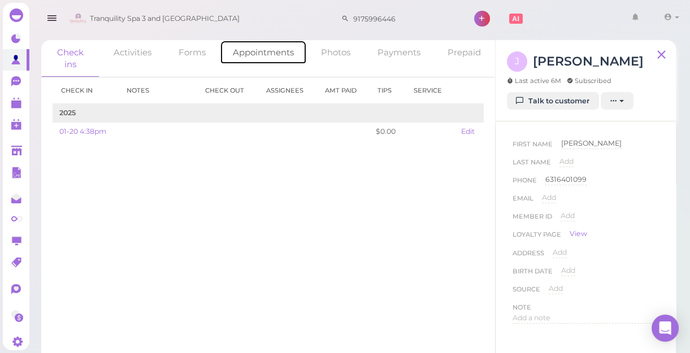
click at [261, 57] on link "Appointments" at bounding box center [263, 52] width 87 height 24
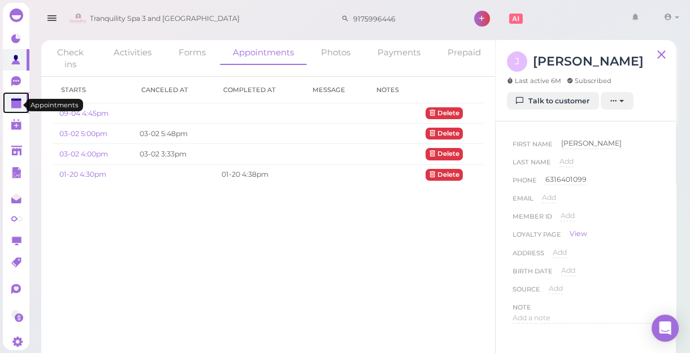
click at [14, 103] on polygon at bounding box center [16, 105] width 10 height 8
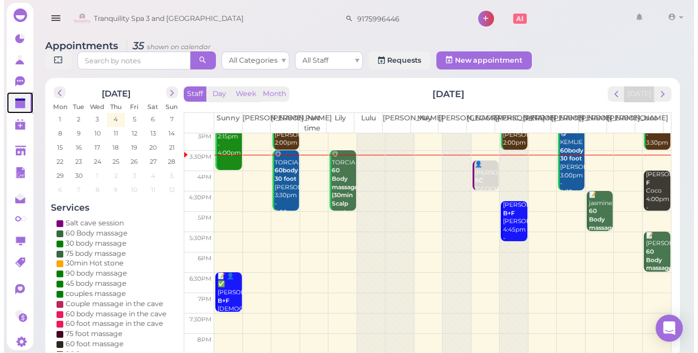
scroll to position [153, 0]
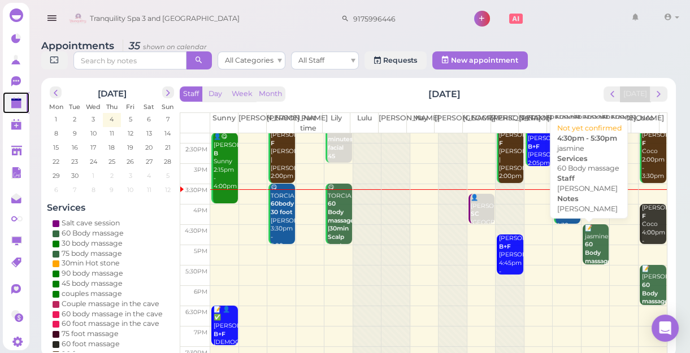
click at [591, 249] on b "60 Body massage" at bounding box center [598, 253] width 27 height 24
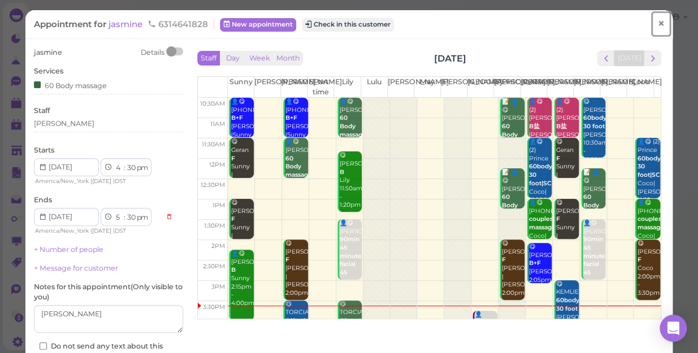
click at [657, 22] on span "×" at bounding box center [660, 24] width 7 height 16
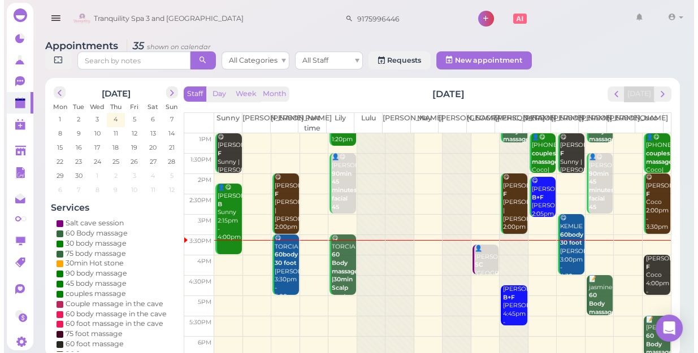
scroll to position [51, 0]
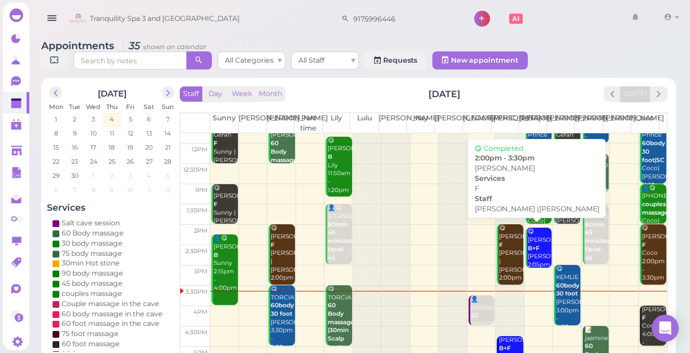
click at [503, 251] on div "😋 Stephanie F Jessica |Nancy 2:00pm - 3:30pm" at bounding box center [511, 261] width 24 height 75
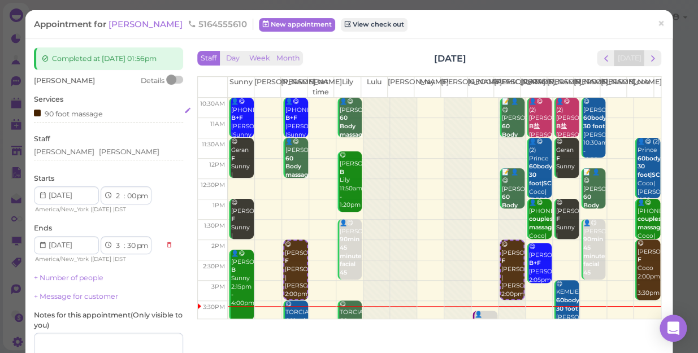
click at [106, 116] on div "90 foot massage" at bounding box center [108, 113] width 149 height 12
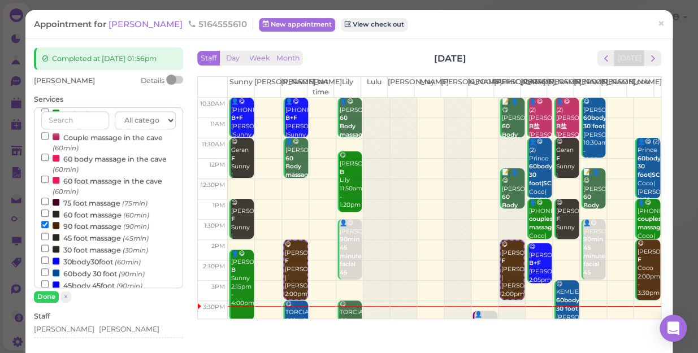
scroll to position [102, 0]
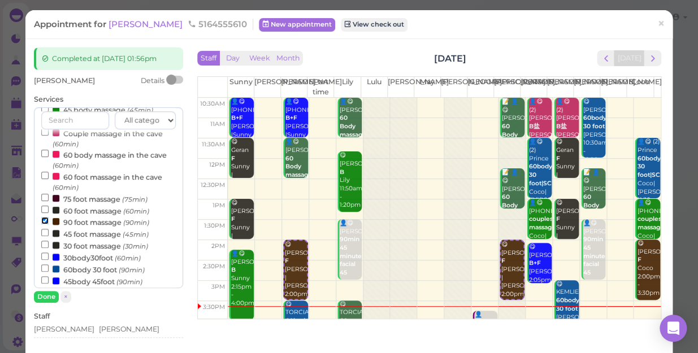
click at [45, 222] on input "90 foot massage (90min)" at bounding box center [44, 220] width 7 height 7
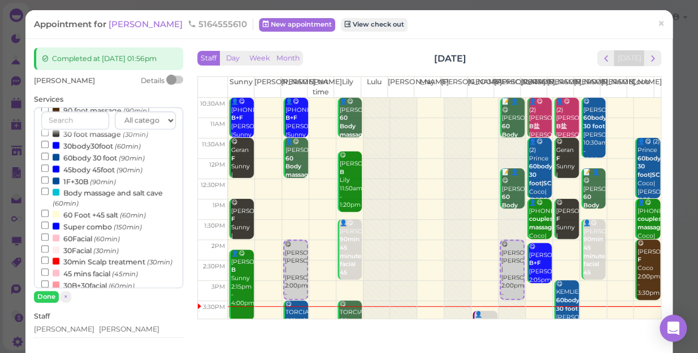
scroll to position [158, 0]
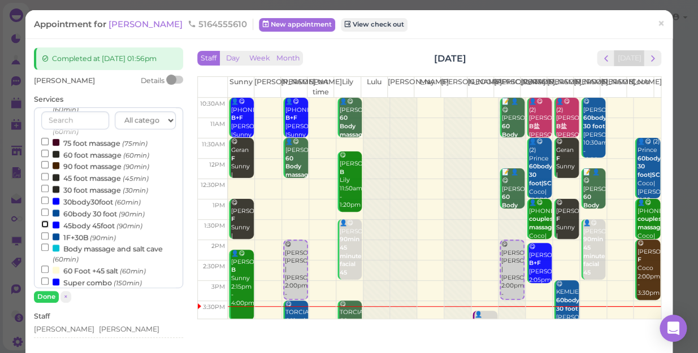
click at [44, 226] on input "45body 45foot (90min)" at bounding box center [44, 223] width 7 height 7
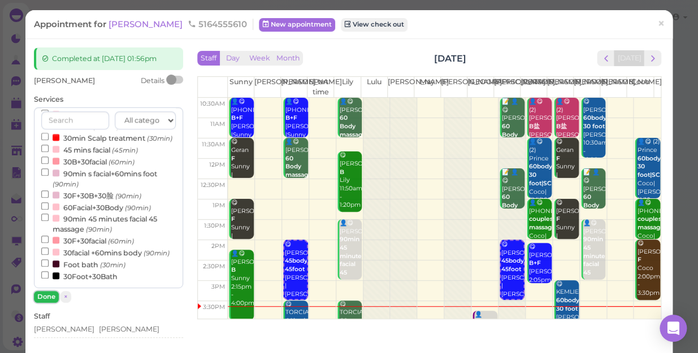
click at [46, 292] on button "Done" at bounding box center [46, 297] width 25 height 12
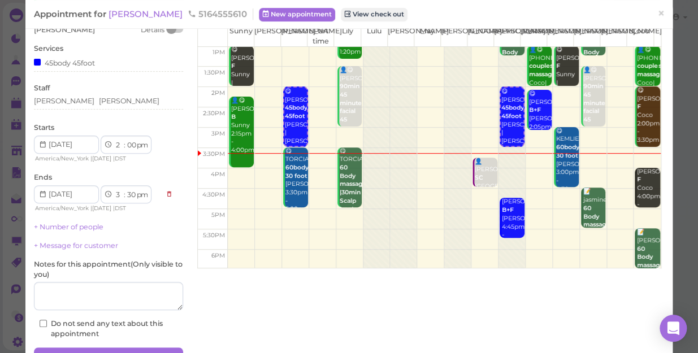
scroll to position [110, 0]
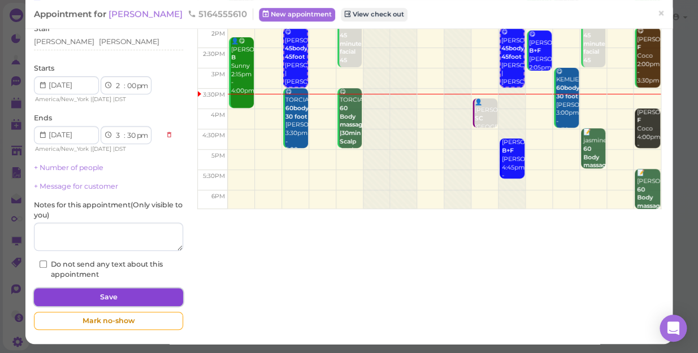
click at [142, 296] on button "Save" at bounding box center [108, 297] width 149 height 18
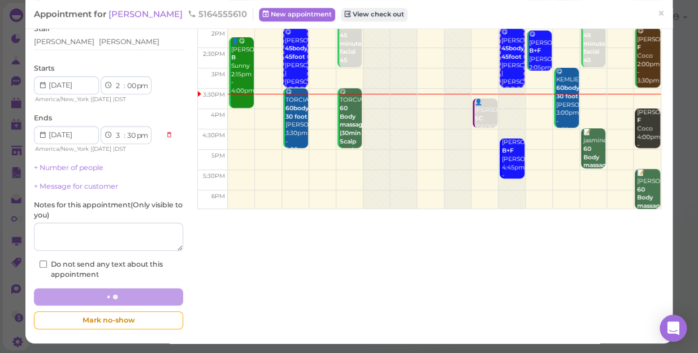
scroll to position [110, 0]
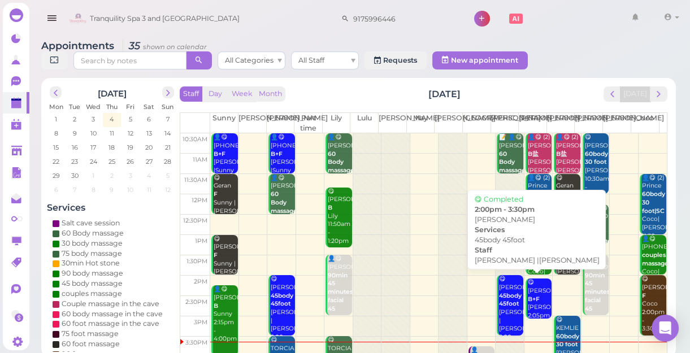
click at [503, 297] on b "45body 45foot" at bounding box center [510, 300] width 23 height 16
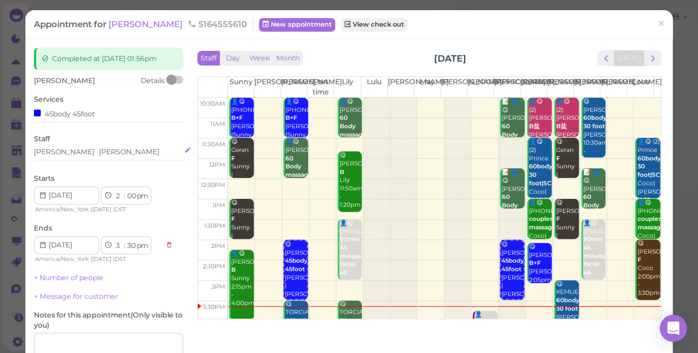
click at [86, 151] on div "Jessica Nancy" at bounding box center [108, 152] width 149 height 10
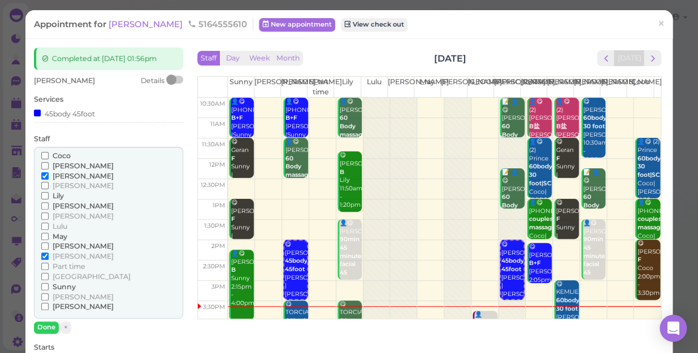
click at [43, 153] on input "Coco" at bounding box center [44, 155] width 7 height 7
click at [46, 254] on input "[PERSON_NAME]" at bounding box center [44, 256] width 7 height 7
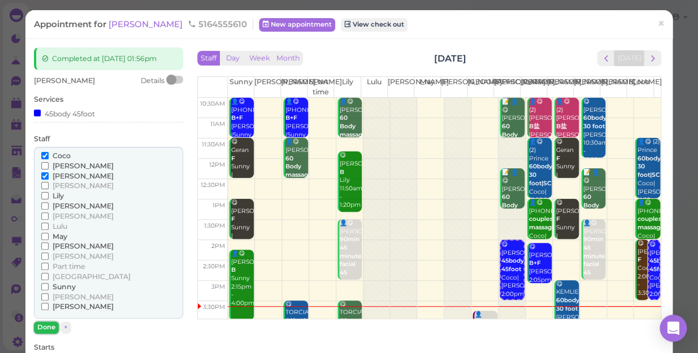
click at [51, 326] on button "Done" at bounding box center [46, 328] width 25 height 12
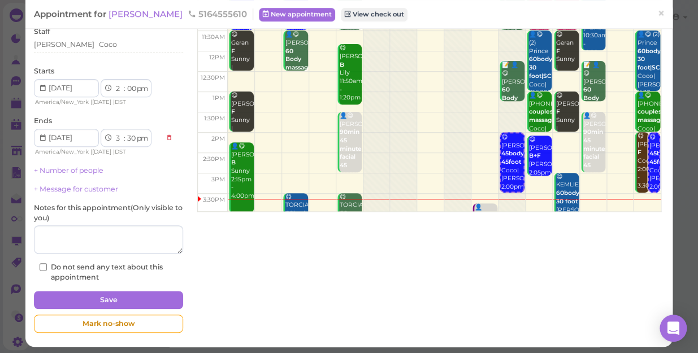
scroll to position [110, 0]
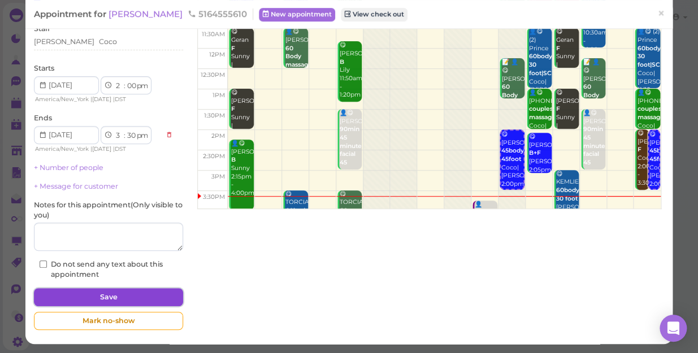
click at [115, 291] on button "Save" at bounding box center [108, 297] width 149 height 18
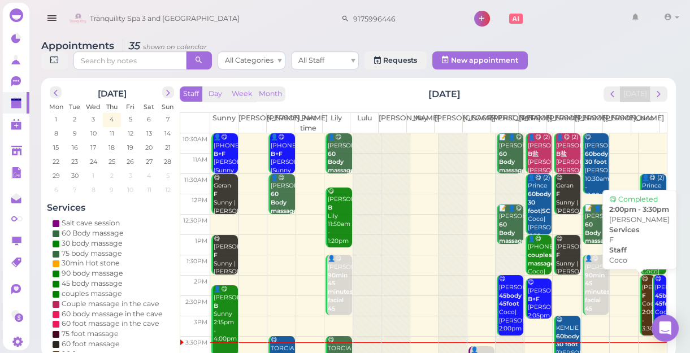
click at [642, 295] on b "F" at bounding box center [644, 295] width 4 height 7
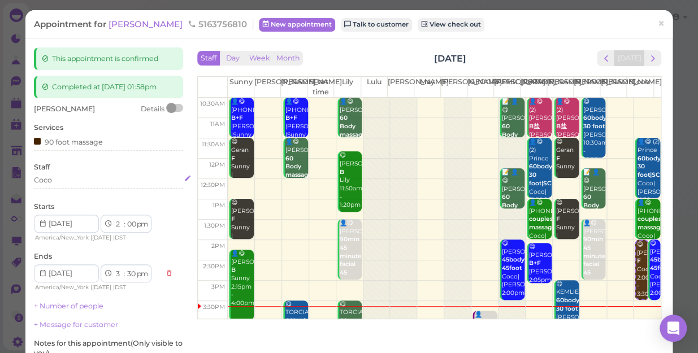
click at [57, 179] on div "Coco" at bounding box center [108, 180] width 149 height 10
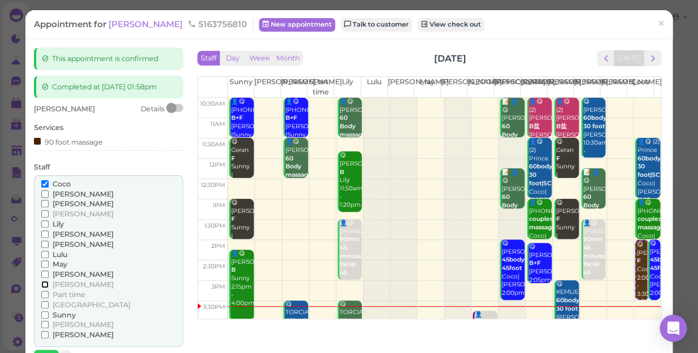
click at [45, 281] on input "[PERSON_NAME]" at bounding box center [44, 284] width 7 height 7
click at [43, 182] on input "Coco" at bounding box center [44, 183] width 7 height 7
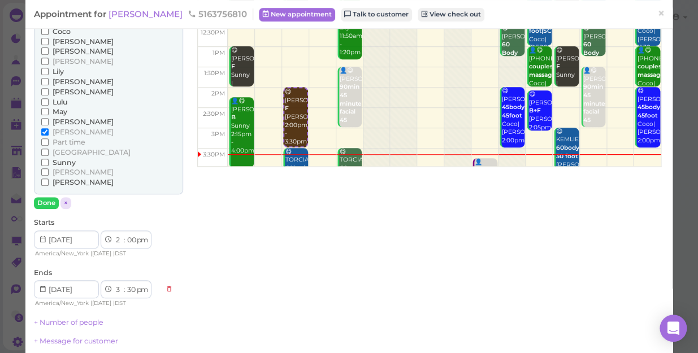
scroll to position [154, 0]
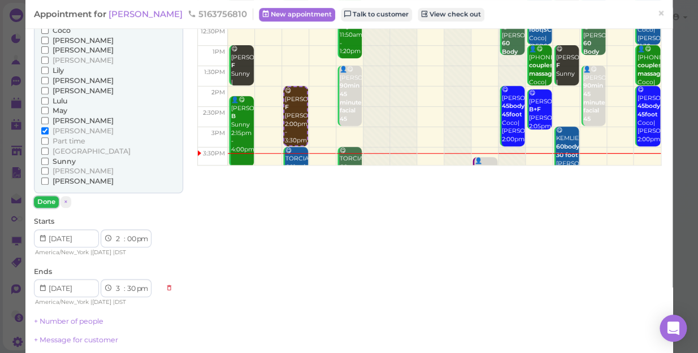
click at [41, 199] on button "Done" at bounding box center [46, 202] width 25 height 12
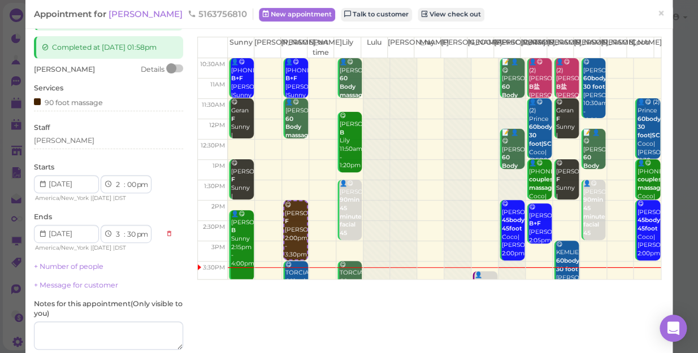
scroll to position [36, 0]
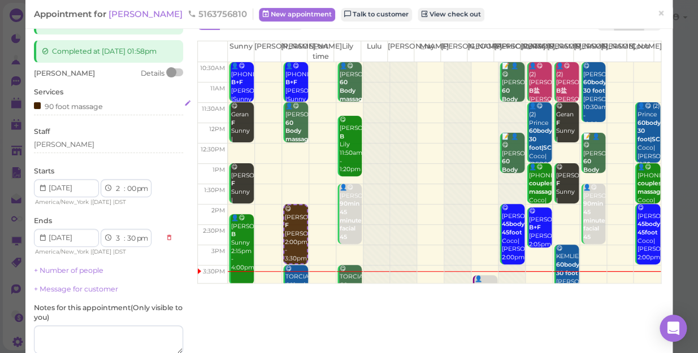
click at [99, 107] on div "90 foot massage" at bounding box center [68, 106] width 69 height 12
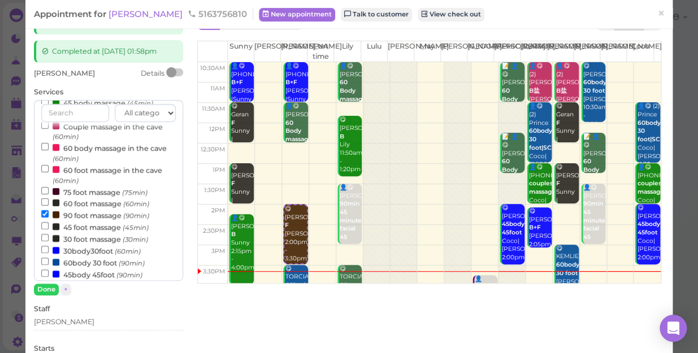
scroll to position [102, 0]
click at [45, 211] on input "90 foot massage (90min)" at bounding box center [44, 213] width 7 height 7
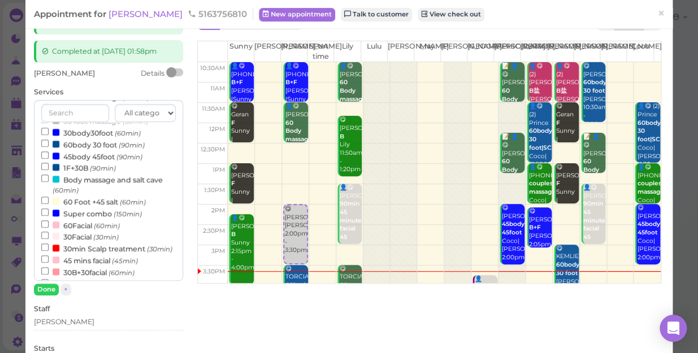
scroll to position [158, 0]
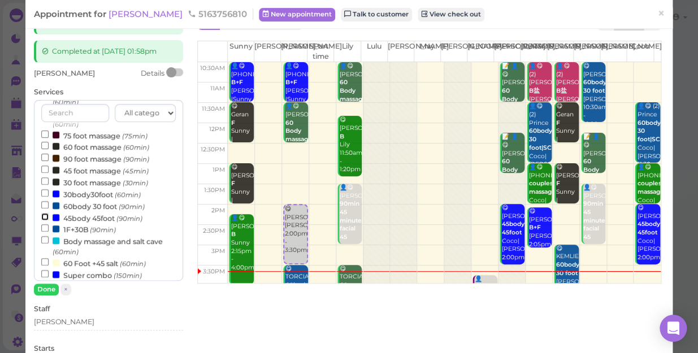
click at [42, 218] on input "45body 45foot (90min)" at bounding box center [44, 216] width 7 height 7
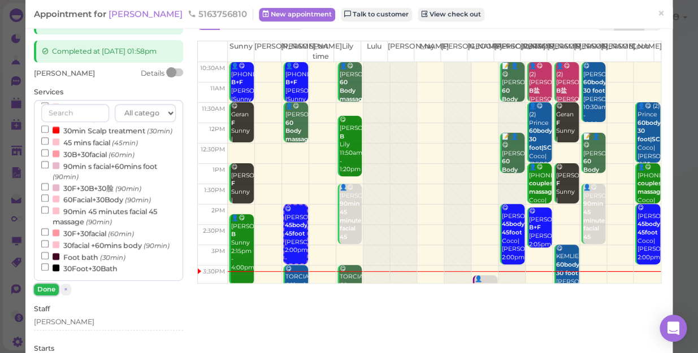
click at [40, 289] on button "Done" at bounding box center [46, 290] width 25 height 12
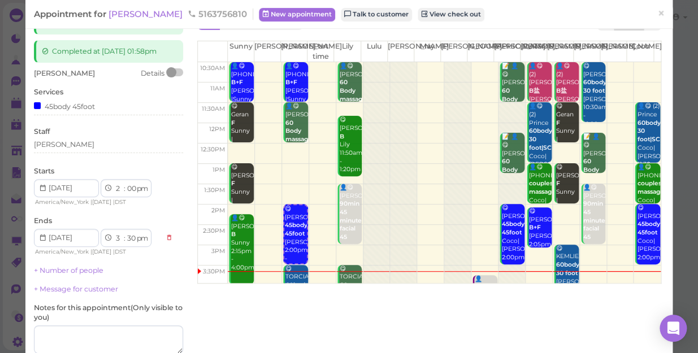
scroll to position [138, 0]
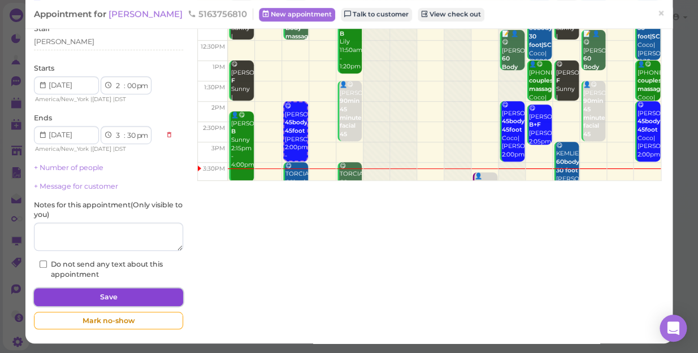
click at [104, 294] on button "Save" at bounding box center [108, 297] width 149 height 18
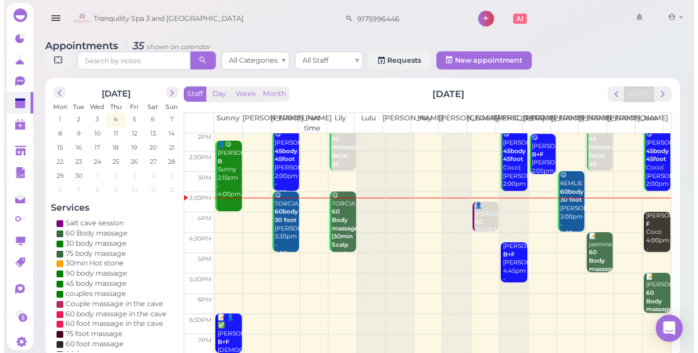
scroll to position [154, 0]
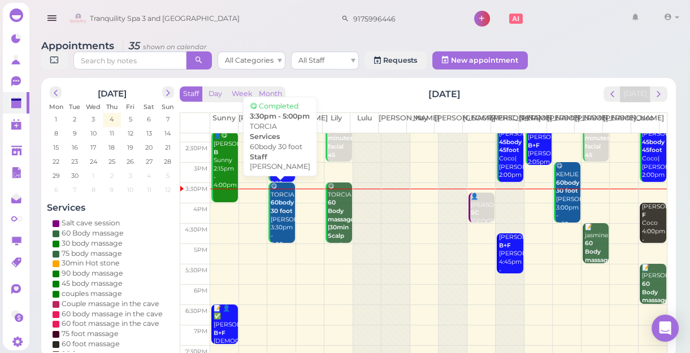
click at [274, 233] on div "😋 TORCIA 60body 30 foot Nancy 3:30pm - 5:00pm" at bounding box center [282, 216] width 24 height 67
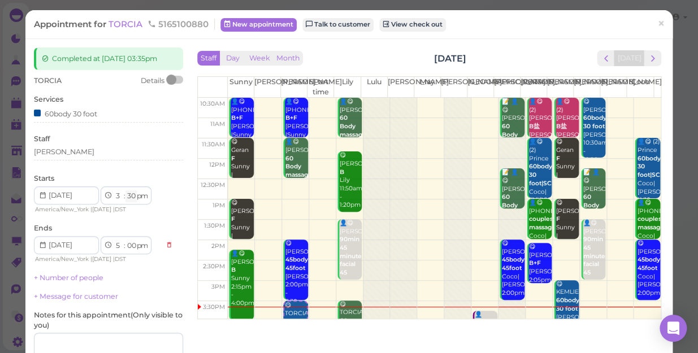
click at [128, 198] on select "00 05 10 15 20 25 30 35 40 45 50 55" at bounding box center [130, 196] width 11 height 12
select select "45"
click at [125, 190] on select "00 05 10 15 20 25 30 35 40 45 50 55" at bounding box center [130, 196] width 11 height 12
select select "15"
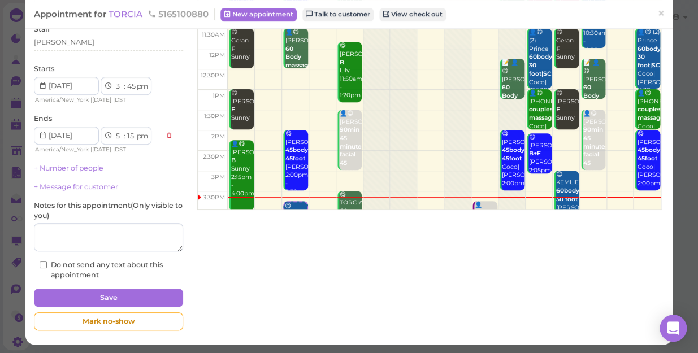
scroll to position [110, 0]
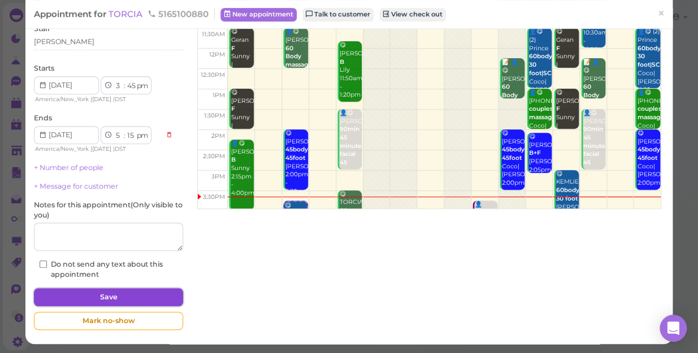
click at [137, 298] on button "Save" at bounding box center [108, 297] width 149 height 18
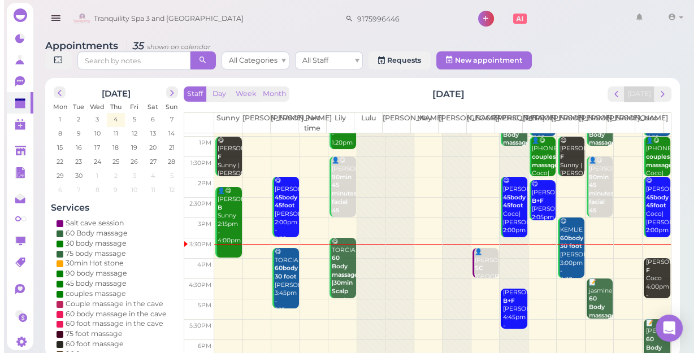
scroll to position [102, 0]
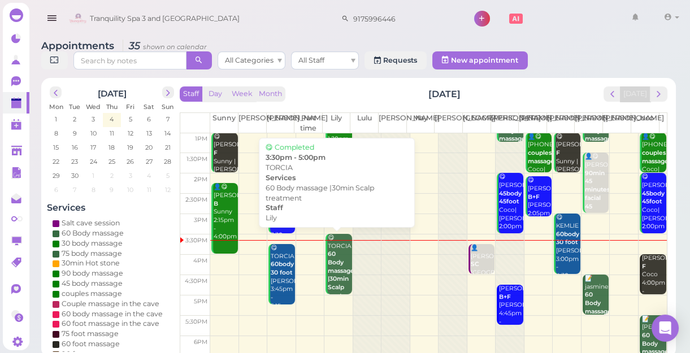
click at [331, 265] on b "60 Body massage |30min Scalp treatment" at bounding box center [343, 274] width 31 height 49
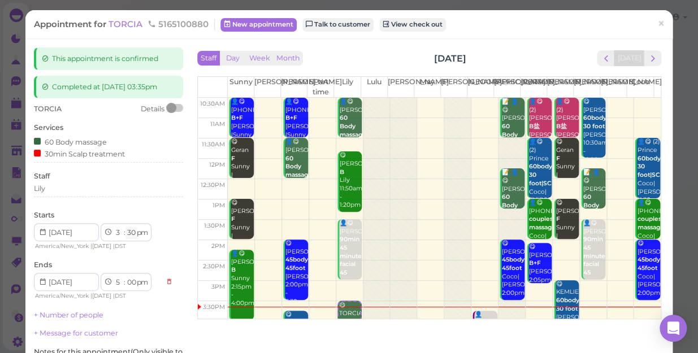
click at [128, 232] on select "00 05 10 15 20 25 30 35 40 45 50 55" at bounding box center [130, 233] width 11 height 12
select select "45"
click at [125, 227] on select "00 05 10 15 20 25 30 35 40 45 50 55" at bounding box center [130, 233] width 11 height 12
select select "15"
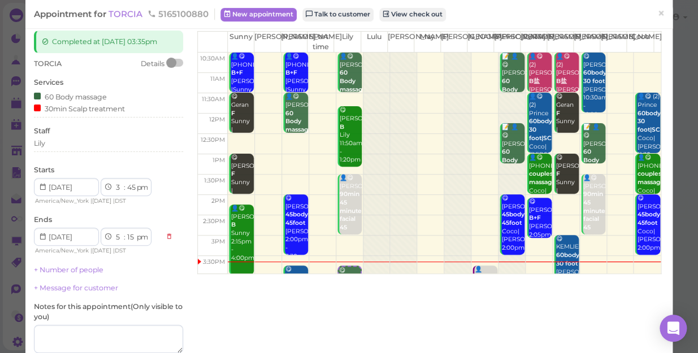
scroll to position [147, 0]
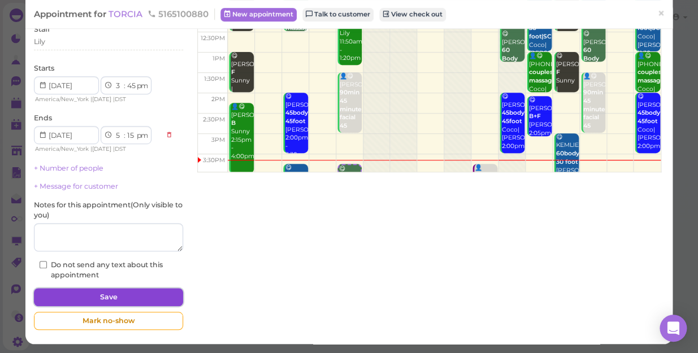
click at [147, 293] on button "Save" at bounding box center [108, 297] width 149 height 18
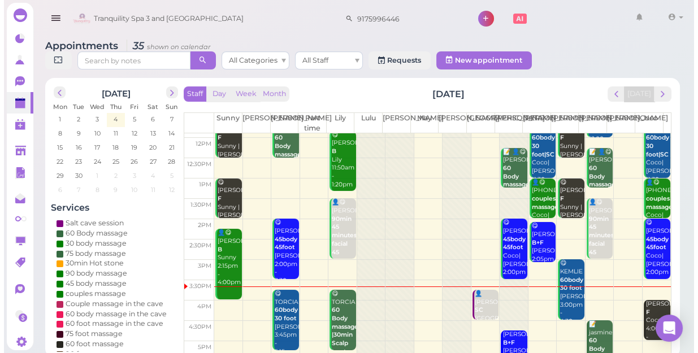
scroll to position [154, 0]
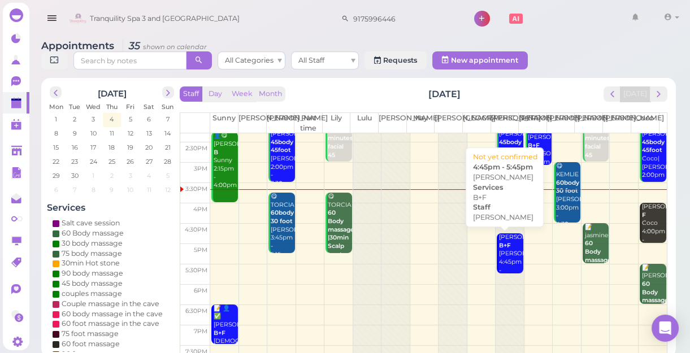
click at [499, 257] on div "Justin B+F Jessica 4:45pm - 5:45pm" at bounding box center [511, 258] width 24 height 50
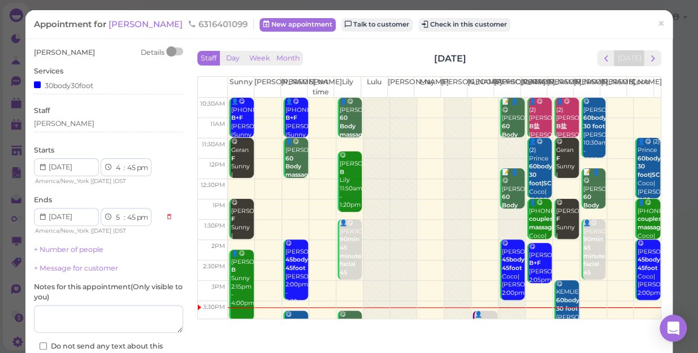
click at [64, 118] on div "Staff Jessica" at bounding box center [108, 121] width 149 height 31
click at [59, 127] on div "[PERSON_NAME]" at bounding box center [108, 124] width 149 height 10
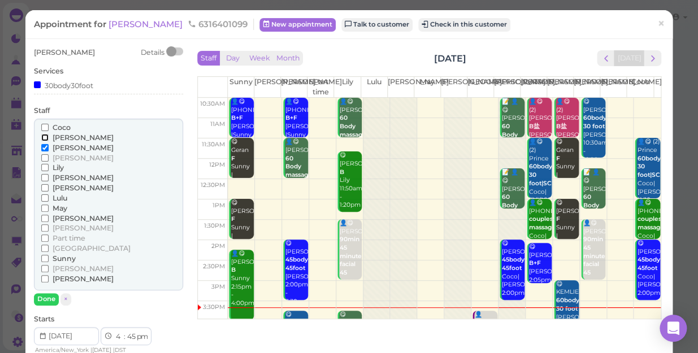
click at [45, 138] on input "[PERSON_NAME]" at bounding box center [44, 137] width 7 height 7
click at [45, 148] on input "[PERSON_NAME]" at bounding box center [44, 147] width 7 height 7
click at [44, 302] on button "Done" at bounding box center [46, 299] width 25 height 12
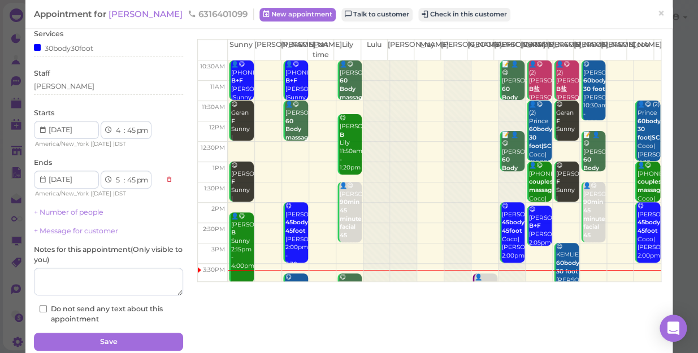
scroll to position [82, 0]
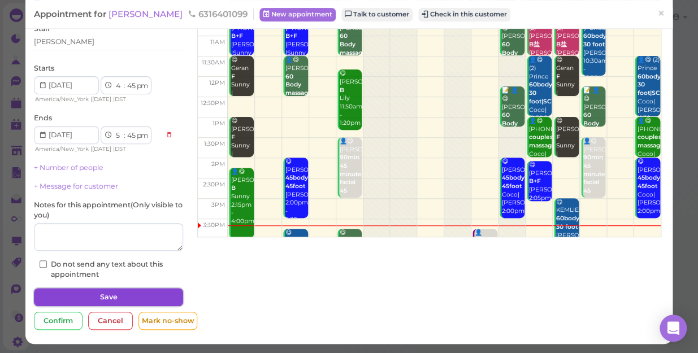
click at [133, 294] on button "Save" at bounding box center [108, 297] width 149 height 18
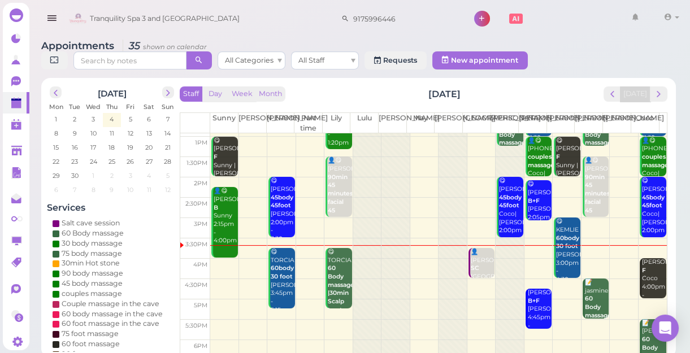
scroll to position [102, 0]
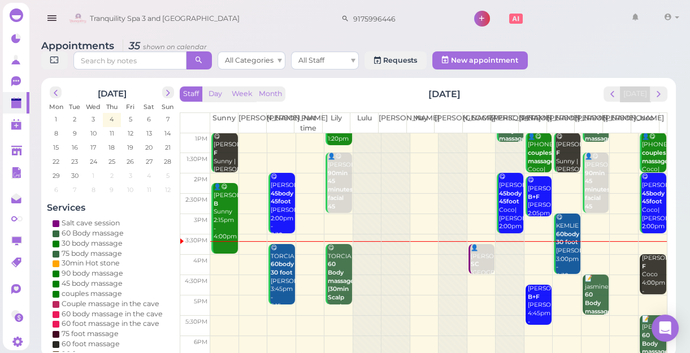
click at [496, 276] on div at bounding box center [510, 244] width 28 height 426
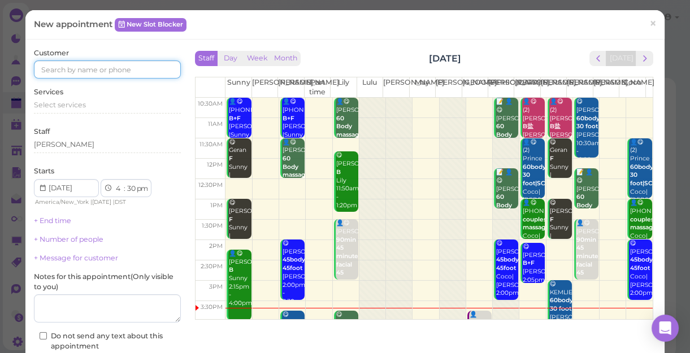
click at [128, 72] on input at bounding box center [107, 69] width 147 height 18
type input "3473723111"
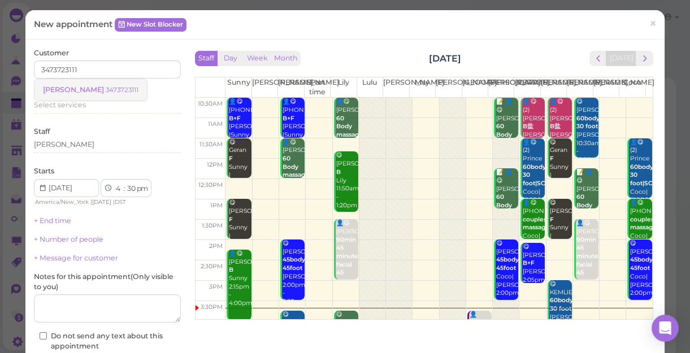
click at [106, 90] on small "3473723111" at bounding box center [122, 90] width 33 height 8
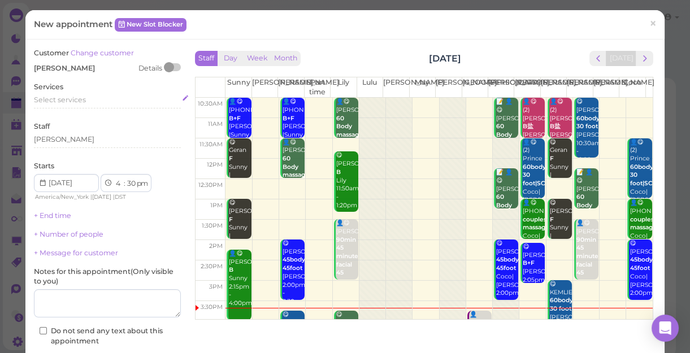
click at [85, 101] on div "Select services" at bounding box center [107, 100] width 147 height 10
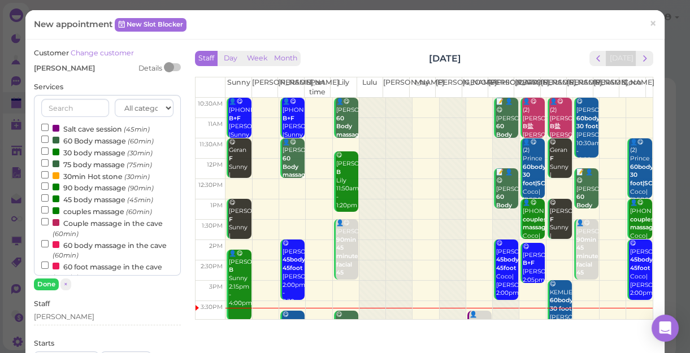
click at [107, 142] on label "60 Body massage (60min)" at bounding box center [97, 141] width 112 height 12
click at [49, 142] on input "60 Body massage (60min)" at bounding box center [44, 139] width 7 height 7
click at [49, 283] on button "Done" at bounding box center [46, 285] width 25 height 12
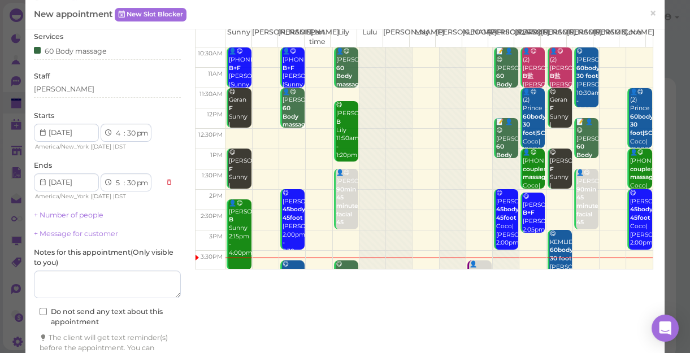
scroll to position [115, 0]
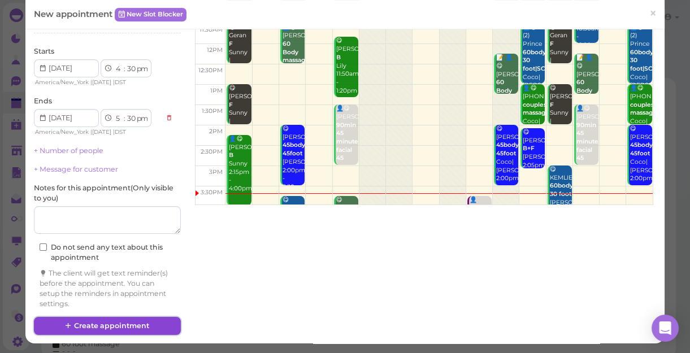
click at [135, 321] on button "Create appointment" at bounding box center [107, 326] width 147 height 18
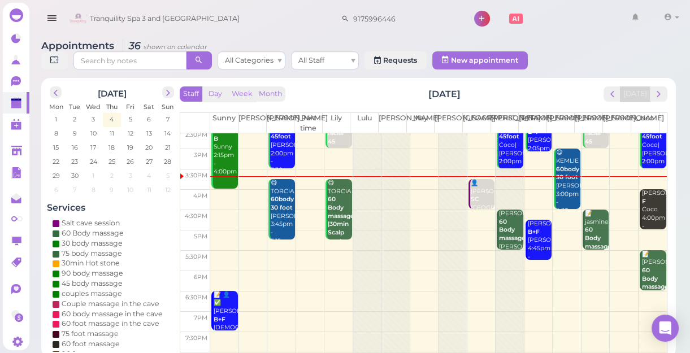
scroll to position [204, 0]
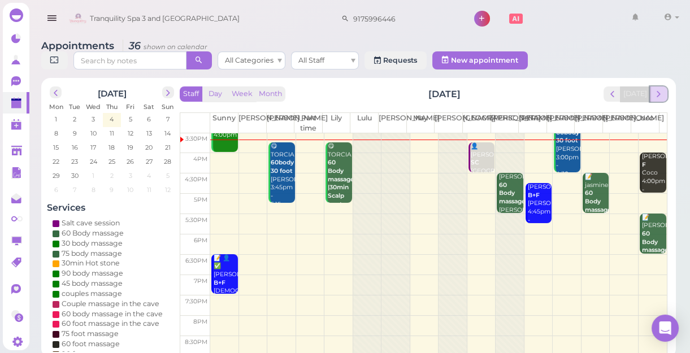
click at [662, 96] on span "next" at bounding box center [658, 94] width 11 height 11
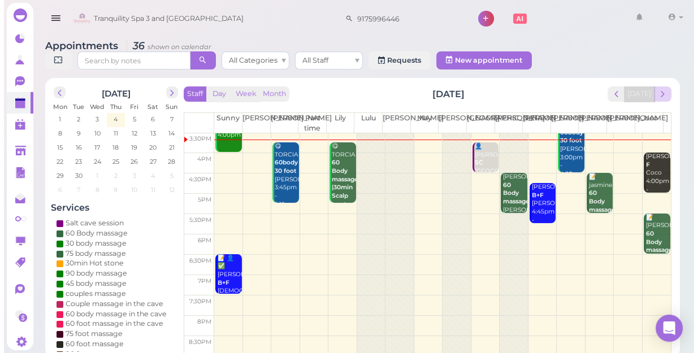
scroll to position [0, 0]
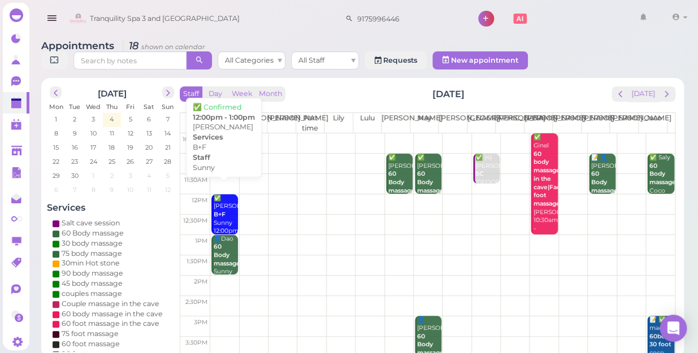
click at [220, 211] on b "B+F" at bounding box center [220, 214] width 12 height 7
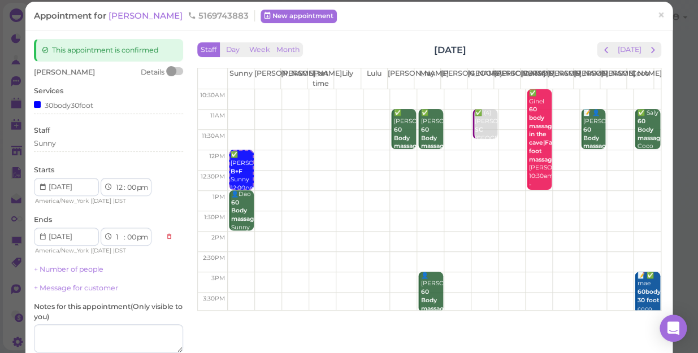
scroll to position [7, 0]
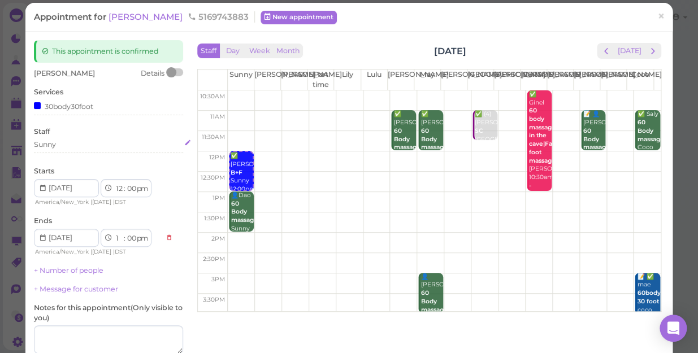
click at [59, 146] on div "Sunny" at bounding box center [108, 145] width 149 height 10
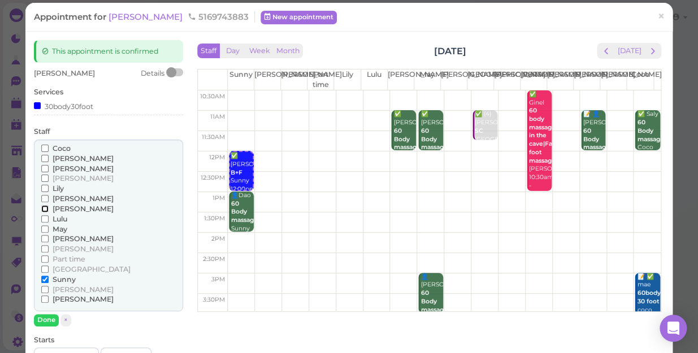
click at [44, 206] on input "[PERSON_NAME]" at bounding box center [44, 208] width 7 height 7
click at [41, 279] on input "Sunny" at bounding box center [44, 279] width 7 height 7
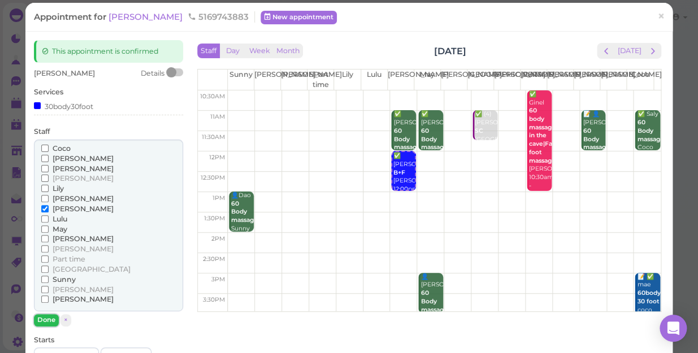
click at [41, 317] on button "Done" at bounding box center [46, 320] width 25 height 12
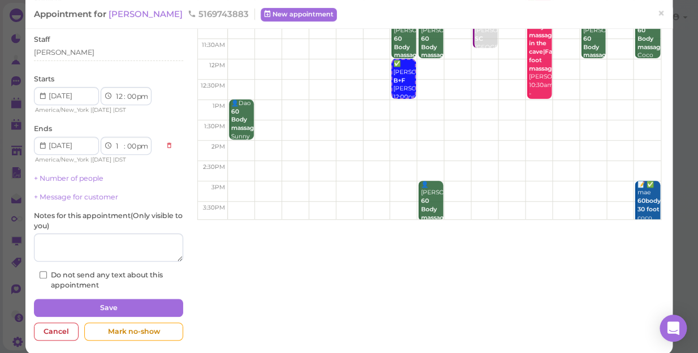
scroll to position [110, 0]
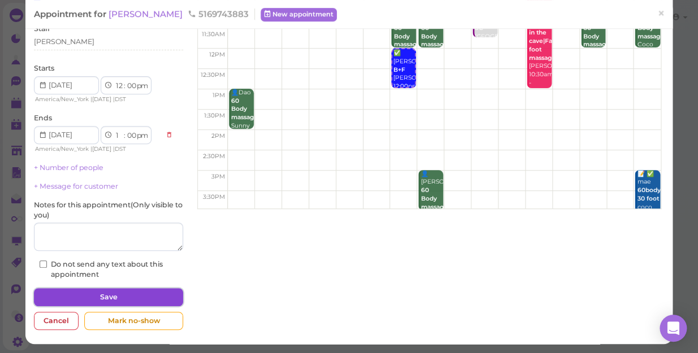
click at [77, 296] on button "Save" at bounding box center [108, 297] width 149 height 18
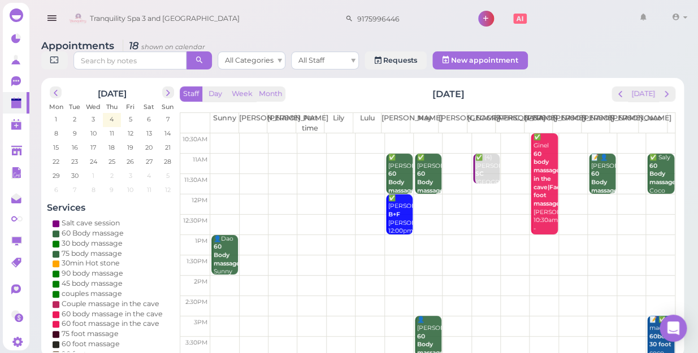
click at [220, 174] on td at bounding box center [442, 184] width 465 height 20
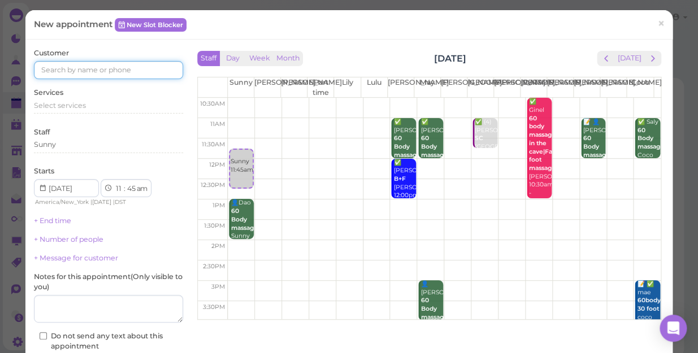
click at [133, 67] on input at bounding box center [108, 70] width 149 height 18
type input "9176279820"
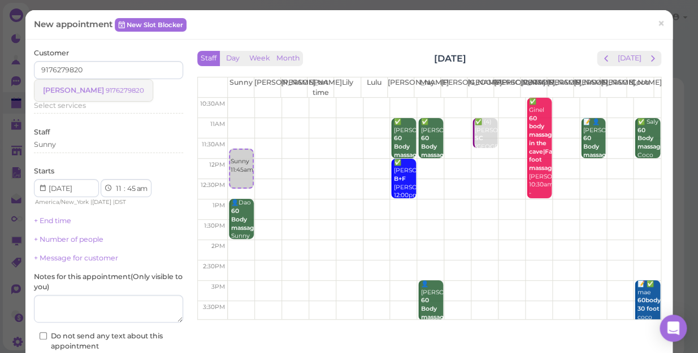
click at [110, 90] on small "9176279820" at bounding box center [125, 90] width 38 height 8
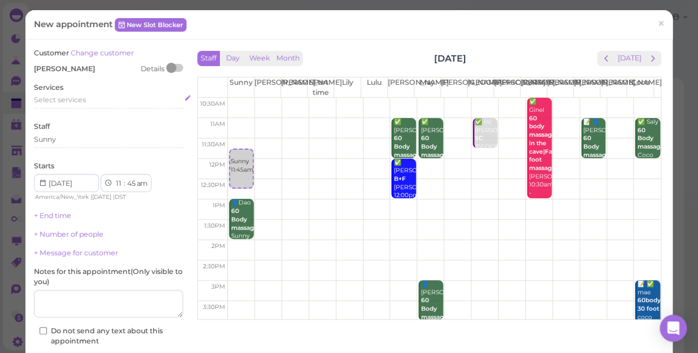
click at [91, 105] on div "Select services" at bounding box center [108, 100] width 149 height 10
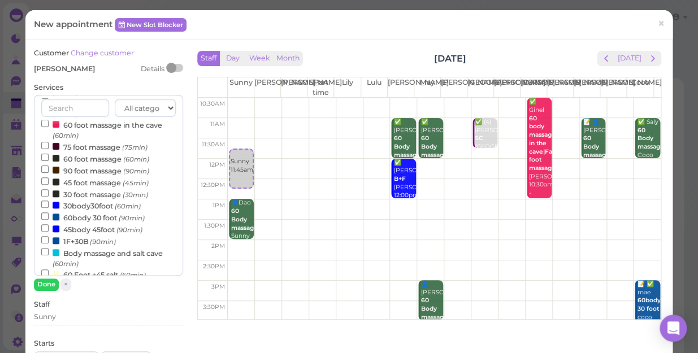
scroll to position [154, 0]
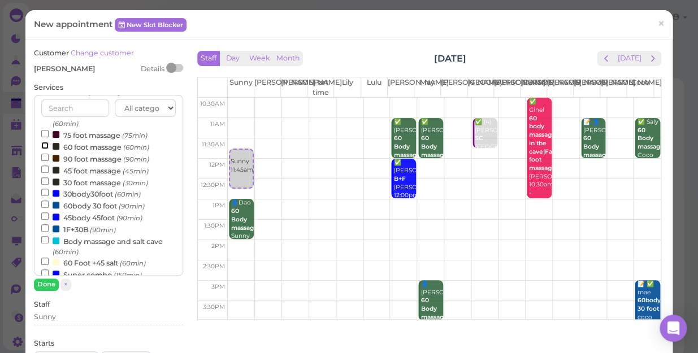
click at [45, 147] on input "60 foot massage (60min)" at bounding box center [44, 145] width 7 height 7
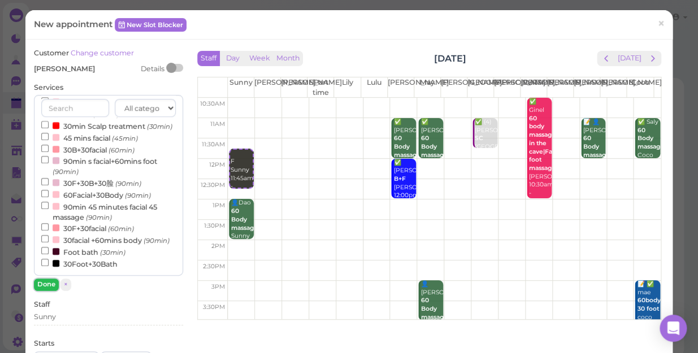
click at [45, 285] on button "Done" at bounding box center [46, 285] width 25 height 12
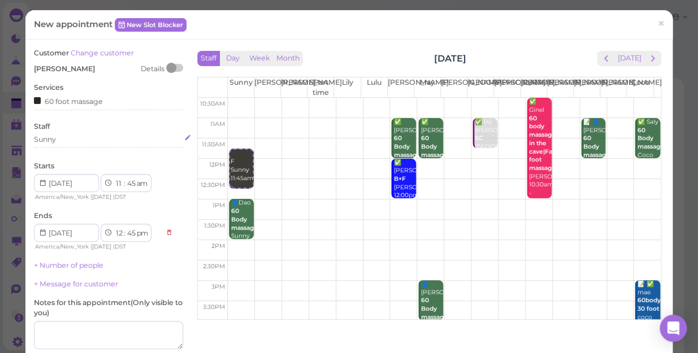
click at [68, 139] on div "Sunny" at bounding box center [108, 140] width 149 height 10
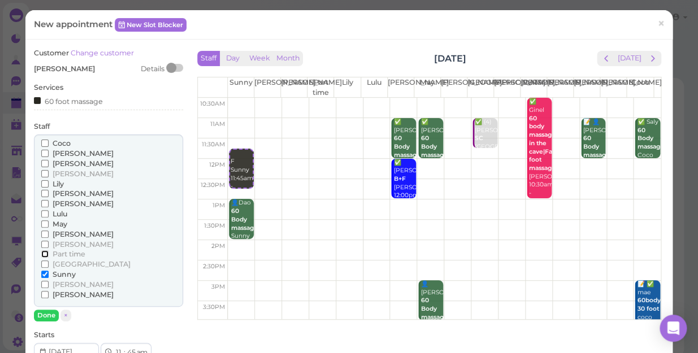
click at [43, 252] on input "Part time" at bounding box center [44, 253] width 7 height 7
click at [47, 314] on button "Done" at bounding box center [46, 316] width 25 height 12
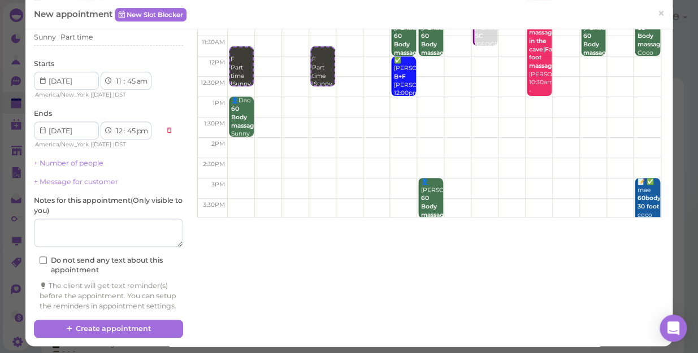
scroll to position [115, 0]
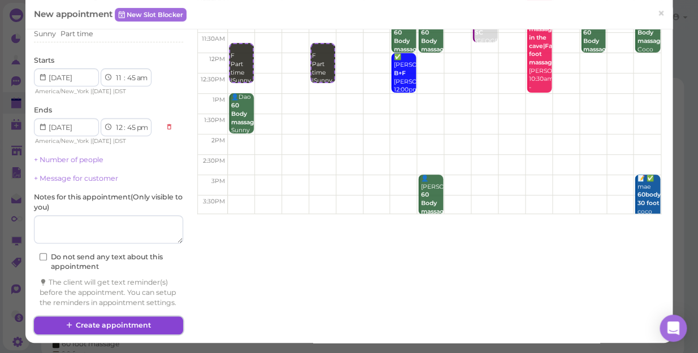
click at [114, 318] on button "Create appointment" at bounding box center [108, 326] width 149 height 18
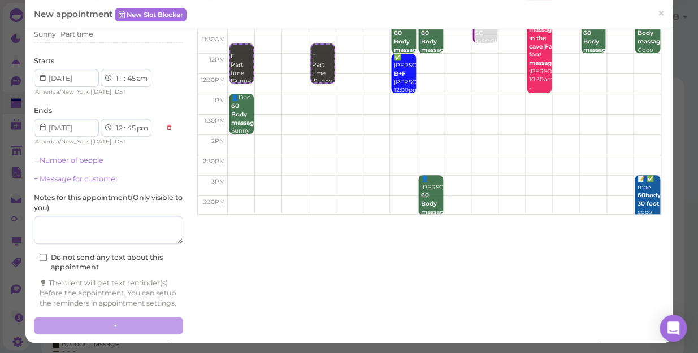
scroll to position [0, 0]
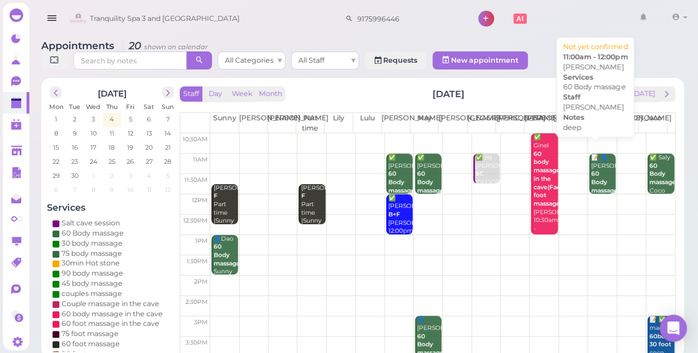
click at [597, 163] on div "📝 👤Linda 60 Body massage deep Linda 11:00am - 12:00pm" at bounding box center [603, 195] width 25 height 83
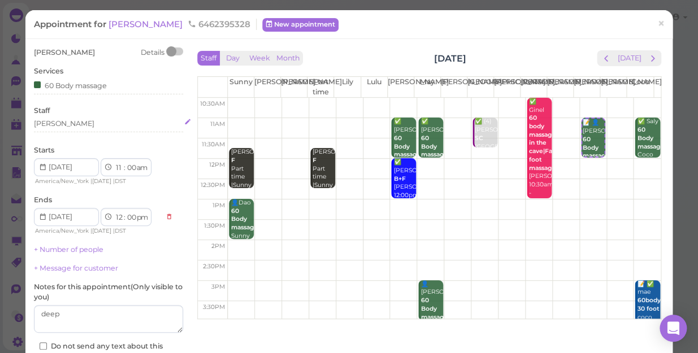
click at [61, 125] on div "[PERSON_NAME]" at bounding box center [108, 124] width 149 height 10
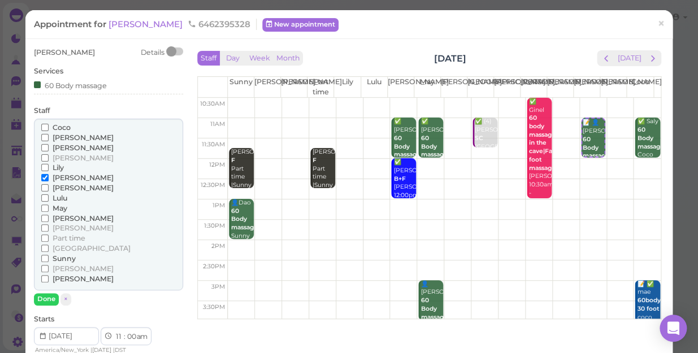
click at [61, 125] on span "Coco" at bounding box center [62, 127] width 18 height 8
click at [49, 125] on input "Coco" at bounding box center [44, 127] width 7 height 7
click at [45, 125] on input "Coco" at bounding box center [44, 127] width 7 height 7
click at [44, 168] on input "Lily" at bounding box center [44, 167] width 7 height 7
click at [43, 179] on input "[PERSON_NAME]" at bounding box center [44, 177] width 7 height 7
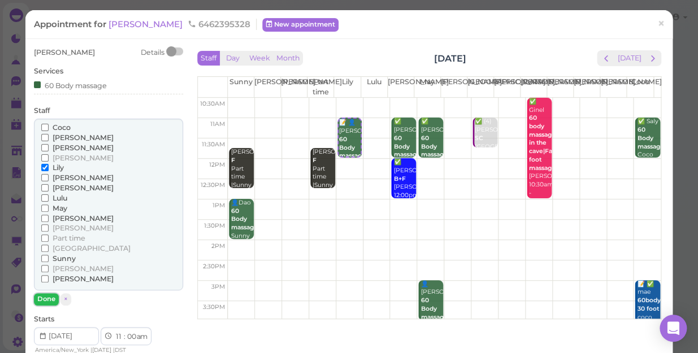
click at [49, 294] on button "Done" at bounding box center [46, 299] width 25 height 12
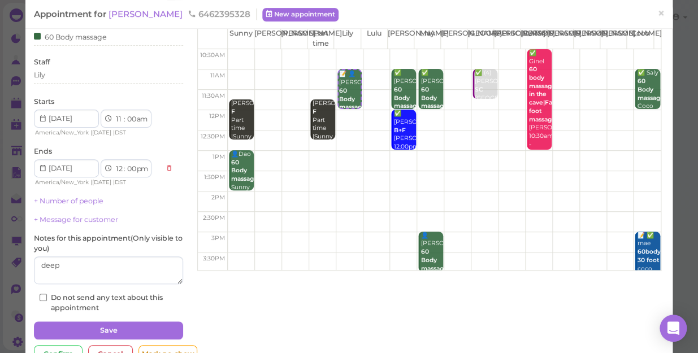
scroll to position [31, 0]
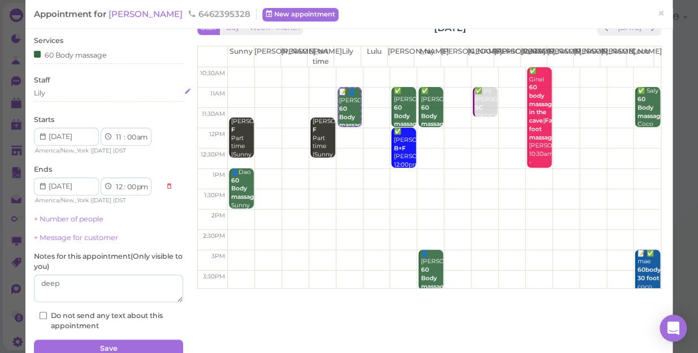
click at [51, 92] on div "Lily" at bounding box center [108, 93] width 149 height 10
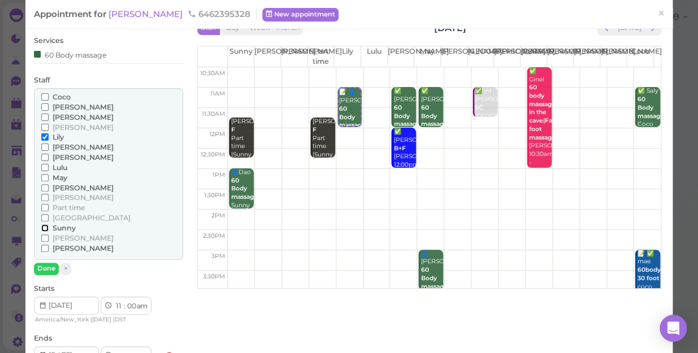
click at [45, 227] on input "Sunny" at bounding box center [44, 227] width 7 height 7
click at [44, 135] on input "Lily" at bounding box center [44, 136] width 7 height 7
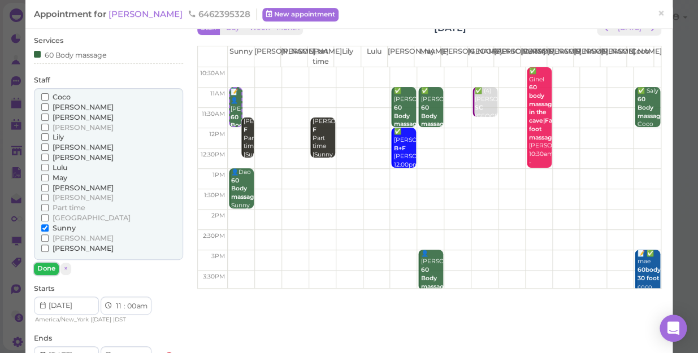
click at [47, 268] on button "Done" at bounding box center [46, 269] width 25 height 12
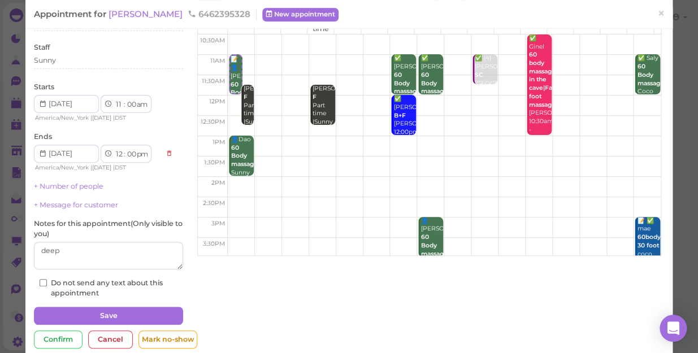
scroll to position [82, 0]
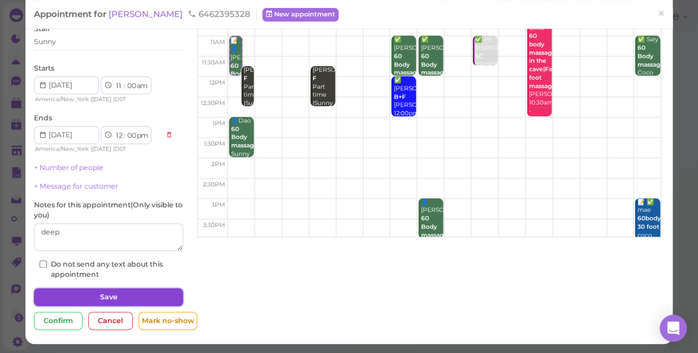
click at [132, 298] on button "Save" at bounding box center [108, 297] width 149 height 18
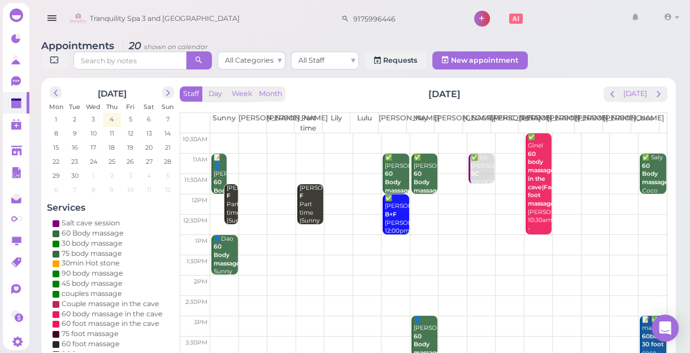
click at [229, 216] on div "Brittney F Part time |Sunny 11:45am - 12:45pm" at bounding box center [231, 217] width 11 height 67
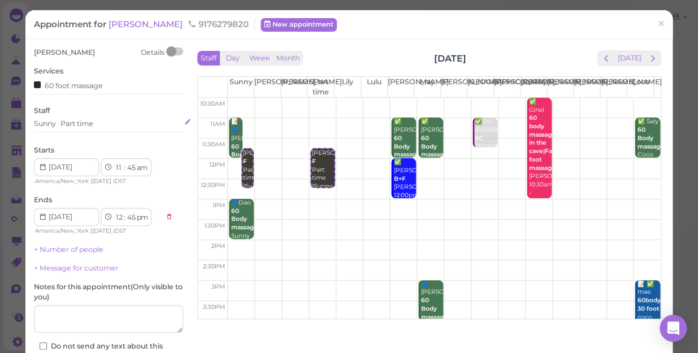
click at [96, 123] on div "Sunny Part time" at bounding box center [108, 124] width 149 height 10
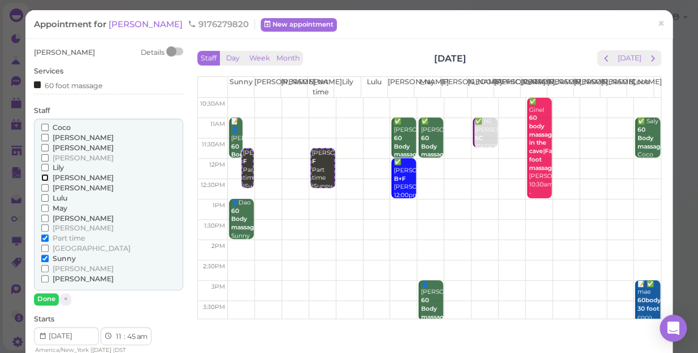
click at [45, 178] on input "[PERSON_NAME]" at bounding box center [44, 177] width 7 height 7
click at [46, 280] on input "[PERSON_NAME]" at bounding box center [44, 278] width 7 height 7
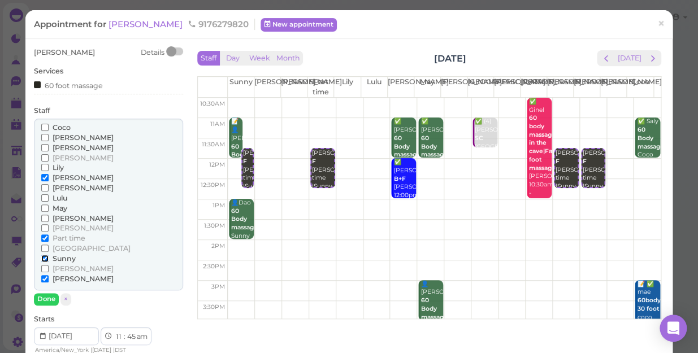
click at [46, 258] on input "Sunny" at bounding box center [44, 258] width 7 height 7
click at [45, 235] on input "Part time" at bounding box center [44, 238] width 7 height 7
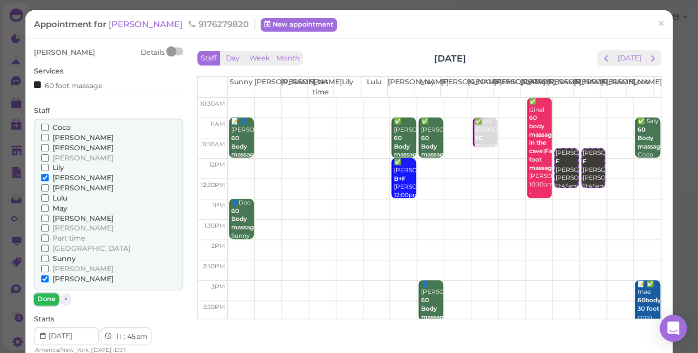
click at [45, 300] on button "Done" at bounding box center [46, 299] width 25 height 12
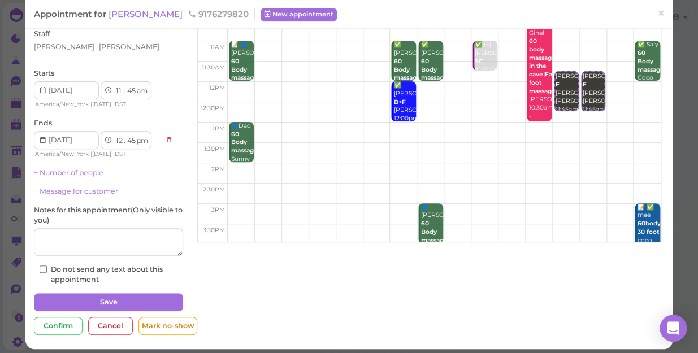
scroll to position [82, 0]
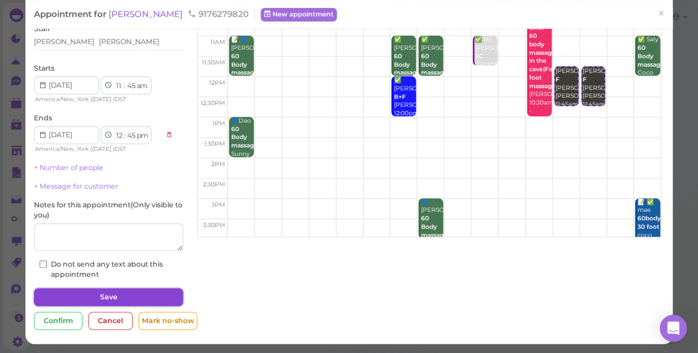
click at [79, 297] on button "Save" at bounding box center [108, 297] width 149 height 18
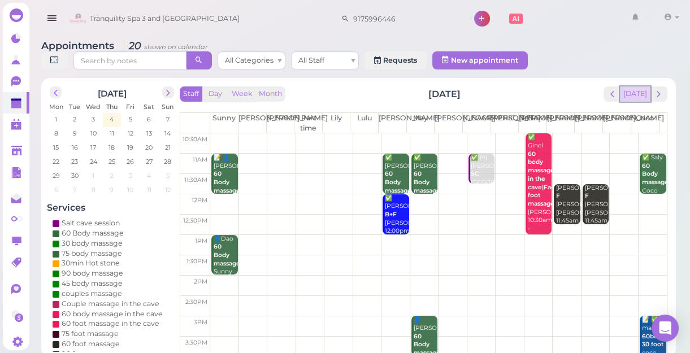
click at [636, 96] on button "[DATE]" at bounding box center [635, 93] width 31 height 15
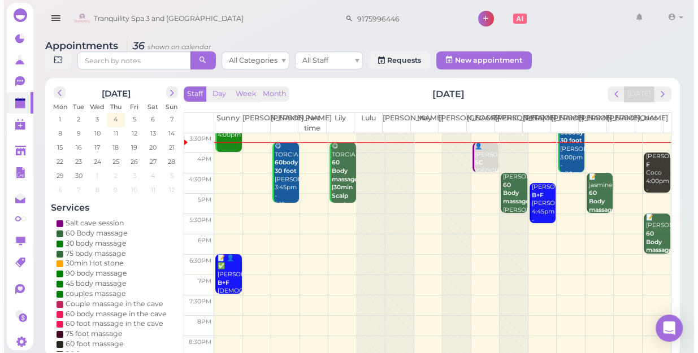
scroll to position [153, 0]
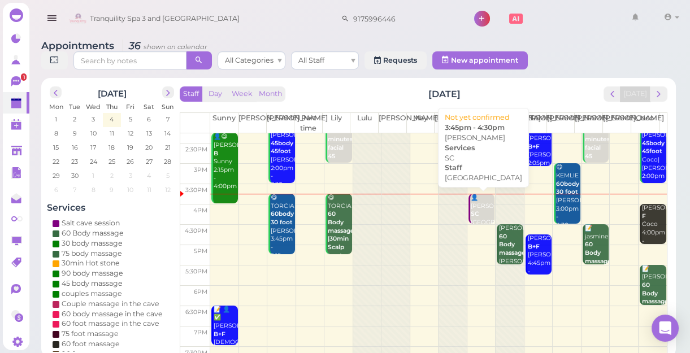
click at [473, 214] on b "SC" at bounding box center [475, 213] width 8 height 7
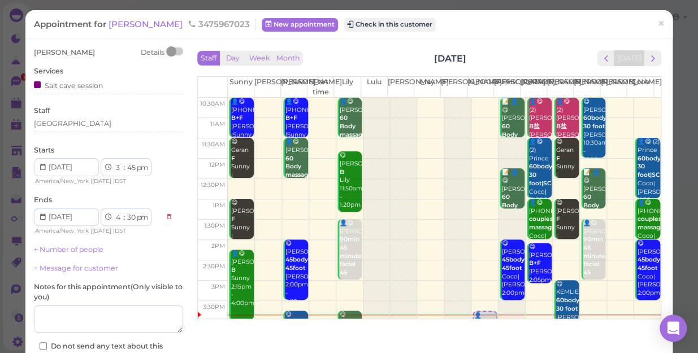
click at [348, 32] on div "Appointment for Michael 3475967023 New appointment Check in this customer ×" at bounding box center [348, 24] width 647 height 29
click at [349, 27] on button "Check in this customer" at bounding box center [390, 25] width 92 height 14
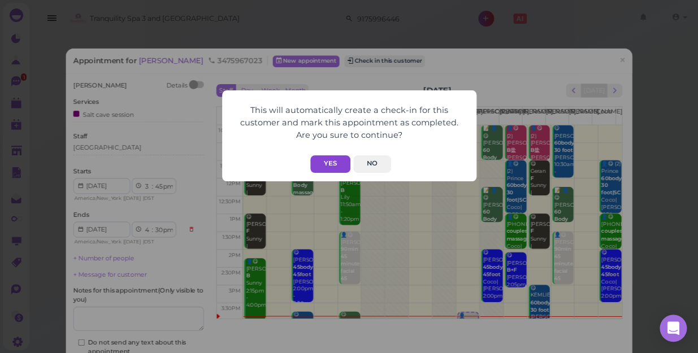
click at [326, 160] on button "Yes" at bounding box center [330, 164] width 40 height 18
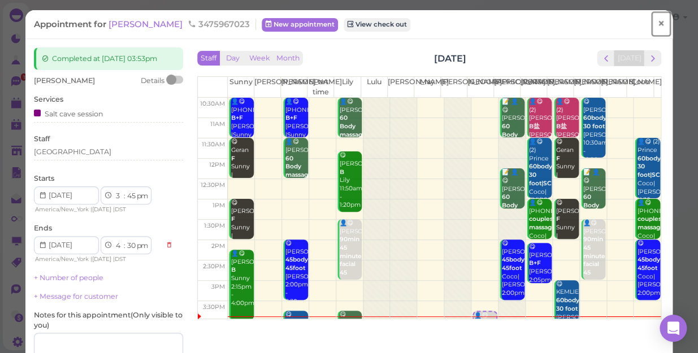
click at [657, 23] on span "×" at bounding box center [660, 24] width 7 height 16
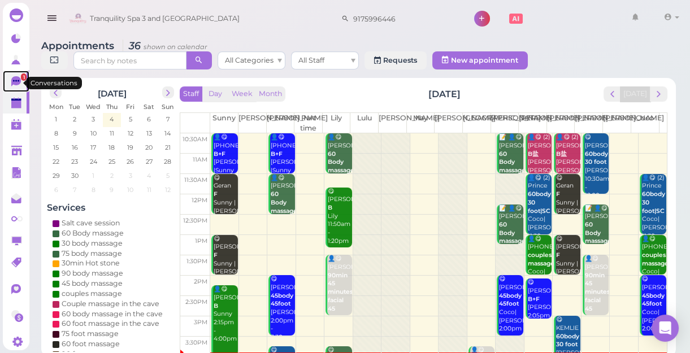
click at [11, 80] on icon at bounding box center [17, 82] width 12 height 12
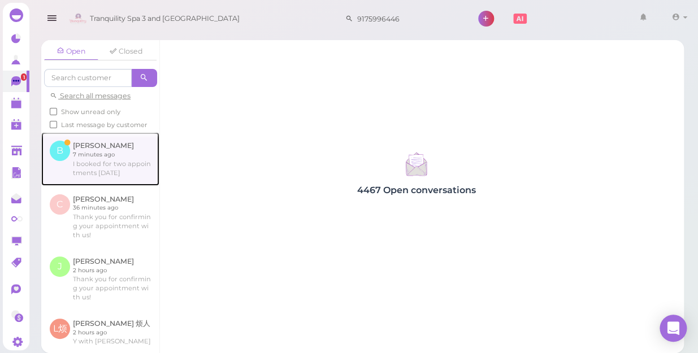
click at [89, 169] on link at bounding box center [100, 158] width 118 height 53
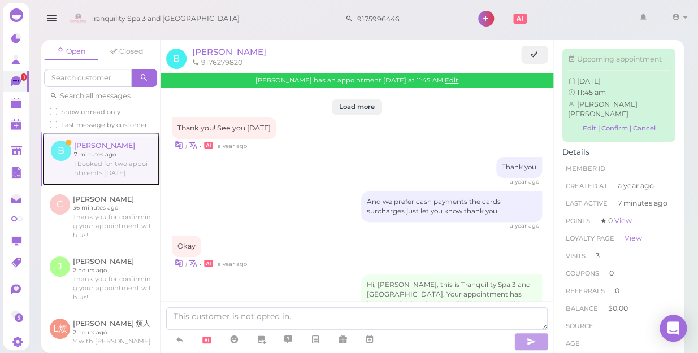
scroll to position [1484, 0]
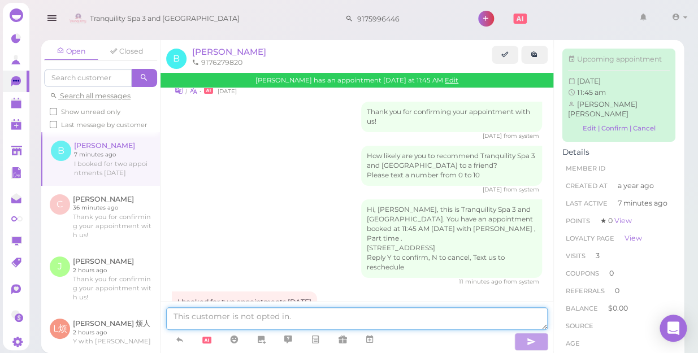
click at [325, 321] on textarea at bounding box center [357, 318] width 382 height 23
type textarea "yes"
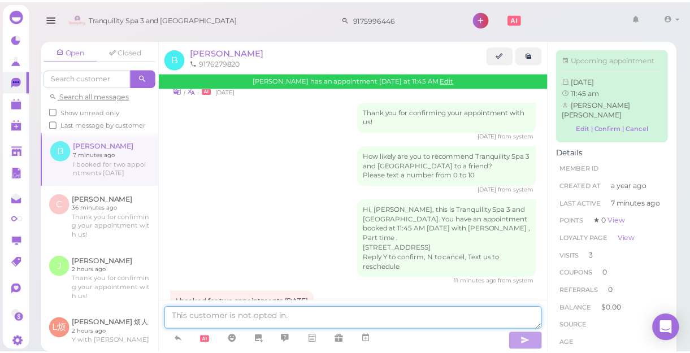
scroll to position [1510, 0]
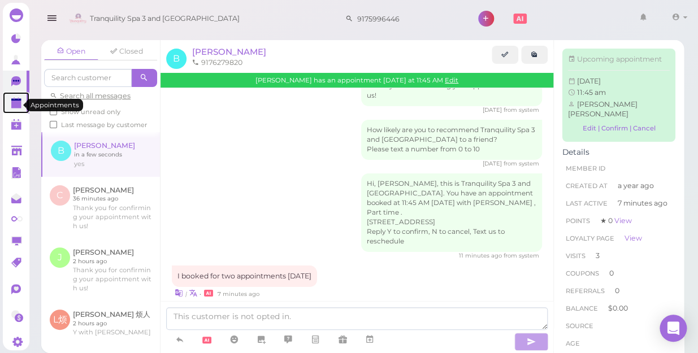
click at [16, 109] on polygon at bounding box center [16, 105] width 10 height 8
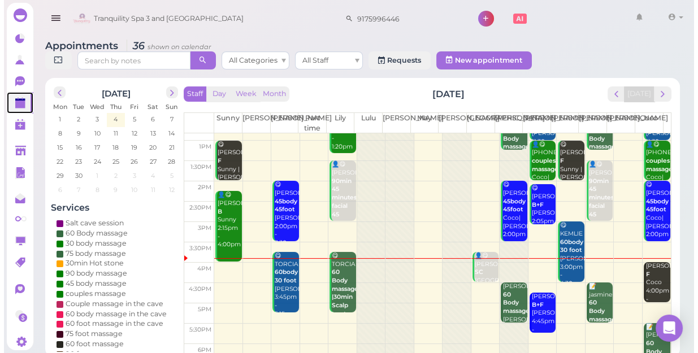
scroll to position [154, 0]
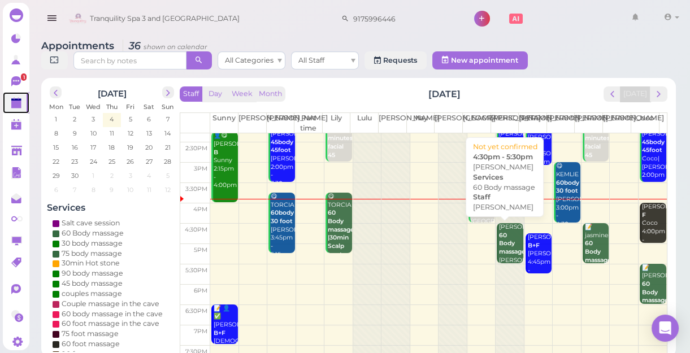
click at [505, 248] on b "60 Body massage" at bounding box center [512, 244] width 27 height 24
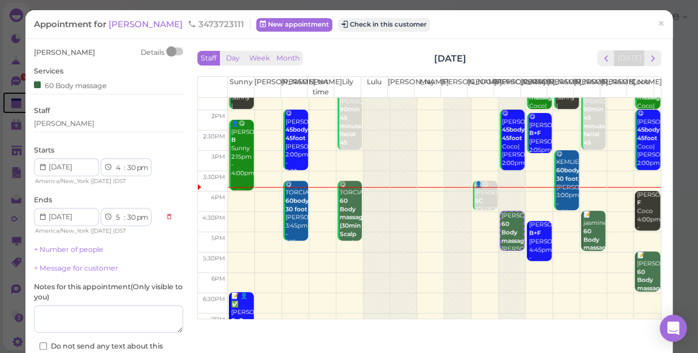
scroll to position [154, 0]
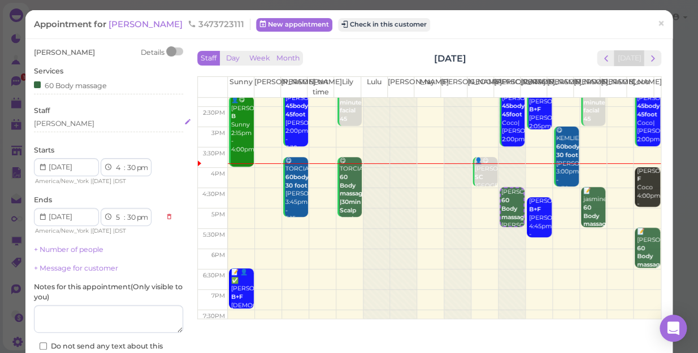
click at [69, 124] on div "[PERSON_NAME]" at bounding box center [108, 124] width 149 height 10
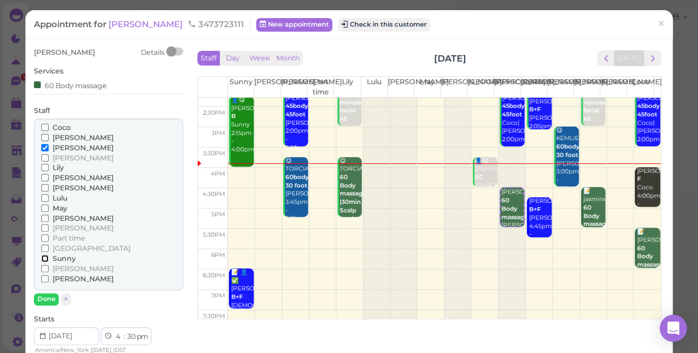
click at [45, 256] on input "Sunny" at bounding box center [44, 258] width 7 height 7
click at [44, 298] on button "Done" at bounding box center [46, 299] width 25 height 12
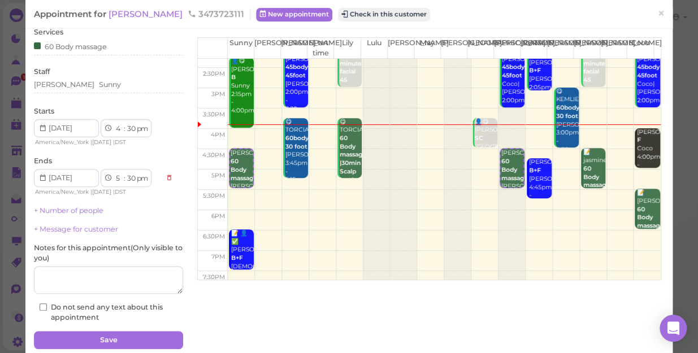
scroll to position [0, 0]
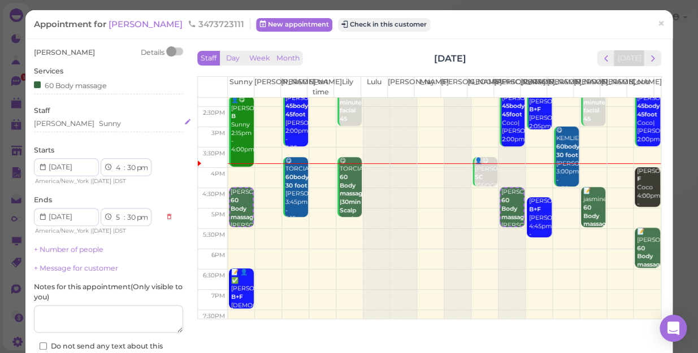
click at [86, 122] on div "Jessica Sunny" at bounding box center [108, 124] width 149 height 10
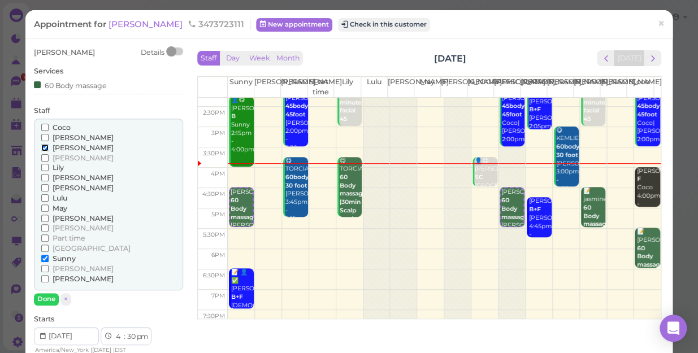
click at [42, 146] on input "[PERSON_NAME]" at bounding box center [44, 147] width 7 height 7
click at [48, 294] on button "Done" at bounding box center [46, 299] width 25 height 12
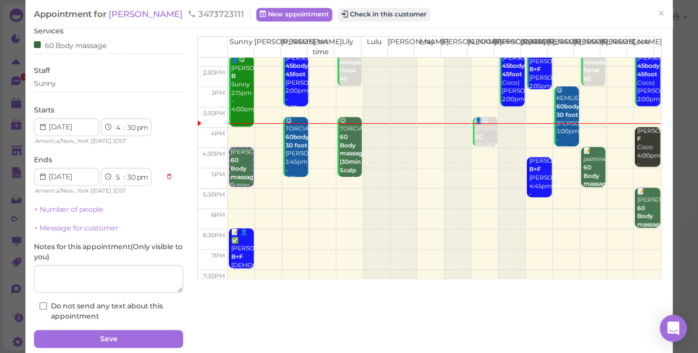
scroll to position [82, 0]
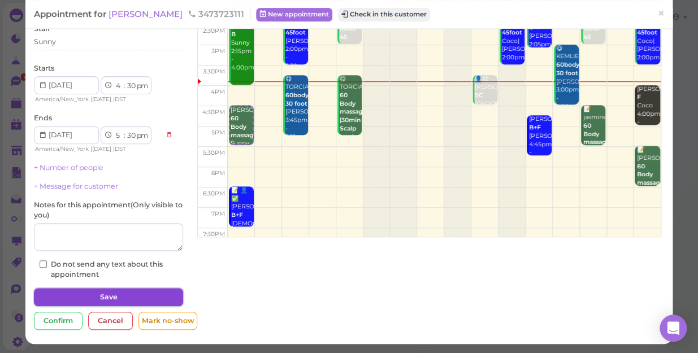
click at [144, 302] on button "Save" at bounding box center [108, 297] width 149 height 18
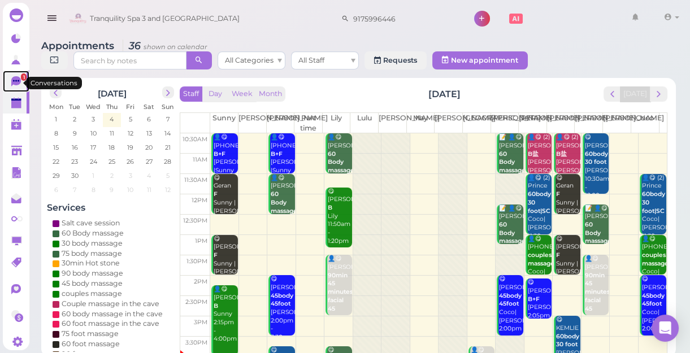
click at [21, 76] on span "1" at bounding box center [24, 76] width 6 height 7
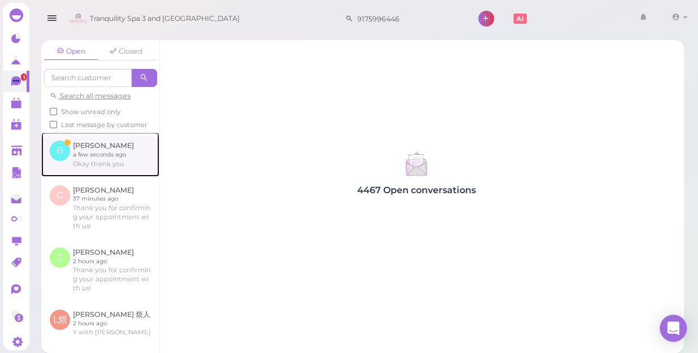
click at [85, 168] on link at bounding box center [100, 154] width 118 height 44
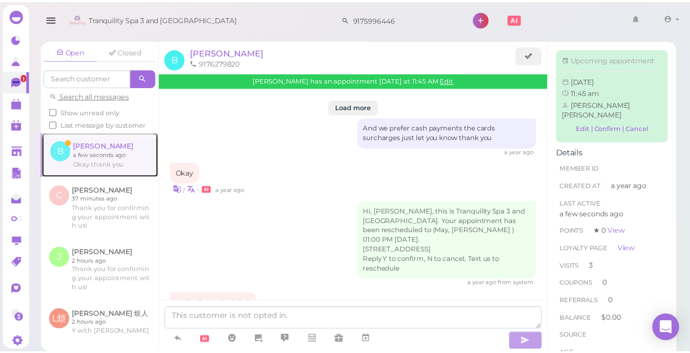
scroll to position [1484, 0]
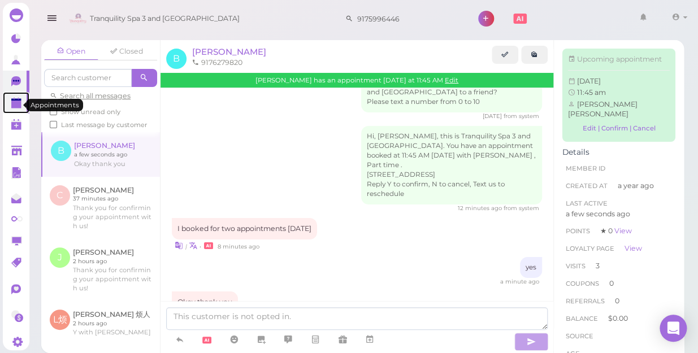
click at [10, 107] on link at bounding box center [16, 102] width 27 height 21
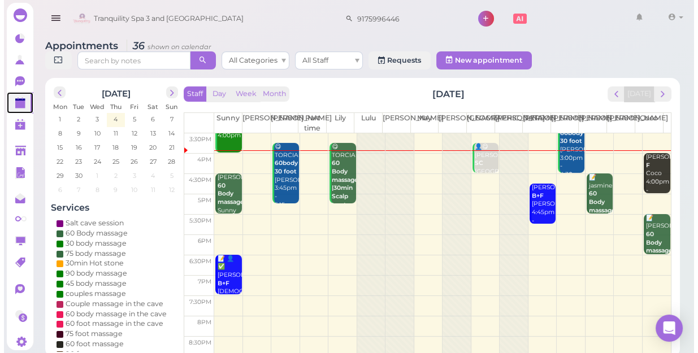
scroll to position [204, 0]
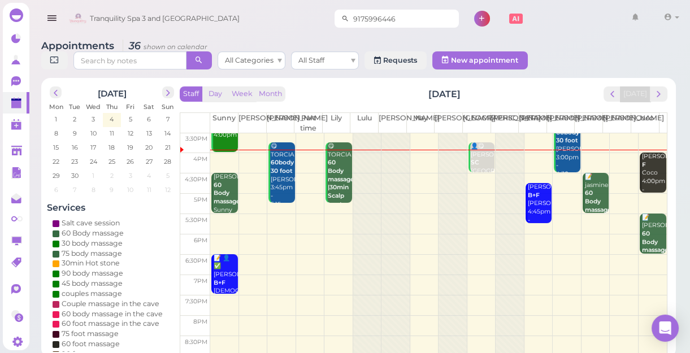
click at [387, 12] on input "9175996446" at bounding box center [404, 19] width 110 height 18
type input "9"
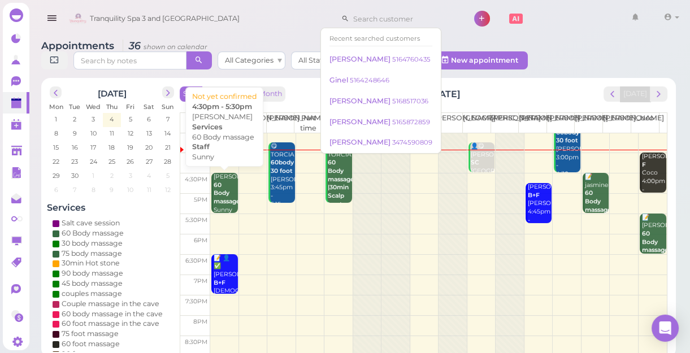
click at [228, 194] on b "60 Body massage" at bounding box center [227, 193] width 27 height 24
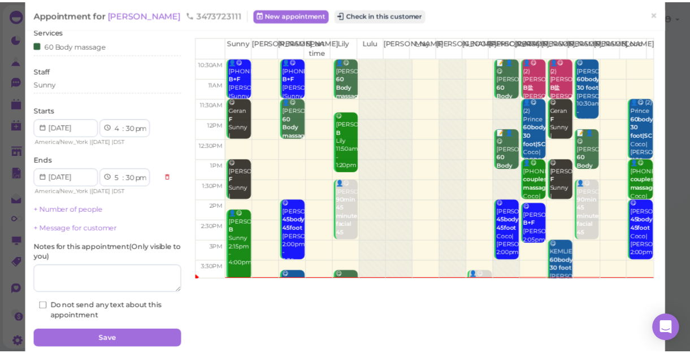
scroll to position [82, 0]
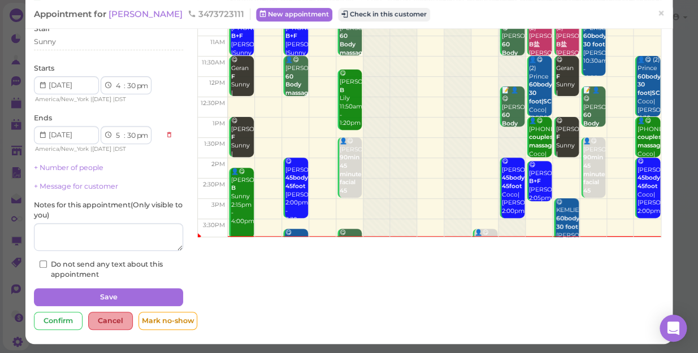
click at [103, 326] on div "Cancel" at bounding box center [110, 321] width 45 height 18
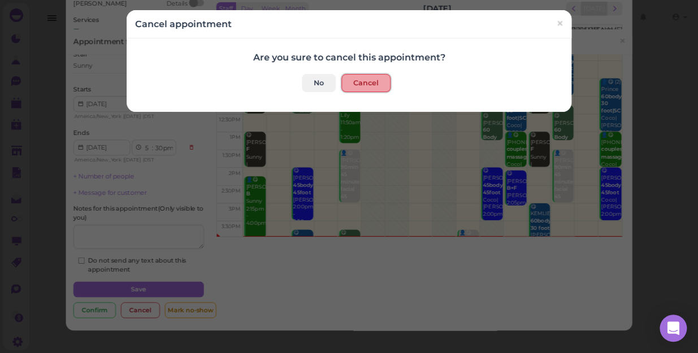
click at [368, 78] on button "Cancel" at bounding box center [365, 83] width 49 height 18
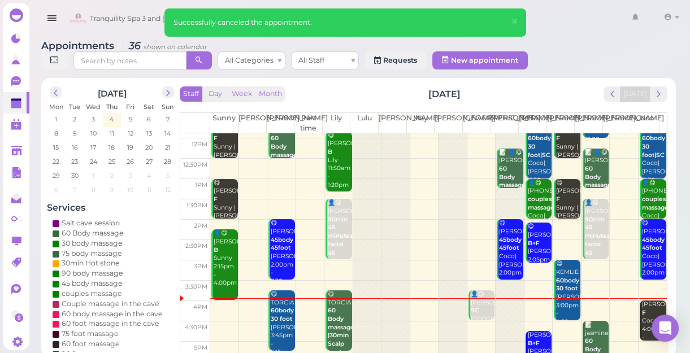
scroll to position [154, 0]
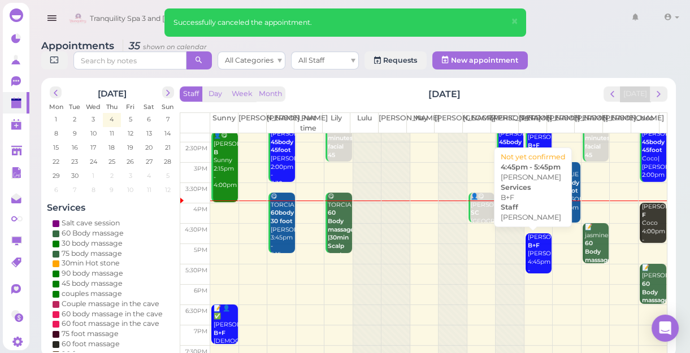
click at [530, 253] on div "Justin B+F Helen 4:45pm - 5:45pm" at bounding box center [539, 258] width 24 height 50
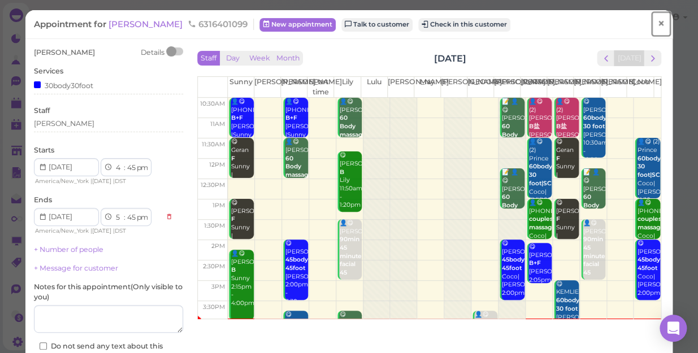
click at [657, 21] on span "×" at bounding box center [660, 24] width 7 height 16
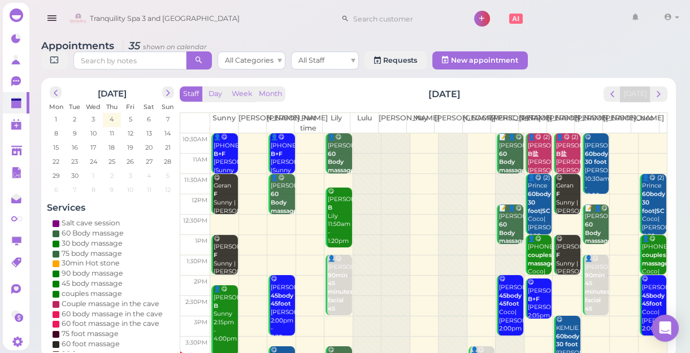
scroll to position [204, 0]
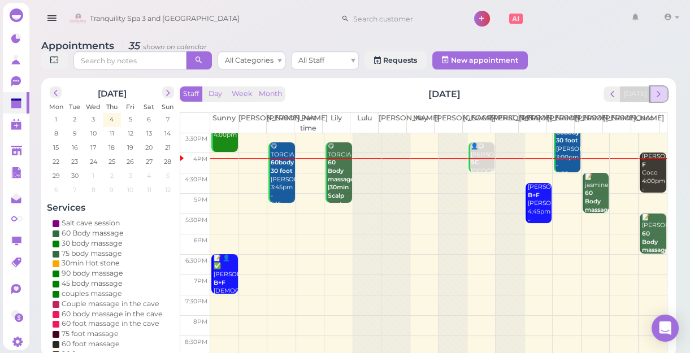
click at [661, 96] on span "next" at bounding box center [658, 94] width 11 height 11
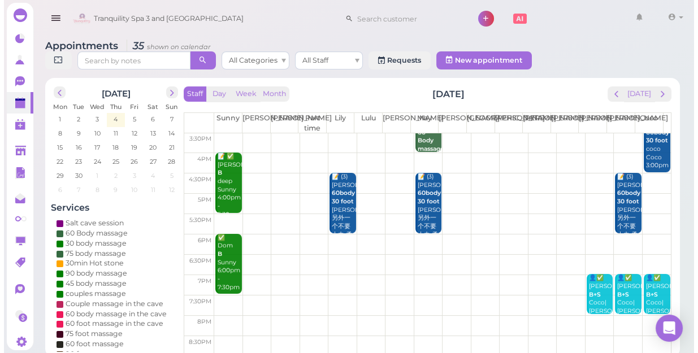
scroll to position [0, 0]
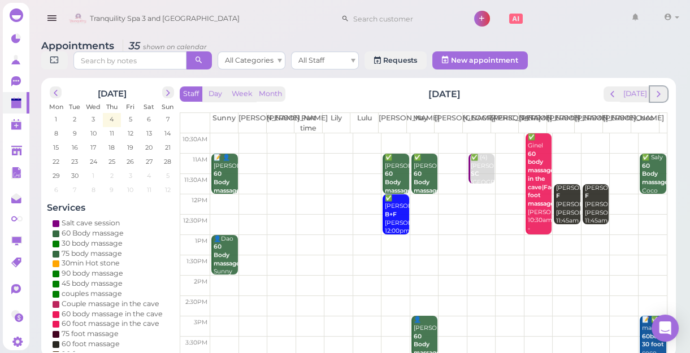
click at [661, 96] on span "next" at bounding box center [658, 94] width 11 height 11
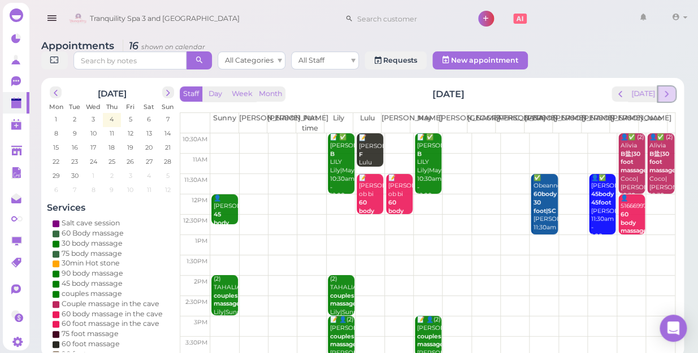
click at [667, 89] on span "next" at bounding box center [666, 94] width 11 height 11
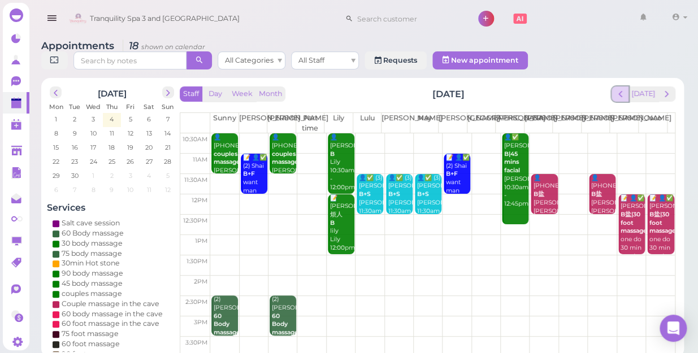
click at [623, 89] on span "prev" at bounding box center [620, 94] width 11 height 11
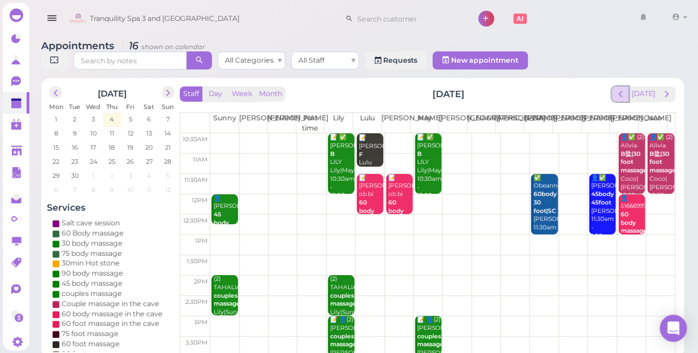
click at [626, 89] on span "prev" at bounding box center [620, 94] width 11 height 11
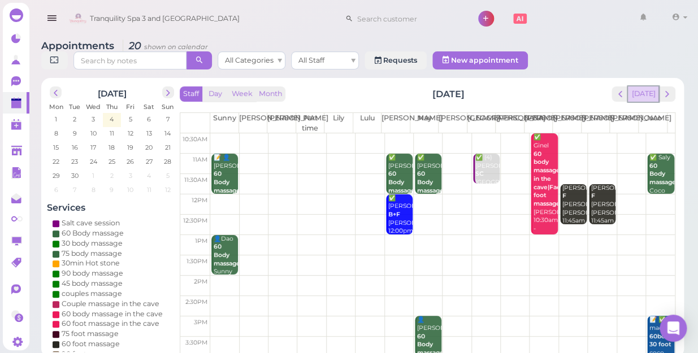
click at [641, 86] on button "[DATE]" at bounding box center [643, 93] width 31 height 15
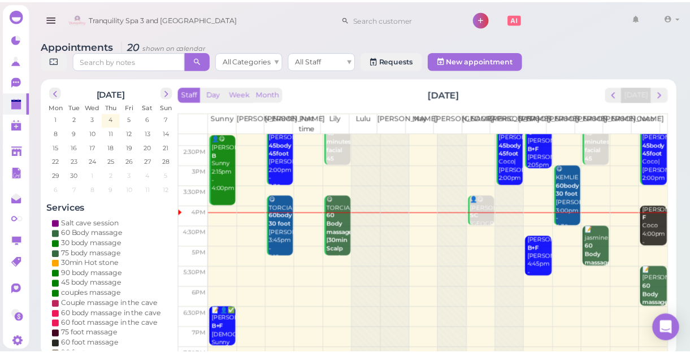
scroll to position [154, 0]
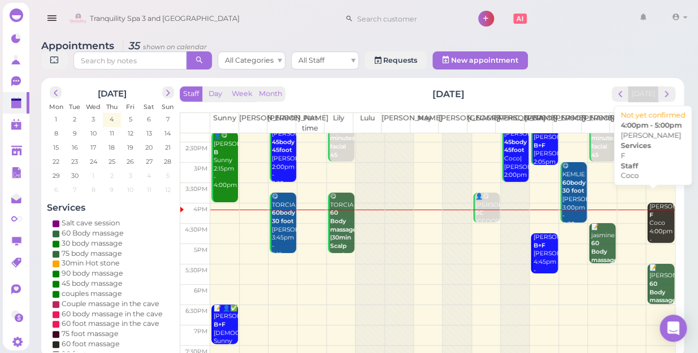
click at [649, 215] on div "Melvin F Coco 4:00pm - 5:00pm" at bounding box center [661, 228] width 25 height 50
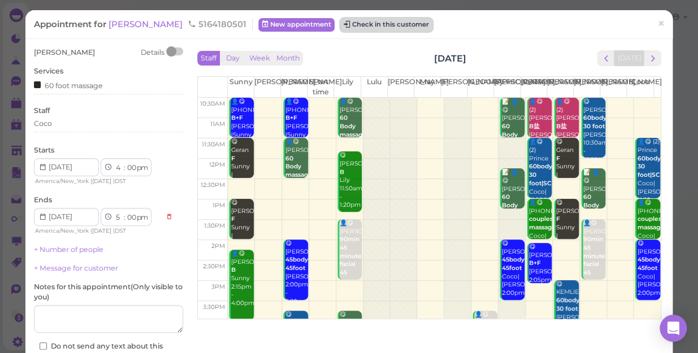
click at [358, 20] on button "Check in this customer" at bounding box center [386, 25] width 92 height 14
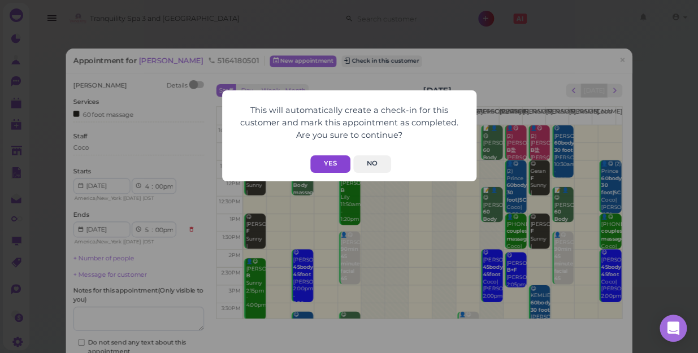
click at [335, 161] on button "Yes" at bounding box center [330, 164] width 40 height 18
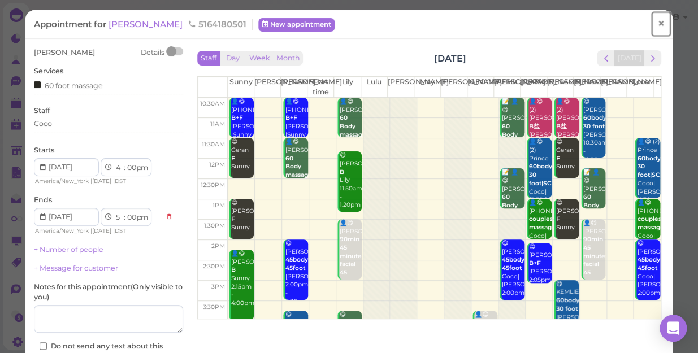
click at [657, 29] on span "×" at bounding box center [660, 24] width 7 height 16
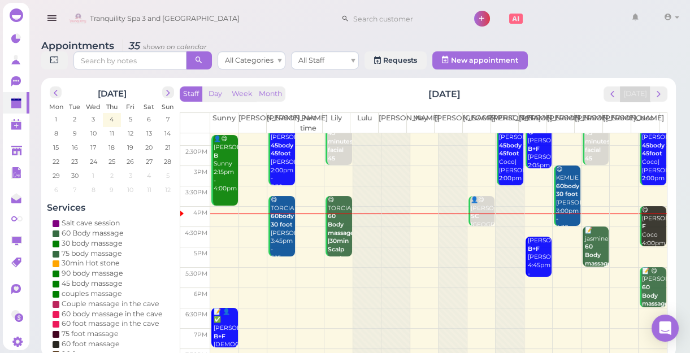
scroll to position [154, 0]
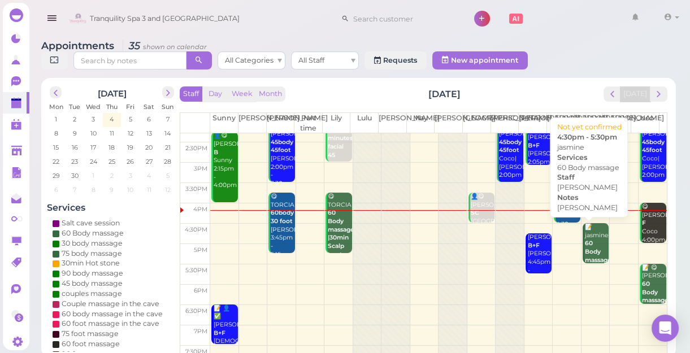
click at [588, 255] on div "📝 jasmine 60 Body massage LINDA Linda 4:30pm - 5:30pm" at bounding box center [596, 264] width 24 height 83
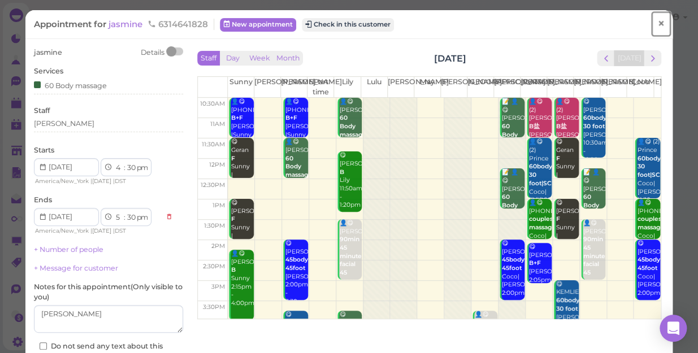
click at [657, 21] on span "×" at bounding box center [660, 24] width 7 height 16
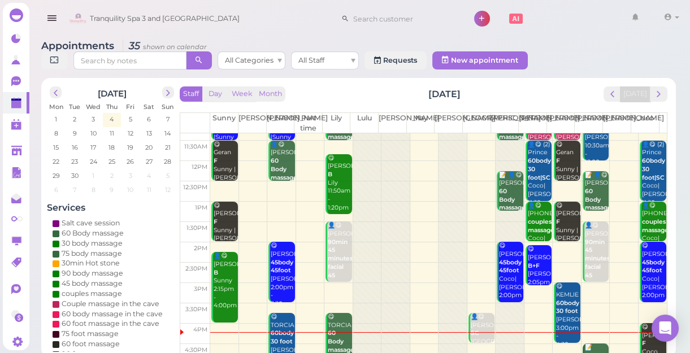
scroll to position [51, 0]
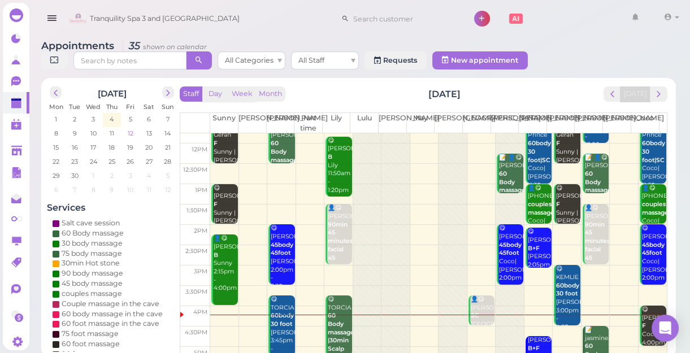
click at [129, 133] on span "12" at bounding box center [131, 133] width 8 height 10
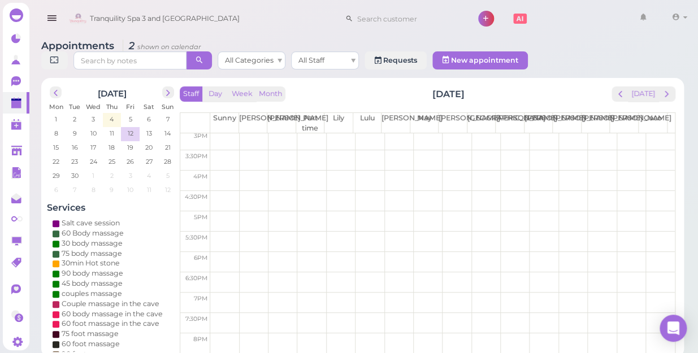
scroll to position [204, 0]
click at [658, 275] on td at bounding box center [442, 285] width 465 height 20
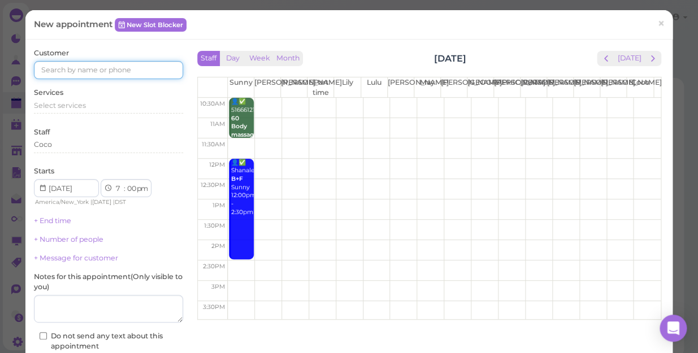
click at [129, 73] on input at bounding box center [108, 70] width 149 height 18
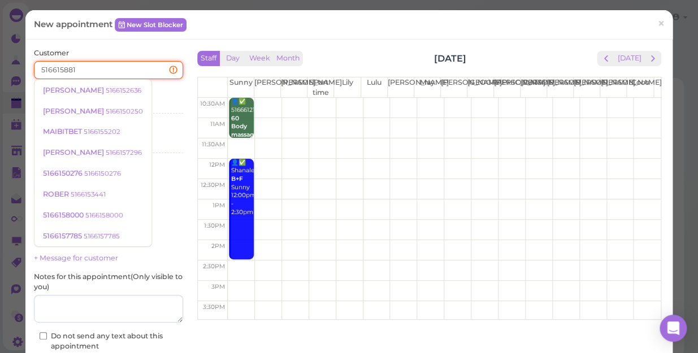
type input "5166158811"
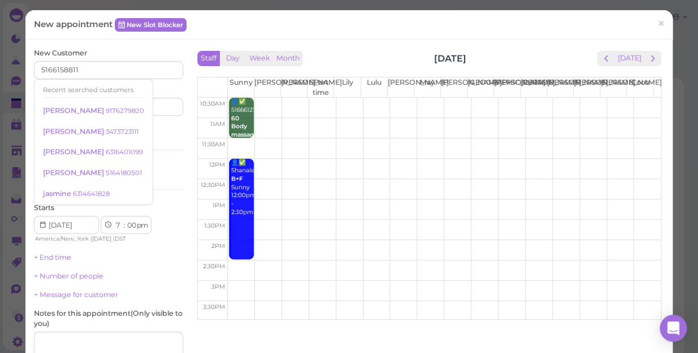
type input "5166158811"
click at [161, 131] on div "Services Select services" at bounding box center [108, 139] width 149 height 31
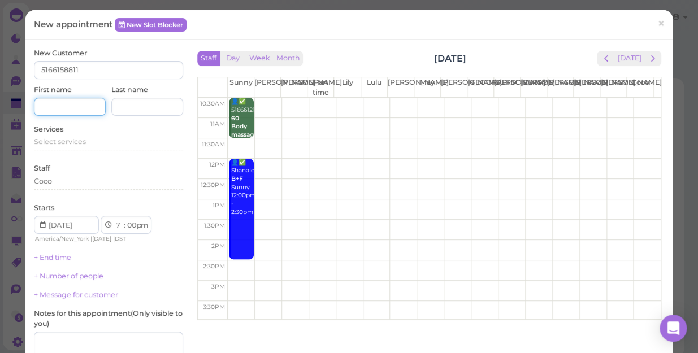
click at [88, 107] on input at bounding box center [70, 107] width 72 height 18
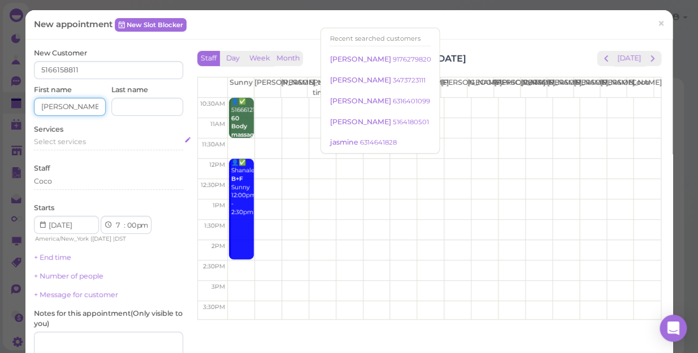
type input "Brianna"
click at [94, 140] on div "Select services" at bounding box center [108, 142] width 149 height 10
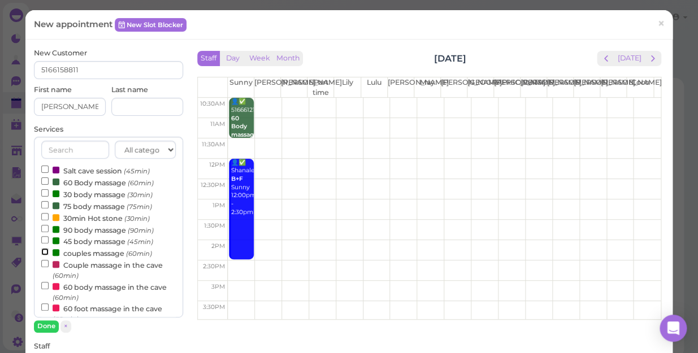
click at [45, 252] on input "couples massage (60min)" at bounding box center [44, 251] width 7 height 7
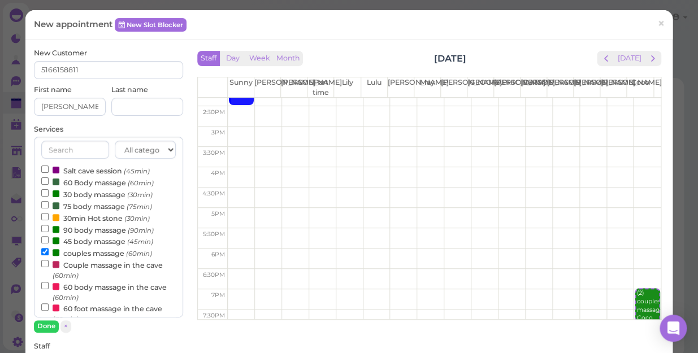
scroll to position [204, 0]
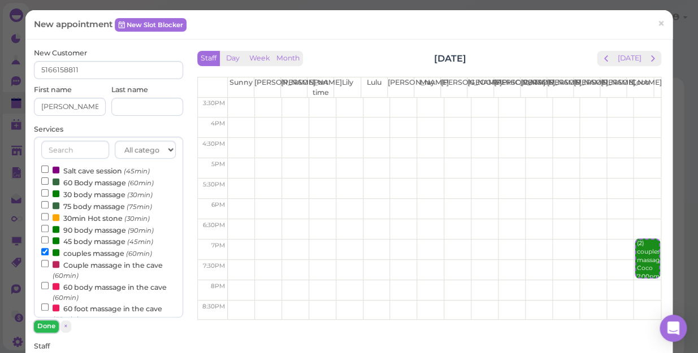
click at [42, 324] on button "Done" at bounding box center [46, 326] width 25 height 12
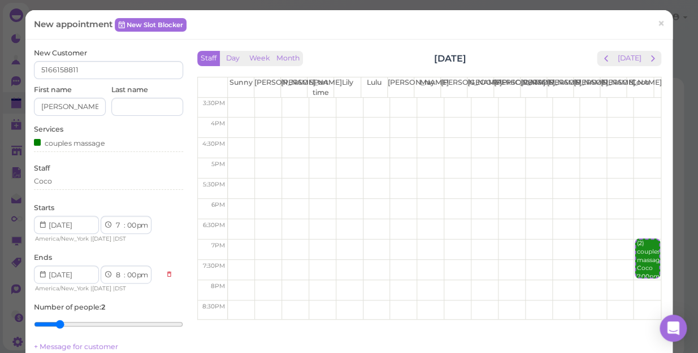
click at [66, 175] on div "Staff Coco" at bounding box center [108, 178] width 149 height 31
click at [51, 177] on div "Coco" at bounding box center [43, 181] width 18 height 10
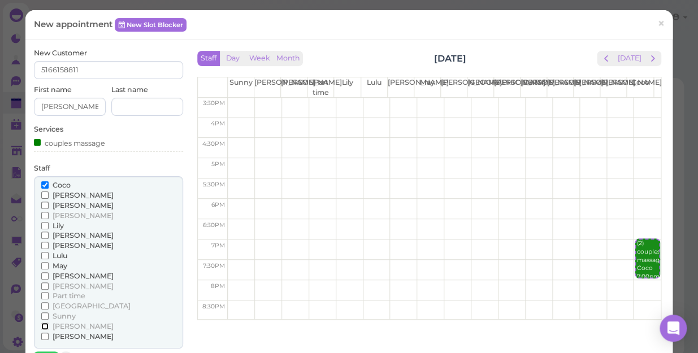
click at [43, 325] on input "[PERSON_NAME]" at bounding box center [44, 326] width 7 height 7
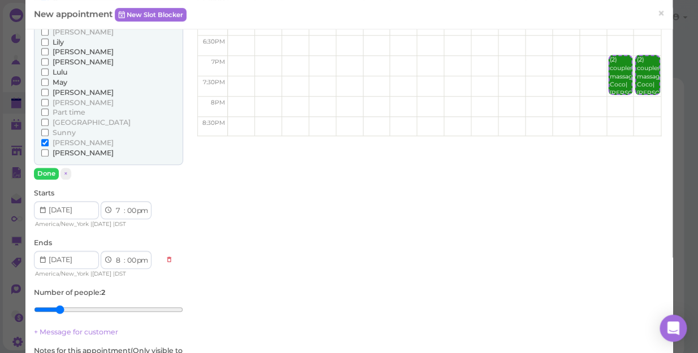
scroll to position [205, 0]
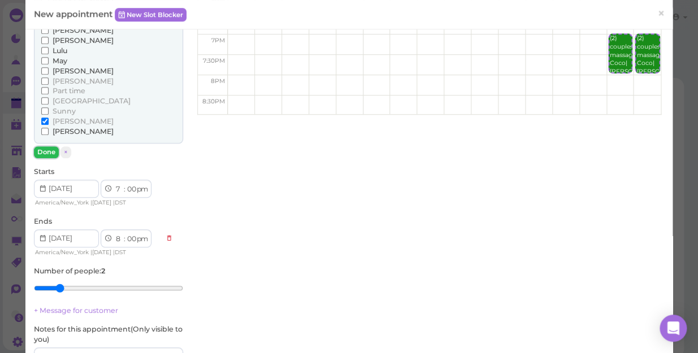
click at [47, 151] on button "Done" at bounding box center [46, 152] width 25 height 12
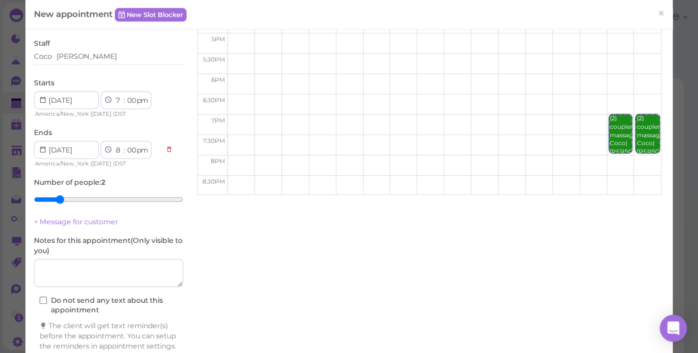
scroll to position [177, 0]
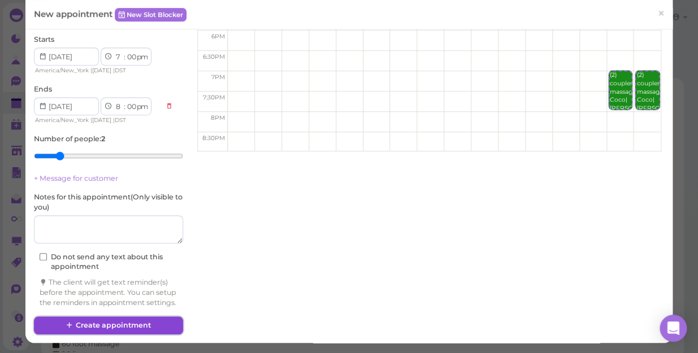
click at [145, 322] on button "Create appointment" at bounding box center [108, 326] width 149 height 18
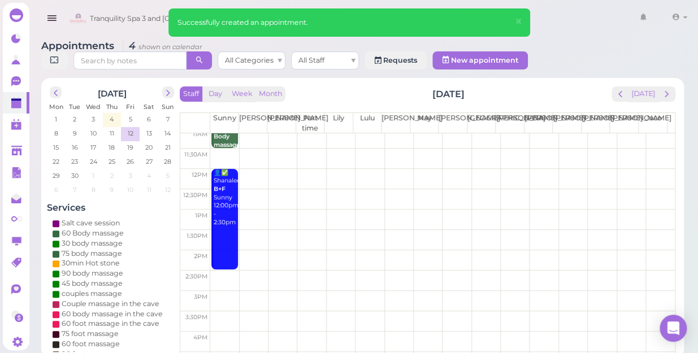
scroll to position [0, 0]
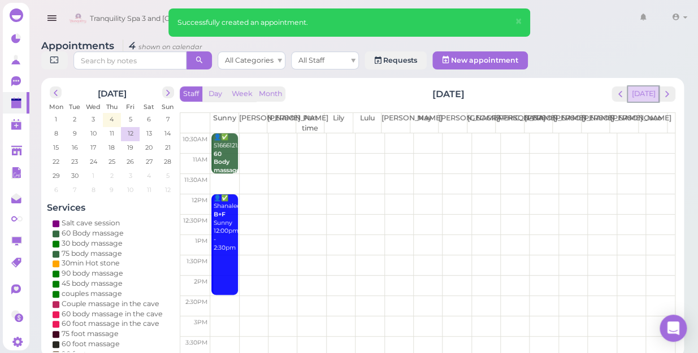
click at [642, 86] on button "[DATE]" at bounding box center [643, 93] width 31 height 15
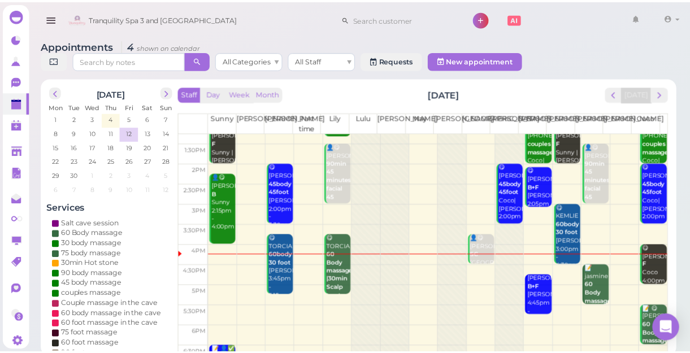
scroll to position [204, 0]
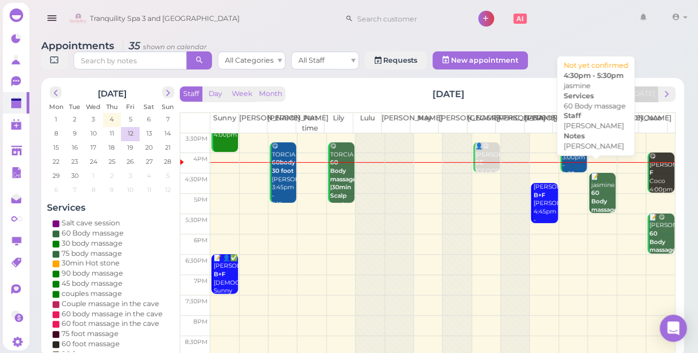
click at [593, 189] on b "60 Body massage" at bounding box center [604, 201] width 27 height 24
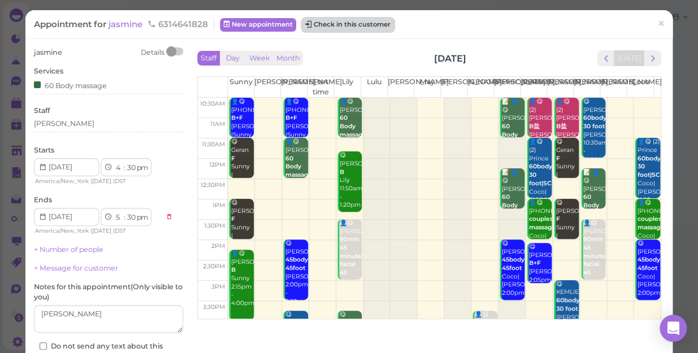
click at [346, 24] on button "Check in this customer" at bounding box center [348, 25] width 92 height 14
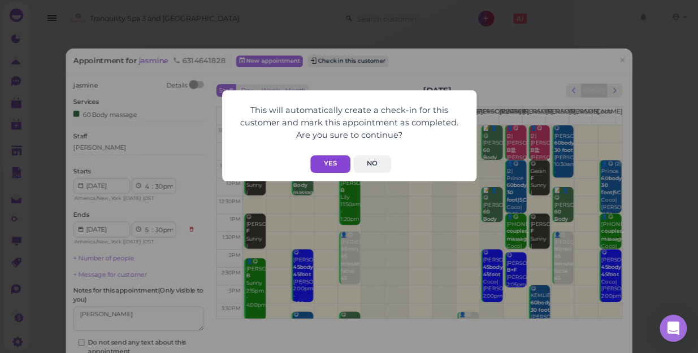
click at [334, 161] on button "Yes" at bounding box center [330, 164] width 40 height 18
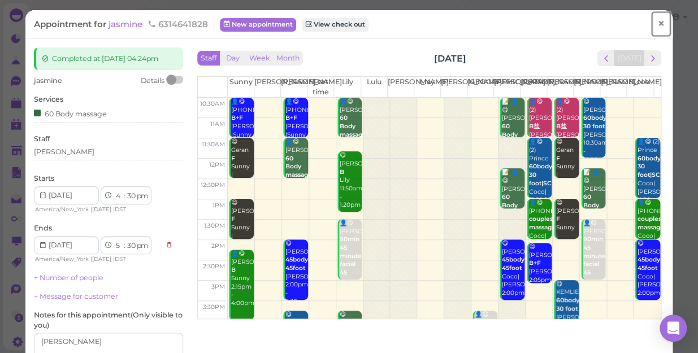
click at [657, 23] on span "×" at bounding box center [660, 24] width 7 height 16
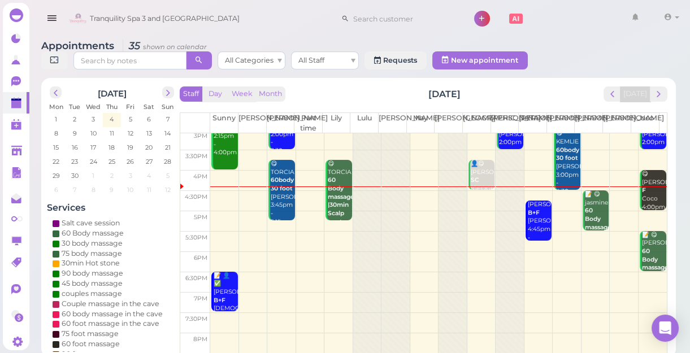
scroll to position [204, 0]
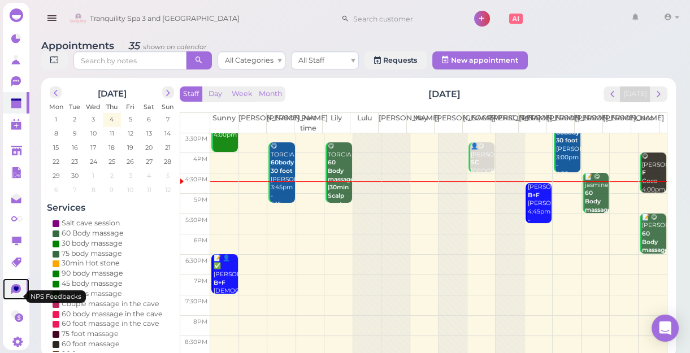
click at [12, 294] on icon at bounding box center [16, 289] width 10 height 10
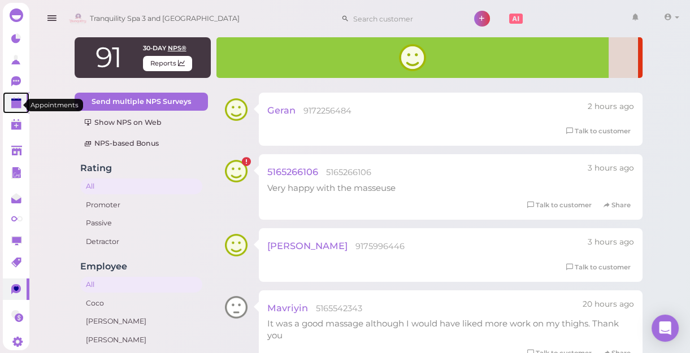
click at [15, 106] on polygon at bounding box center [16, 105] width 10 height 8
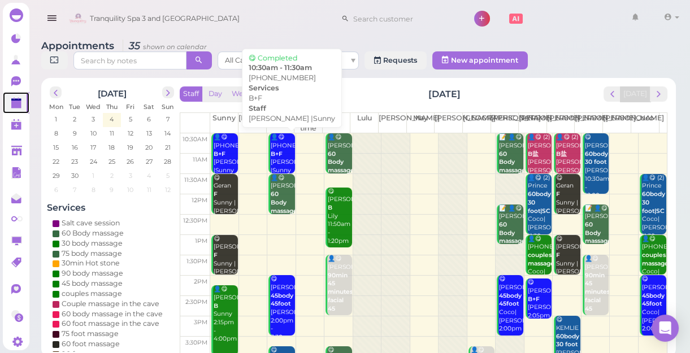
click at [273, 158] on div "👤😋 (2) 5165266106 B+F Nancy |Sunny 10:30am - 11:30am" at bounding box center [282, 166] width 24 height 67
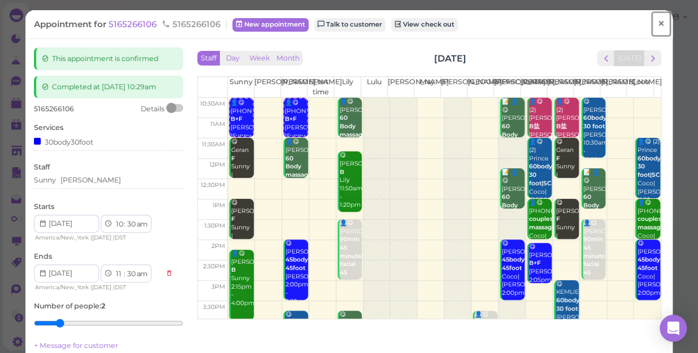
click at [657, 22] on span "×" at bounding box center [660, 24] width 7 height 16
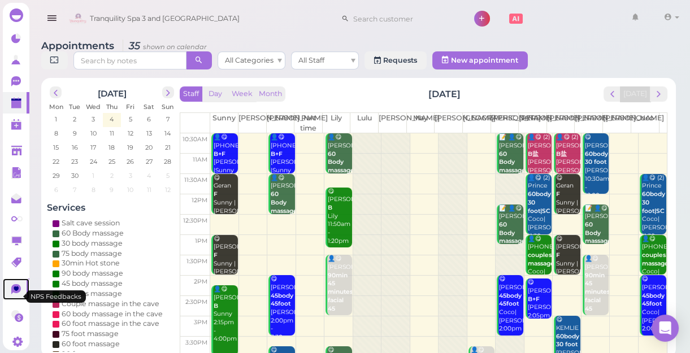
click at [14, 291] on icon at bounding box center [16, 289] width 5 height 5
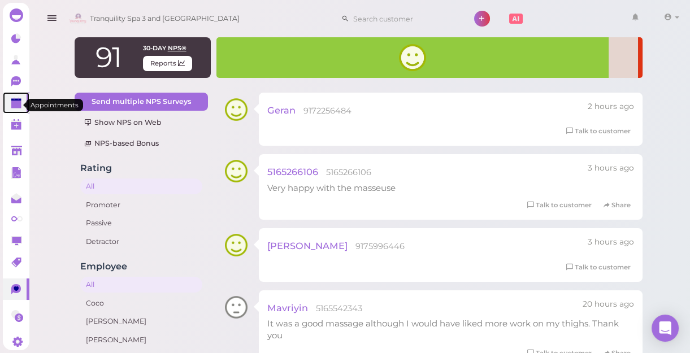
click at [11, 108] on icon at bounding box center [17, 104] width 12 height 12
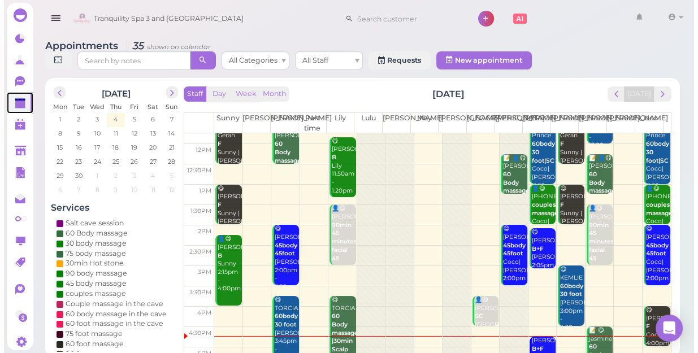
scroll to position [154, 0]
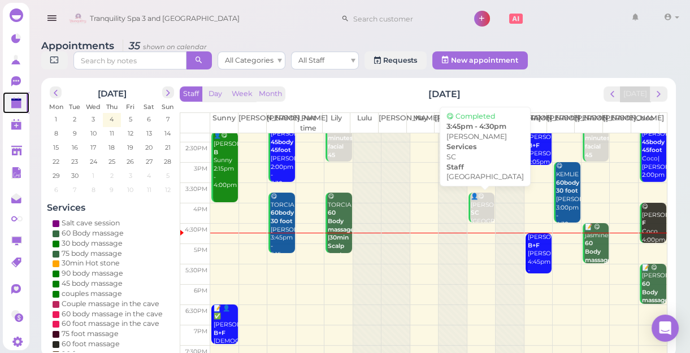
click at [471, 208] on div "👤😋 Michael SC Salt Cave 3:45pm - 4:30pm" at bounding box center [482, 222] width 24 height 58
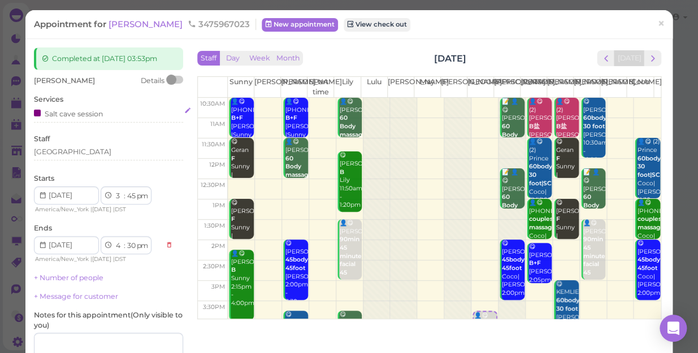
click at [98, 114] on div "Salt cave session" at bounding box center [68, 113] width 69 height 12
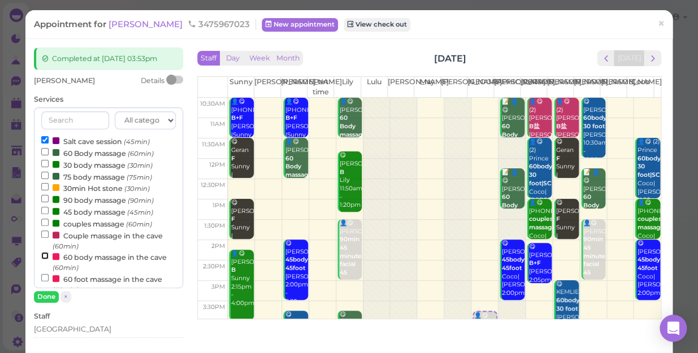
click at [45, 254] on input "60 body massage in the cave (60min)" at bounding box center [44, 255] width 7 height 7
click at [41, 136] on input "Salt cave session (45min)" at bounding box center [44, 139] width 7 height 7
select select "4"
select select "45"
click at [42, 298] on button "Done" at bounding box center [46, 297] width 25 height 12
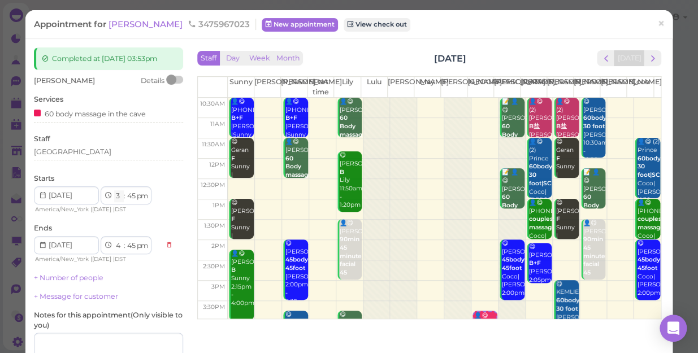
click at [118, 197] on select "1 2 3 4 5 6 7 8 9 10 11 12" at bounding box center [119, 196] width 10 height 12
select select "4"
click at [114, 190] on select "1 2 3 4 5 6 7 8 9 10 11 12" at bounding box center [119, 196] width 10 height 12
select select "5"
click at [131, 196] on select "00 05 10 15 20 25 30 35 40 45 50 55" at bounding box center [130, 196] width 11 height 12
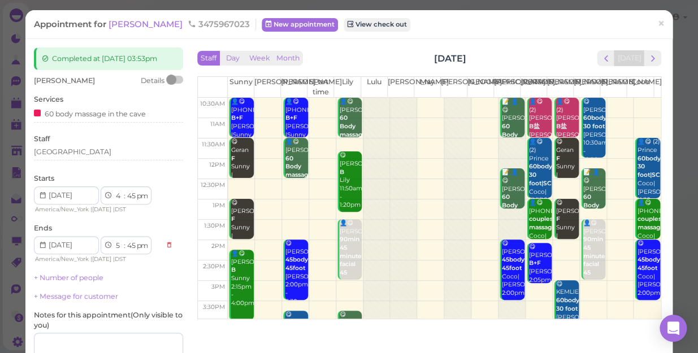
select select "00"
click at [125, 190] on select "00 05 10 15 20 25 30 35 40 45 50 55" at bounding box center [130, 196] width 11 height 12
select select "00"
click at [118, 248] on select "1 2 3 4 5 6 7 8 9 10 11 12" at bounding box center [119, 246] width 10 height 12
select select "4"
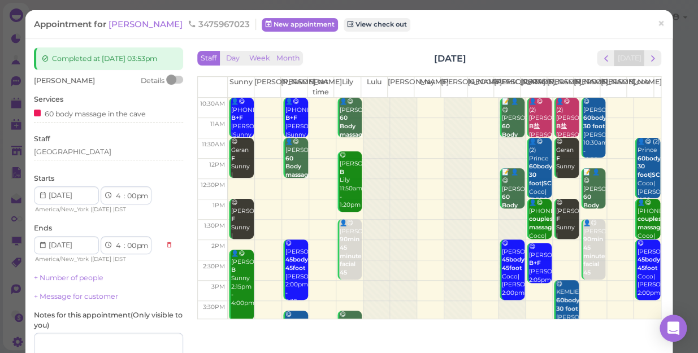
click at [114, 240] on select "1 2 3 4 5 6 7 8 9 10 11 12" at bounding box center [119, 246] width 10 height 12
click at [132, 243] on select "00 05 10 15 20 25 30 35 40 45 50 55" at bounding box center [130, 246] width 11 height 12
select select "45"
click at [125, 240] on select "00 05 10 15 20 25 30 35 40 45 50 55" at bounding box center [130, 246] width 11 height 12
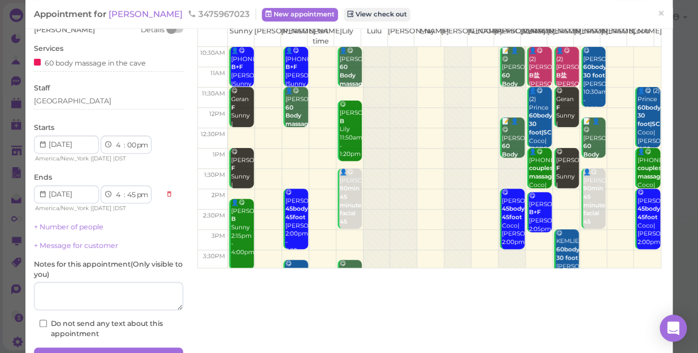
scroll to position [110, 0]
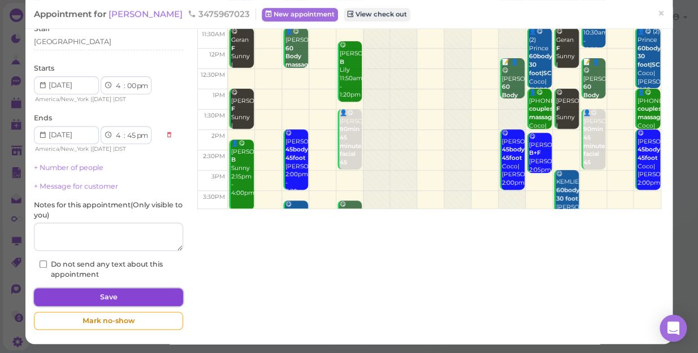
click at [155, 293] on button "Save" at bounding box center [108, 297] width 149 height 18
select select "5"
select select "00"
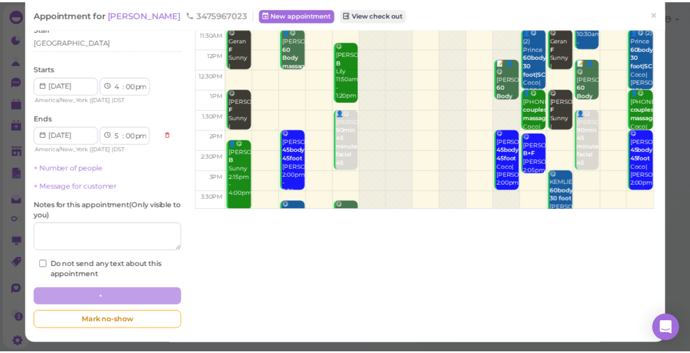
scroll to position [110, 0]
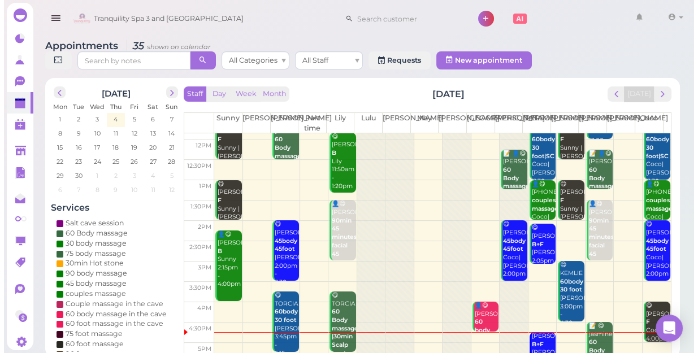
scroll to position [154, 0]
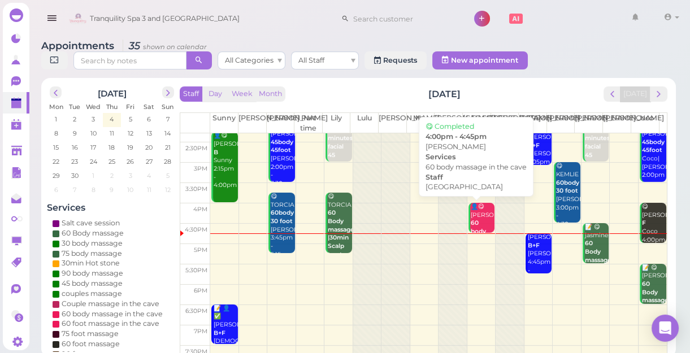
click at [474, 219] on b "60 body massage in the cave" at bounding box center [484, 239] width 27 height 41
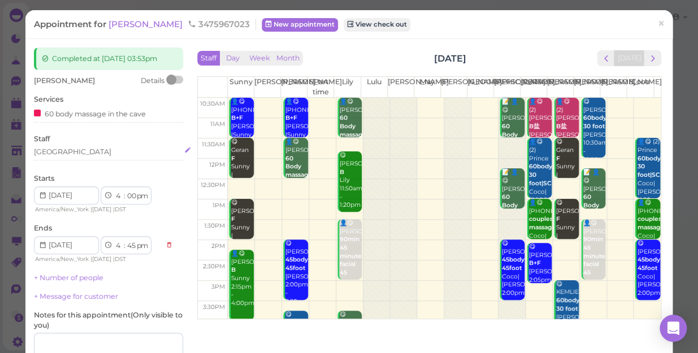
click at [66, 154] on div "[GEOGRAPHIC_DATA]" at bounding box center [108, 152] width 149 height 10
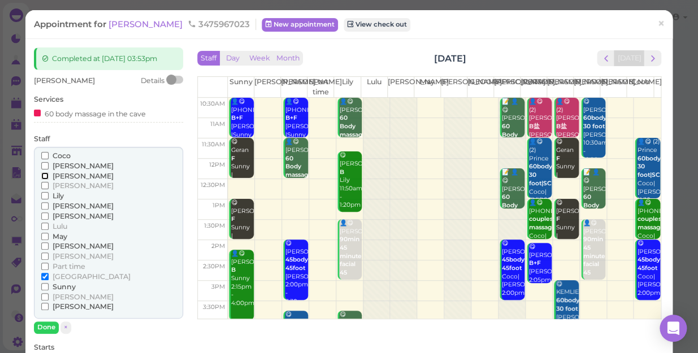
click at [41, 175] on input "[PERSON_NAME]" at bounding box center [44, 175] width 7 height 7
click at [45, 275] on input "[GEOGRAPHIC_DATA]" at bounding box center [44, 276] width 7 height 7
click at [49, 328] on button "Done" at bounding box center [46, 328] width 25 height 12
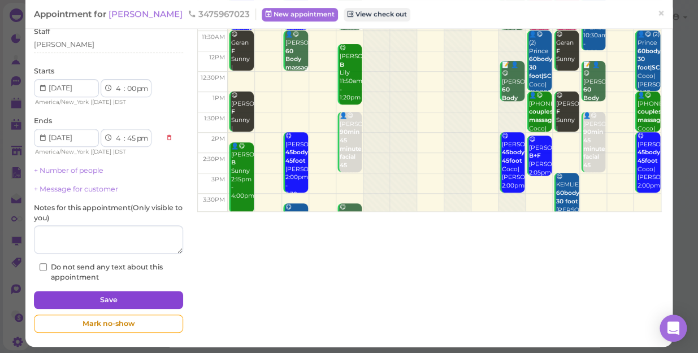
scroll to position [110, 0]
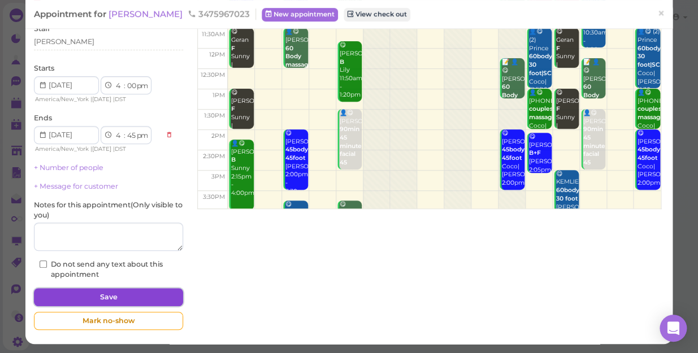
click at [151, 297] on button "Save" at bounding box center [108, 297] width 149 height 18
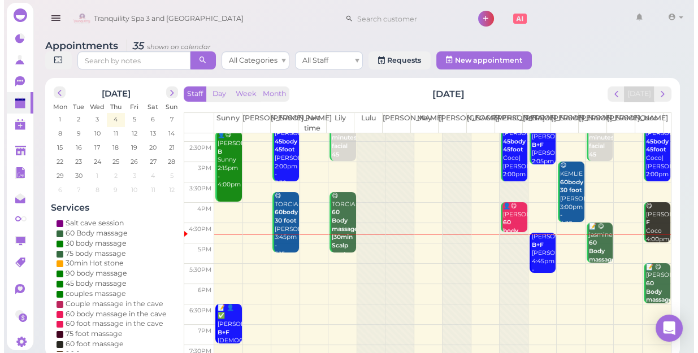
scroll to position [204, 0]
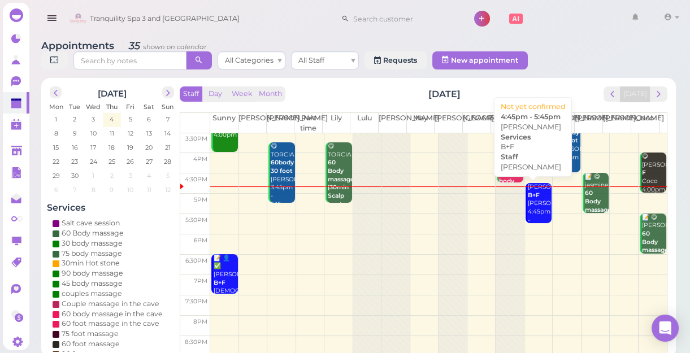
click at [528, 209] on div "Justin B+F Helen 4:45pm - 5:45pm" at bounding box center [539, 208] width 24 height 50
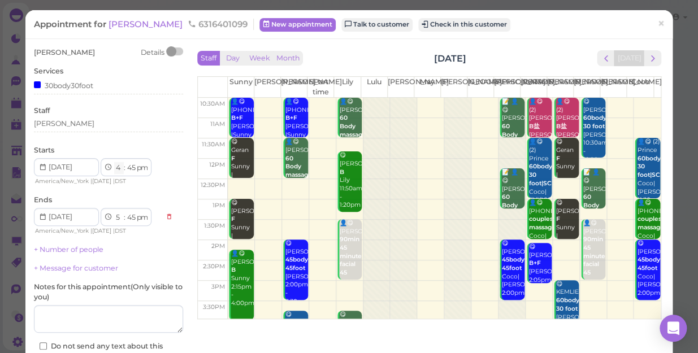
click at [119, 168] on select "1 2 3 4 5 6 7 8 9 10 11 12" at bounding box center [119, 168] width 10 height 12
select select "5"
click at [114, 162] on select "1 2 3 4 5 6 7 8 9 10 11 12" at bounding box center [119, 168] width 10 height 12
select select "6"
click at [133, 170] on select "00 05 10 15 20 25 30 35 40 45 50 55" at bounding box center [130, 168] width 11 height 12
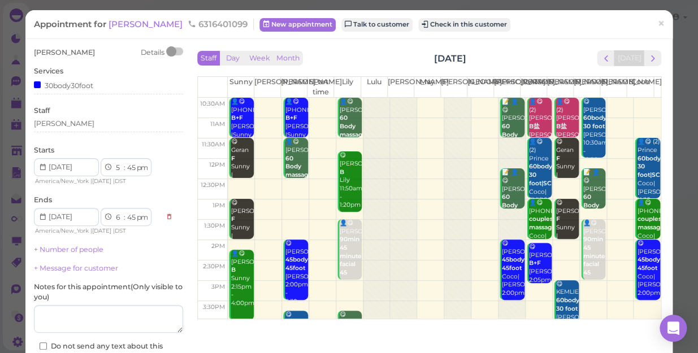
select select "00"
click at [125, 162] on select "00 05 10 15 20 25 30 35 40 45 50 55" at bounding box center [130, 168] width 11 height 12
select select "00"
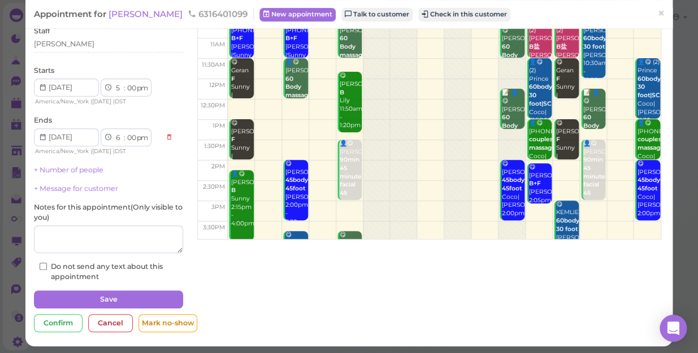
scroll to position [82, 0]
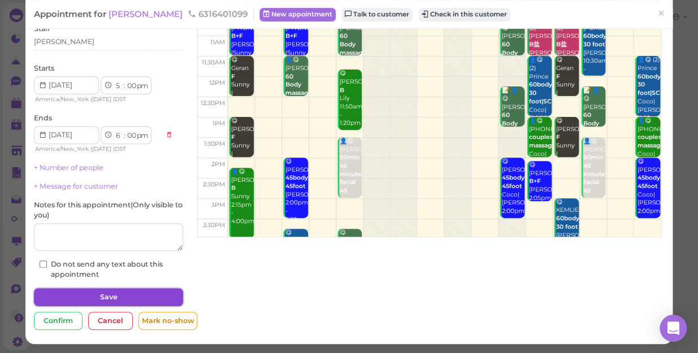
click at [147, 293] on button "Save" at bounding box center [108, 297] width 149 height 18
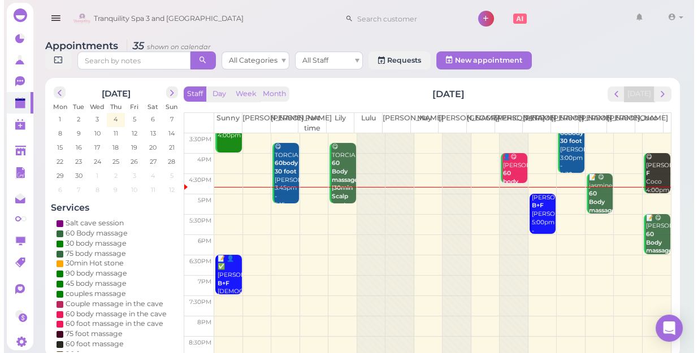
scroll to position [204, 0]
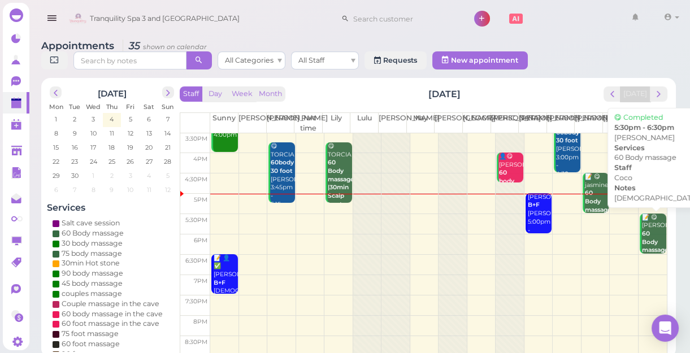
click at [642, 240] on b "60 Body massage" at bounding box center [655, 242] width 27 height 24
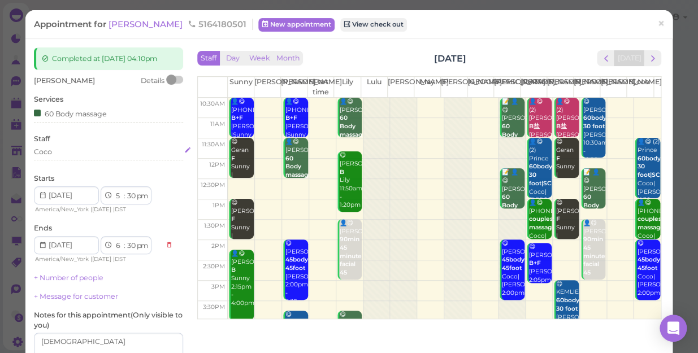
click at [58, 151] on div "Coco" at bounding box center [108, 152] width 149 height 10
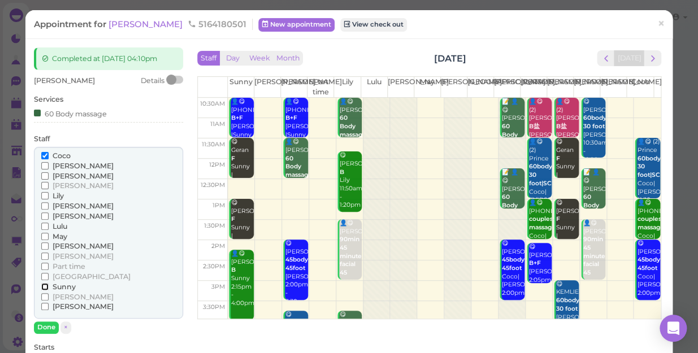
click at [43, 287] on input "Sunny" at bounding box center [44, 286] width 7 height 7
click at [44, 157] on input "Coco" at bounding box center [44, 155] width 7 height 7
click at [43, 324] on button "Done" at bounding box center [46, 328] width 25 height 12
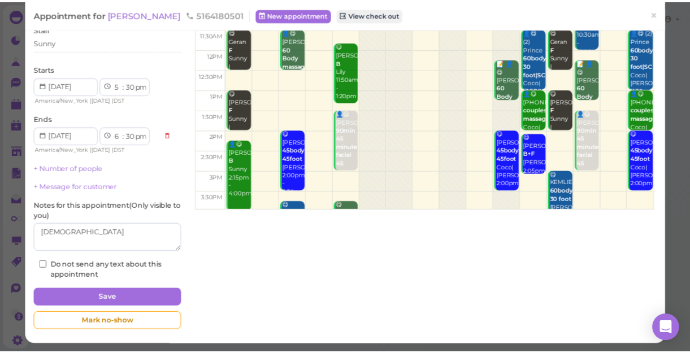
scroll to position [110, 0]
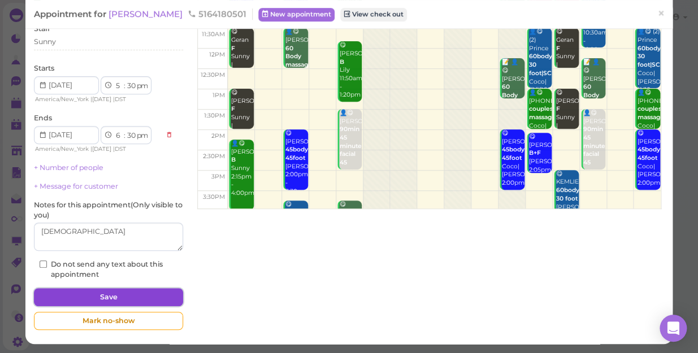
click at [103, 300] on button "Save" at bounding box center [108, 297] width 149 height 18
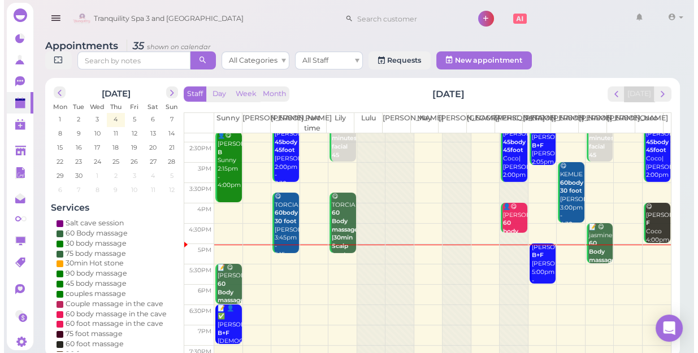
scroll to position [204, 0]
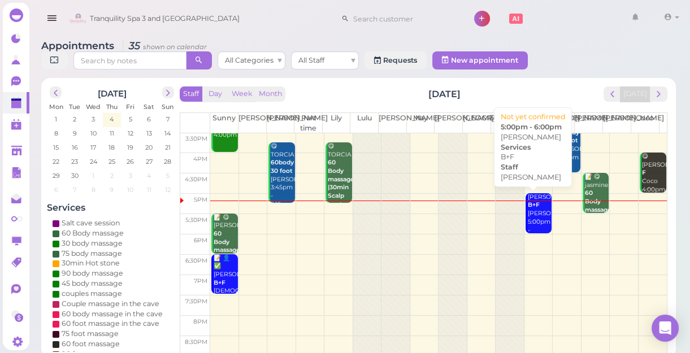
click at [532, 210] on div "Justin B+F Helen 5:00pm - 6:00pm" at bounding box center [539, 218] width 24 height 50
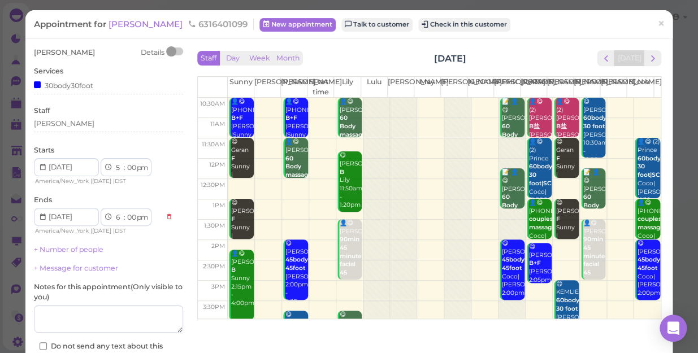
scroll to position [82, 0]
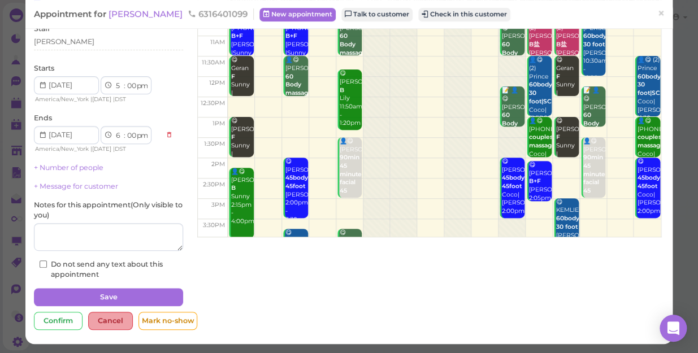
click at [110, 322] on div "Cancel" at bounding box center [110, 321] width 45 height 18
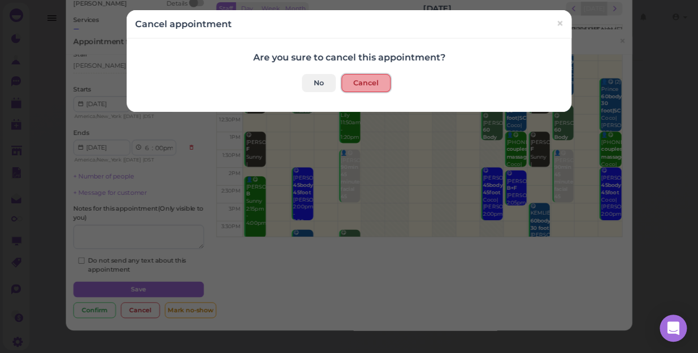
click at [370, 79] on button "Cancel" at bounding box center [365, 83] width 49 height 18
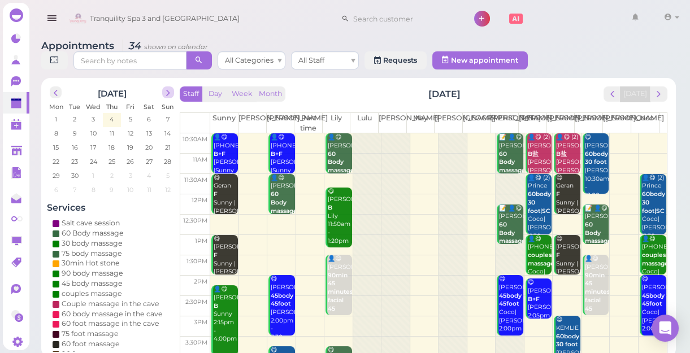
click at [167, 96] on span "next" at bounding box center [168, 93] width 11 height 11
click at [75, 133] on span "4" at bounding box center [75, 133] width 6 height 10
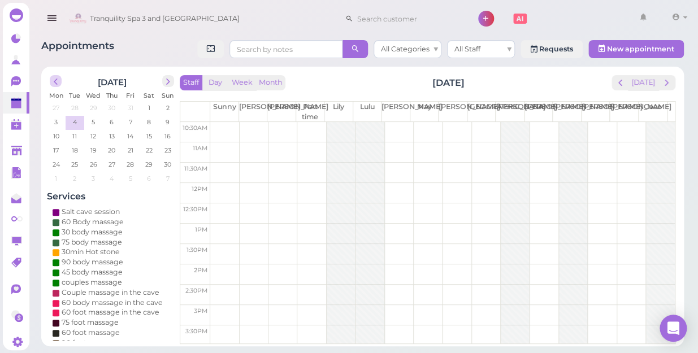
click at [55, 82] on span "prev" at bounding box center [55, 81] width 11 height 11
click at [167, 83] on span "next" at bounding box center [168, 81] width 11 height 11
click at [150, 106] on span "4" at bounding box center [149, 108] width 6 height 10
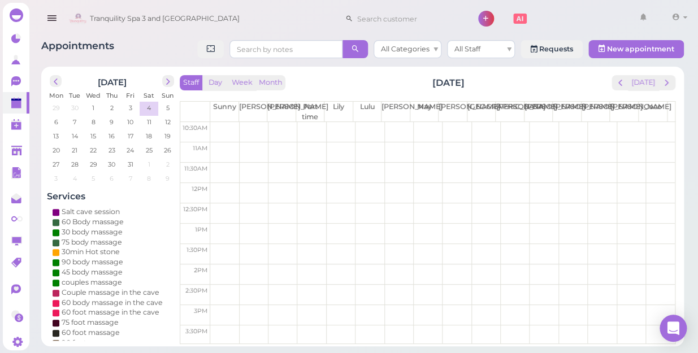
click at [391, 248] on td at bounding box center [442, 254] width 465 height 20
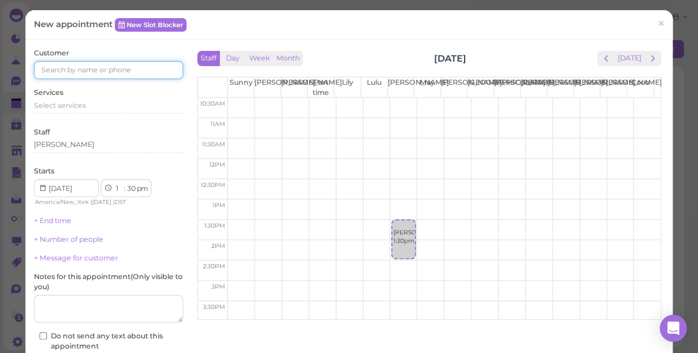
click at [130, 72] on input at bounding box center [108, 70] width 149 height 18
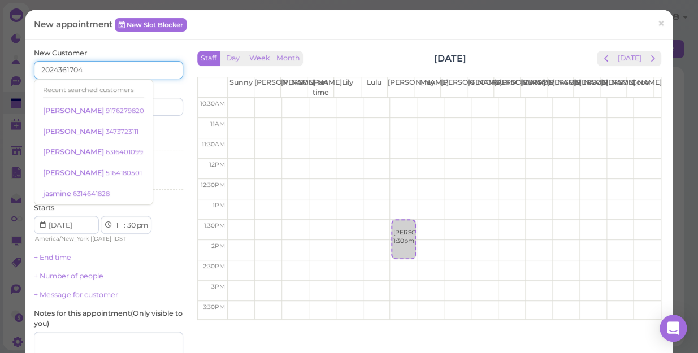
type input "2024361704"
click at [156, 132] on div "Services Select services" at bounding box center [108, 139] width 149 height 31
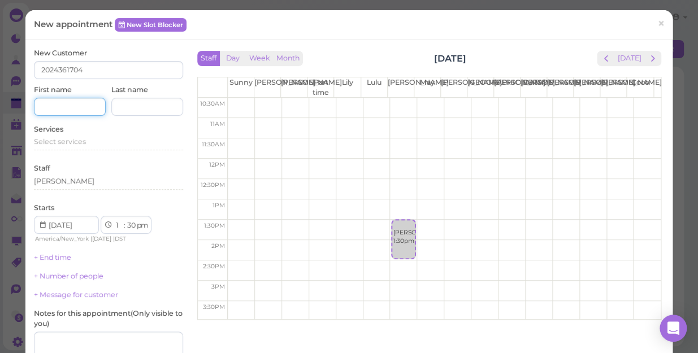
click at [83, 106] on input at bounding box center [70, 107] width 72 height 18
type input "Tillie"
click at [80, 140] on span "Select services" at bounding box center [60, 141] width 52 height 8
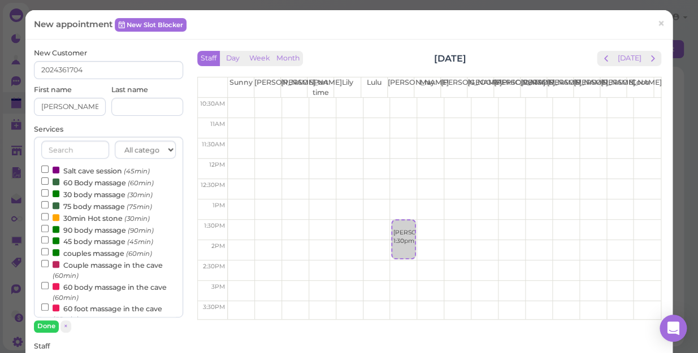
click at [74, 265] on label "Couple massage in the cave (60min)" at bounding box center [108, 270] width 135 height 22
click at [49, 265] on input "Couple massage in the cave (60min)" at bounding box center [44, 263] width 7 height 7
click at [46, 324] on button "Done" at bounding box center [46, 326] width 25 height 12
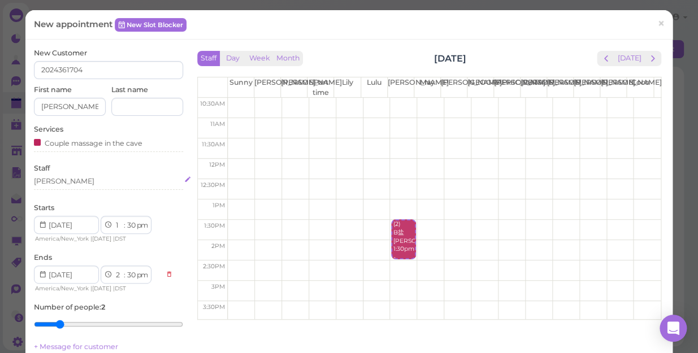
click at [52, 178] on div "[PERSON_NAME]" at bounding box center [108, 181] width 149 height 10
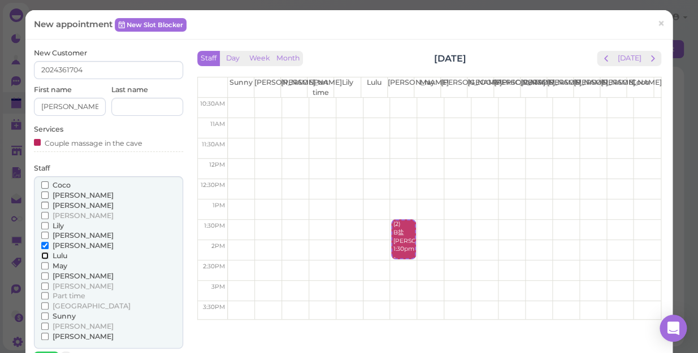
click at [41, 255] on input "Lulu" at bounding box center [44, 255] width 7 height 7
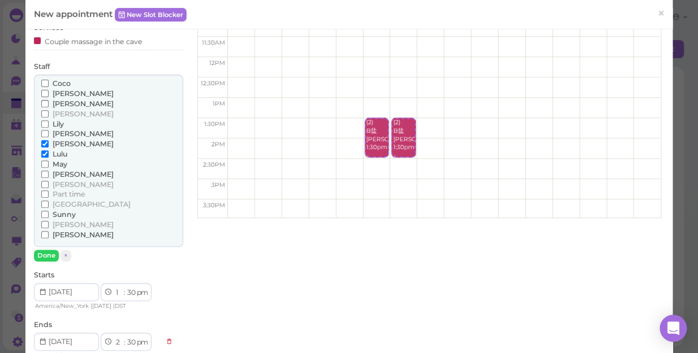
scroll to position [102, 0]
click at [49, 254] on button "Done" at bounding box center [46, 255] width 25 height 12
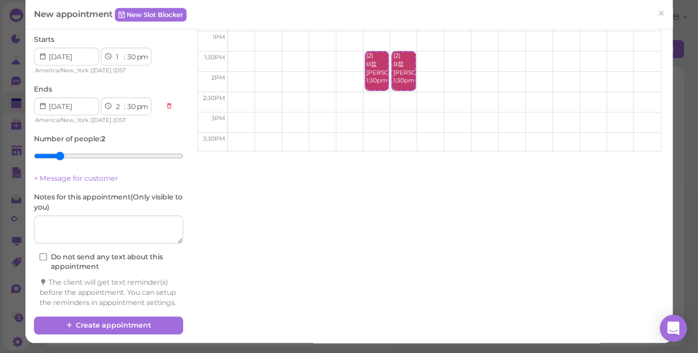
scroll to position [177, 0]
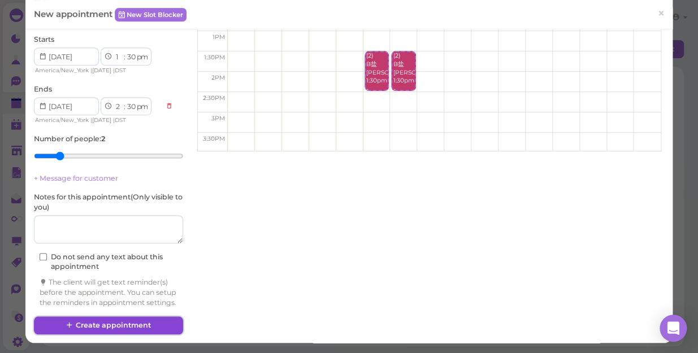
click at [140, 323] on button "Create appointment" at bounding box center [108, 326] width 149 height 18
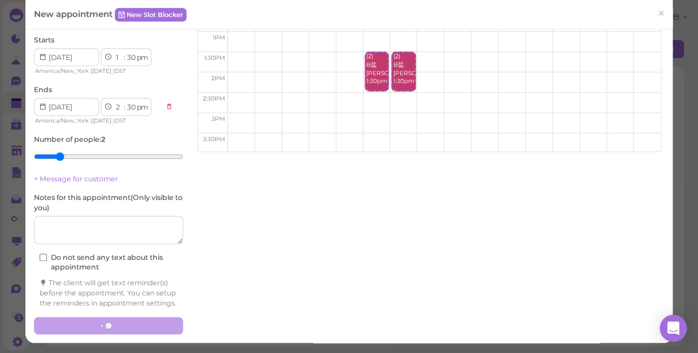
scroll to position [177, 0]
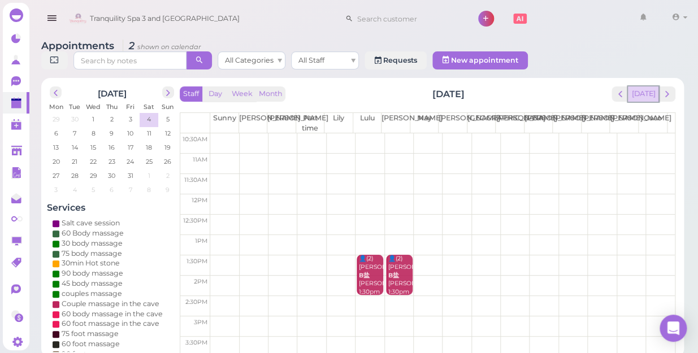
click at [639, 86] on button "[DATE]" at bounding box center [643, 93] width 31 height 15
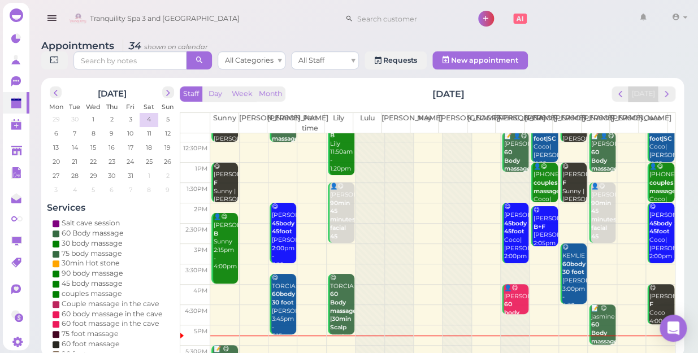
scroll to position [204, 0]
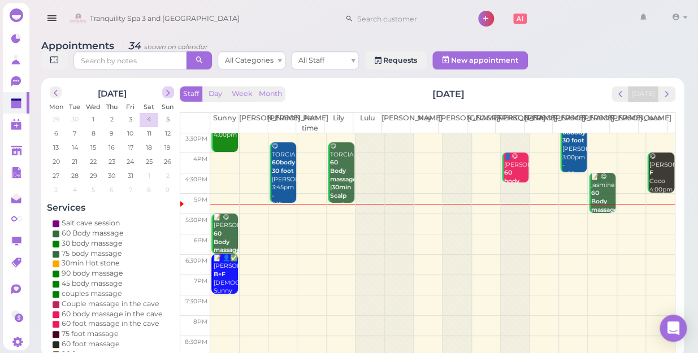
click at [167, 88] on span "next" at bounding box center [168, 93] width 11 height 11
click at [60, 88] on span "prev" at bounding box center [55, 93] width 11 height 11
click at [147, 114] on span "6" at bounding box center [149, 119] width 6 height 10
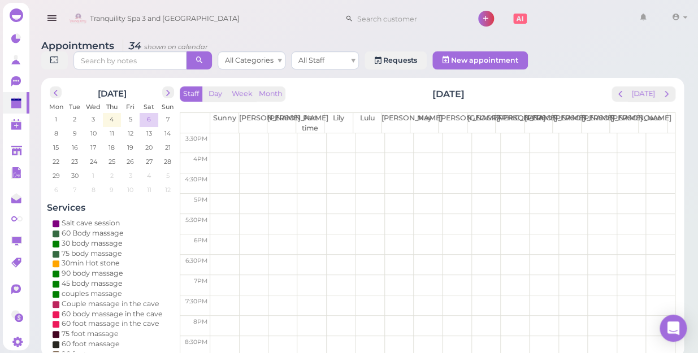
scroll to position [0, 0]
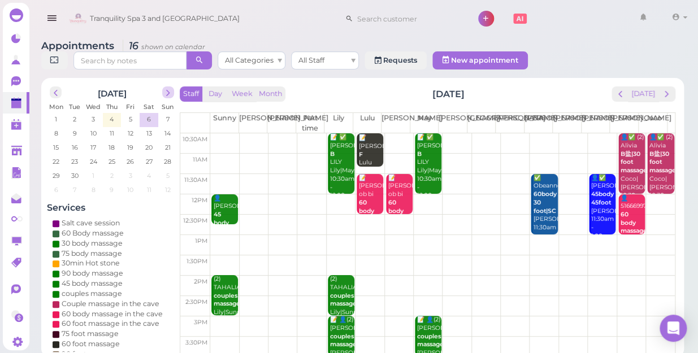
click at [166, 88] on span "next" at bounding box center [168, 93] width 11 height 11
click at [149, 114] on span "4" at bounding box center [149, 119] width 6 height 10
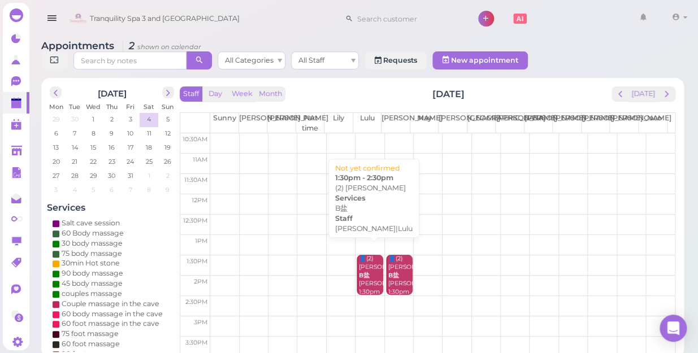
click at [368, 268] on div "👤(2) Tillie B盐 Lisa|Lulu 1:30pm - 2:30pm" at bounding box center [370, 284] width 25 height 58
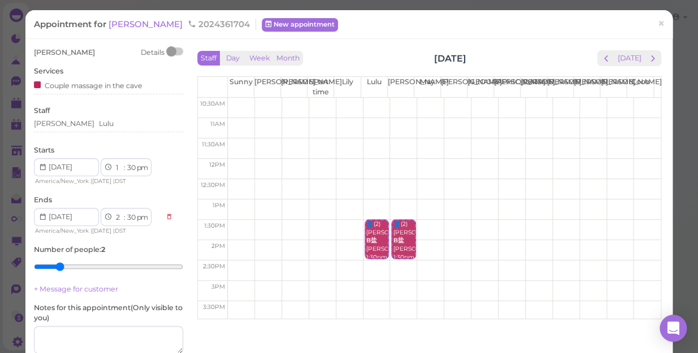
scroll to position [103, 0]
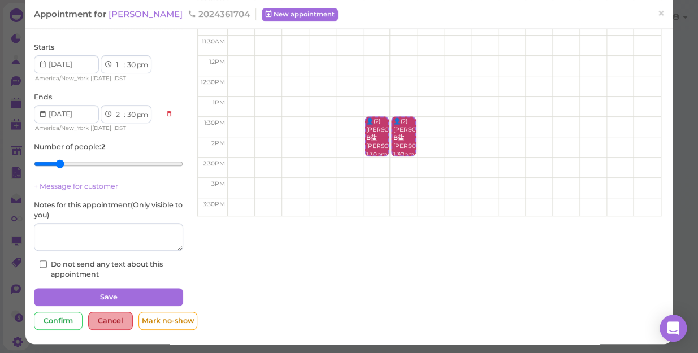
click at [108, 318] on div "Cancel" at bounding box center [110, 321] width 45 height 18
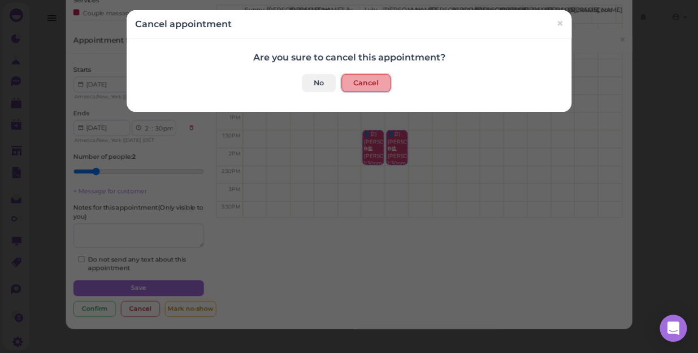
click at [365, 80] on button "Cancel" at bounding box center [365, 83] width 49 height 18
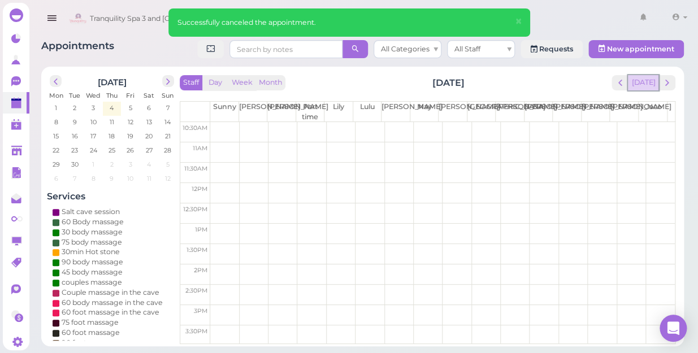
click at [644, 81] on button "[DATE]" at bounding box center [643, 82] width 31 height 15
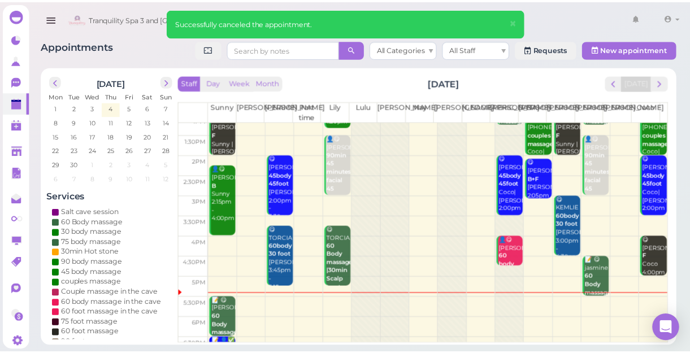
scroll to position [204, 0]
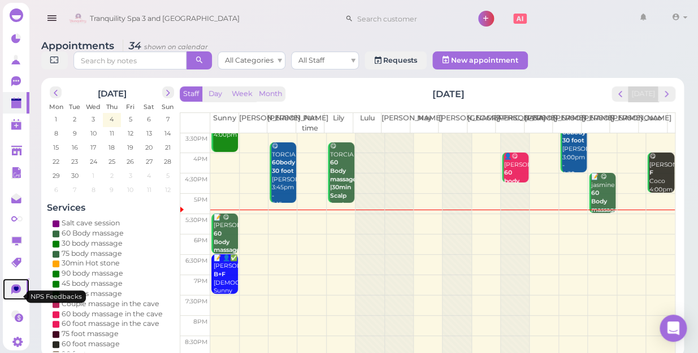
click at [15, 291] on icon at bounding box center [16, 289] width 5 height 5
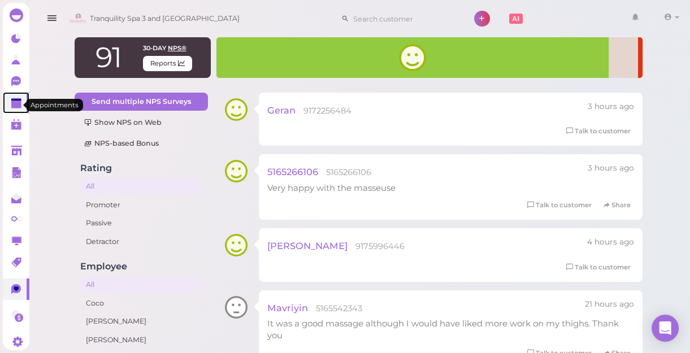
click at [15, 106] on polygon at bounding box center [16, 105] width 10 height 8
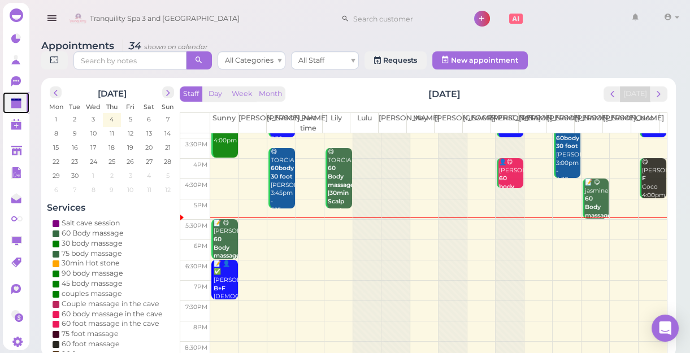
scroll to position [204, 0]
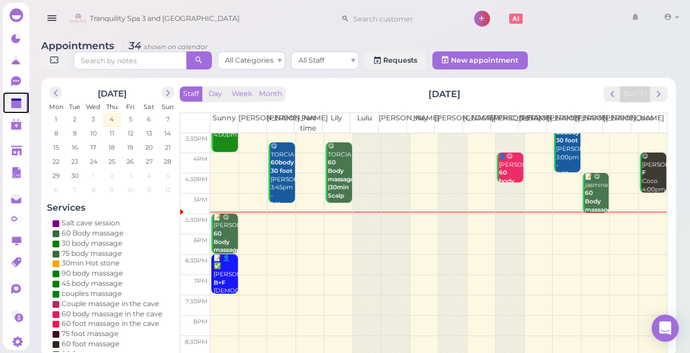
click at [286, 278] on td at bounding box center [438, 285] width 457 height 20
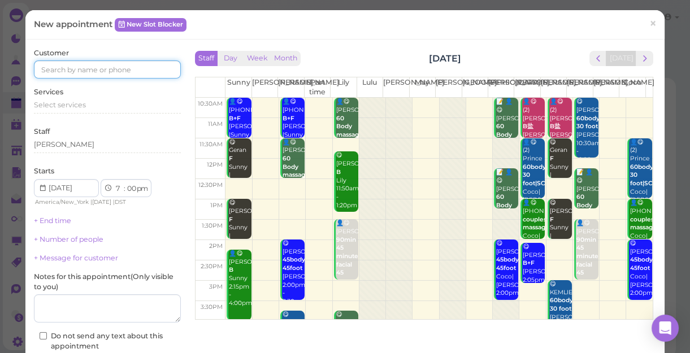
click at [137, 65] on input at bounding box center [107, 69] width 147 height 18
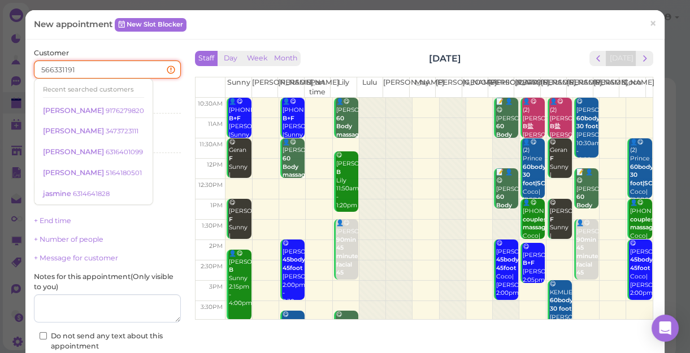
click at [46, 69] on input "566331191" at bounding box center [107, 69] width 147 height 18
click at [49, 69] on input "566331191" at bounding box center [107, 69] width 147 height 18
click at [80, 72] on input "516331191" at bounding box center [107, 69] width 147 height 18
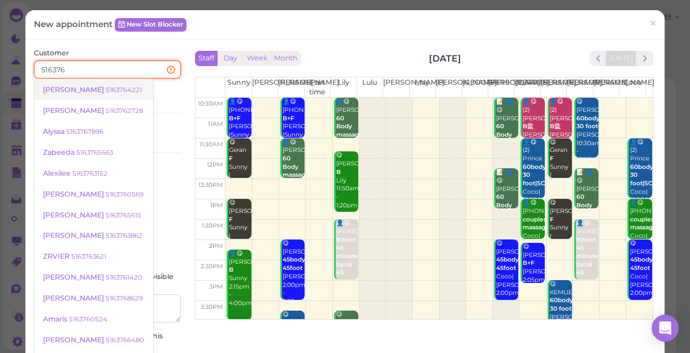
type input "516376"
click at [106, 89] on small "5163764221" at bounding box center [124, 90] width 36 height 8
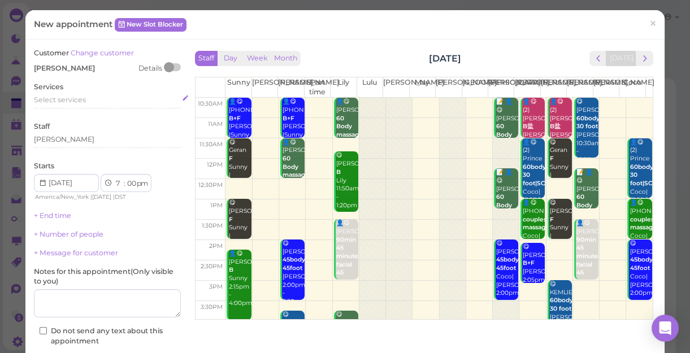
click at [80, 100] on span "Select services" at bounding box center [60, 100] width 52 height 8
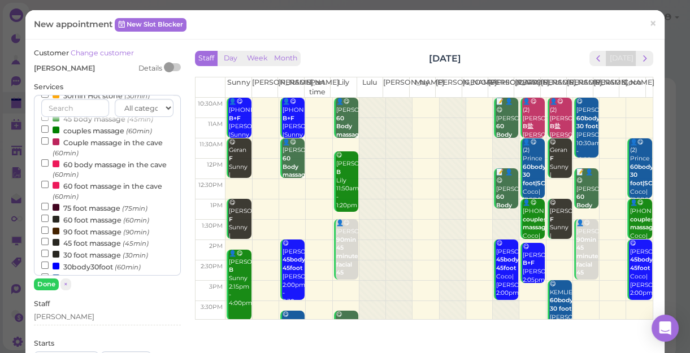
scroll to position [102, 0]
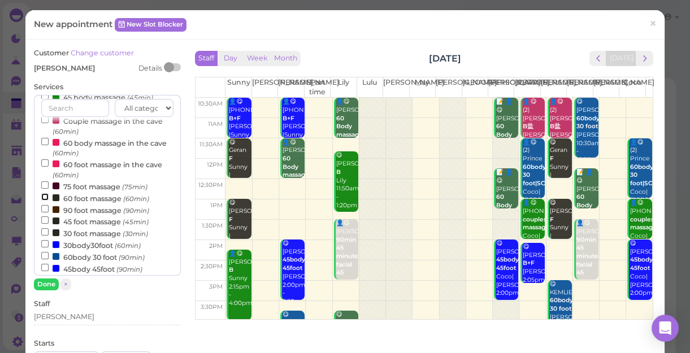
click at [44, 197] on input "60 foot massage (60min)" at bounding box center [44, 196] width 7 height 7
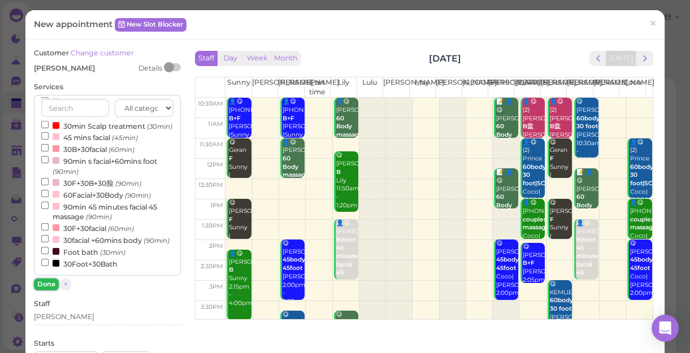
click at [45, 280] on button "Done" at bounding box center [46, 285] width 25 height 12
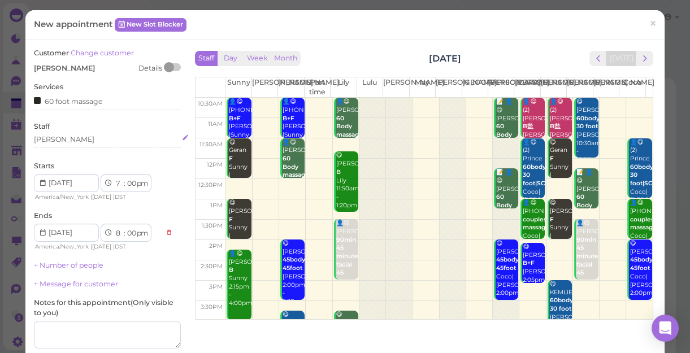
click at [63, 144] on div "[PERSON_NAME]" at bounding box center [107, 140] width 147 height 10
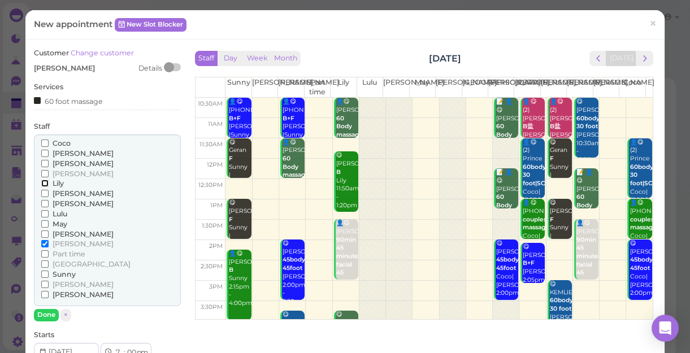
click at [42, 181] on input "Lily" at bounding box center [44, 183] width 7 height 7
click at [48, 312] on button "Done" at bounding box center [46, 315] width 25 height 12
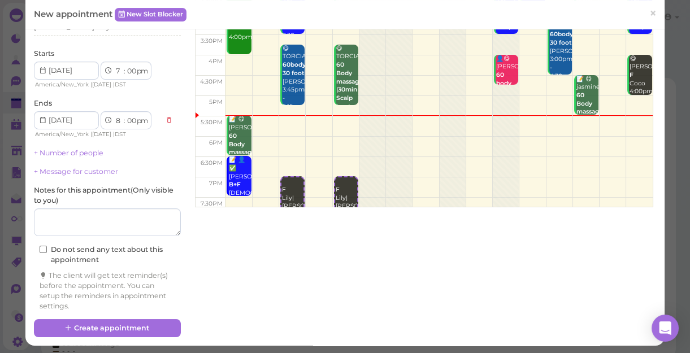
scroll to position [115, 0]
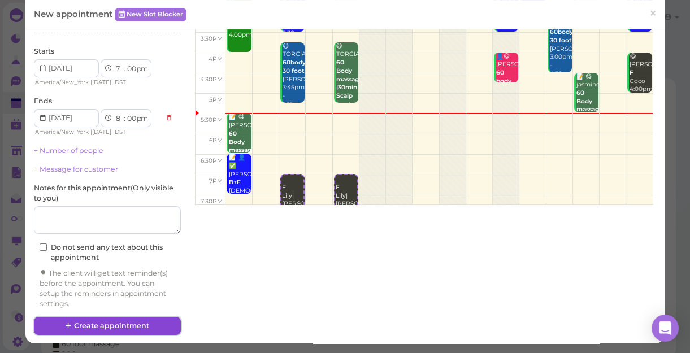
click at [119, 323] on button "Create appointment" at bounding box center [107, 326] width 147 height 18
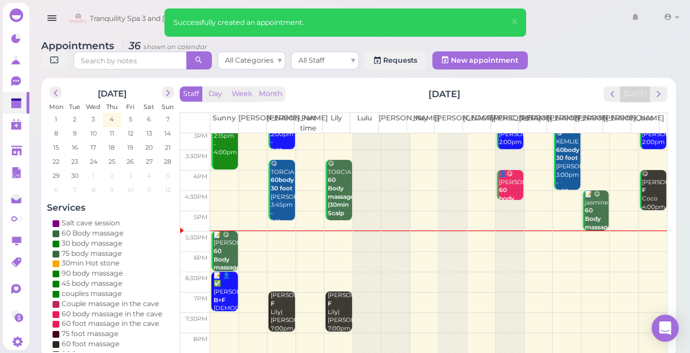
scroll to position [204, 0]
